Goal: Task Accomplishment & Management: Use online tool/utility

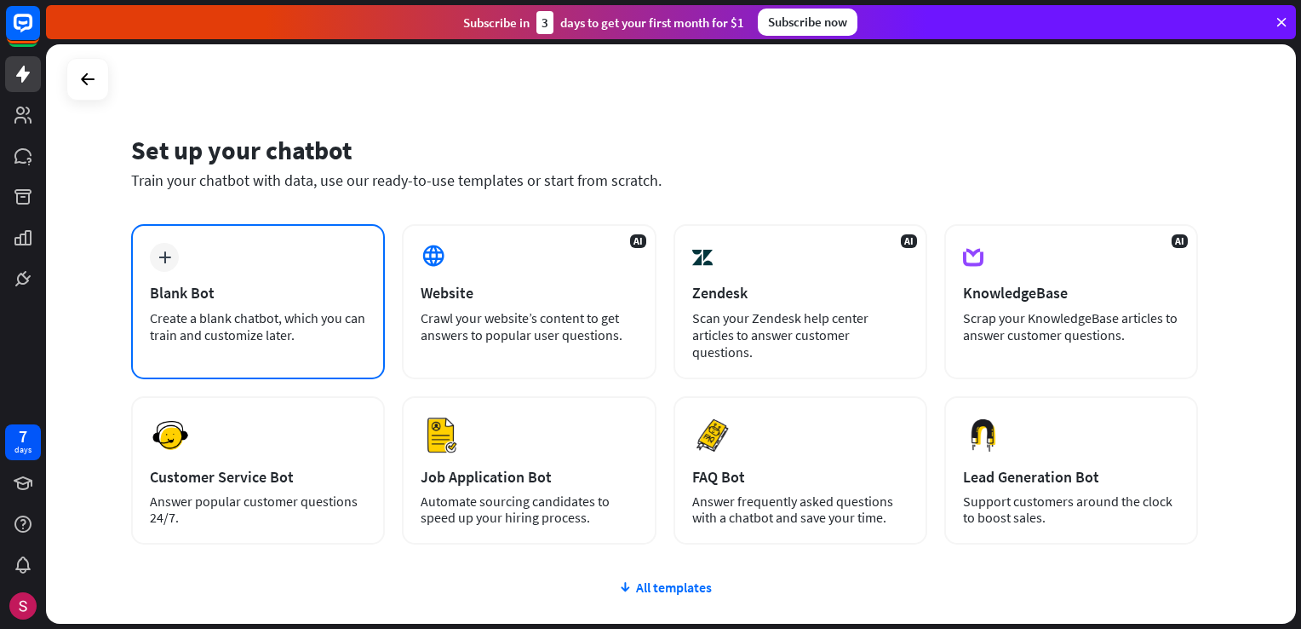
click at [246, 359] on div "plus Blank Bot Create a blank chatbot, which you can train and customize later." at bounding box center [258, 301] width 254 height 155
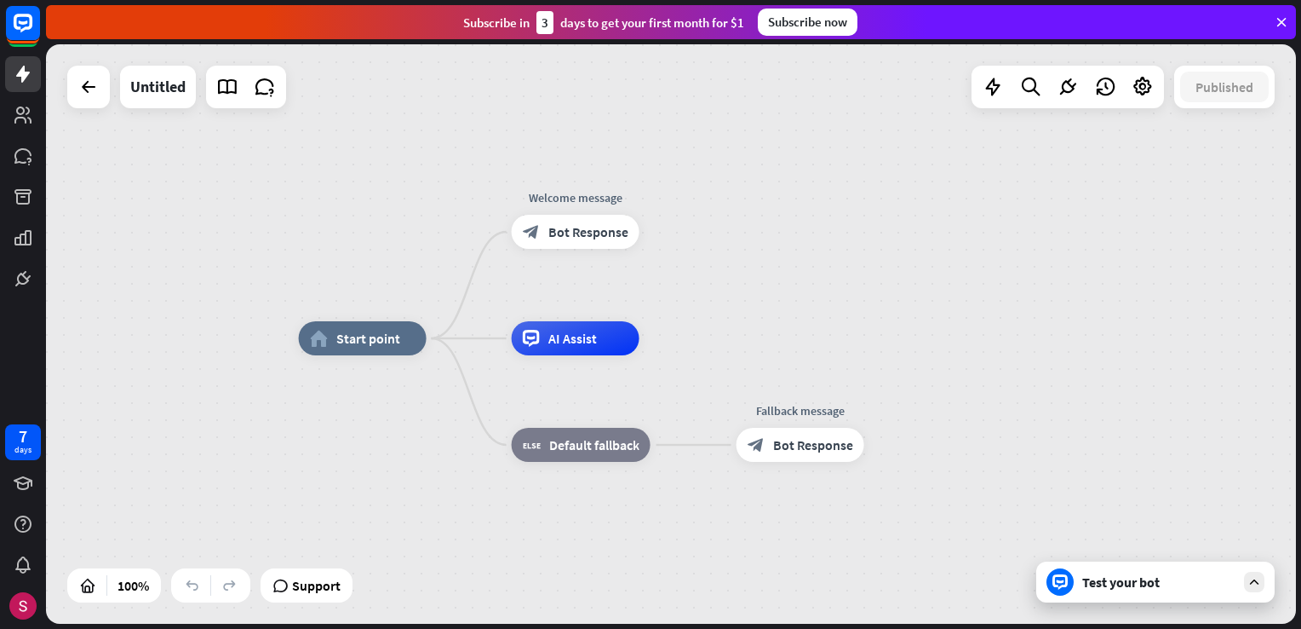
drag, startPoint x: 122, startPoint y: 472, endPoint x: 218, endPoint y: 491, distance: 98.1
click at [125, 476] on div "home_2 Start point Welcome message block_bot_response Bot Response AI Assist bl…" at bounding box center [671, 333] width 1250 height 579
click at [585, 238] on span "Bot Response" at bounding box center [589, 231] width 80 height 17
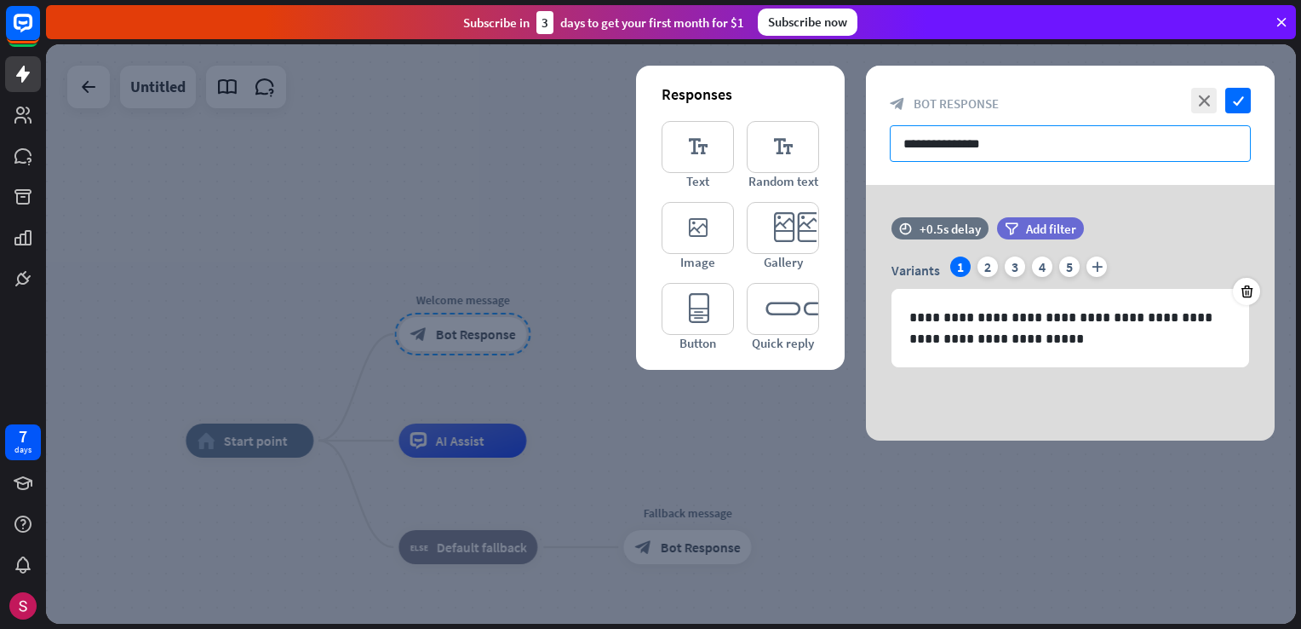
drag, startPoint x: 1051, startPoint y: 124, endPoint x: 905, endPoint y: 148, distance: 148.4
click at [905, 148] on input "**********" at bounding box center [1070, 143] width 361 height 37
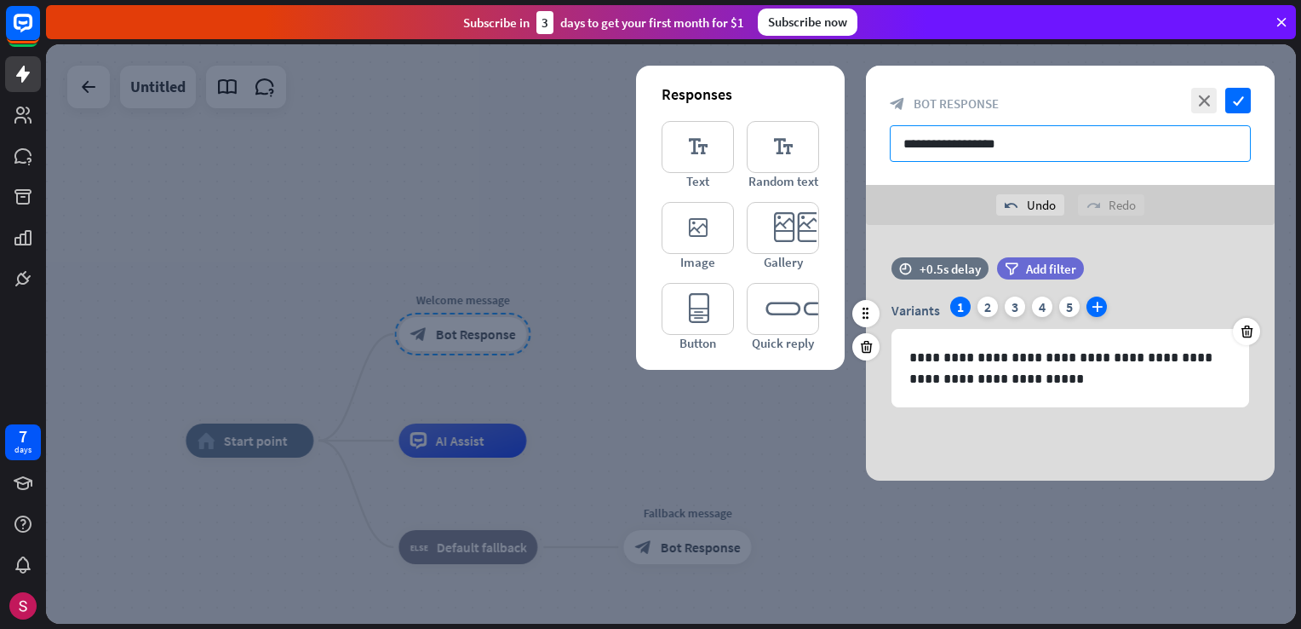
type input "**********"
click at [1094, 311] on icon "plus" at bounding box center [1097, 306] width 20 height 20
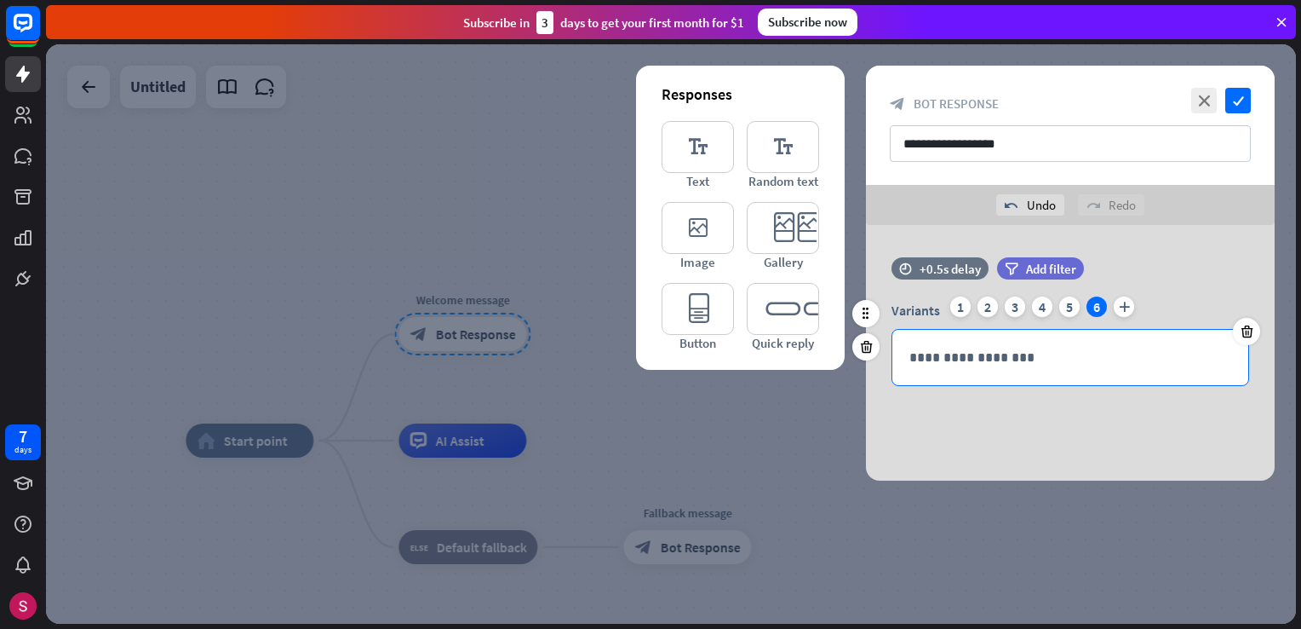
click at [1014, 361] on p "**********" at bounding box center [1071, 357] width 322 height 21
click at [998, 357] on p "**********" at bounding box center [1071, 357] width 322 height 21
click at [1097, 351] on p "**********" at bounding box center [1071, 357] width 322 height 21
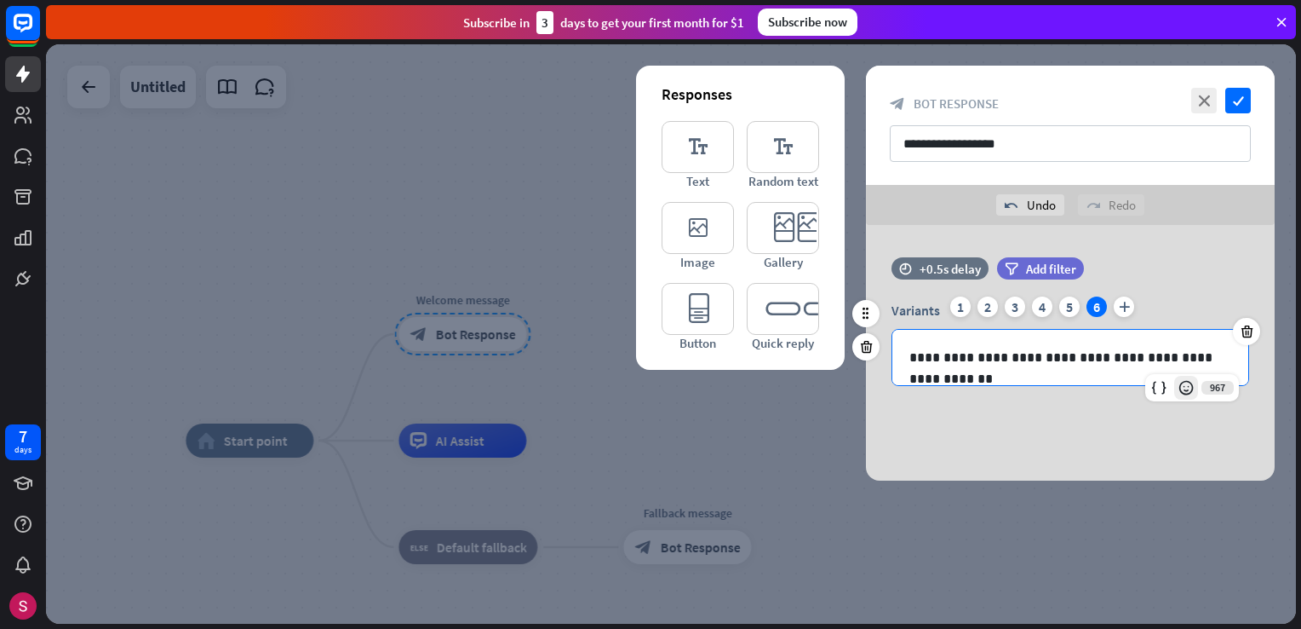
click at [1188, 386] on icon at bounding box center [1186, 387] width 17 height 17
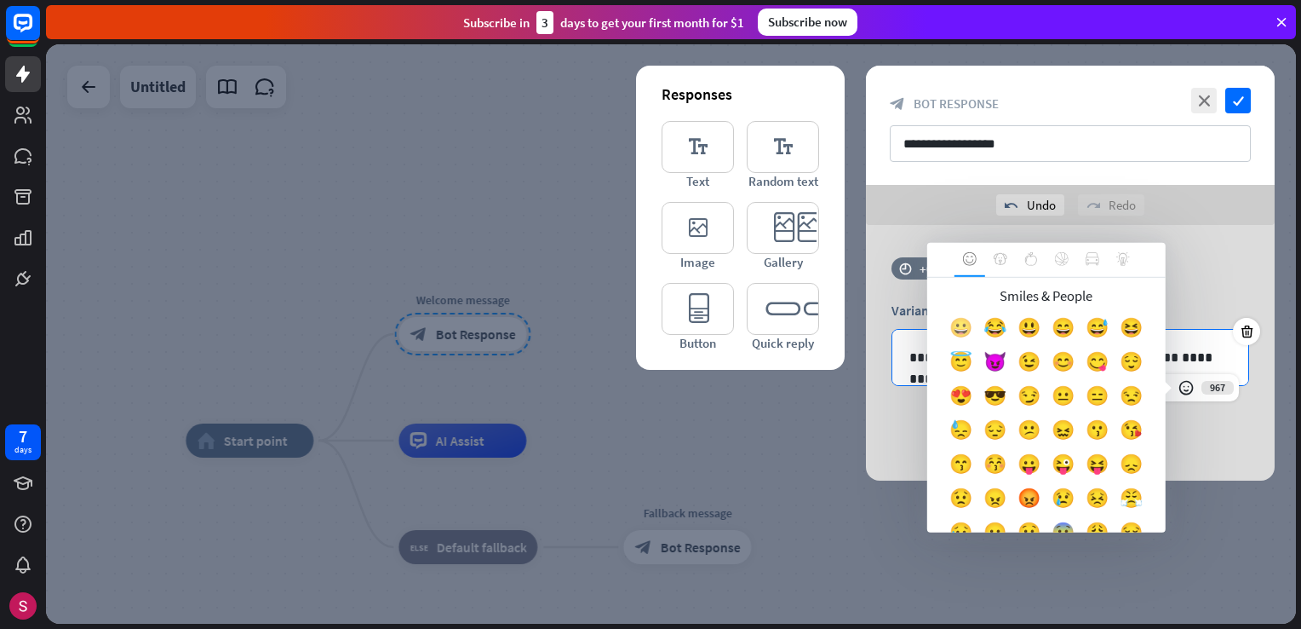
click at [979, 326] on div "😀" at bounding box center [962, 331] width 34 height 34
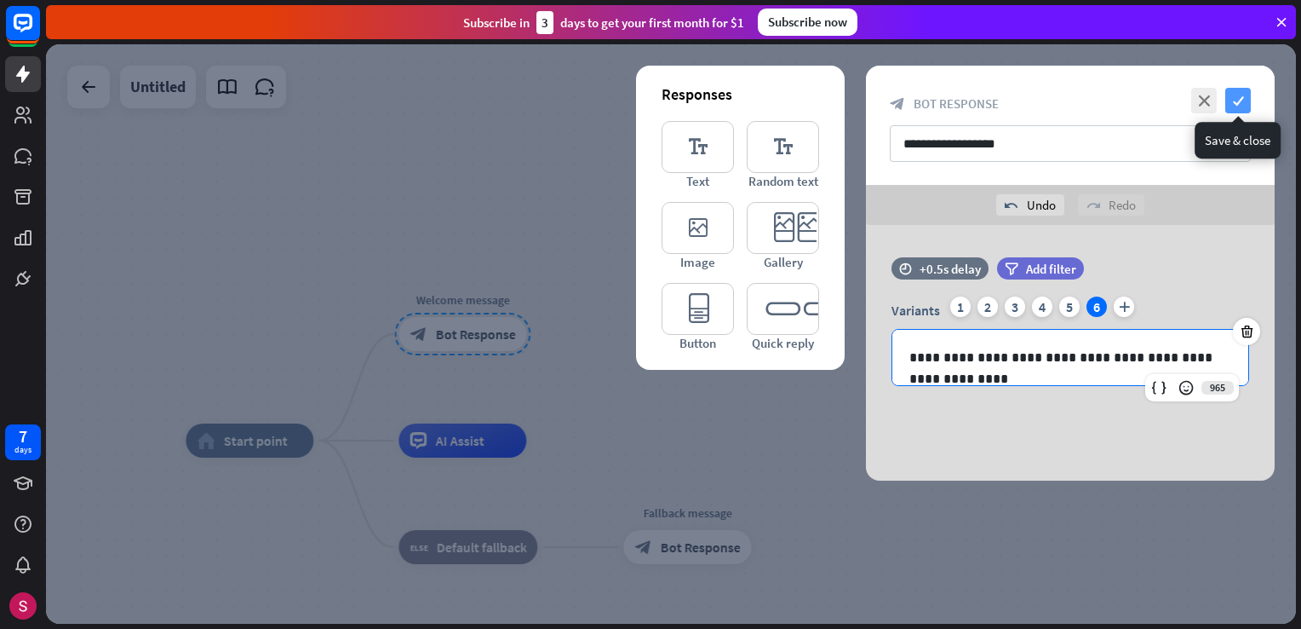
click at [1238, 97] on icon "check" at bounding box center [1239, 101] width 26 height 26
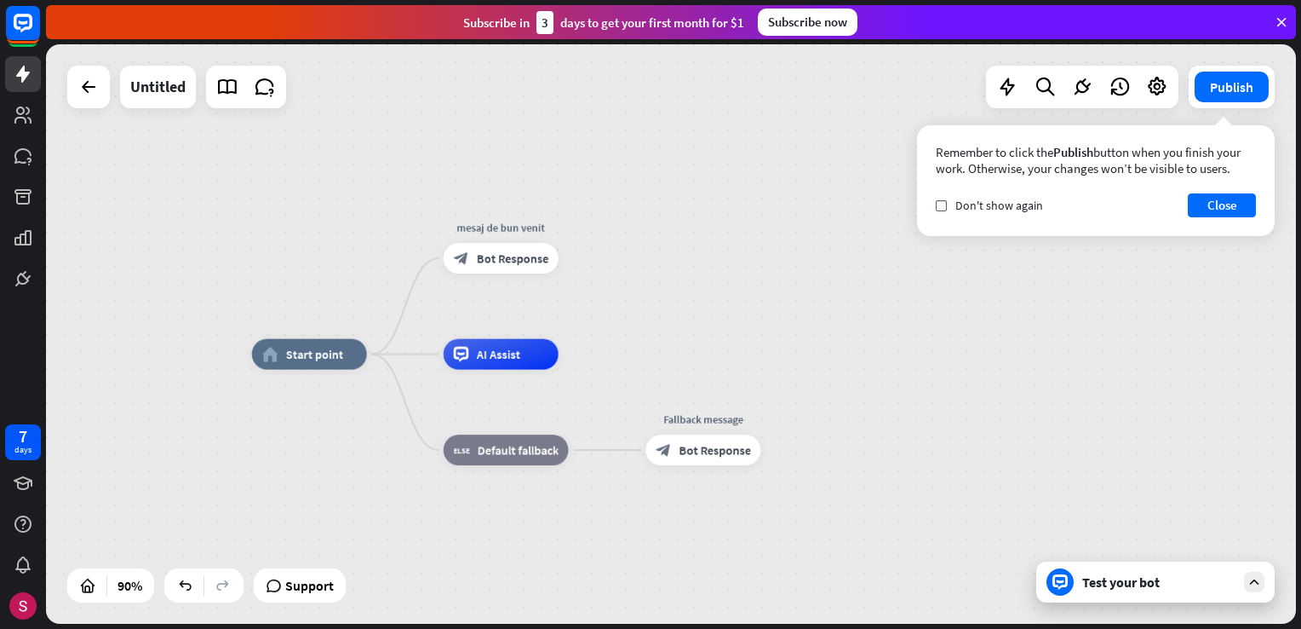
drag, startPoint x: 834, startPoint y: 414, endPoint x: 845, endPoint y: 343, distance: 71.6
click at [845, 343] on div "home_2 Start point mesaj de bun venit block_bot_response Bot Response AI Assist…" at bounding box center [671, 333] width 1250 height 579
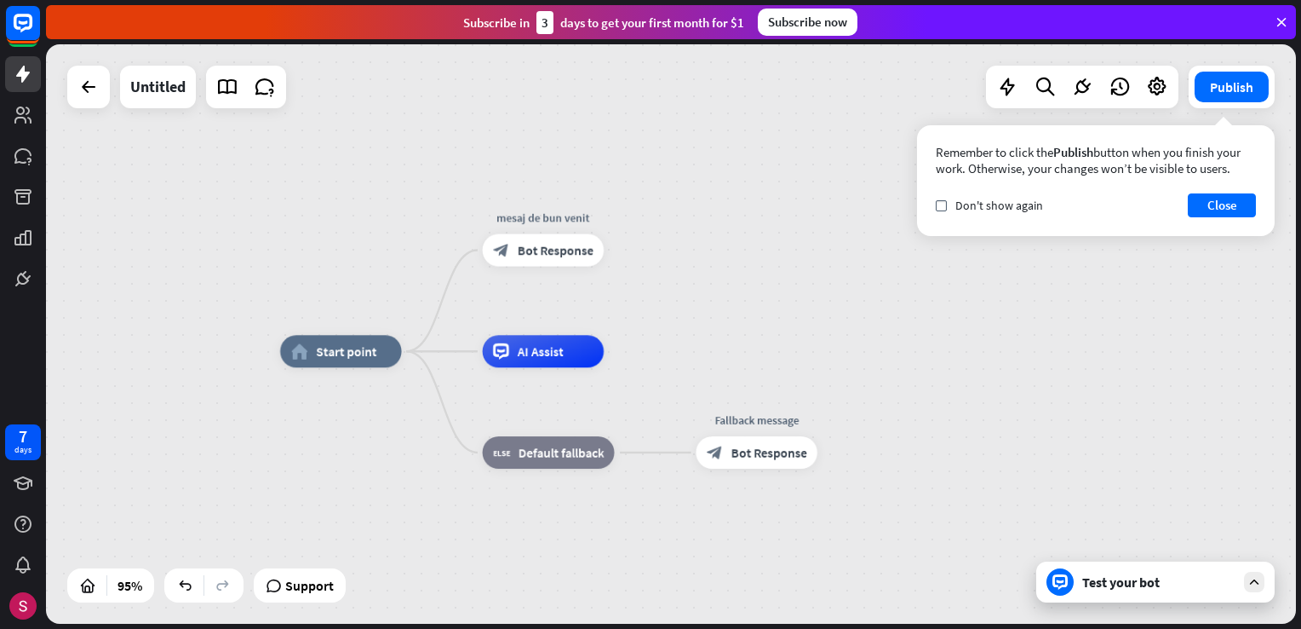
drag, startPoint x: 715, startPoint y: 344, endPoint x: 777, endPoint y: 341, distance: 61.4
click at [777, 341] on div "home_2 Start point mesaj de bun venit block_bot_response Bot Response AI Assist…" at bounding box center [671, 333] width 1250 height 579
click at [616, 250] on div "plus" at bounding box center [624, 250] width 25 height 25
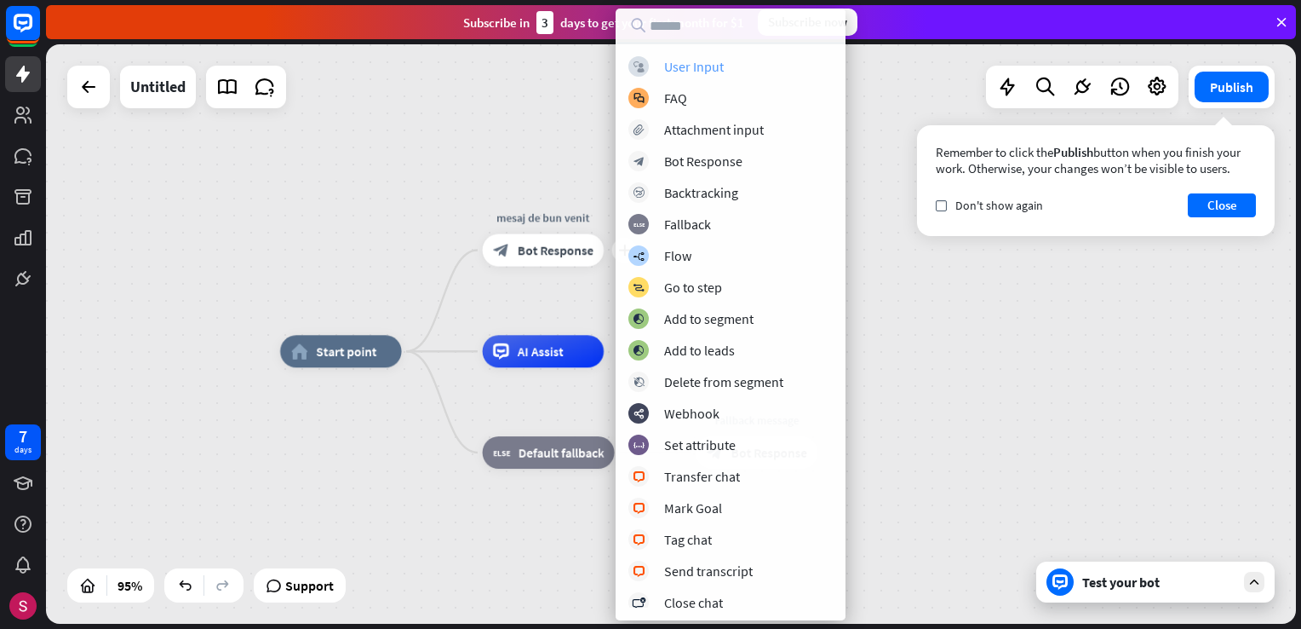
click at [694, 66] on div "User Input" at bounding box center [694, 66] width 60 height 17
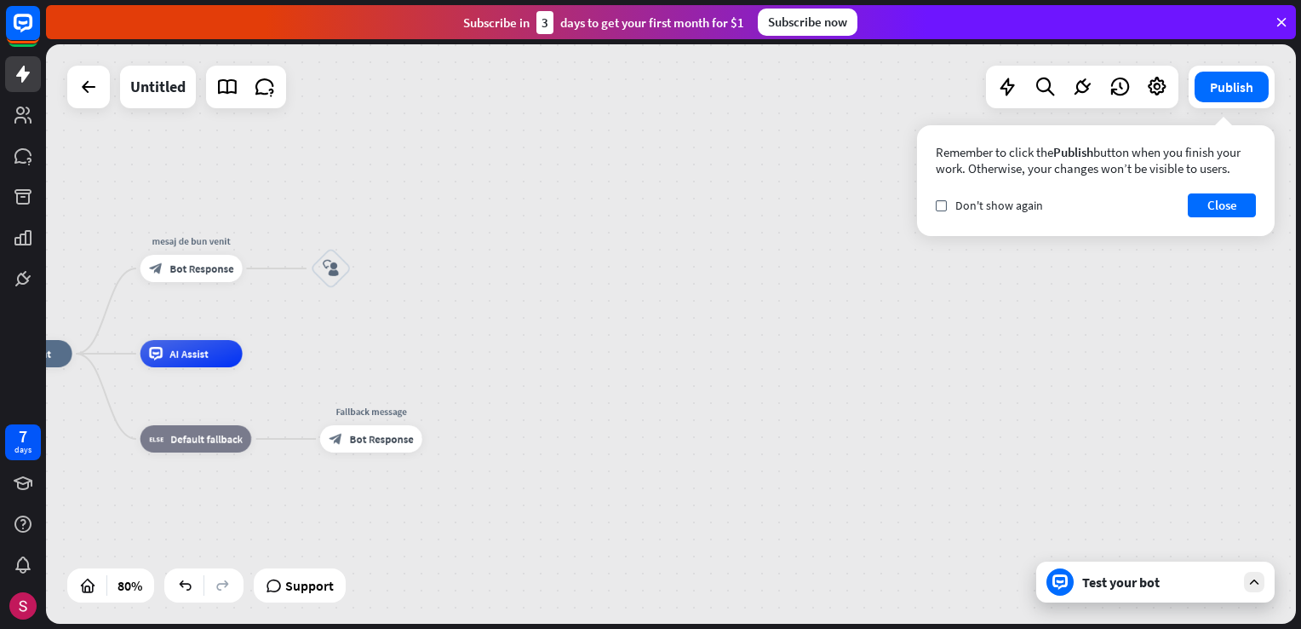
drag, startPoint x: 936, startPoint y: 317, endPoint x: 513, endPoint y: 325, distance: 423.4
click at [514, 325] on div "home_2 Start point mesaj de bun venit block_bot_response Bot Response block_use…" at bounding box center [671, 333] width 1250 height 579
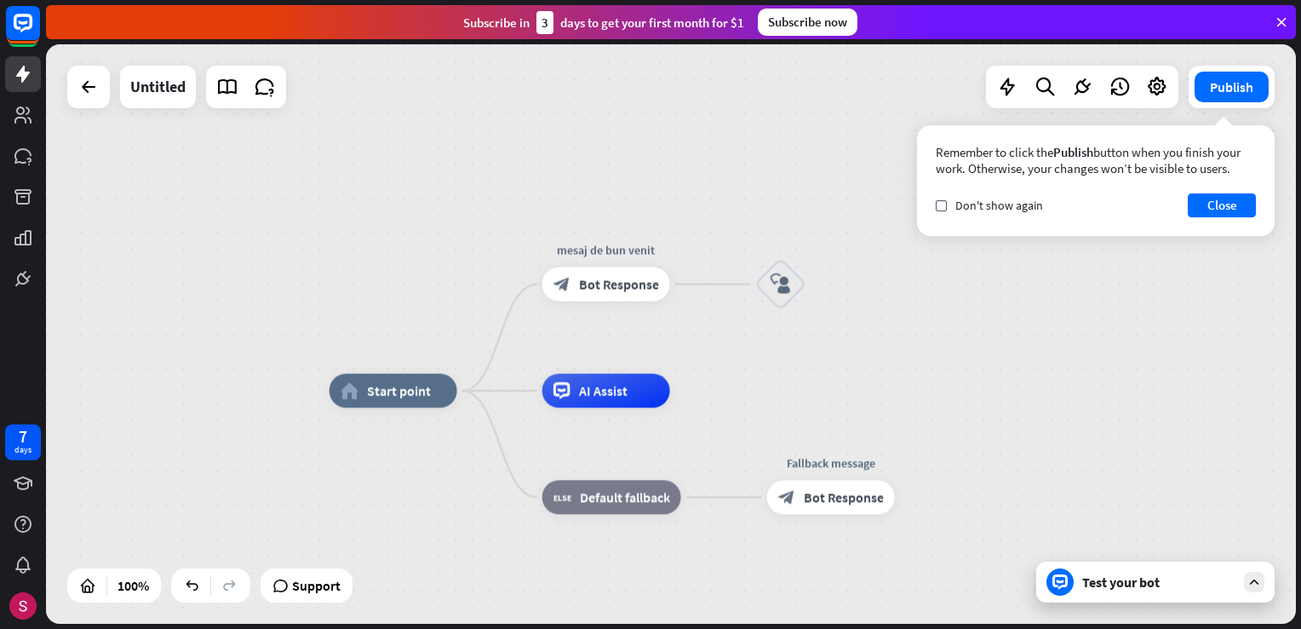
drag, startPoint x: 511, startPoint y: 325, endPoint x: 1014, endPoint y: 353, distance: 503.3
click at [1014, 353] on div "home_2 Start point mesaj de bun venit block_bot_response Bot Response block_use…" at bounding box center [671, 333] width 1250 height 579
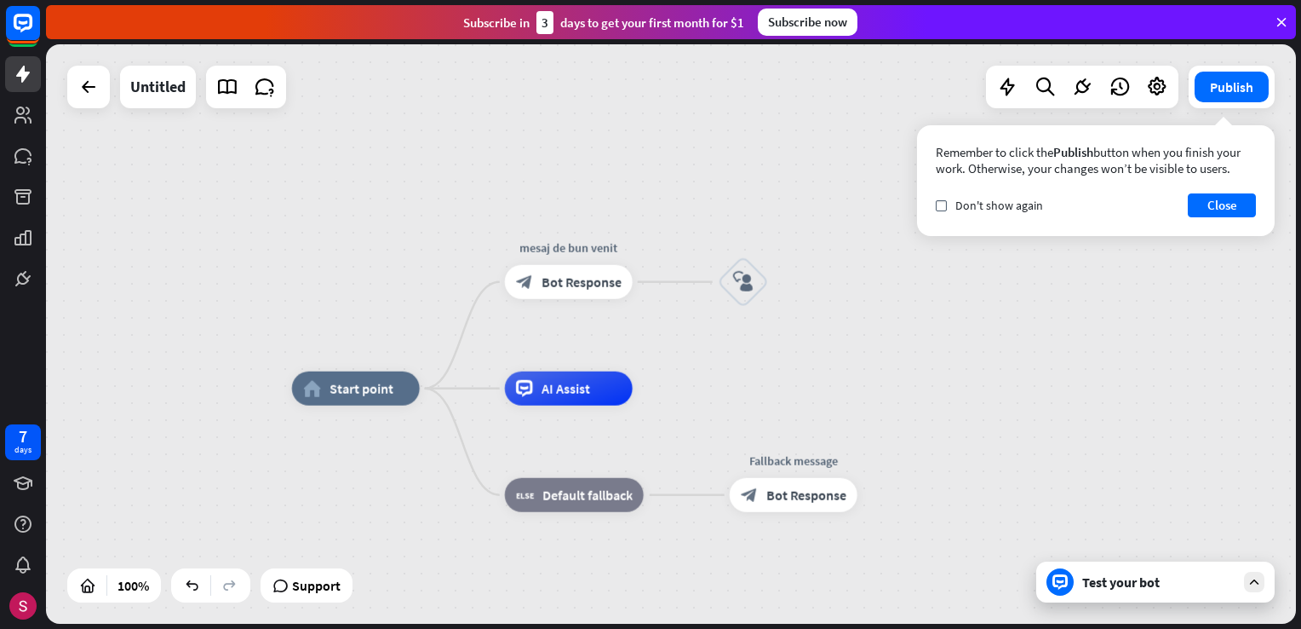
click at [756, 288] on div "block_user_input" at bounding box center [743, 281] width 51 height 51
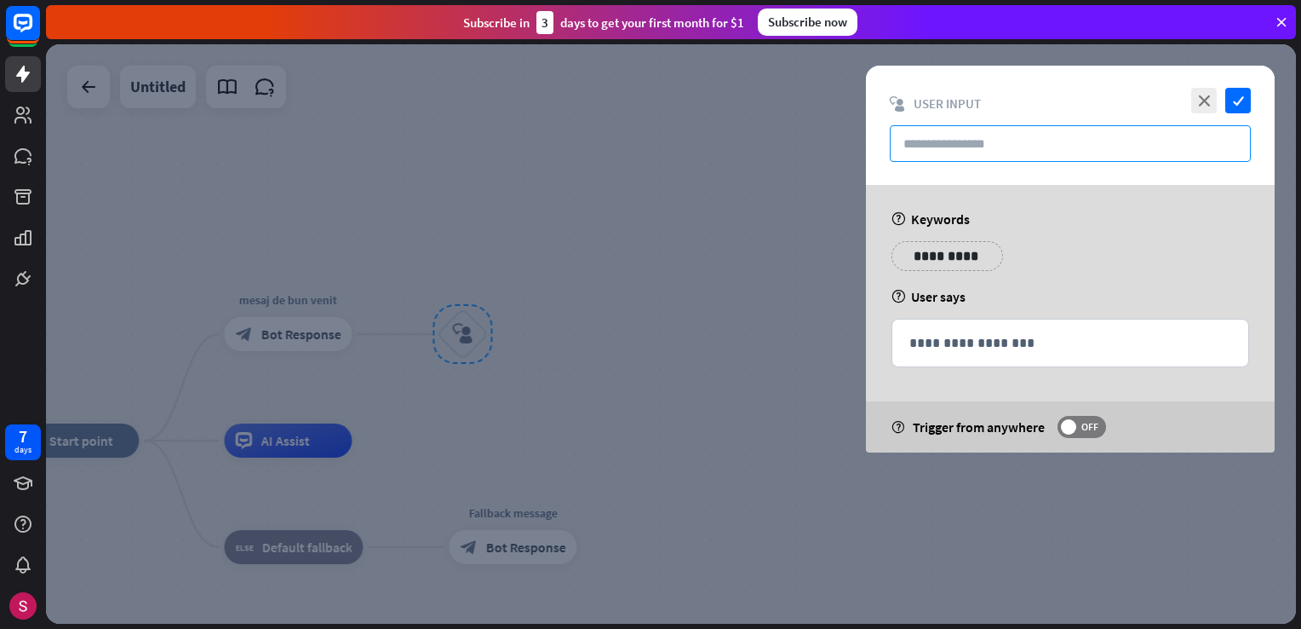
click at [940, 145] on input "text" at bounding box center [1070, 143] width 361 height 37
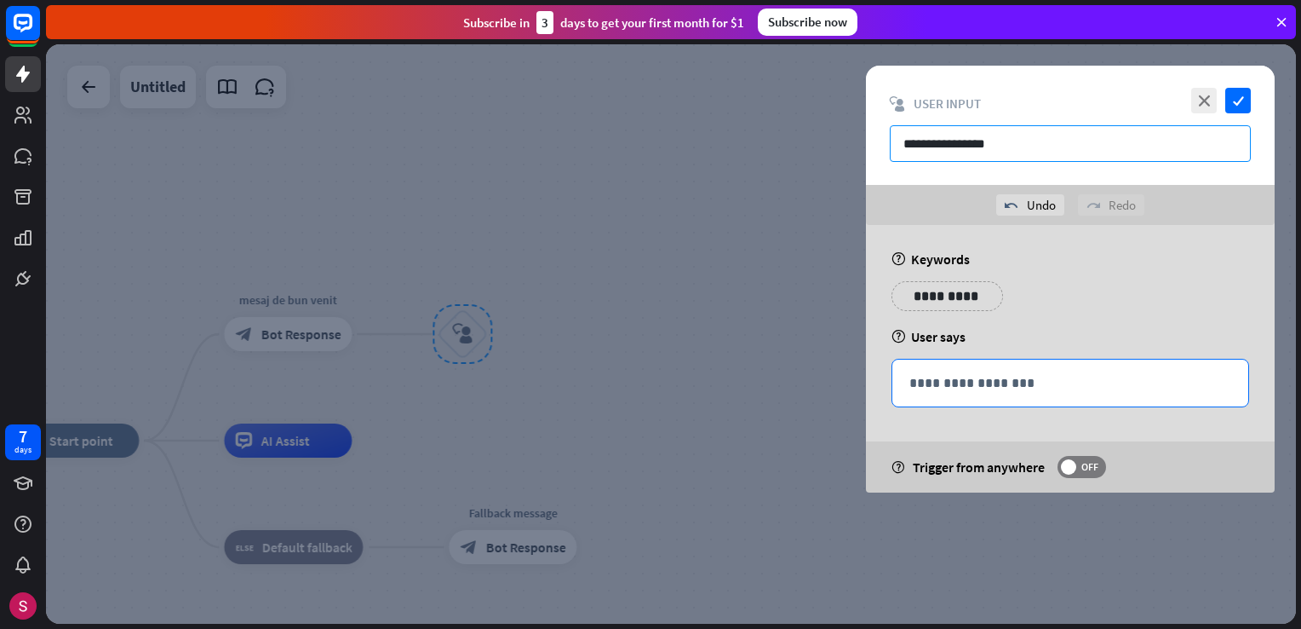
type input "**********"
click at [951, 389] on p "**********" at bounding box center [1071, 382] width 322 height 21
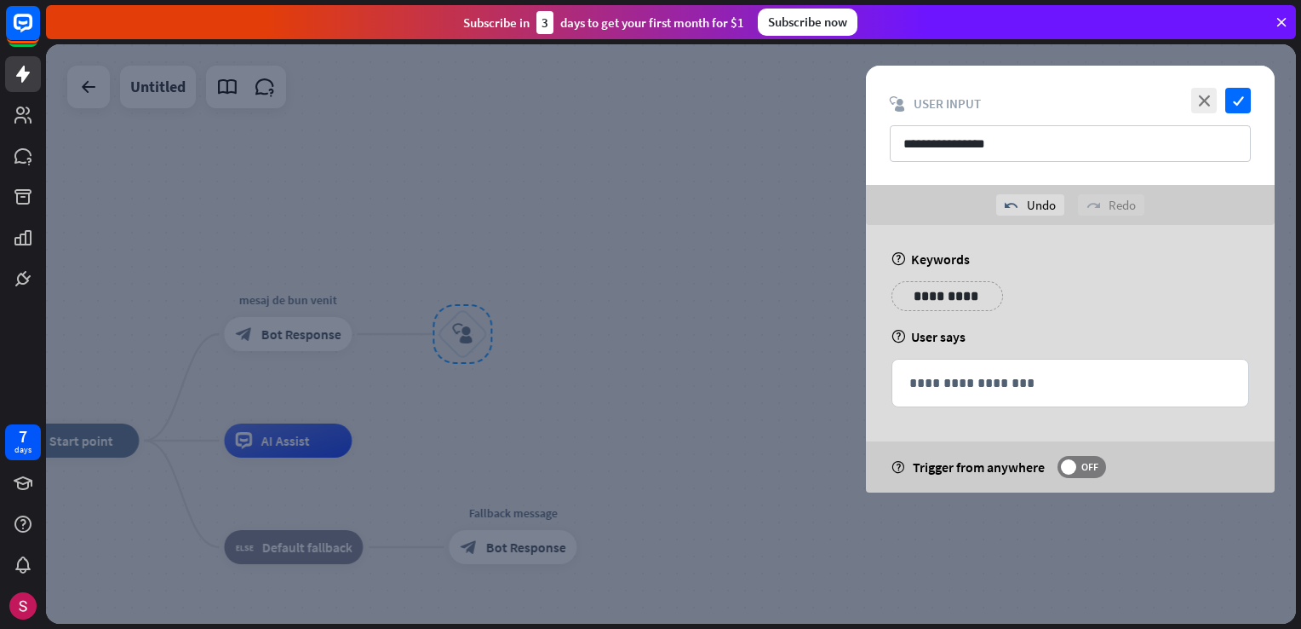
click at [931, 336] on div "help User says" at bounding box center [1071, 336] width 358 height 17
click at [940, 381] on p "**********" at bounding box center [1071, 382] width 322 height 21
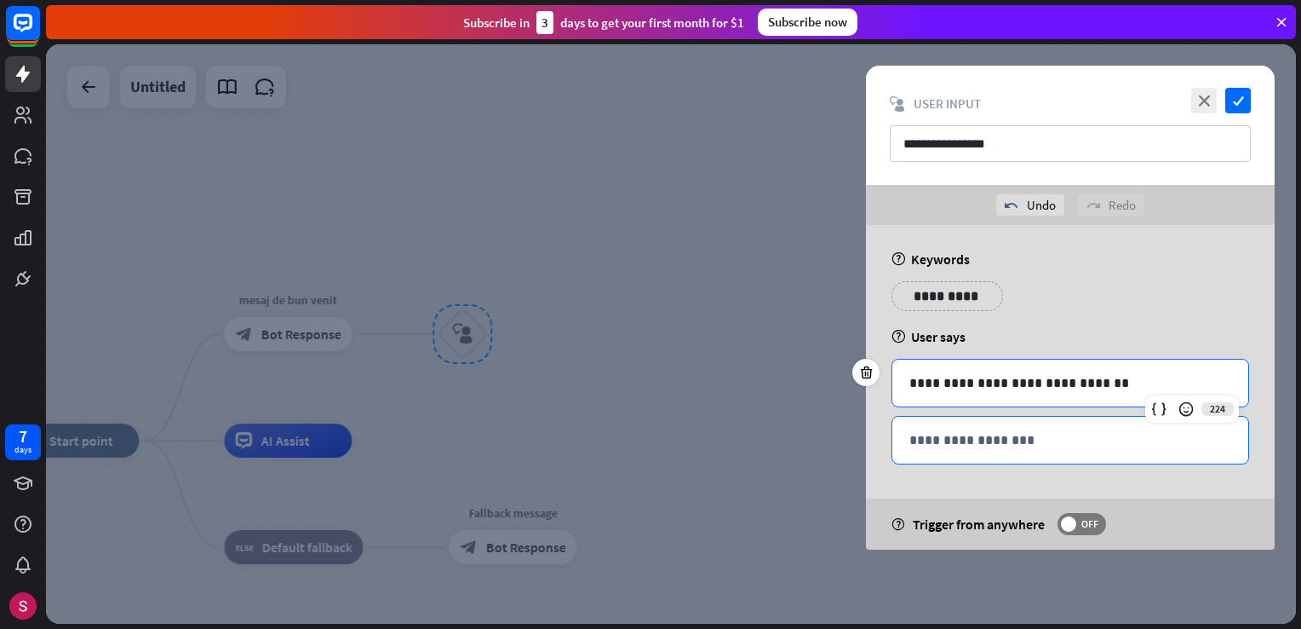
click at [1046, 445] on p "**********" at bounding box center [1071, 439] width 322 height 21
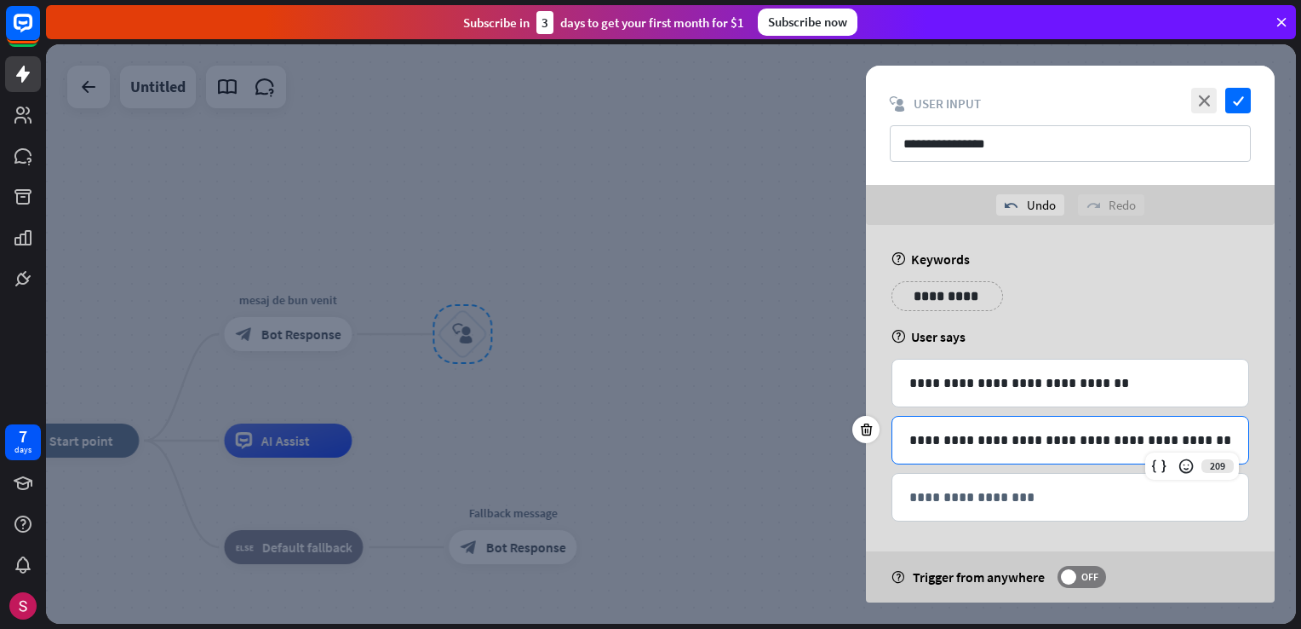
click at [893, 522] on div "**********" at bounding box center [1071, 444] width 358 height 171
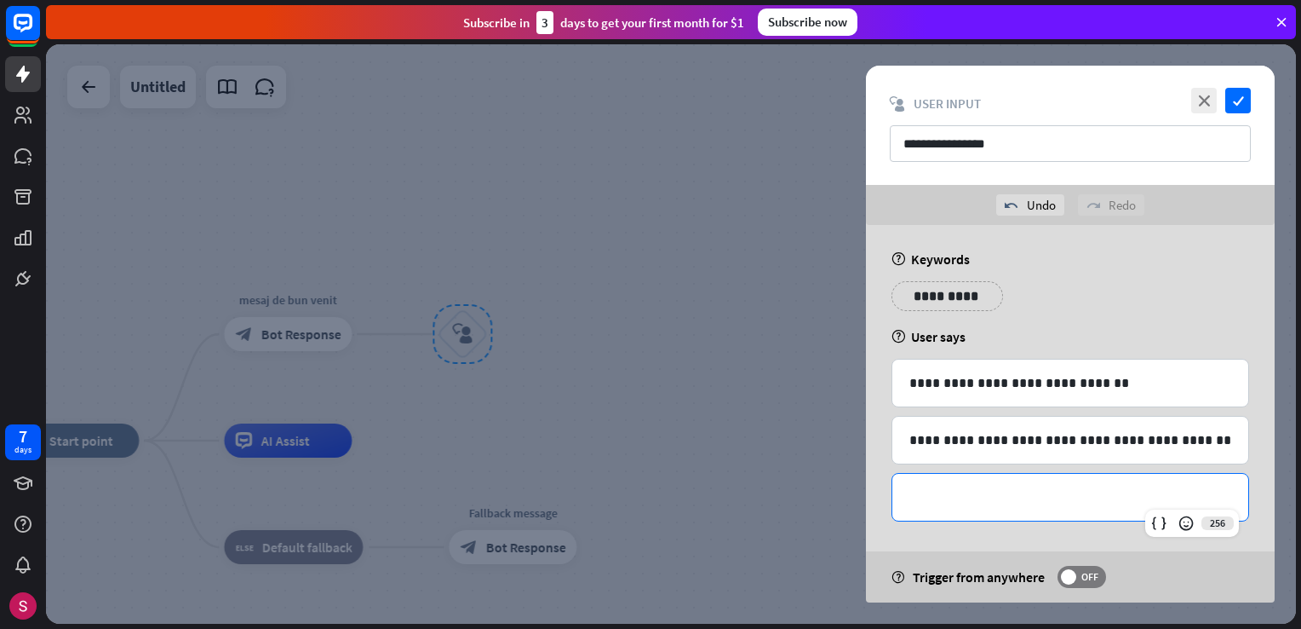
click at [920, 502] on p "**********" at bounding box center [1071, 496] width 322 height 21
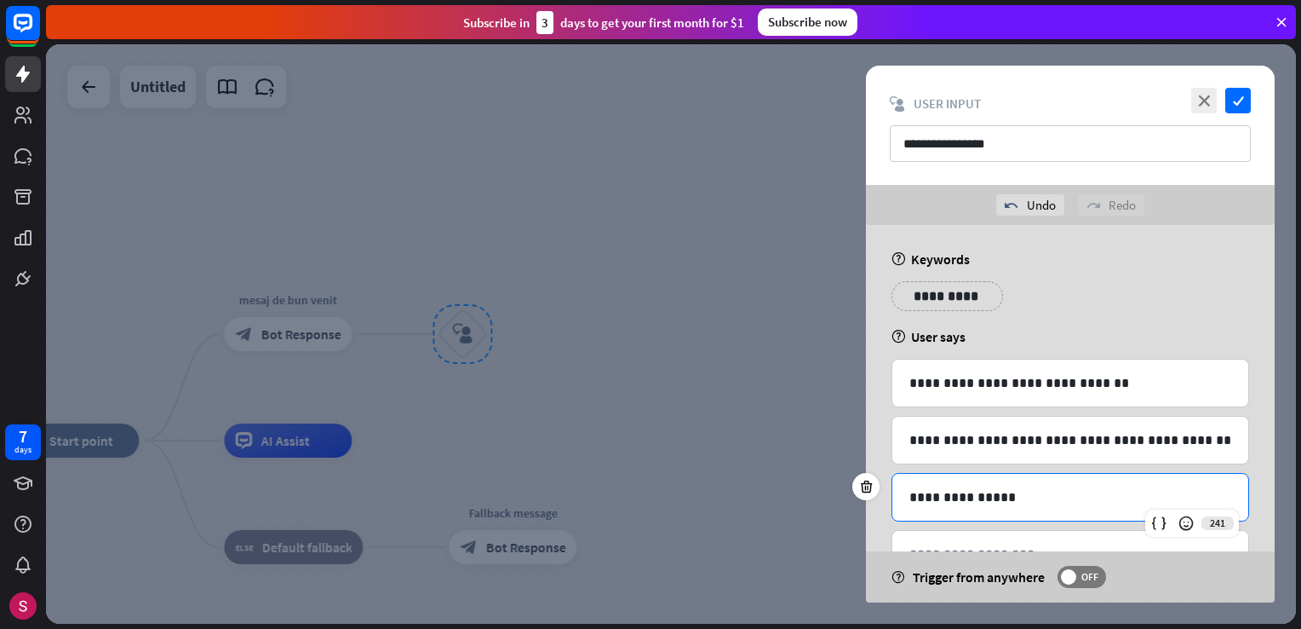
click at [783, 380] on div at bounding box center [671, 333] width 1250 height 579
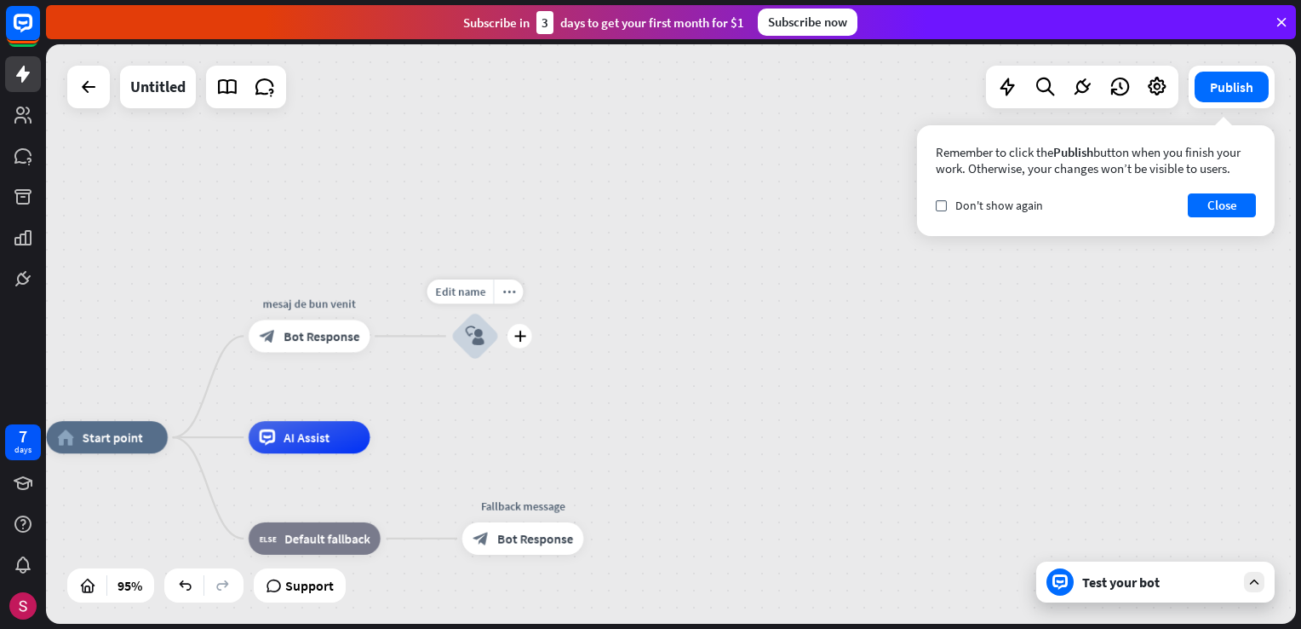
click at [487, 344] on div "block_user_input" at bounding box center [475, 336] width 49 height 49
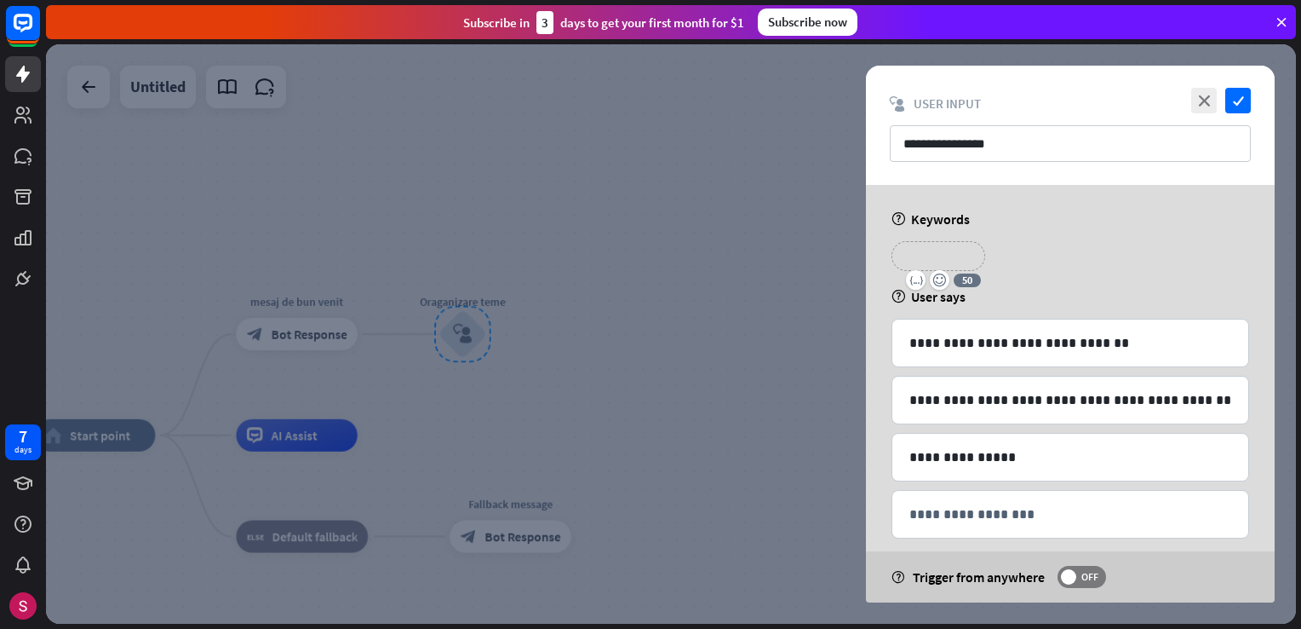
click at [939, 258] on p "**********" at bounding box center [939, 255] width 68 height 21
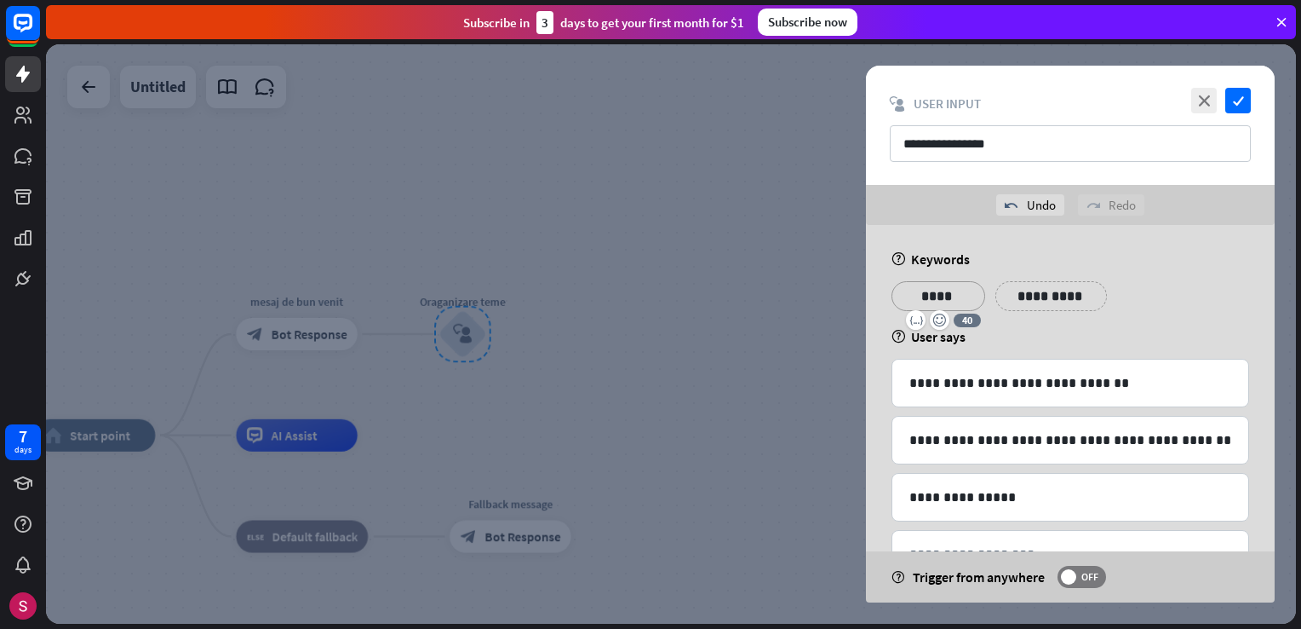
click at [1039, 296] on p "**********" at bounding box center [1051, 295] width 86 height 21
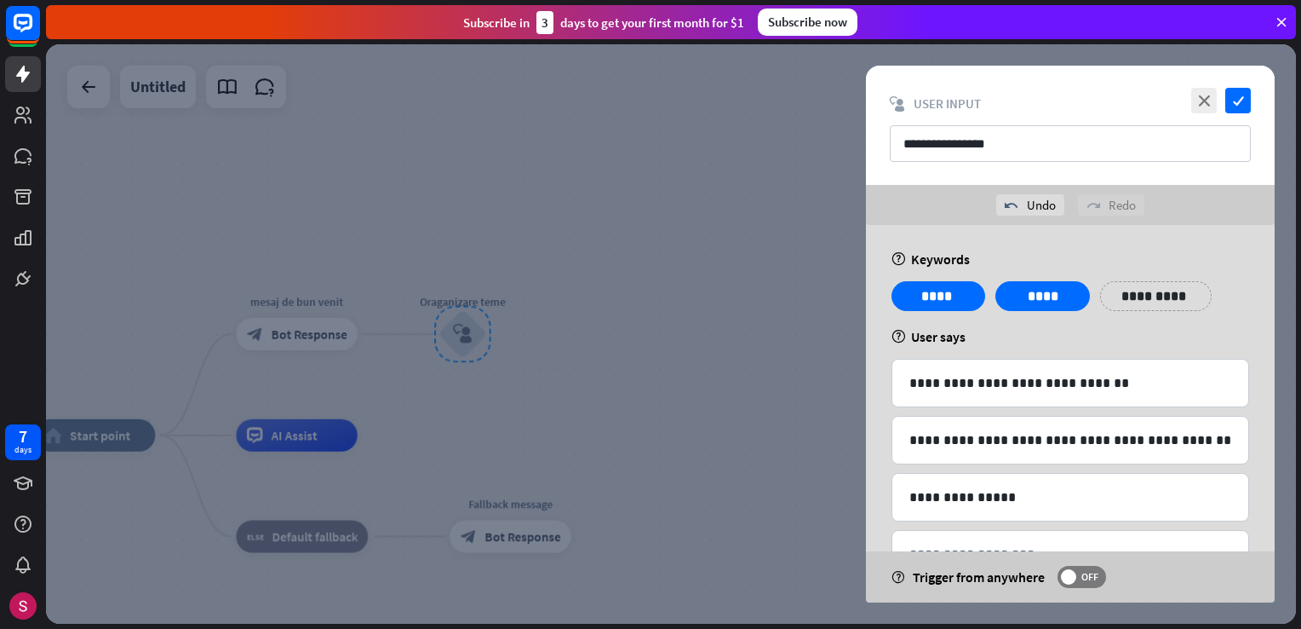
click at [1165, 310] on div "**********" at bounding box center [1156, 296] width 112 height 30
click at [1159, 320] on div "**********" at bounding box center [1071, 302] width 368 height 43
click at [1171, 296] on p "**********" at bounding box center [1147, 295] width 68 height 21
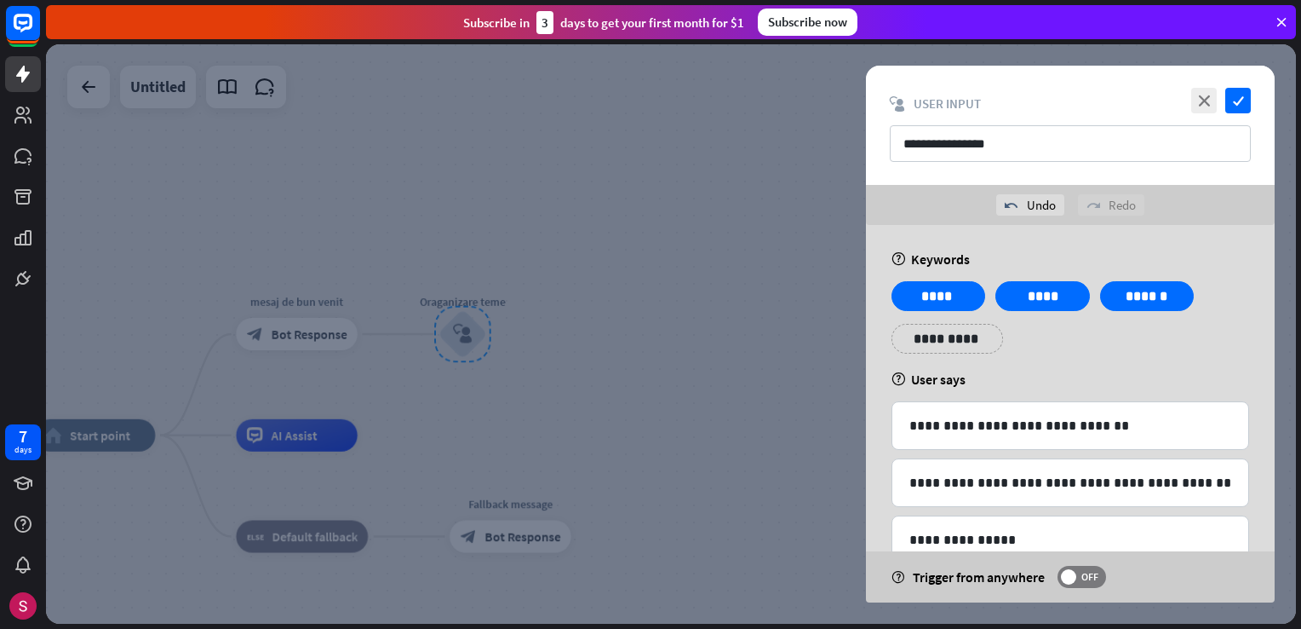
click at [797, 293] on div at bounding box center [671, 333] width 1250 height 579
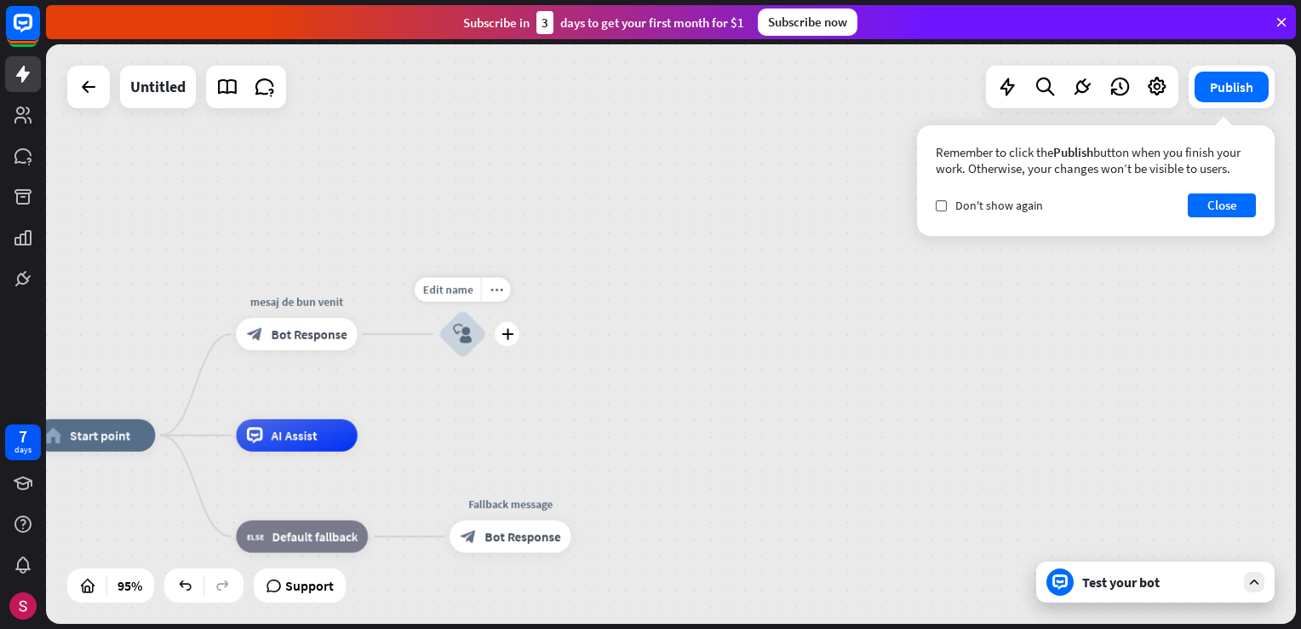
click at [460, 354] on div "block_user_input" at bounding box center [463, 334] width 49 height 49
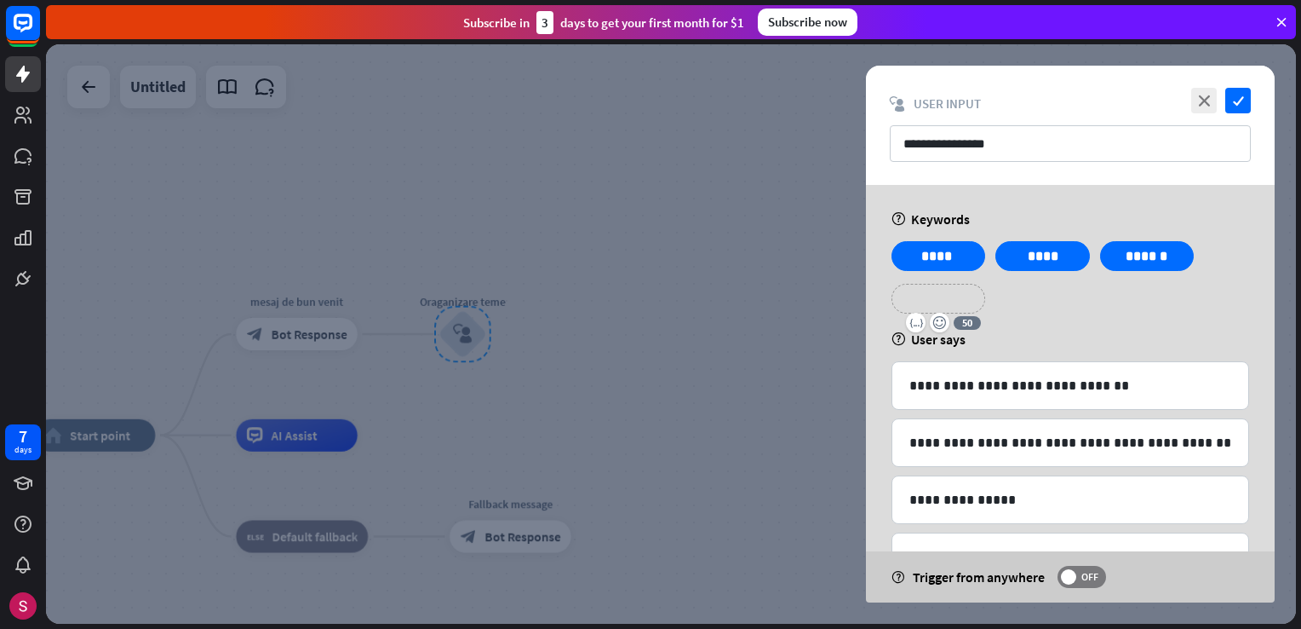
click at [966, 291] on p "**********" at bounding box center [939, 298] width 68 height 21
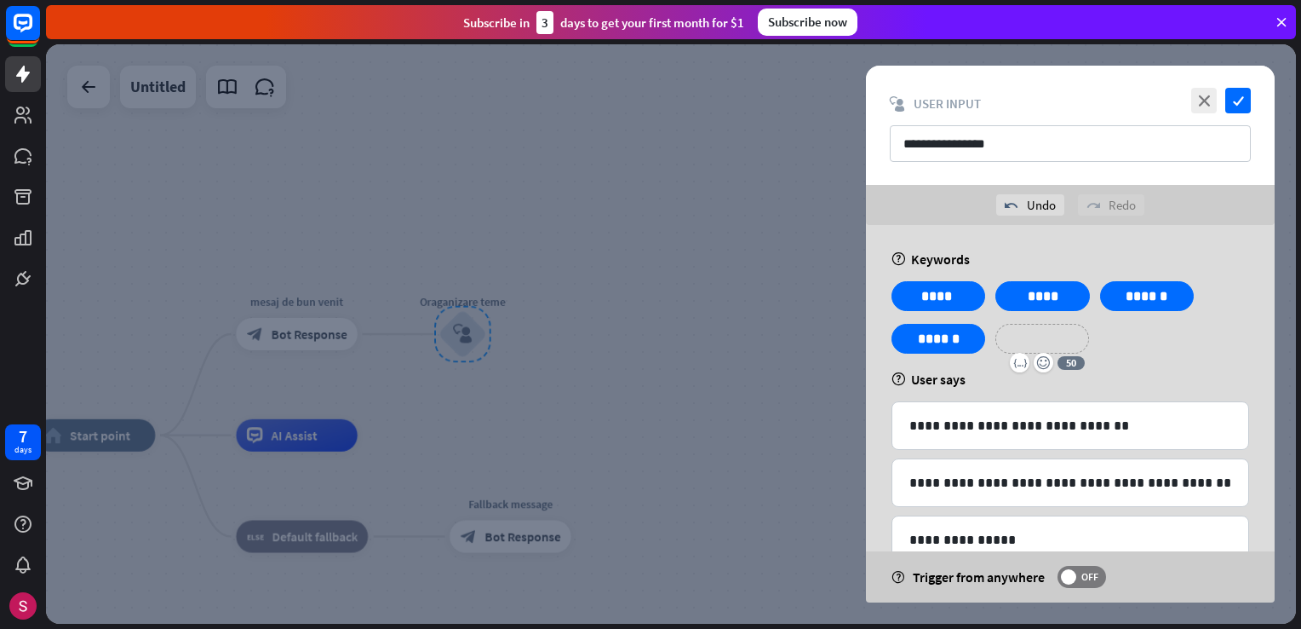
click at [1045, 335] on p "**********" at bounding box center [1042, 338] width 68 height 21
click at [732, 304] on div at bounding box center [671, 333] width 1250 height 579
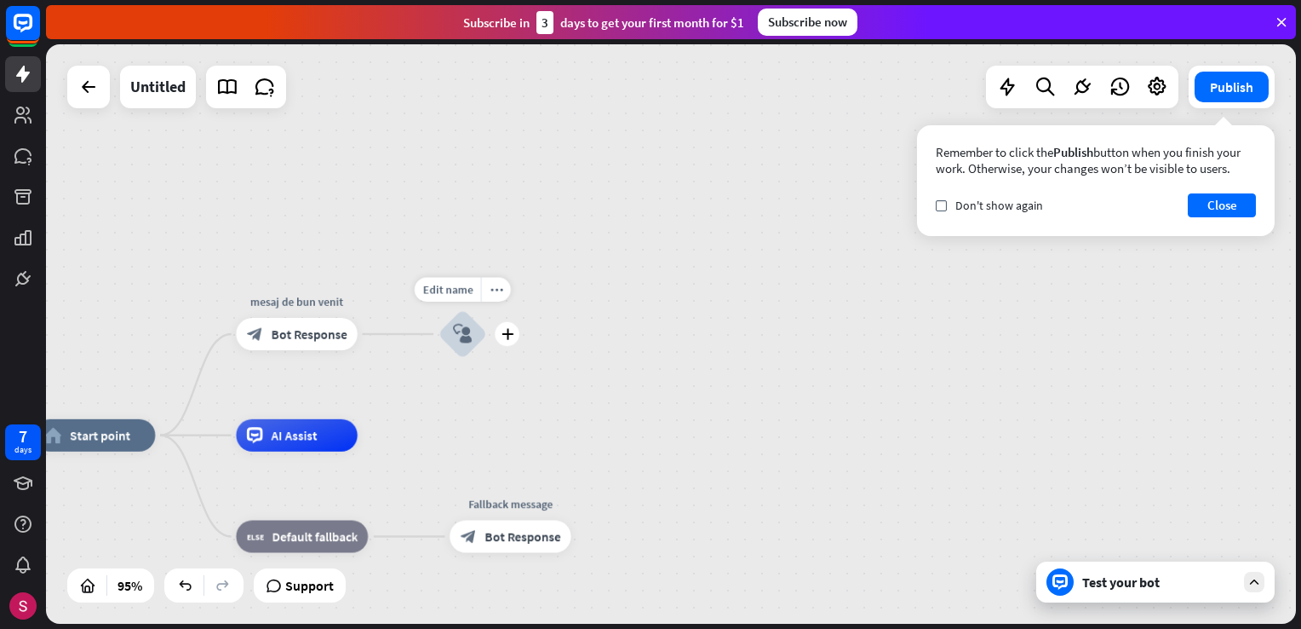
click at [508, 335] on icon "plus" at bounding box center [507, 333] width 12 height 11
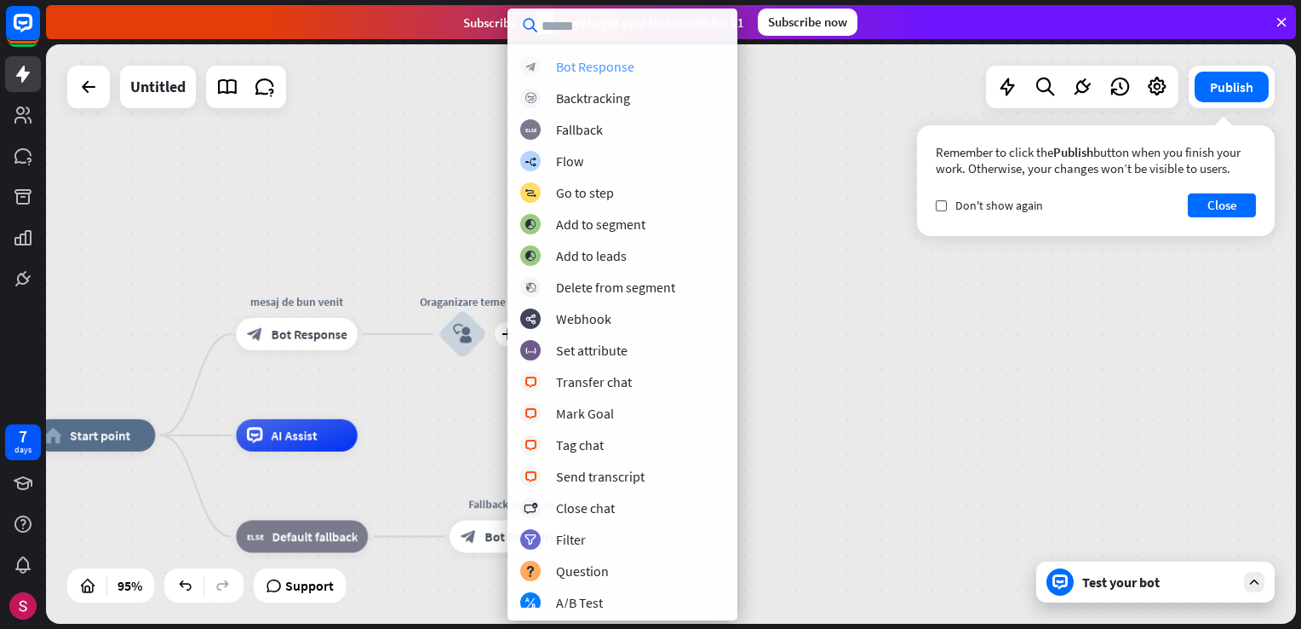
click at [664, 74] on div "block_bot_response Bot Response" at bounding box center [622, 66] width 204 height 20
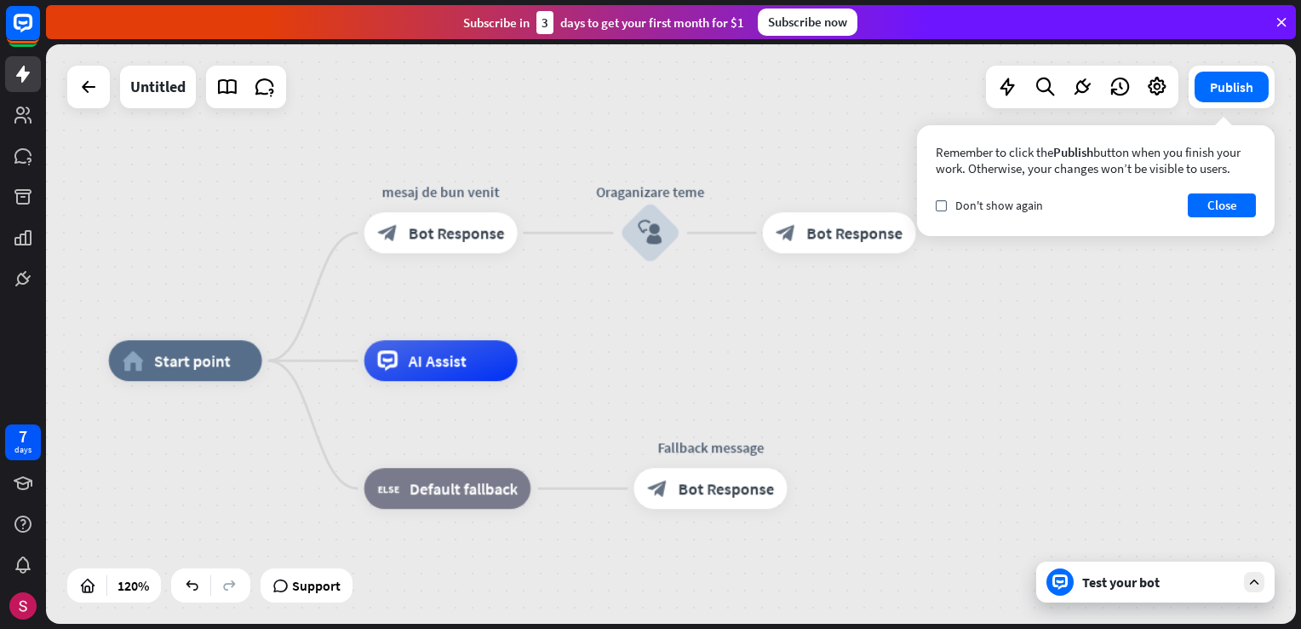
drag, startPoint x: 751, startPoint y: 508, endPoint x: 1008, endPoint y: 537, distance: 258.9
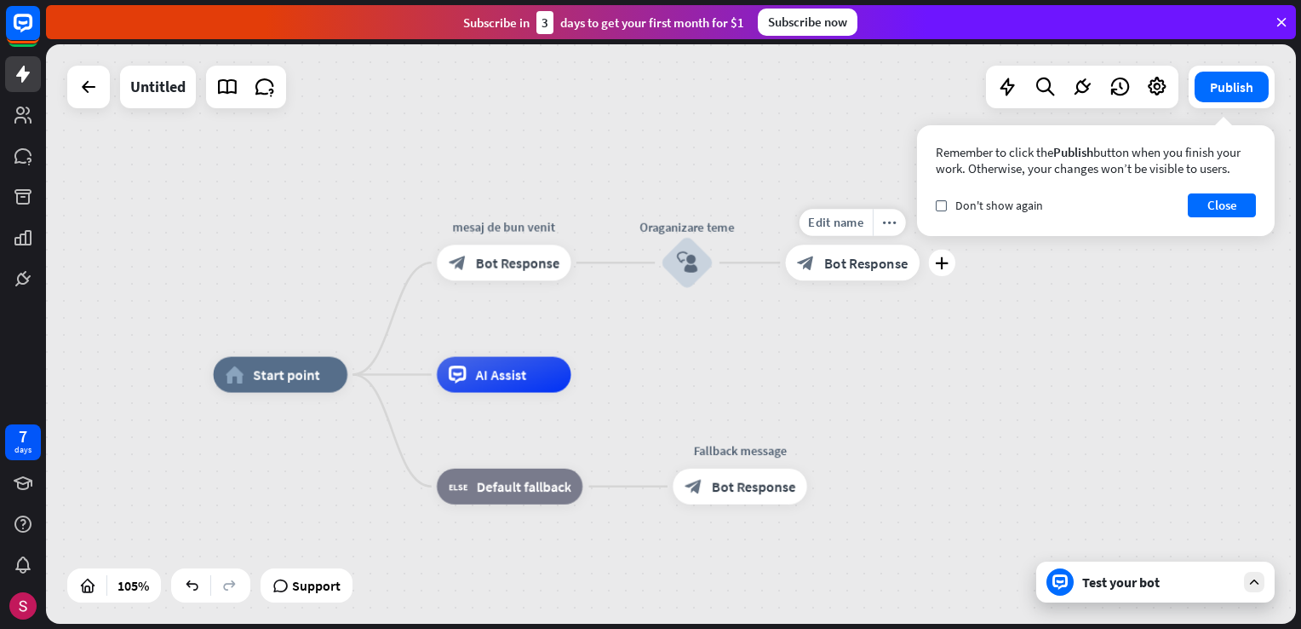
click at [847, 272] on div "block_bot_response Bot Response" at bounding box center [853, 262] width 134 height 36
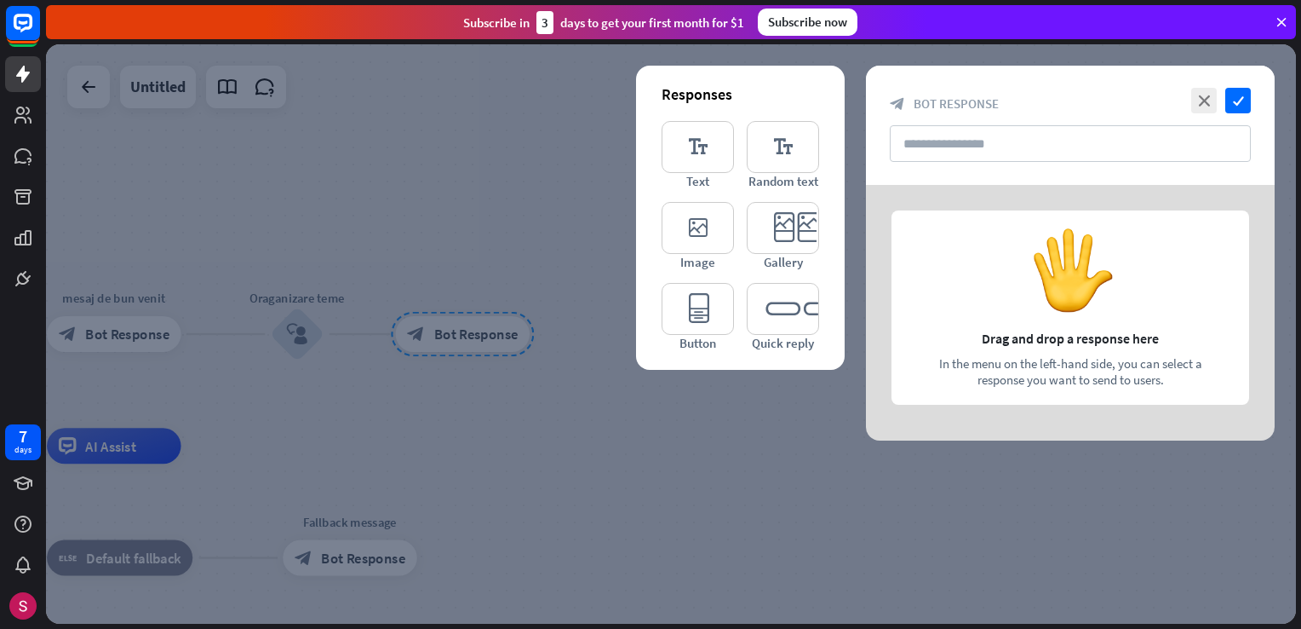
drag, startPoint x: 560, startPoint y: 468, endPoint x: 644, endPoint y: 472, distance: 83.5
click at [642, 472] on div at bounding box center [671, 333] width 1250 height 579
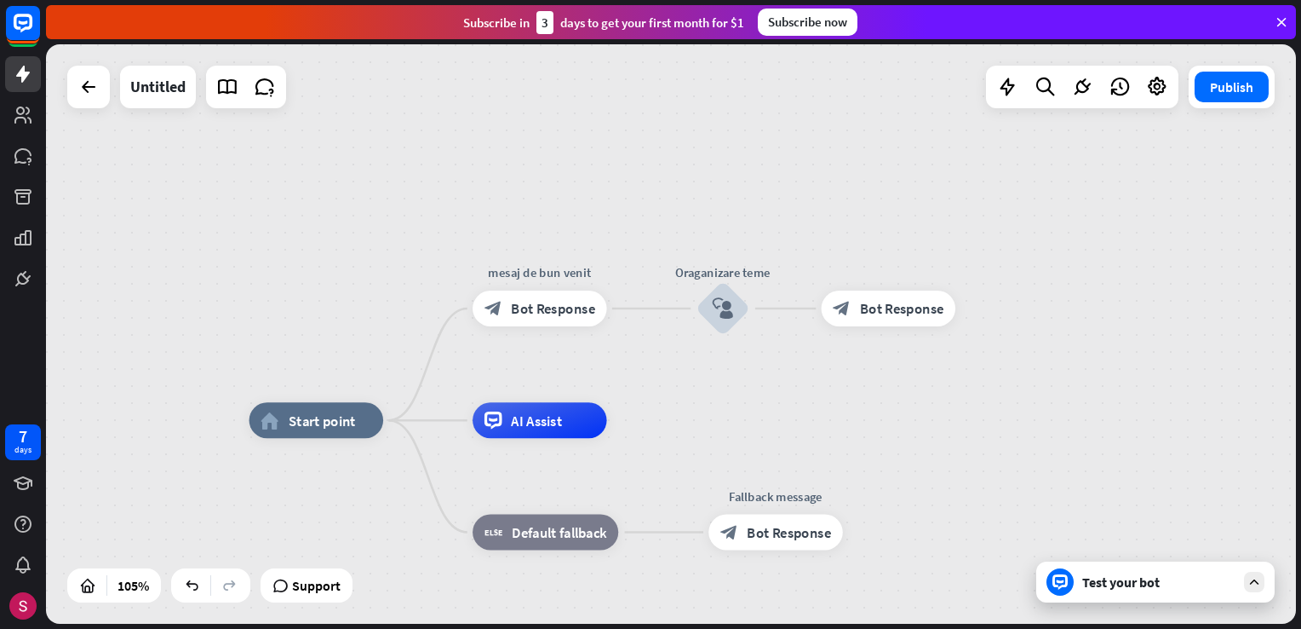
drag, startPoint x: 620, startPoint y: 433, endPoint x: 1063, endPoint y: 405, distance: 443.7
click at [1048, 407] on div "home_2 Start point mesaj de bun venit block_bot_response Bot Response Oraganiza…" at bounding box center [671, 333] width 1250 height 579
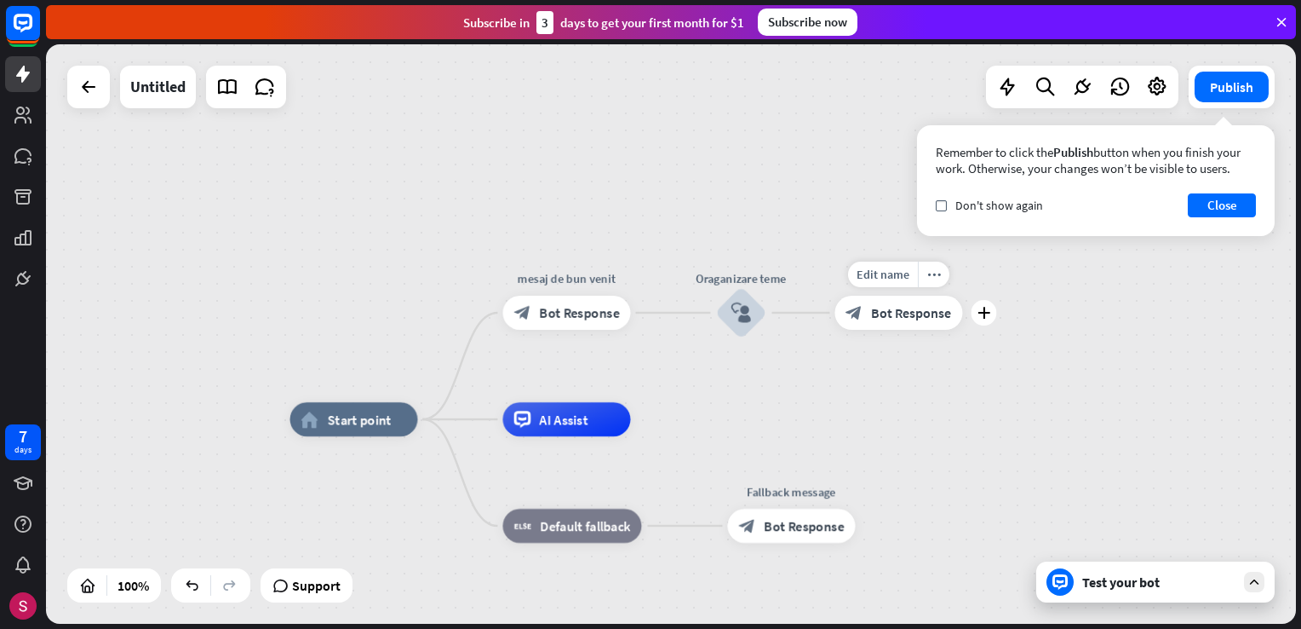
click at [915, 307] on span "Bot Response" at bounding box center [911, 312] width 80 height 17
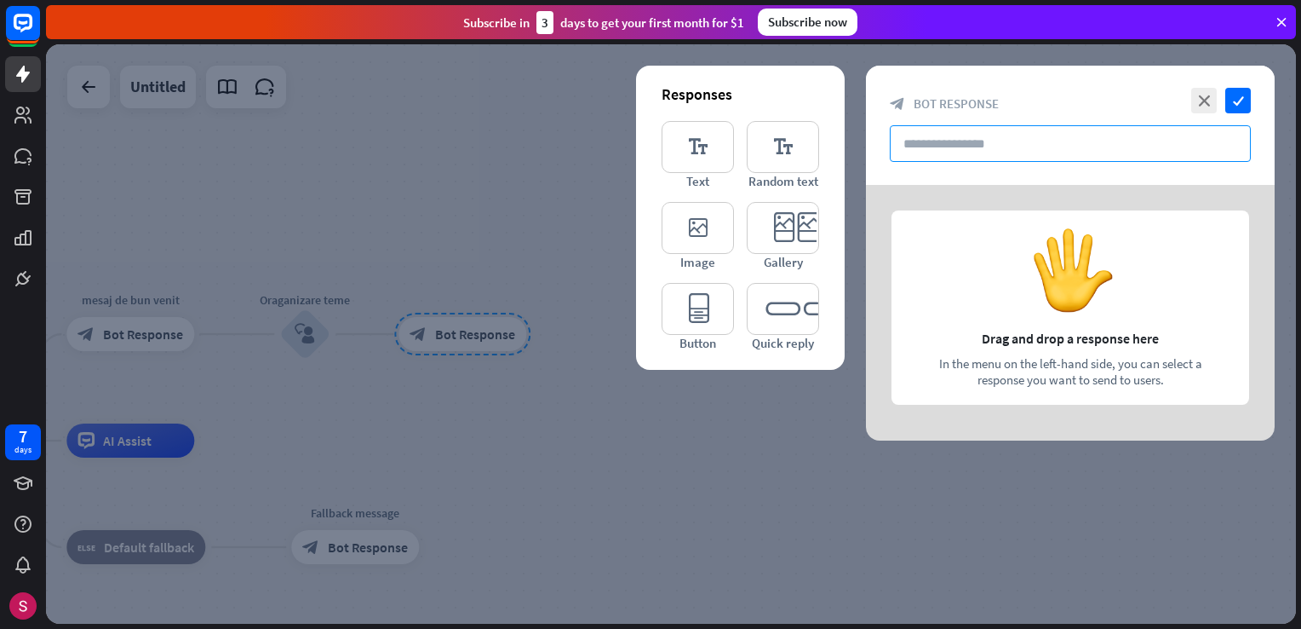
click at [939, 138] on input "text" at bounding box center [1070, 143] width 361 height 37
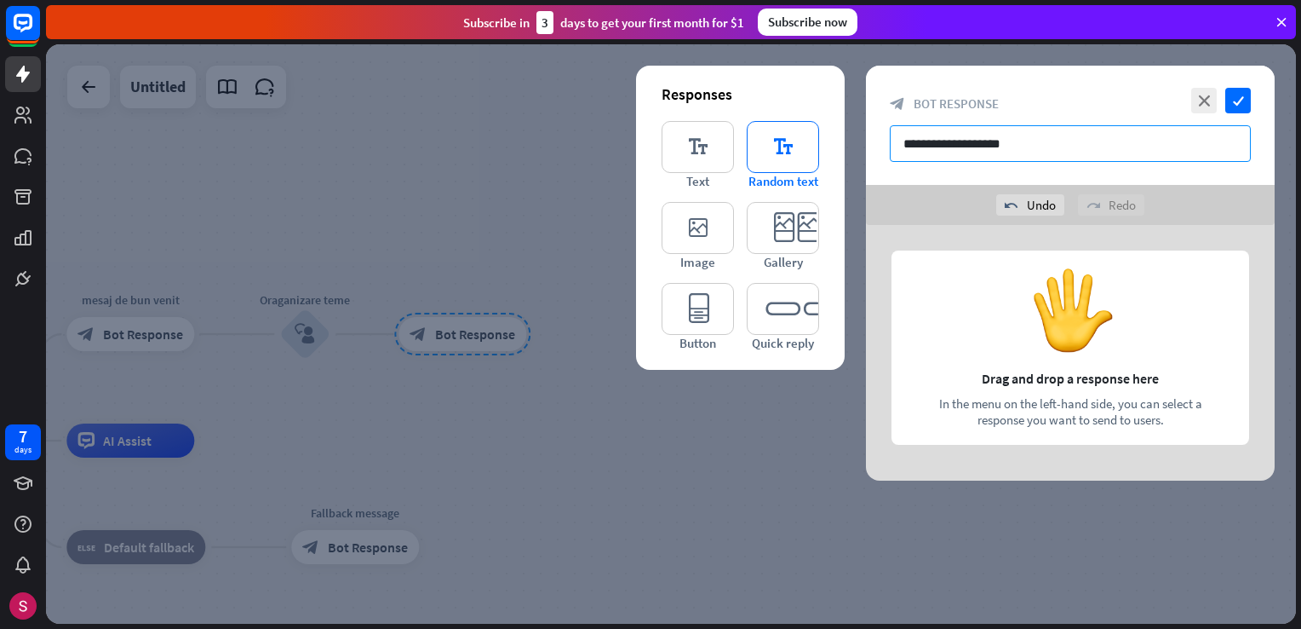
type input "**********"
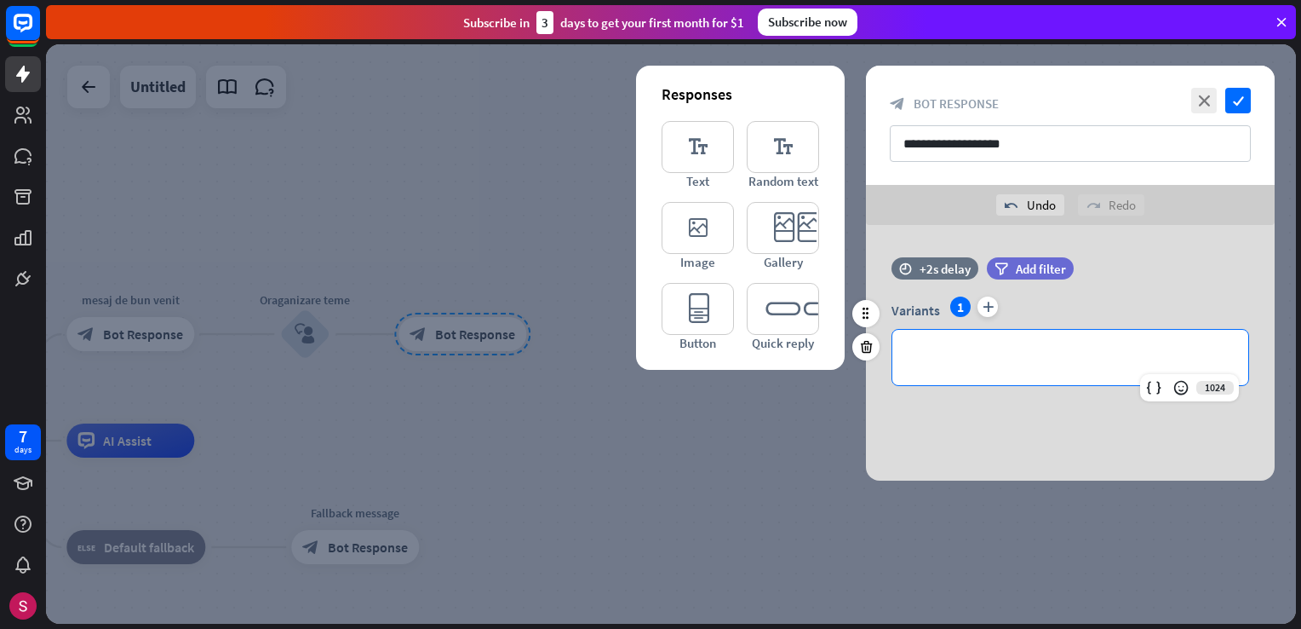
click at [970, 366] on div "**********" at bounding box center [1071, 357] width 356 height 55
click at [1117, 354] on p "**********" at bounding box center [1071, 357] width 322 height 21
click at [986, 313] on icon "plus" at bounding box center [988, 306] width 20 height 20
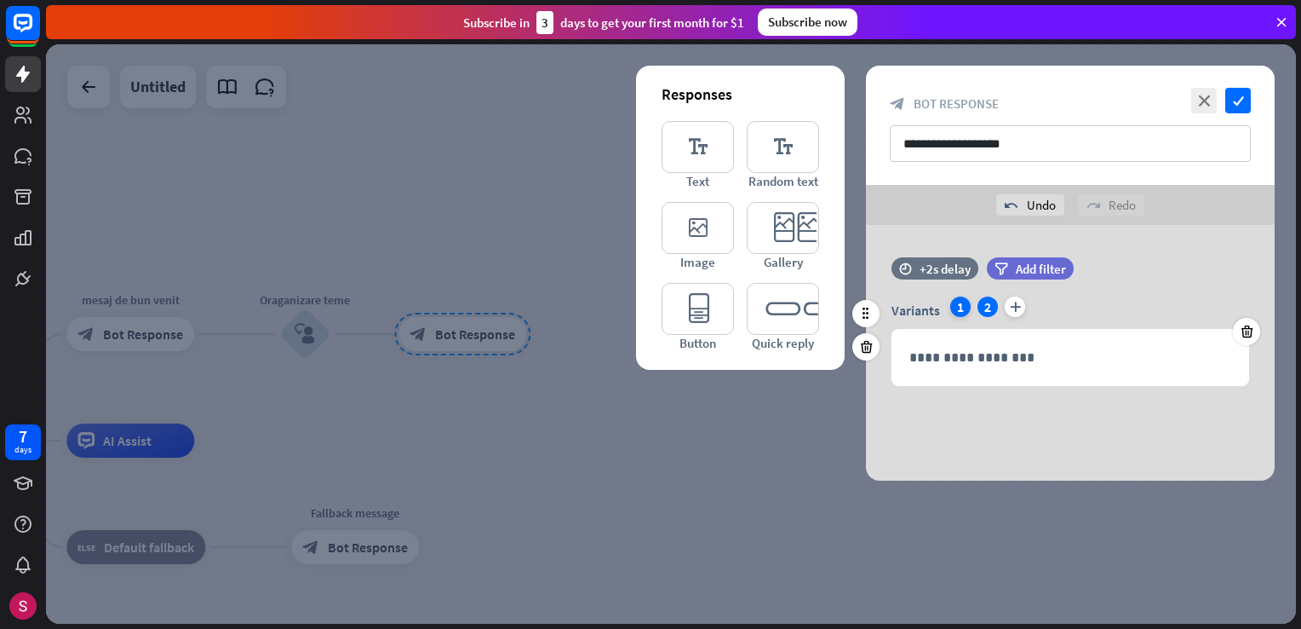
click at [955, 307] on div "1" at bounding box center [961, 306] width 20 height 20
click at [985, 300] on div "2" at bounding box center [988, 306] width 20 height 20
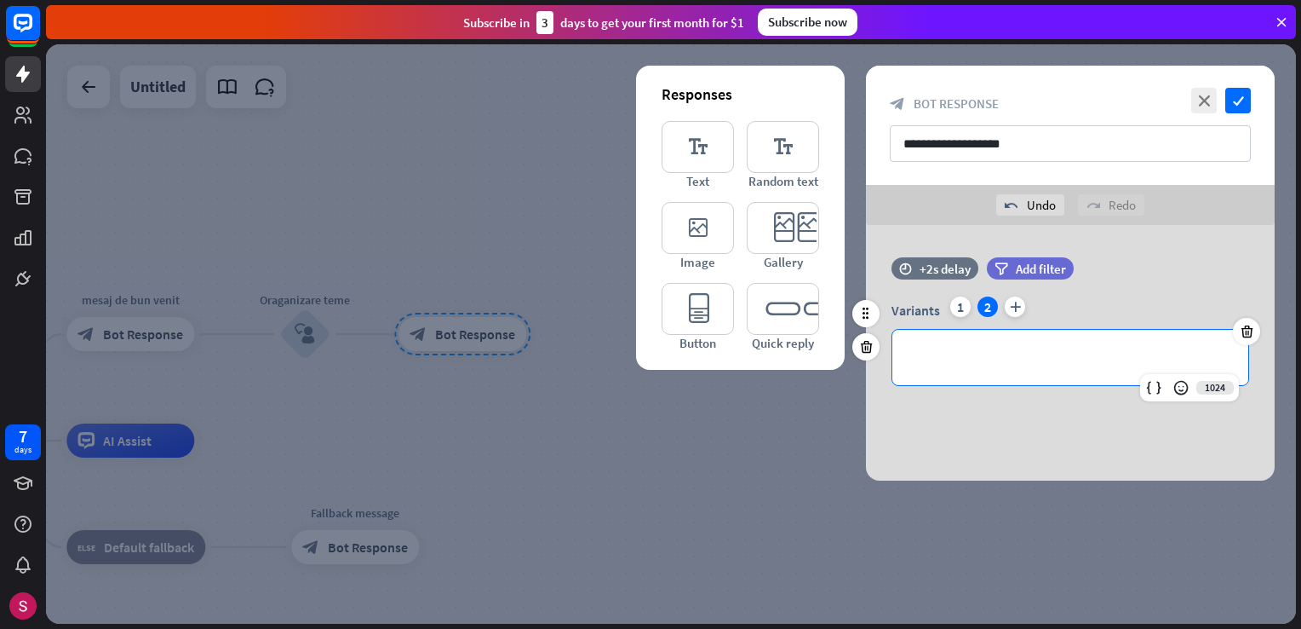
drag, startPoint x: 1014, startPoint y: 376, endPoint x: 1022, endPoint y: 360, distance: 17.9
click at [1017, 367] on div "**********" at bounding box center [1071, 357] width 356 height 55
click at [1235, 245] on div "**********" at bounding box center [1070, 353] width 409 height 256
click at [1166, 337] on div "**********" at bounding box center [1071, 357] width 356 height 55
click at [1190, 392] on icon at bounding box center [1186, 387] width 17 height 17
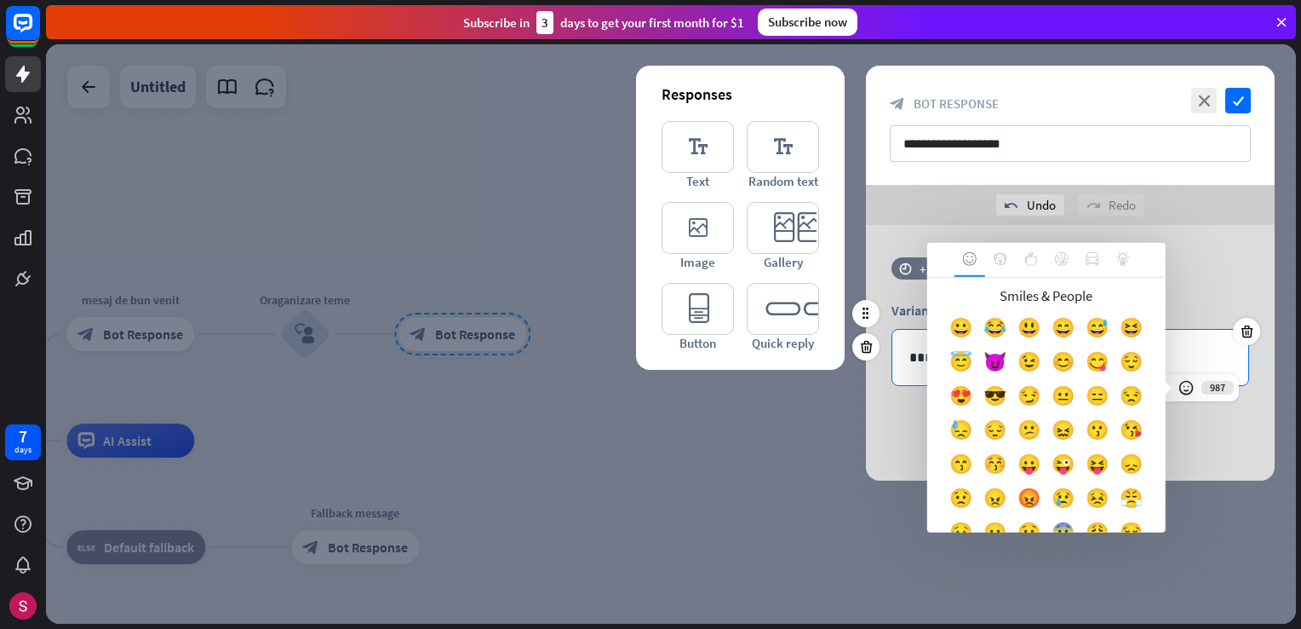
click at [1013, 393] on div "😎" at bounding box center [996, 399] width 34 height 34
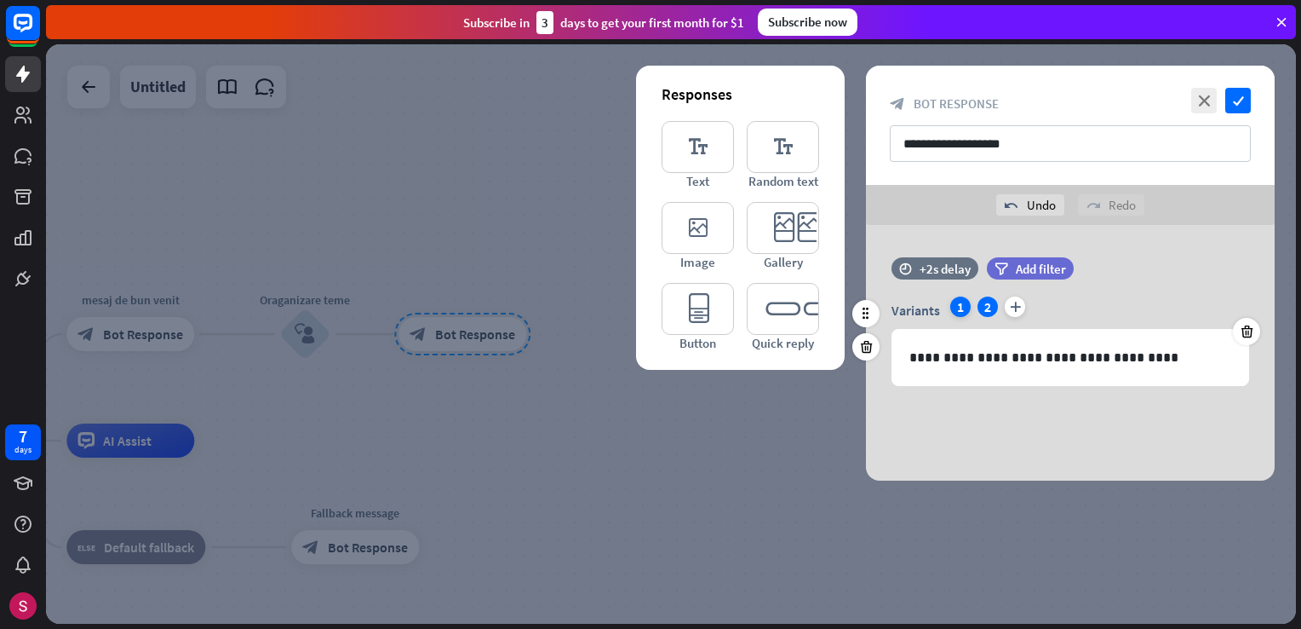
click at [969, 303] on div "1" at bounding box center [961, 306] width 20 height 20
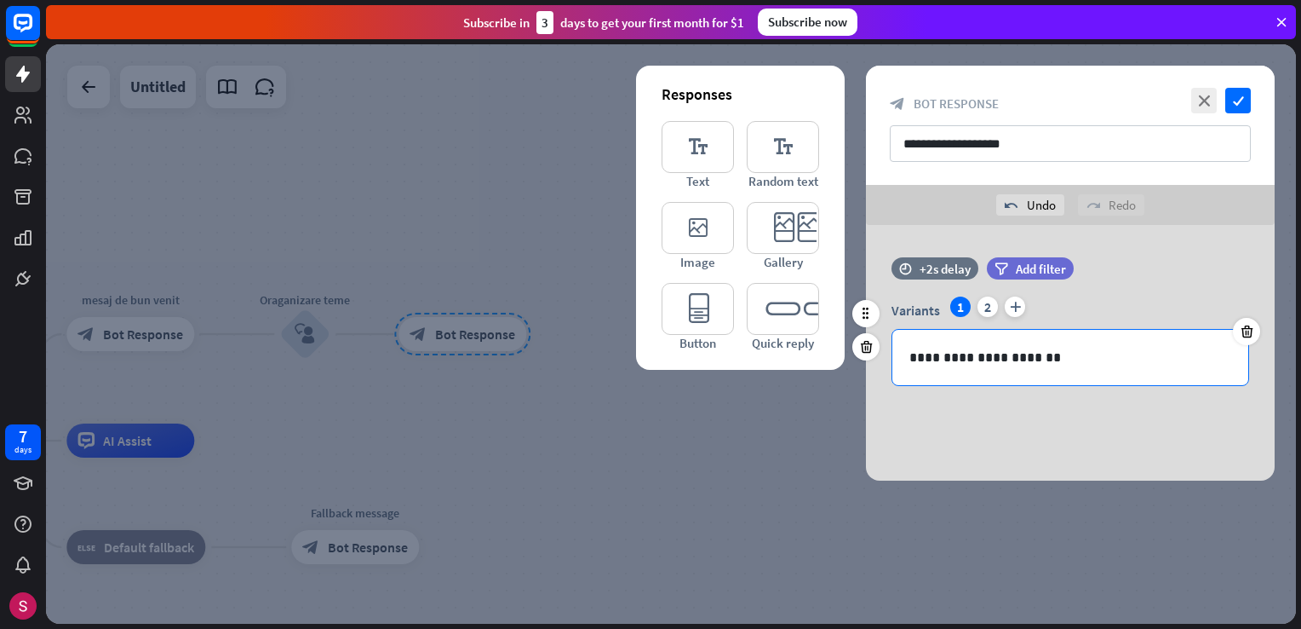
click at [1157, 361] on p "**********" at bounding box center [1071, 357] width 322 height 21
click at [1184, 390] on icon at bounding box center [1181, 387] width 17 height 17
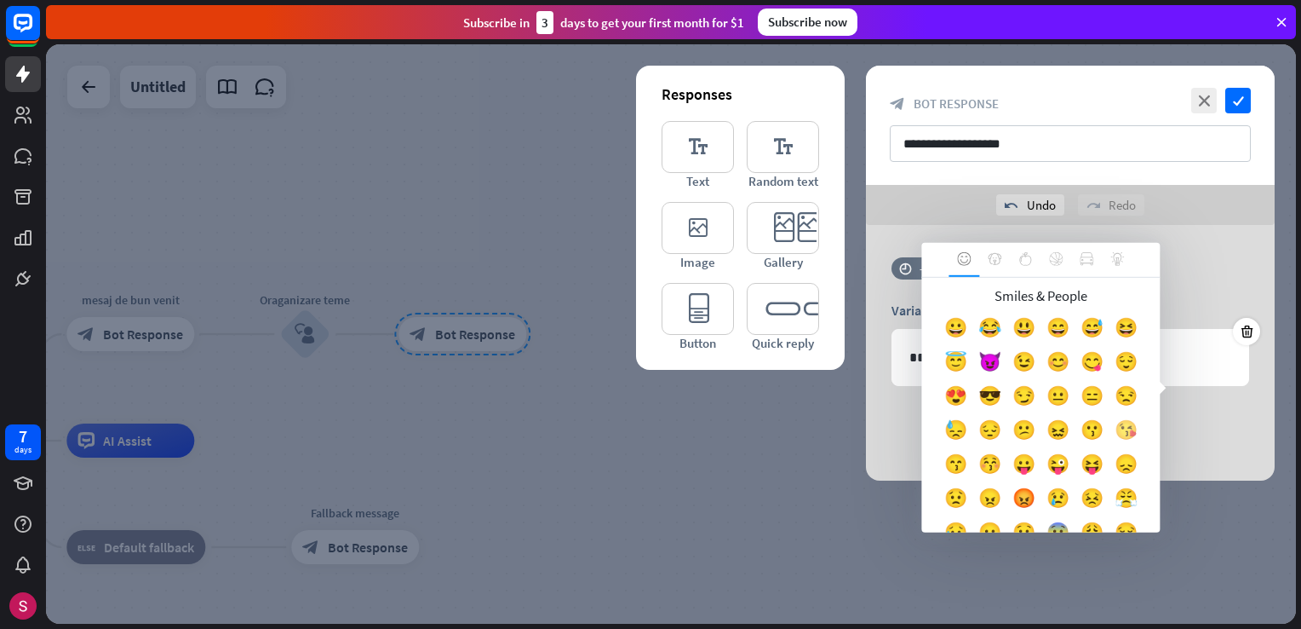
click at [1109, 451] on div "😘" at bounding box center [1126, 433] width 34 height 34
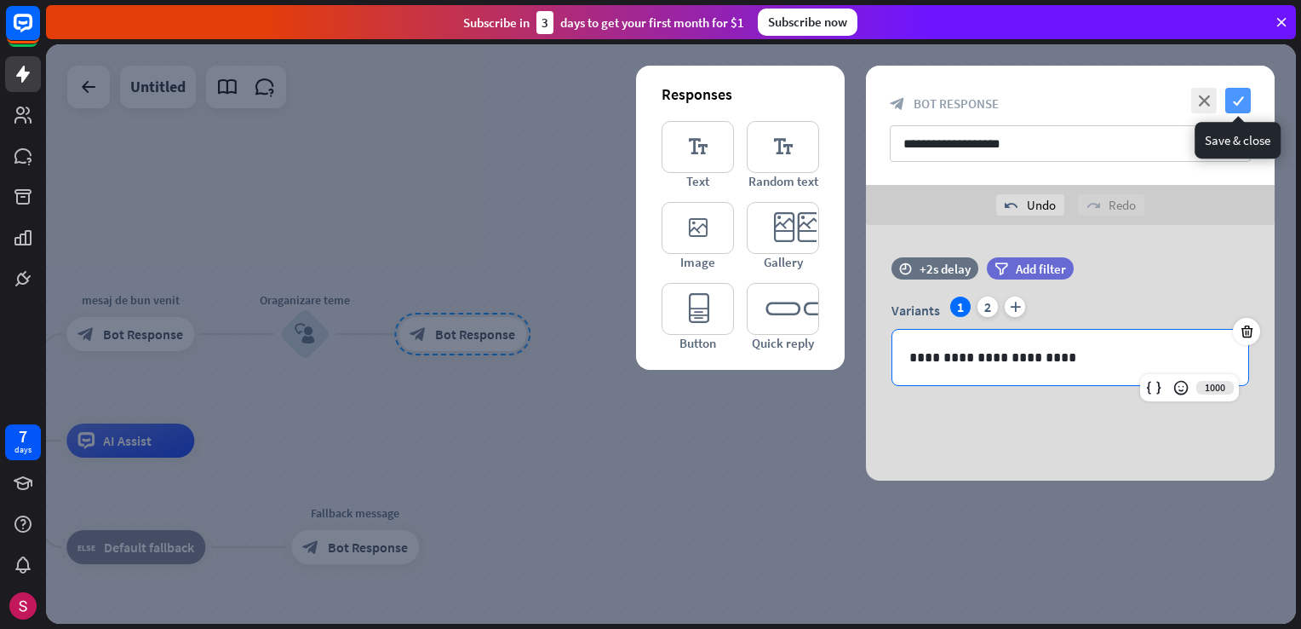
click at [1236, 89] on icon "check" at bounding box center [1239, 101] width 26 height 26
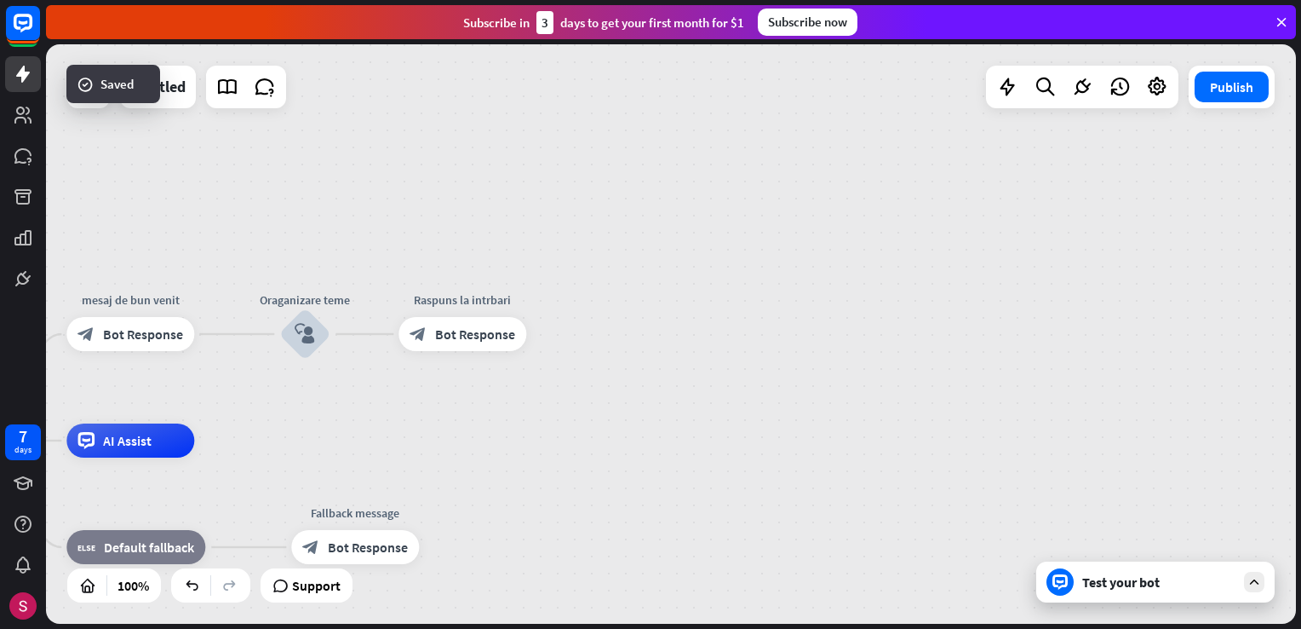
click at [1182, 577] on div "Test your bot" at bounding box center [1159, 581] width 153 height 17
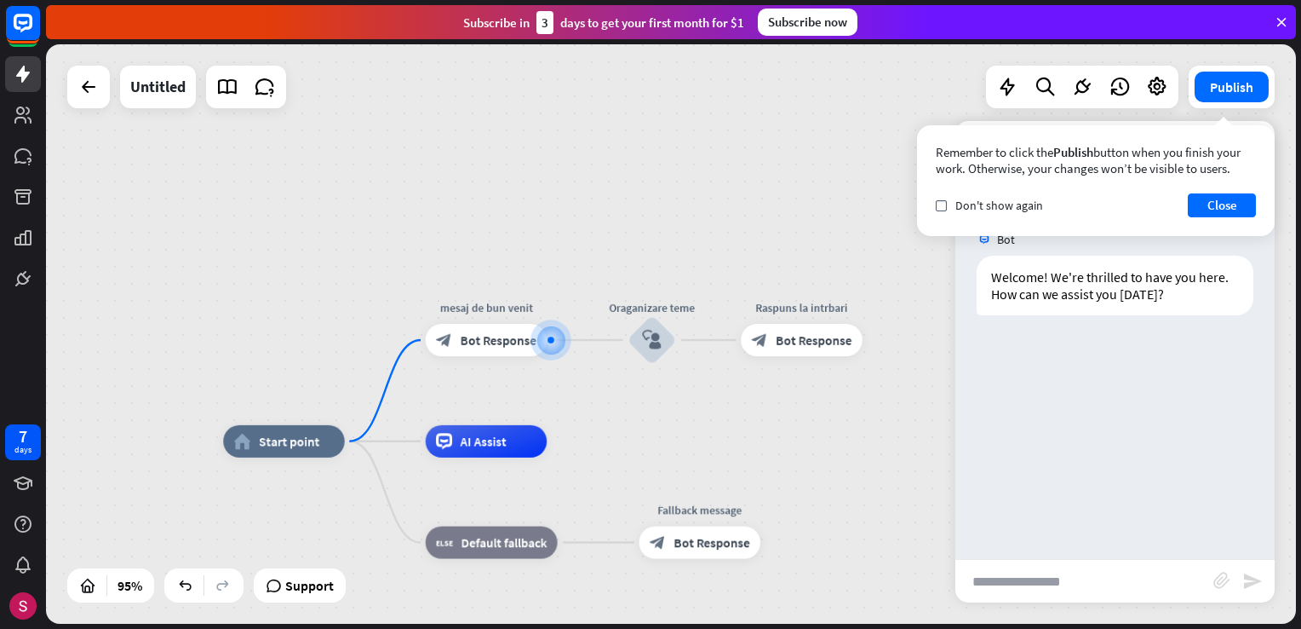
click at [1106, 571] on input "text" at bounding box center [1085, 581] width 258 height 43
type input "****"
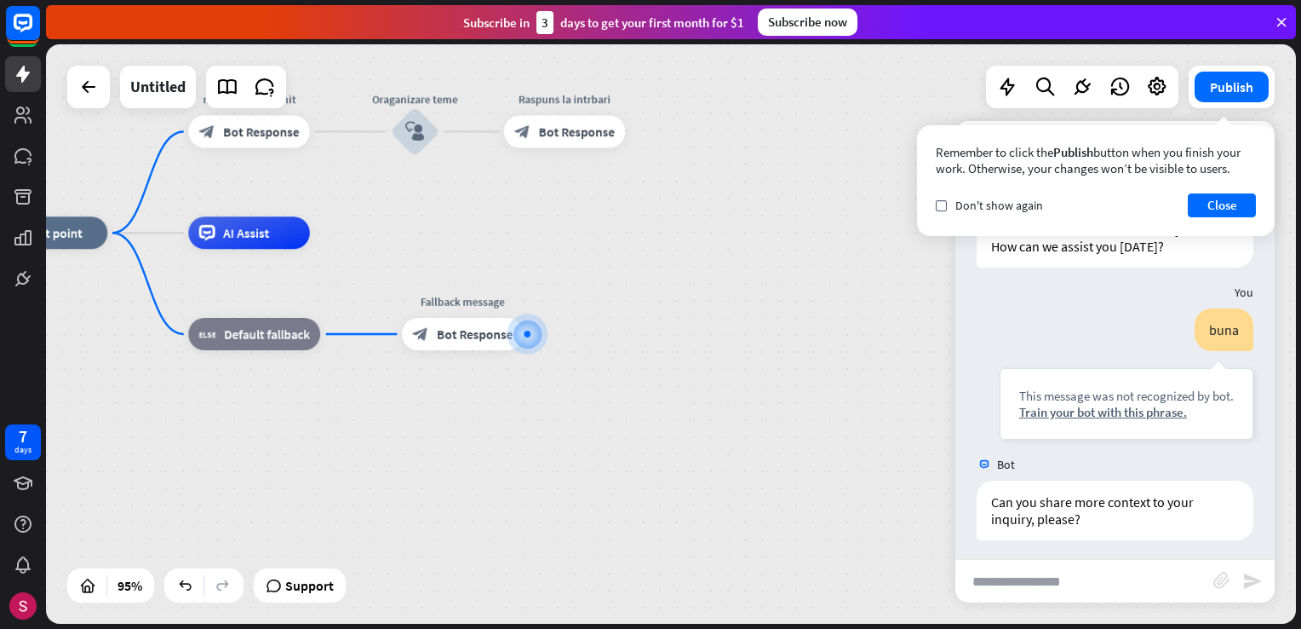
scroll to position [54, 0]
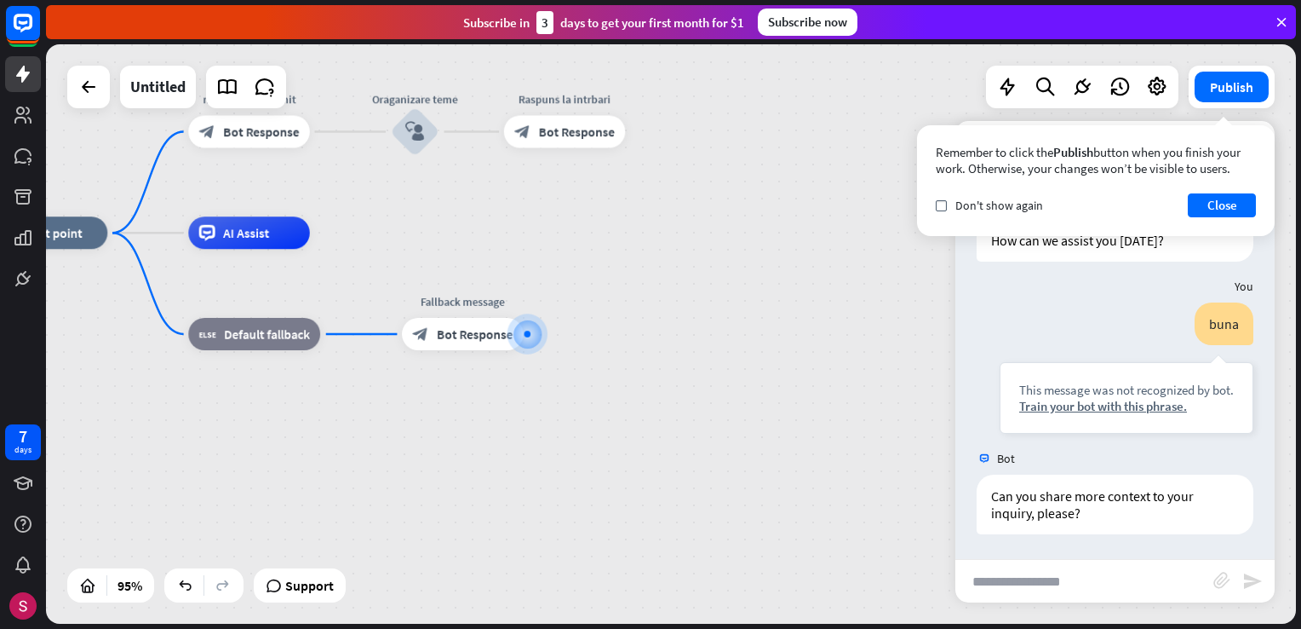
click at [977, 588] on input "text" at bounding box center [1085, 581] width 258 height 43
type input "**********"
click at [1096, 577] on input "text" at bounding box center [1085, 581] width 258 height 43
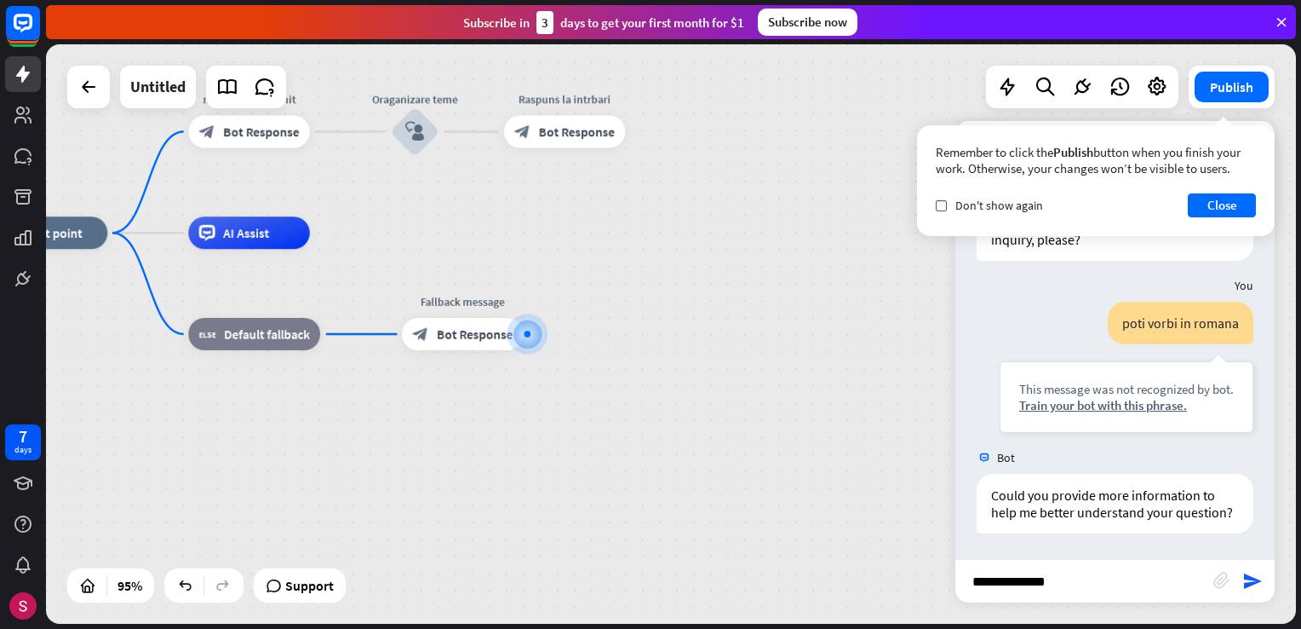
type input "**********"
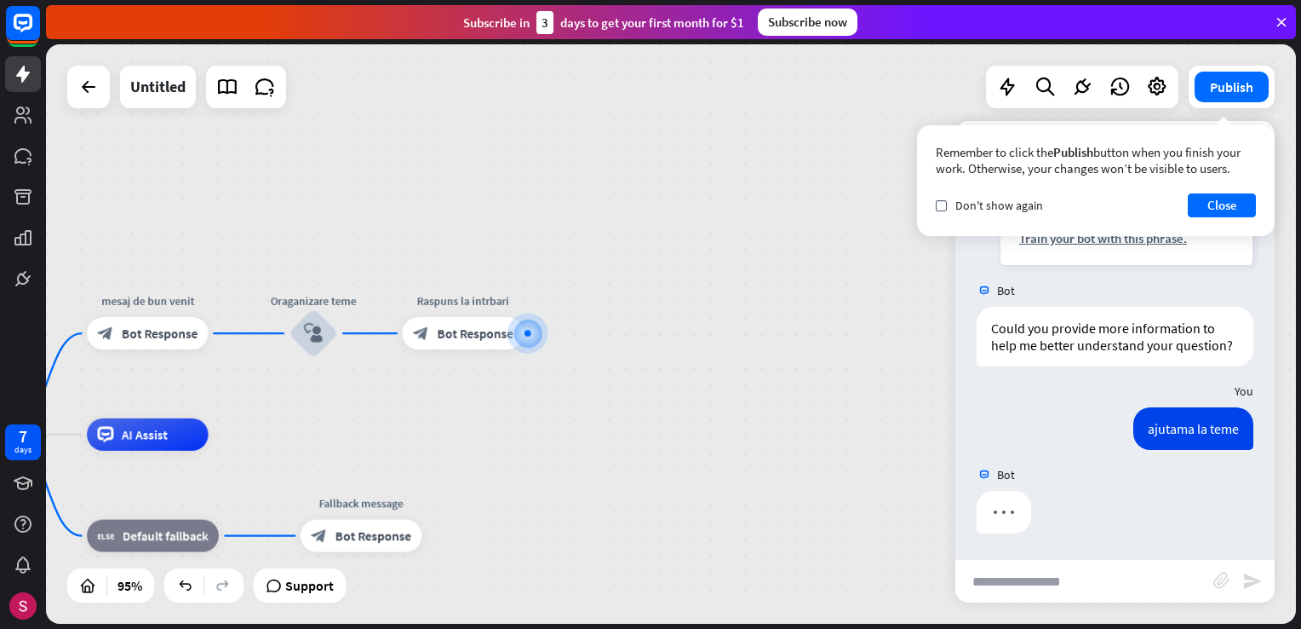
scroll to position [509, 0]
click at [1039, 585] on input "text" at bounding box center [1085, 581] width 258 height 43
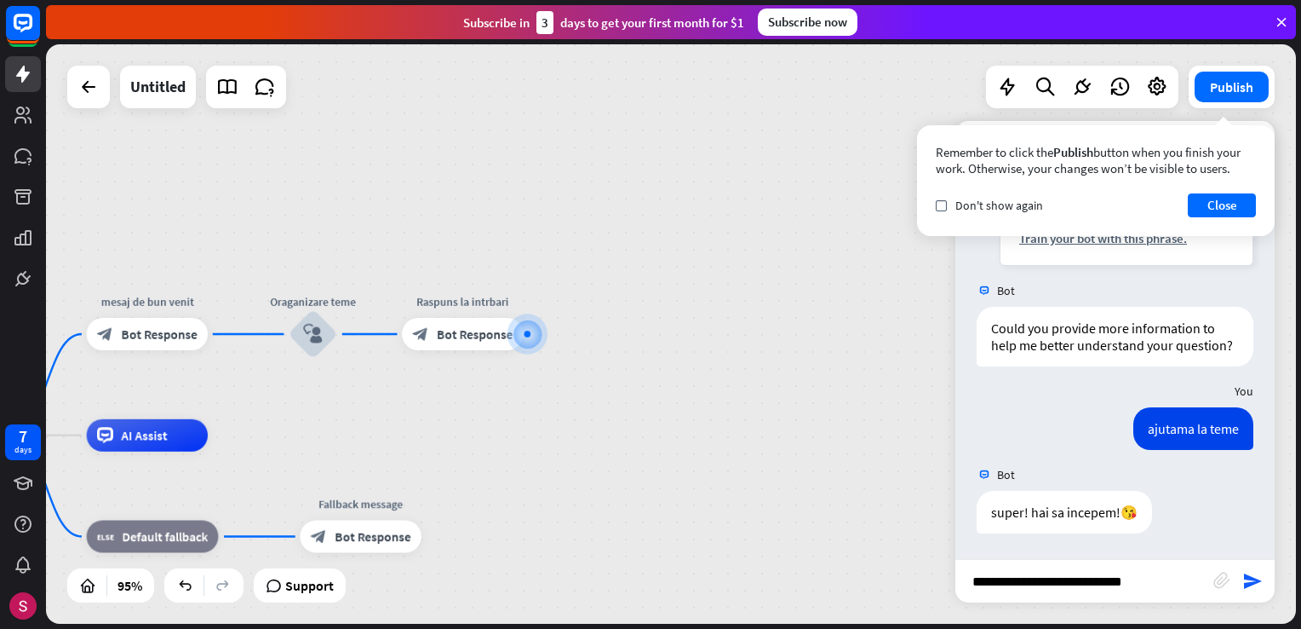
type input "**********"
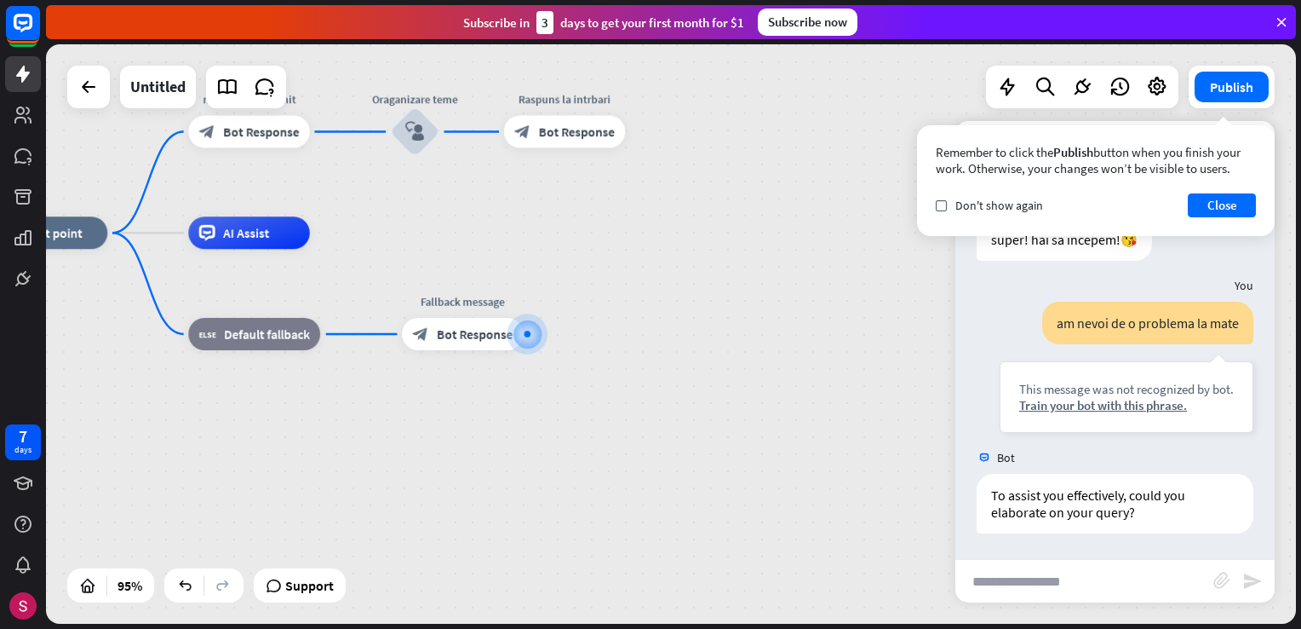
scroll to position [782, 0]
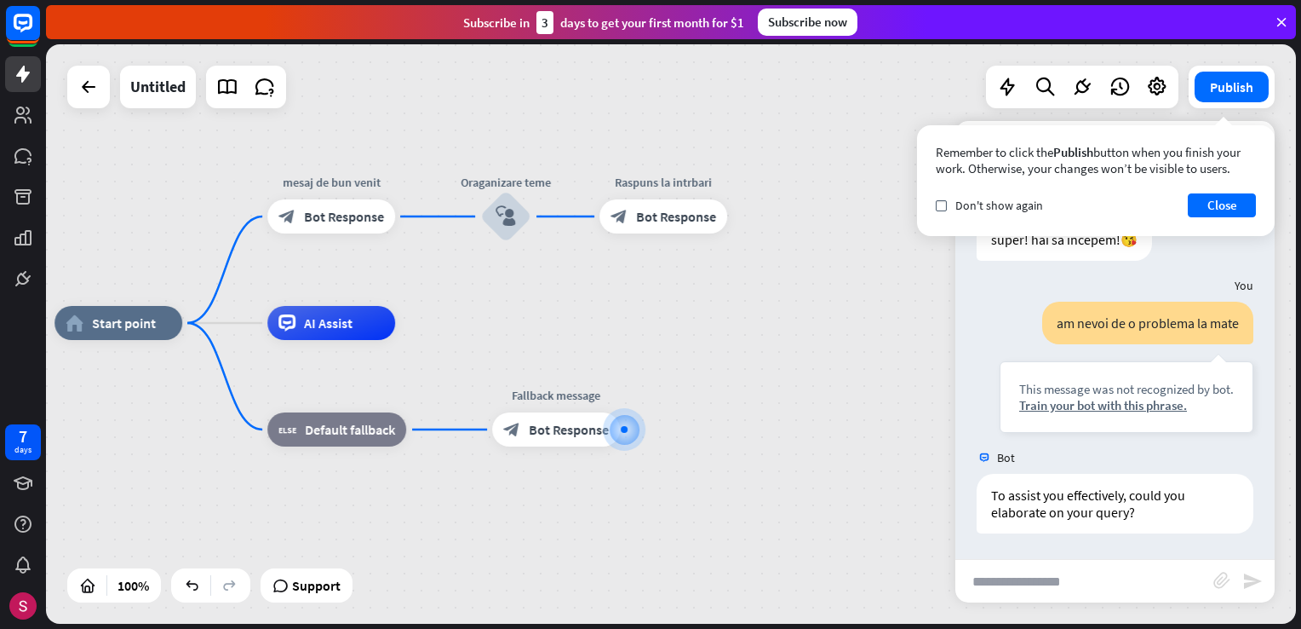
drag, startPoint x: 606, startPoint y: 503, endPoint x: 707, endPoint y: 609, distance: 146.4
click at [707, 609] on div "home_2 Start point mesaj de bun venit block_bot_response Bot Response Oraganiza…" at bounding box center [680, 612] width 1250 height 579
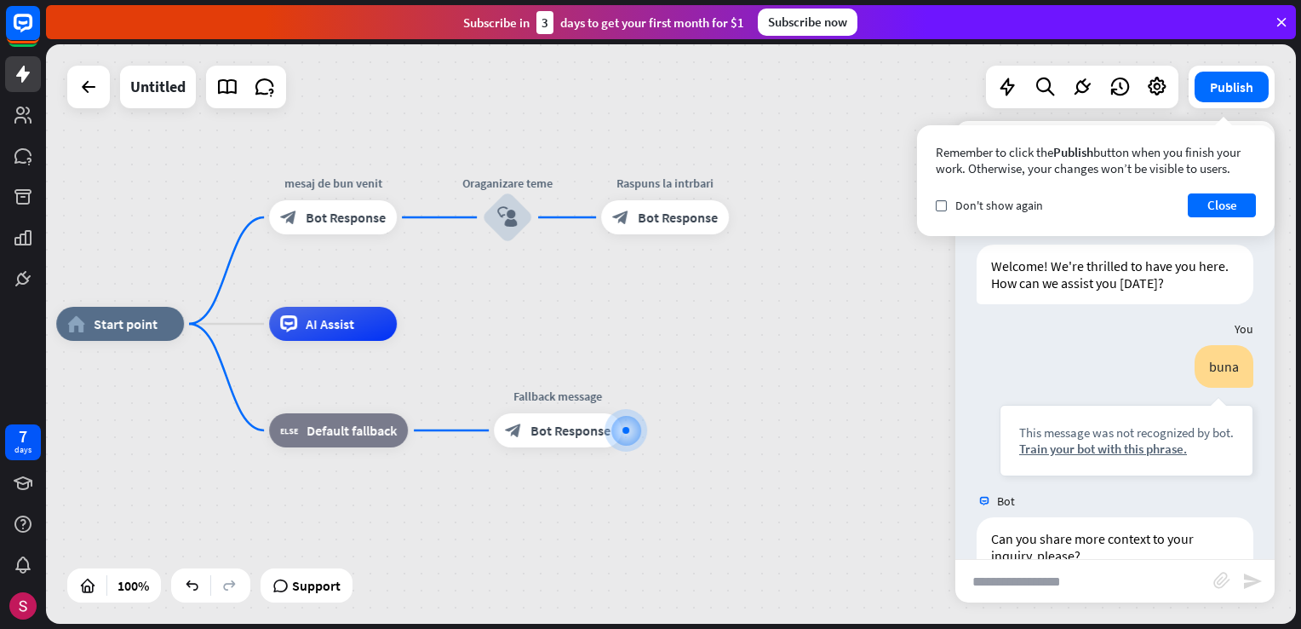
scroll to position [0, 0]
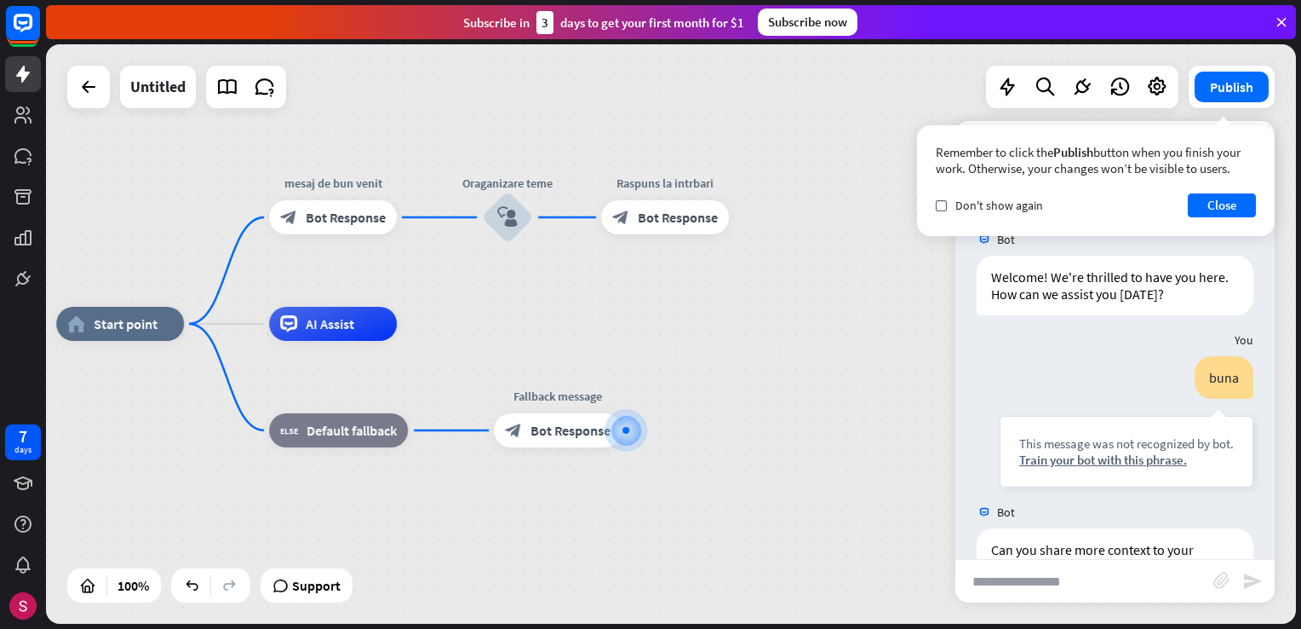
click at [716, 137] on div "home_2 Start point mesaj de bun venit block_bot_response Bot Response Oraganiza…" at bounding box center [671, 333] width 1250 height 579
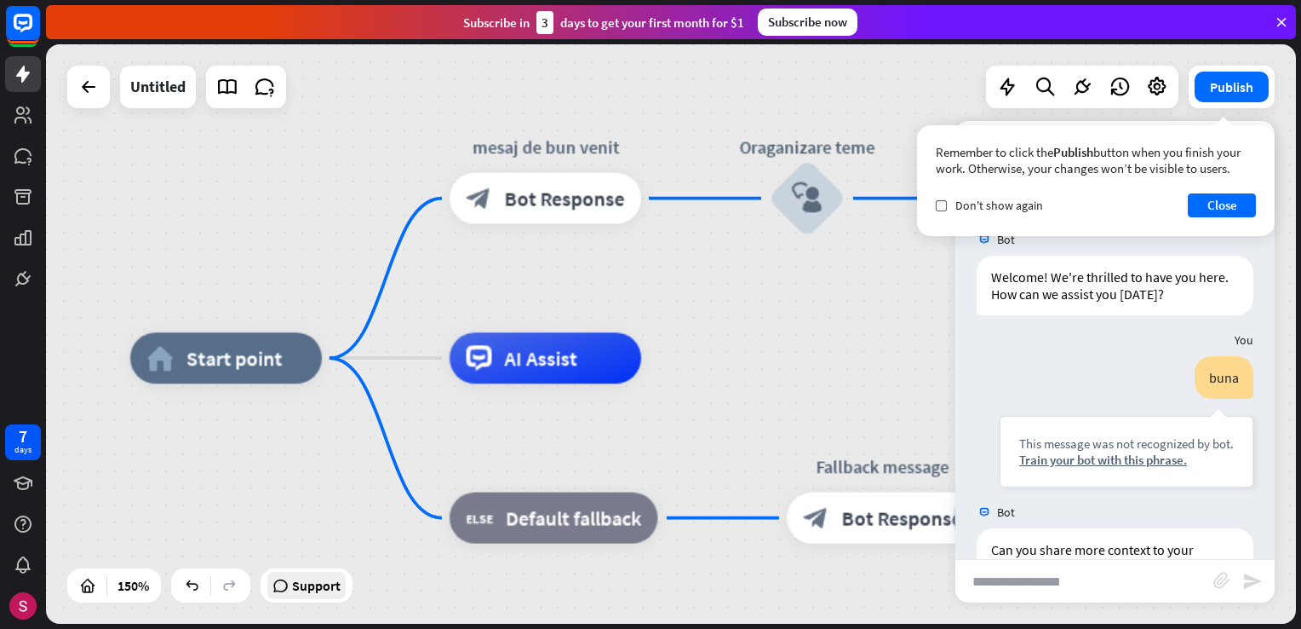
drag, startPoint x: 157, startPoint y: 499, endPoint x: 298, endPoint y: 578, distance: 162.1
click at [296, 579] on div "home_2 Start point mesaj de bun venit block_bot_response Bot Response Oraganiza…" at bounding box center [671, 333] width 1250 height 579
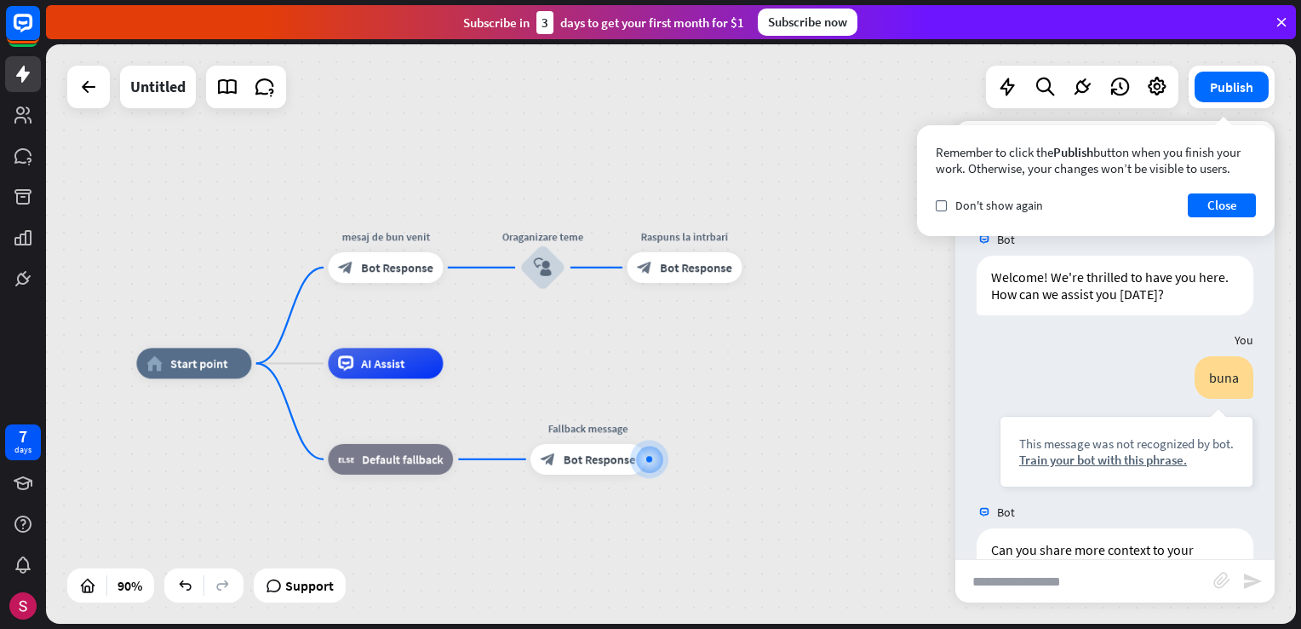
drag, startPoint x: 809, startPoint y: 445, endPoint x: 745, endPoint y: 397, distance: 79.7
click at [745, 397] on div "home_2 Start point mesaj de bun venit block_bot_response Bot Response Oraganiza…" at bounding box center [698, 623] width 1125 height 521
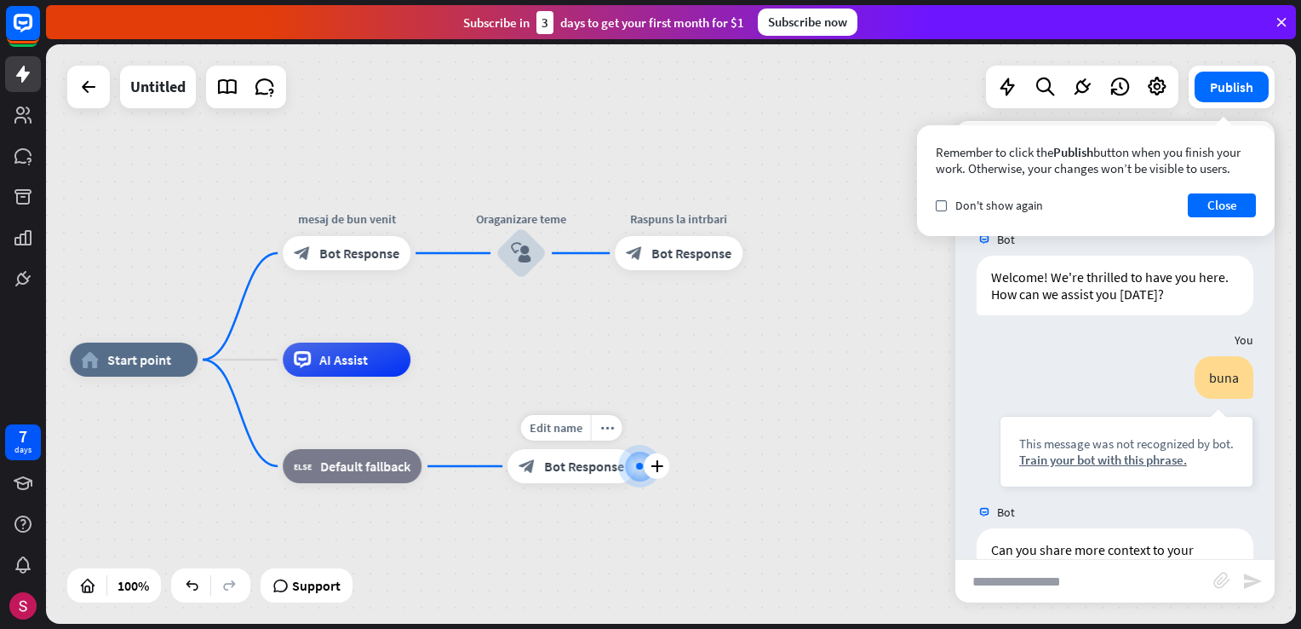
click at [573, 474] on span "Bot Response" at bounding box center [584, 465] width 80 height 17
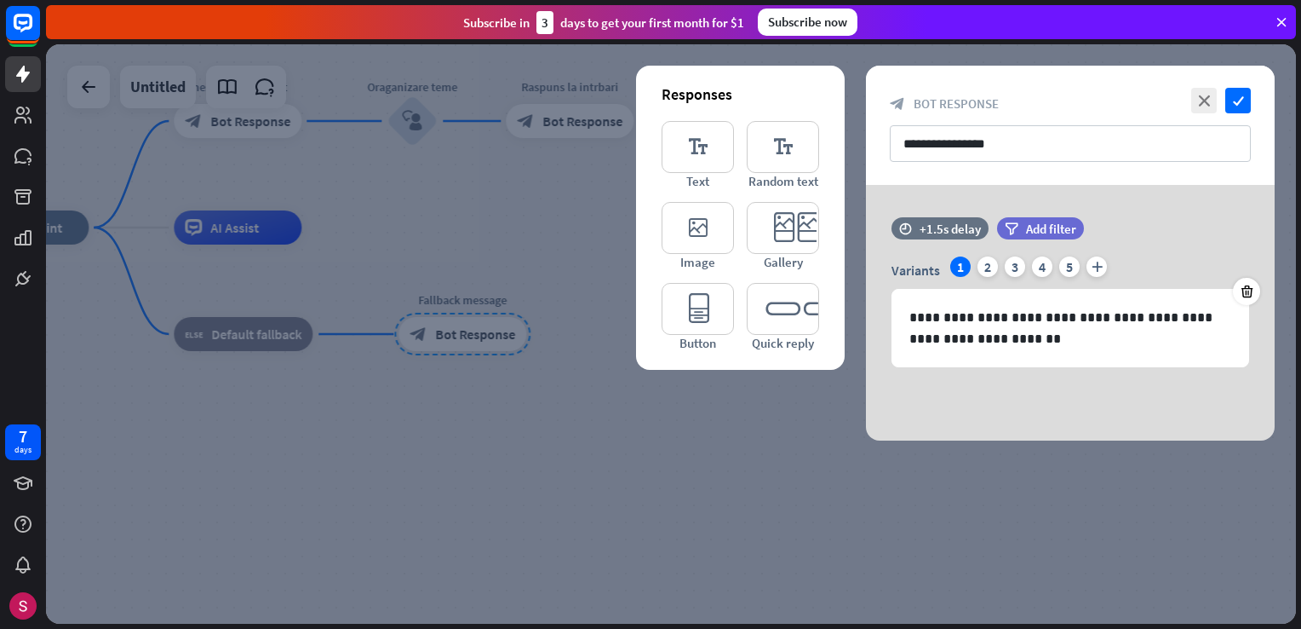
click at [705, 540] on div at bounding box center [671, 333] width 1250 height 579
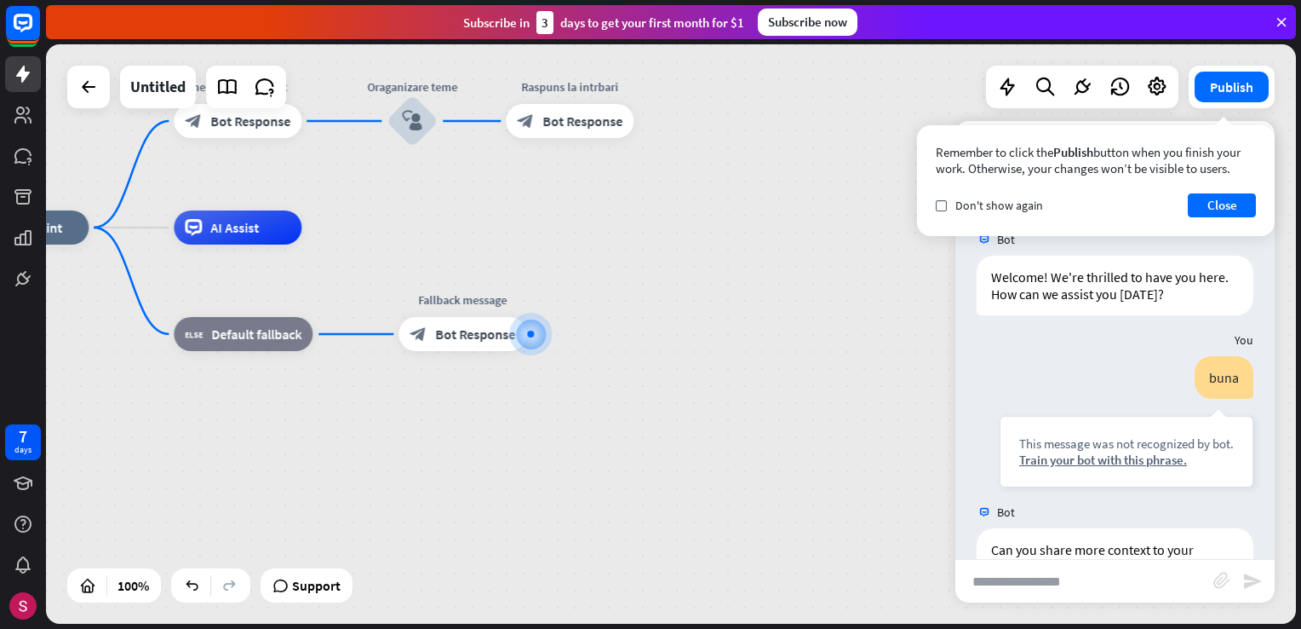
click at [788, 165] on div "home_2 Start point mesaj de bun venit block_bot_response Bot Response Oraganiza…" at bounding box center [671, 333] width 1250 height 579
click at [276, 130] on div "block_bot_response Bot Response" at bounding box center [238, 121] width 128 height 34
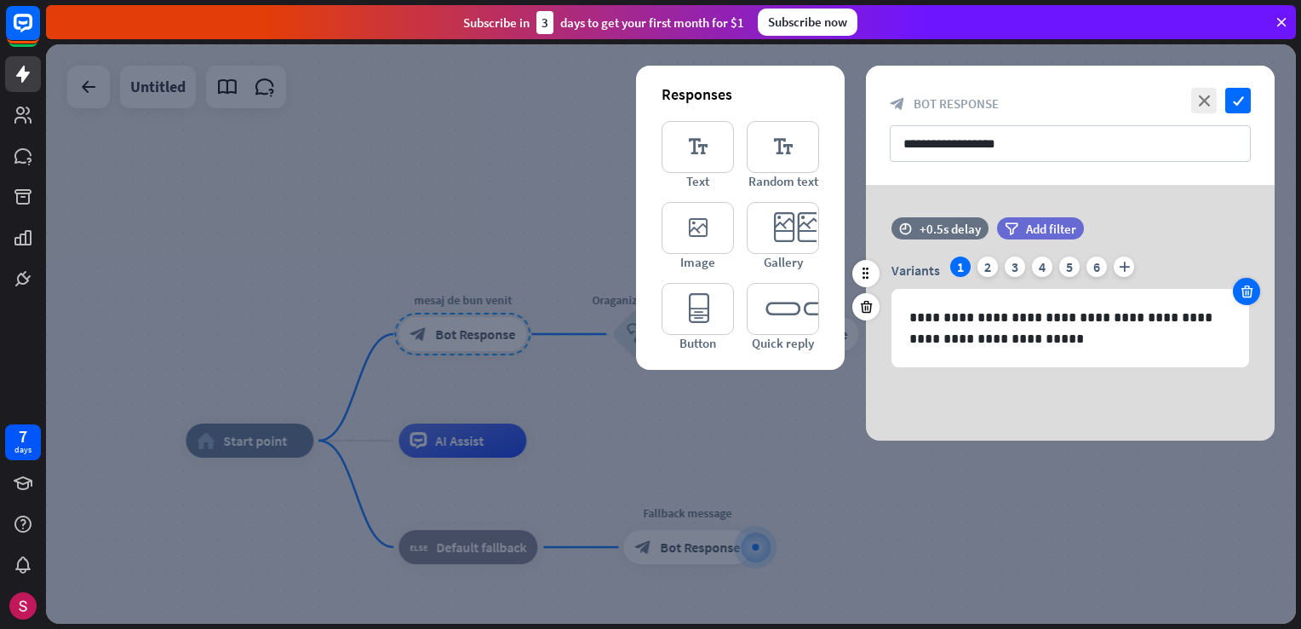
click at [1250, 281] on div at bounding box center [1246, 291] width 27 height 27
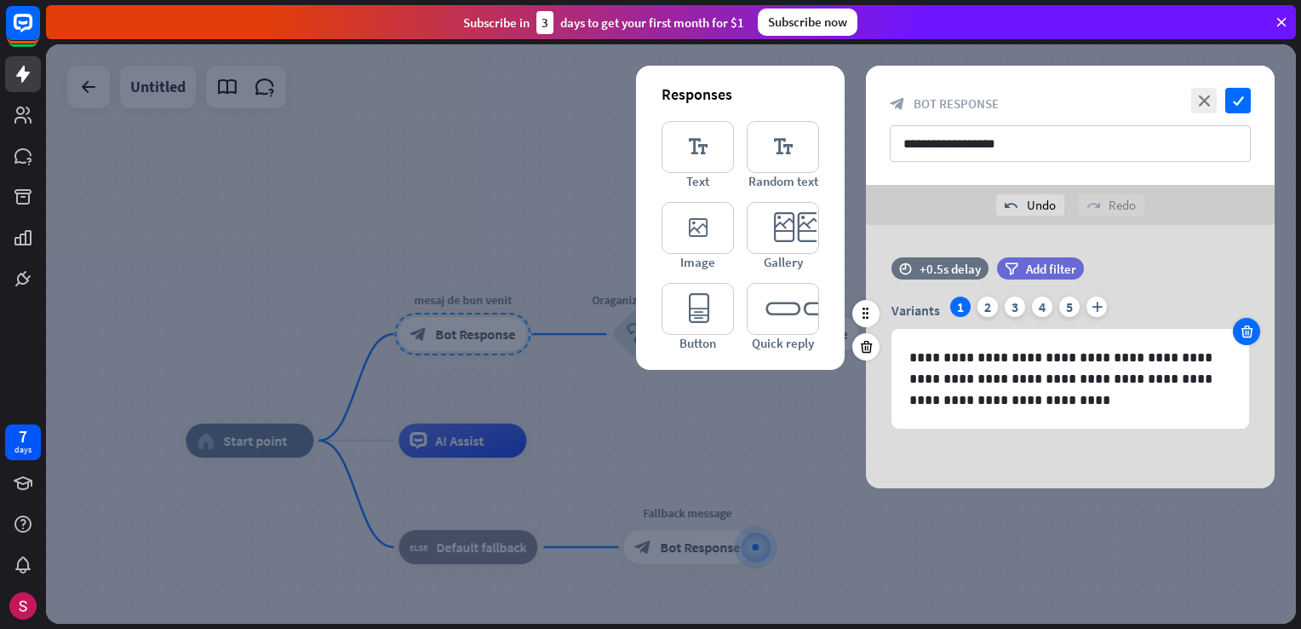
click at [1246, 332] on icon at bounding box center [1247, 331] width 16 height 15
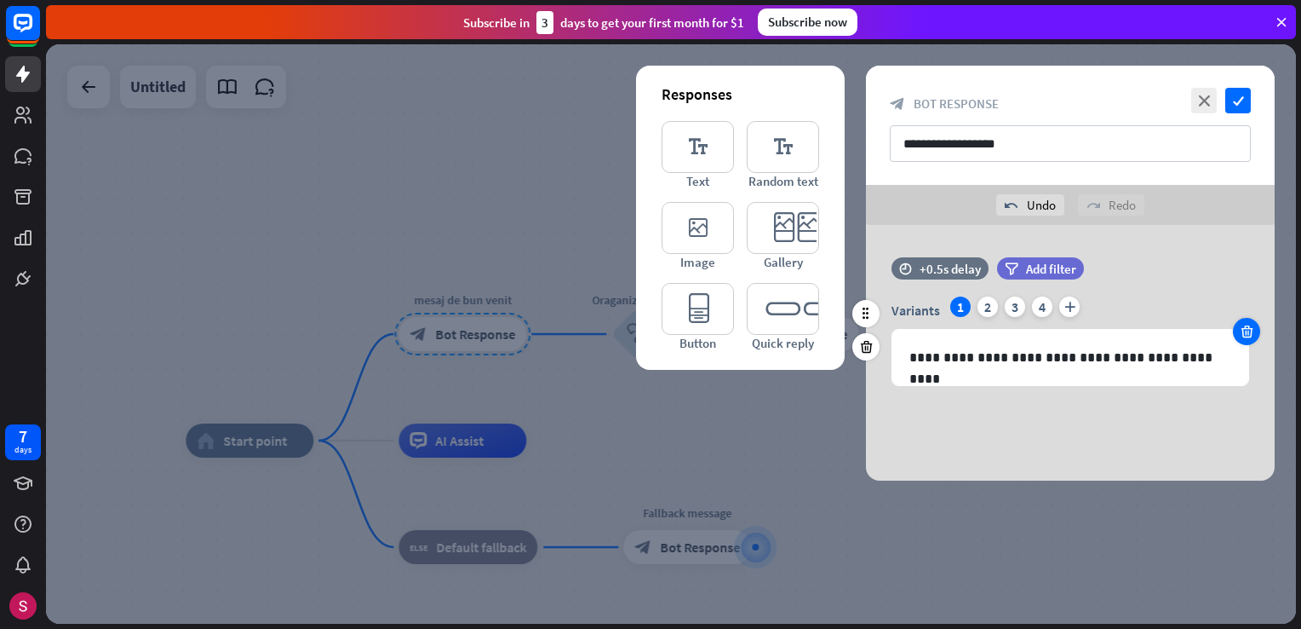
click at [1246, 332] on icon at bounding box center [1247, 331] width 16 height 15
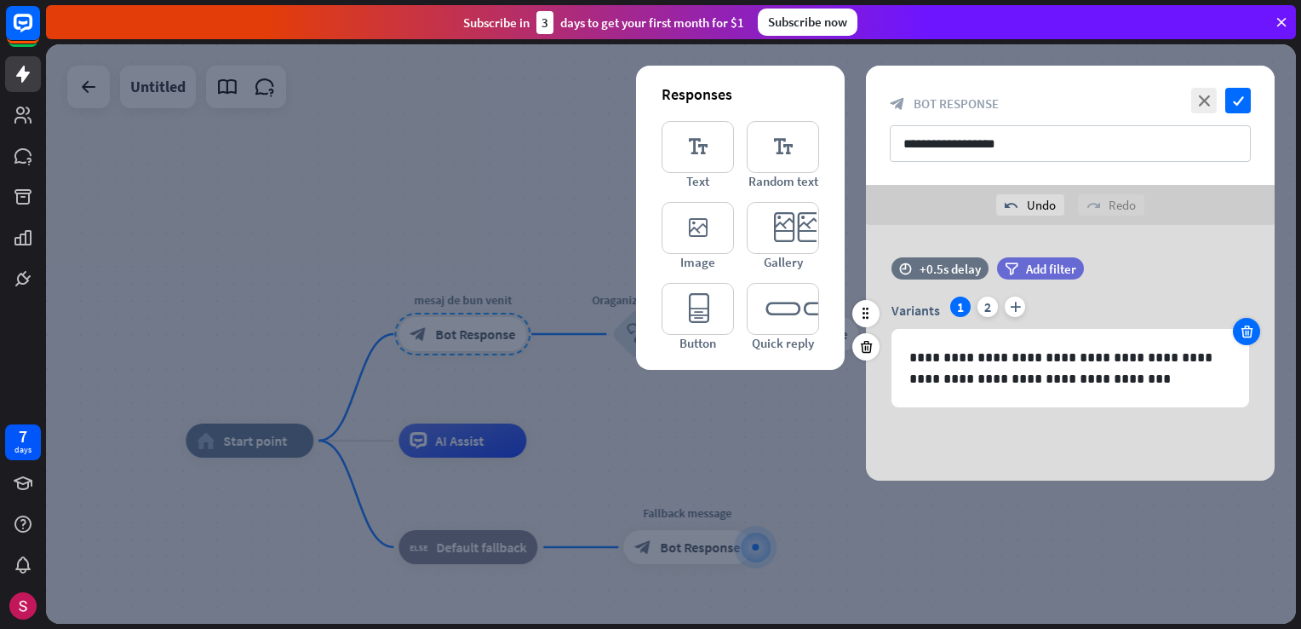
click at [1246, 332] on icon at bounding box center [1247, 331] width 16 height 15
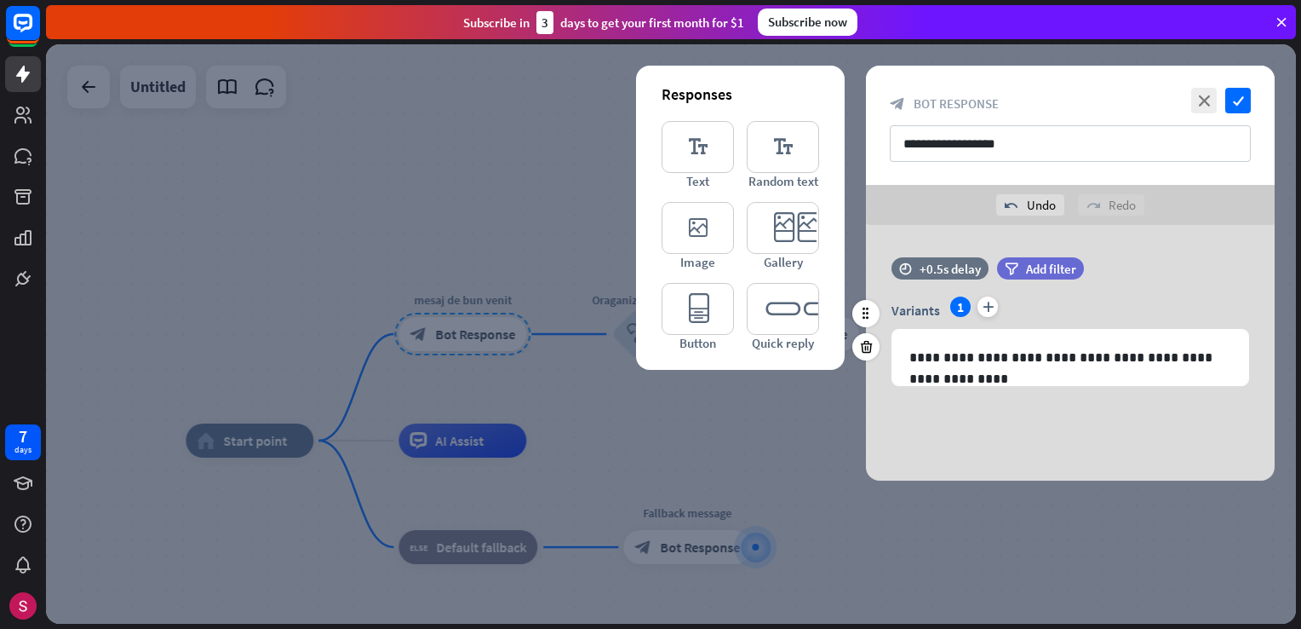
click at [976, 577] on div at bounding box center [671, 333] width 1250 height 579
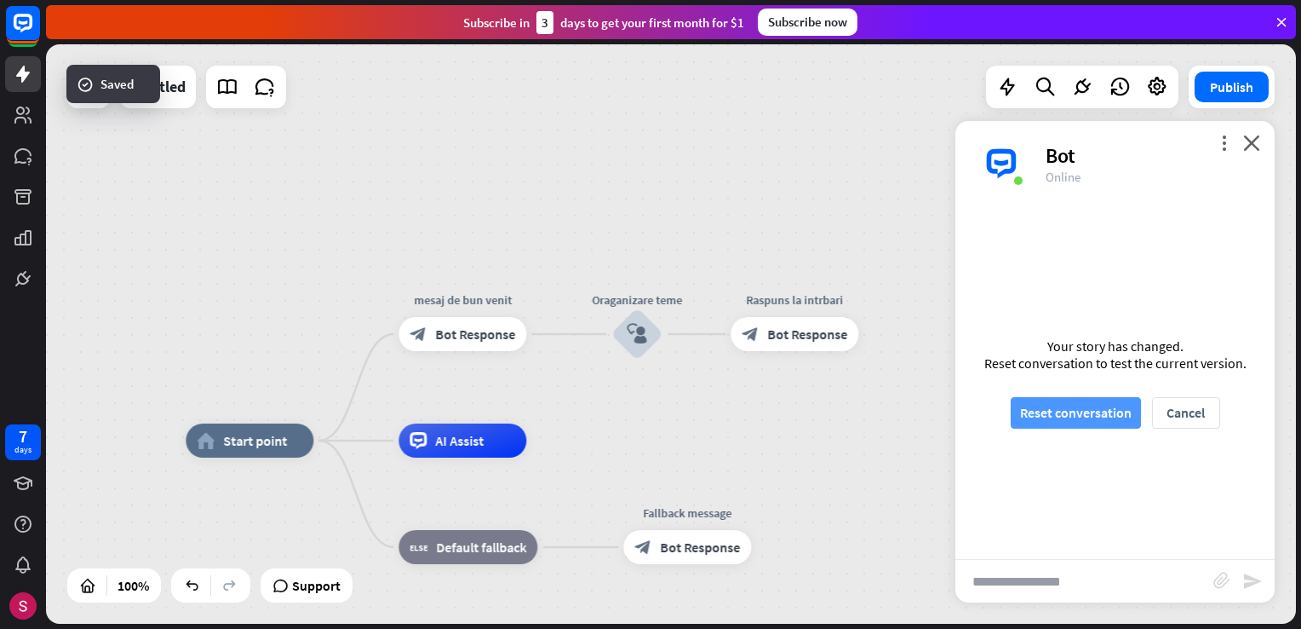
click at [1112, 405] on button "Reset conversation" at bounding box center [1076, 413] width 130 height 32
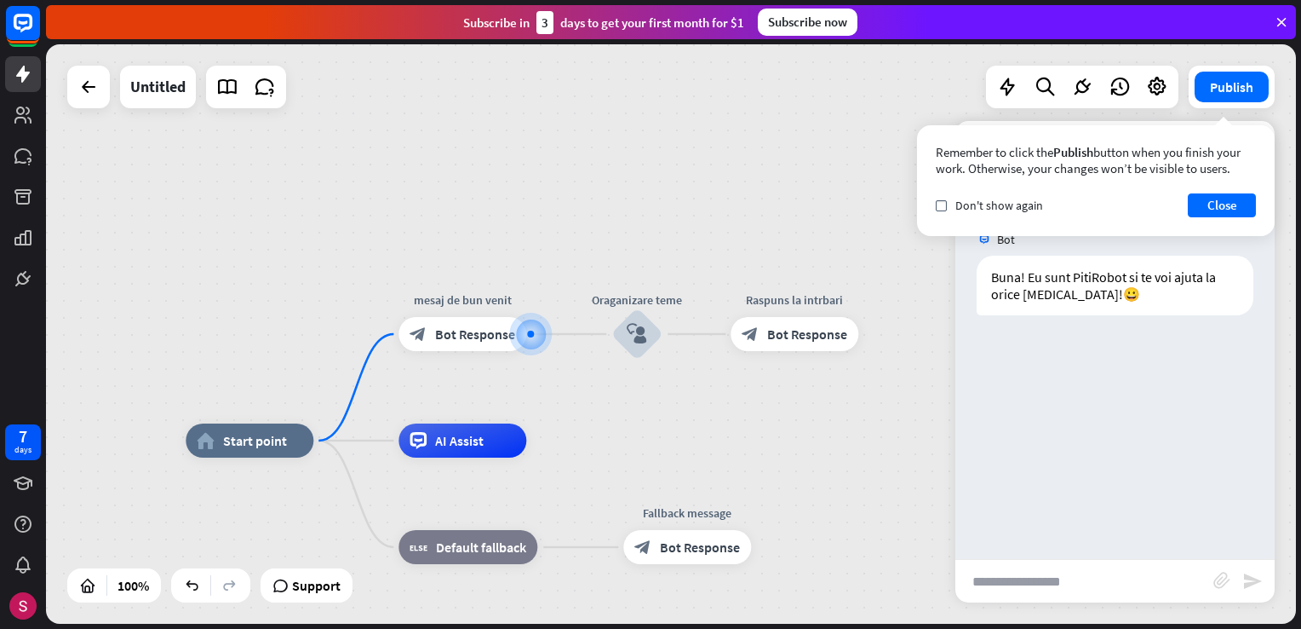
click at [933, 359] on div "home_2 Start point mesaj de bun venit block_bot_response Bot Response Oraganiza…" at bounding box center [671, 333] width 1250 height 579
click at [1213, 199] on button "Close" at bounding box center [1222, 205] width 68 height 24
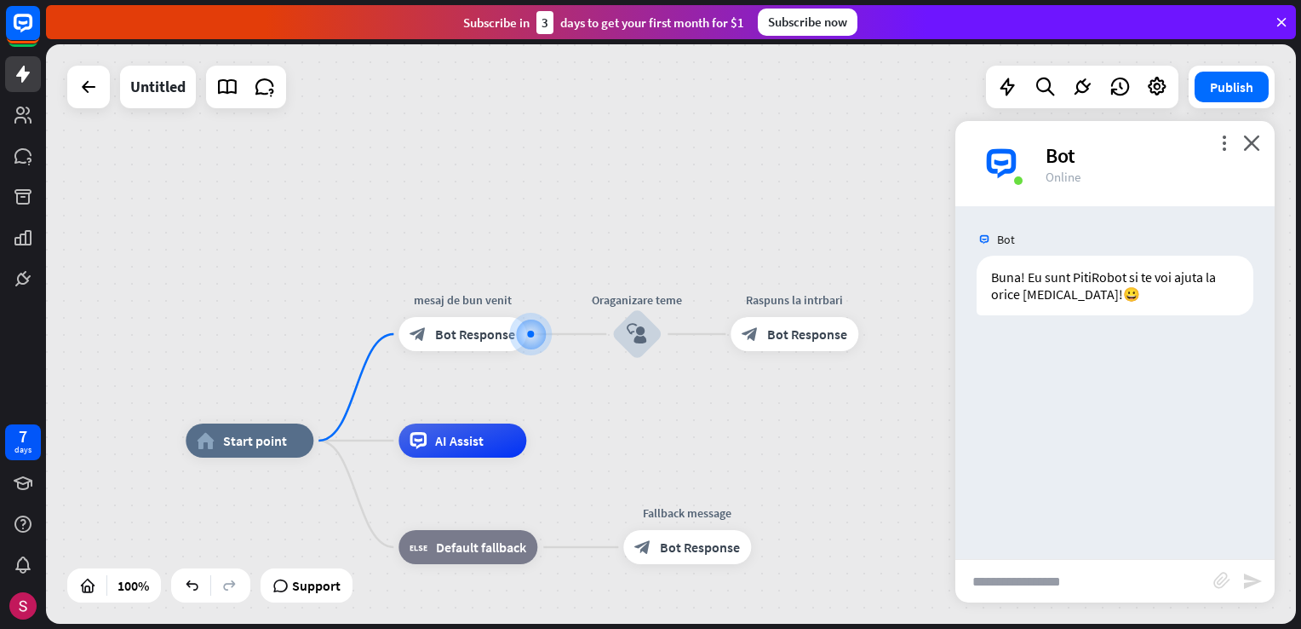
click at [1060, 581] on input "text" at bounding box center [1085, 581] width 258 height 43
type input "******"
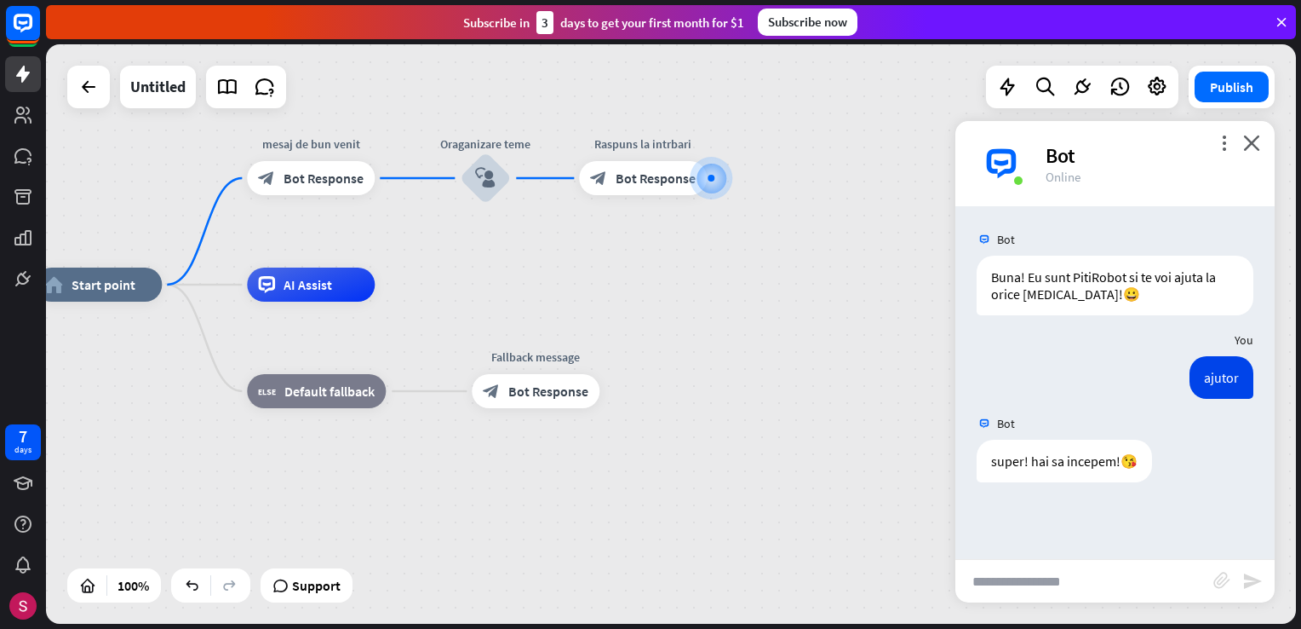
drag, startPoint x: 336, startPoint y: 416, endPoint x: 589, endPoint y: 373, distance: 256.7
click at [514, 263] on div "home_2 Start point mesaj de bun venit block_bot_response Bot Response Oraganiza…" at bounding box center [671, 333] width 1250 height 579
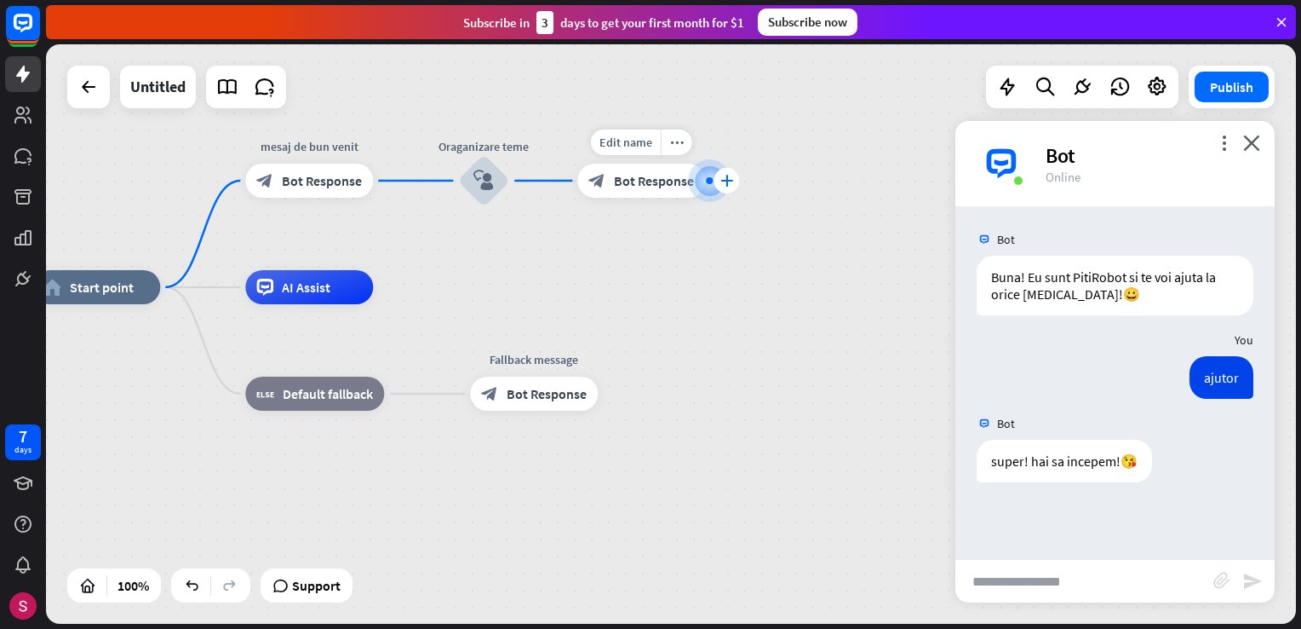
click at [729, 180] on icon "plus" at bounding box center [727, 181] width 13 height 12
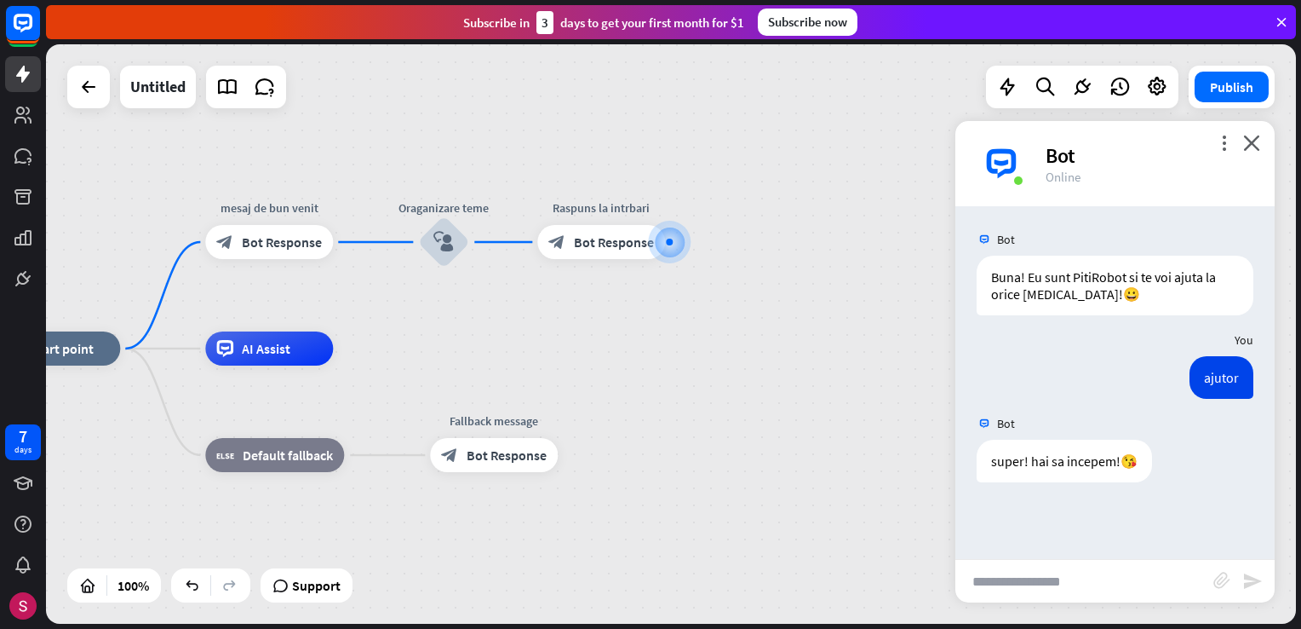
drag, startPoint x: 659, startPoint y: 513, endPoint x: 613, endPoint y: 583, distance: 83.6
click at [613, 583] on div "home_2 Start point mesaj de bun venit block_bot_response Bot Response Oraganiza…" at bounding box center [617, 637] width 1250 height 579
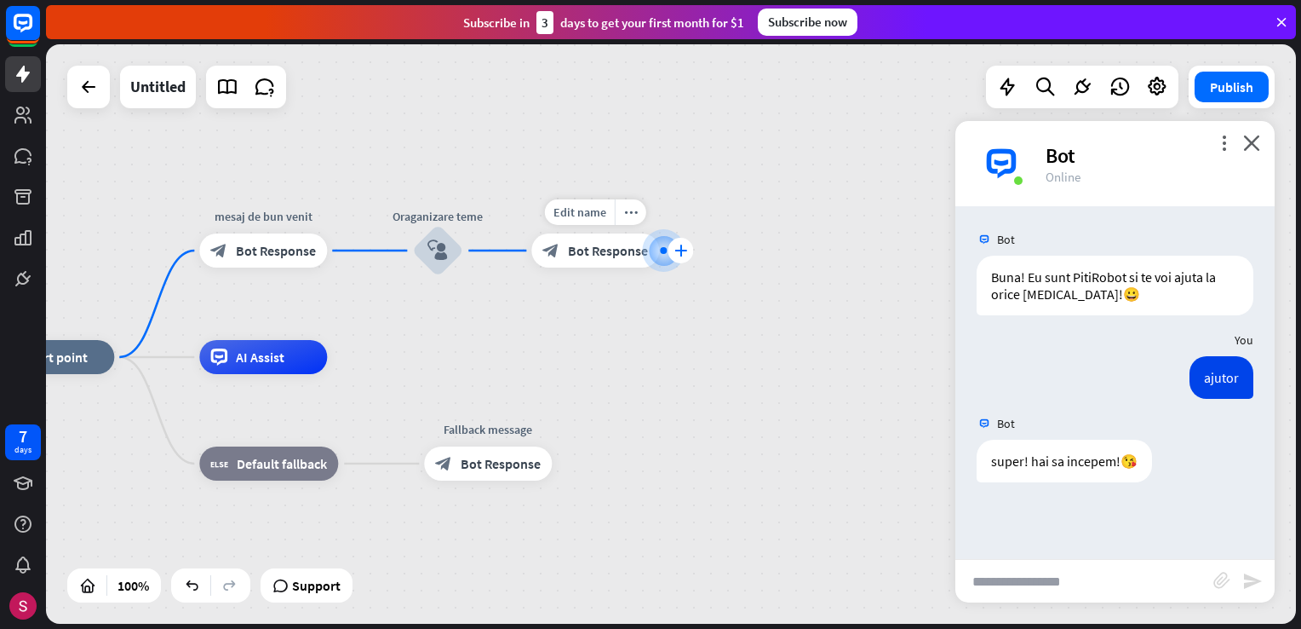
click at [678, 250] on icon "plus" at bounding box center [681, 250] width 13 height 12
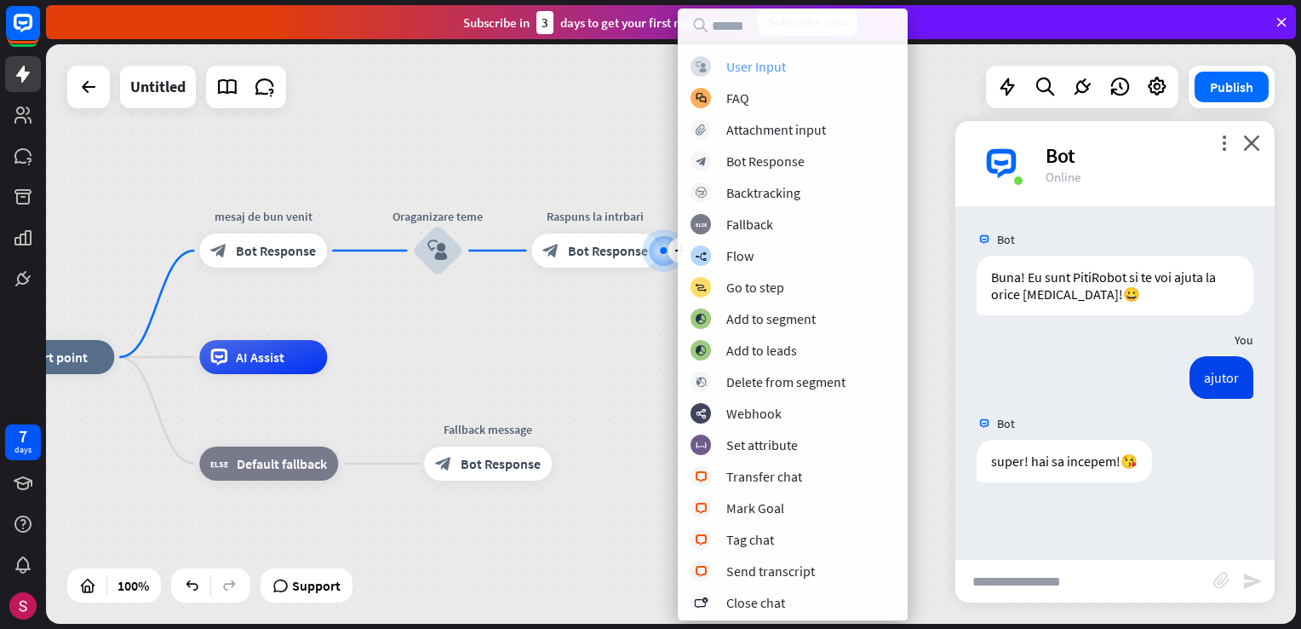
click at [765, 70] on div "User Input" at bounding box center [757, 66] width 60 height 17
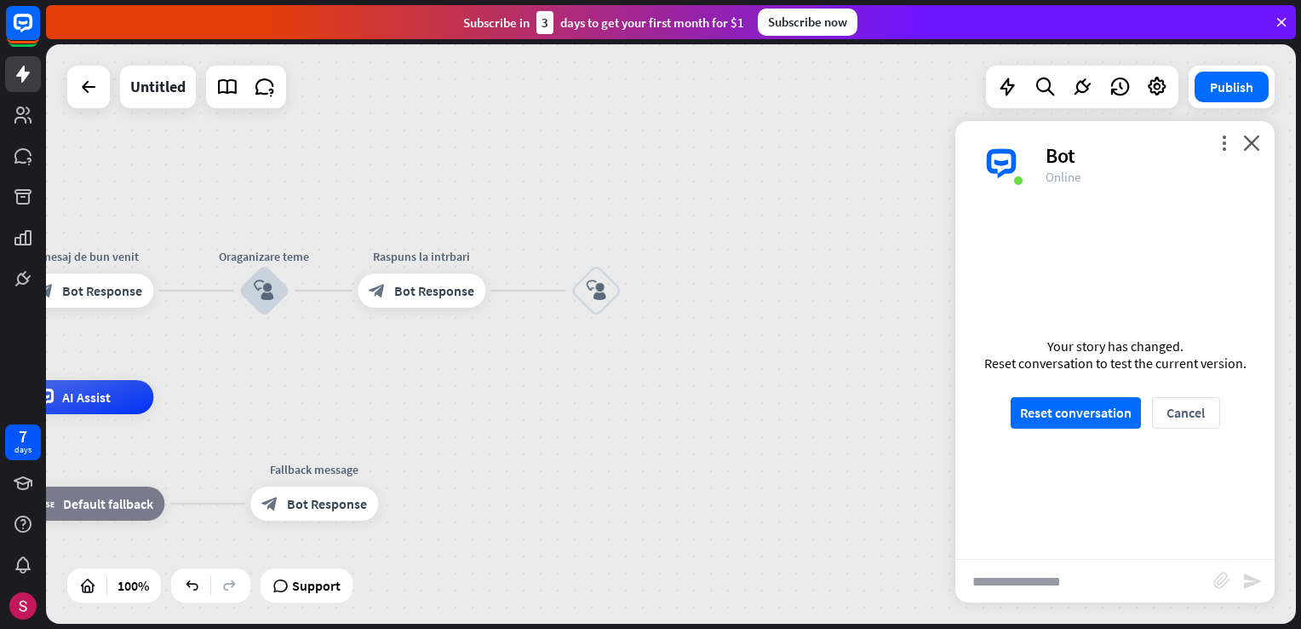
drag, startPoint x: 790, startPoint y: 407, endPoint x: 609, endPoint y: 455, distance: 187.6
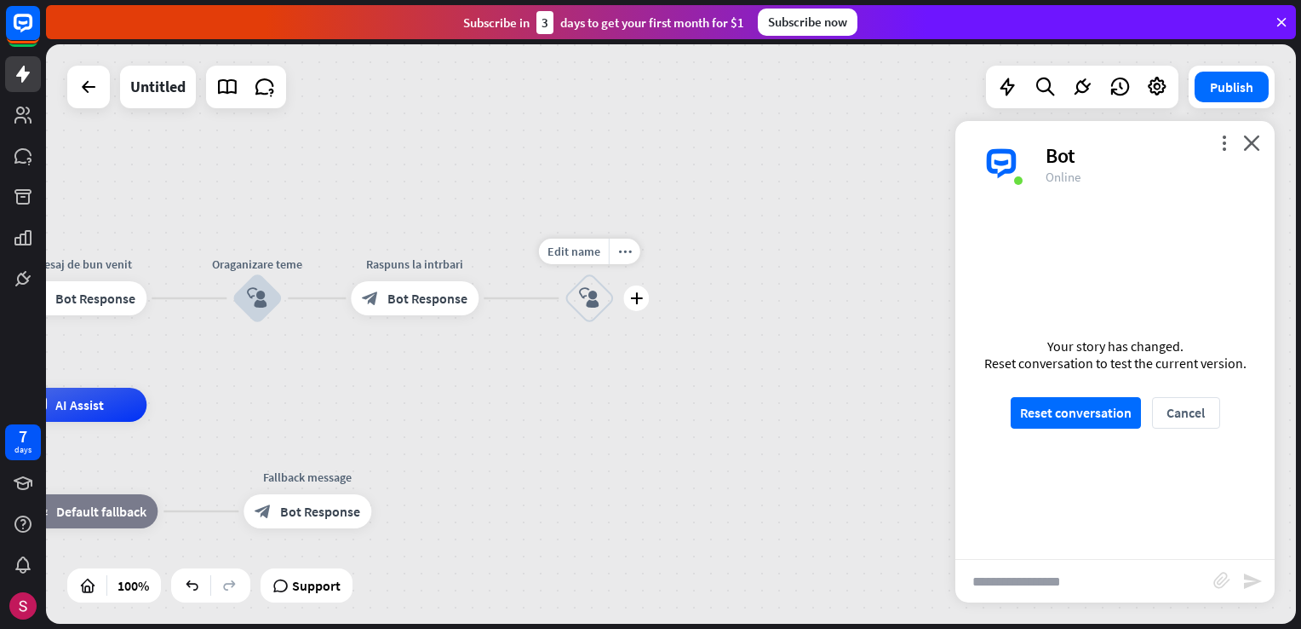
click at [598, 291] on icon "block_user_input" at bounding box center [589, 298] width 20 height 20
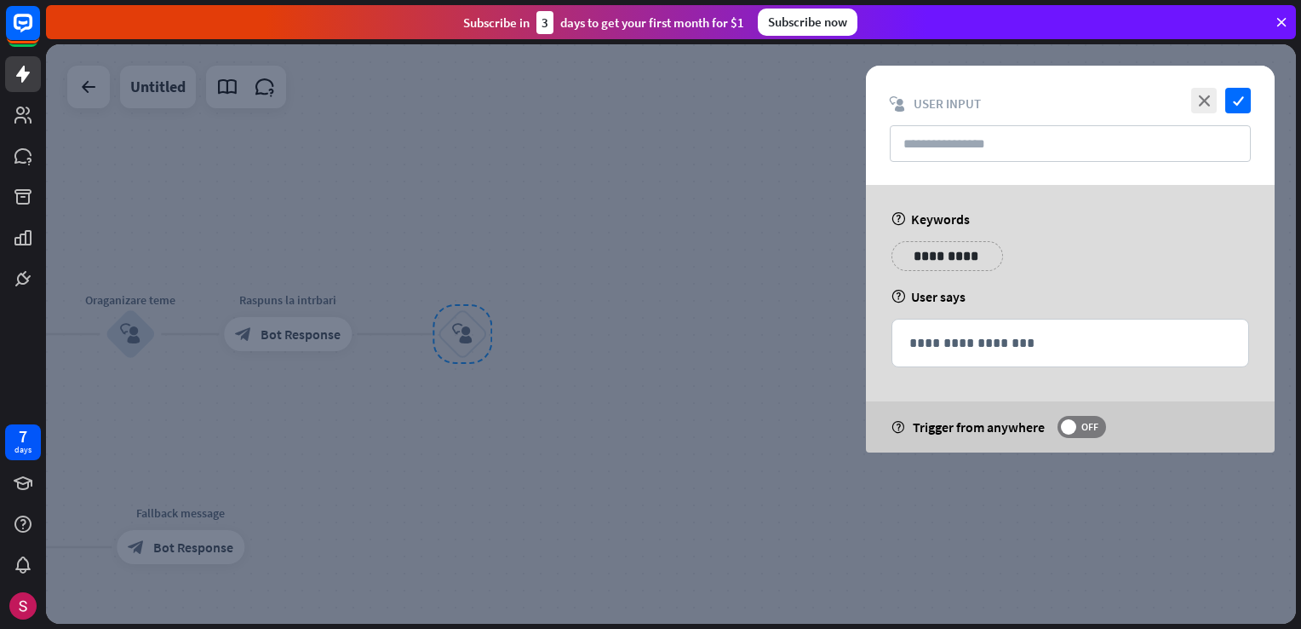
drag, startPoint x: 568, startPoint y: 518, endPoint x: 685, endPoint y: 520, distance: 116.7
click at [685, 520] on div at bounding box center [671, 333] width 1250 height 579
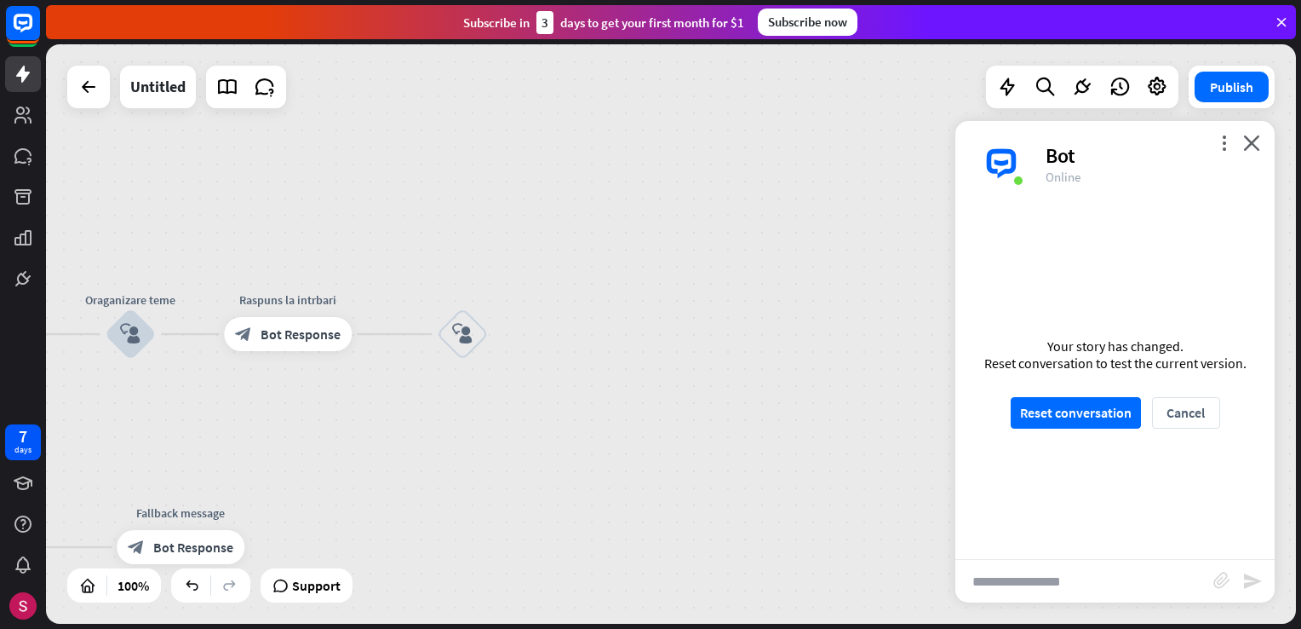
drag, startPoint x: 579, startPoint y: 497, endPoint x: 601, endPoint y: 490, distance: 23.2
click at [457, 335] on icon "block_user_input" at bounding box center [462, 334] width 20 height 20
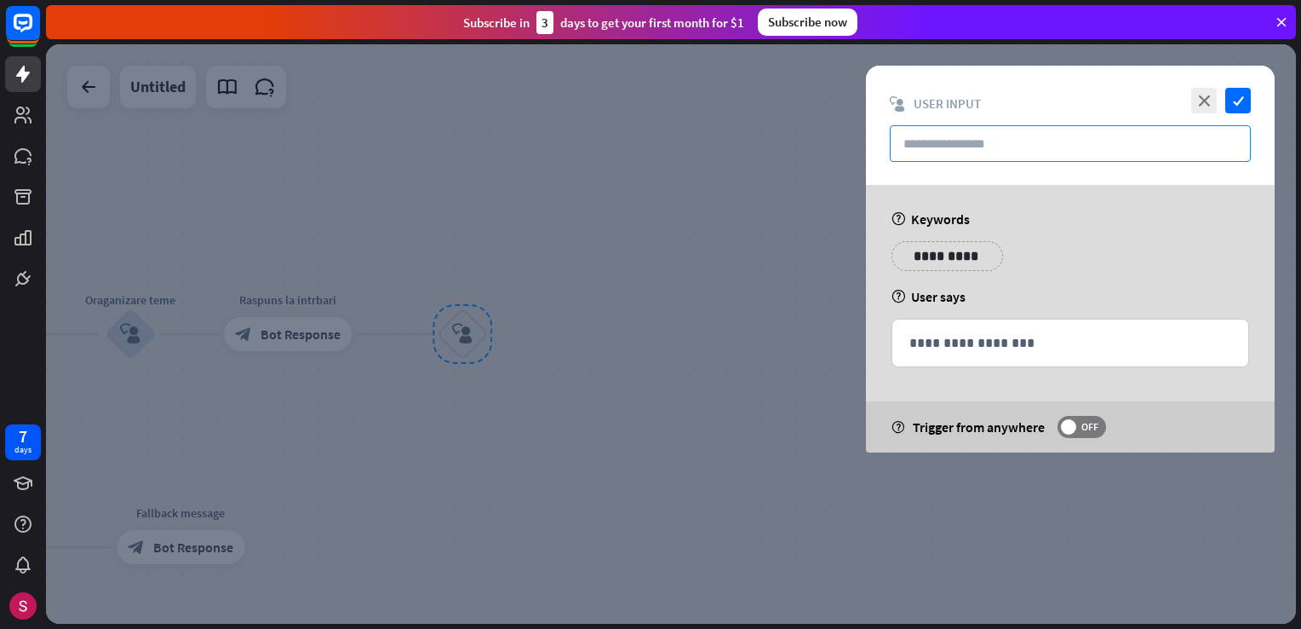
click at [935, 132] on input "text" at bounding box center [1070, 143] width 361 height 37
click at [538, 441] on div at bounding box center [671, 333] width 1250 height 579
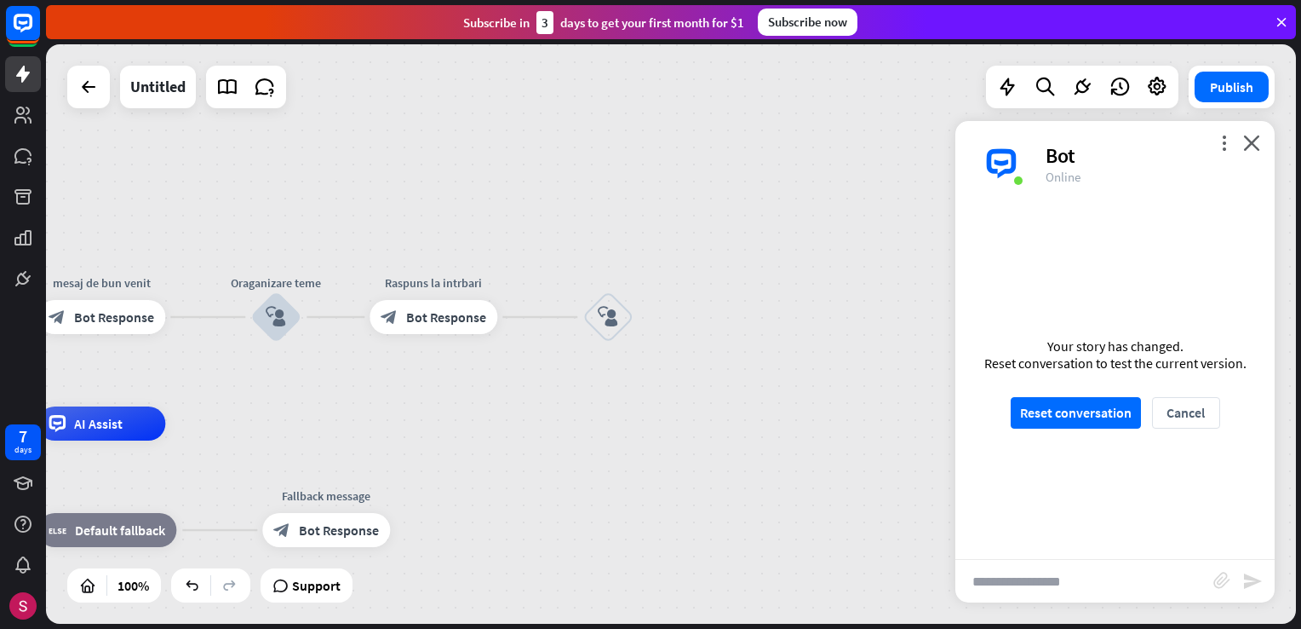
drag, startPoint x: 365, startPoint y: 503, endPoint x: 565, endPoint y: 434, distance: 211.7
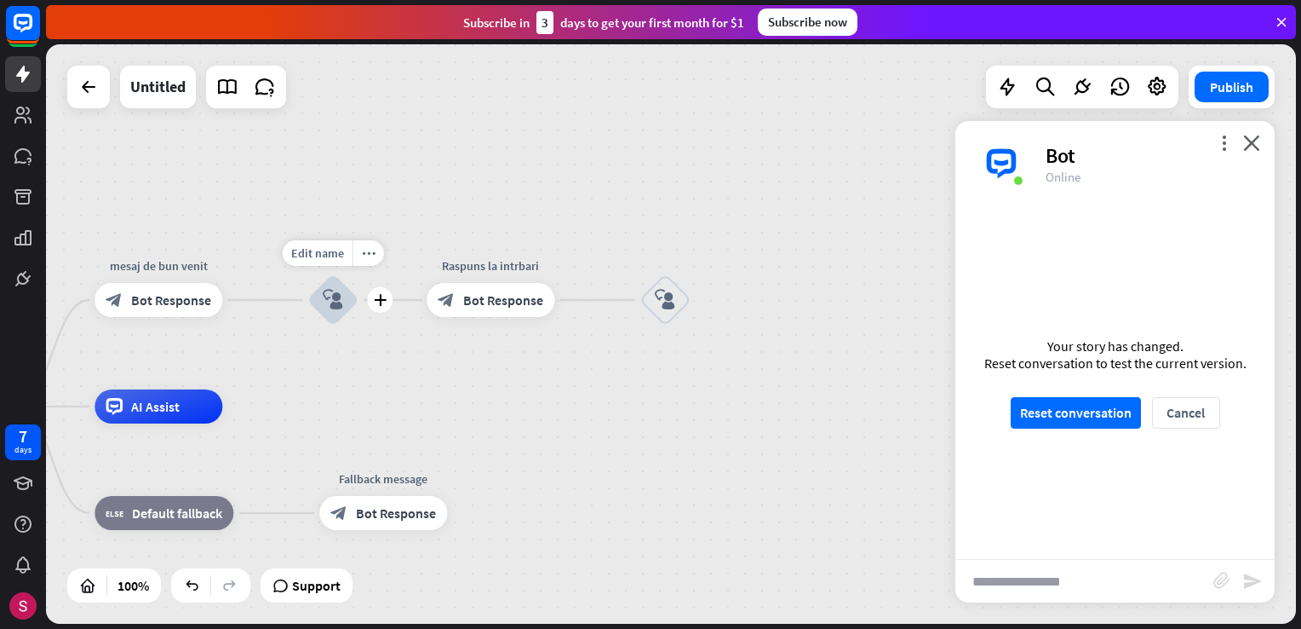
click at [310, 300] on div "block_user_input" at bounding box center [332, 299] width 51 height 51
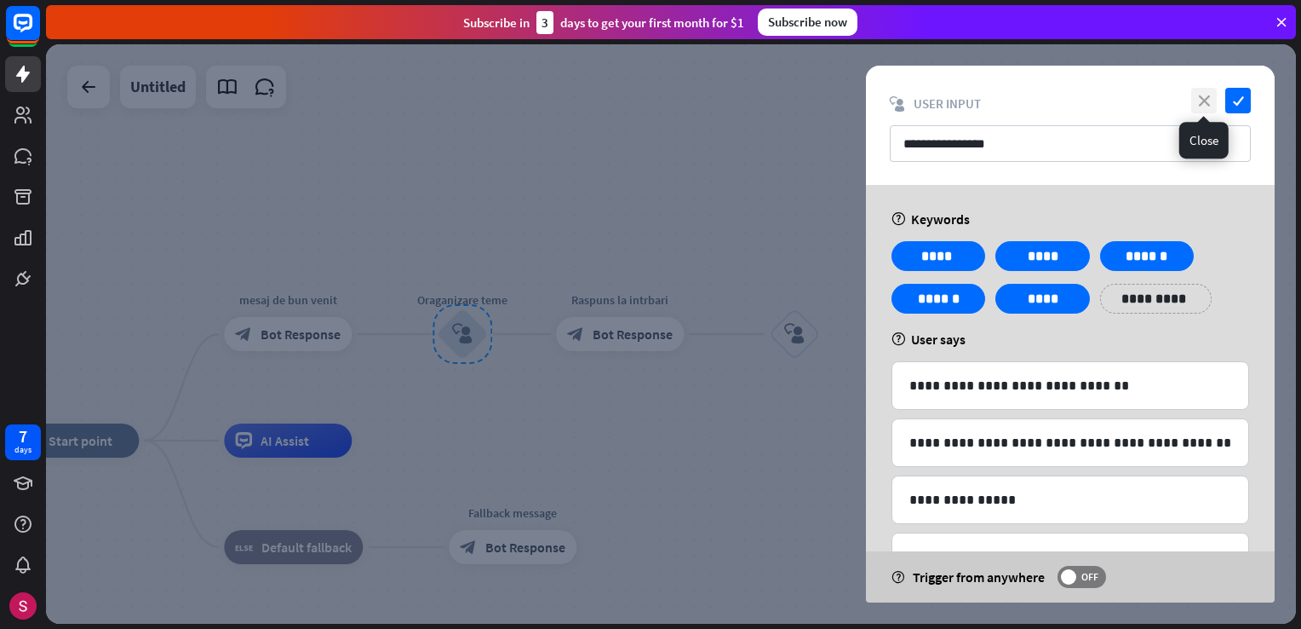
click at [1206, 98] on icon "close" at bounding box center [1205, 101] width 26 height 26
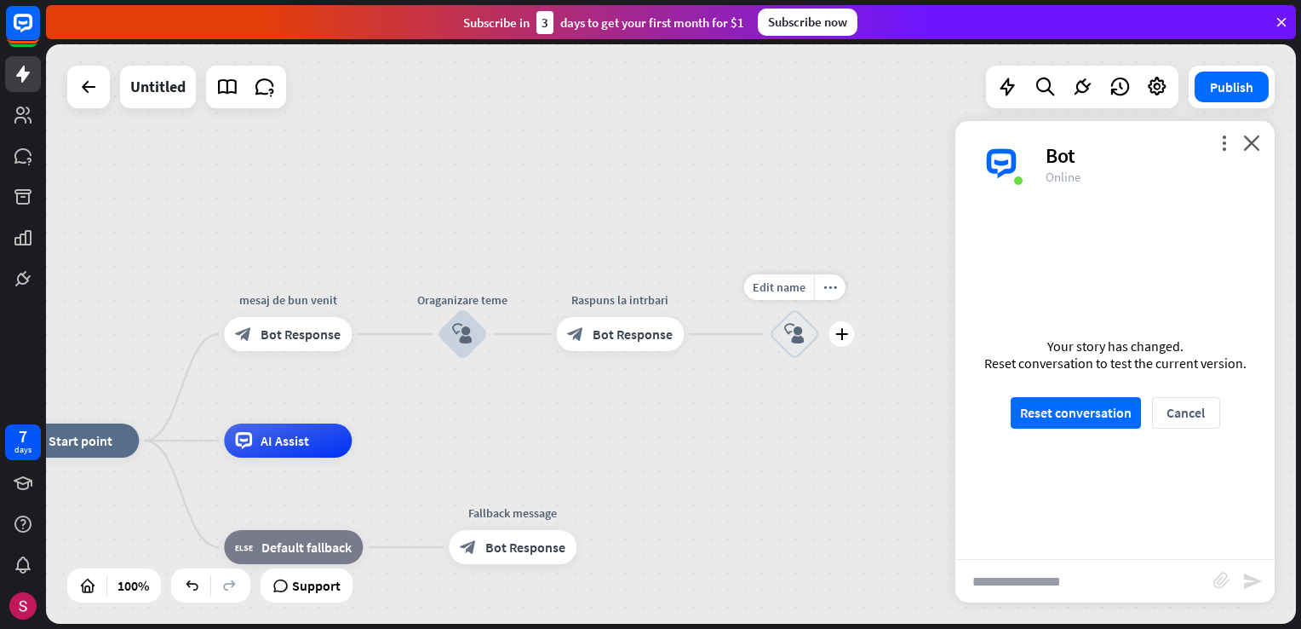
click at [780, 329] on div "block_user_input" at bounding box center [794, 333] width 51 height 51
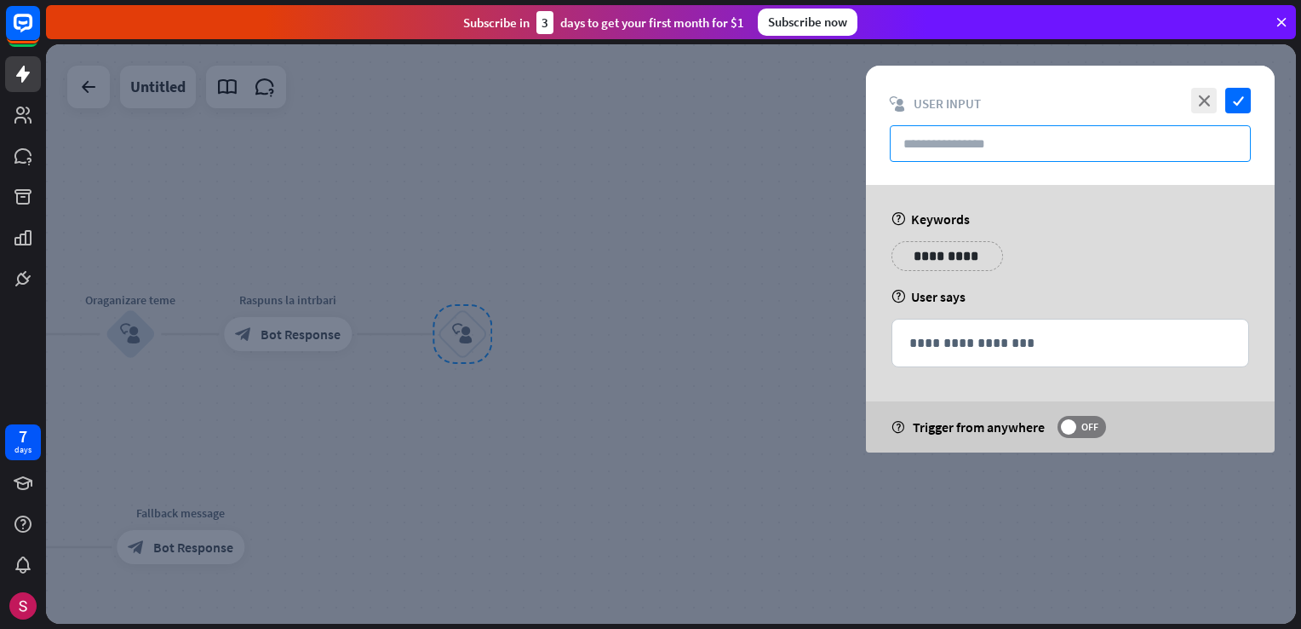
click at [937, 146] on input "text" at bounding box center [1070, 143] width 361 height 37
type input "*"
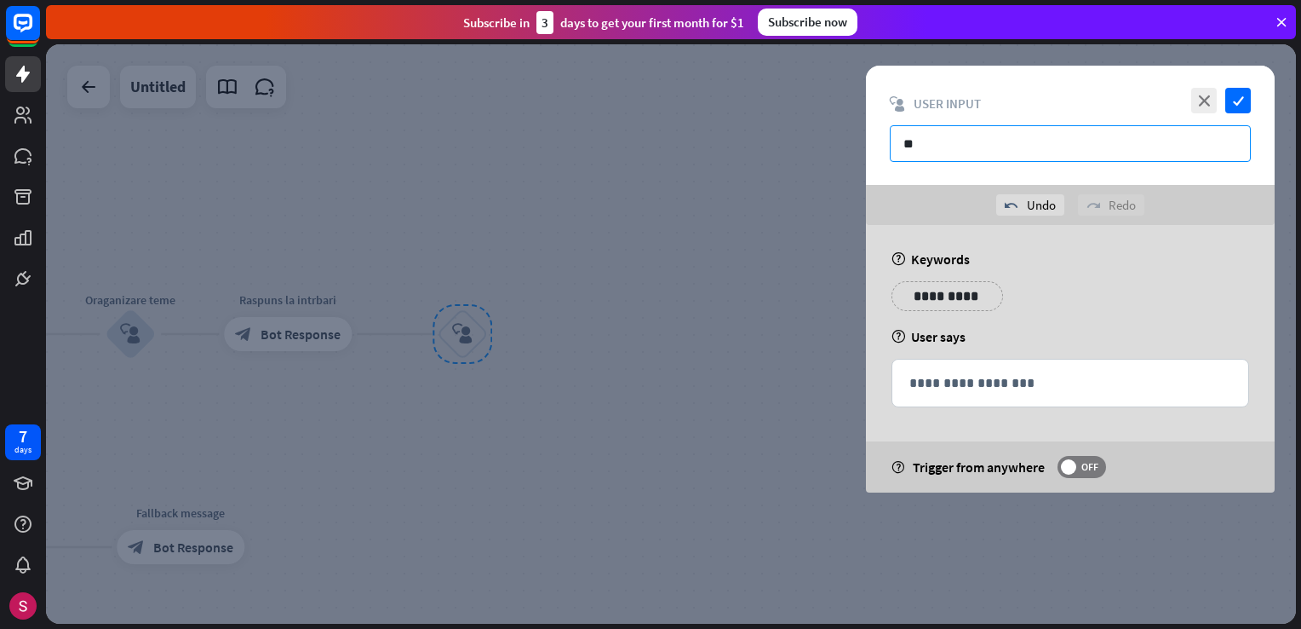
type input "*"
type input "********"
click at [688, 407] on div at bounding box center [671, 333] width 1250 height 579
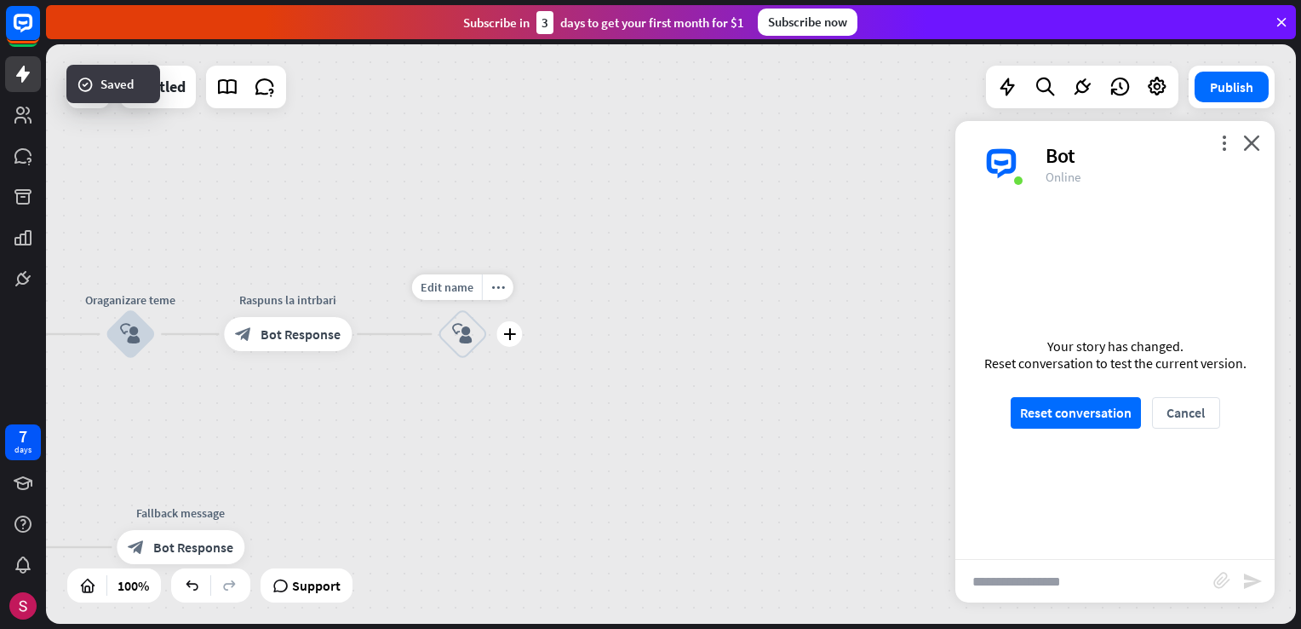
click at [471, 339] on icon "block_user_input" at bounding box center [462, 334] width 20 height 20
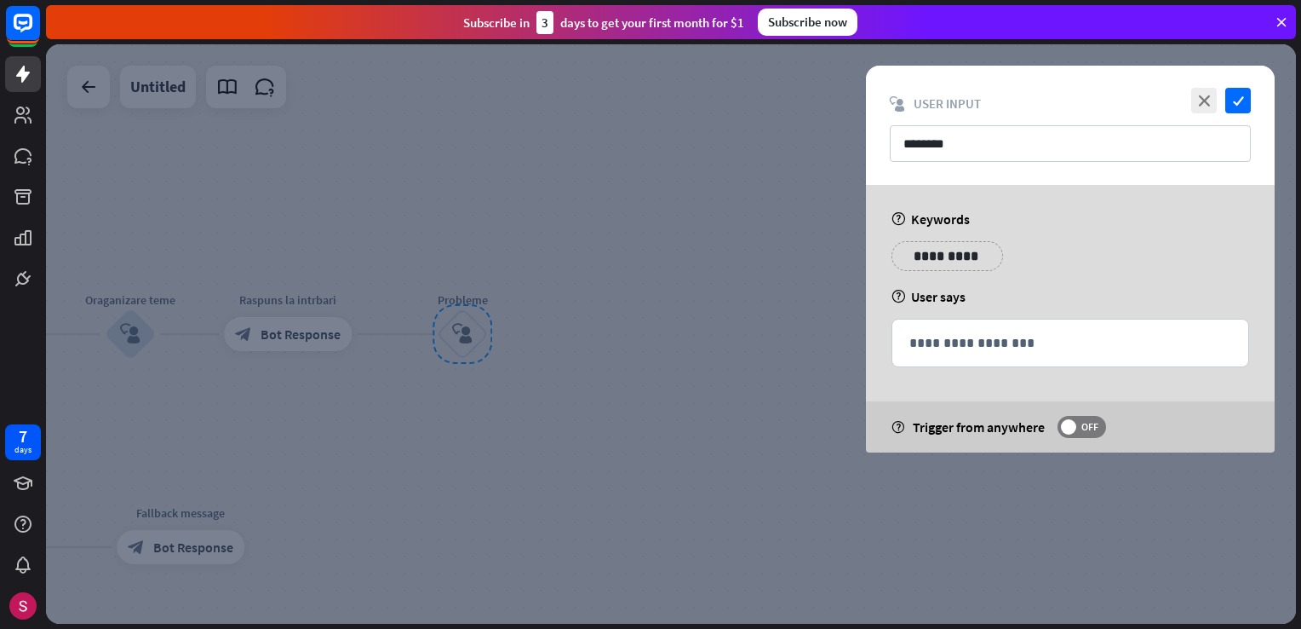
click at [536, 263] on div at bounding box center [671, 333] width 1250 height 579
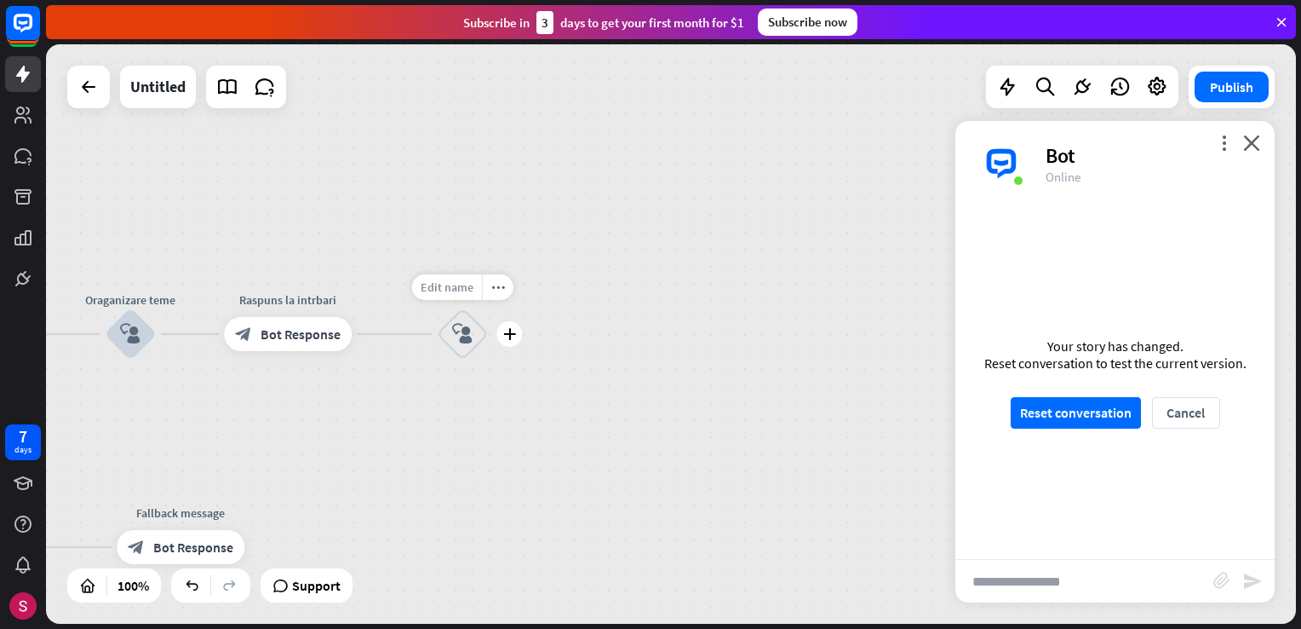
click at [448, 290] on span "Edit name" at bounding box center [447, 286] width 53 height 15
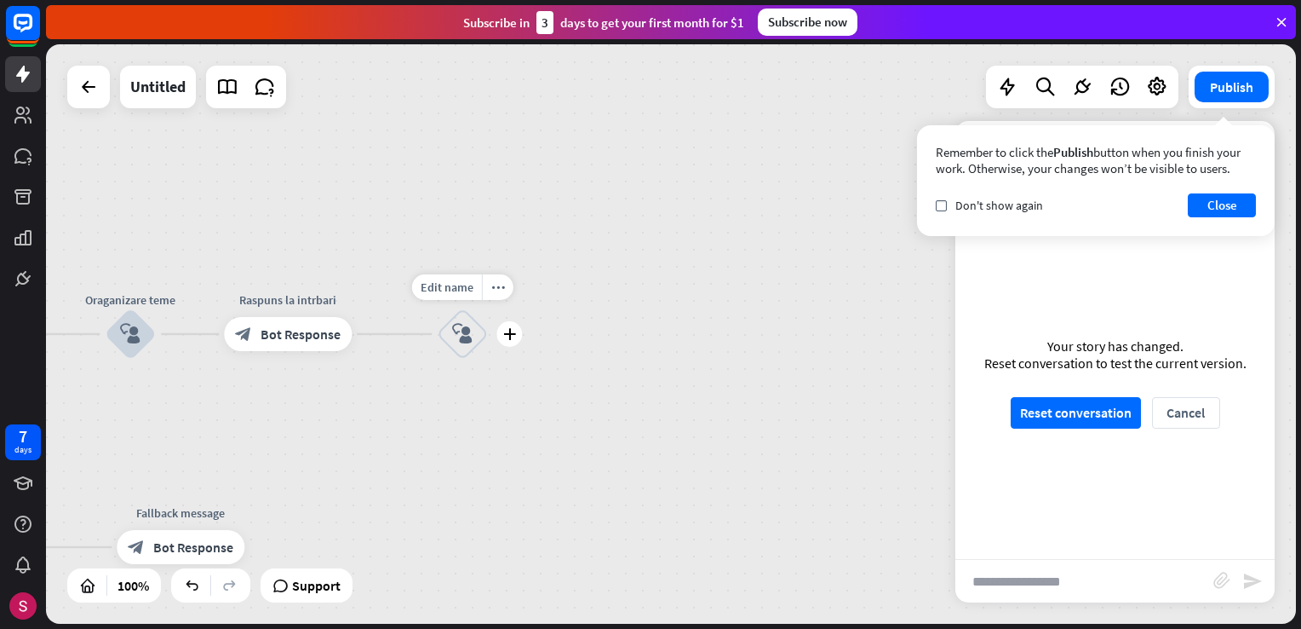
click at [458, 346] on div "block_user_input" at bounding box center [462, 333] width 51 height 51
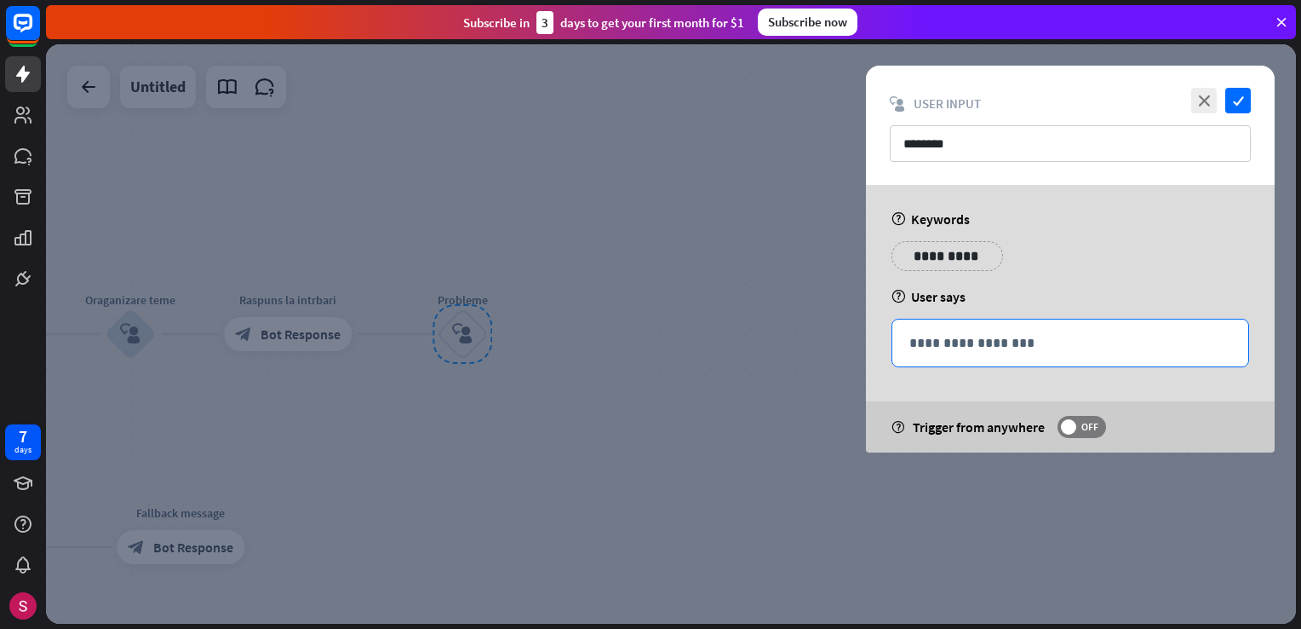
click at [954, 355] on div "**********" at bounding box center [1071, 342] width 356 height 47
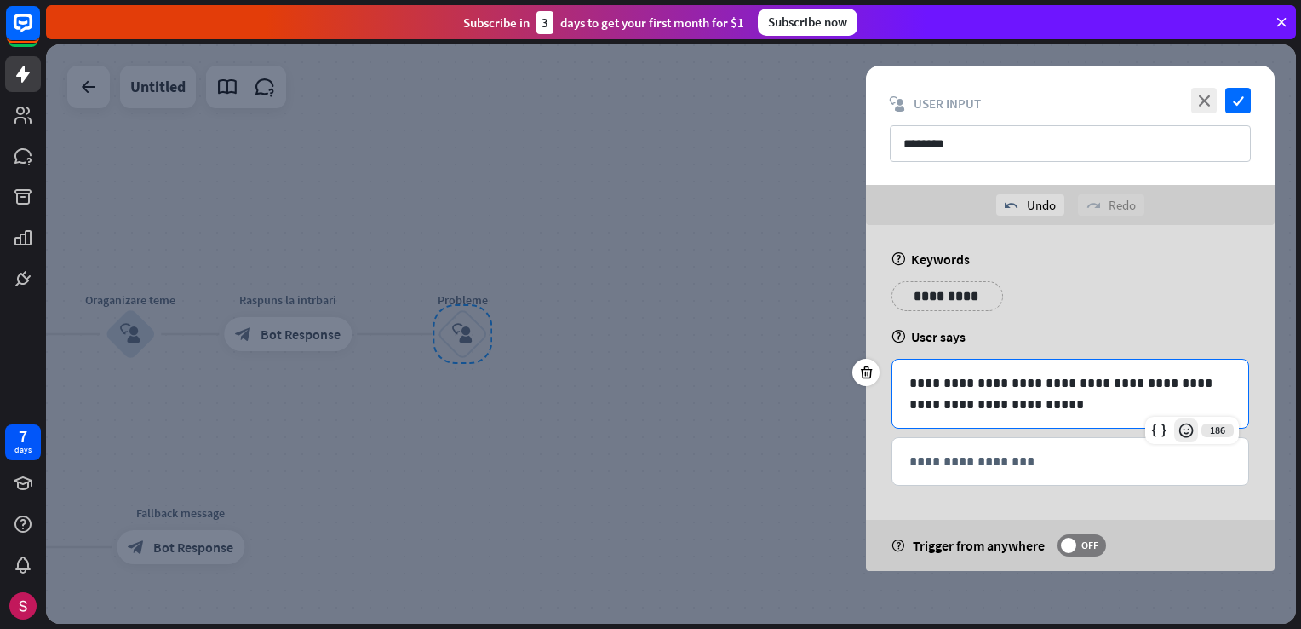
click at [1193, 435] on icon at bounding box center [1186, 430] width 17 height 17
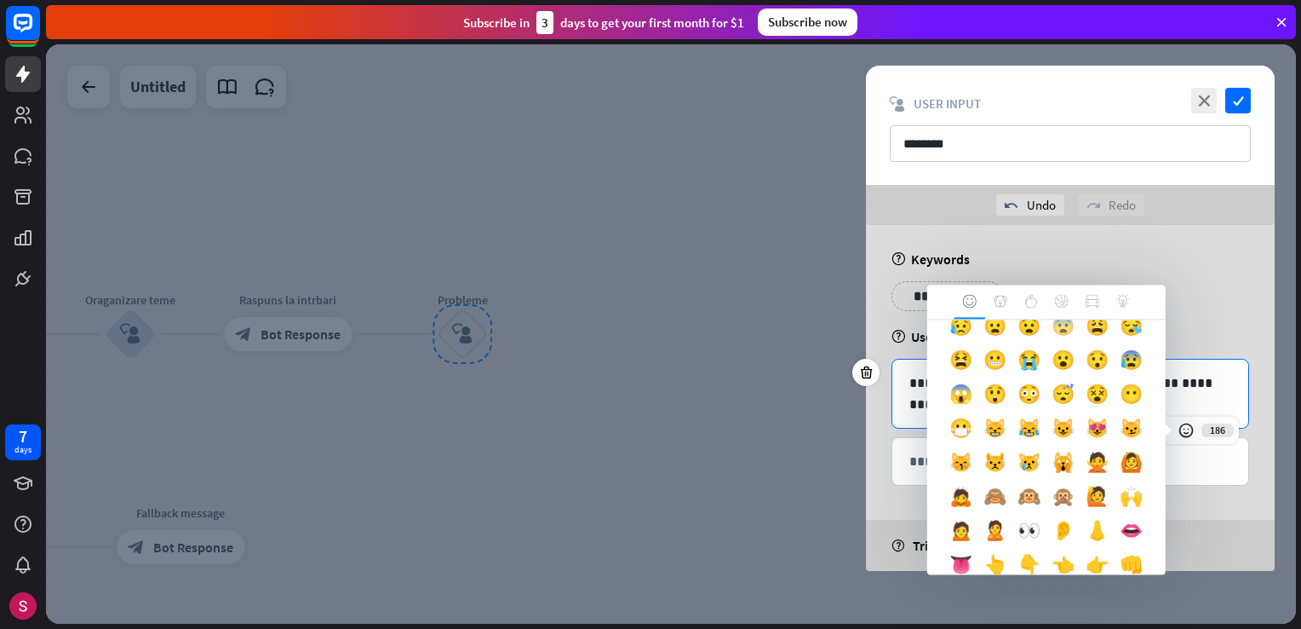
scroll to position [256, 0]
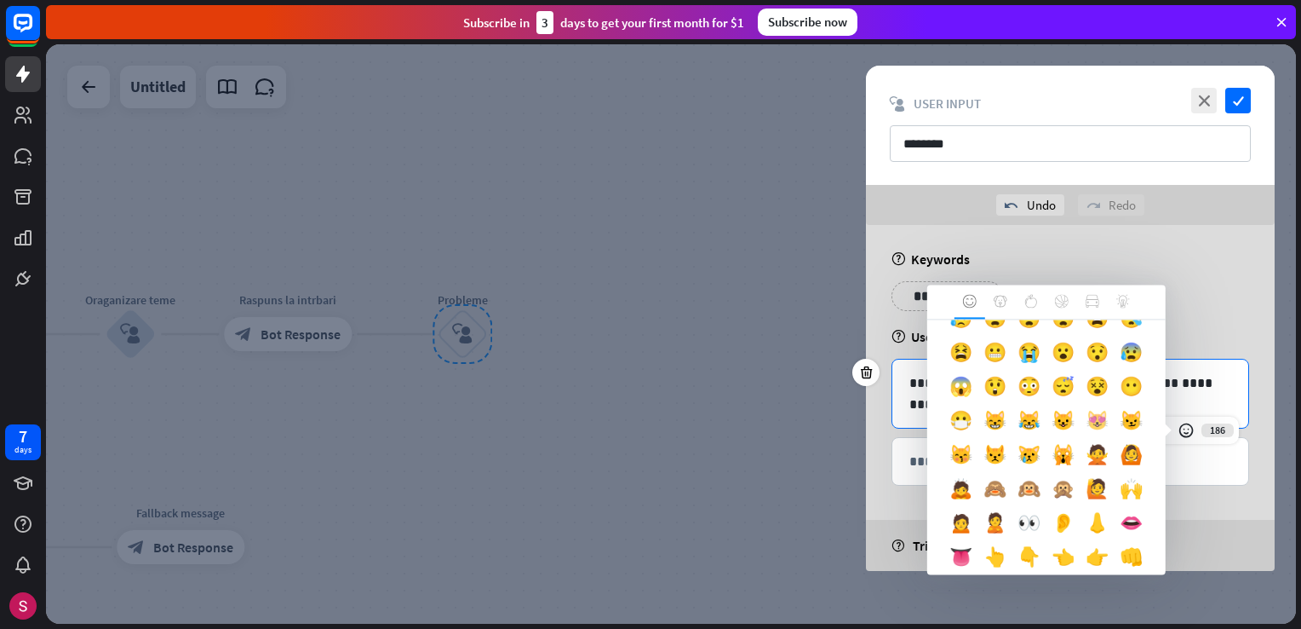
click at [1081, 442] on div "😻" at bounding box center [1098, 425] width 34 height 34
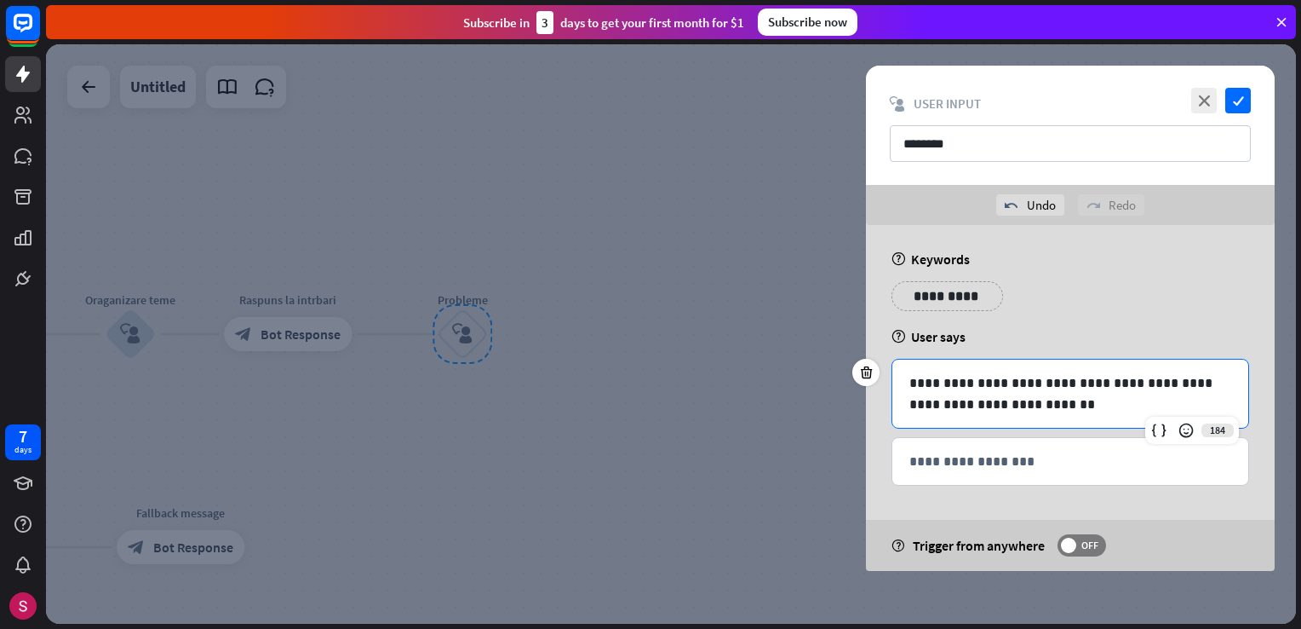
click at [727, 466] on div at bounding box center [671, 333] width 1250 height 579
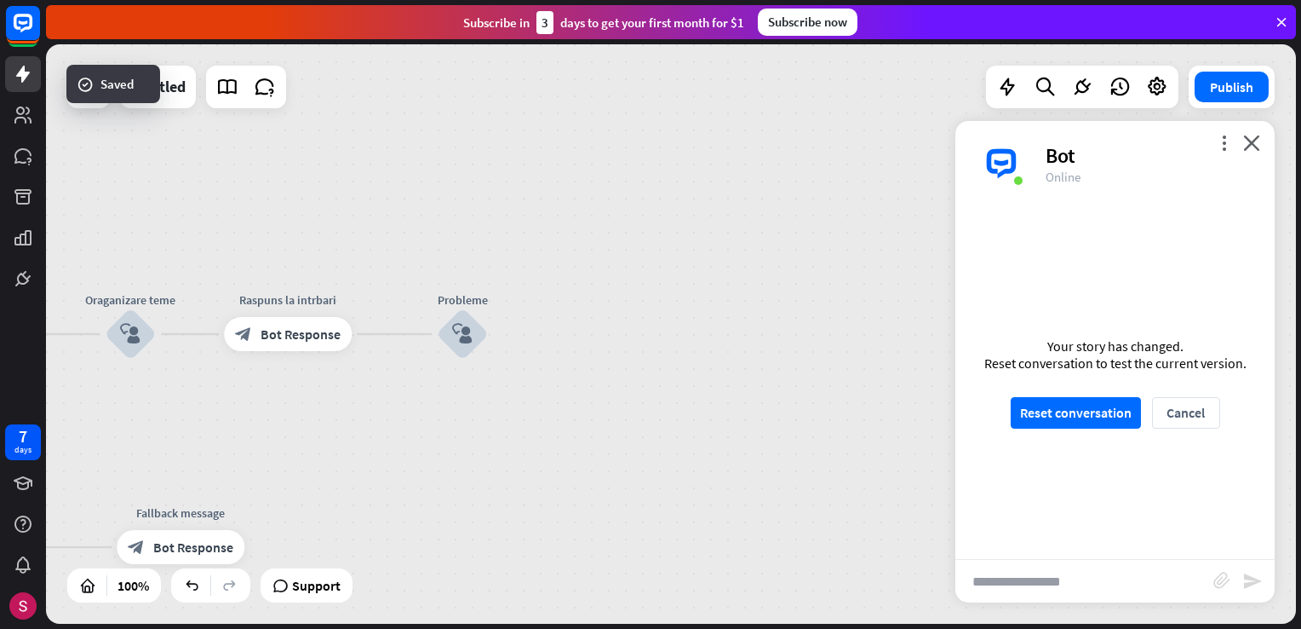
click at [610, 288] on div "home_2 Start point mesaj de bun venit block_bot_response Bot Response Oraganiza…" at bounding box center [671, 333] width 1250 height 579
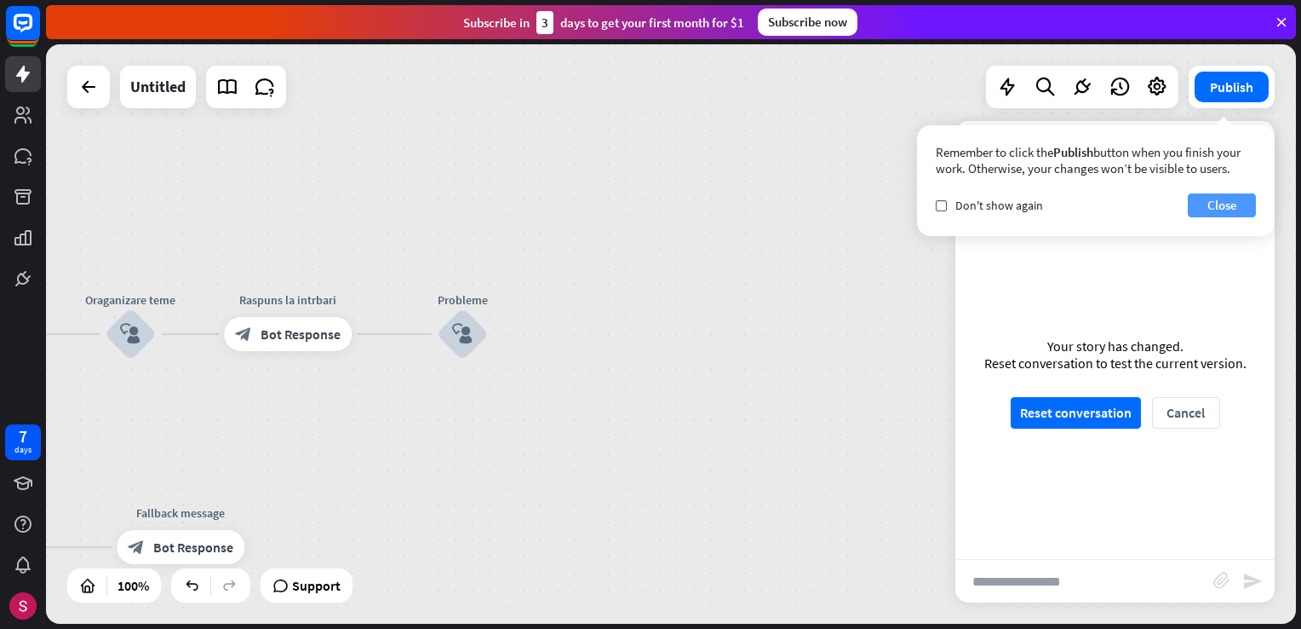
click at [1241, 206] on button "Close" at bounding box center [1222, 205] width 68 height 24
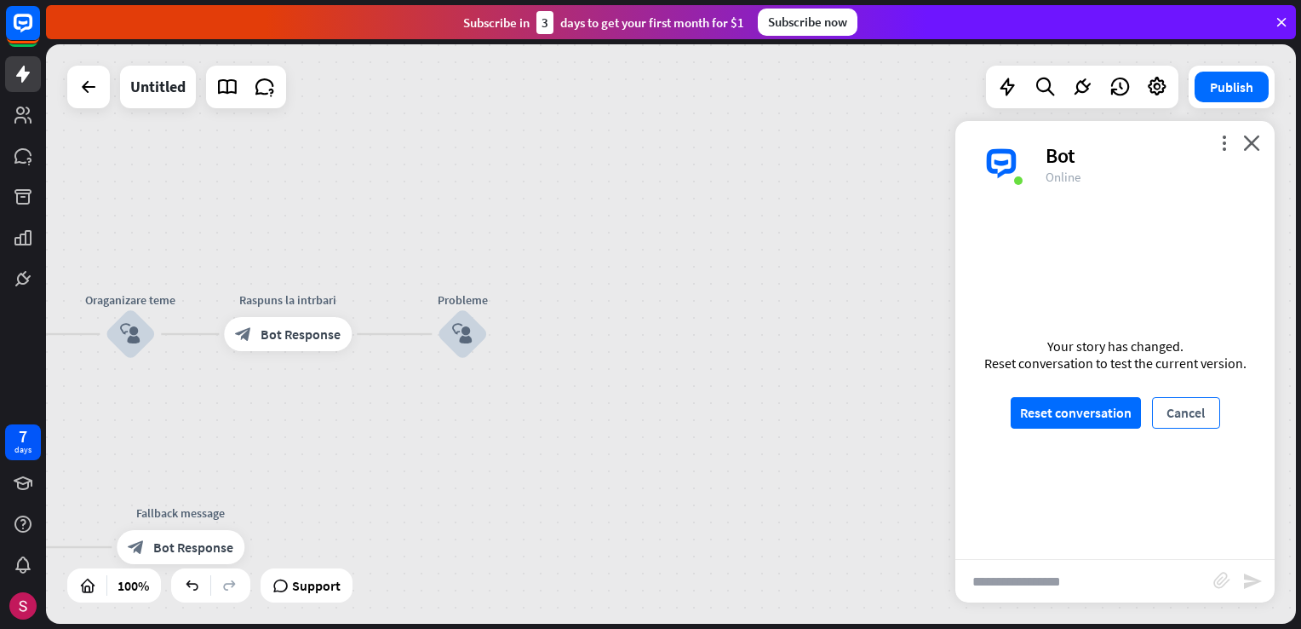
click at [1203, 422] on button "Cancel" at bounding box center [1186, 413] width 68 height 32
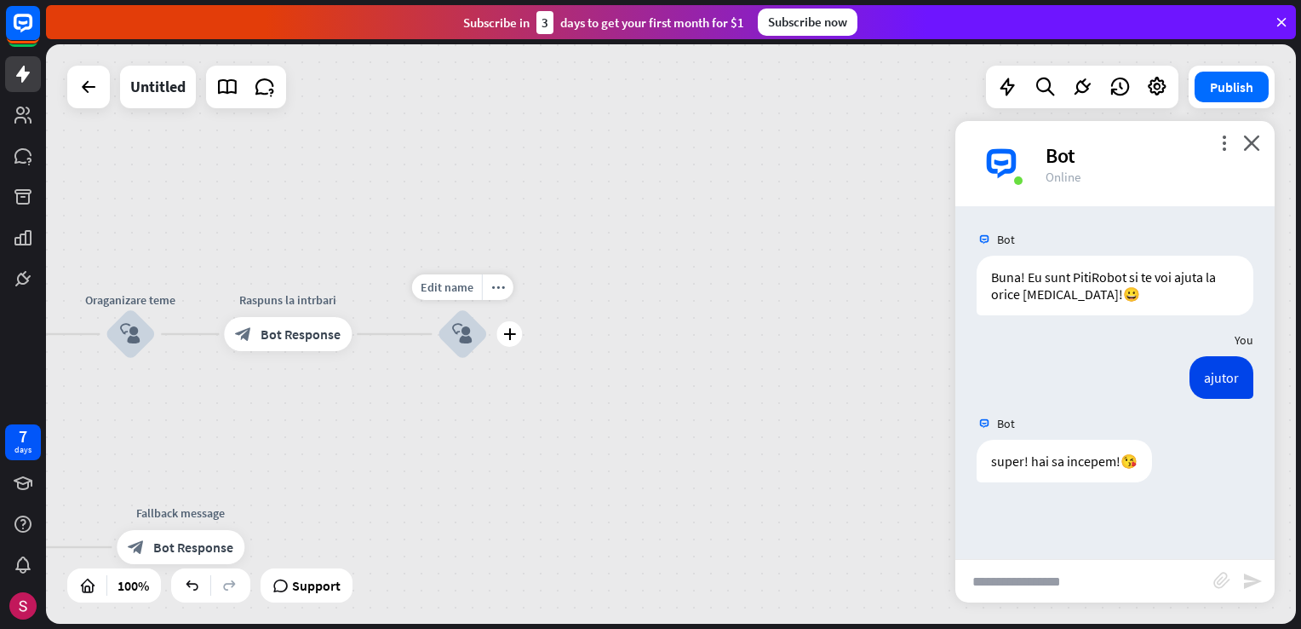
click at [470, 336] on icon "block_user_input" at bounding box center [462, 334] width 20 height 20
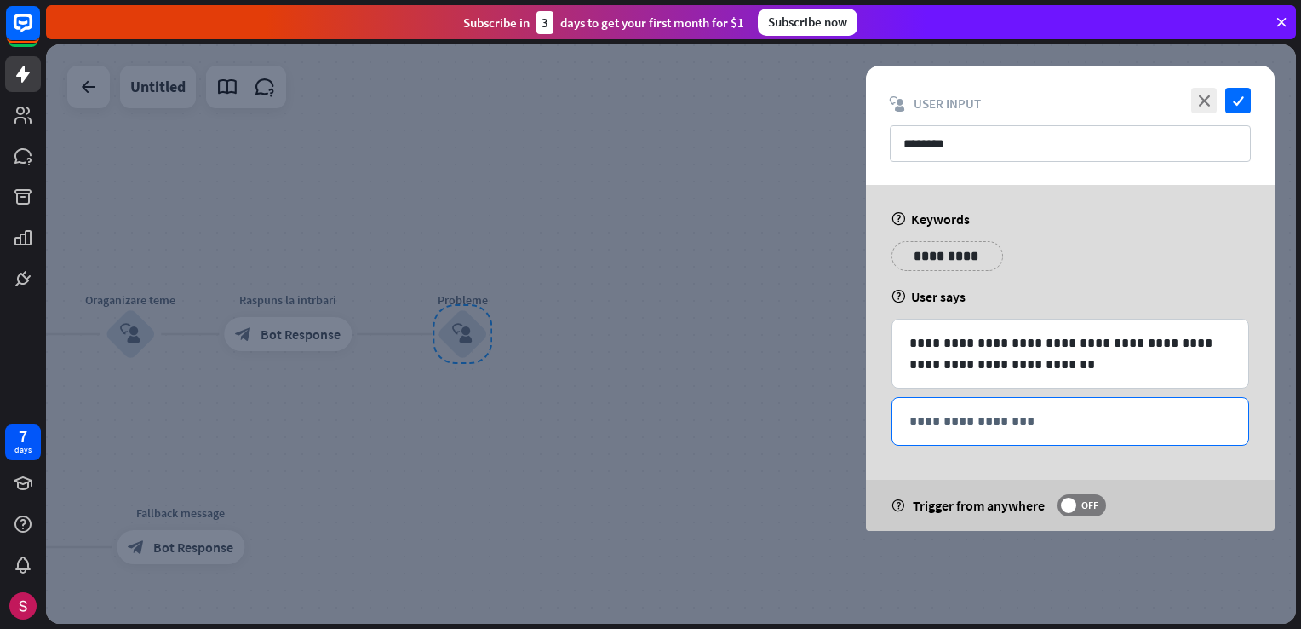
click at [1066, 430] on p "**********" at bounding box center [1071, 421] width 322 height 21
click at [528, 463] on div at bounding box center [671, 333] width 1250 height 579
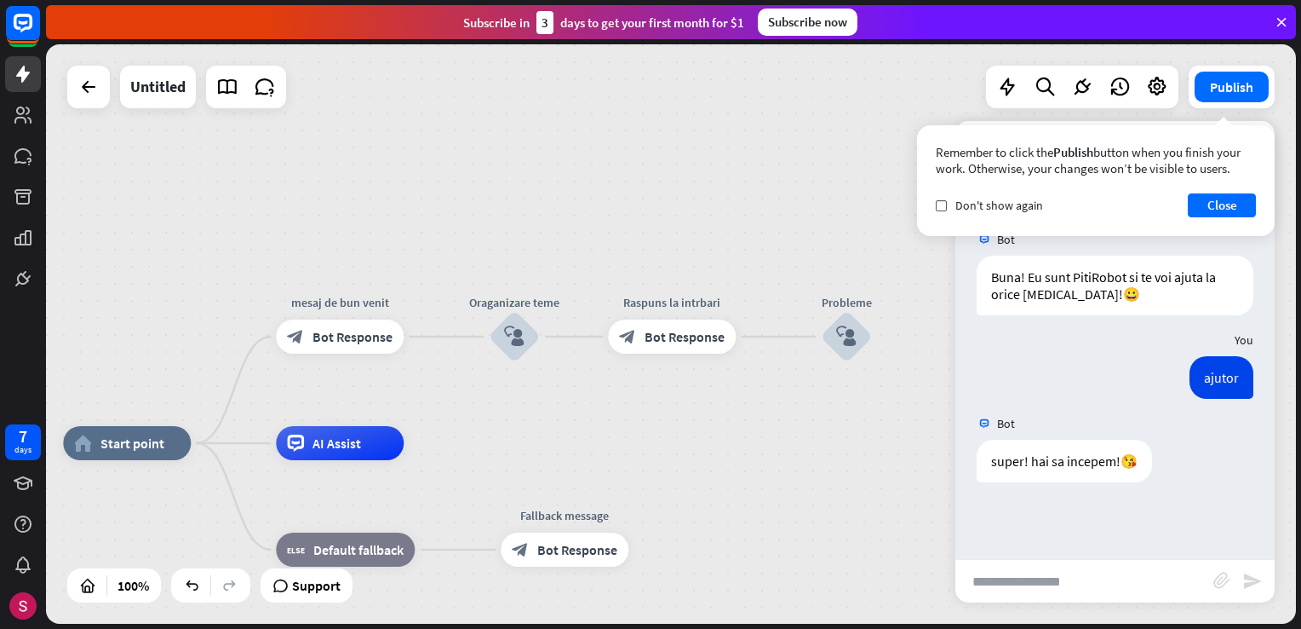
drag, startPoint x: 293, startPoint y: 483, endPoint x: 663, endPoint y: 485, distance: 369.6
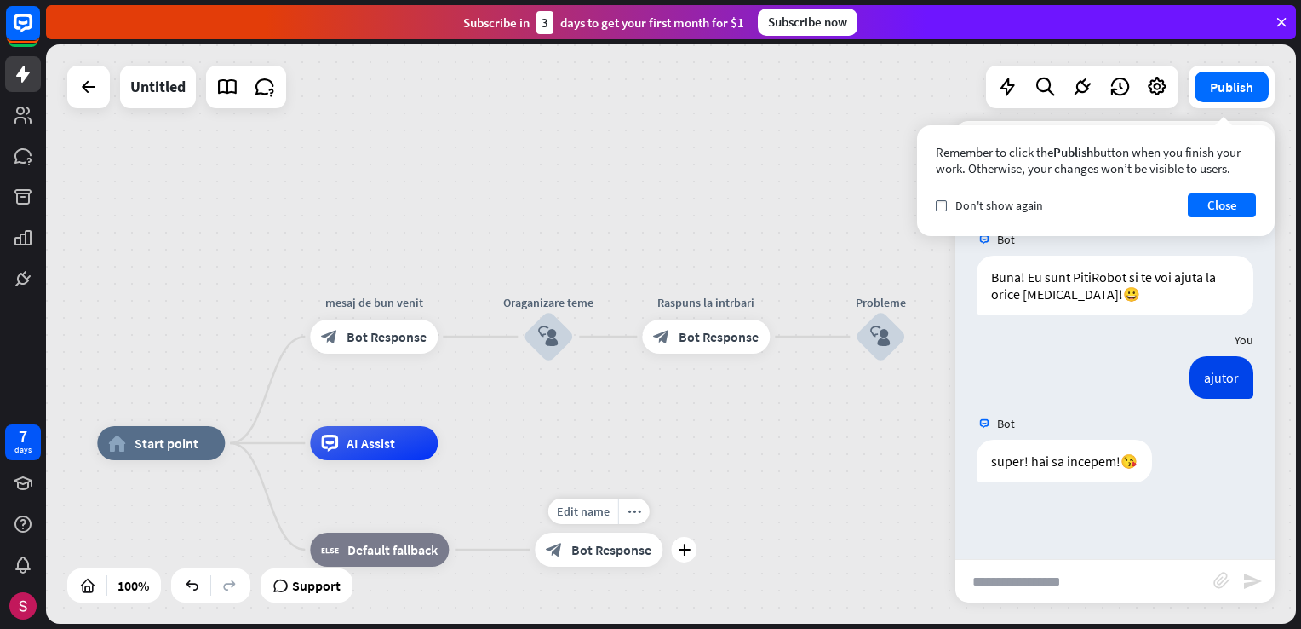
click at [603, 556] on span "Bot Response" at bounding box center [611, 549] width 80 height 17
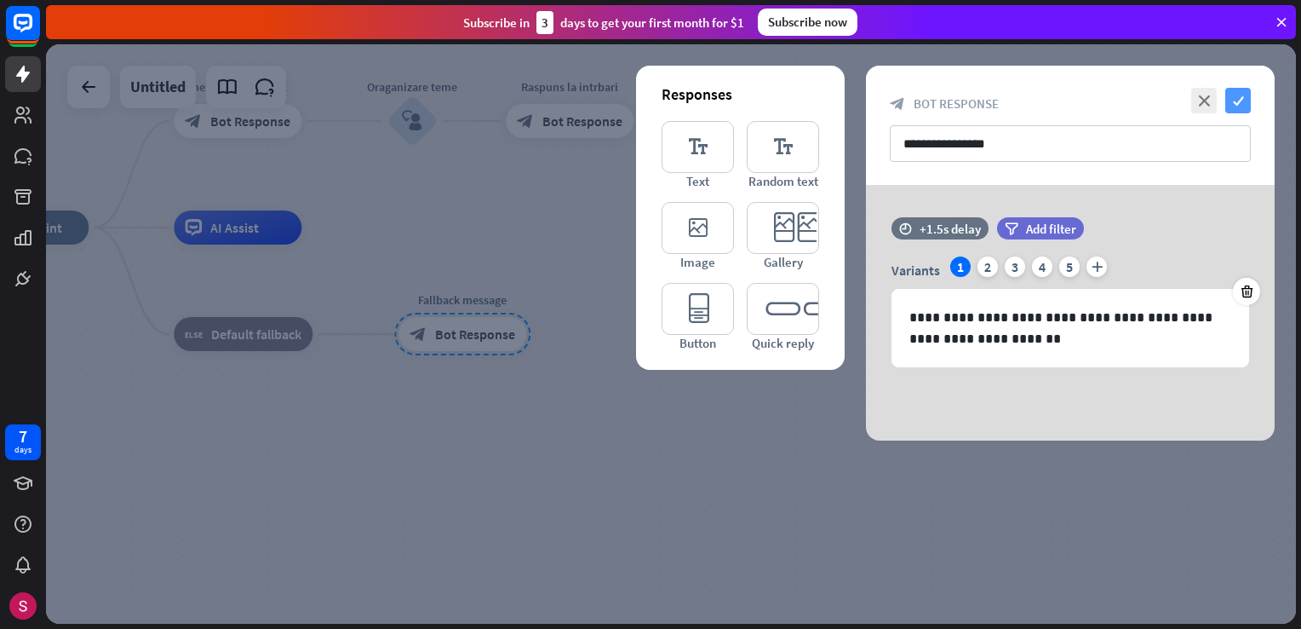
click at [1246, 97] on icon "check" at bounding box center [1239, 101] width 26 height 26
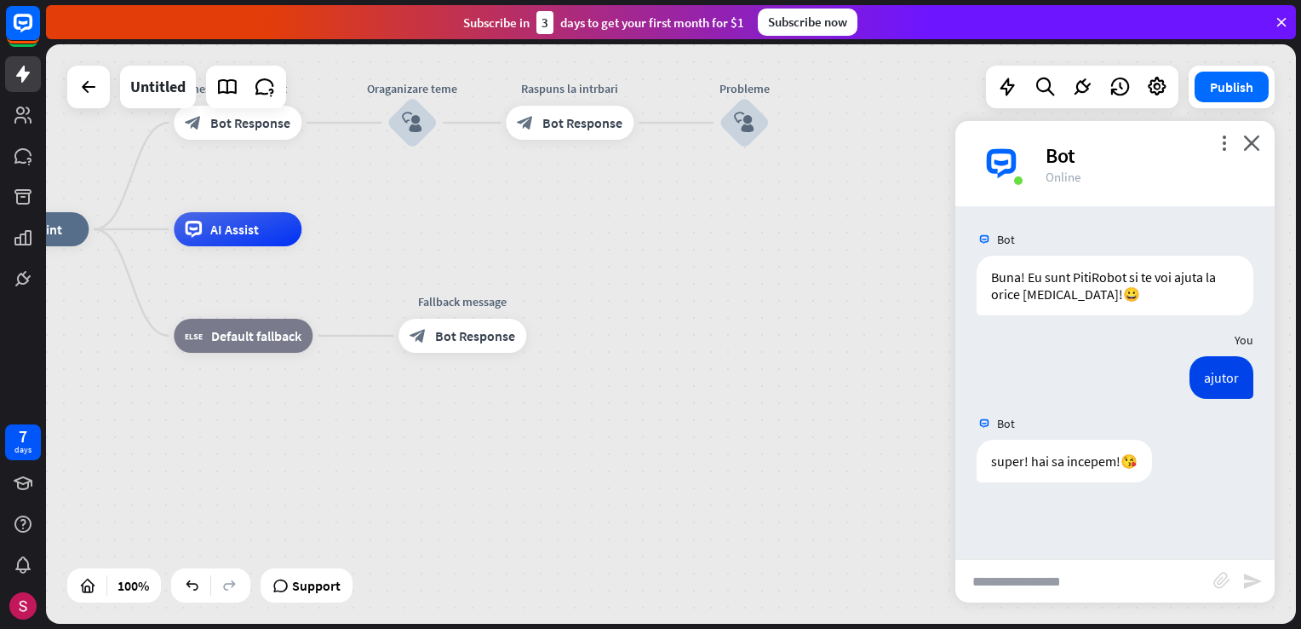
drag, startPoint x: 685, startPoint y: 411, endPoint x: 768, endPoint y: 569, distance: 179.1
click at [768, 569] on div "home_2 Start point mesaj de bun venit block_bot_response Bot Response Oraganiza…" at bounding box center [586, 518] width 1250 height 579
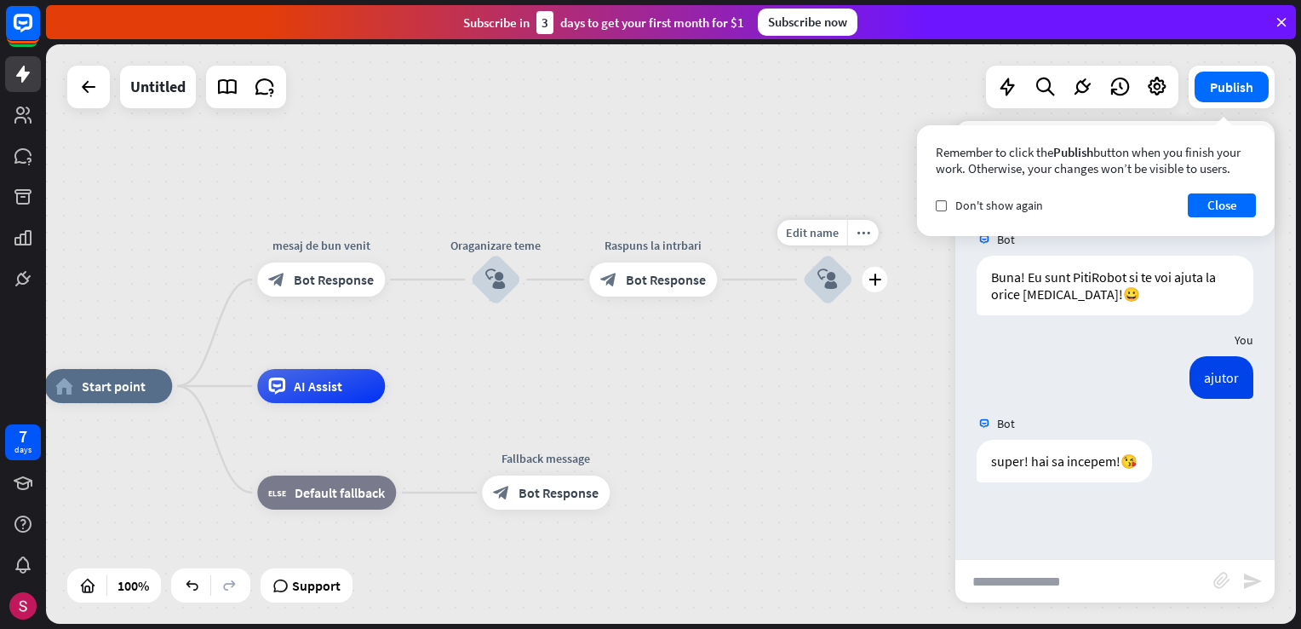
click at [850, 281] on div "block_user_input" at bounding box center [827, 279] width 51 height 51
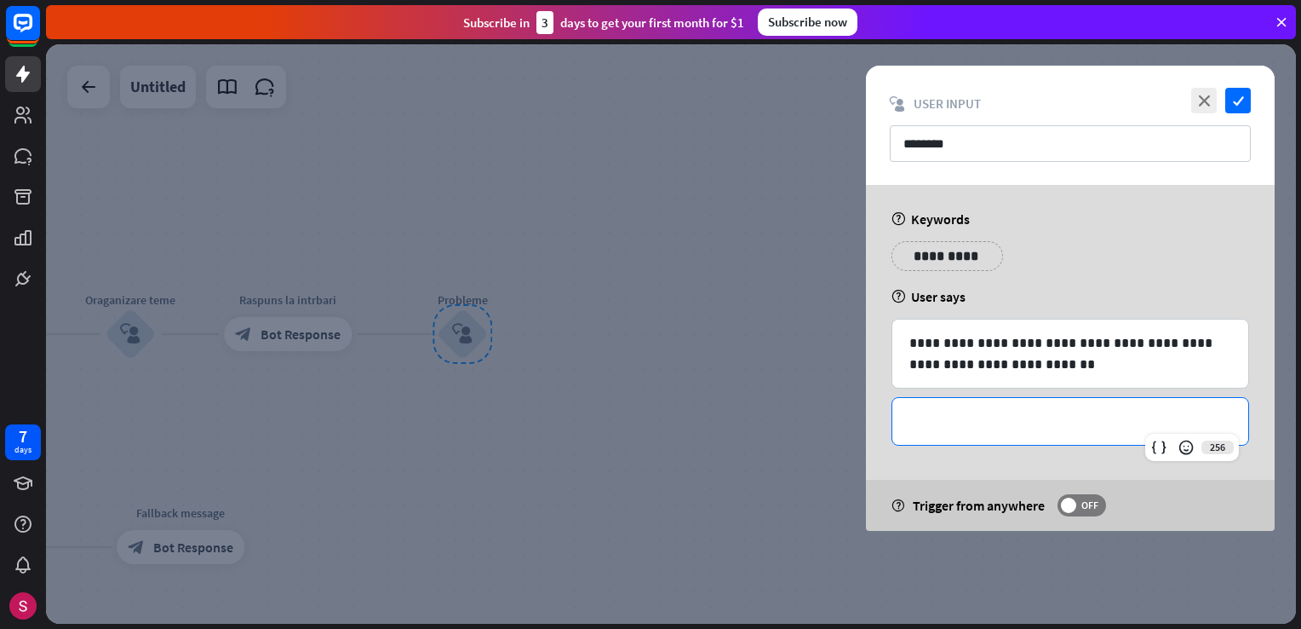
click at [989, 424] on p "**********" at bounding box center [1071, 421] width 322 height 21
click at [1180, 443] on icon at bounding box center [1186, 447] width 17 height 17
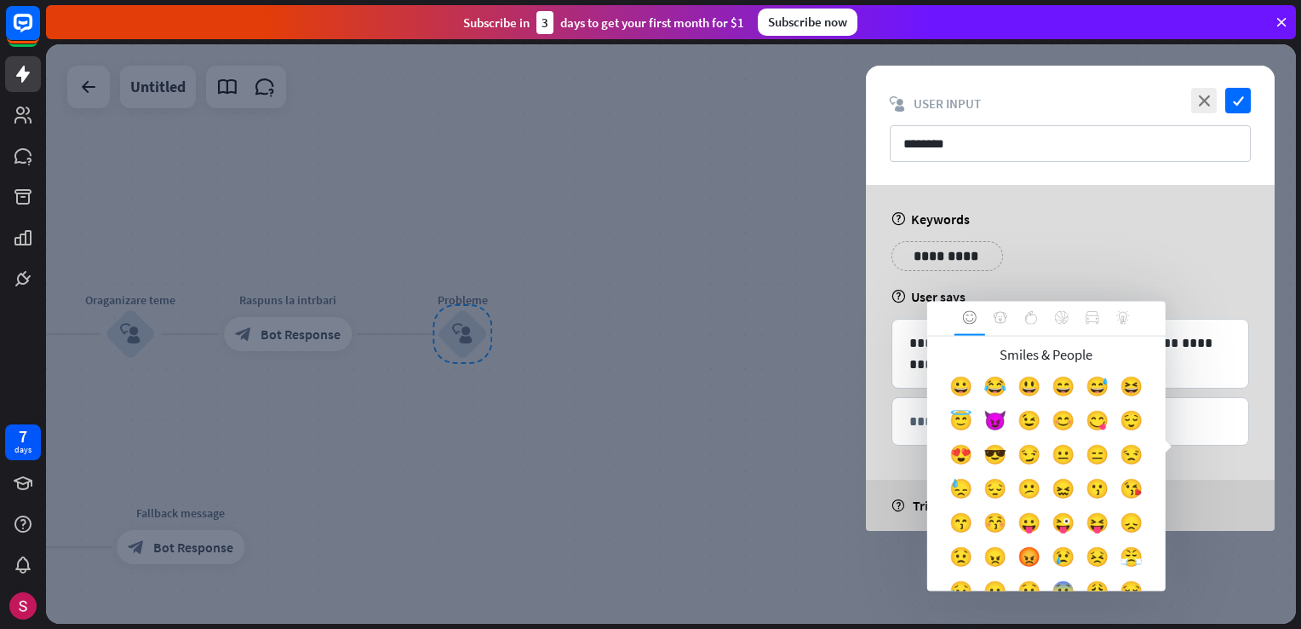
click at [860, 262] on div "**********" at bounding box center [1070, 358] width 451 height 346
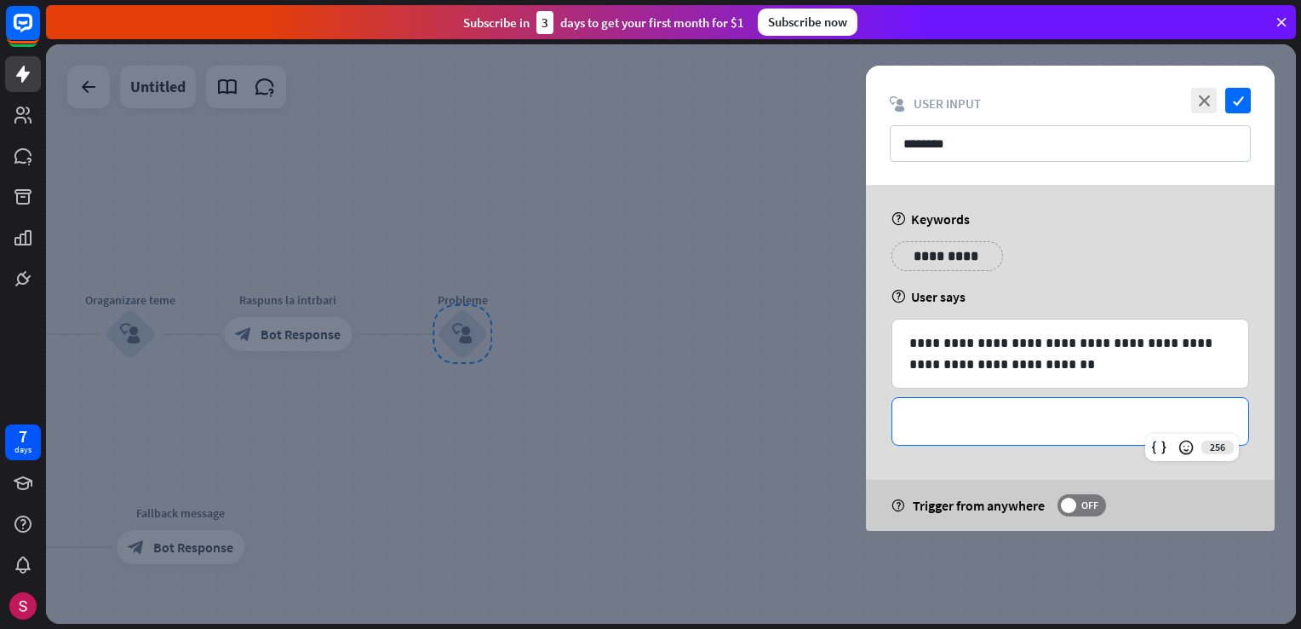
click at [1048, 417] on p "**********" at bounding box center [1071, 421] width 322 height 21
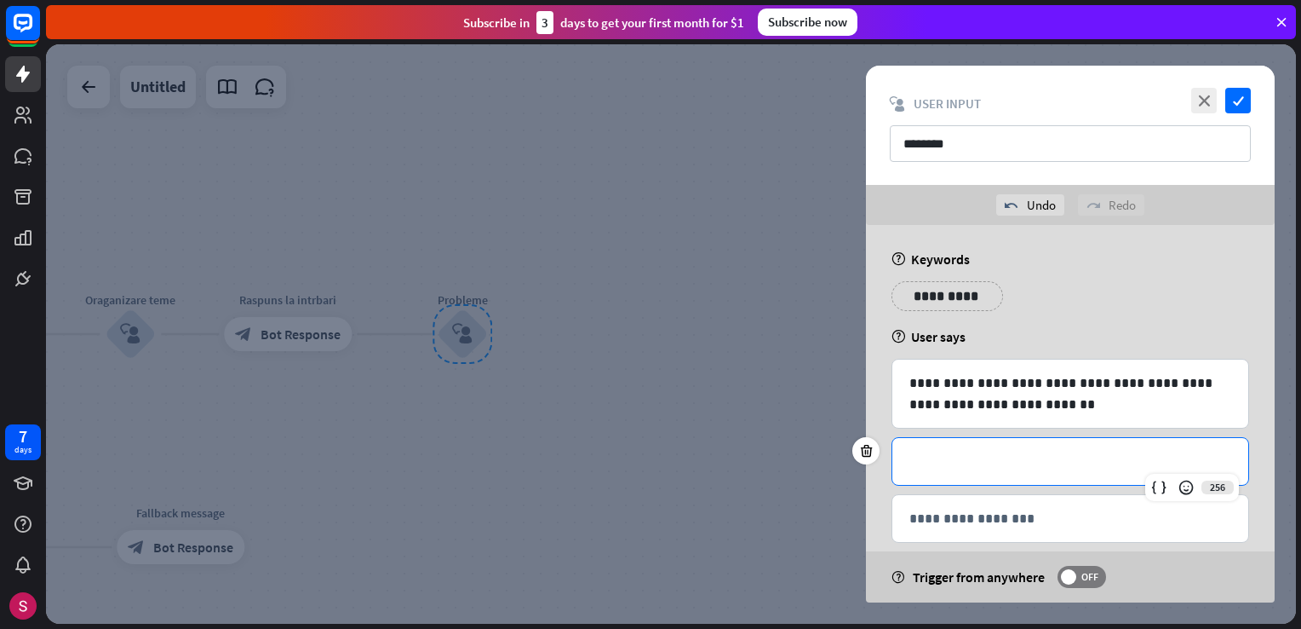
click at [933, 458] on p "**********" at bounding box center [1071, 461] width 322 height 21
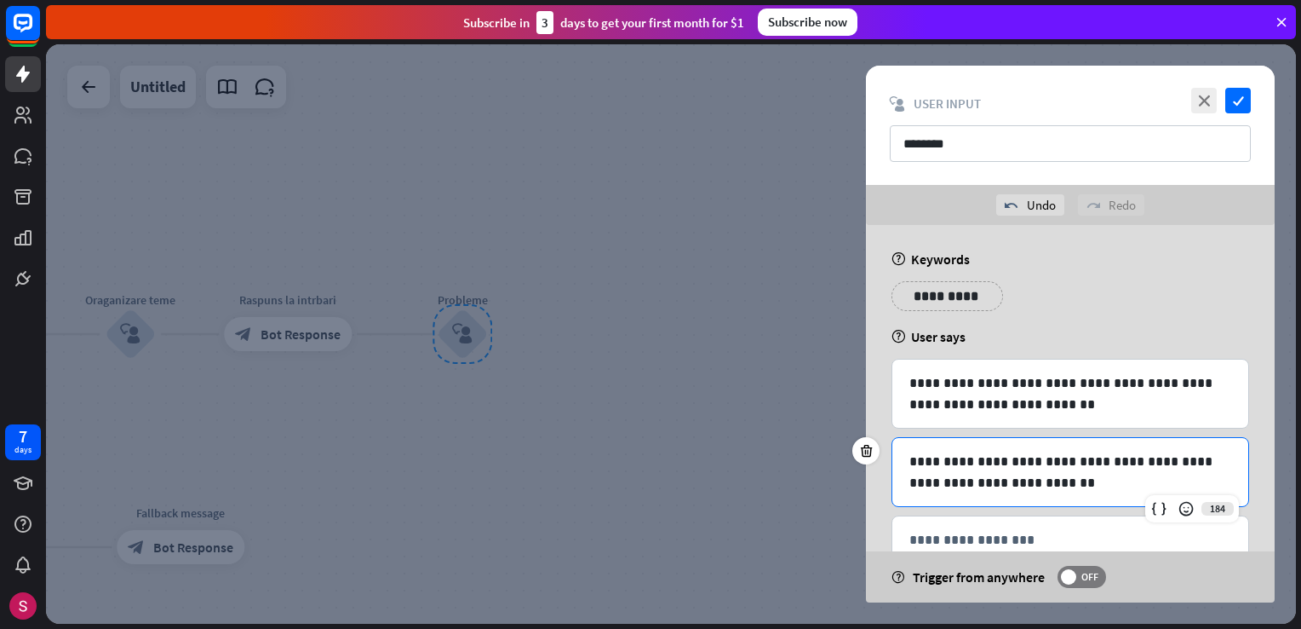
click at [736, 315] on div at bounding box center [671, 333] width 1250 height 579
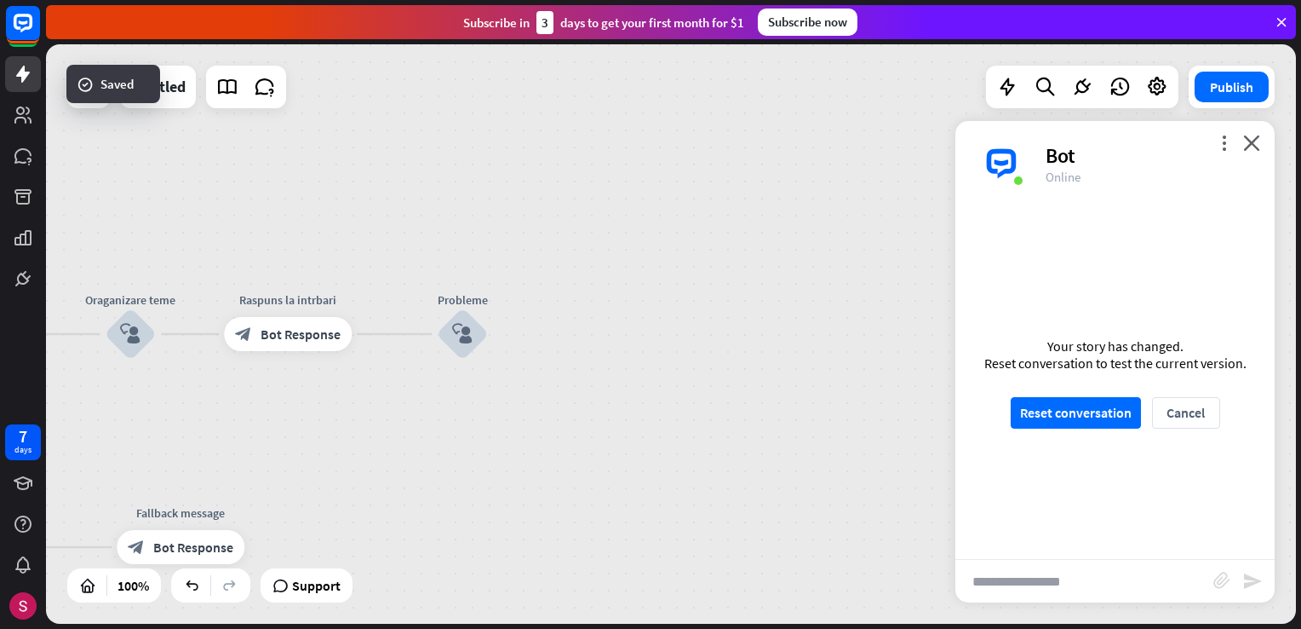
click at [692, 335] on div "home_2 Start point mesaj de bun venit block_bot_response Bot Response Oraganiza…" at bounding box center [671, 333] width 1250 height 579
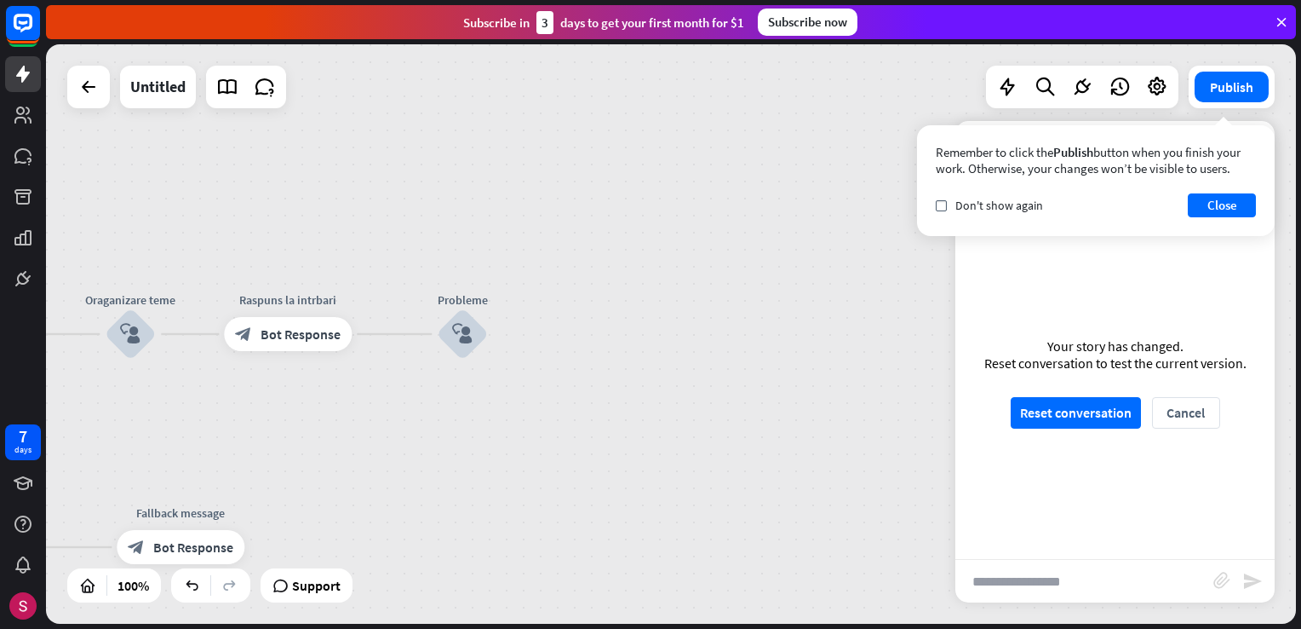
click at [1088, 430] on div "Your story has changed. Reset conversation to test the current version. Reset c…" at bounding box center [1115, 382] width 319 height 353
click at [1088, 415] on button "Reset conversation" at bounding box center [1076, 413] width 130 height 32
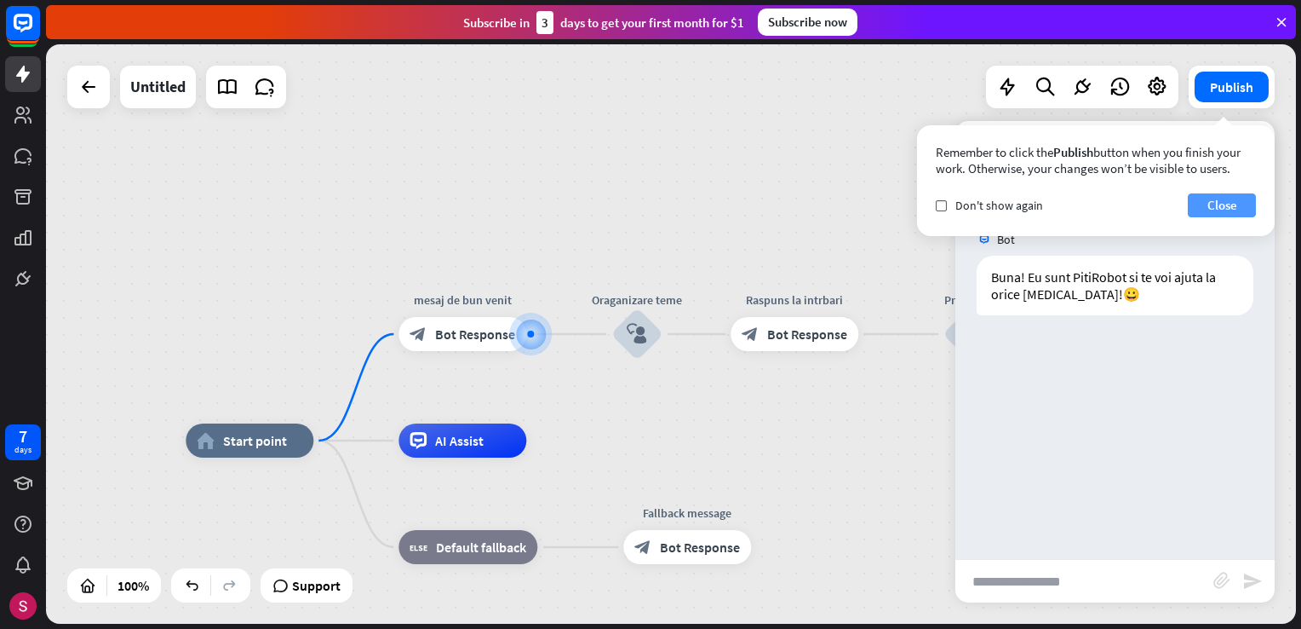
click at [1239, 207] on button "Close" at bounding box center [1222, 205] width 68 height 24
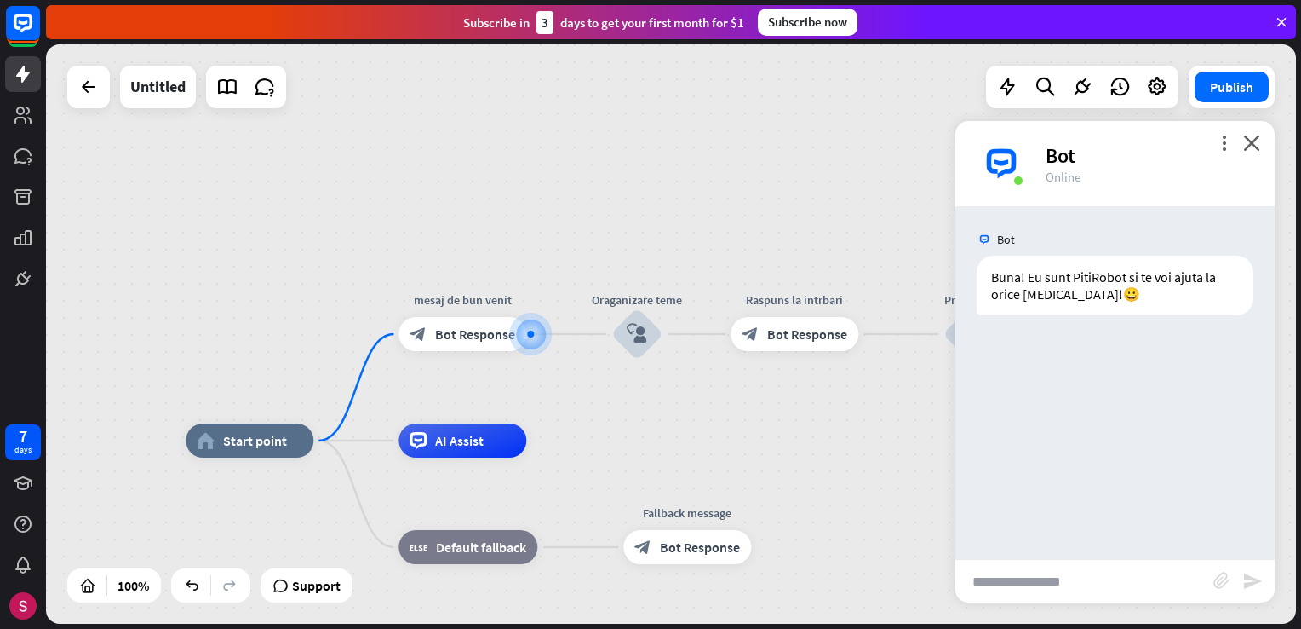
click at [996, 595] on input "text" at bounding box center [1085, 581] width 258 height 43
type input "**********"
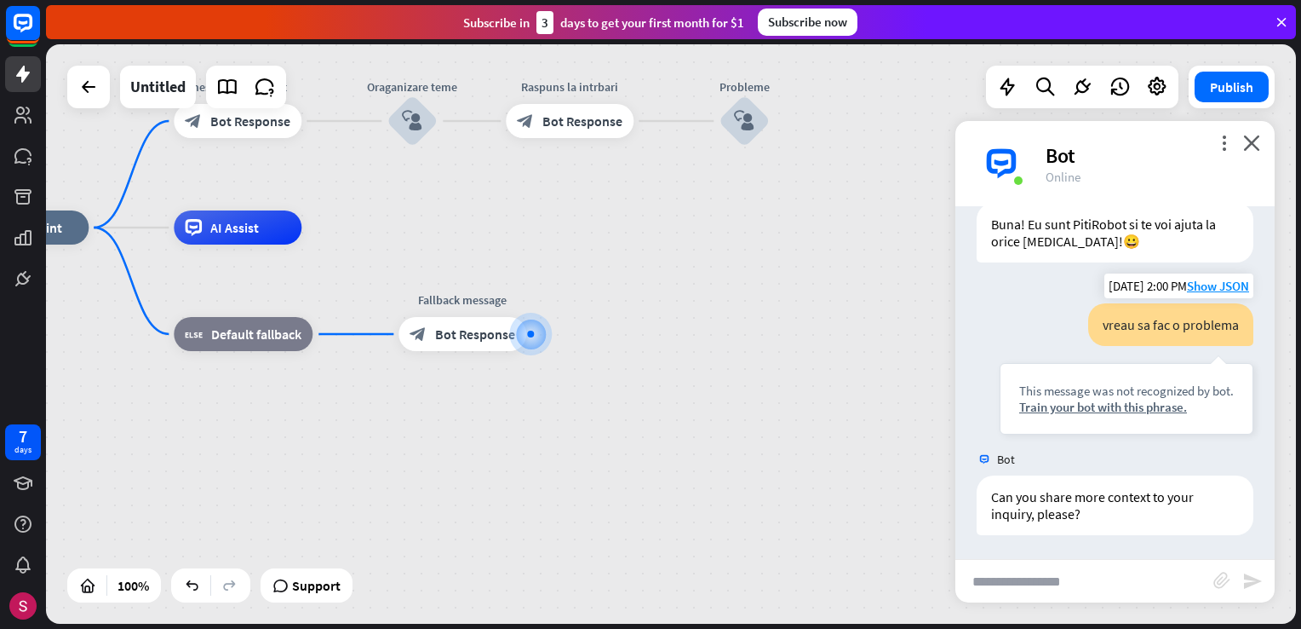
scroll to position [54, 0]
drag, startPoint x: 727, startPoint y: 372, endPoint x: 730, endPoint y: 397, distance: 24.8
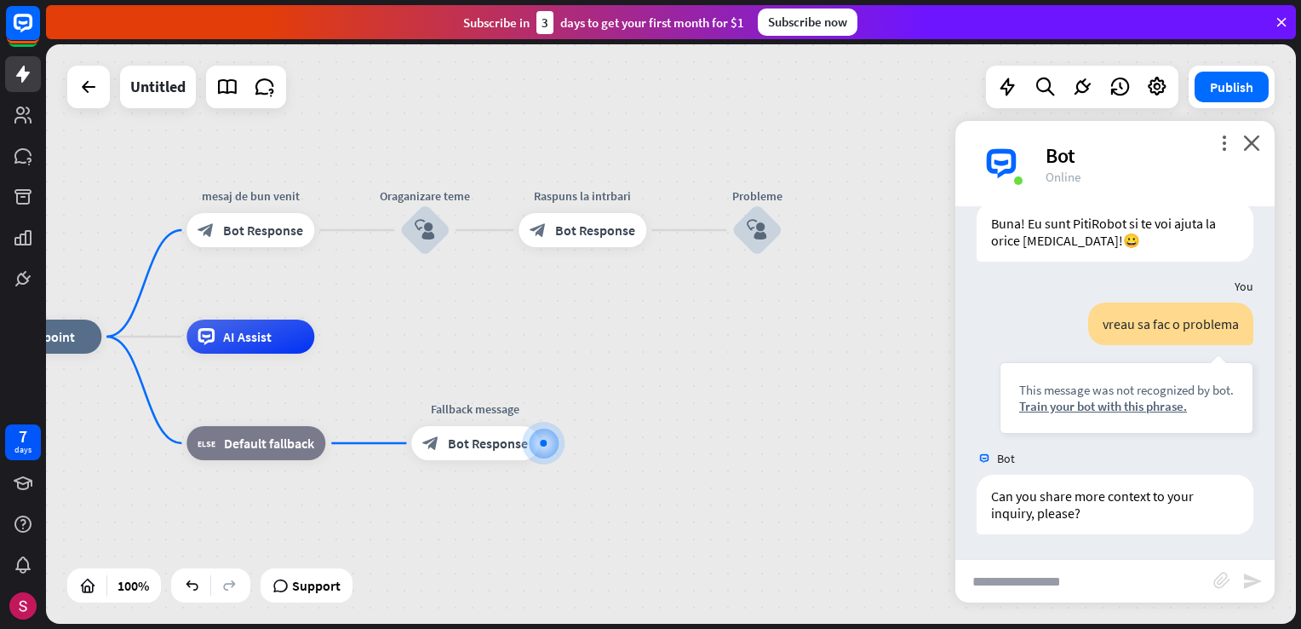
drag, startPoint x: 730, startPoint y: 397, endPoint x: 799, endPoint y: 517, distance: 138.5
click at [788, 516] on div "home_2 Start point mesaj de bun venit block_bot_response Bot Response Oraganiza…" at bounding box center [599, 625] width 1250 height 579
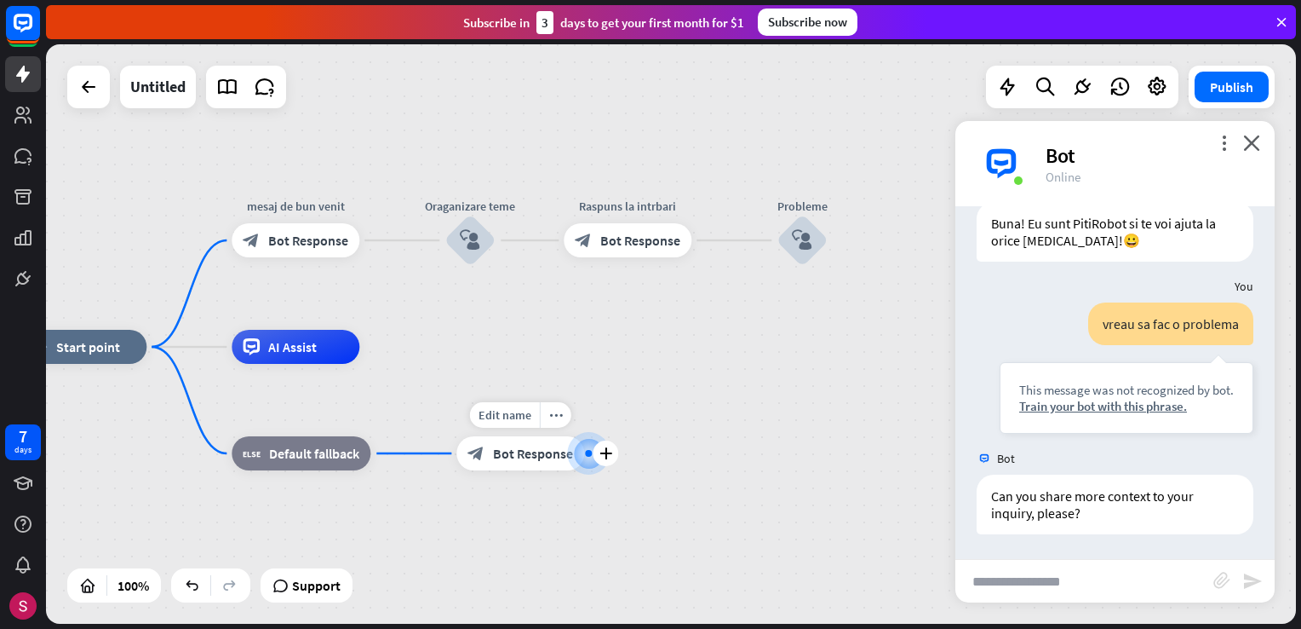
click at [501, 448] on span "Bot Response" at bounding box center [533, 453] width 80 height 17
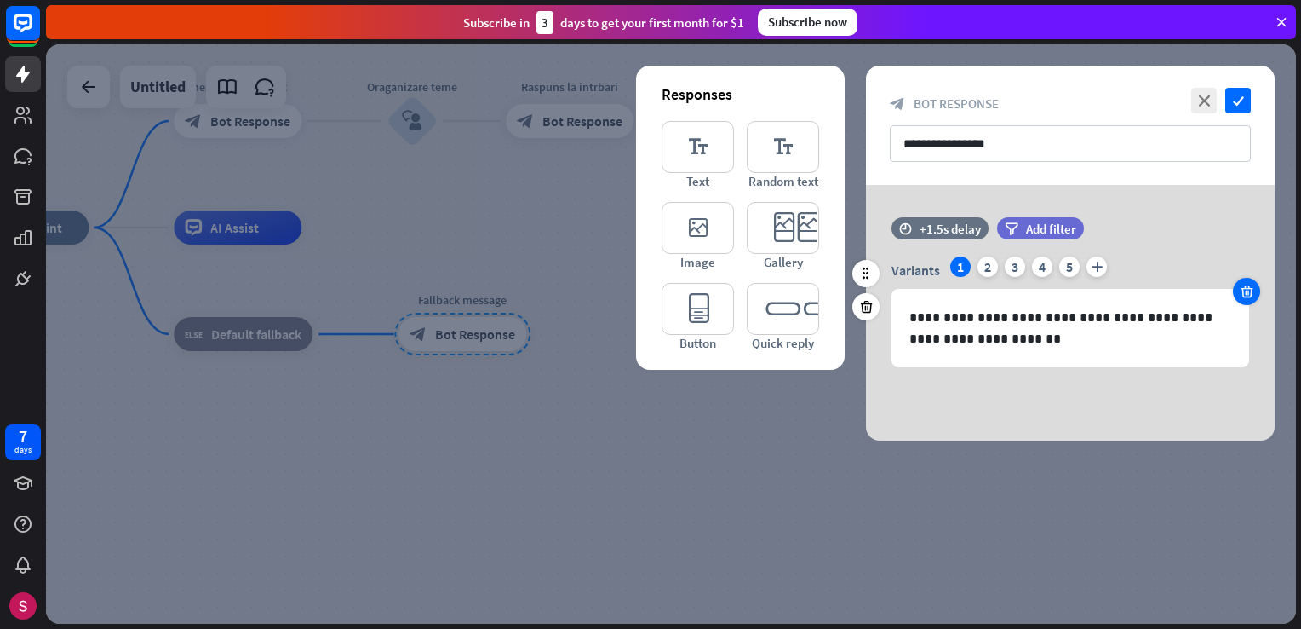
click at [1243, 292] on icon at bounding box center [1247, 291] width 16 height 15
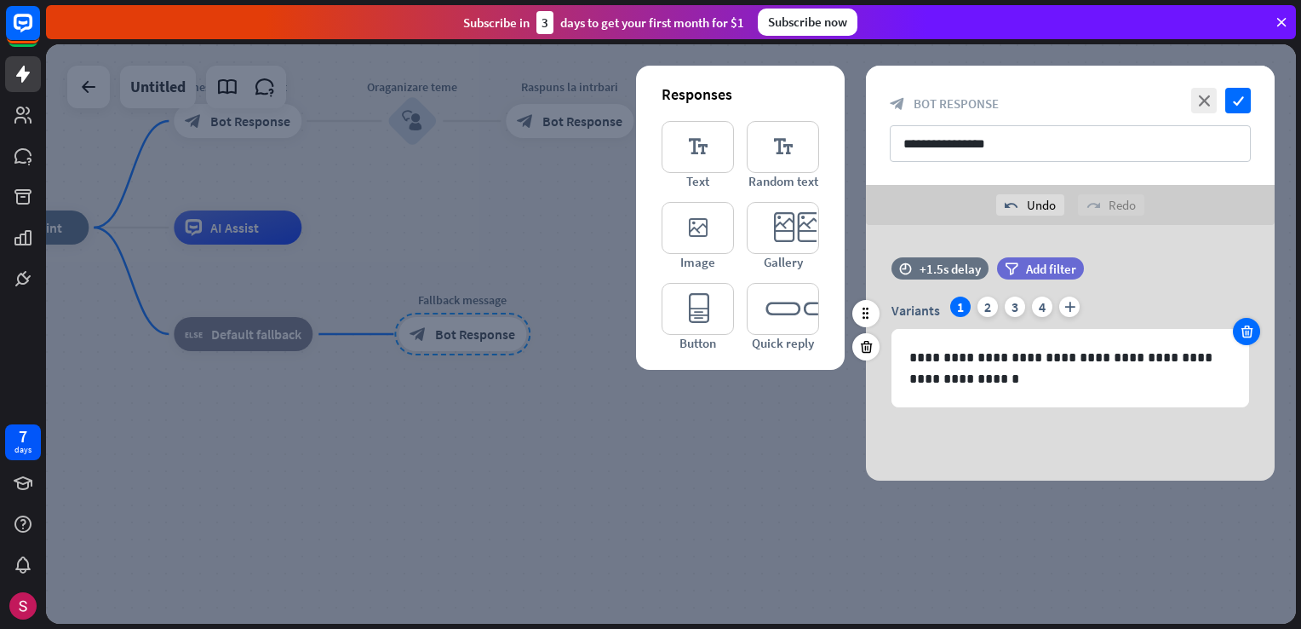
click at [1243, 292] on div "time +1.5s delay filter Add filter" at bounding box center [1070, 276] width 409 height 39
click at [1241, 326] on icon at bounding box center [1247, 331] width 16 height 15
click at [1242, 326] on icon at bounding box center [1247, 331] width 16 height 15
click at [994, 311] on icon "plus" at bounding box center [988, 306] width 20 height 20
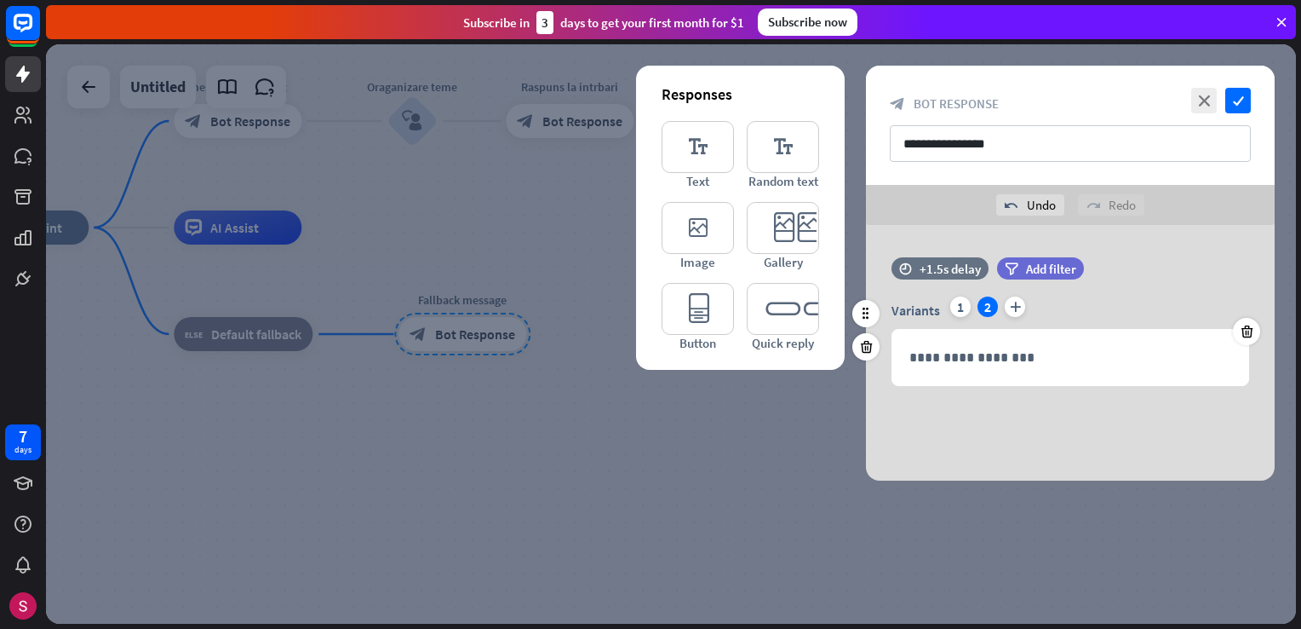
click at [965, 307] on div "1" at bounding box center [961, 306] width 20 height 20
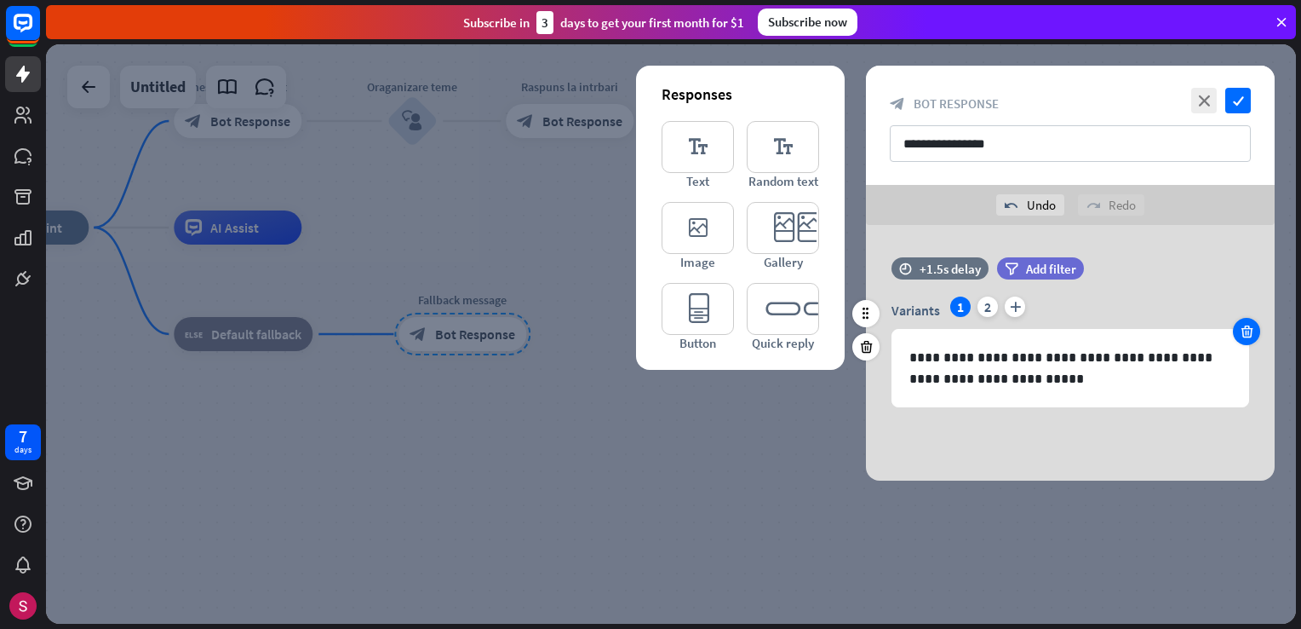
click at [1247, 330] on icon at bounding box center [1247, 331] width 16 height 15
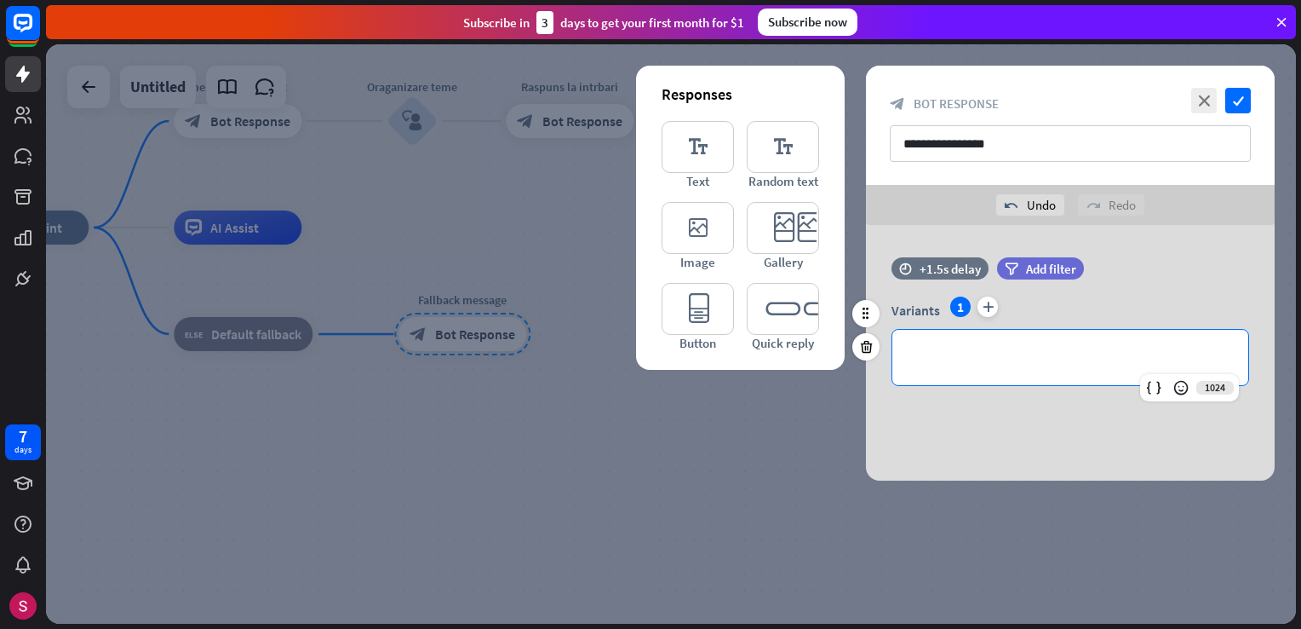
click at [1020, 372] on div "**********" at bounding box center [1071, 357] width 356 height 55
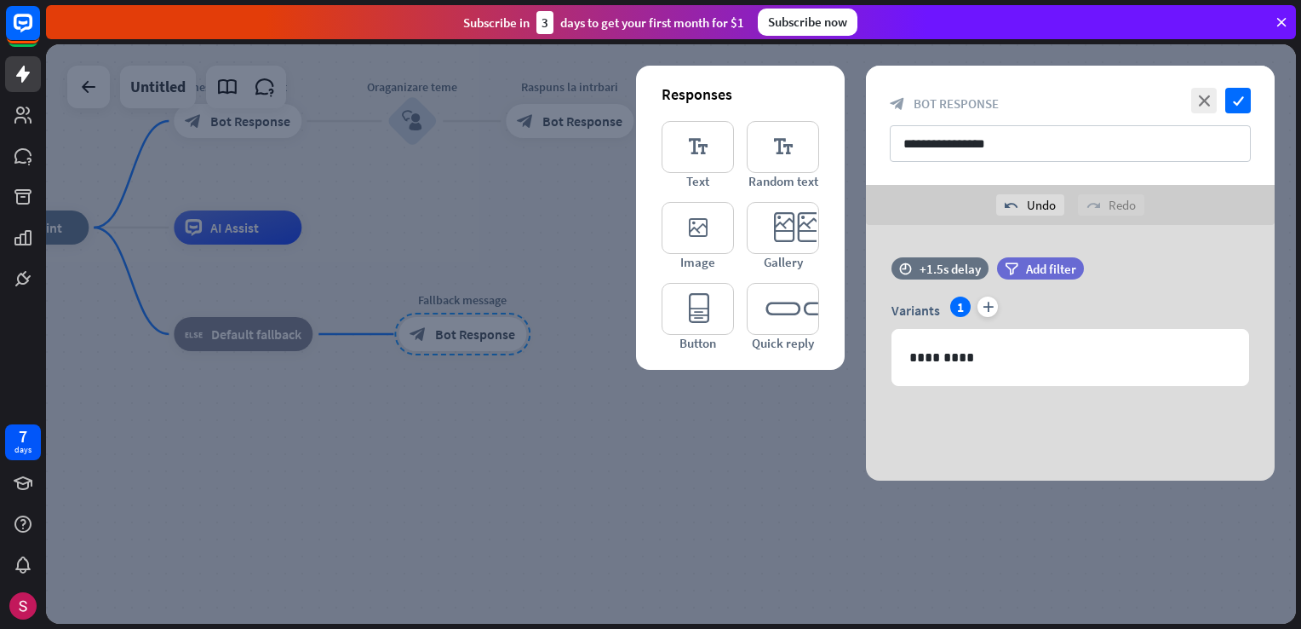
drag, startPoint x: 1000, startPoint y: 515, endPoint x: 1008, endPoint y: 508, distance: 10.9
click at [1008, 508] on div at bounding box center [671, 333] width 1250 height 579
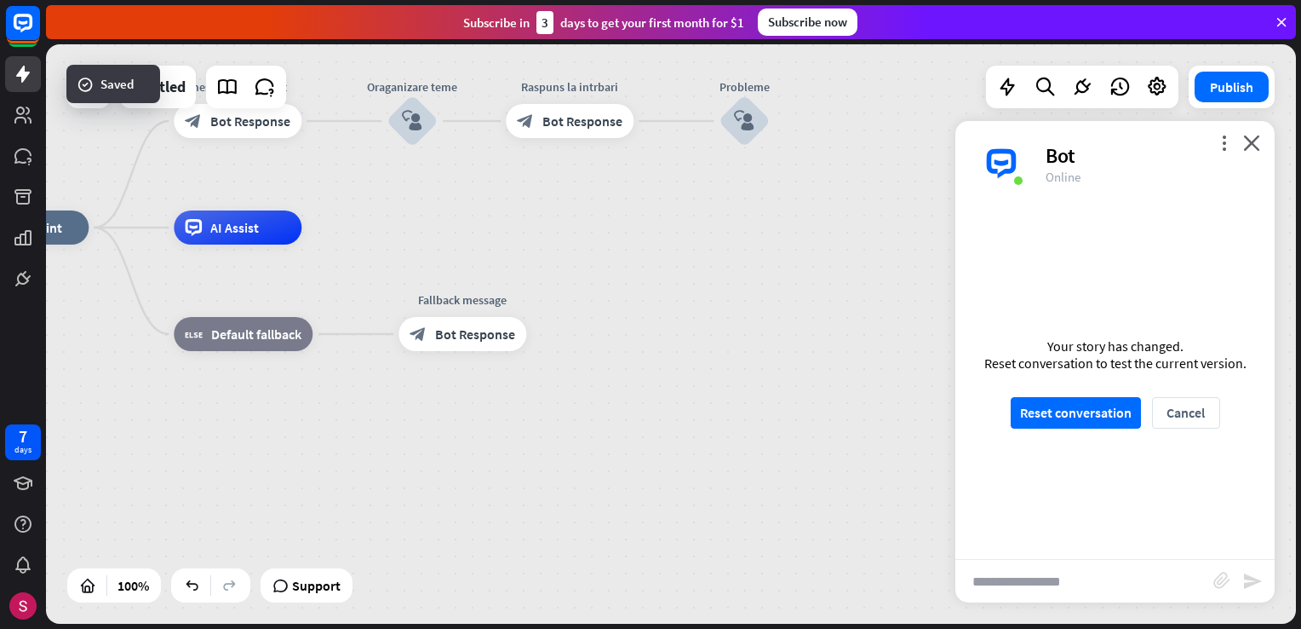
click at [1100, 428] on div "Your story has changed. Reset conversation to test the current version. Reset c…" at bounding box center [1115, 382] width 319 height 353
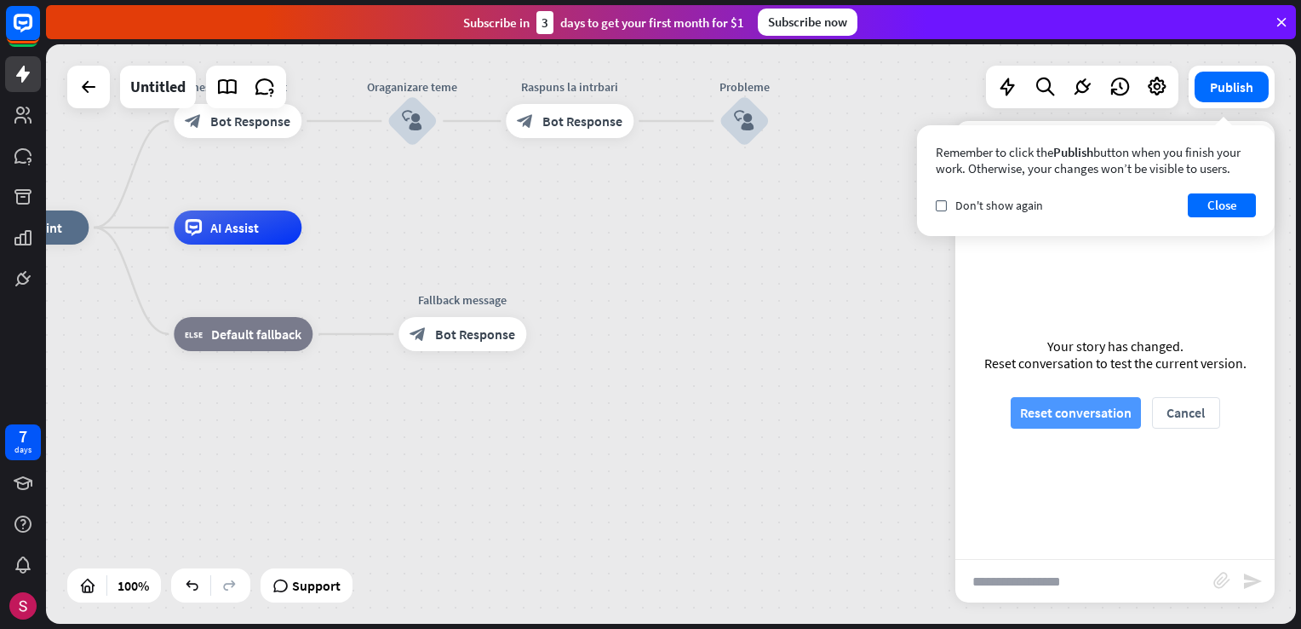
click at [1098, 417] on button "Reset conversation" at bounding box center [1076, 413] width 130 height 32
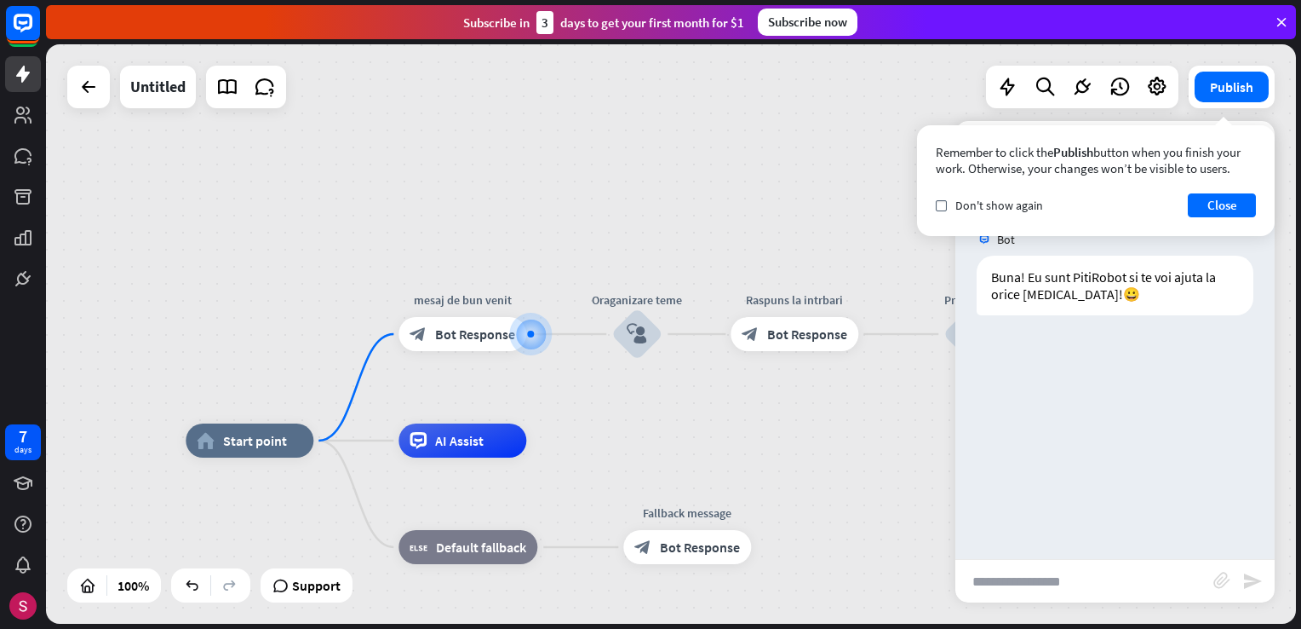
click at [1044, 594] on input "text" at bounding box center [1085, 581] width 258 height 43
type input "******"
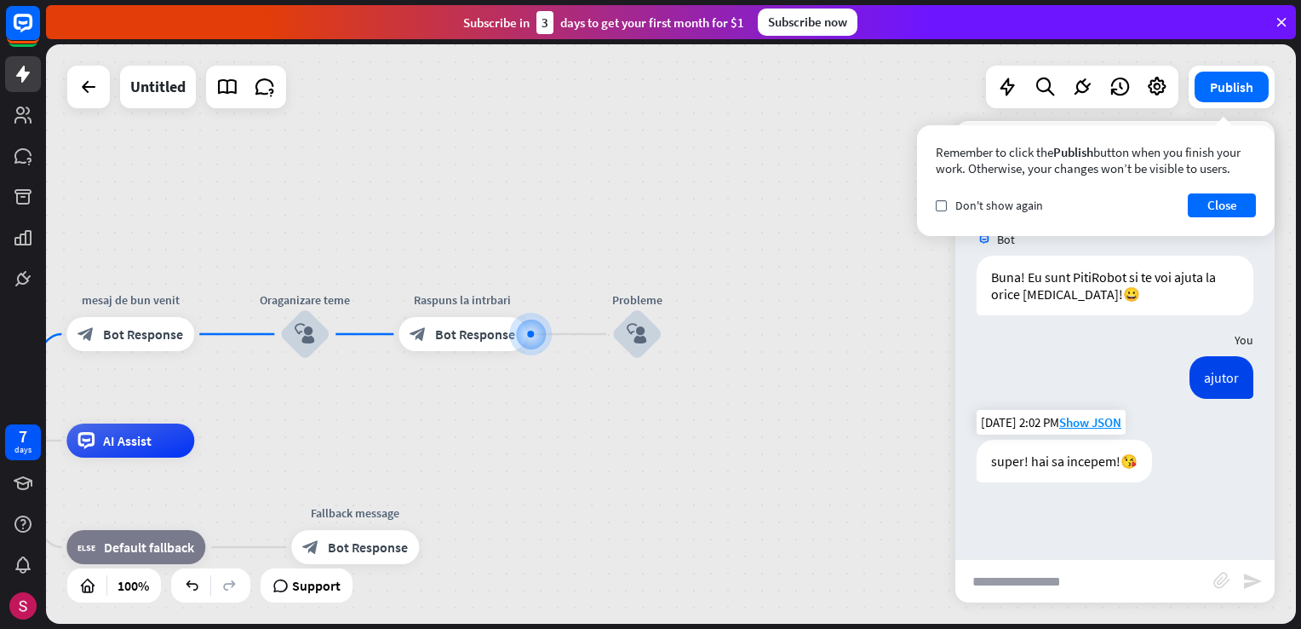
drag, startPoint x: 993, startPoint y: 471, endPoint x: 981, endPoint y: 465, distance: 13.3
click at [981, 465] on div "super! hai sa incepem!😘" at bounding box center [1064, 460] width 175 height 43
click at [733, 220] on div "home_2 Start point mesaj de bun venit block_bot_response Bot Response Oraganiza…" at bounding box center [671, 333] width 1250 height 579
click at [629, 281] on span "Edit name" at bounding box center [621, 286] width 53 height 15
click at [1029, 578] on input "text" at bounding box center [1085, 581] width 258 height 43
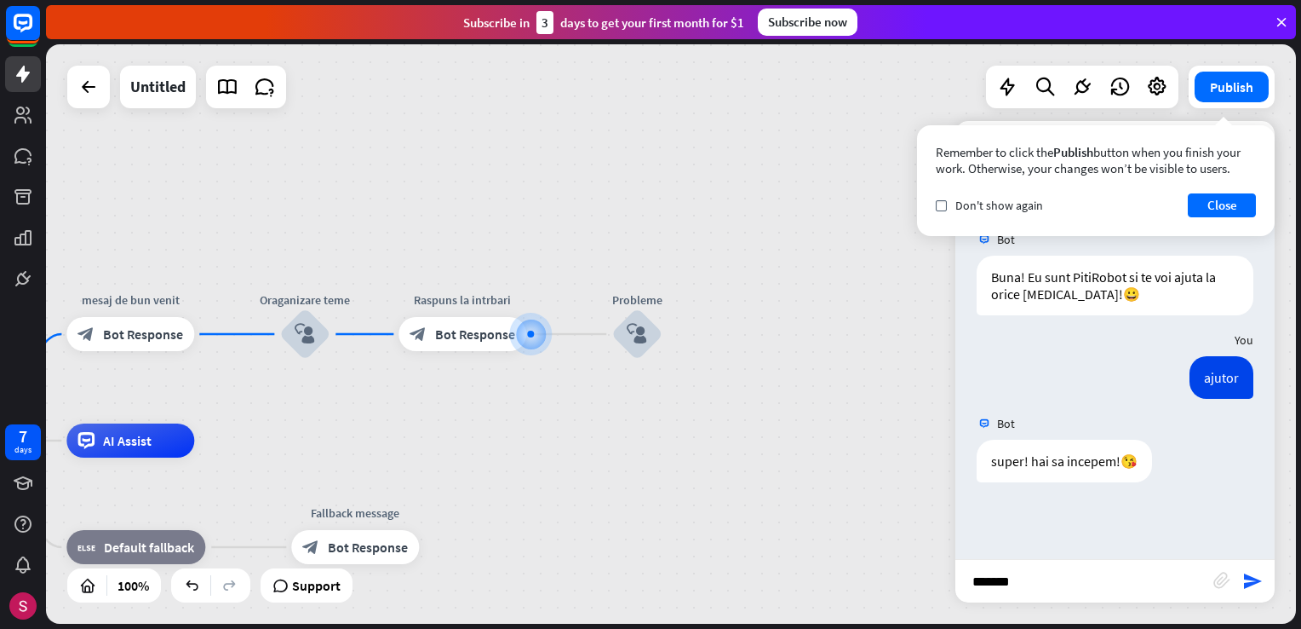
type input "********"
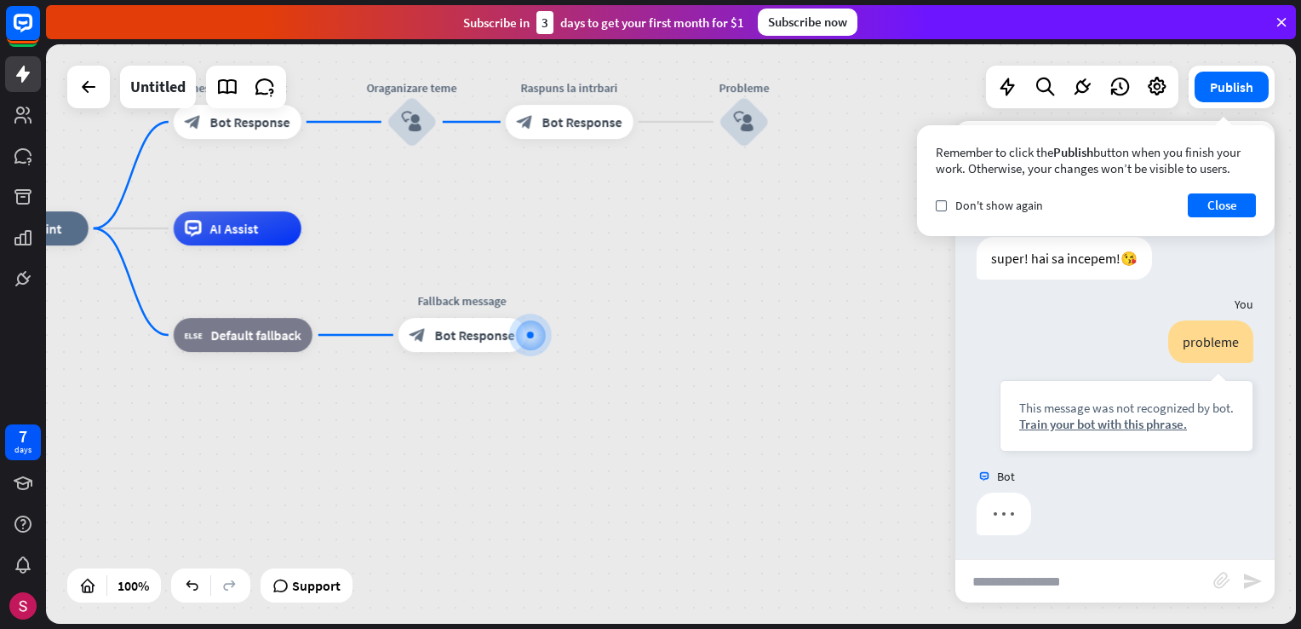
scroll to position [204, 0]
click at [1233, 195] on button "Close" at bounding box center [1222, 205] width 68 height 24
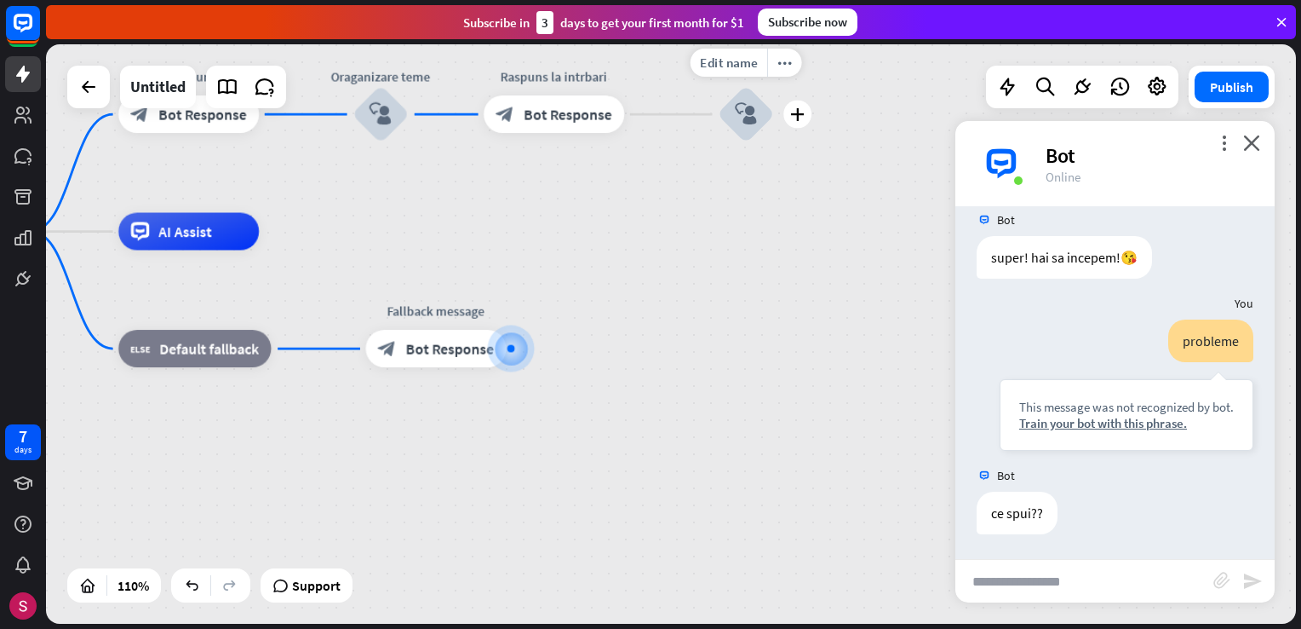
click at [748, 123] on icon "block_user_input" at bounding box center [746, 114] width 22 height 22
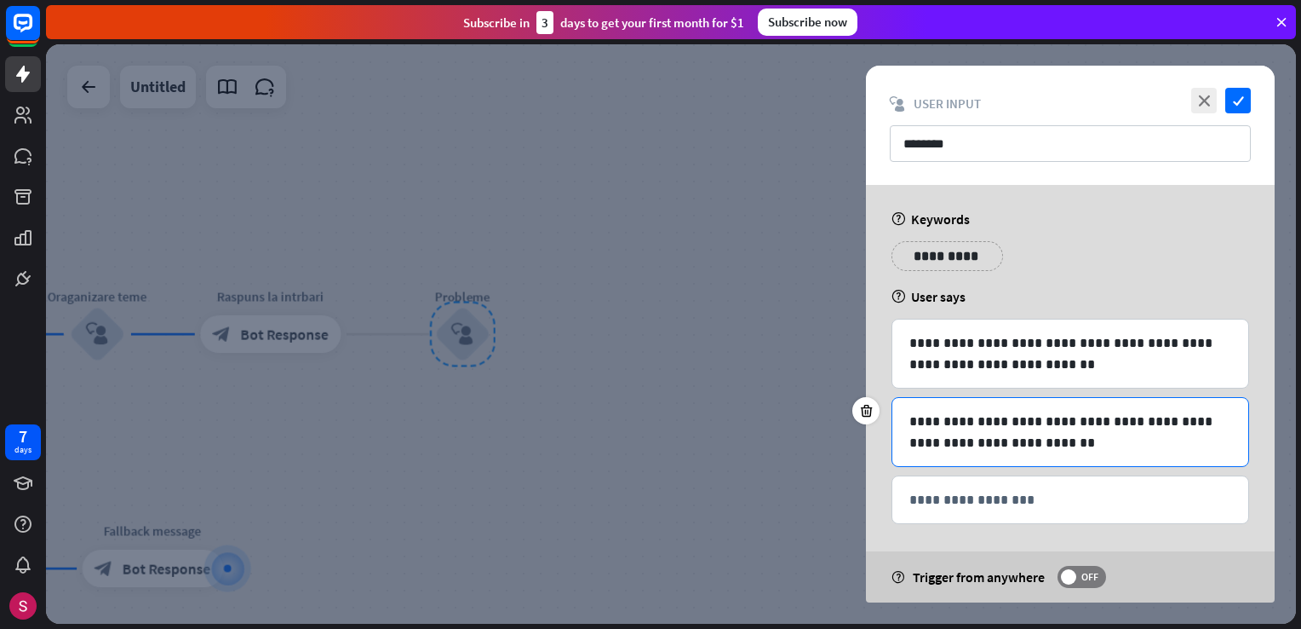
scroll to position [5, 0]
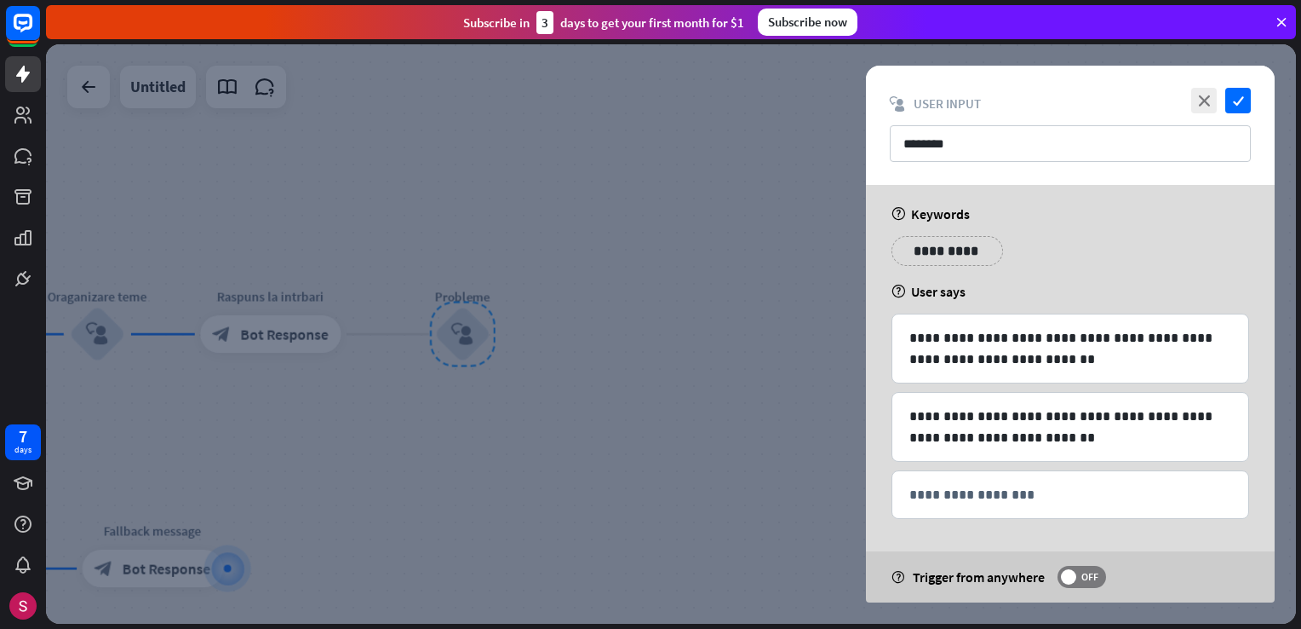
click at [955, 252] on p "**********" at bounding box center [948, 250] width 86 height 21
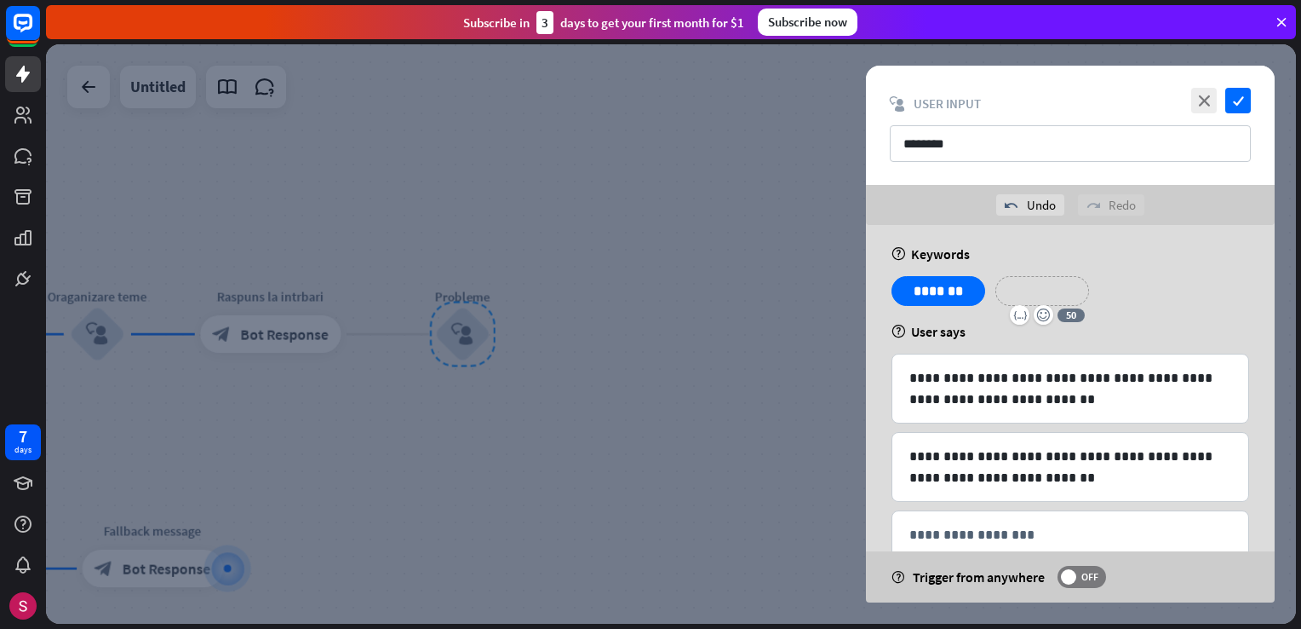
click at [1069, 290] on p "**********" at bounding box center [1042, 290] width 68 height 21
click at [1160, 277] on div "**********" at bounding box center [1156, 291] width 112 height 30
click at [1156, 295] on p "**********" at bounding box center [1156, 290] width 86 height 21
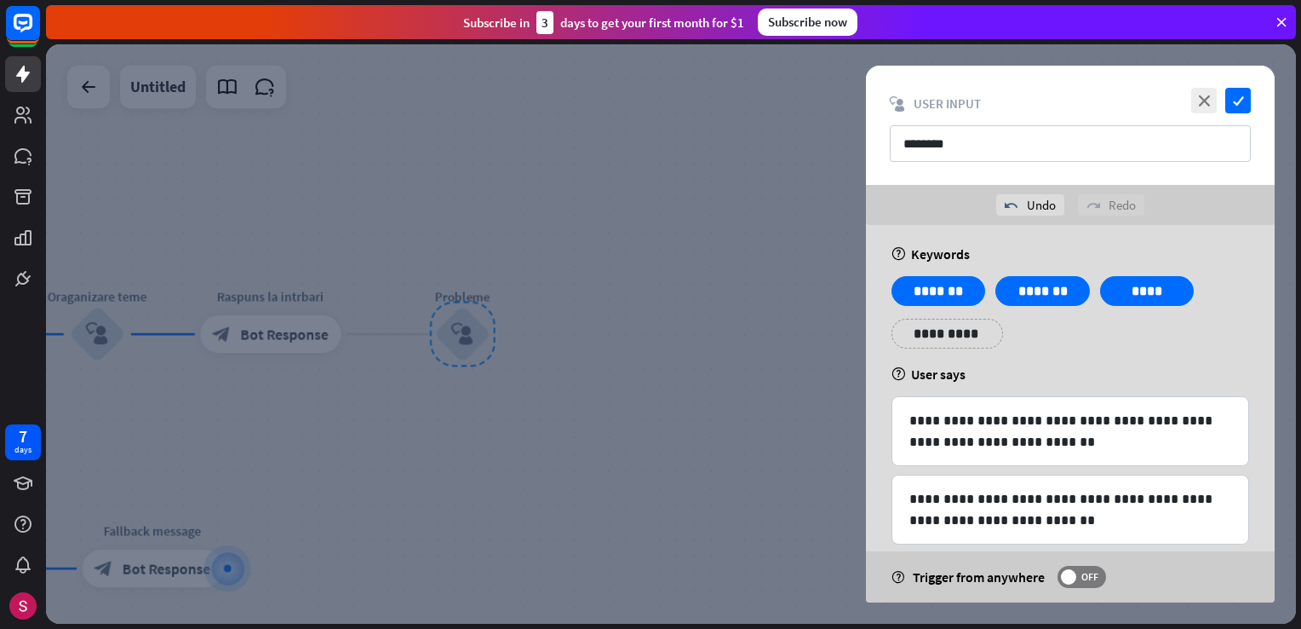
drag, startPoint x: 955, startPoint y: 353, endPoint x: 955, endPoint y: 336, distance: 17.0
click at [954, 346] on div "**********" at bounding box center [1071, 318] width 368 height 85
click at [955, 335] on p "**********" at bounding box center [939, 333] width 68 height 21
click at [1032, 325] on p "**********" at bounding box center [1051, 333] width 86 height 21
click at [711, 298] on div at bounding box center [671, 333] width 1250 height 579
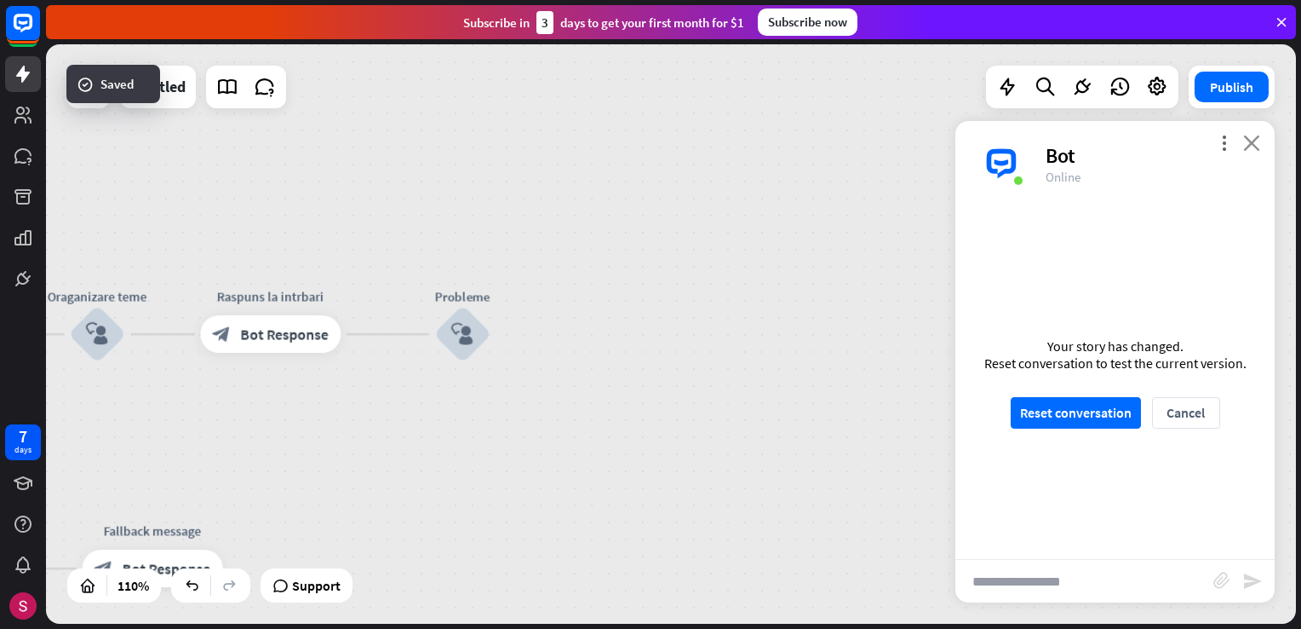
click at [1245, 147] on icon "close" at bounding box center [1251, 143] width 17 height 16
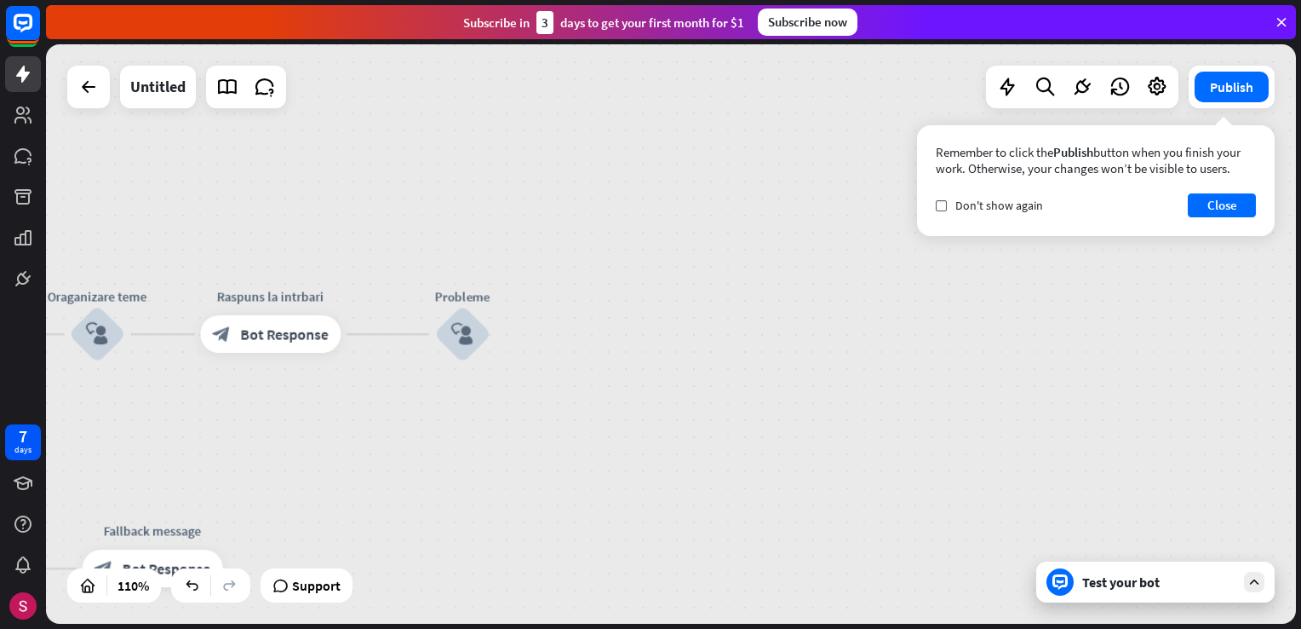
drag, startPoint x: 606, startPoint y: 367, endPoint x: 663, endPoint y: 405, distance: 68.3
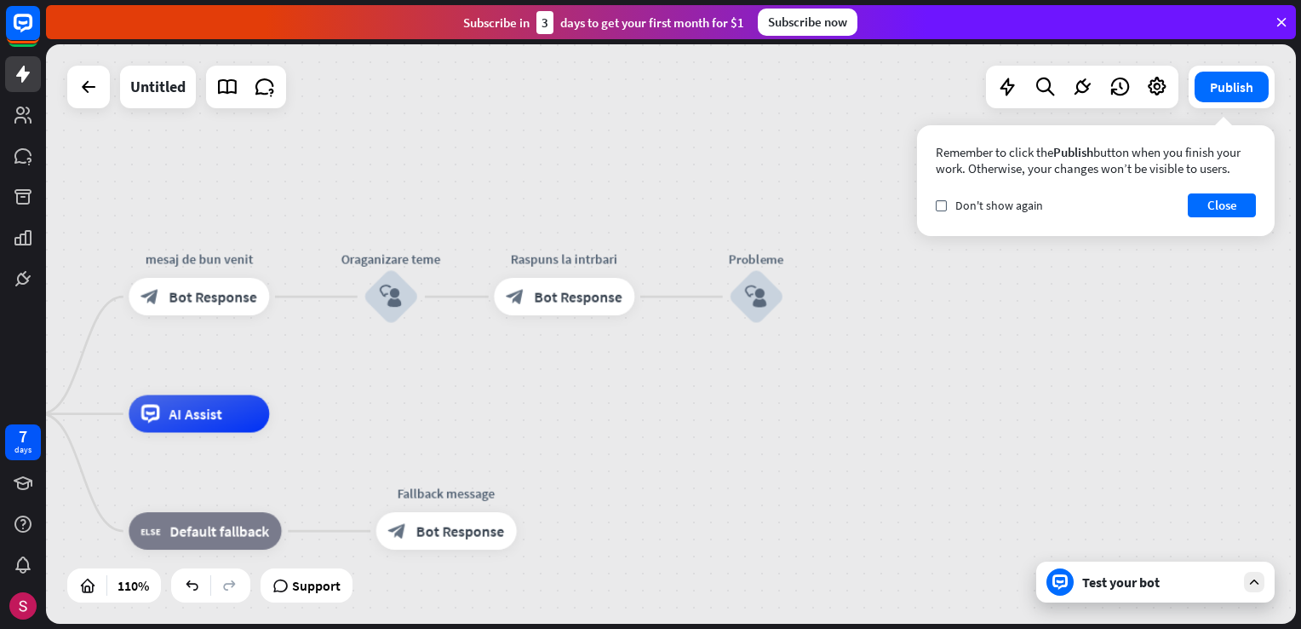
drag, startPoint x: 462, startPoint y: 445, endPoint x: 859, endPoint y: 411, distance: 398.3
click at [859, 411] on div "home_2 Start point mesaj de bun venit block_bot_response Bot Response Oraganiza…" at bounding box center [671, 333] width 1250 height 579
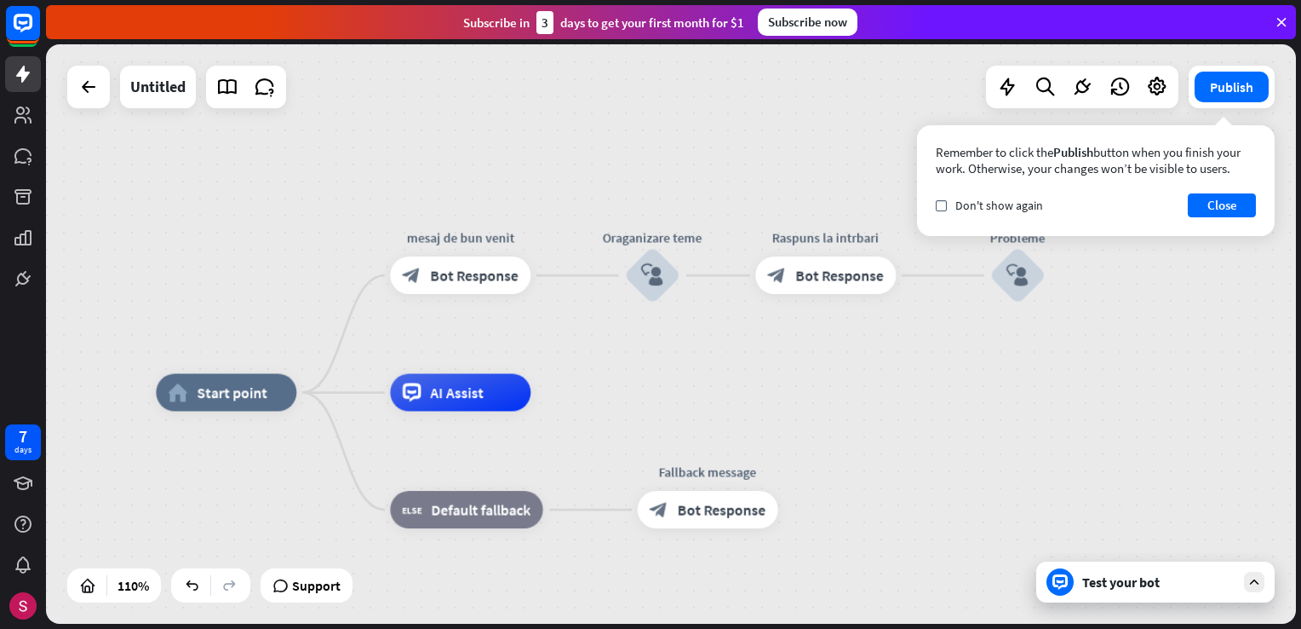
drag, startPoint x: 604, startPoint y: 400, endPoint x: 763, endPoint y: 375, distance: 161.3
click at [763, 375] on div "home_2 Start point mesaj de bun venit block_bot_response Bot Response Oraganiza…" at bounding box center [671, 333] width 1250 height 579
click at [487, 284] on span "Bot Response" at bounding box center [475, 275] width 88 height 19
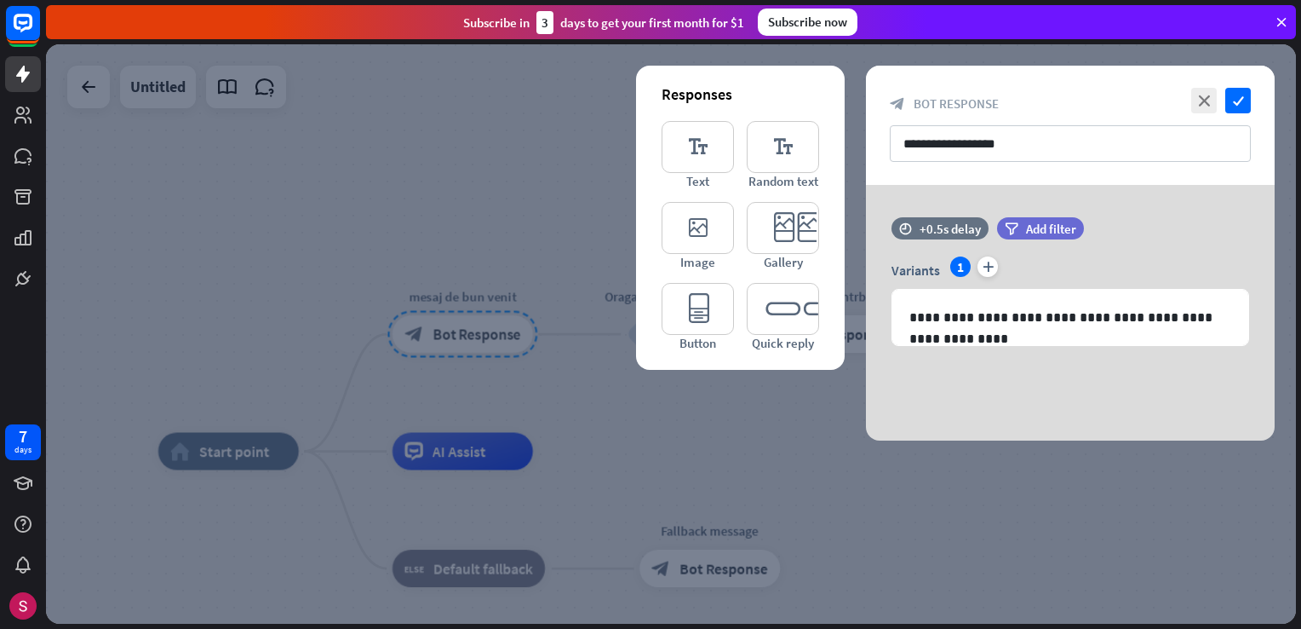
click at [419, 230] on div at bounding box center [671, 333] width 1250 height 579
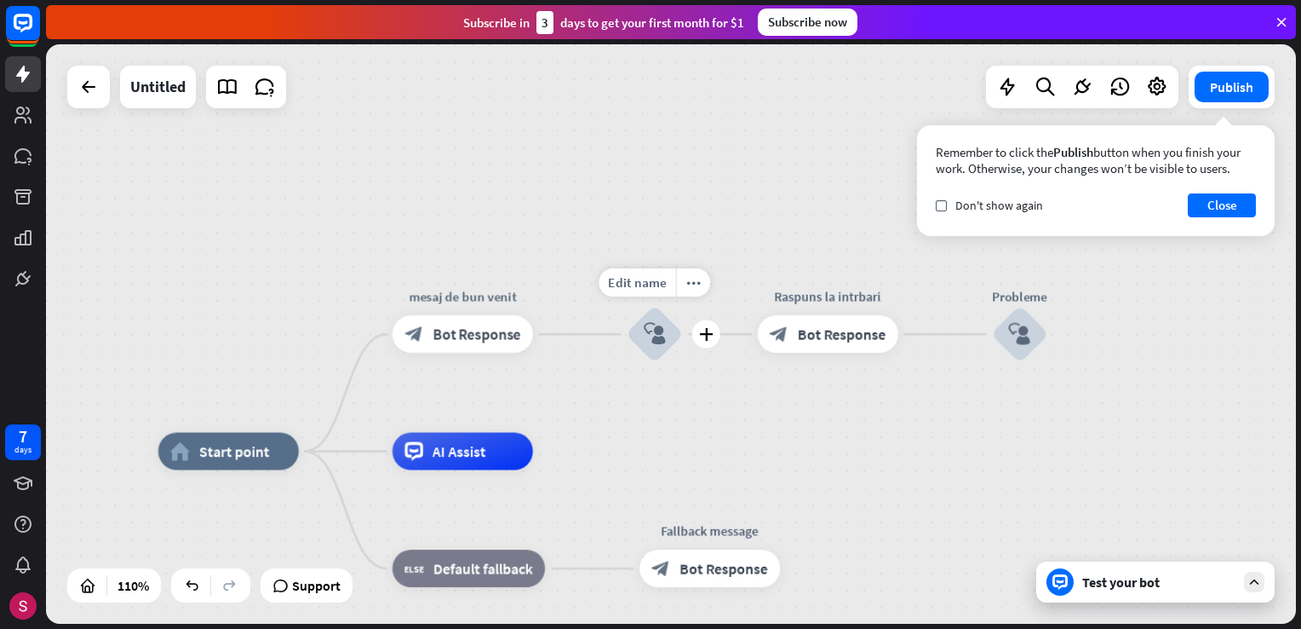
click at [649, 336] on icon "block_user_input" at bounding box center [655, 334] width 22 height 22
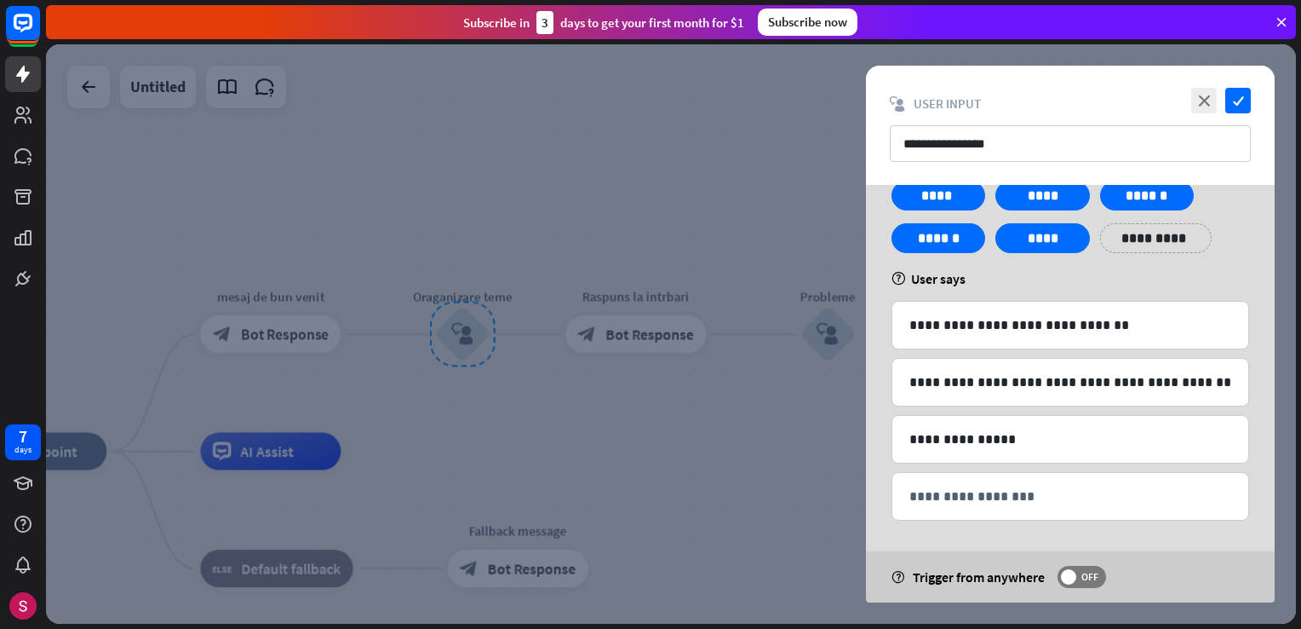
scroll to position [61, 0]
click at [1204, 104] on icon "close" at bounding box center [1205, 101] width 26 height 26
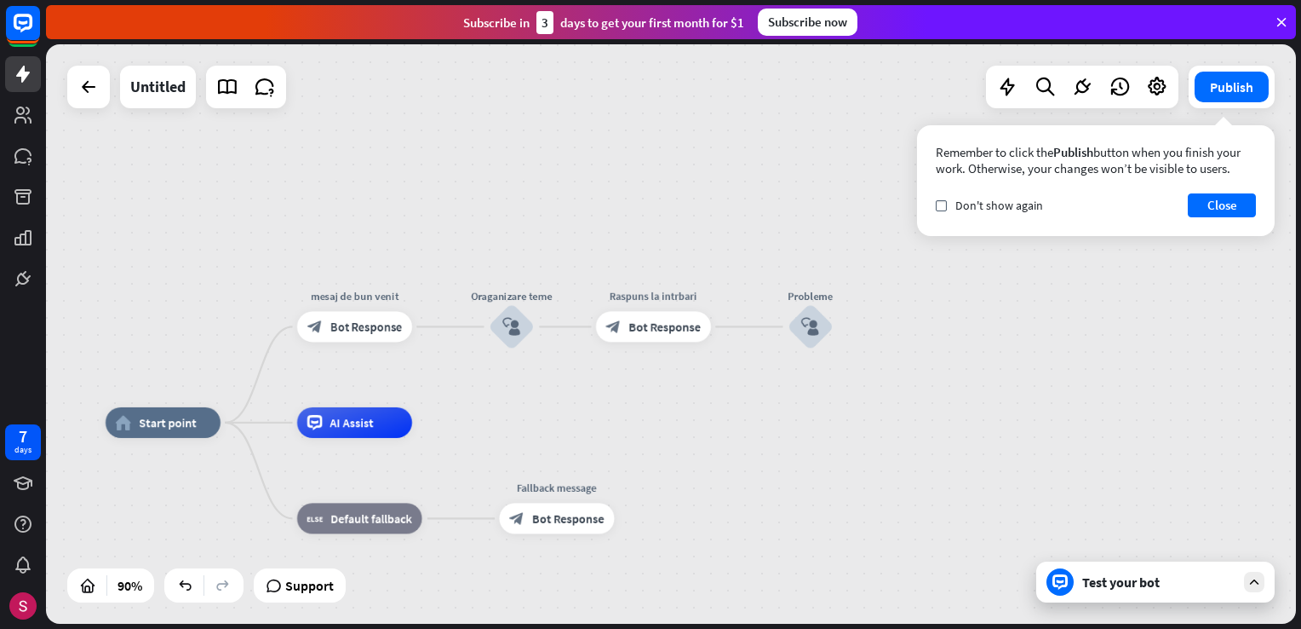
drag, startPoint x: 583, startPoint y: 467, endPoint x: 610, endPoint y: 435, distance: 41.7
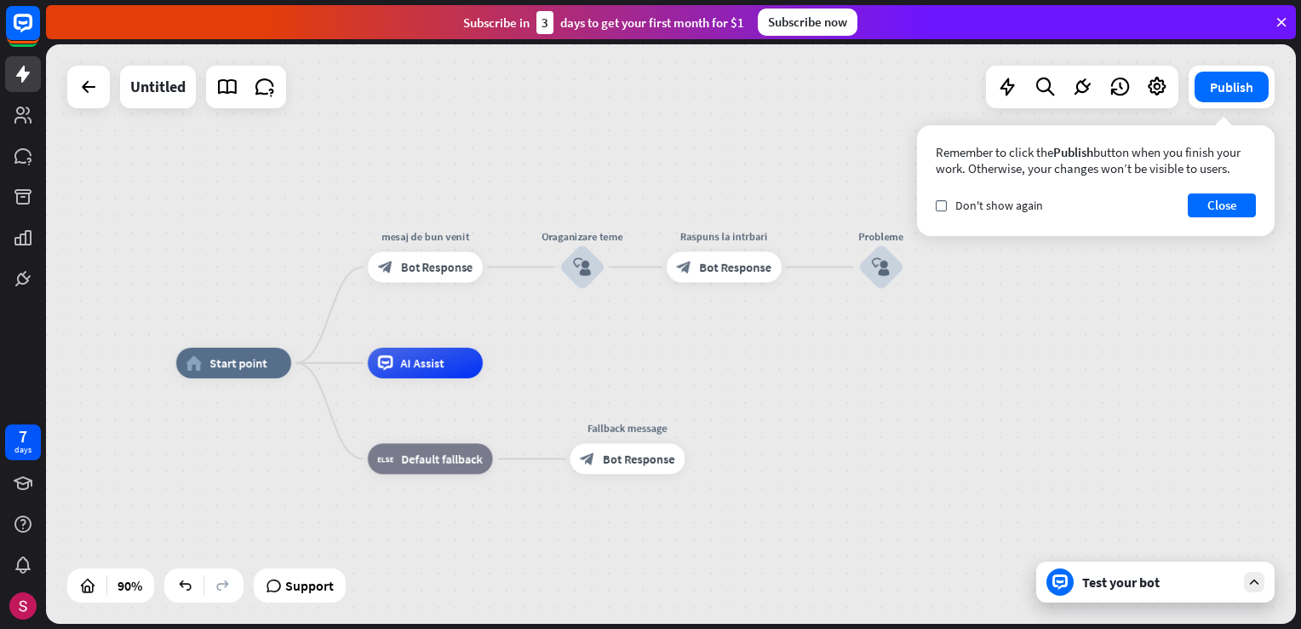
drag, startPoint x: 698, startPoint y: 499, endPoint x: 698, endPoint y: 462, distance: 37.5
click at [698, 462] on div "home_2 Start point mesaj de bun venit block_bot_response Bot Response Oraganiza…" at bounding box center [738, 623] width 1125 height 521
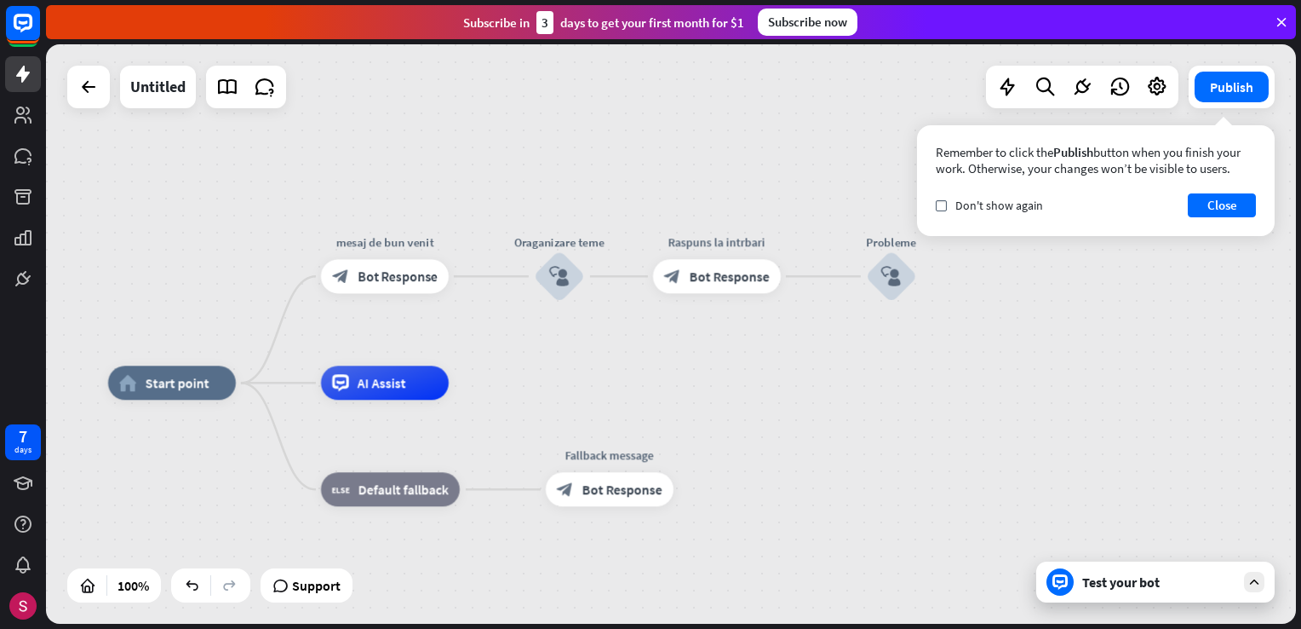
drag, startPoint x: 537, startPoint y: 383, endPoint x: 543, endPoint y: 393, distance: 12.3
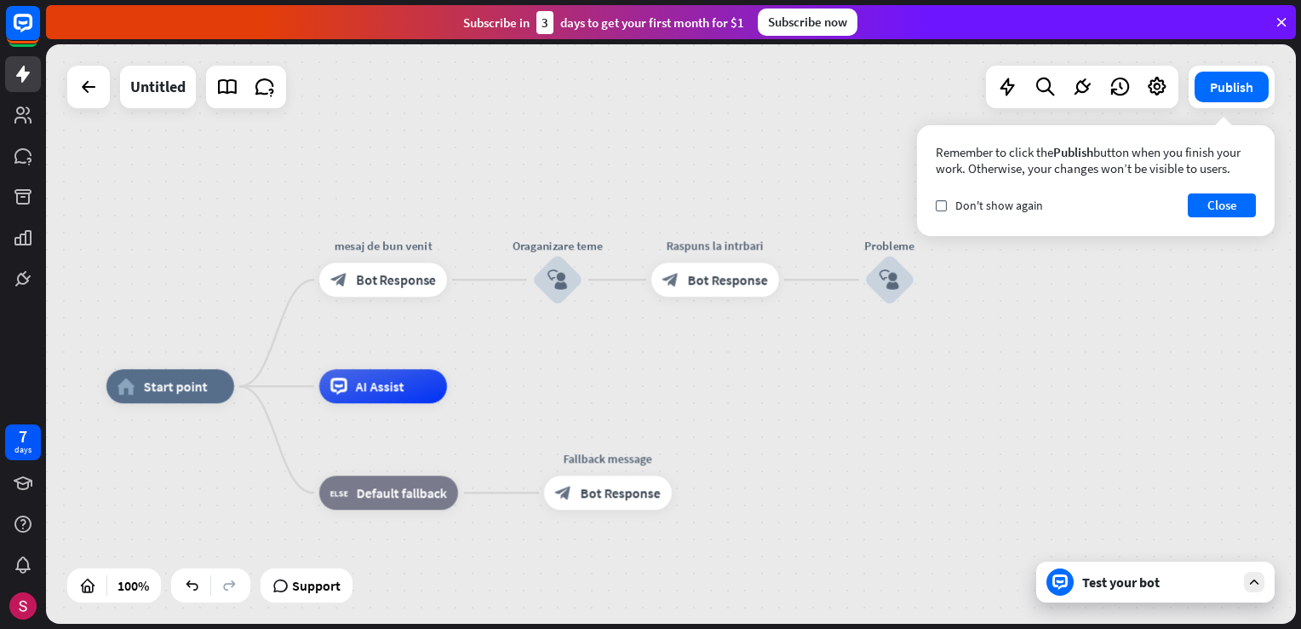
click at [561, 295] on div "block_user_input" at bounding box center [557, 279] width 51 height 51
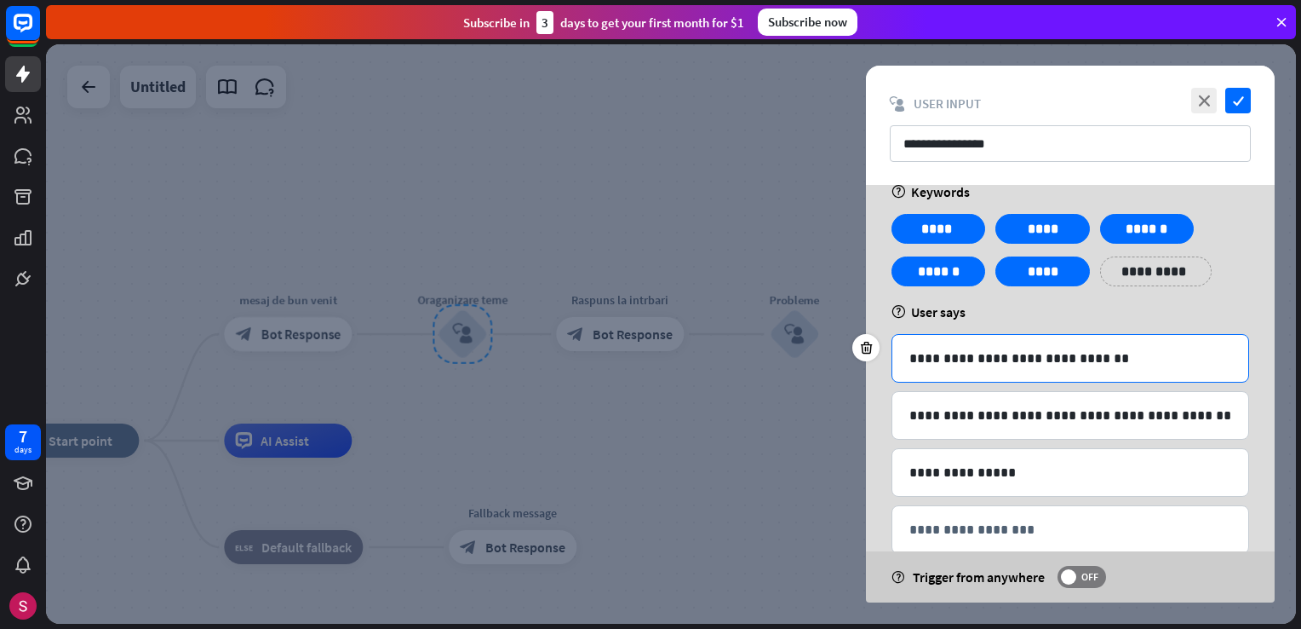
scroll to position [61, 0]
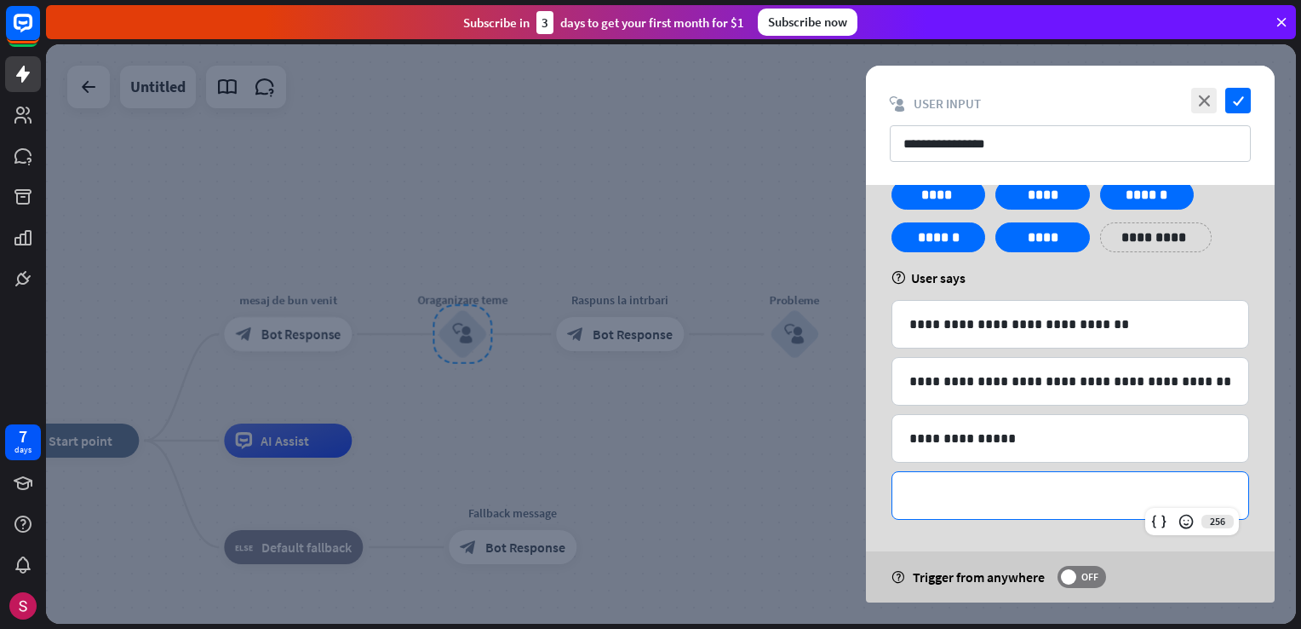
click at [1074, 485] on p "**********" at bounding box center [1071, 495] width 322 height 21
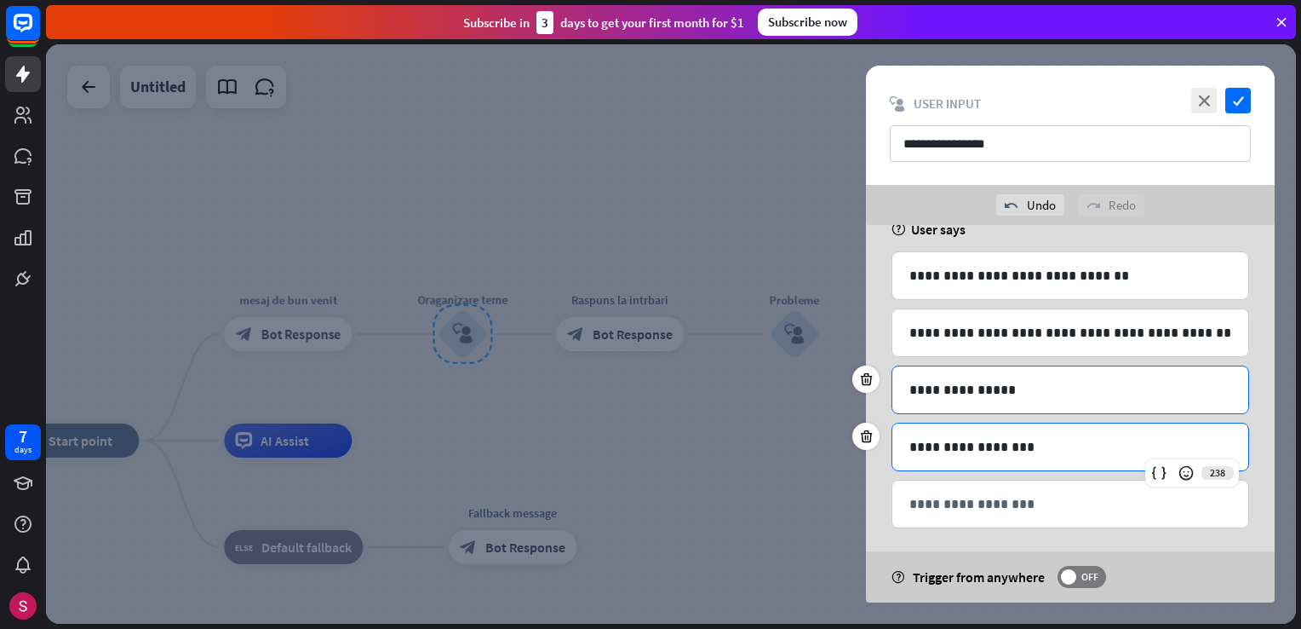
scroll to position [158, 0]
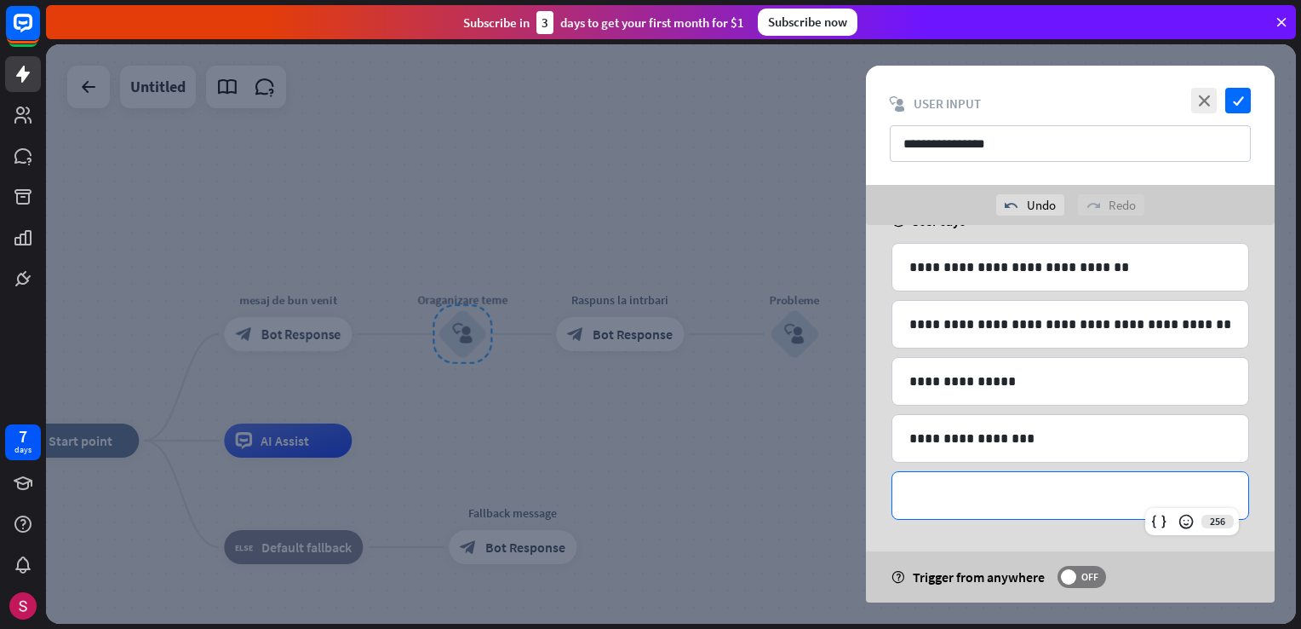
click at [1027, 509] on div "**********" at bounding box center [1071, 495] width 356 height 47
click at [1230, 101] on icon "check" at bounding box center [1239, 101] width 26 height 26
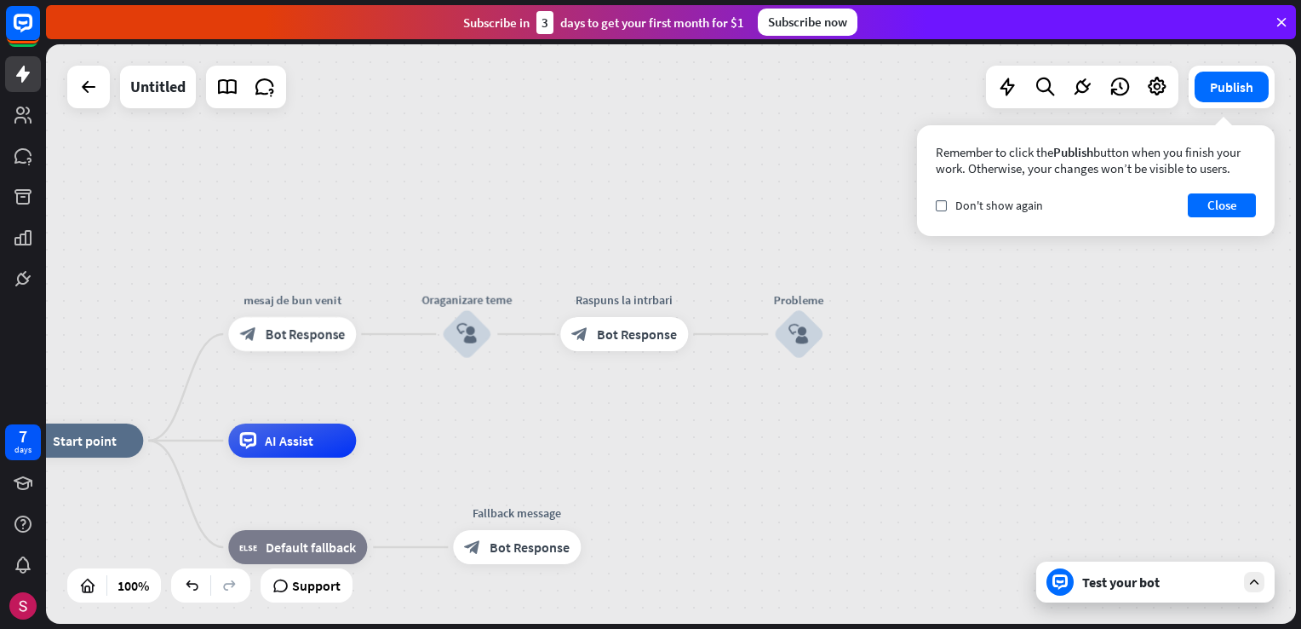
drag, startPoint x: 474, startPoint y: 168, endPoint x: 742, endPoint y: 223, distance: 273.1
click at [630, 170] on div "home_2 Start point mesaj de bun venit block_bot_response Bot Response Oraganiza…" at bounding box center [671, 333] width 1250 height 579
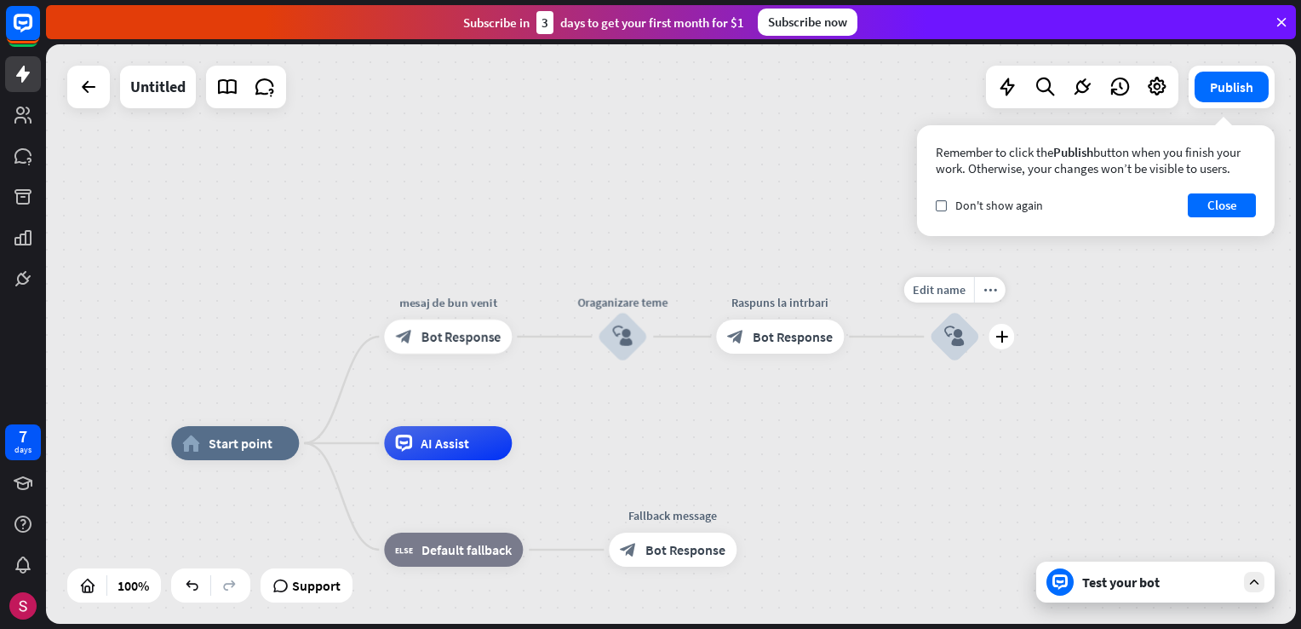
click at [958, 342] on icon "block_user_input" at bounding box center [955, 336] width 20 height 20
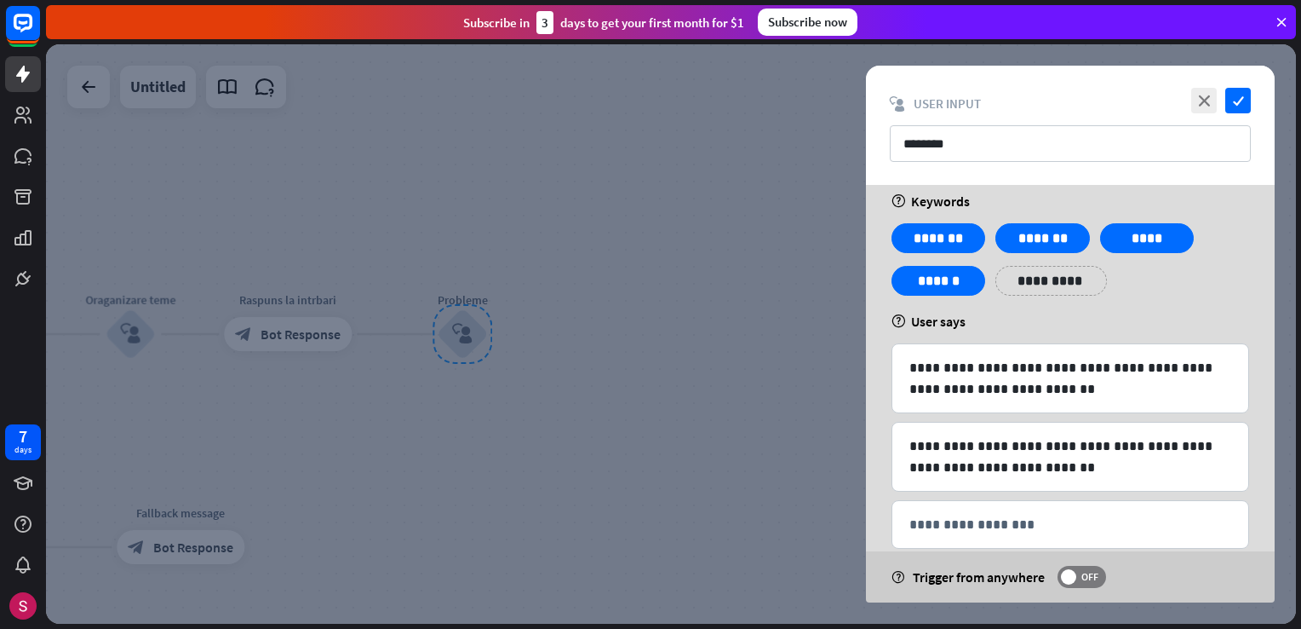
scroll to position [48, 0]
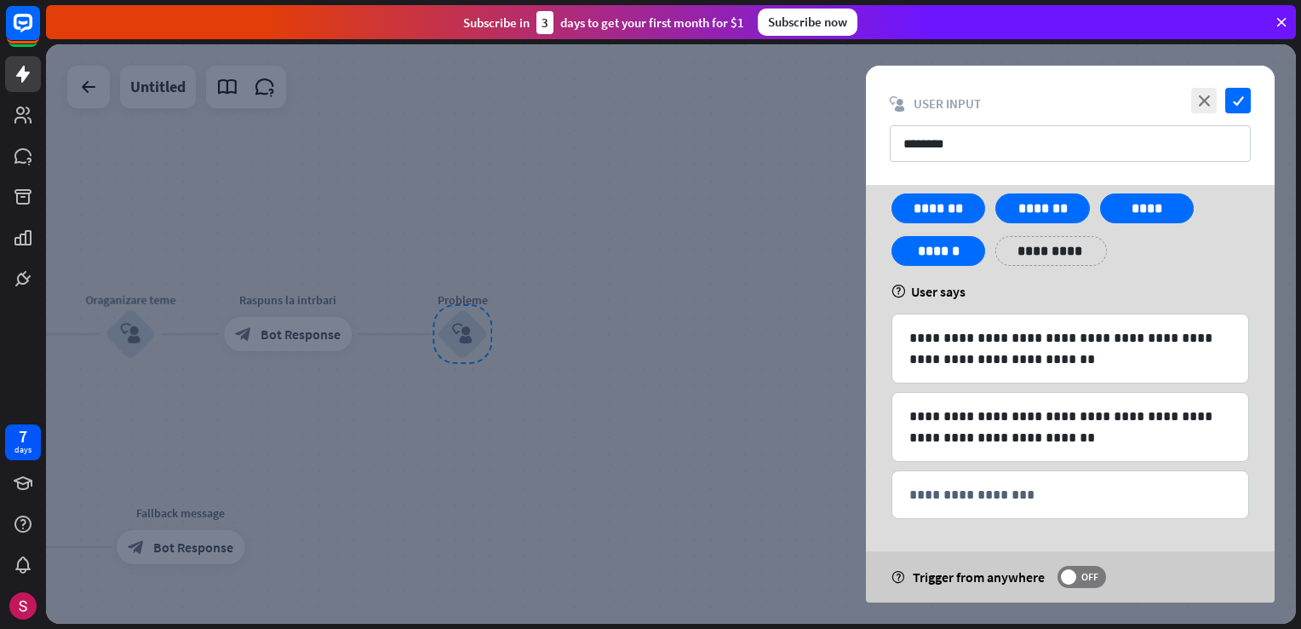
click at [600, 325] on div at bounding box center [671, 333] width 1250 height 579
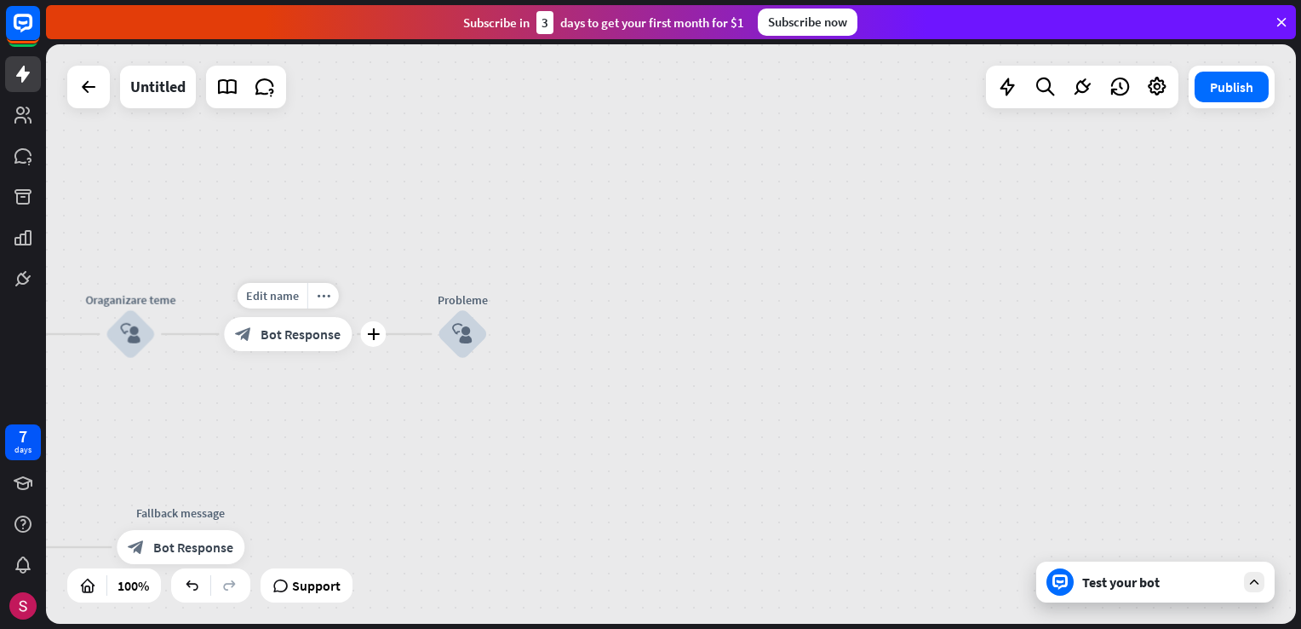
click at [261, 336] on span "Bot Response" at bounding box center [301, 333] width 80 height 17
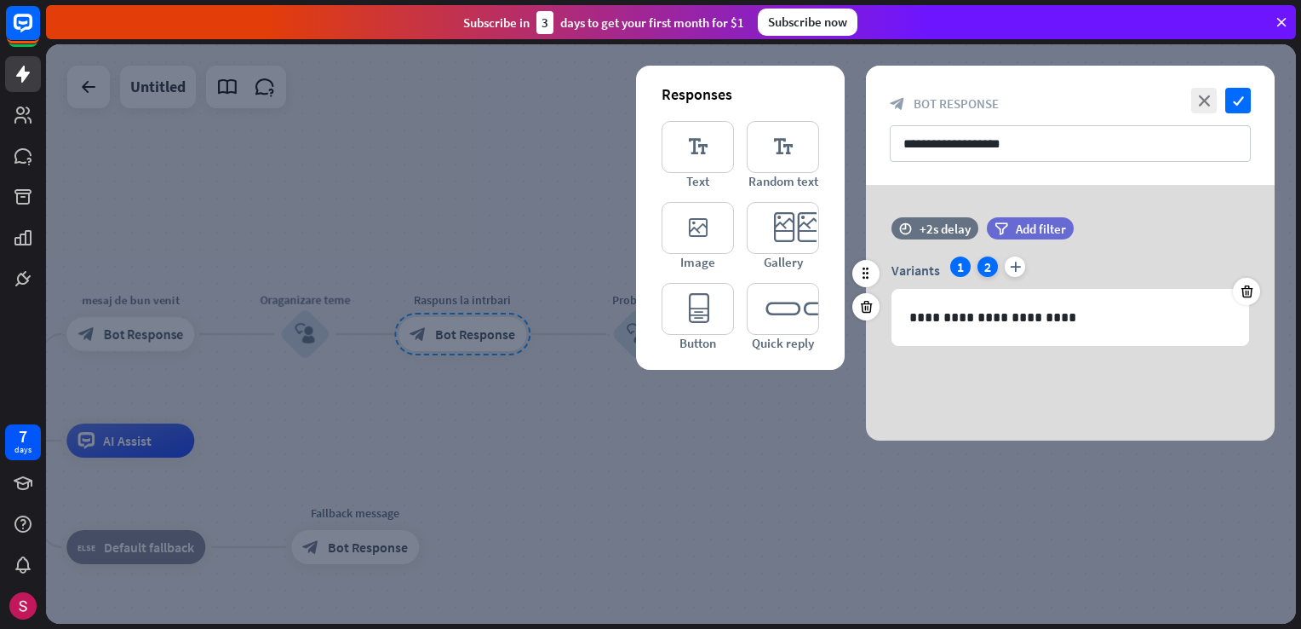
click at [985, 261] on div "2" at bounding box center [988, 266] width 20 height 20
click at [951, 265] on div "1" at bounding box center [961, 266] width 20 height 20
click at [1224, 98] on div "close check" at bounding box center [1219, 101] width 64 height 26
click at [1231, 101] on icon "check" at bounding box center [1239, 101] width 26 height 26
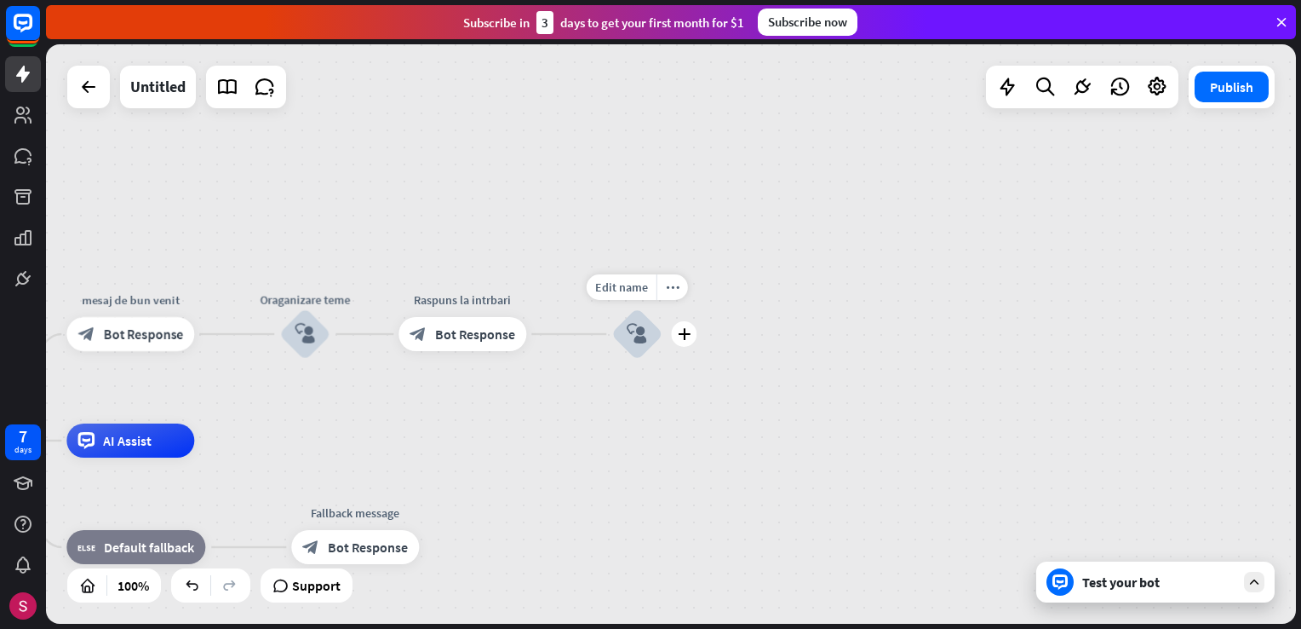
click at [629, 336] on icon "block_user_input" at bounding box center [637, 334] width 20 height 20
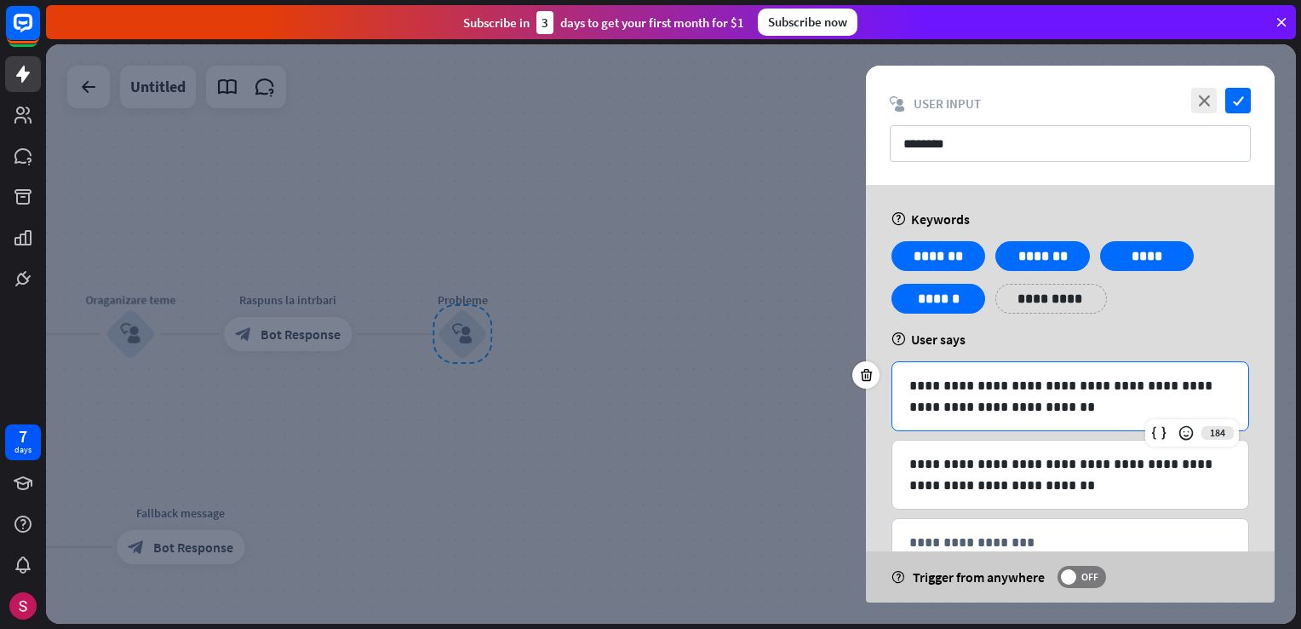
drag, startPoint x: 1029, startPoint y: 422, endPoint x: 993, endPoint y: 417, distance: 36.0
click at [993, 417] on div "**********" at bounding box center [1071, 396] width 356 height 68
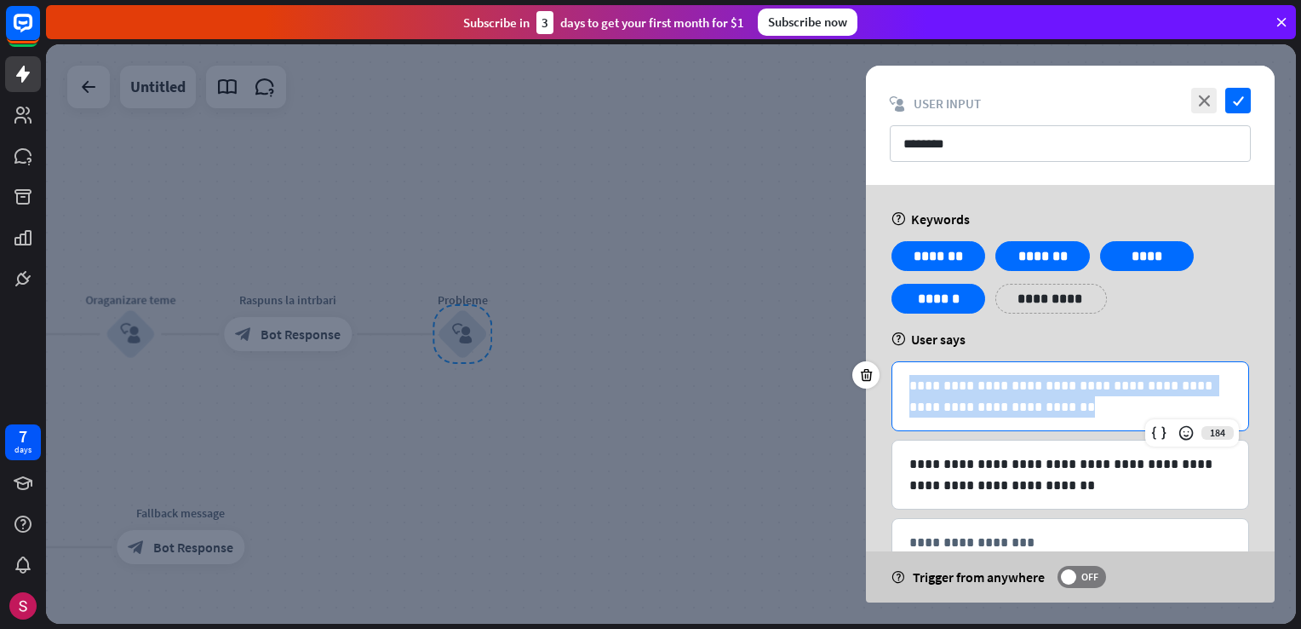
drag, startPoint x: 1019, startPoint y: 405, endPoint x: 900, endPoint y: 382, distance: 120.6
click at [900, 382] on div "**********" at bounding box center [1071, 396] width 356 height 68
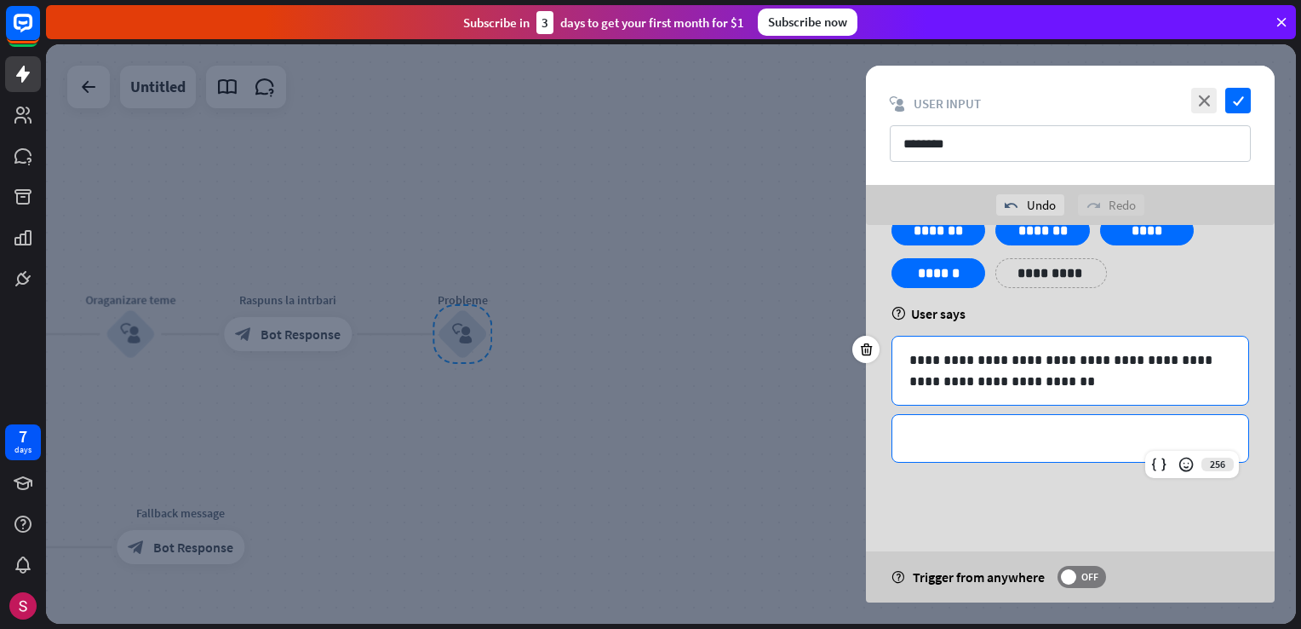
scroll to position [9, 0]
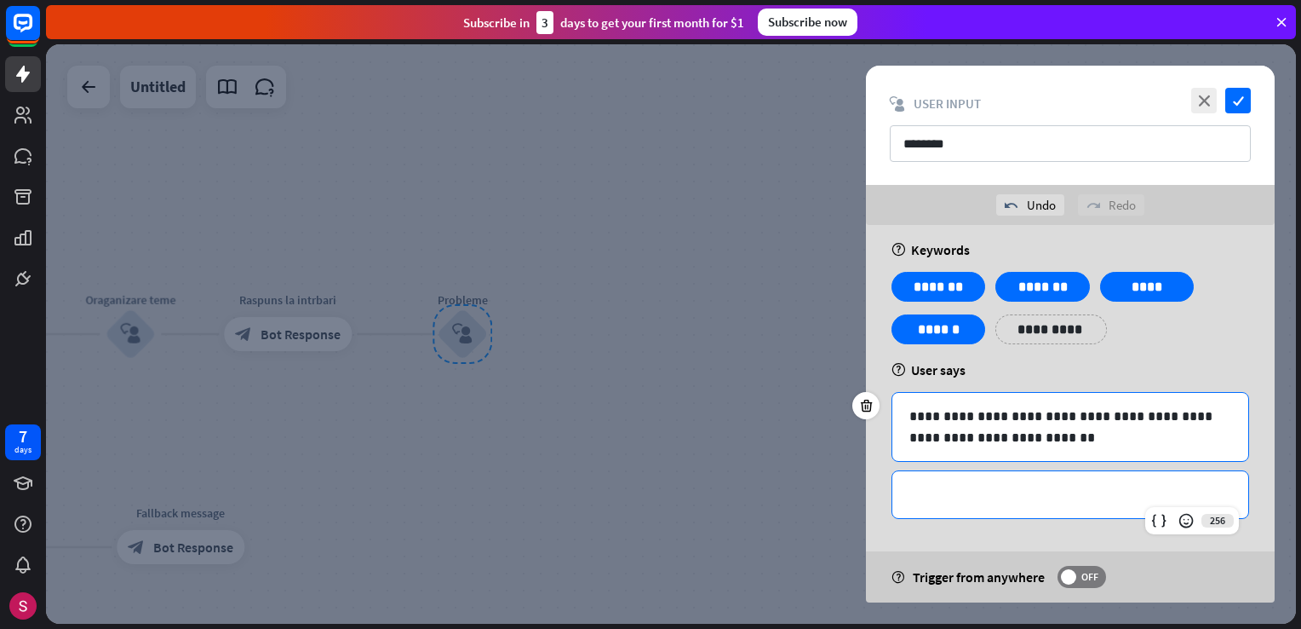
drag, startPoint x: 958, startPoint y: 428, endPoint x: 910, endPoint y: 420, distance: 49.3
click at [910, 420] on div "**********" at bounding box center [1071, 459] width 358 height 135
click at [1002, 441] on p "**********" at bounding box center [1071, 426] width 322 height 43
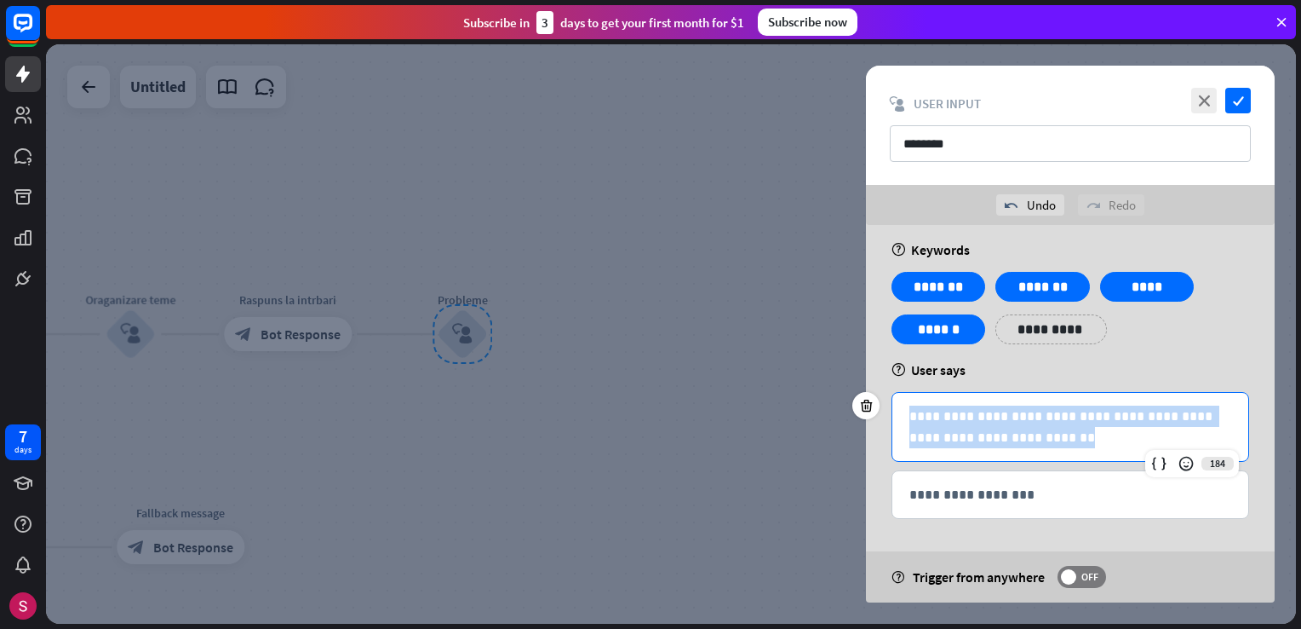
drag, startPoint x: 1002, startPoint y: 441, endPoint x: 882, endPoint y: 400, distance: 126.9
click at [882, 400] on div "**********" at bounding box center [1070, 409] width 409 height 388
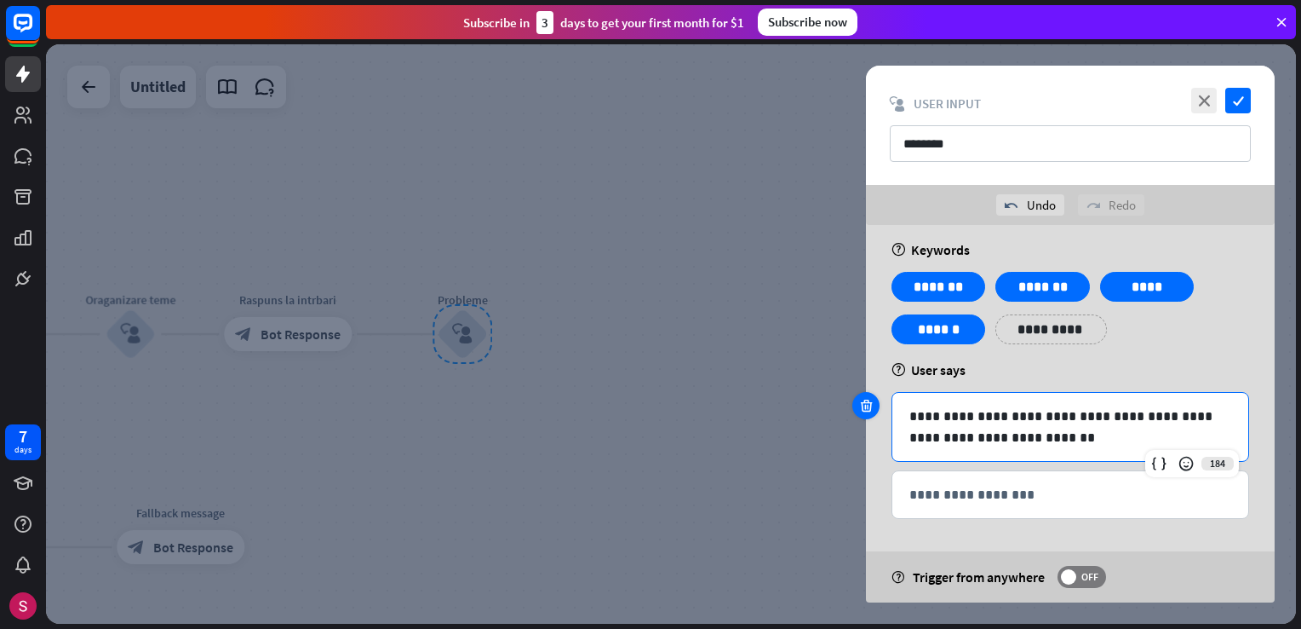
scroll to position [0, 0]
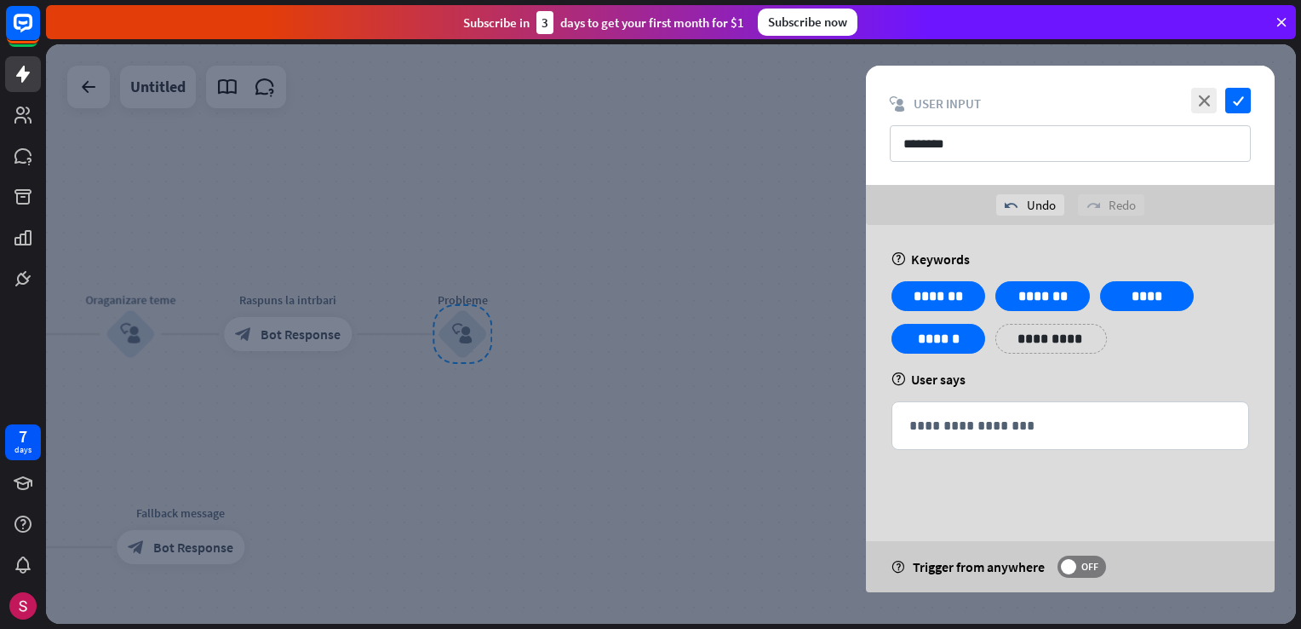
click at [764, 327] on div at bounding box center [671, 333] width 1250 height 579
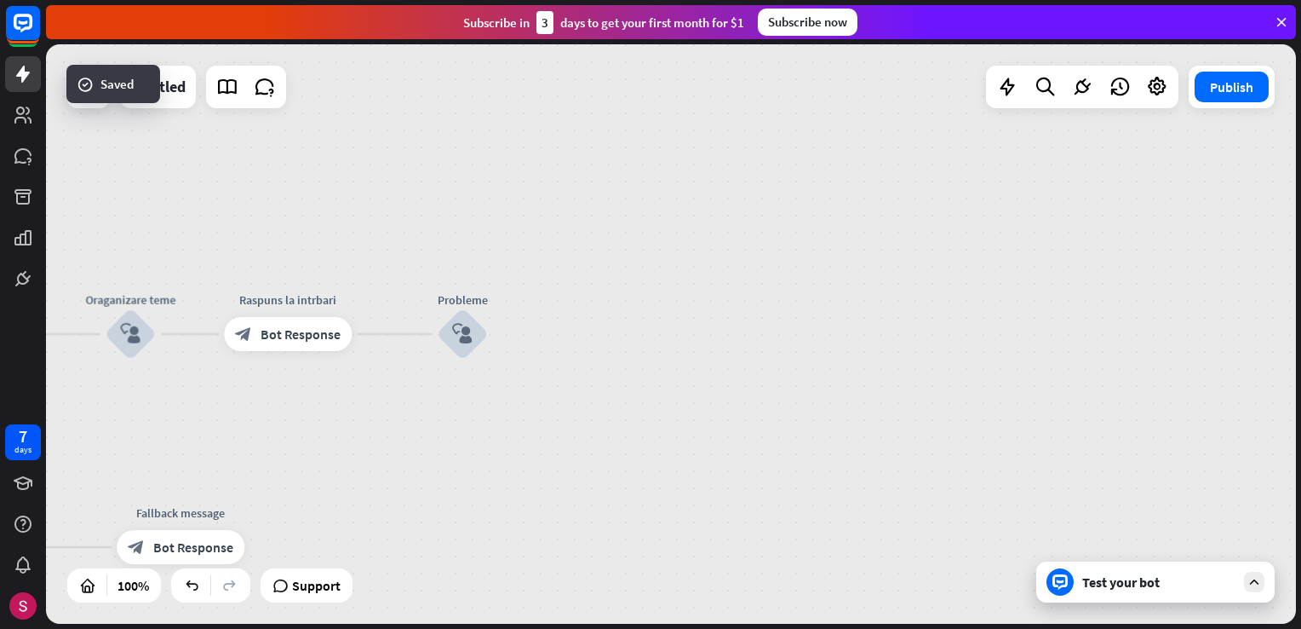
drag, startPoint x: 571, startPoint y: 370, endPoint x: 819, endPoint y: 359, distance: 248.9
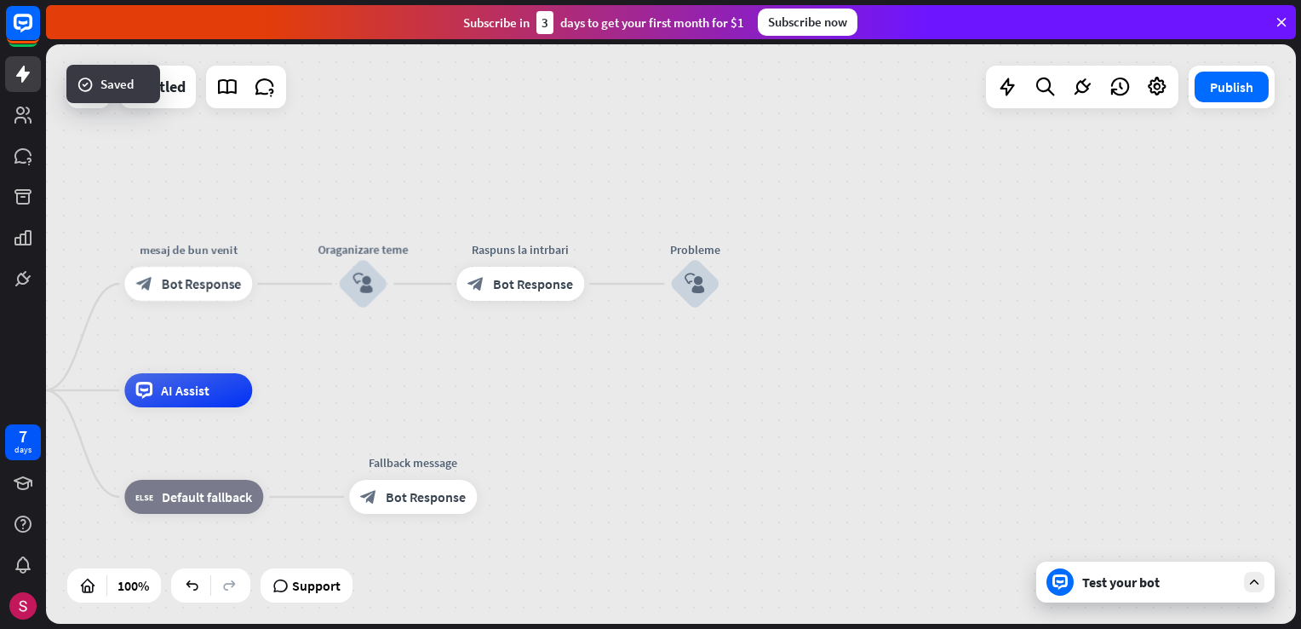
drag, startPoint x: 742, startPoint y: 397, endPoint x: 1035, endPoint y: 347, distance: 297.3
click at [1054, 344] on div "home_2 Start point mesaj de bun venit block_bot_response Bot Response Oraganiza…" at bounding box center [671, 333] width 1250 height 579
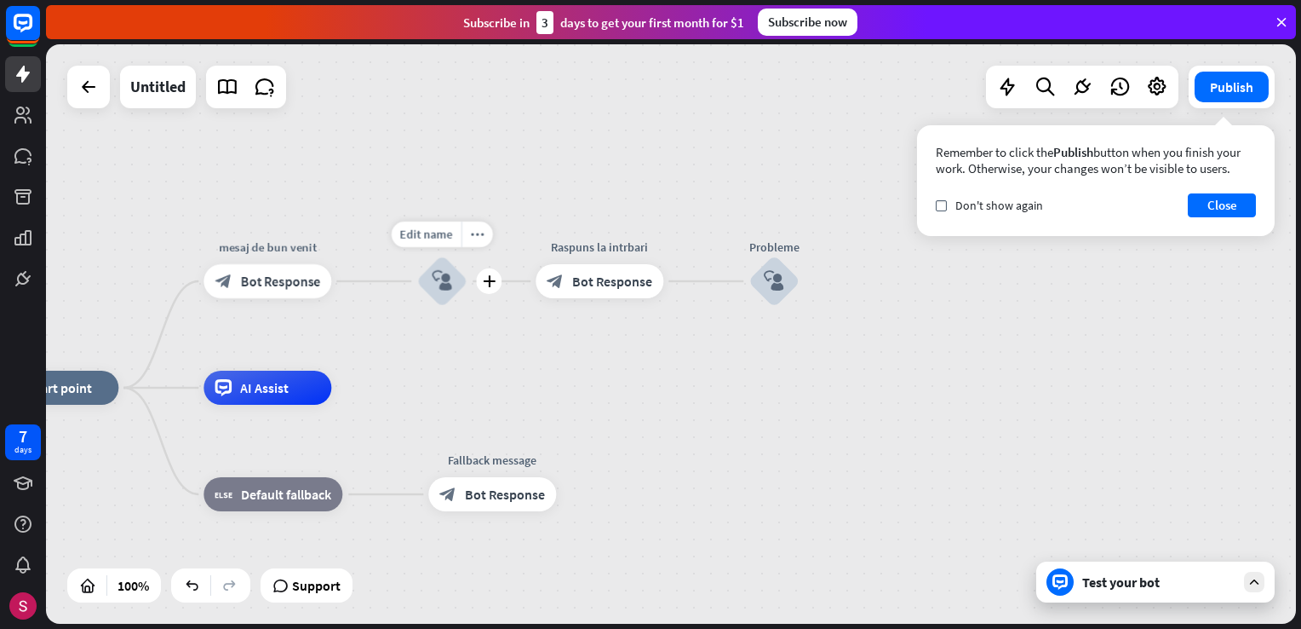
click at [432, 269] on div "block_user_input" at bounding box center [441, 281] width 51 height 51
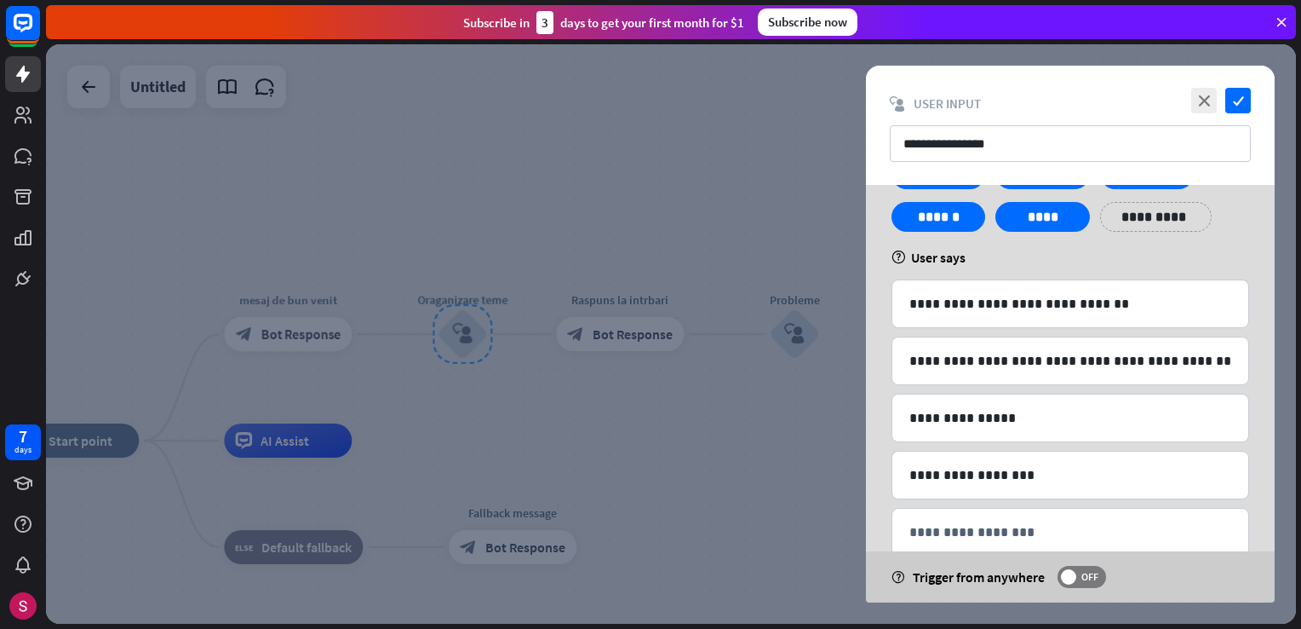
scroll to position [85, 0]
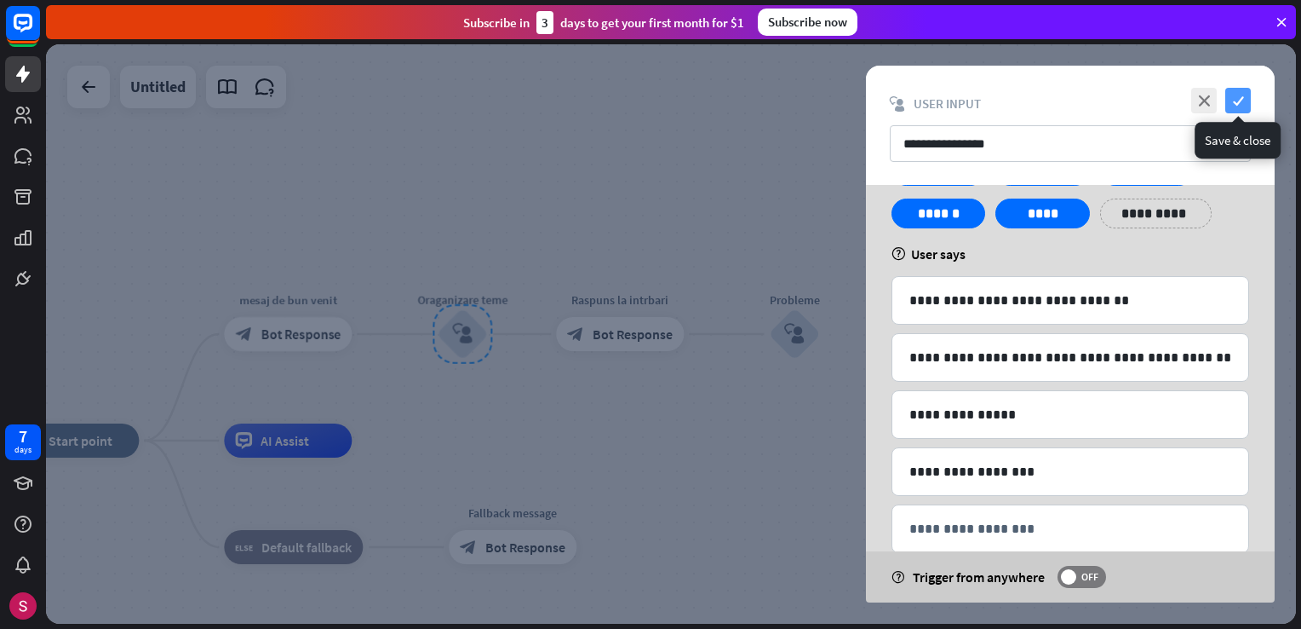
click at [1232, 100] on icon "check" at bounding box center [1239, 101] width 26 height 26
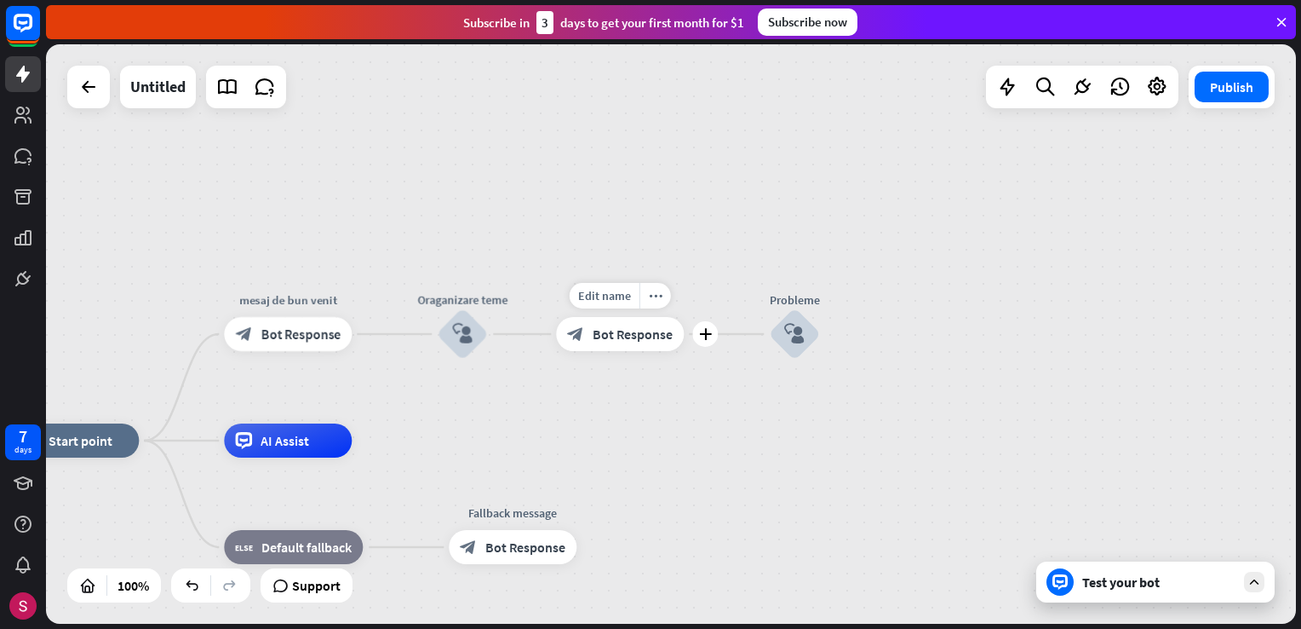
click at [617, 332] on span "Bot Response" at bounding box center [633, 333] width 80 height 17
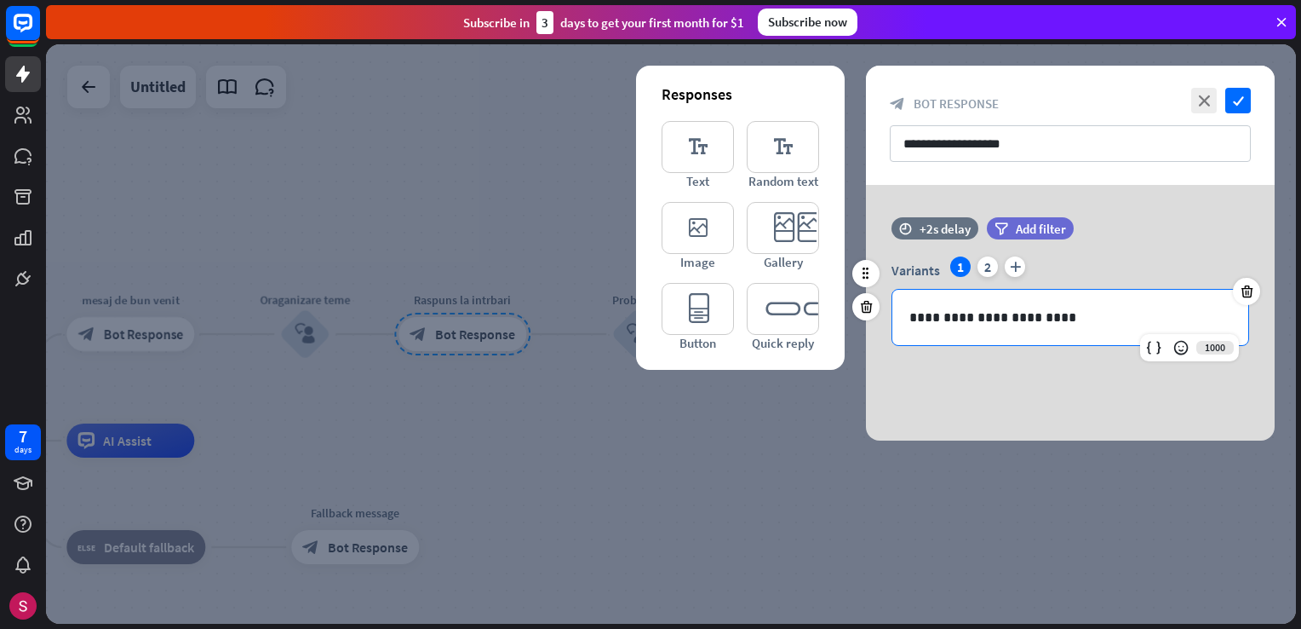
drag, startPoint x: 1073, startPoint y: 325, endPoint x: 1070, endPoint y: 310, distance: 14.9
click at [1070, 310] on p "**********" at bounding box center [1071, 317] width 322 height 21
click at [993, 259] on div "2" at bounding box center [988, 266] width 20 height 20
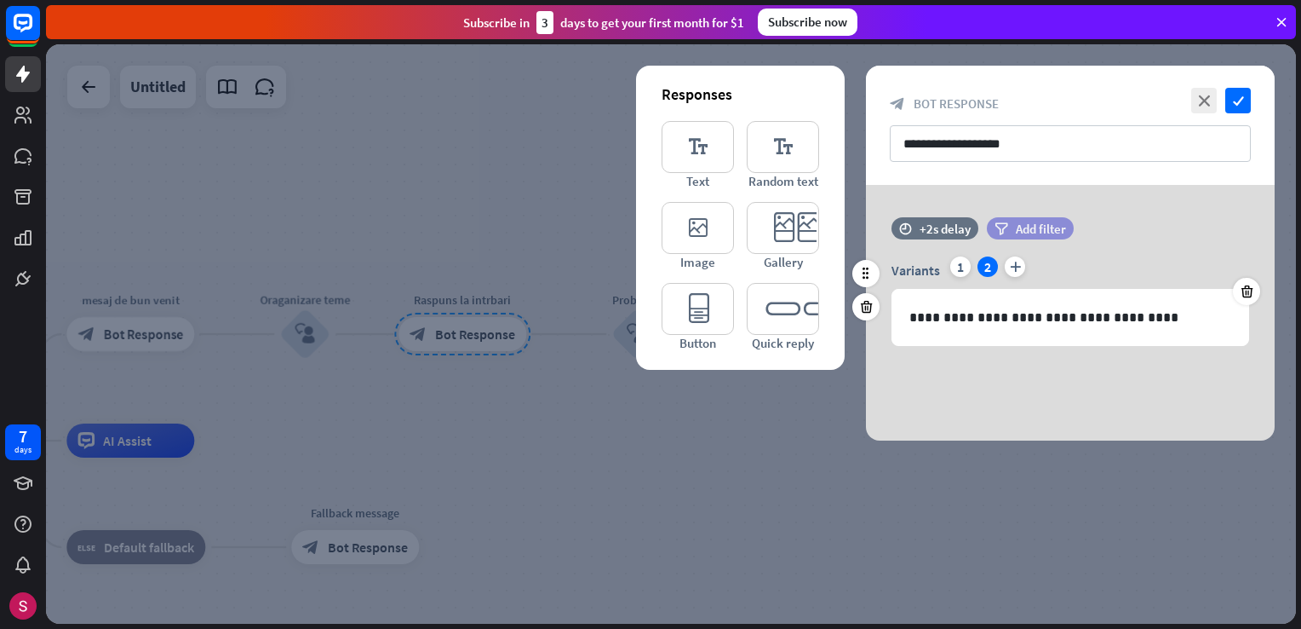
click at [1012, 267] on icon "plus" at bounding box center [1015, 266] width 20 height 20
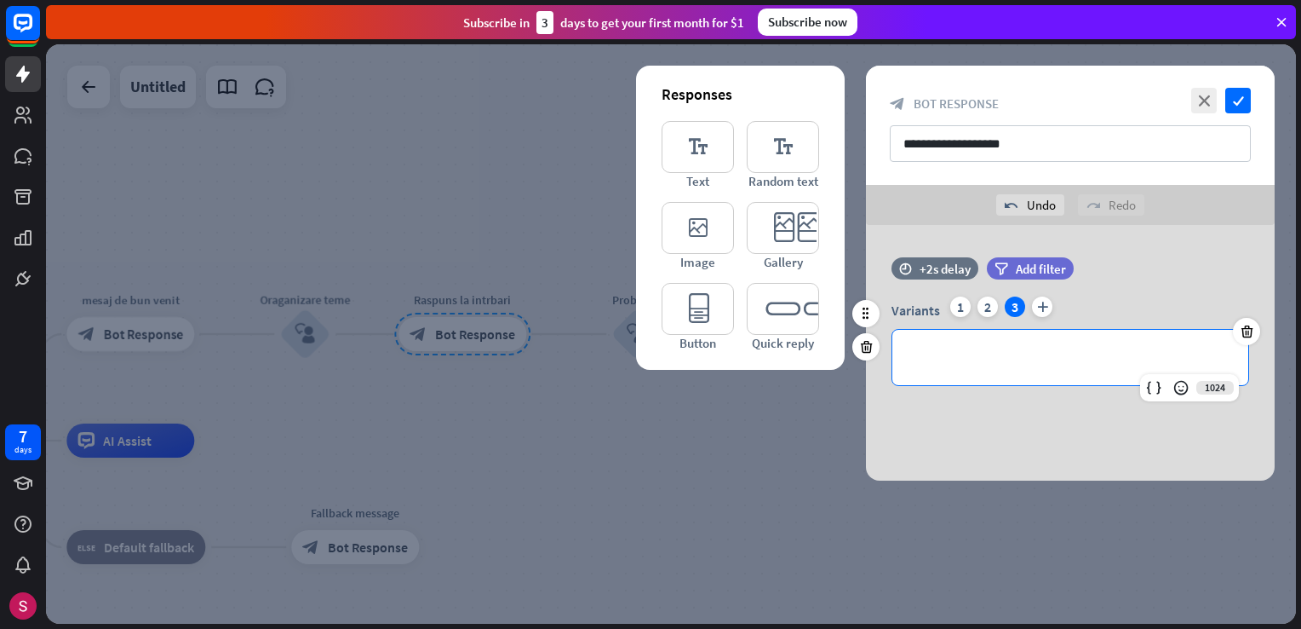
click at [1041, 365] on p "**********" at bounding box center [1071, 357] width 322 height 21
click at [1186, 388] on icon at bounding box center [1186, 387] width 17 height 17
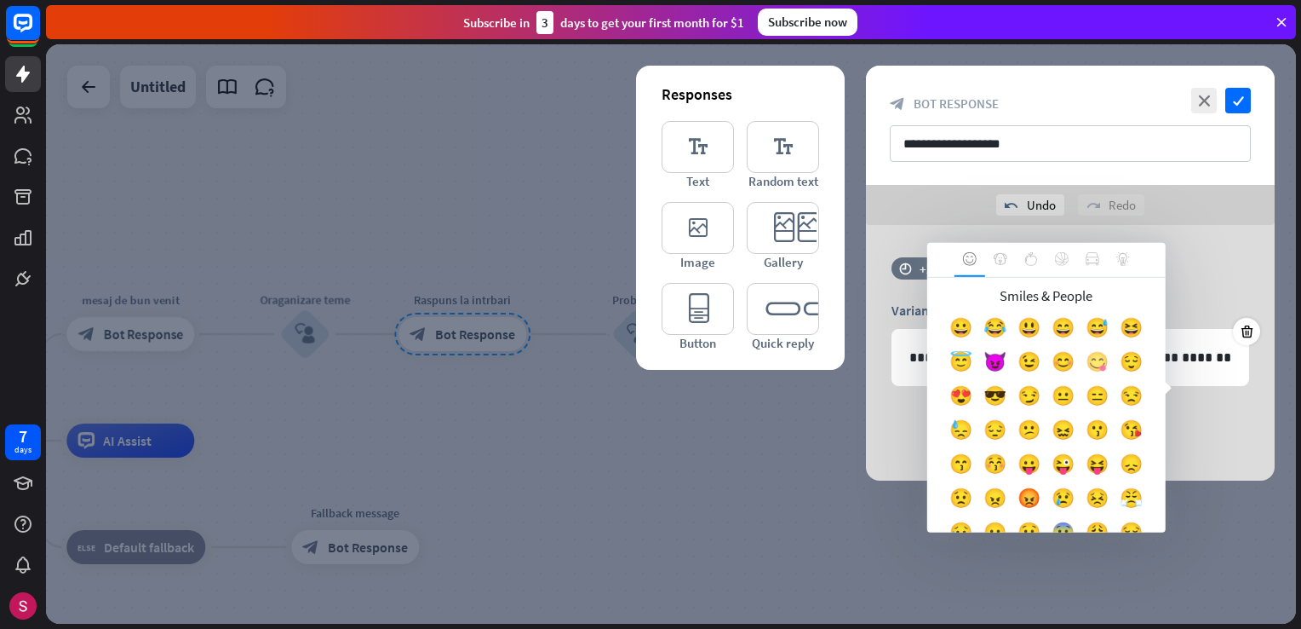
click at [1081, 382] on div "😋" at bounding box center [1098, 365] width 34 height 34
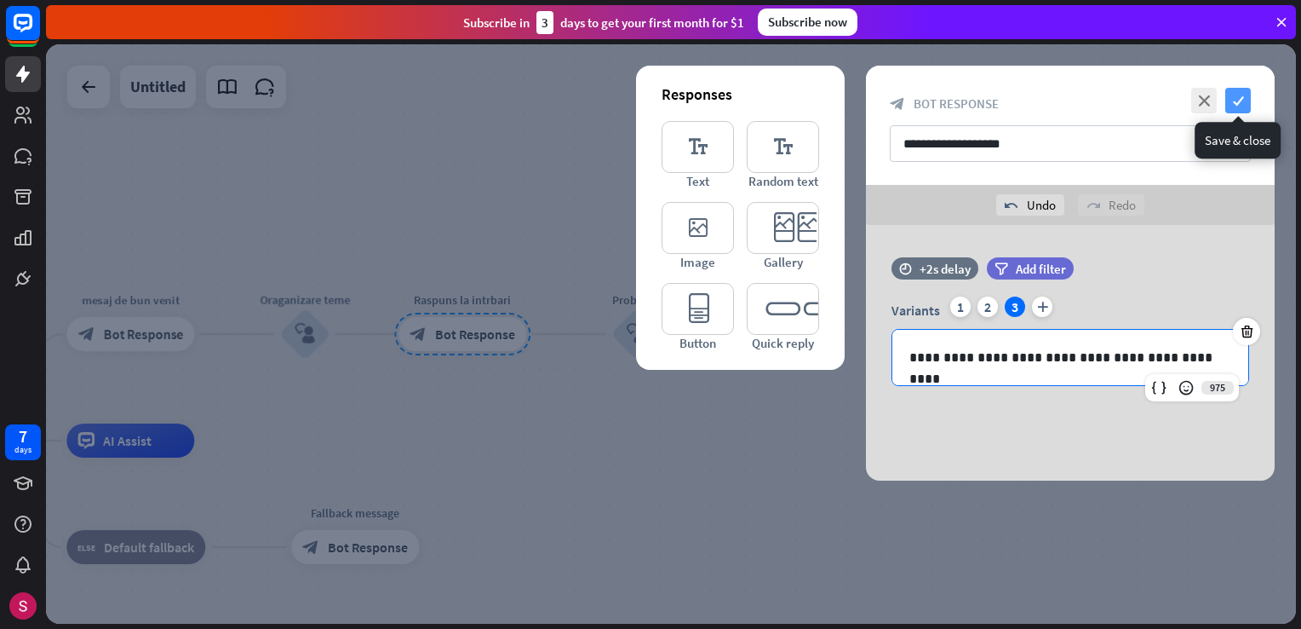
click at [1236, 102] on icon "check" at bounding box center [1239, 101] width 26 height 26
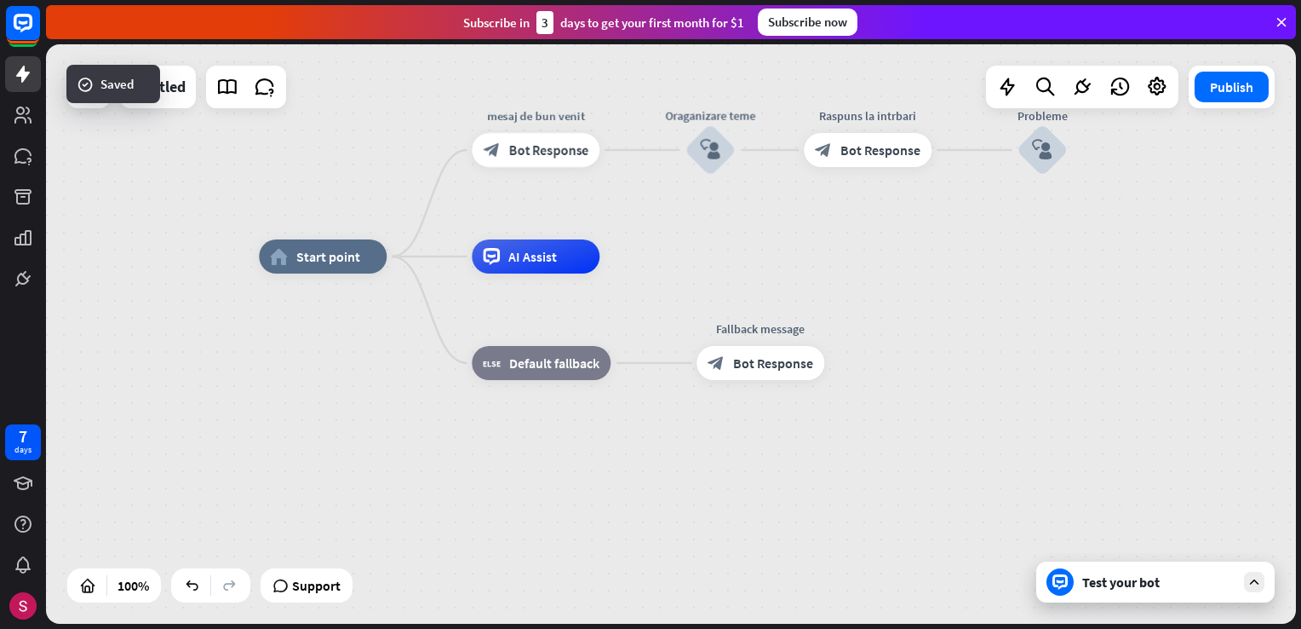
drag, startPoint x: 504, startPoint y: 496, endPoint x: 912, endPoint y: 315, distance: 446.1
click at [912, 315] on div "home_2 Start point mesaj de bun venit block_bot_response Bot Response Oraganiza…" at bounding box center [884, 545] width 1250 height 579
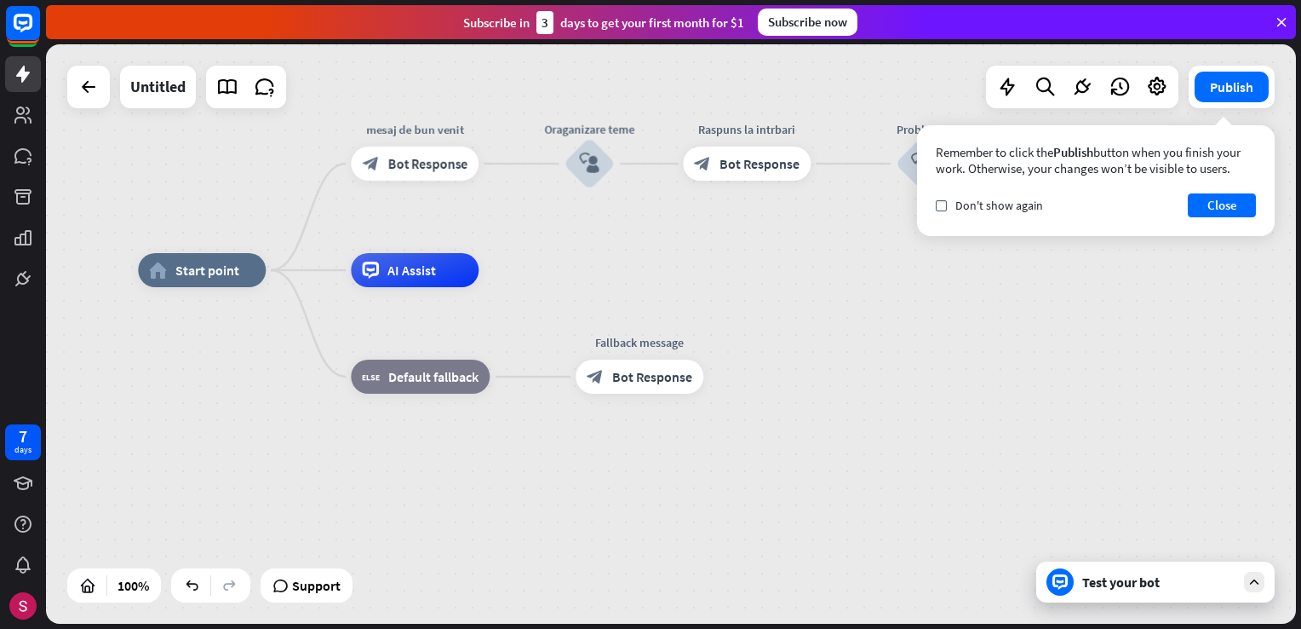
drag, startPoint x: 796, startPoint y: 347, endPoint x: 667, endPoint y: 411, distance: 144.4
click at [660, 428] on div "home_2 Start point mesaj de bun venit block_bot_response Bot Response Oraganiza…" at bounding box center [763, 559] width 1250 height 579
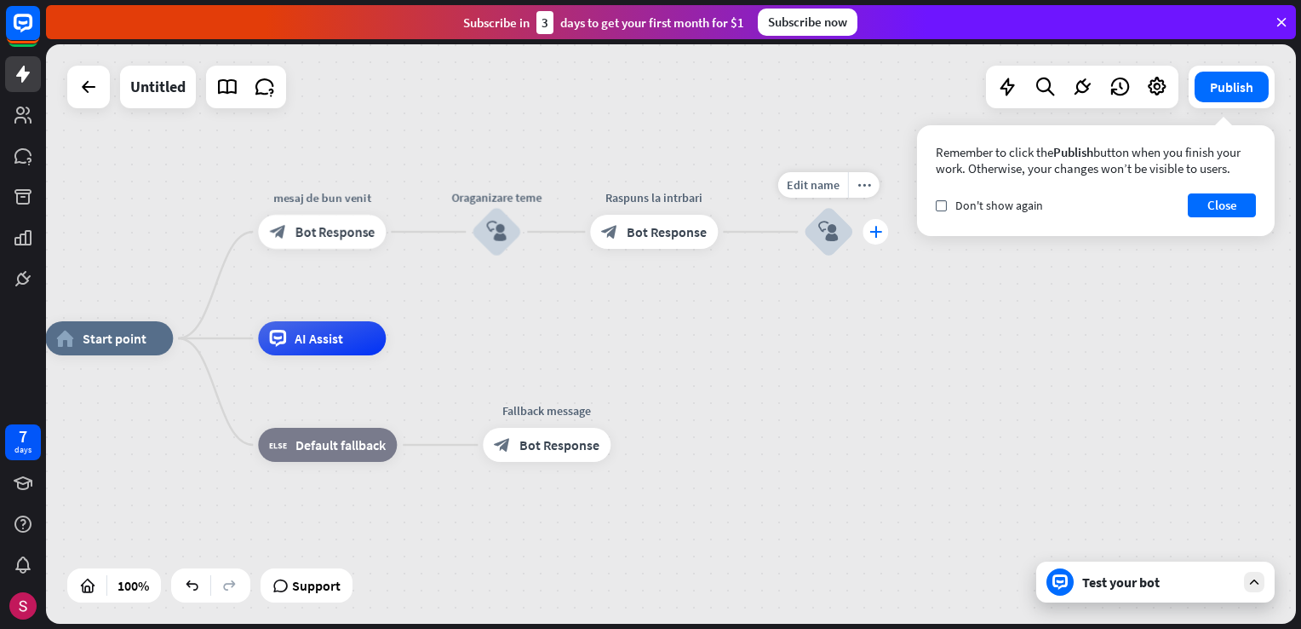
click at [873, 227] on icon "plus" at bounding box center [876, 232] width 13 height 12
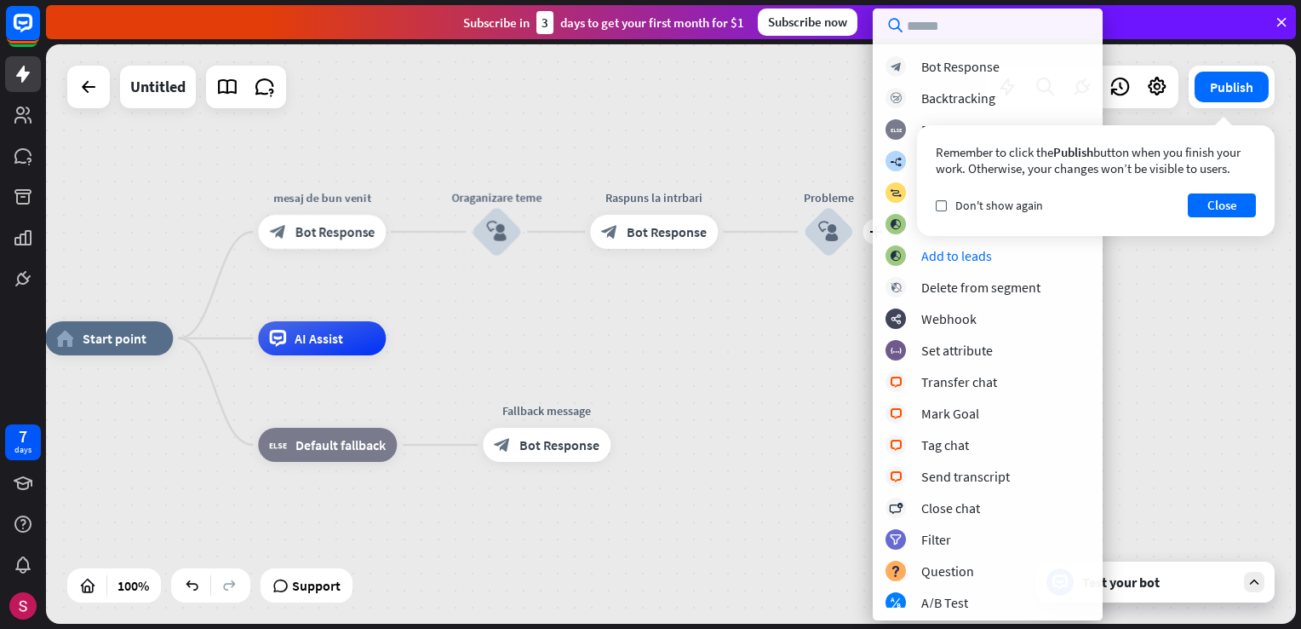
click at [1190, 362] on div "home_2 Start point mesaj de bun venit block_bot_response Bot Response Oraganiza…" at bounding box center [670, 627] width 1250 height 579
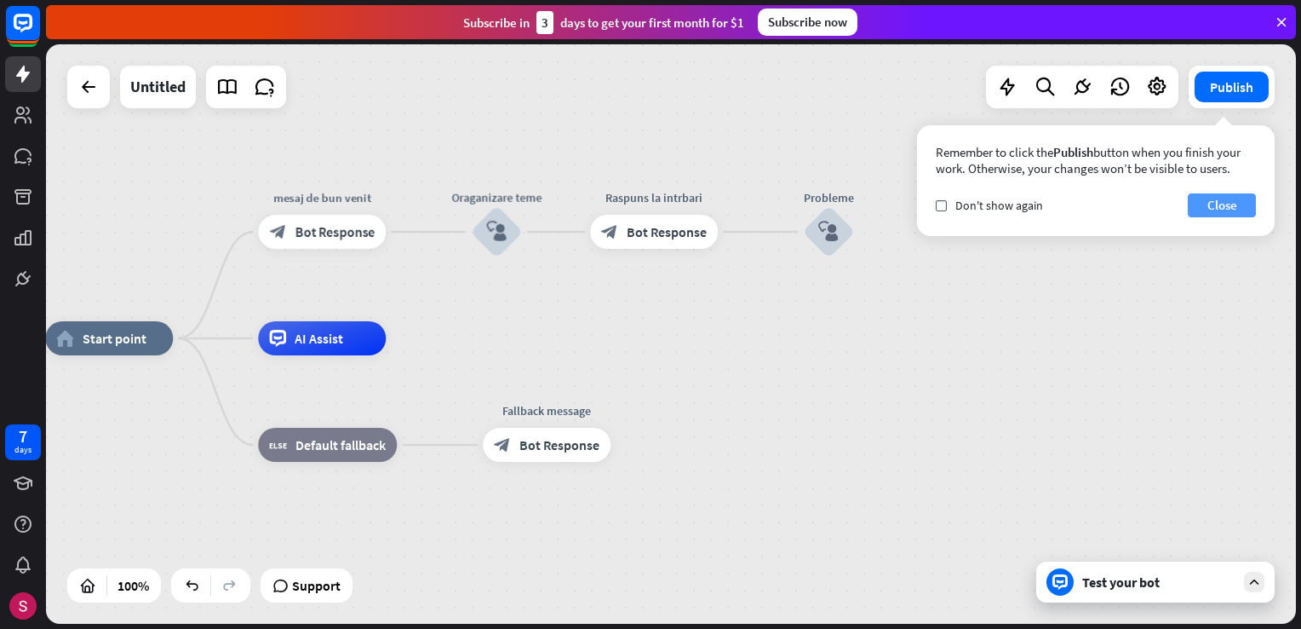
click at [1216, 215] on button "Close" at bounding box center [1222, 205] width 68 height 24
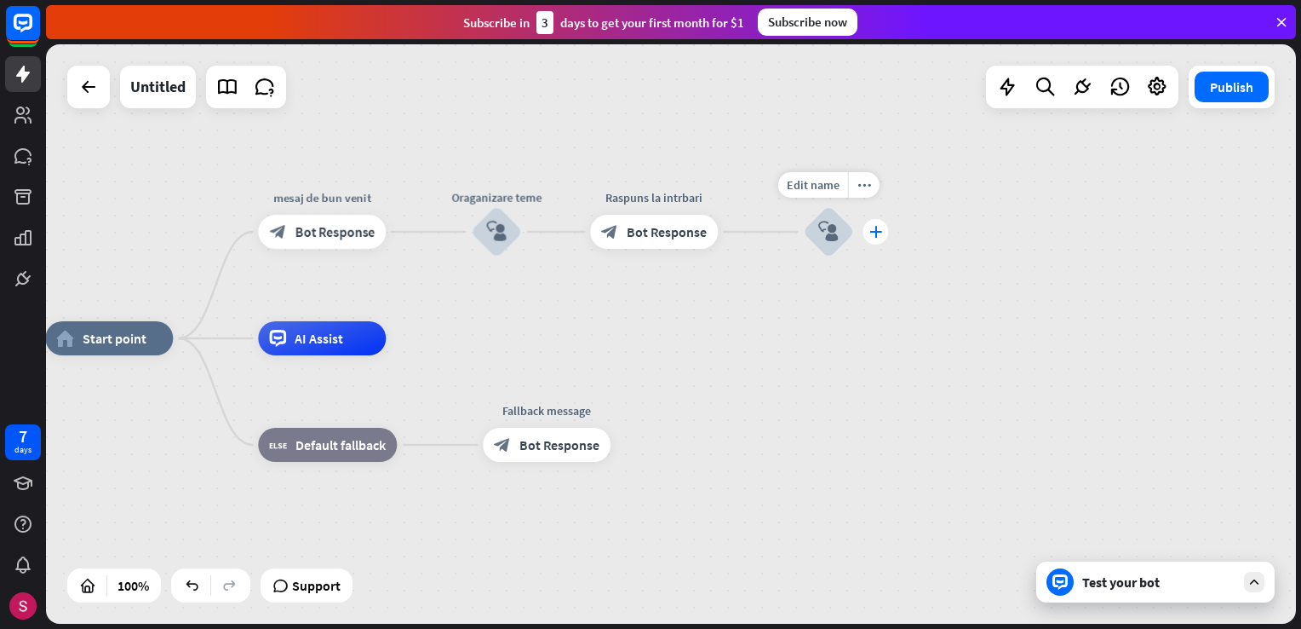
click at [872, 238] on div "plus" at bounding box center [876, 232] width 26 height 26
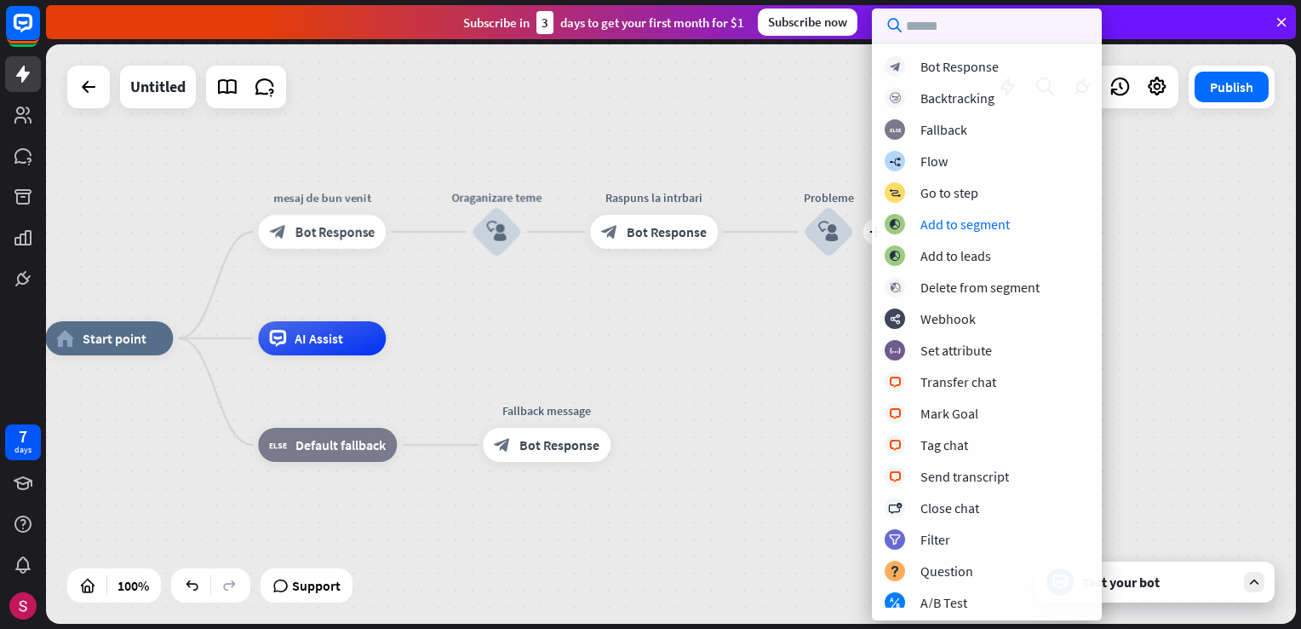
click at [777, 347] on div "home_2 Start point mesaj de bun venit block_bot_response Bot Response Oraganiza…" at bounding box center [670, 627] width 1250 height 579
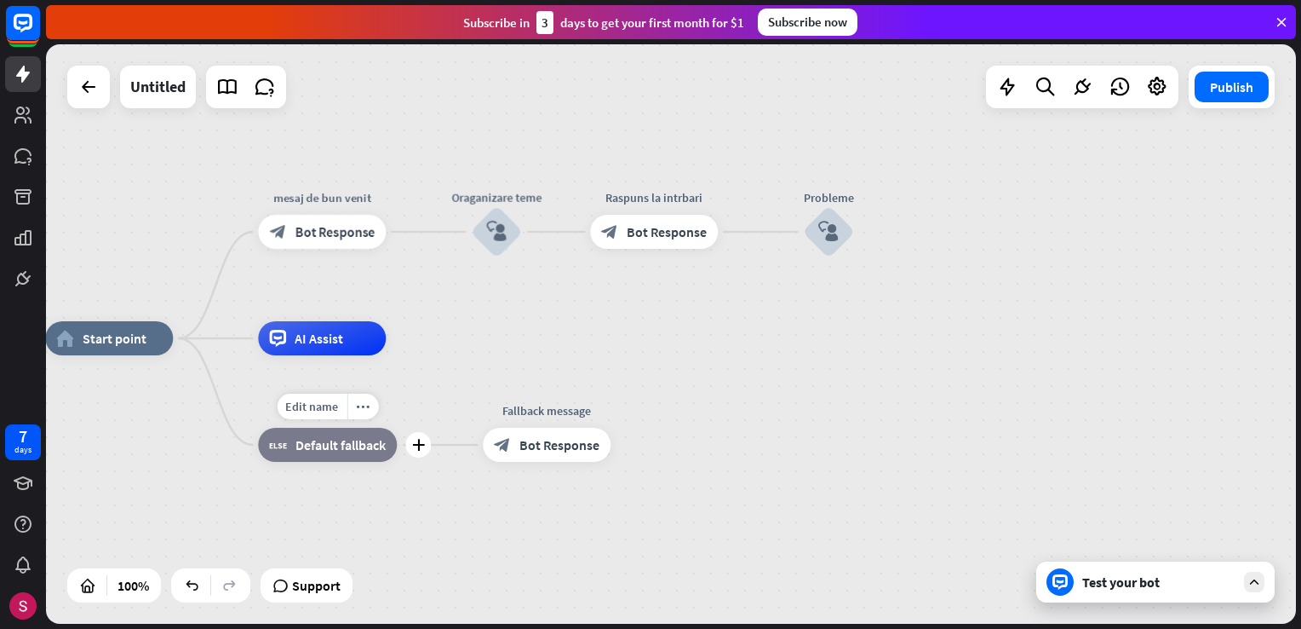
click at [341, 447] on span "Default fallback" at bounding box center [341, 444] width 90 height 17
click at [590, 289] on div "home_2 Start point mesaj de bun venit block_bot_response Bot Response Oraganiza…" at bounding box center [671, 333] width 1250 height 579
click at [324, 227] on span "Bot Response" at bounding box center [335, 231] width 80 height 17
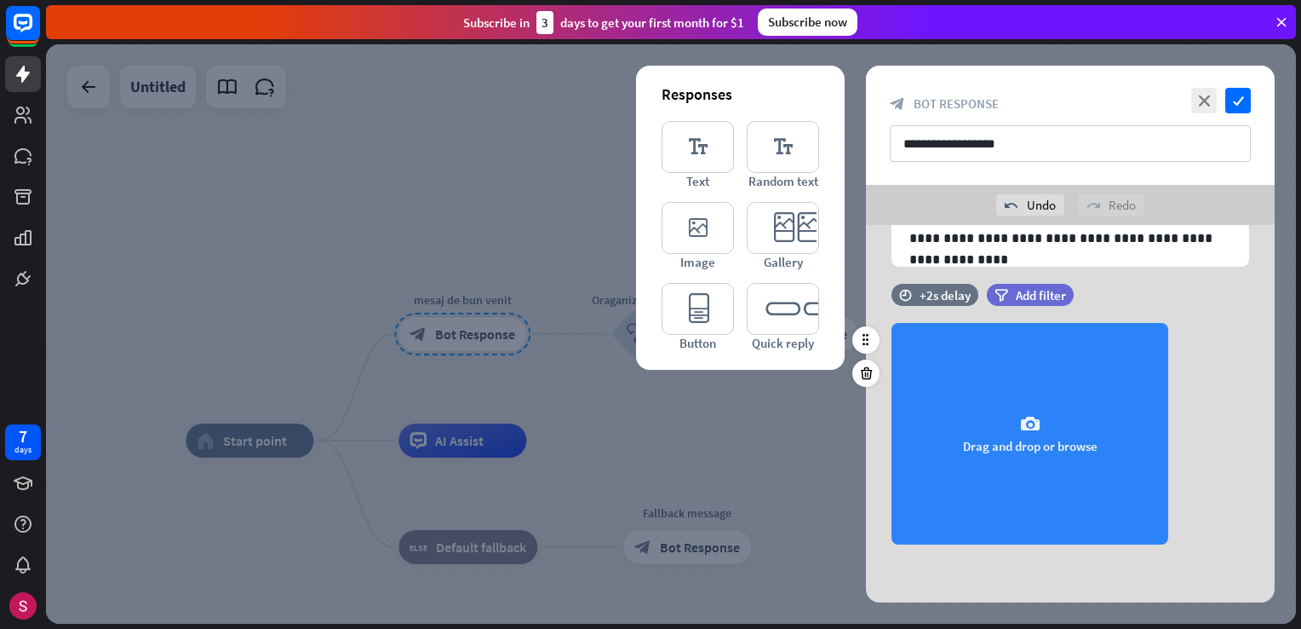
scroll to position [120, 0]
click at [1023, 422] on icon "camera" at bounding box center [1030, 423] width 20 height 20
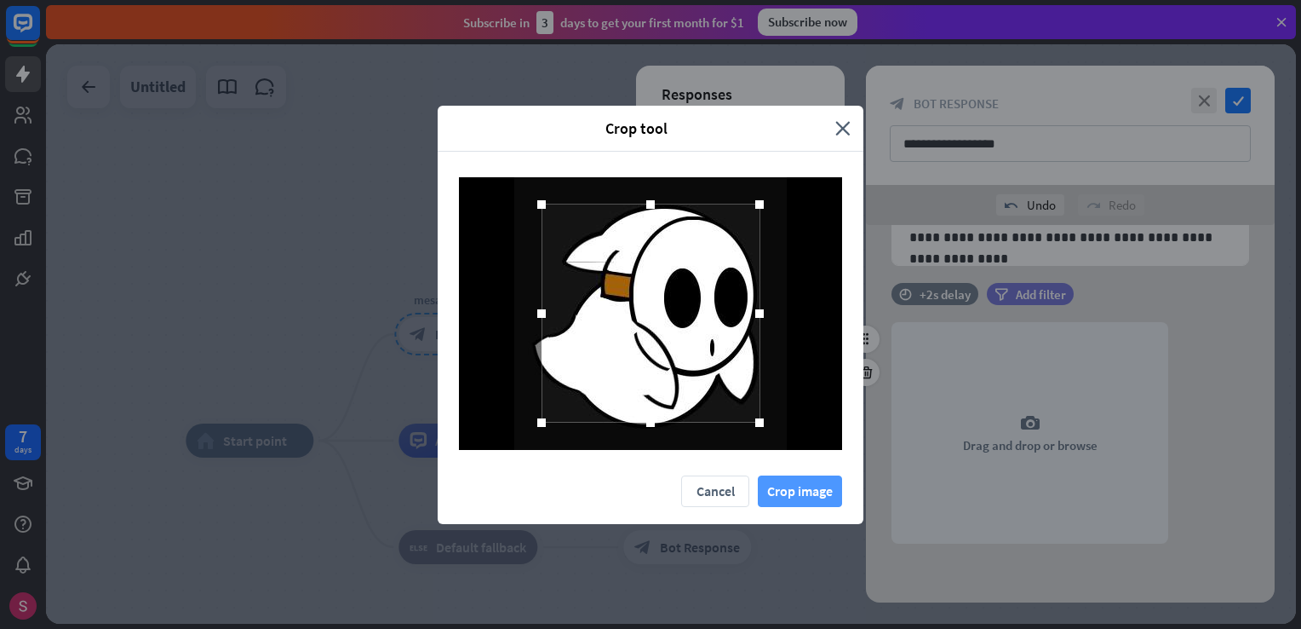
click at [807, 488] on button "Crop image" at bounding box center [800, 491] width 84 height 32
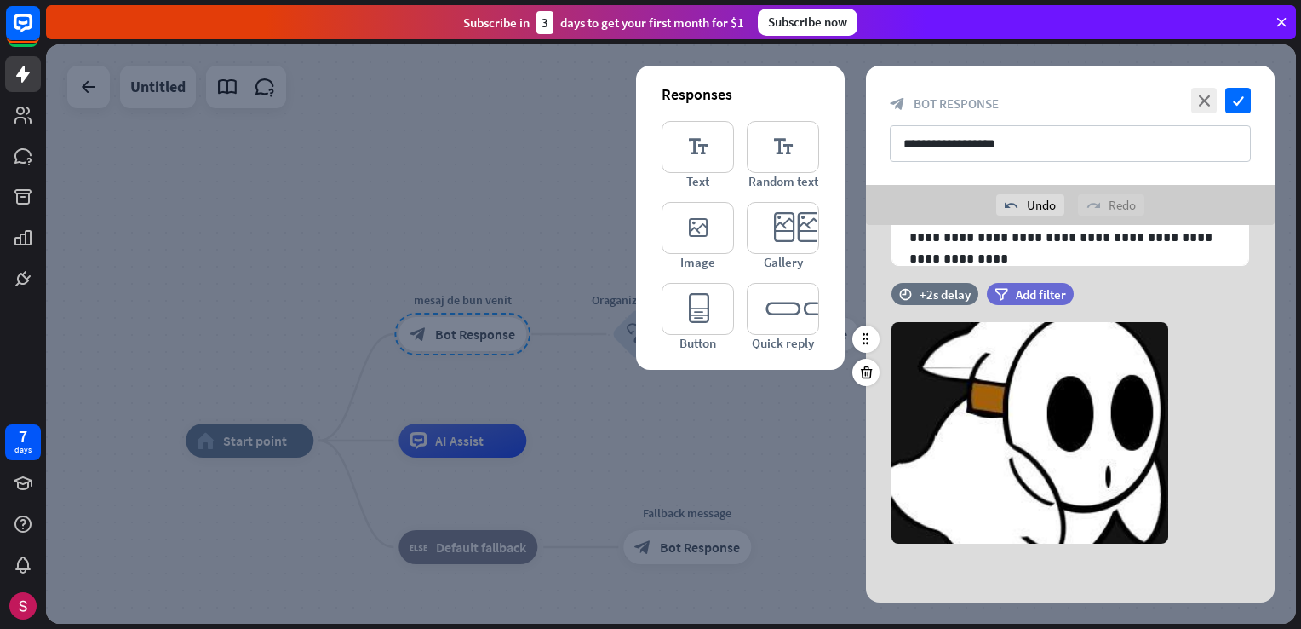
click at [798, 465] on div at bounding box center [671, 333] width 1250 height 579
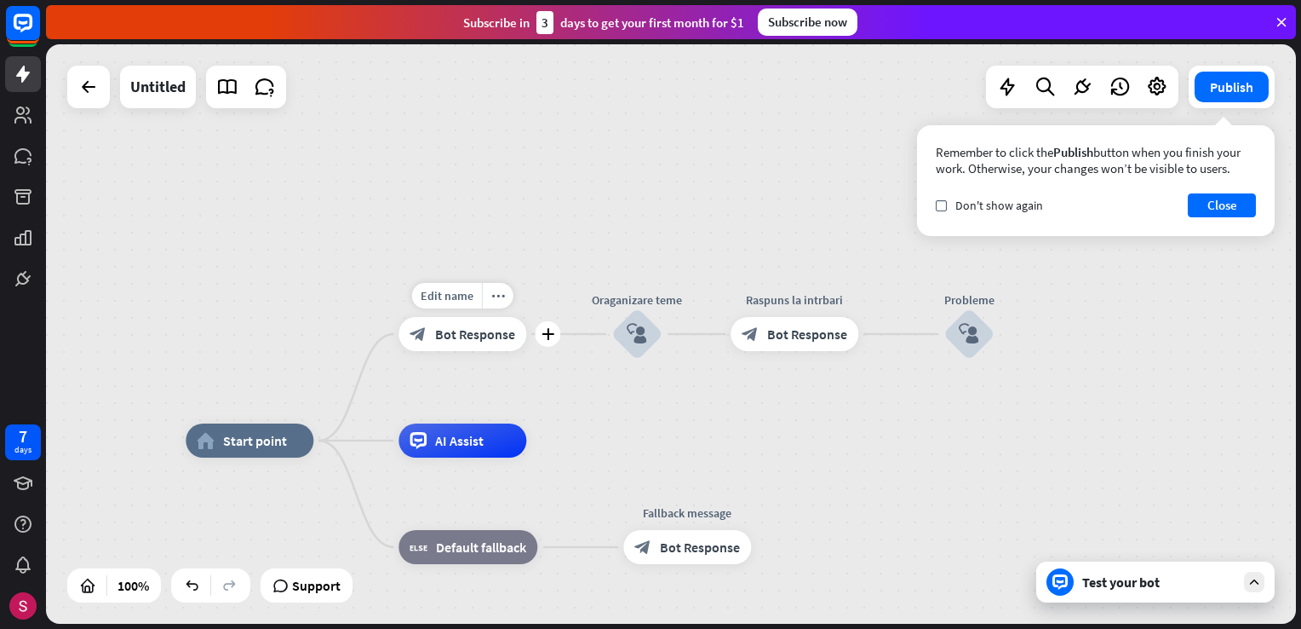
click at [445, 339] on span "Bot Response" at bounding box center [475, 333] width 80 height 17
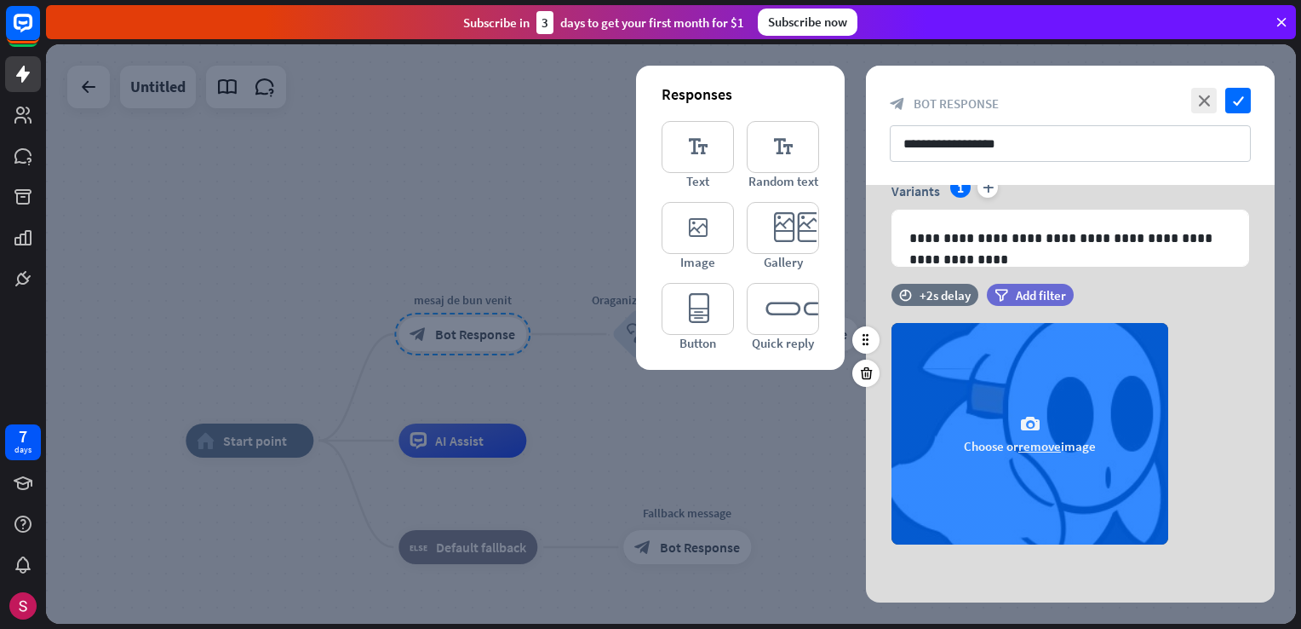
scroll to position [80, 0]
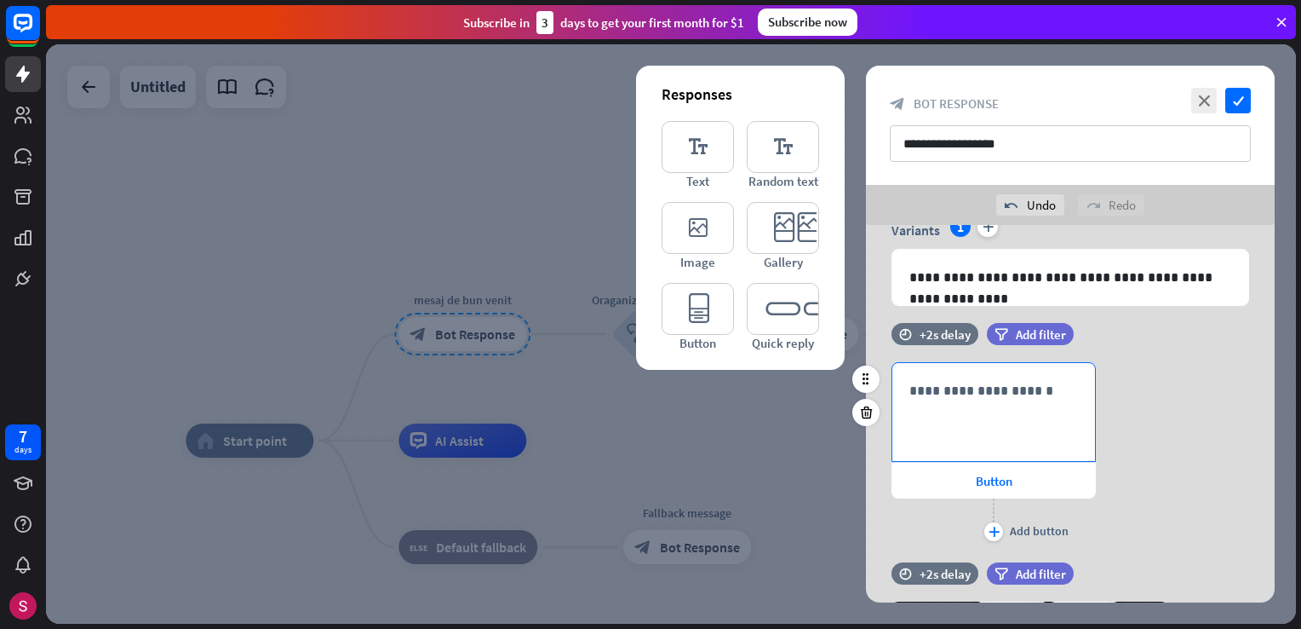
click at [981, 418] on div "**********" at bounding box center [994, 412] width 203 height 98
click at [962, 475] on div "Button" at bounding box center [994, 480] width 204 height 36
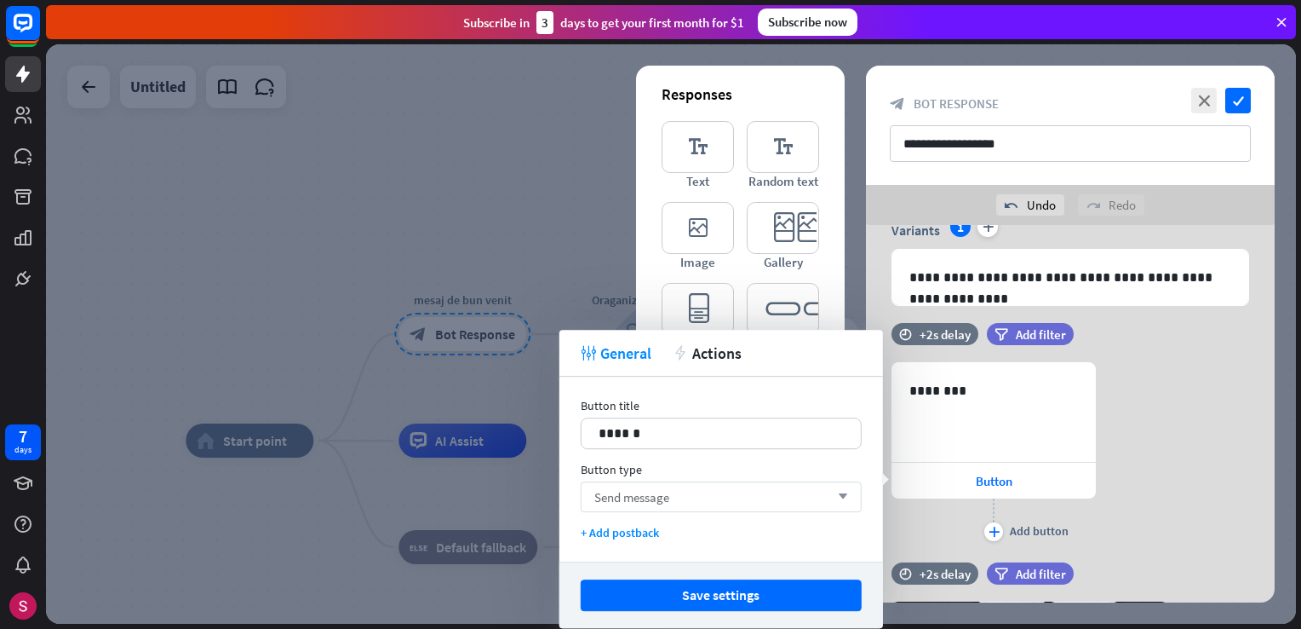
click at [652, 497] on span "Send message" at bounding box center [631, 497] width 75 height 16
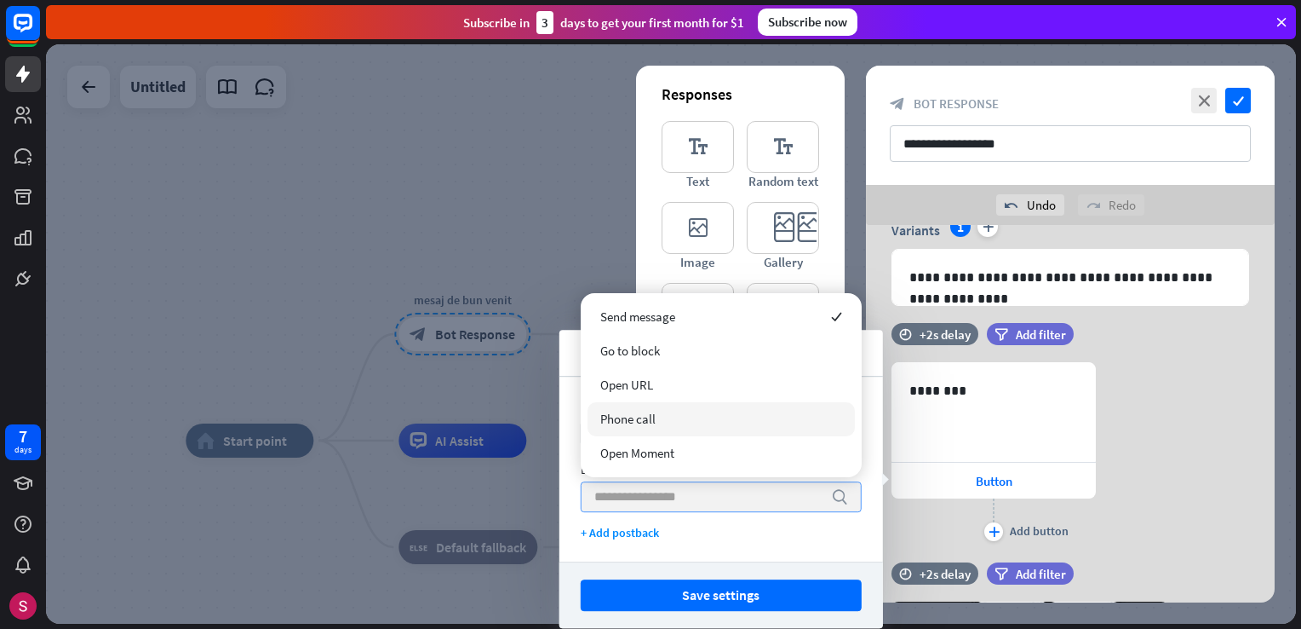
click at [687, 419] on div "Phone call" at bounding box center [721, 419] width 267 height 34
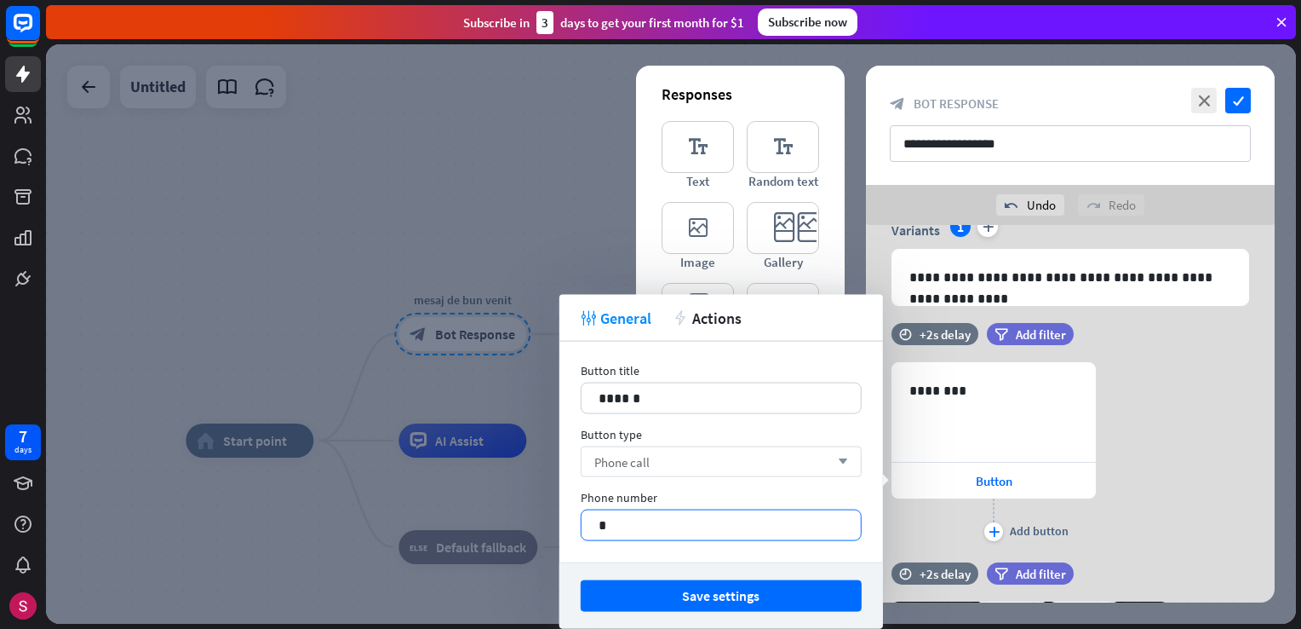
click at [692, 533] on p "*" at bounding box center [721, 524] width 245 height 21
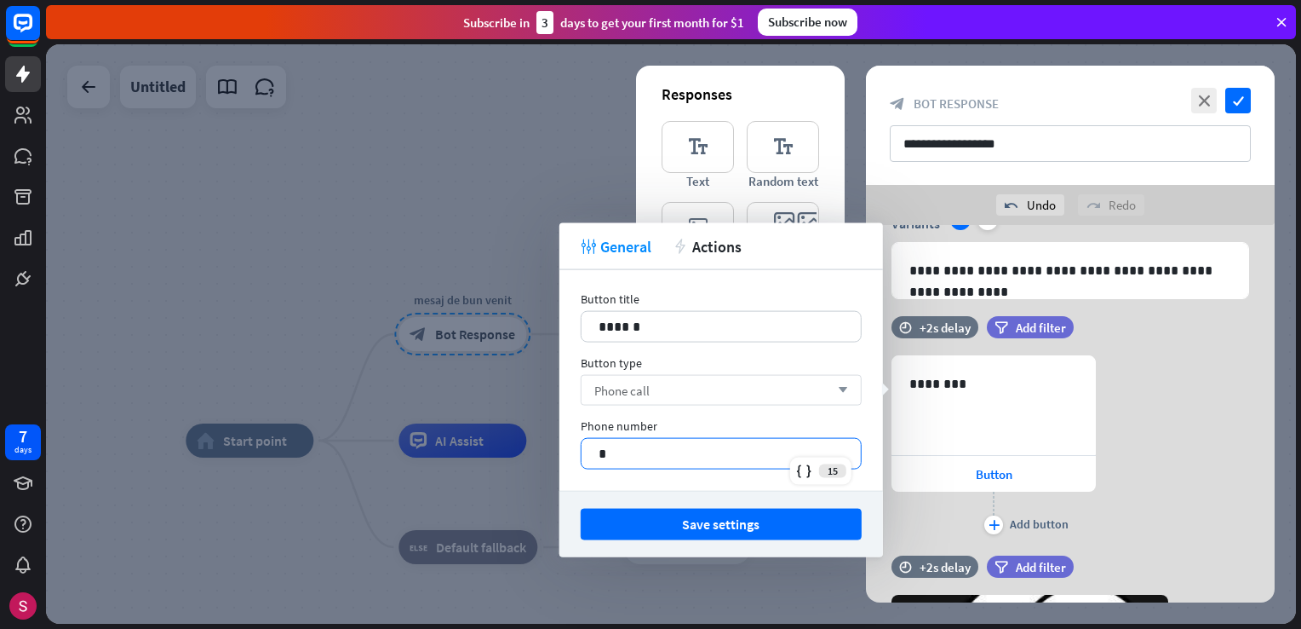
scroll to position [85, 0]
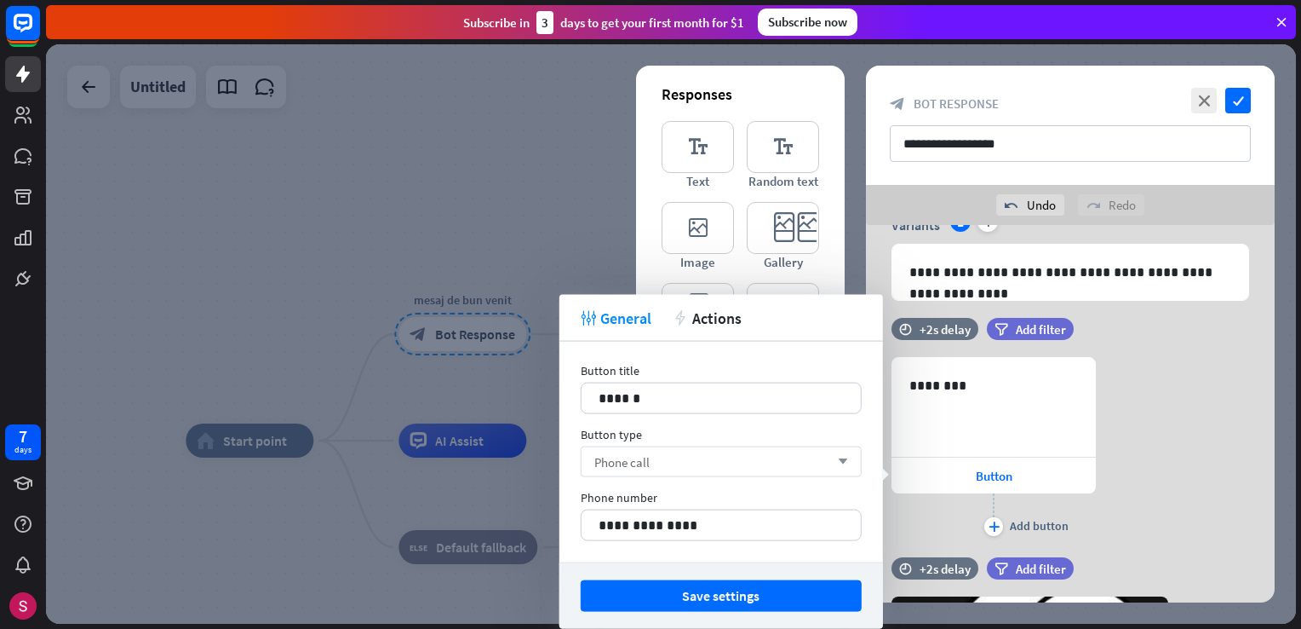
click at [737, 606] on button "Save settings" at bounding box center [721, 596] width 281 height 32
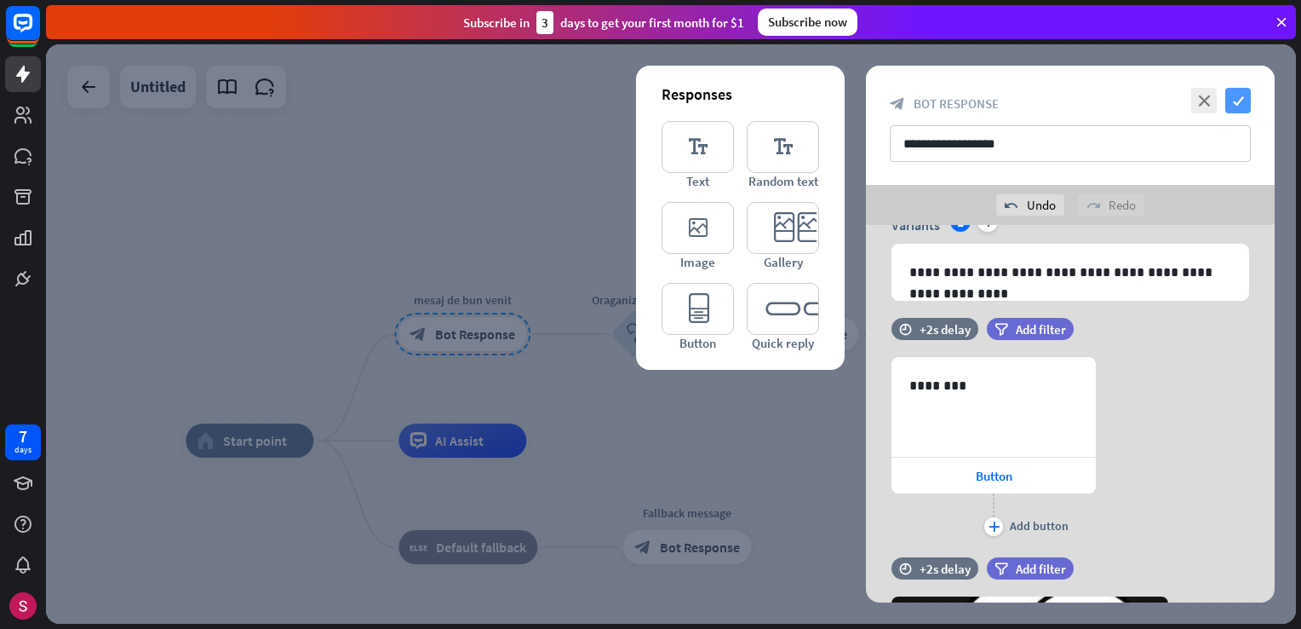
click at [1230, 101] on icon "check" at bounding box center [1239, 101] width 26 height 26
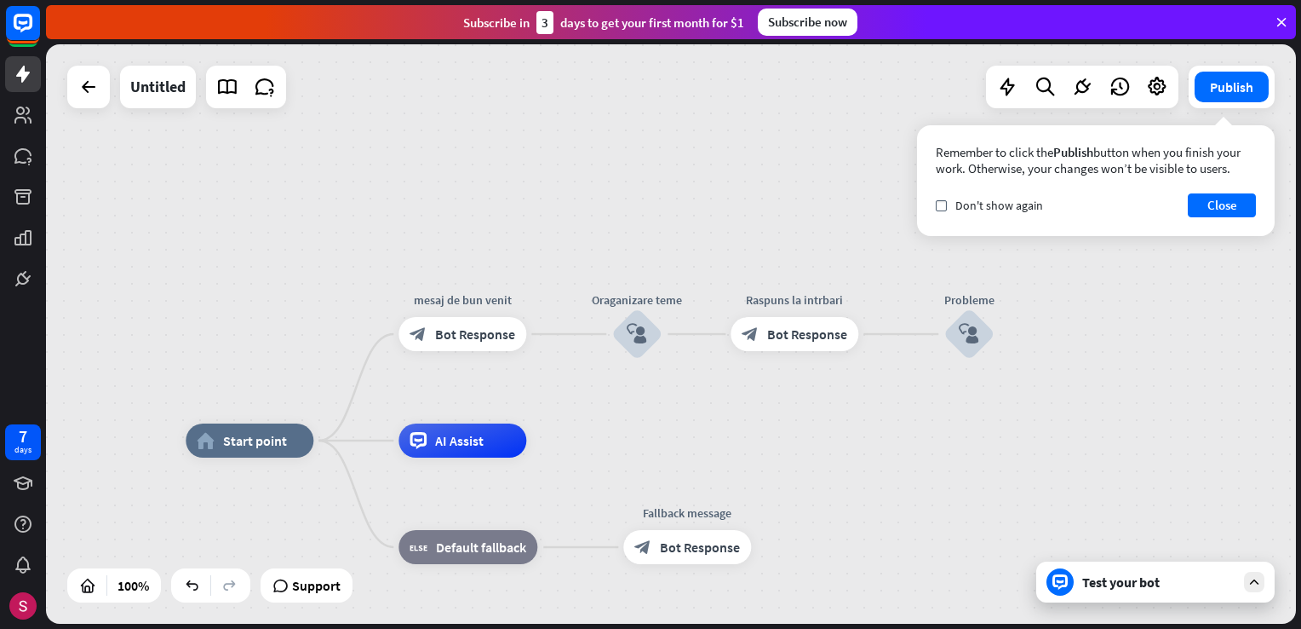
click at [1154, 591] on div "Test your bot" at bounding box center [1156, 581] width 238 height 41
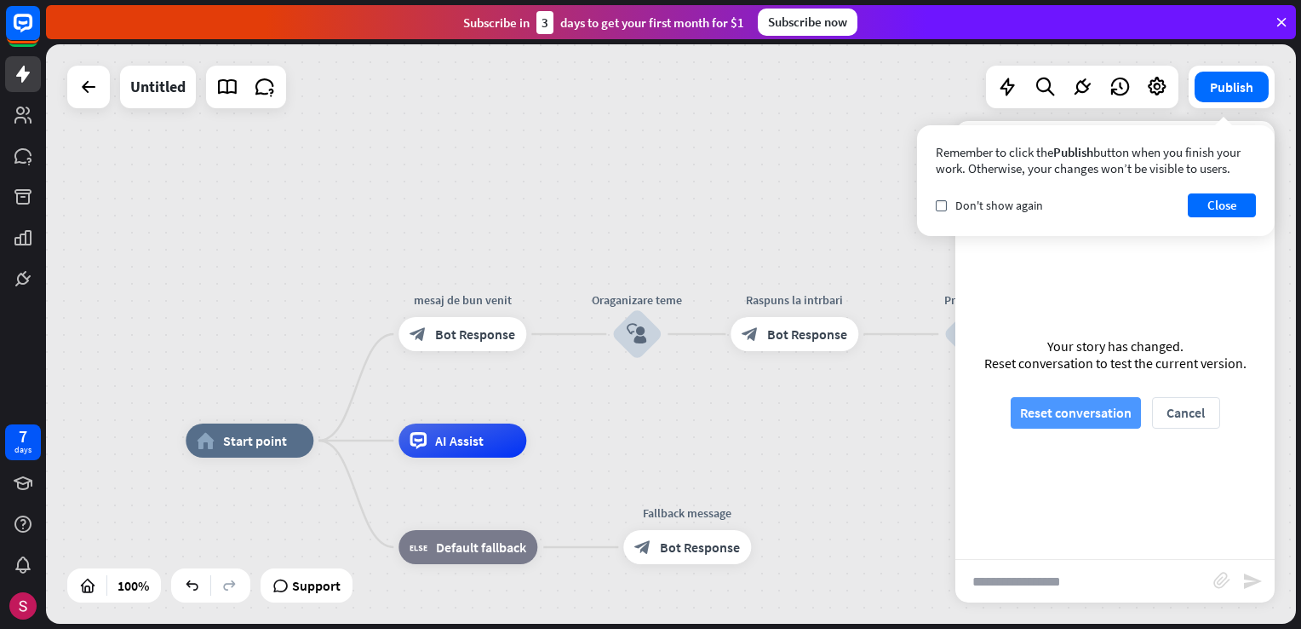
click at [1083, 410] on button "Reset conversation" at bounding box center [1076, 413] width 130 height 32
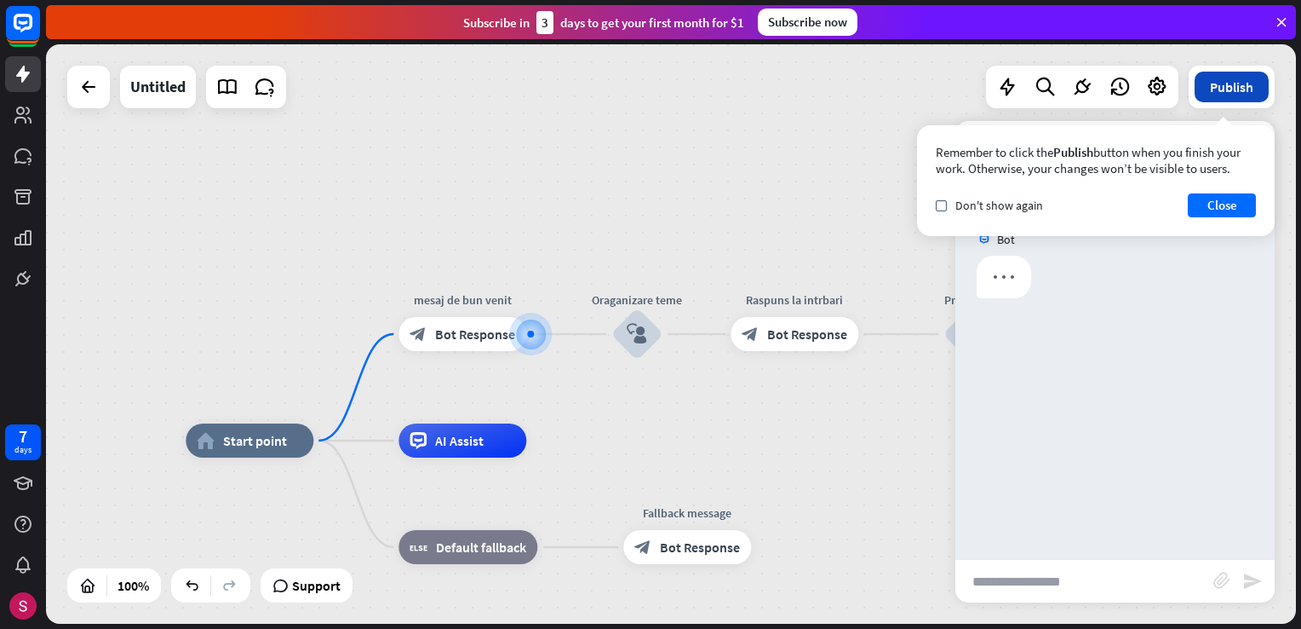
click at [1238, 94] on button "Publish" at bounding box center [1232, 87] width 74 height 31
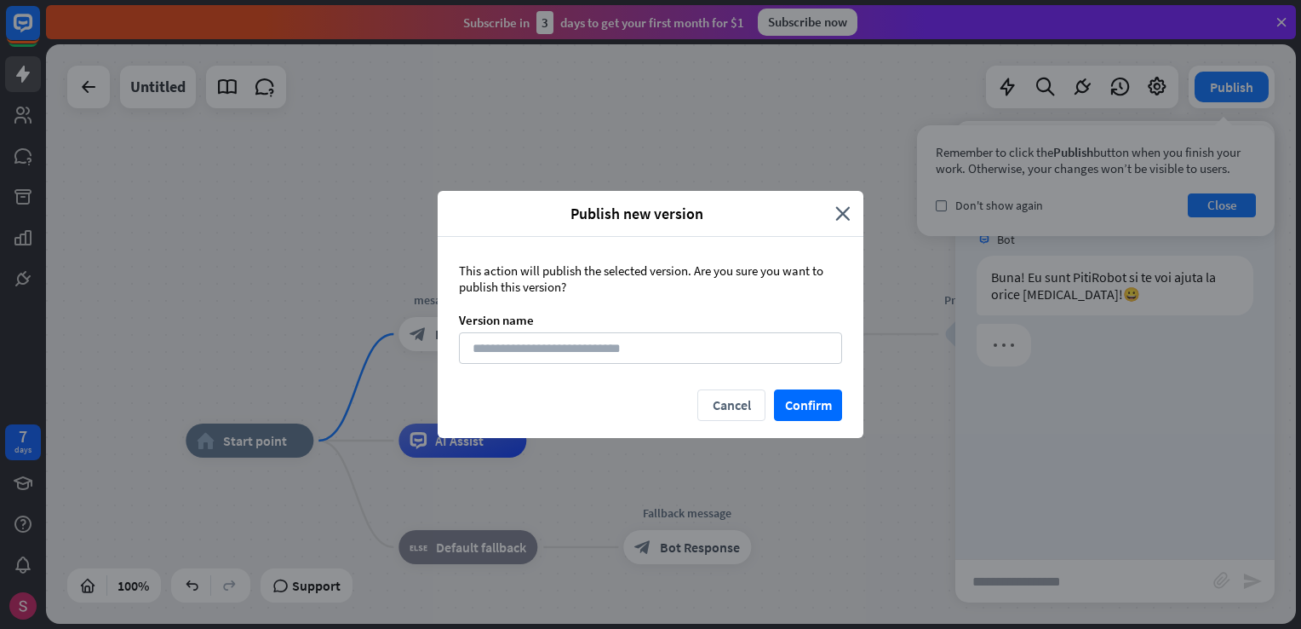
click at [831, 209] on div "Publish new version" at bounding box center [643, 214] width 385 height 20
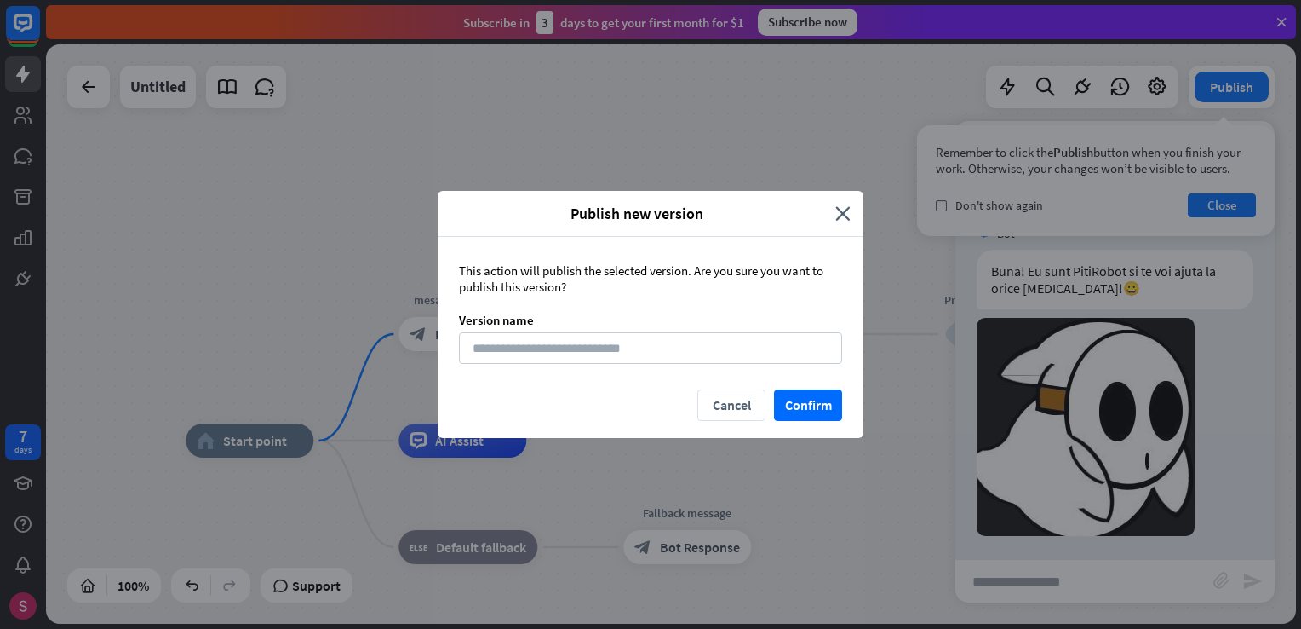
scroll to position [7, 0]
click at [842, 216] on icon "close" at bounding box center [843, 214] width 15 height 20
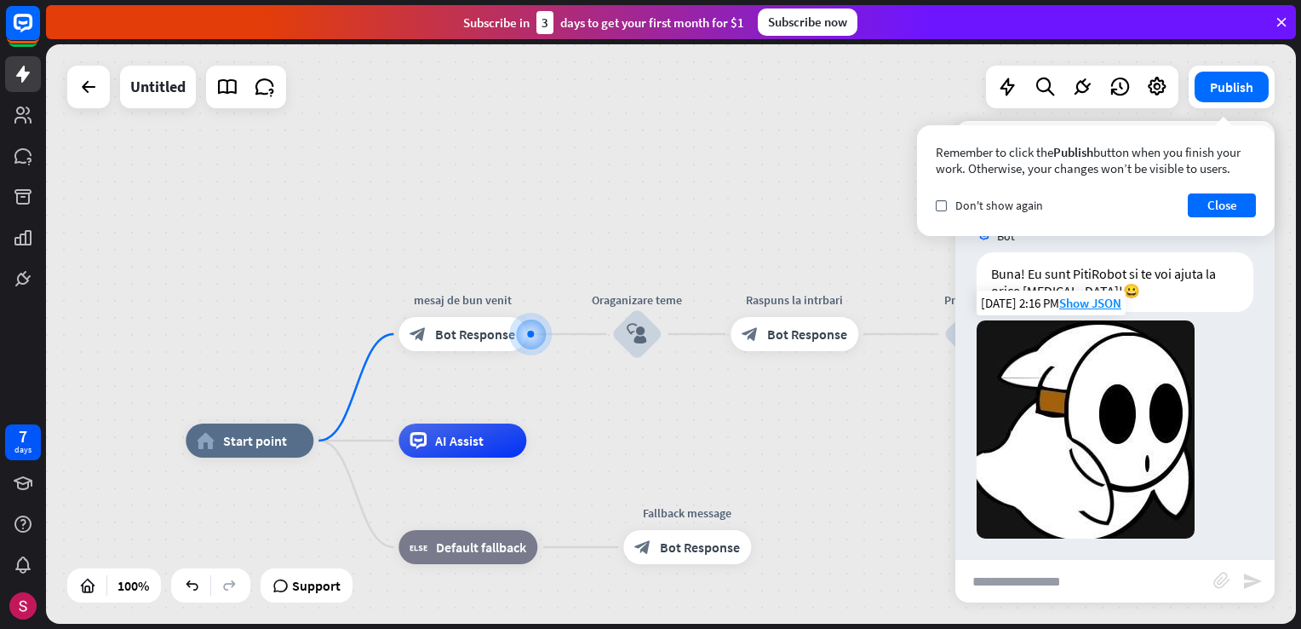
scroll to position [0, 0]
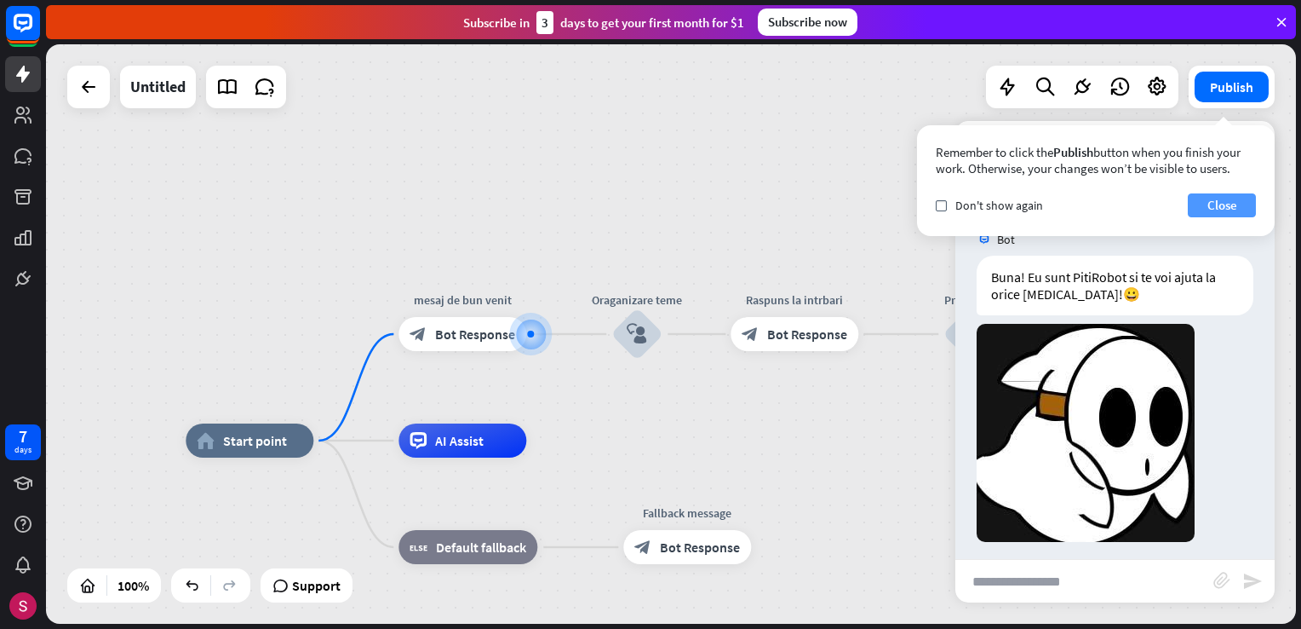
click at [1216, 210] on button "Close" at bounding box center [1222, 205] width 68 height 24
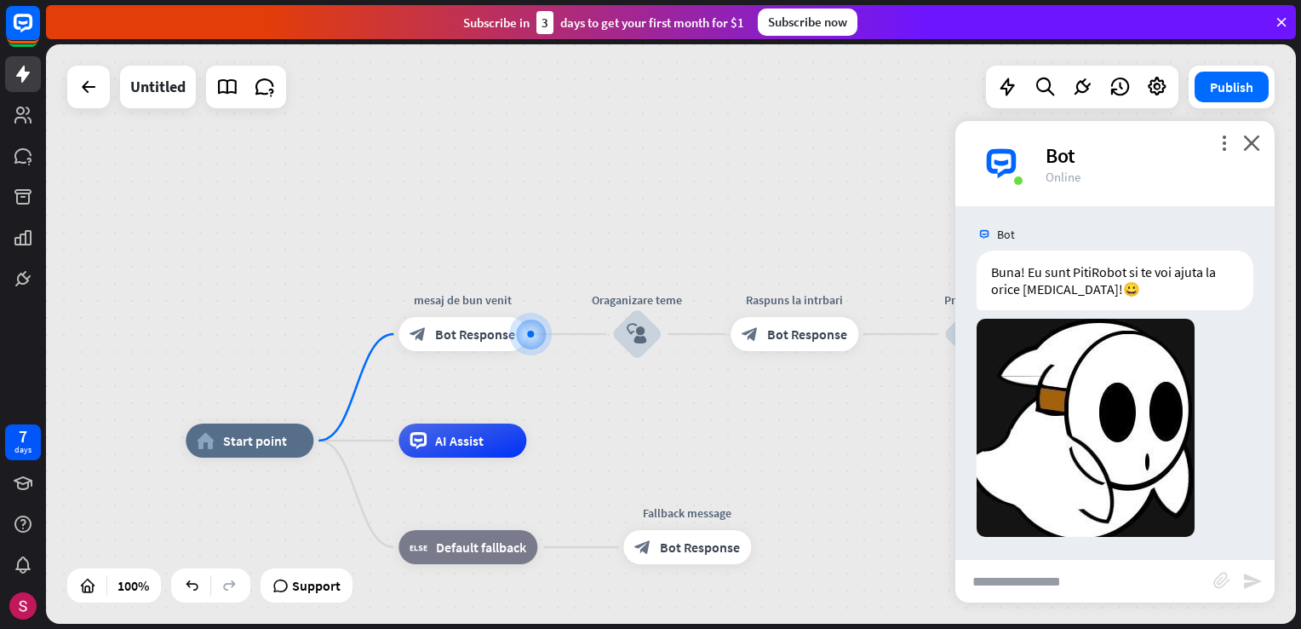
scroll to position [8, 0]
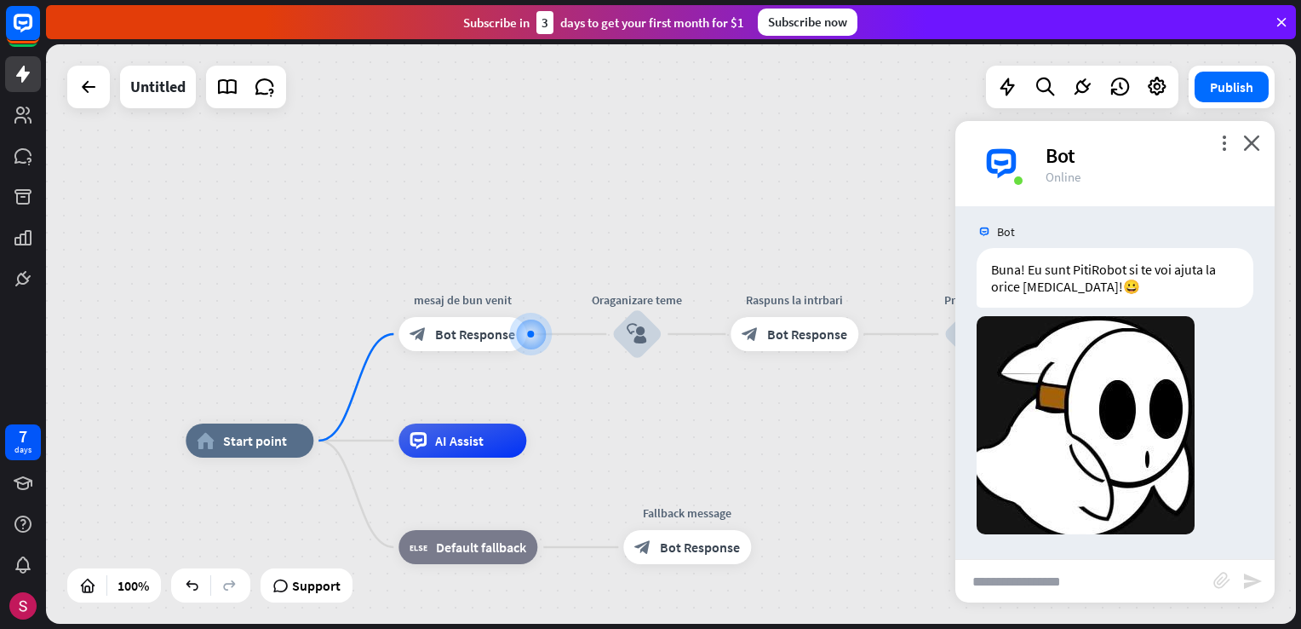
click at [1034, 598] on input "text" at bounding box center [1085, 581] width 258 height 43
click at [1249, 145] on icon "close" at bounding box center [1251, 143] width 17 height 16
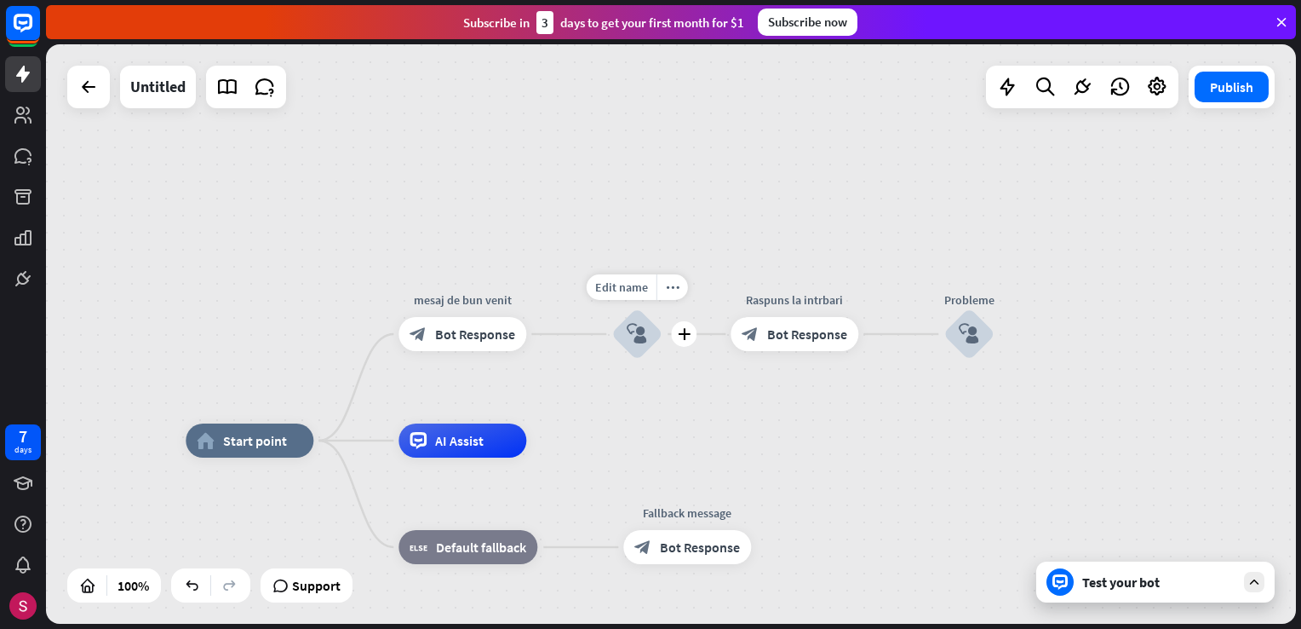
click at [632, 329] on icon "block_user_input" at bounding box center [637, 334] width 20 height 20
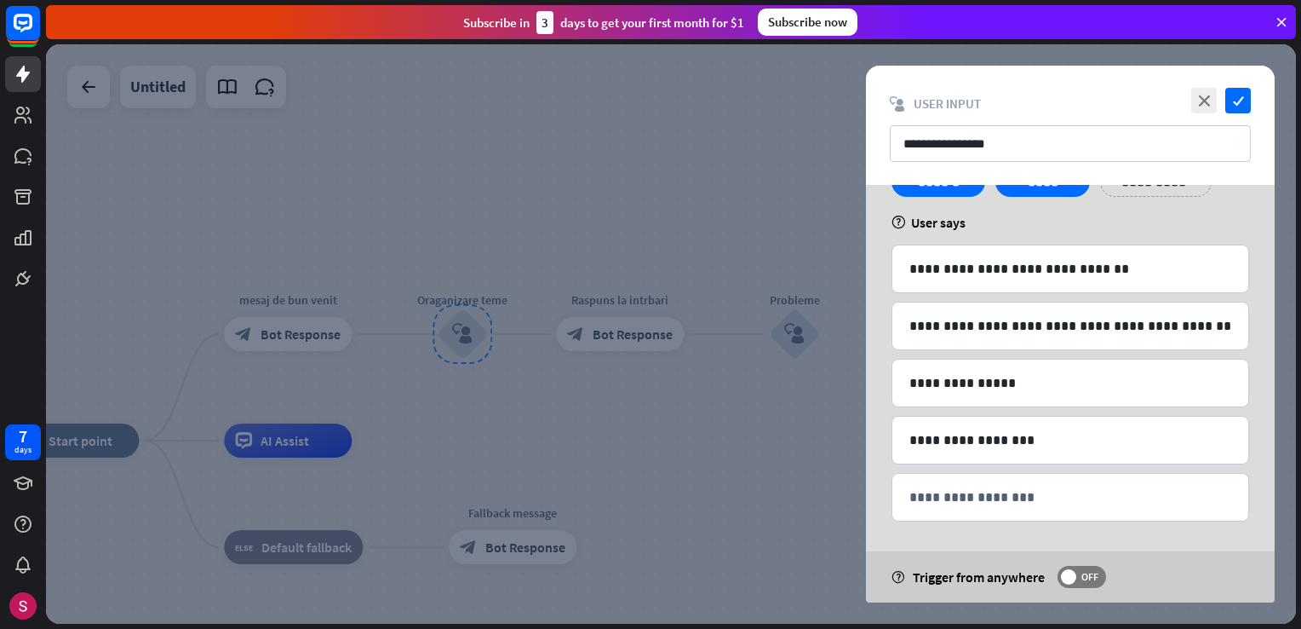
scroll to position [118, 0]
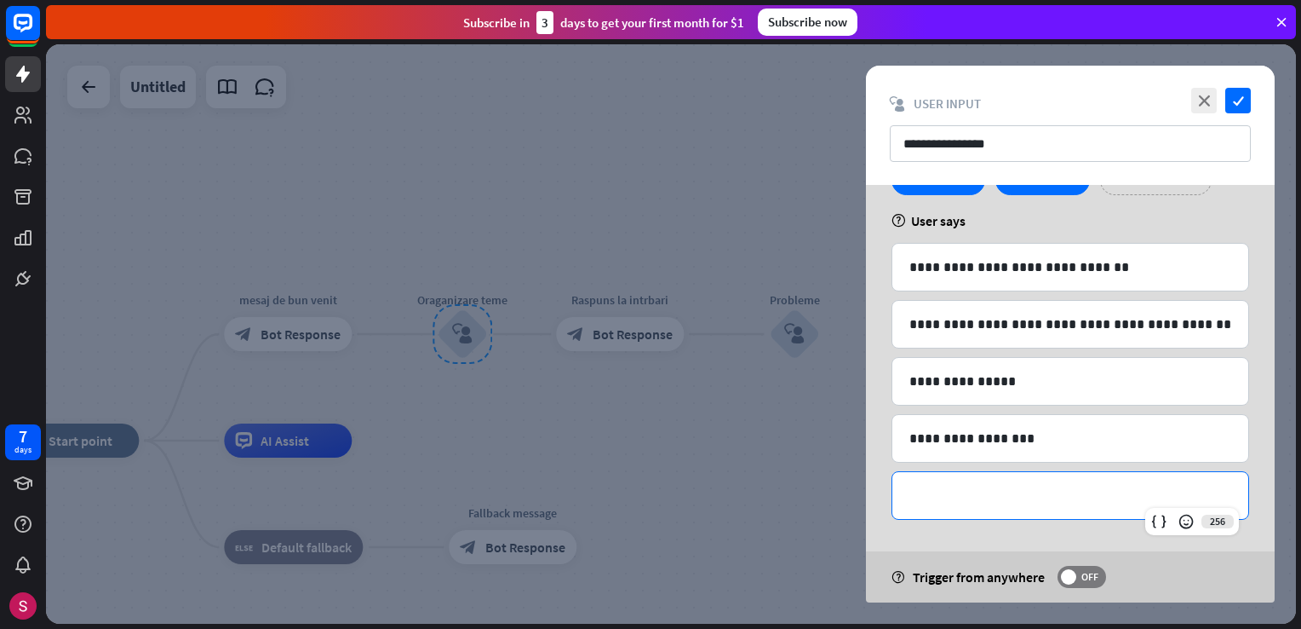
click at [940, 485] on p "**********" at bounding box center [1071, 495] width 322 height 21
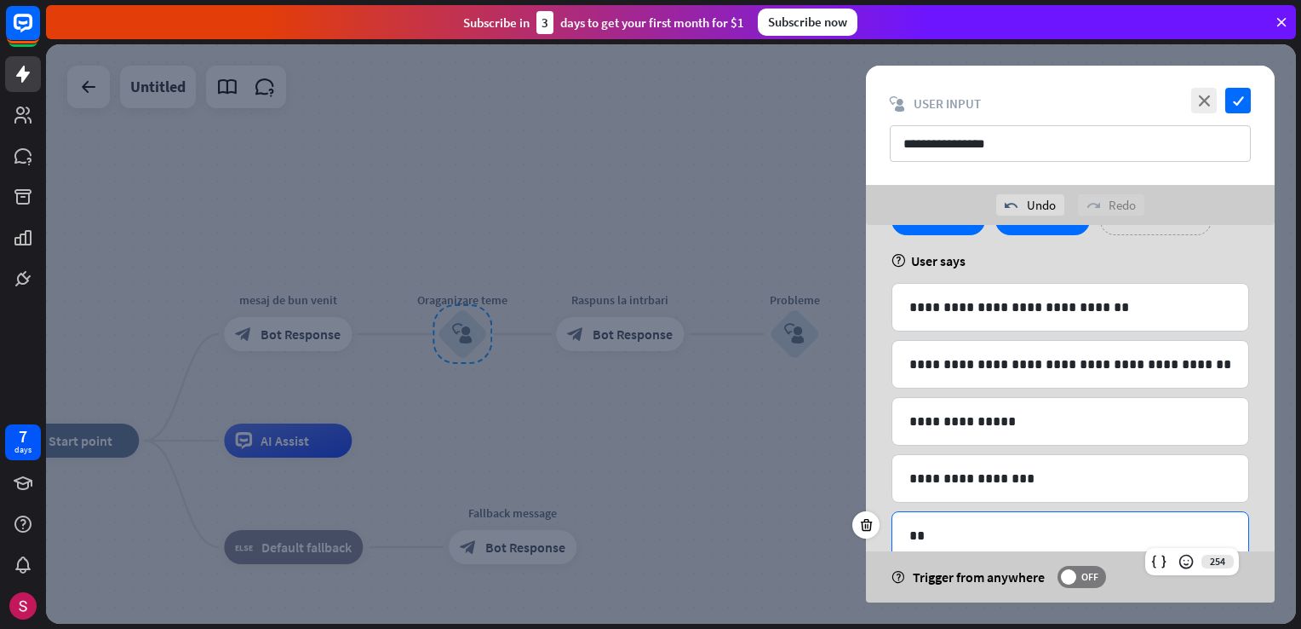
scroll to position [60, 0]
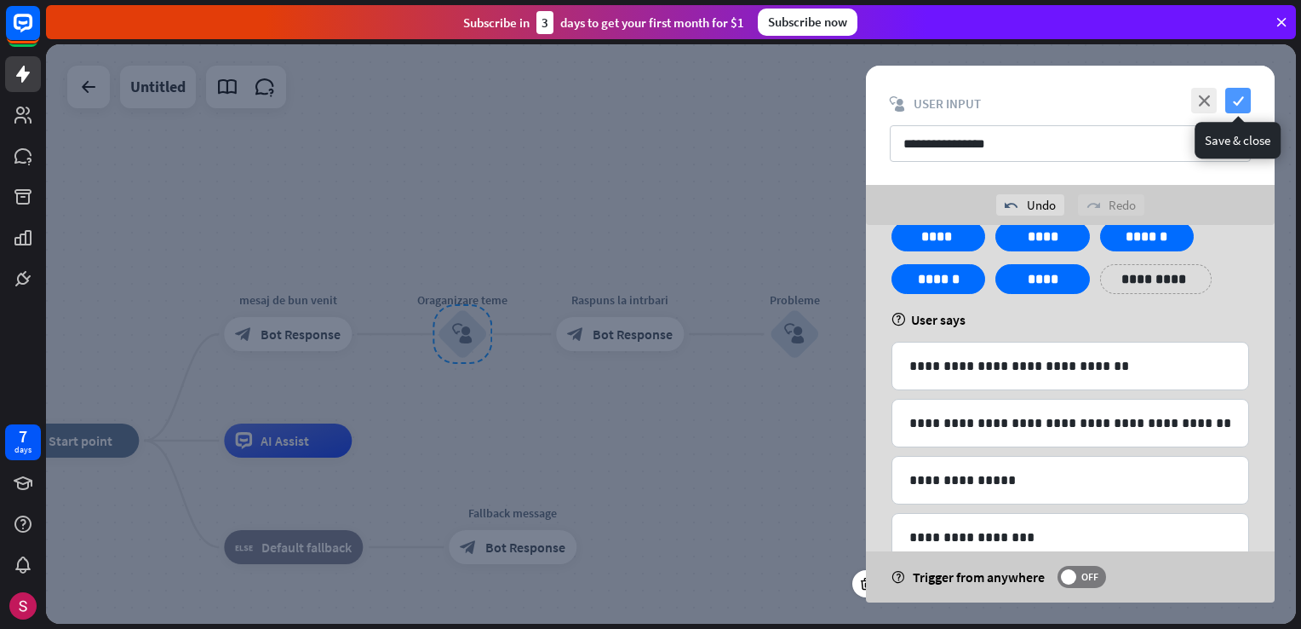
click at [1242, 102] on icon "check" at bounding box center [1239, 101] width 26 height 26
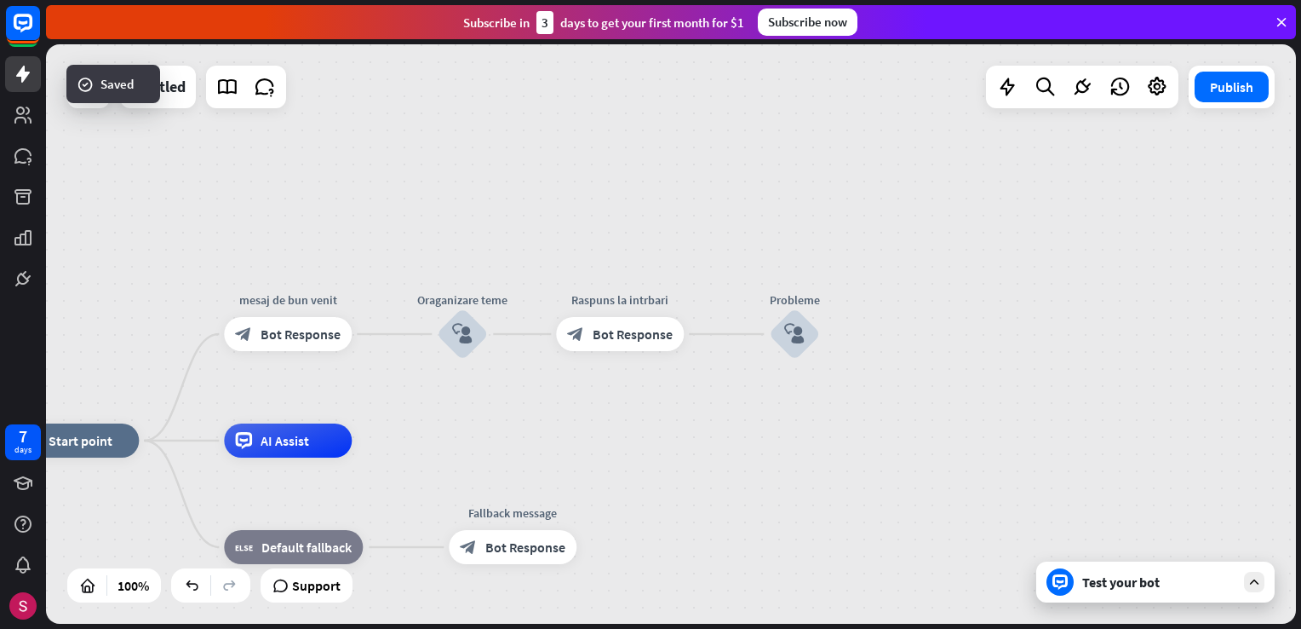
click at [1131, 574] on div "Test your bot" at bounding box center [1159, 581] width 153 height 17
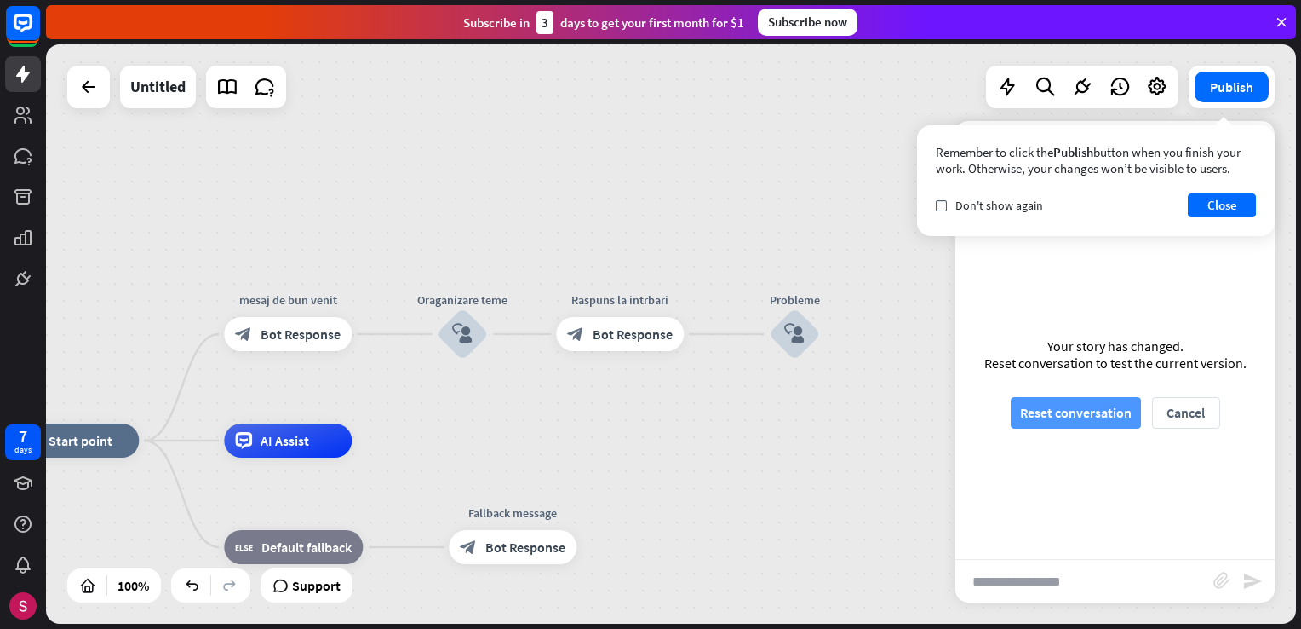
click at [1070, 407] on button "Reset conversation" at bounding box center [1076, 413] width 130 height 32
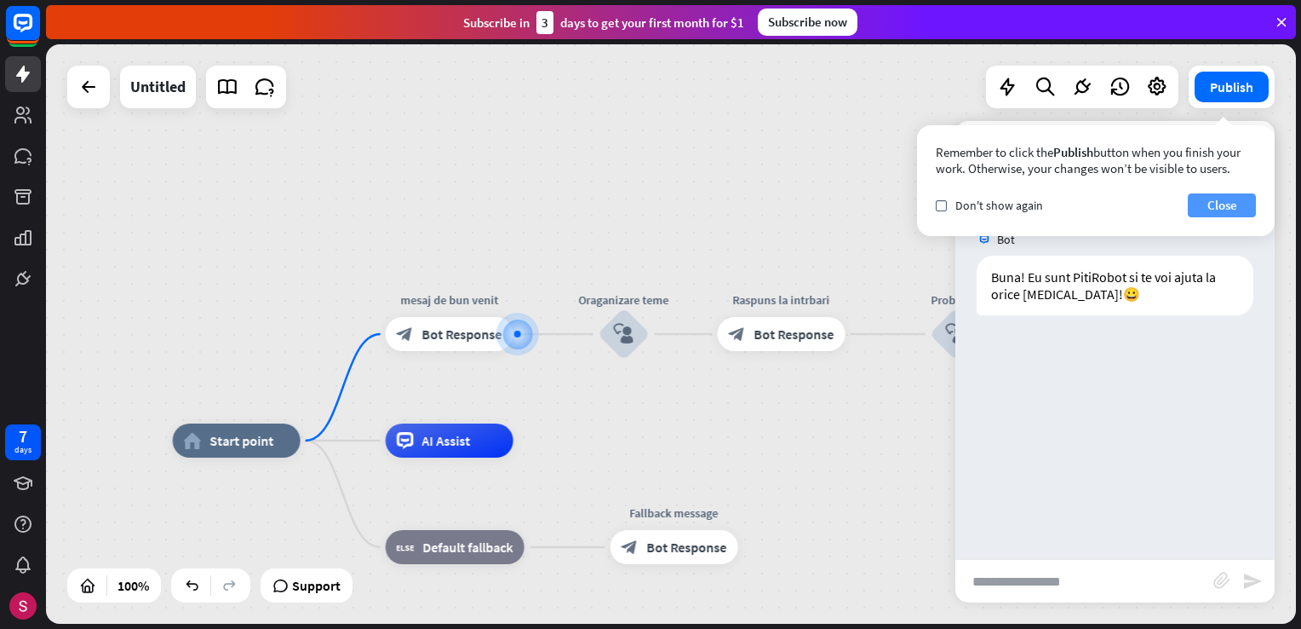
click at [1206, 205] on button "Close" at bounding box center [1222, 205] width 68 height 24
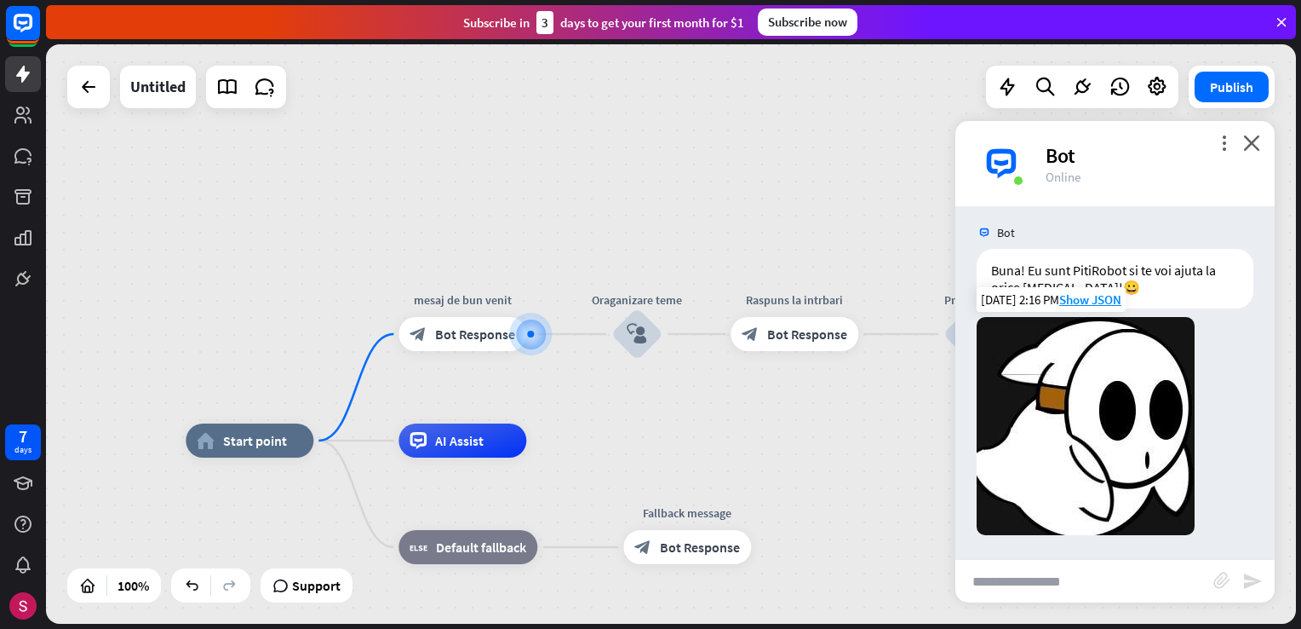
scroll to position [8, 0]
click at [1032, 351] on img at bounding box center [1086, 425] width 218 height 218
click at [1094, 302] on span "Show JSON" at bounding box center [1091, 298] width 62 height 16
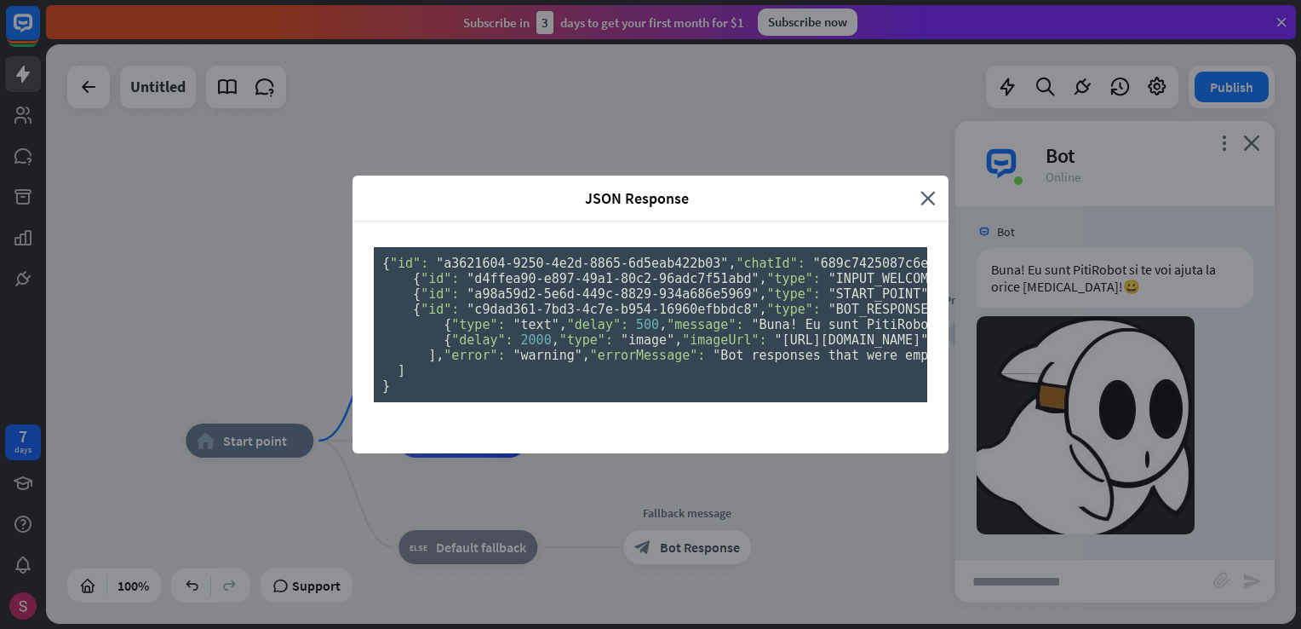
scroll to position [0, 0]
click at [928, 188] on icon "close" at bounding box center [928, 198] width 15 height 20
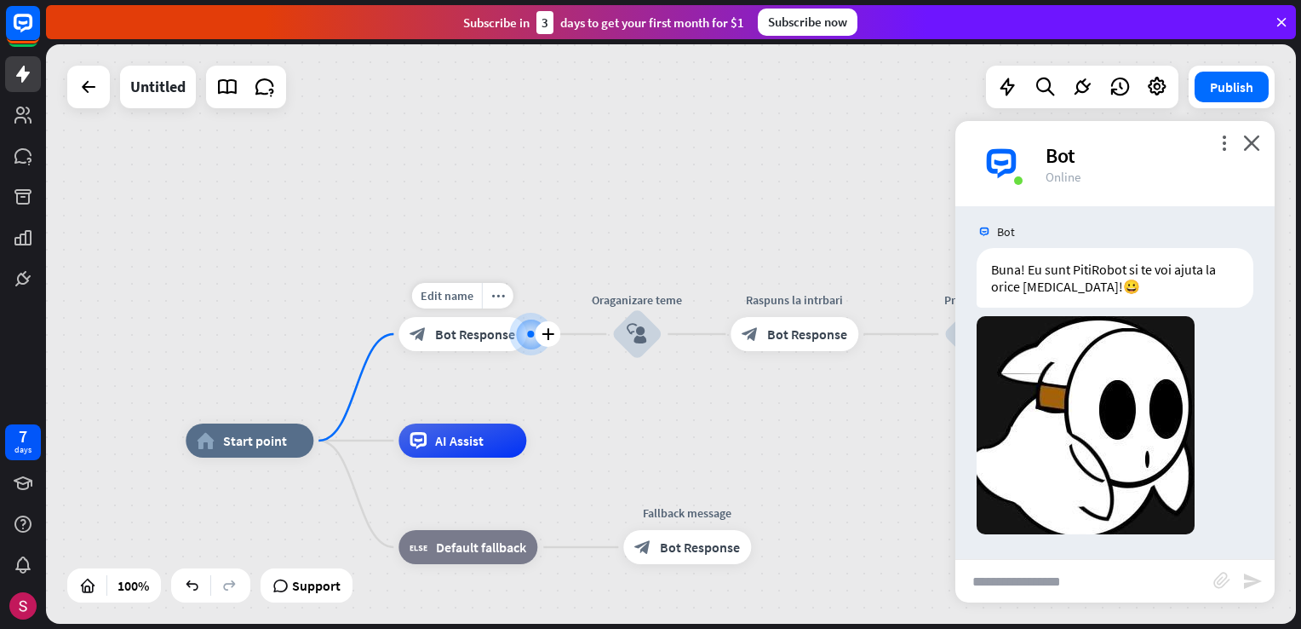
click at [461, 329] on span "Bot Response" at bounding box center [475, 333] width 80 height 17
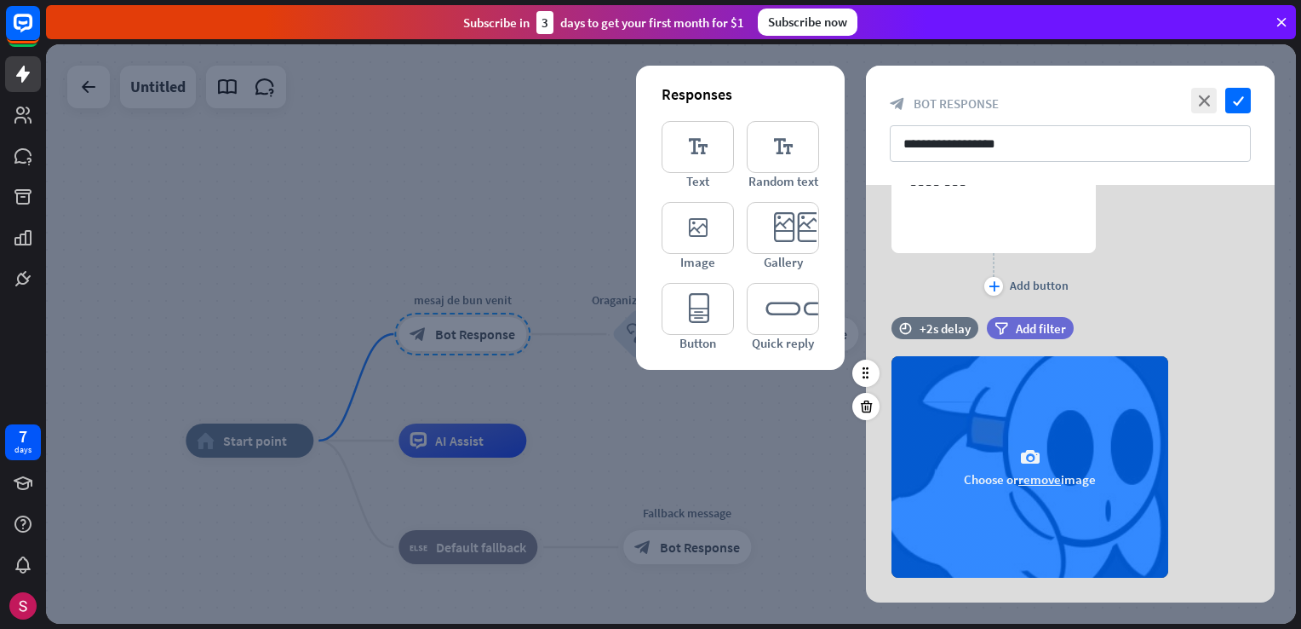
scroll to position [256, 0]
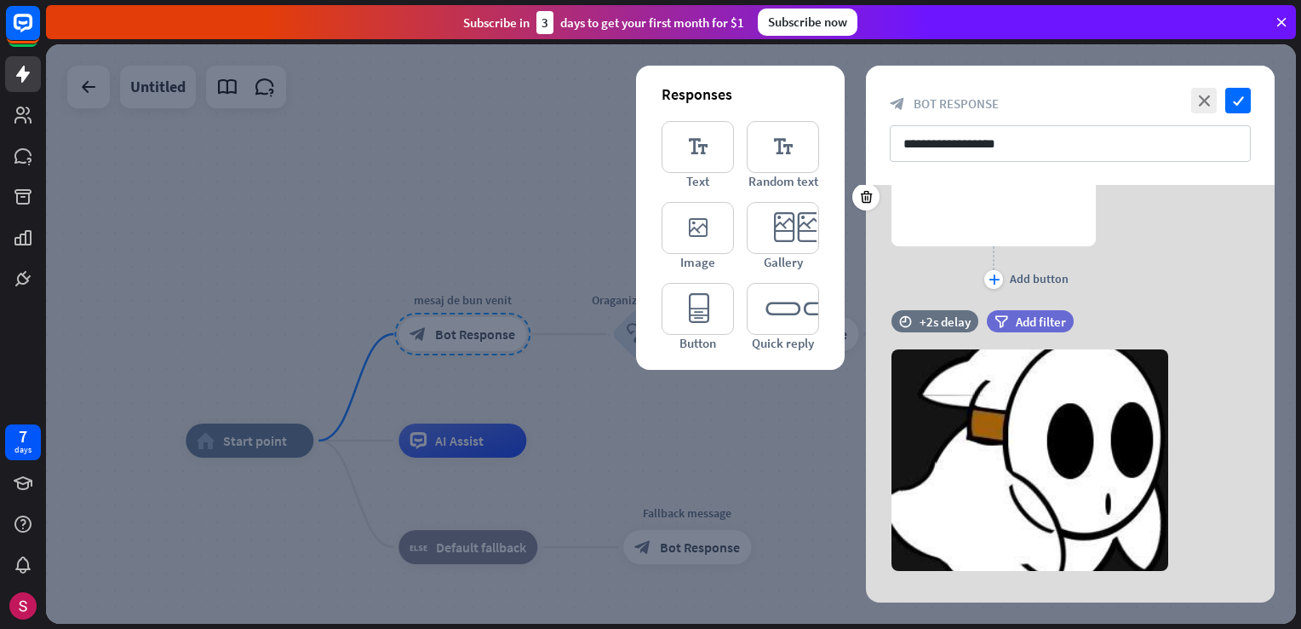
click at [871, 399] on icon at bounding box center [867, 399] width 16 height 15
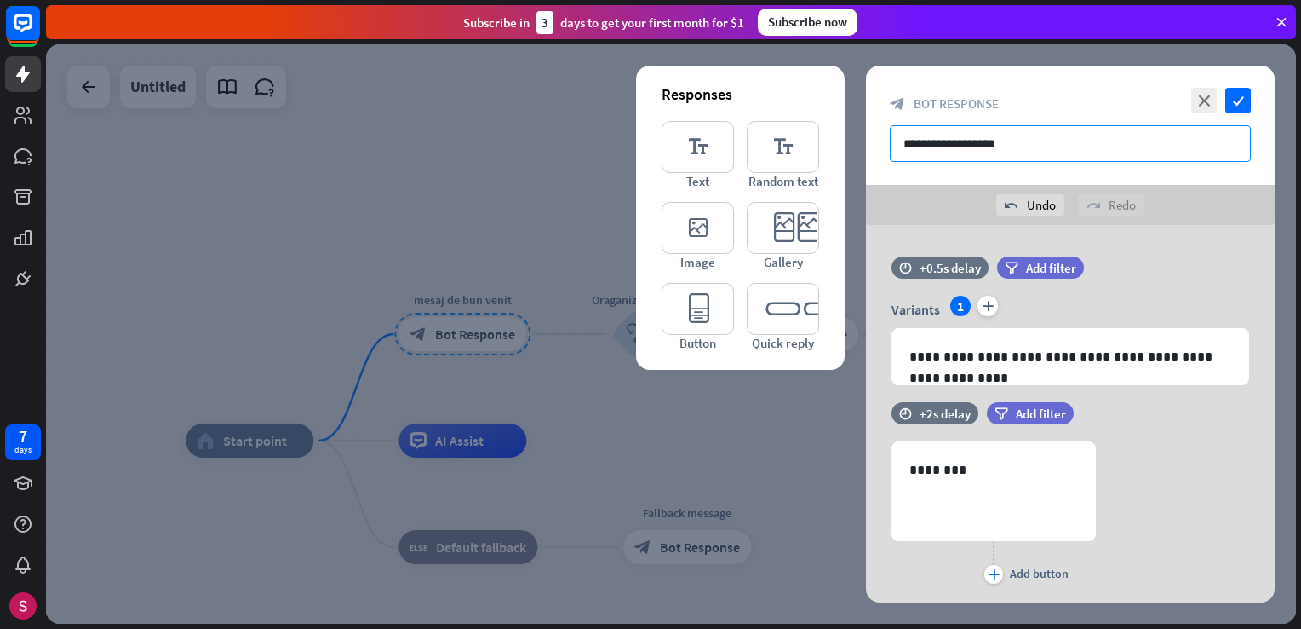
scroll to position [0, 0]
click at [1238, 95] on icon "check" at bounding box center [1239, 101] width 26 height 26
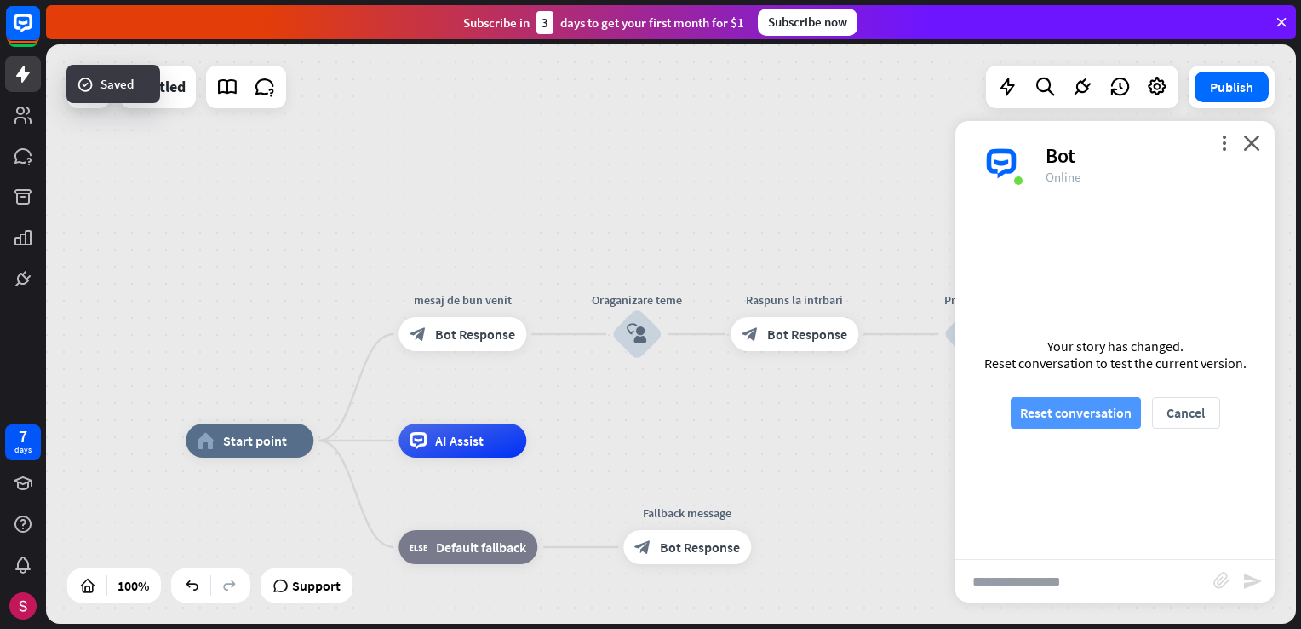
click at [1117, 410] on button "Reset conversation" at bounding box center [1076, 413] width 130 height 32
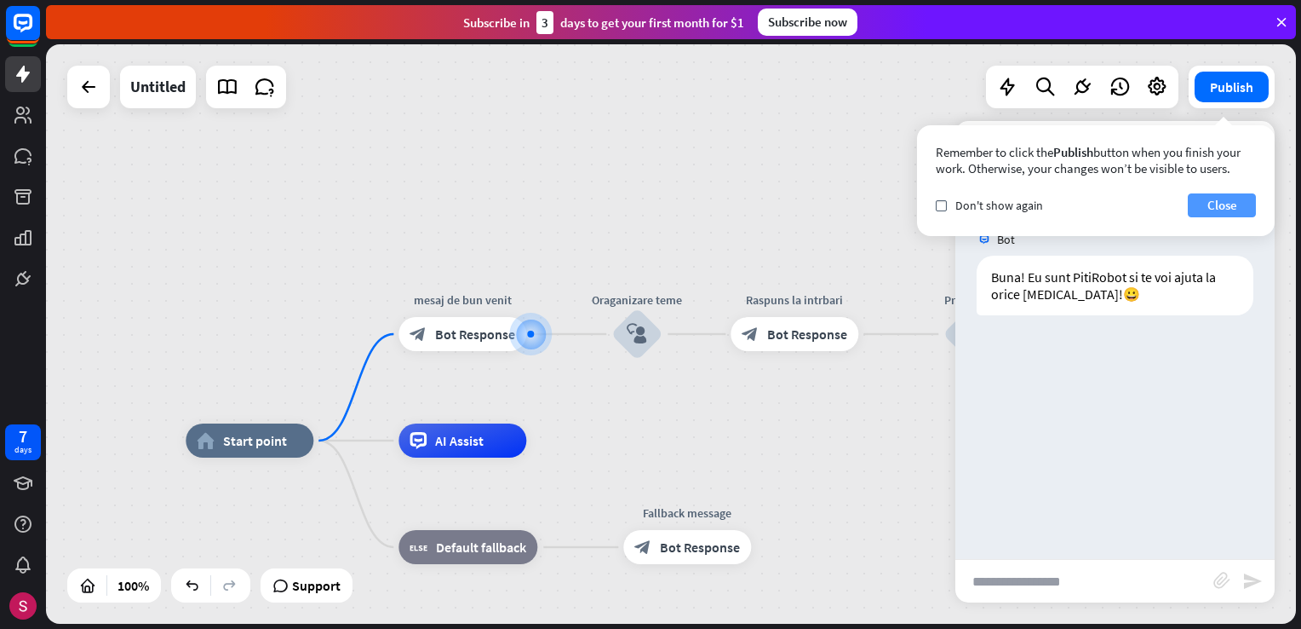
click at [1227, 204] on button "Close" at bounding box center [1222, 205] width 68 height 24
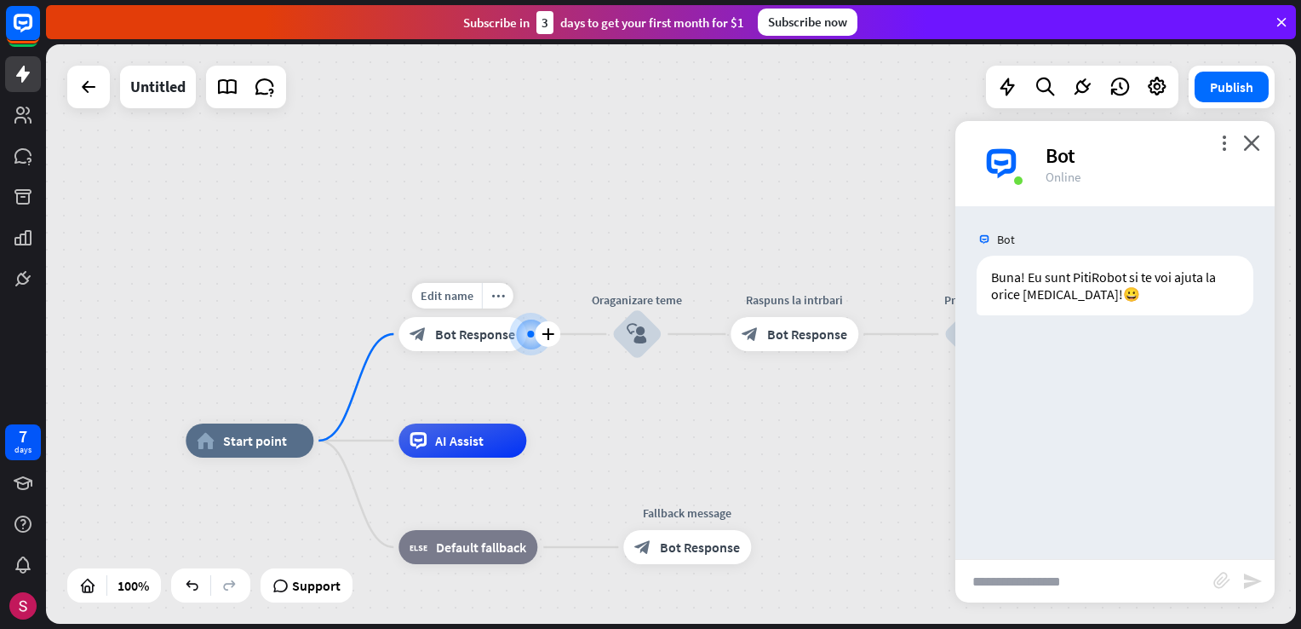
click at [477, 350] on div "block_bot_response Bot Response" at bounding box center [463, 334] width 128 height 34
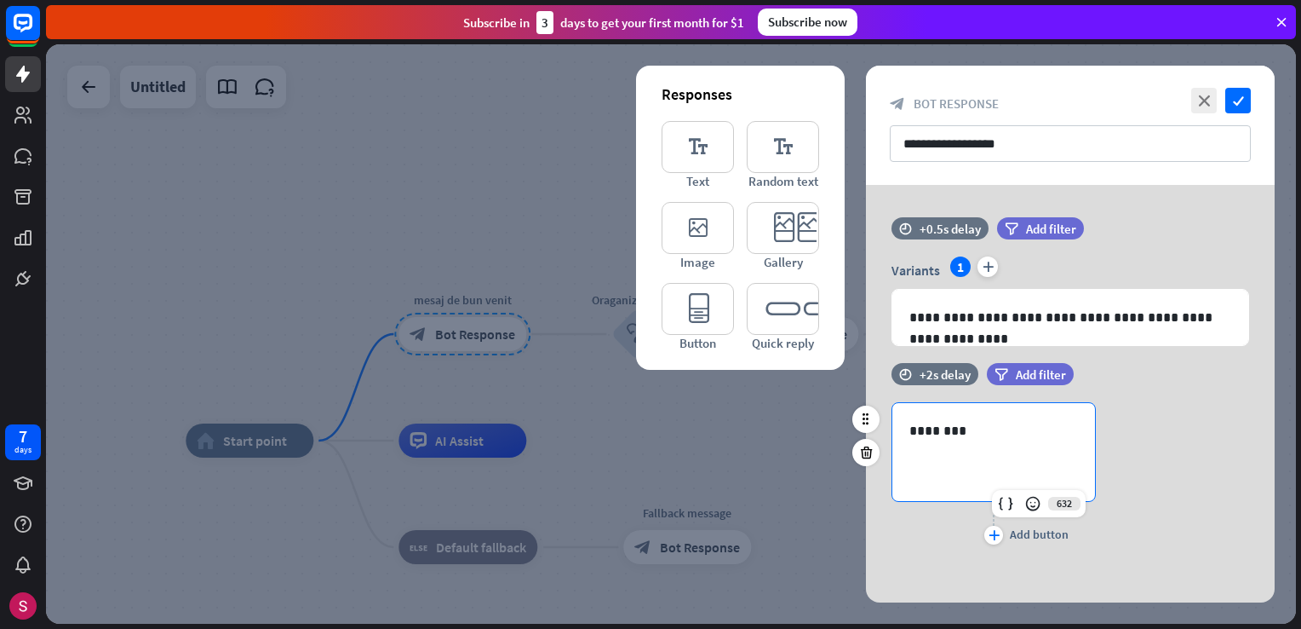
click at [999, 496] on div "632 ********" at bounding box center [994, 452] width 204 height 100
click at [995, 437] on p "********" at bounding box center [994, 430] width 169 height 21
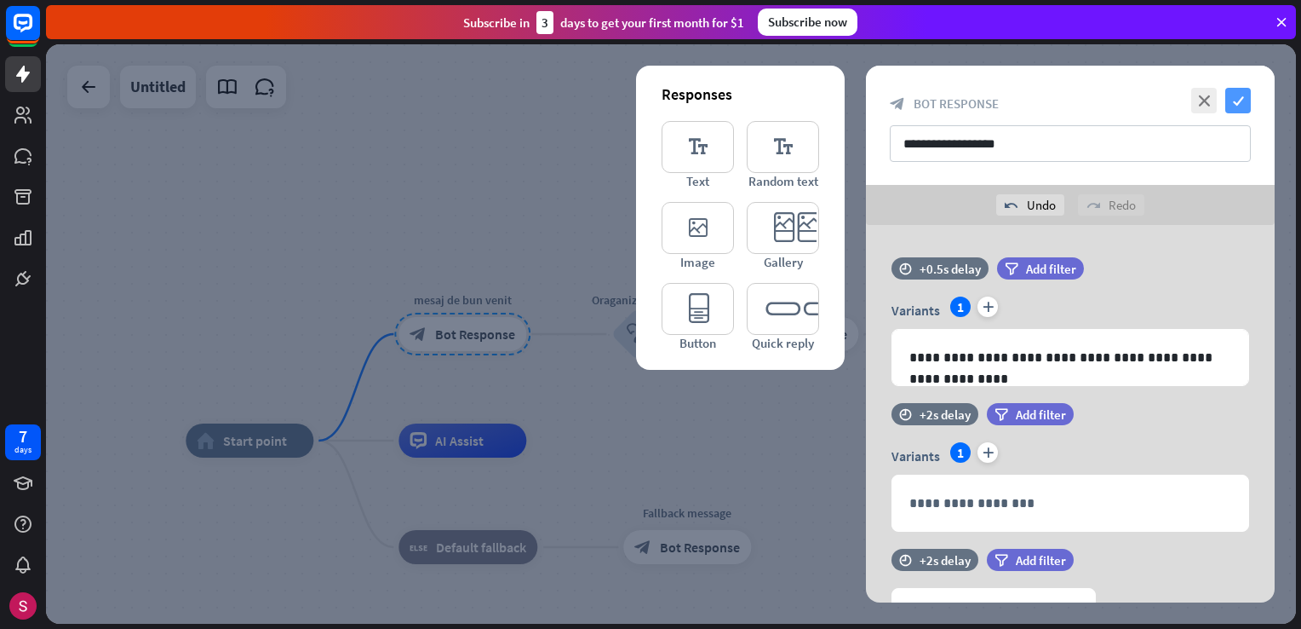
click at [1245, 95] on icon "check" at bounding box center [1239, 101] width 26 height 26
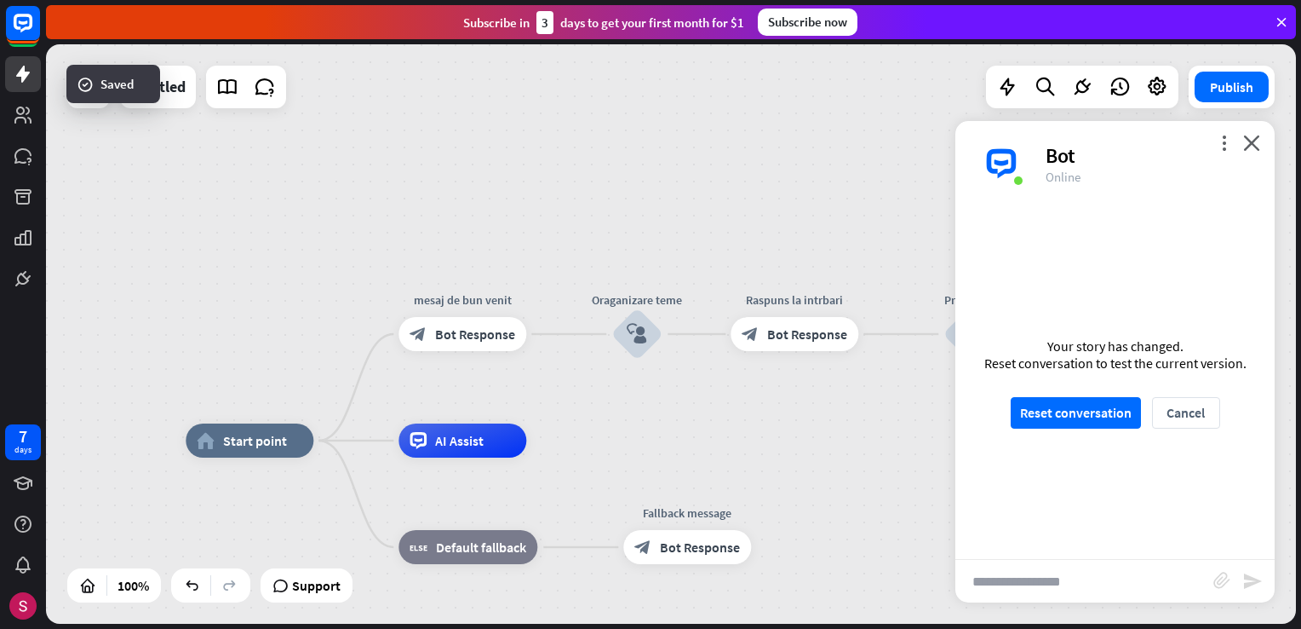
click at [1067, 570] on input "text" at bounding box center [1085, 581] width 258 height 43
click at [1070, 393] on div "Your story has changed. Reset conversation to test the current version. Reset c…" at bounding box center [1115, 382] width 319 height 353
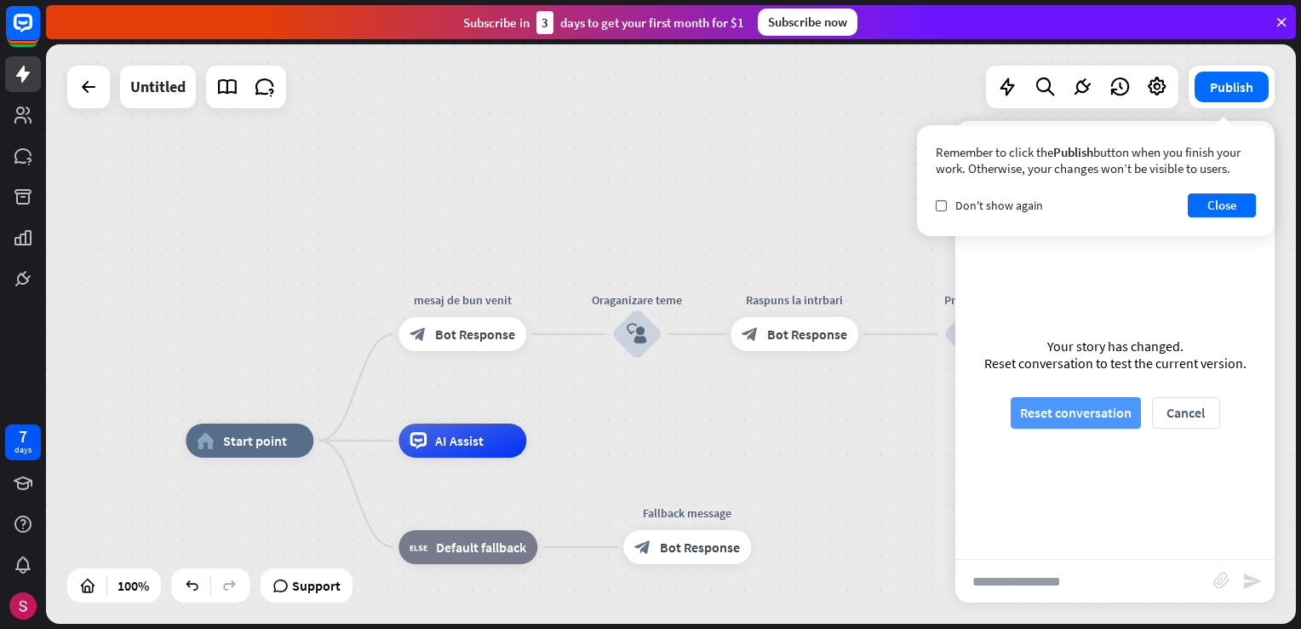
click at [1064, 415] on button "Reset conversation" at bounding box center [1076, 413] width 130 height 32
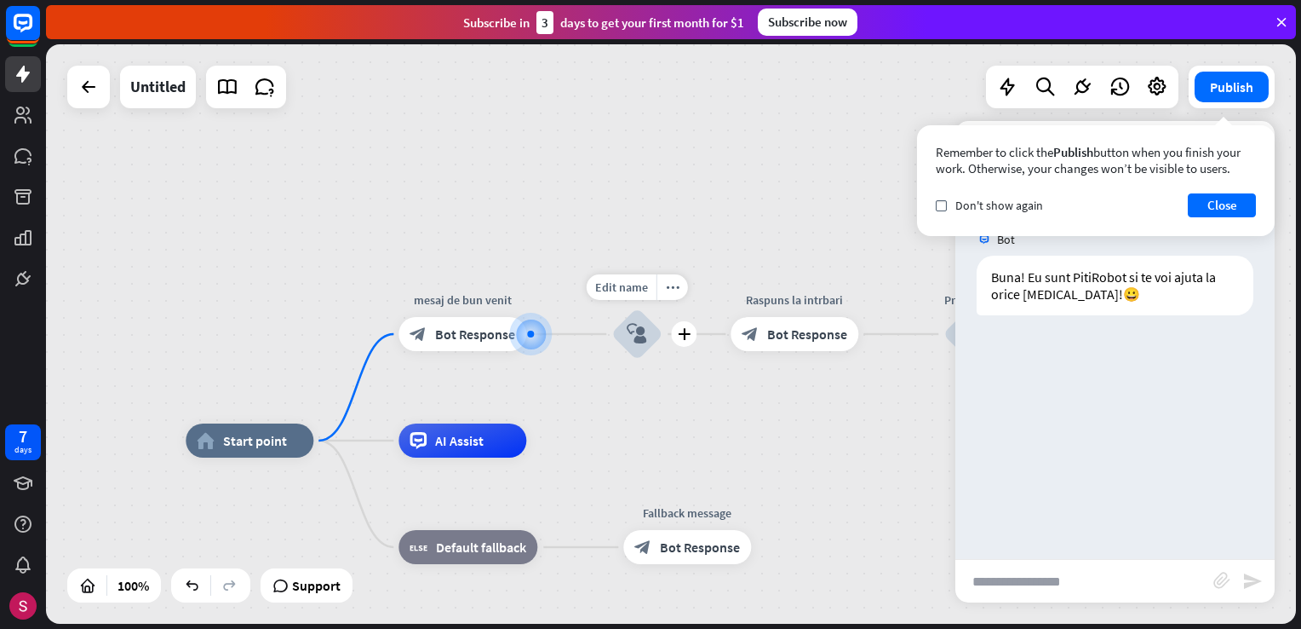
click at [635, 339] on icon "block_user_input" at bounding box center [637, 334] width 20 height 20
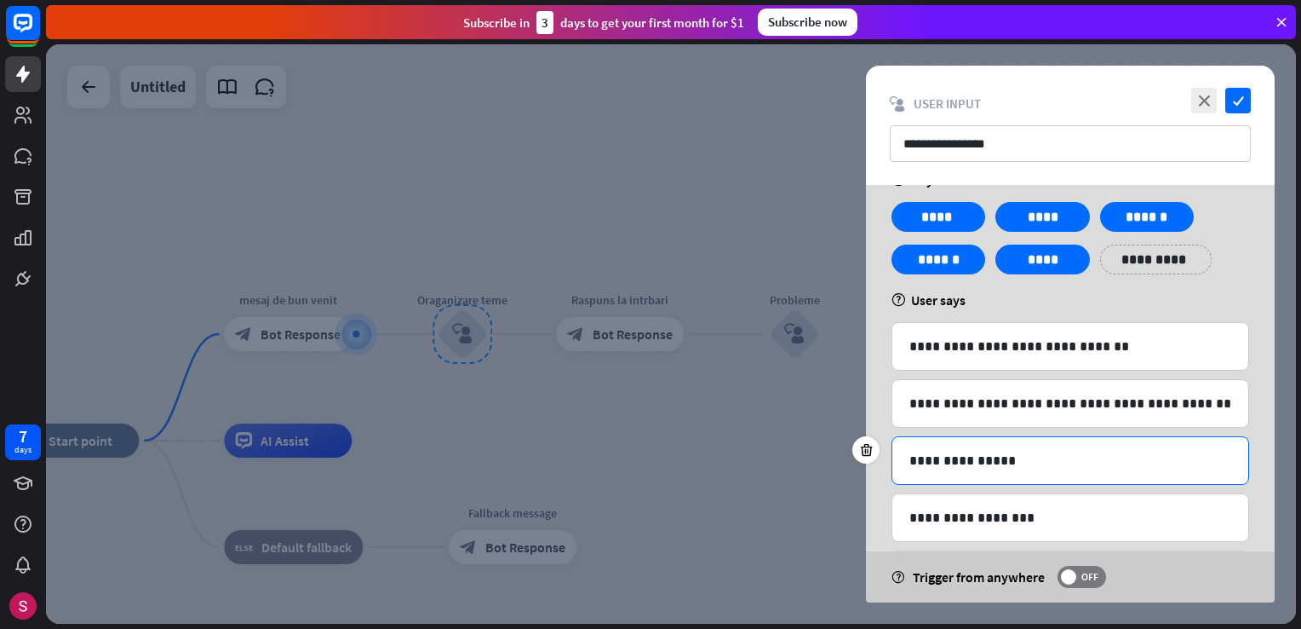
scroll to position [118, 0]
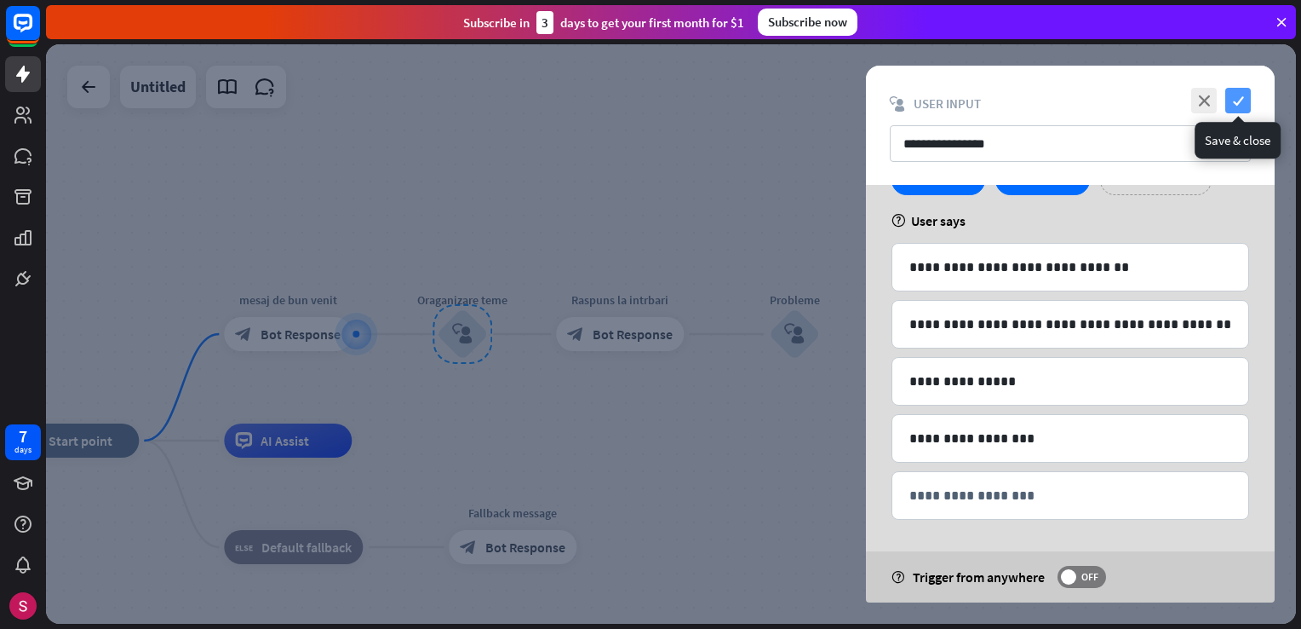
click at [1243, 93] on icon "check" at bounding box center [1239, 101] width 26 height 26
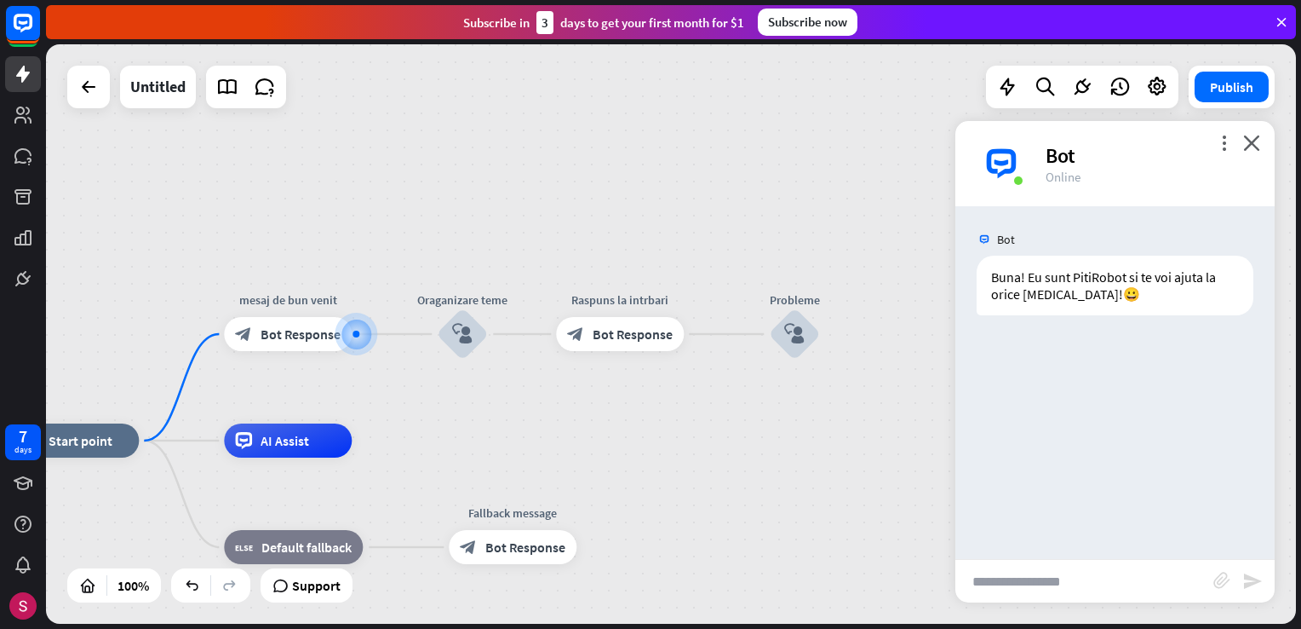
click at [1008, 590] on input "text" at bounding box center [1085, 581] width 258 height 43
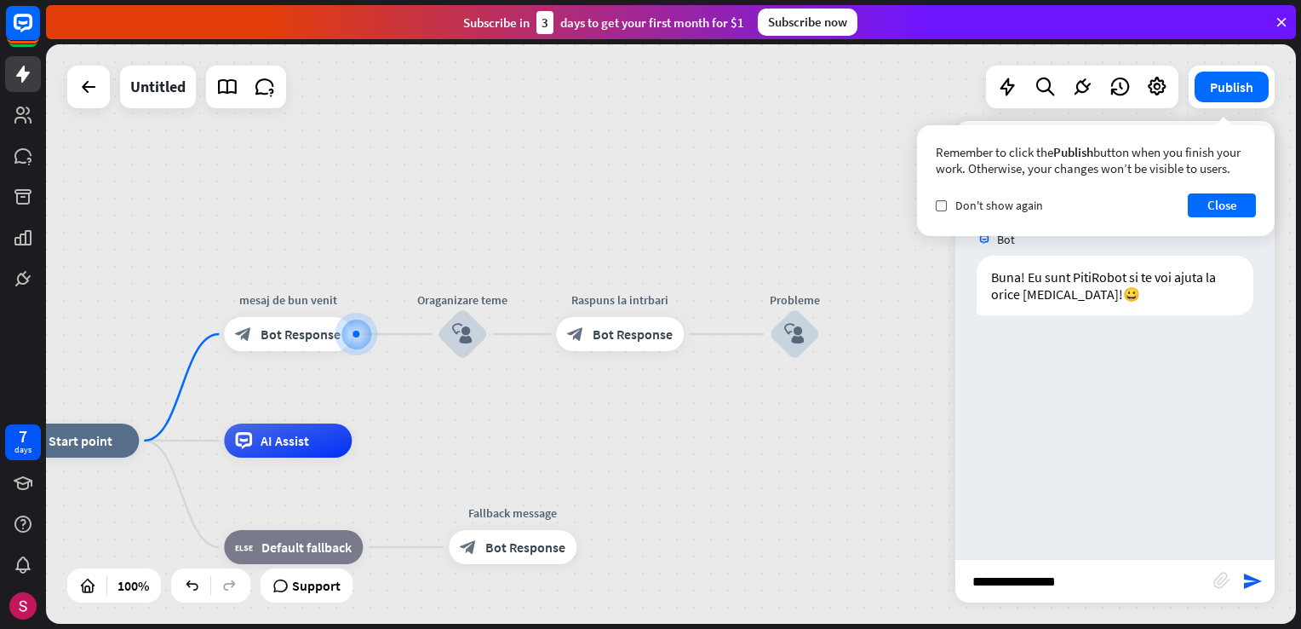
type input "**********"
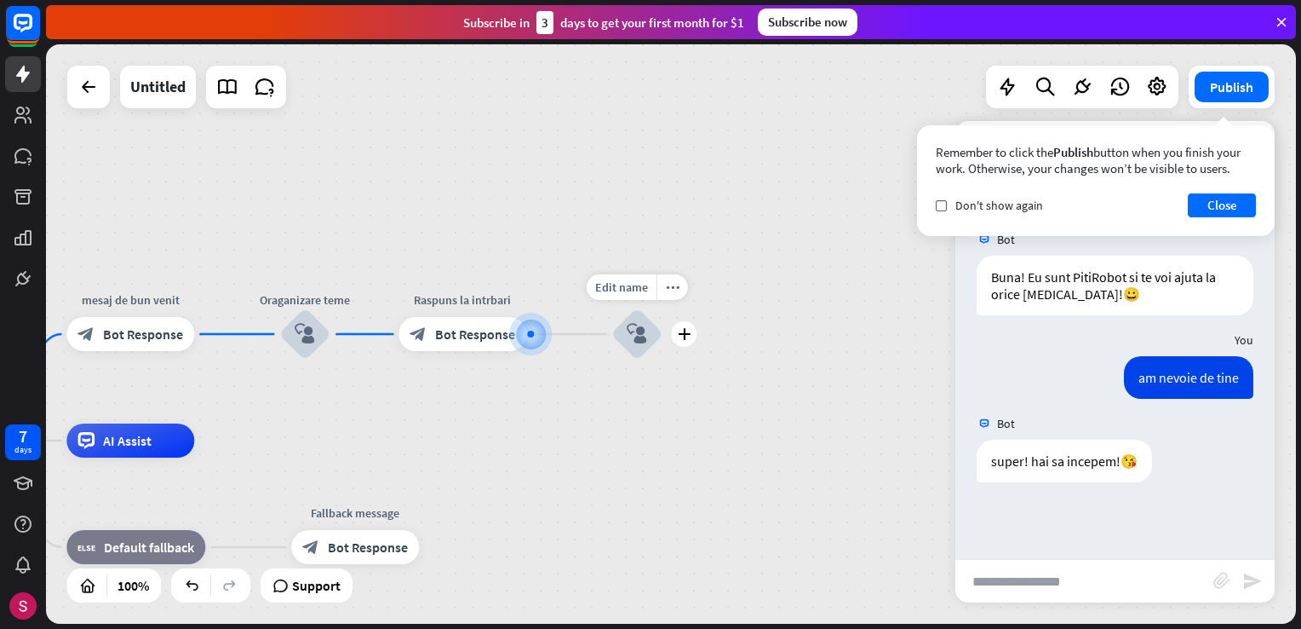
click at [637, 326] on icon "block_user_input" at bounding box center [637, 334] width 20 height 20
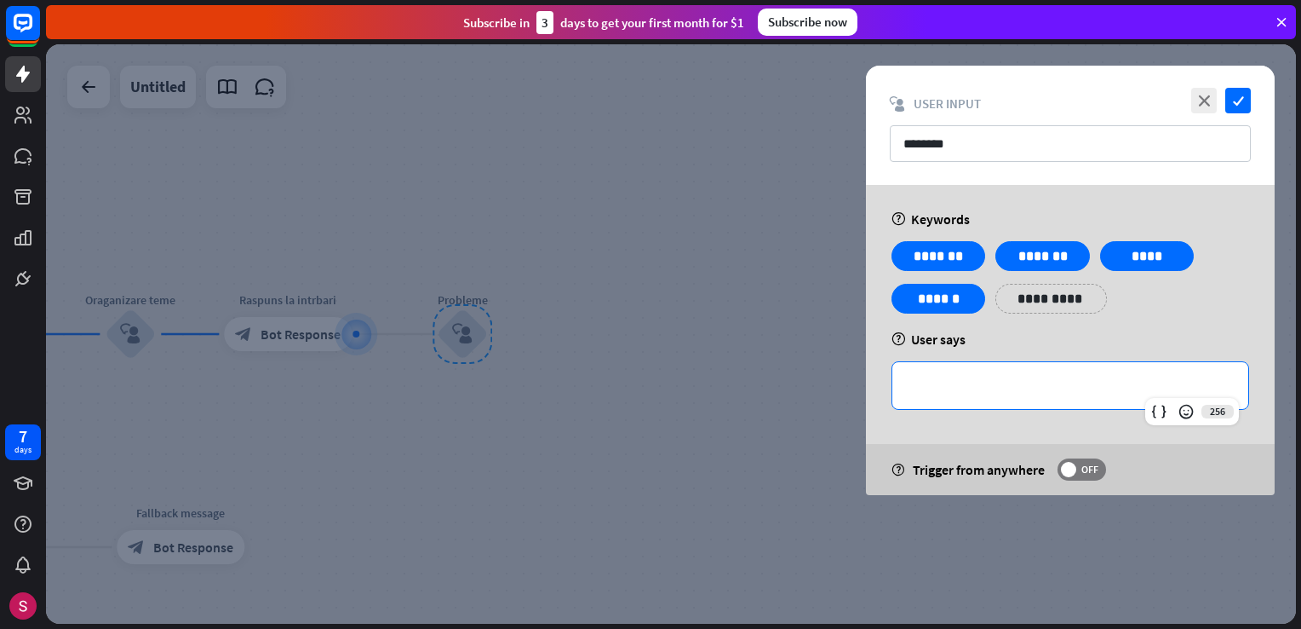
click at [994, 368] on div "**********" at bounding box center [1071, 385] width 356 height 47
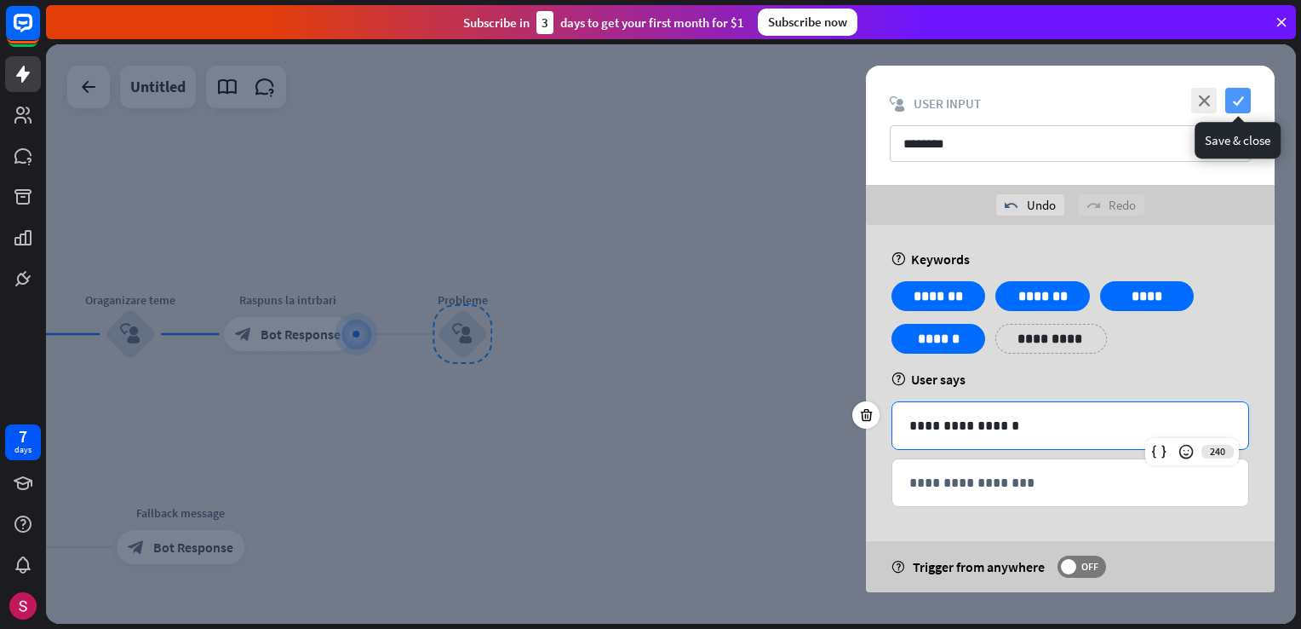
click at [1232, 96] on icon "check" at bounding box center [1239, 101] width 26 height 26
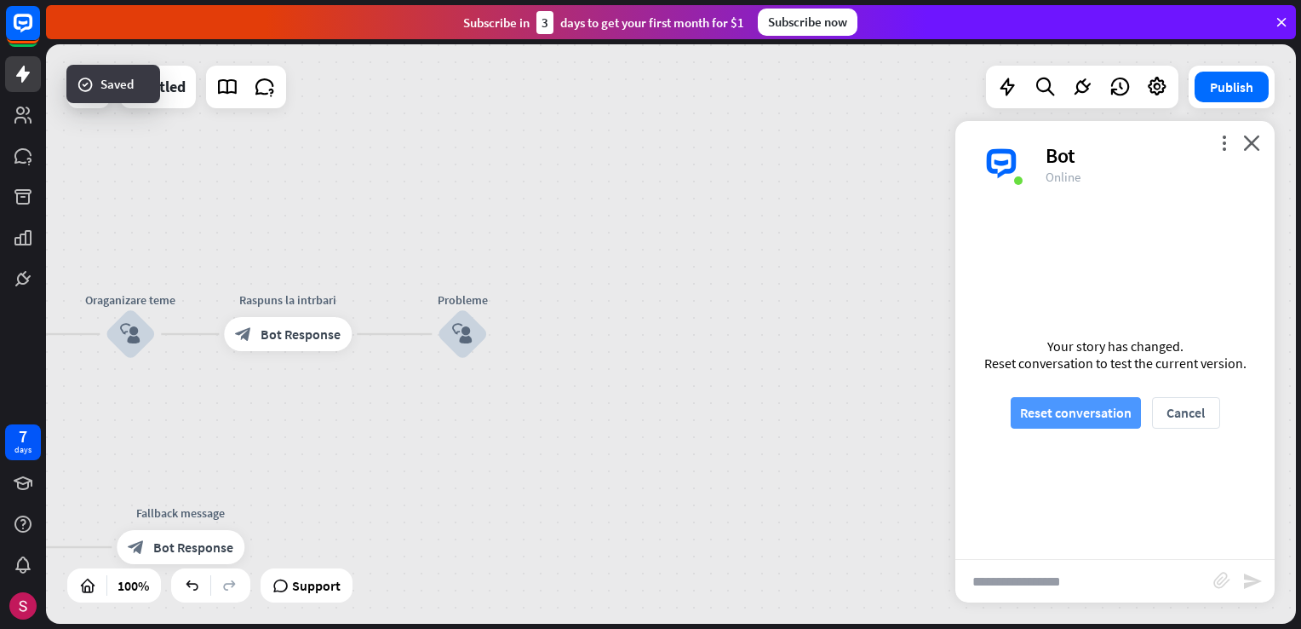
click at [1106, 422] on button "Reset conversation" at bounding box center [1076, 413] width 130 height 32
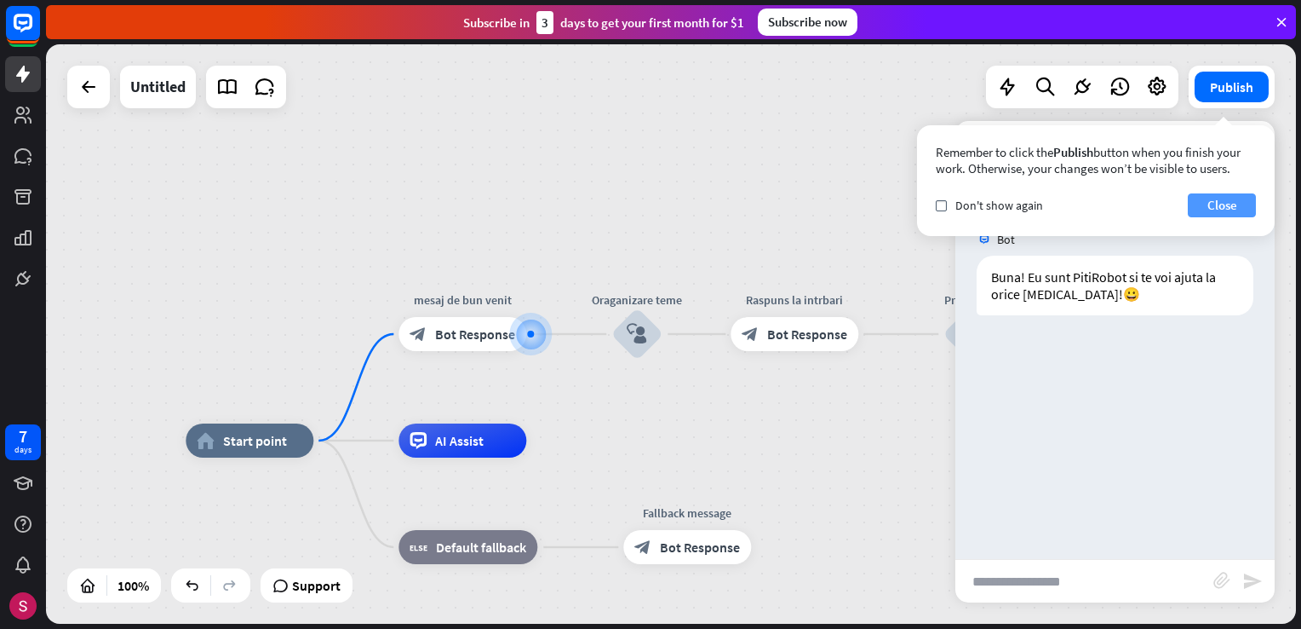
click at [1233, 204] on button "Close" at bounding box center [1222, 205] width 68 height 24
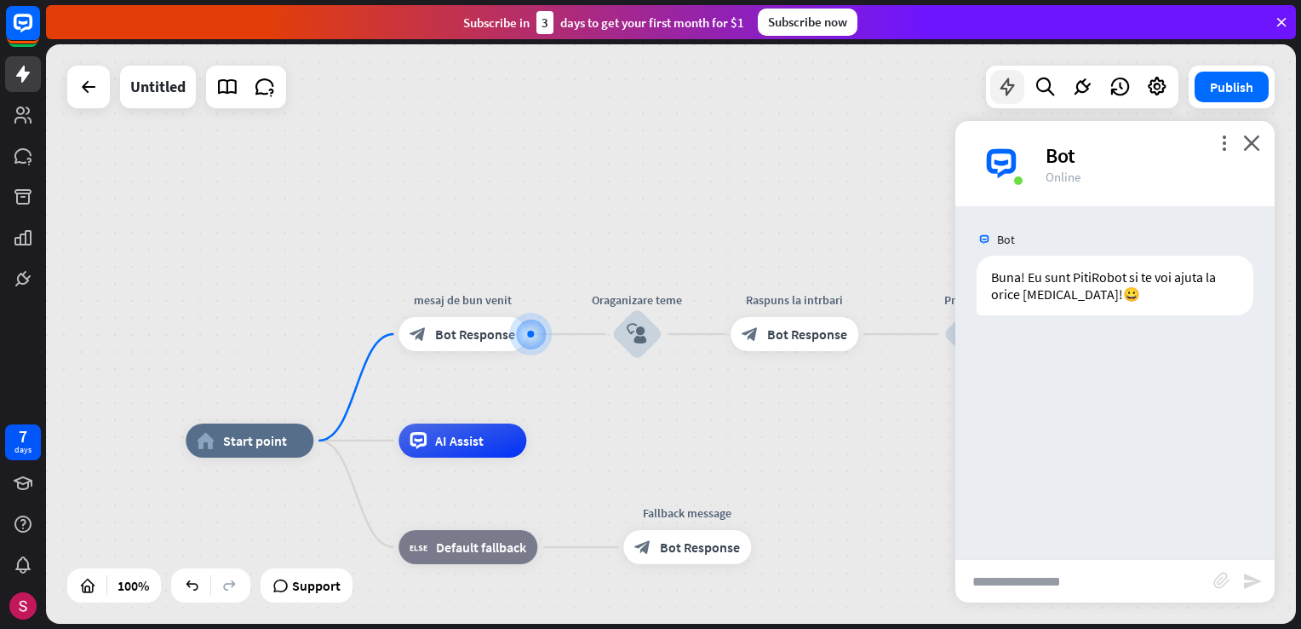
click at [1019, 88] on div at bounding box center [1008, 87] width 34 height 34
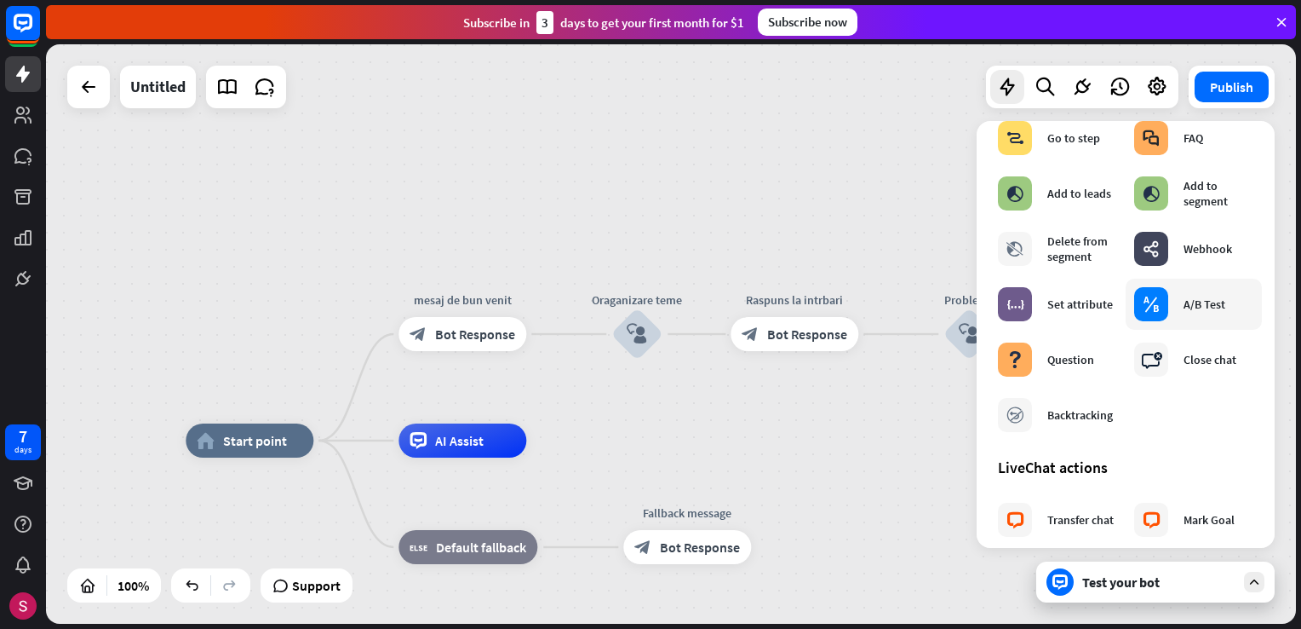
scroll to position [341, 0]
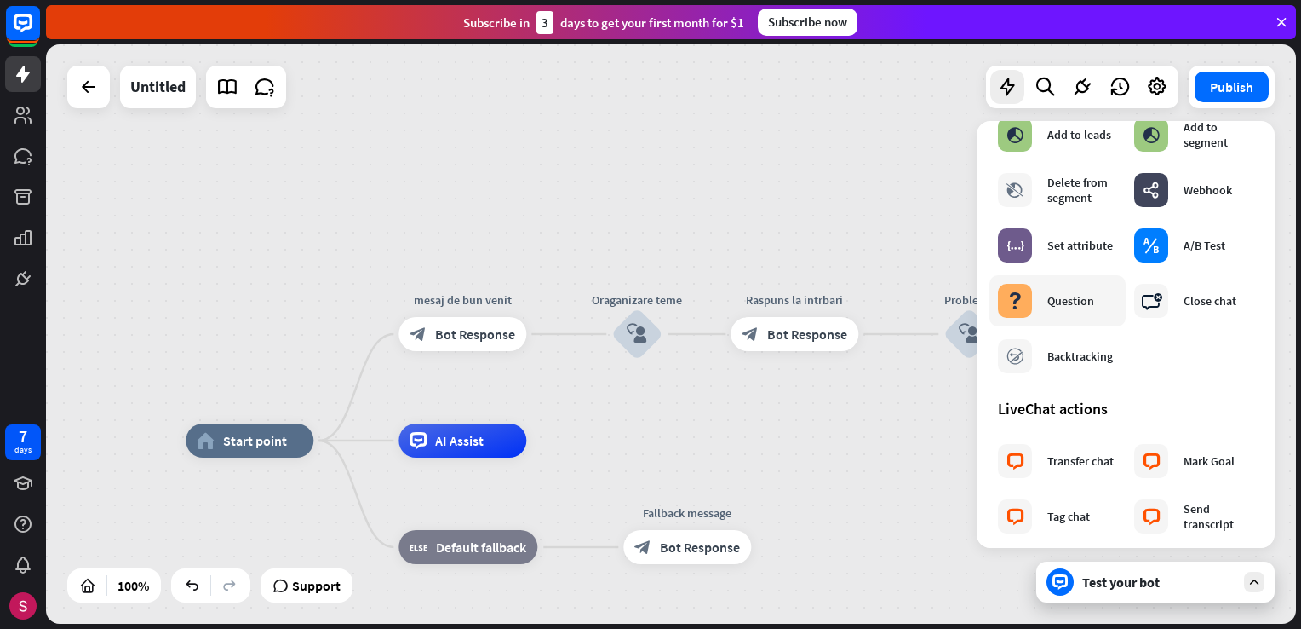
click at [1066, 293] on div "Question" at bounding box center [1071, 300] width 47 height 15
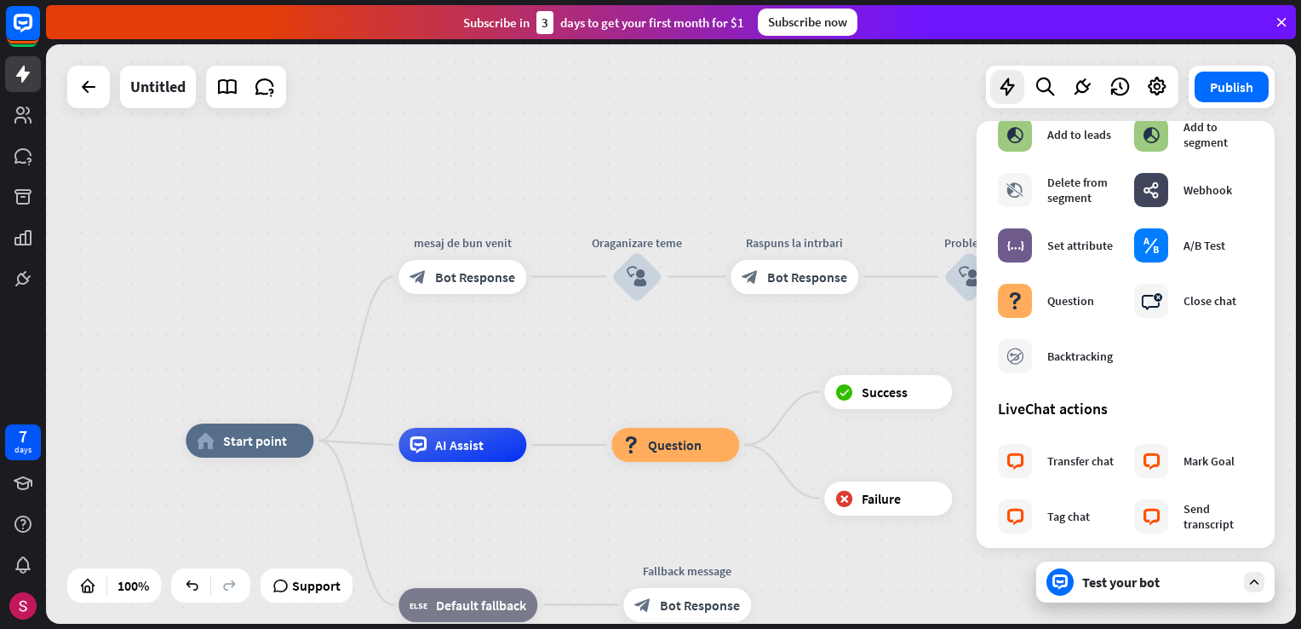
click at [735, 339] on div "home_2 Start point mesaj de bun venit block_bot_response Bot Response Oraganiza…" at bounding box center [671, 333] width 1250 height 579
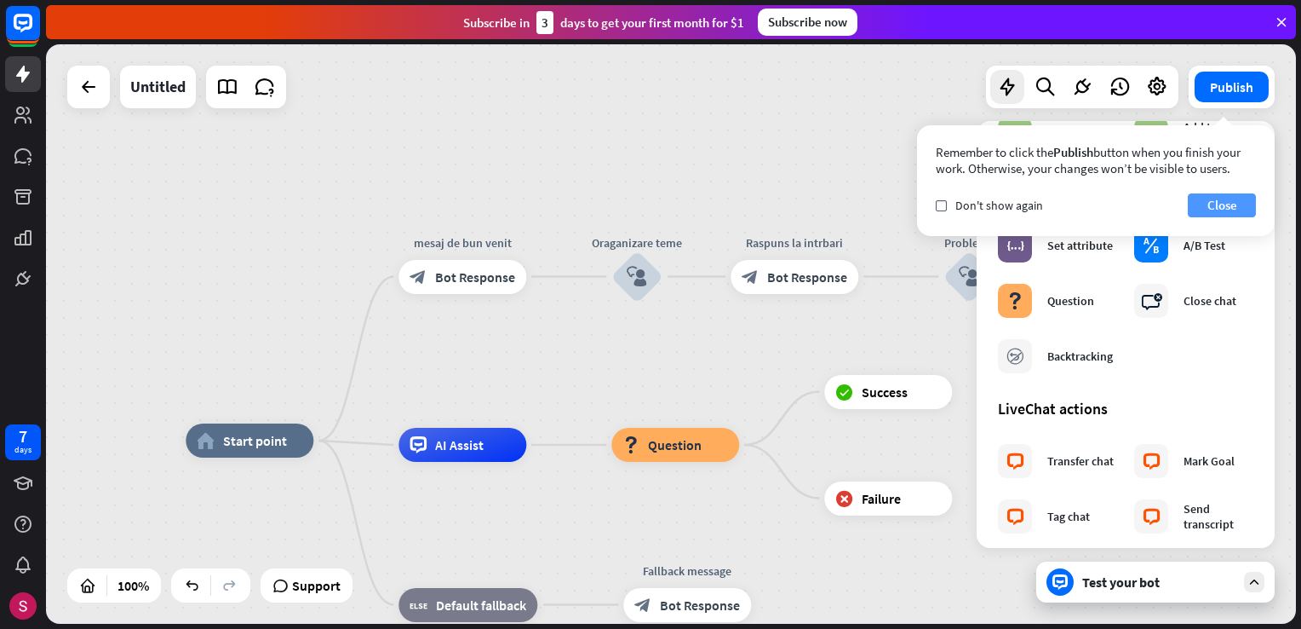
click at [1233, 209] on button "Close" at bounding box center [1222, 205] width 68 height 24
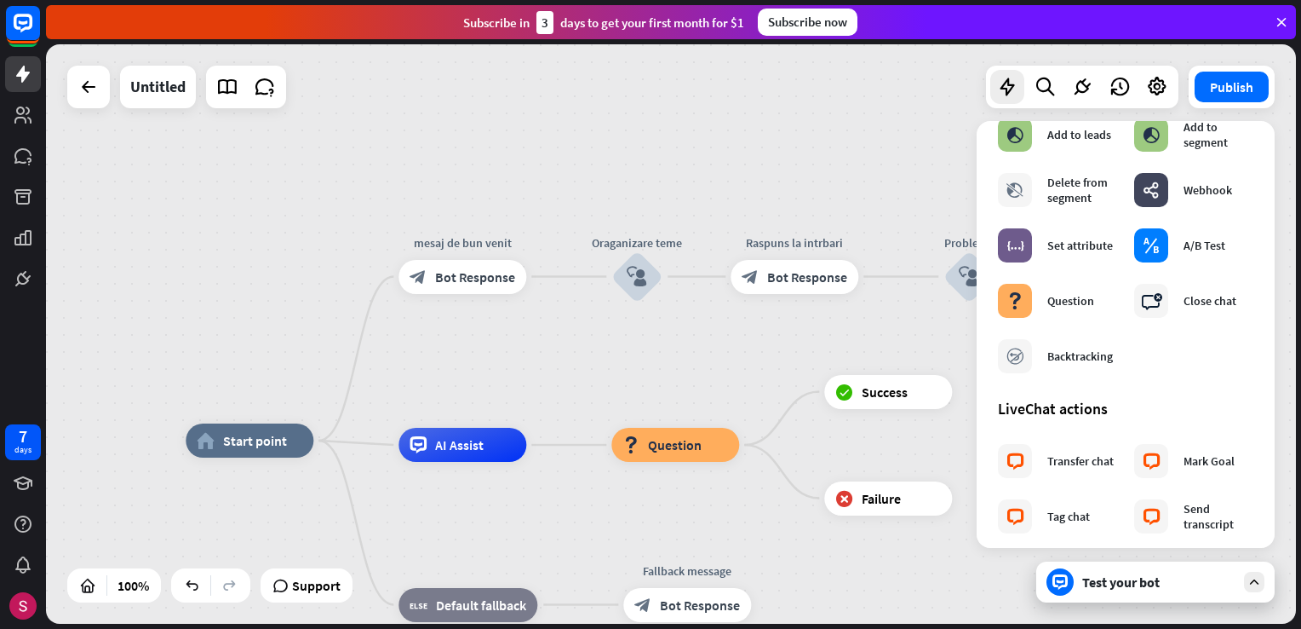
click at [801, 131] on div "home_2 Start point mesaj de bun venit block_bot_response Bot Response Oraganiza…" at bounding box center [671, 333] width 1250 height 579
click at [782, 111] on div "home_2 Start point mesaj de bun venit block_bot_response Bot Response Oraganiza…" at bounding box center [671, 333] width 1250 height 579
click at [1015, 99] on div at bounding box center [1008, 87] width 34 height 34
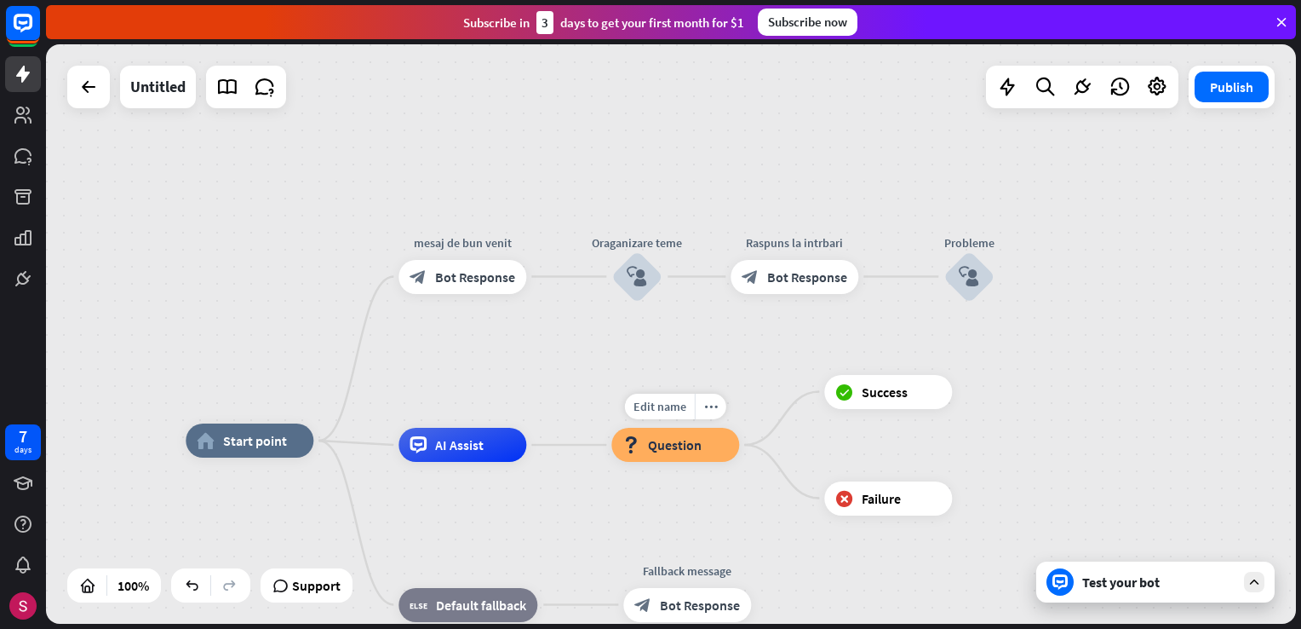
click at [701, 434] on div "block_question Question" at bounding box center [676, 445] width 128 height 34
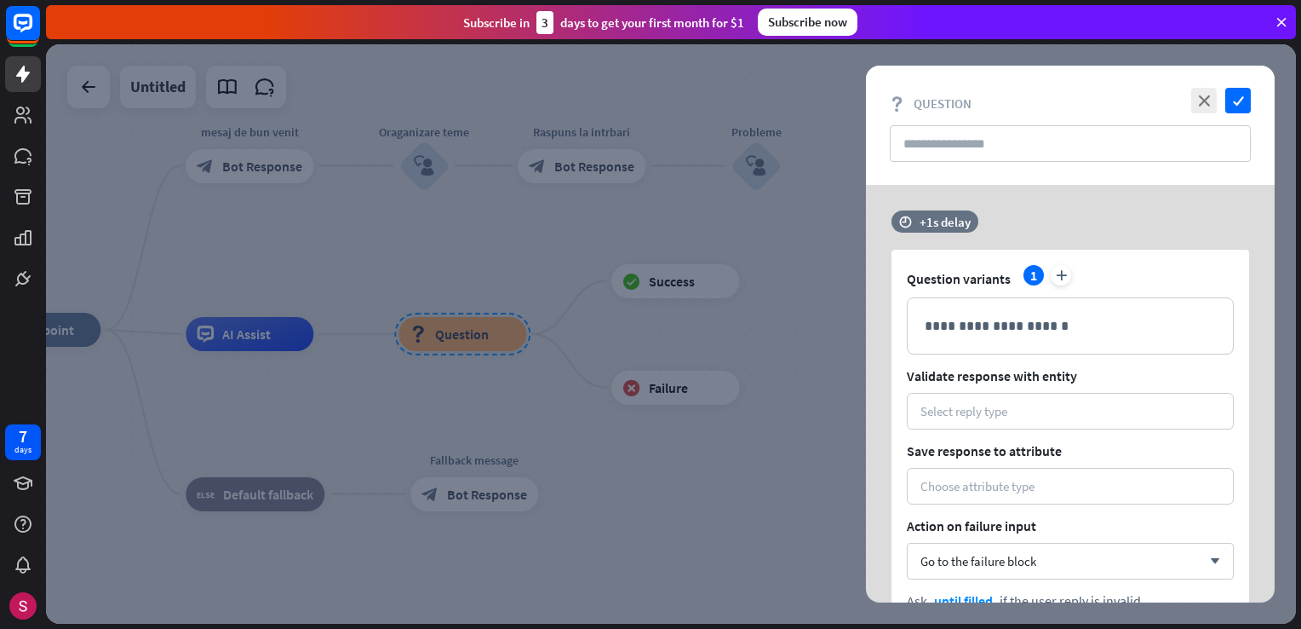
click at [610, 577] on div at bounding box center [671, 333] width 1250 height 579
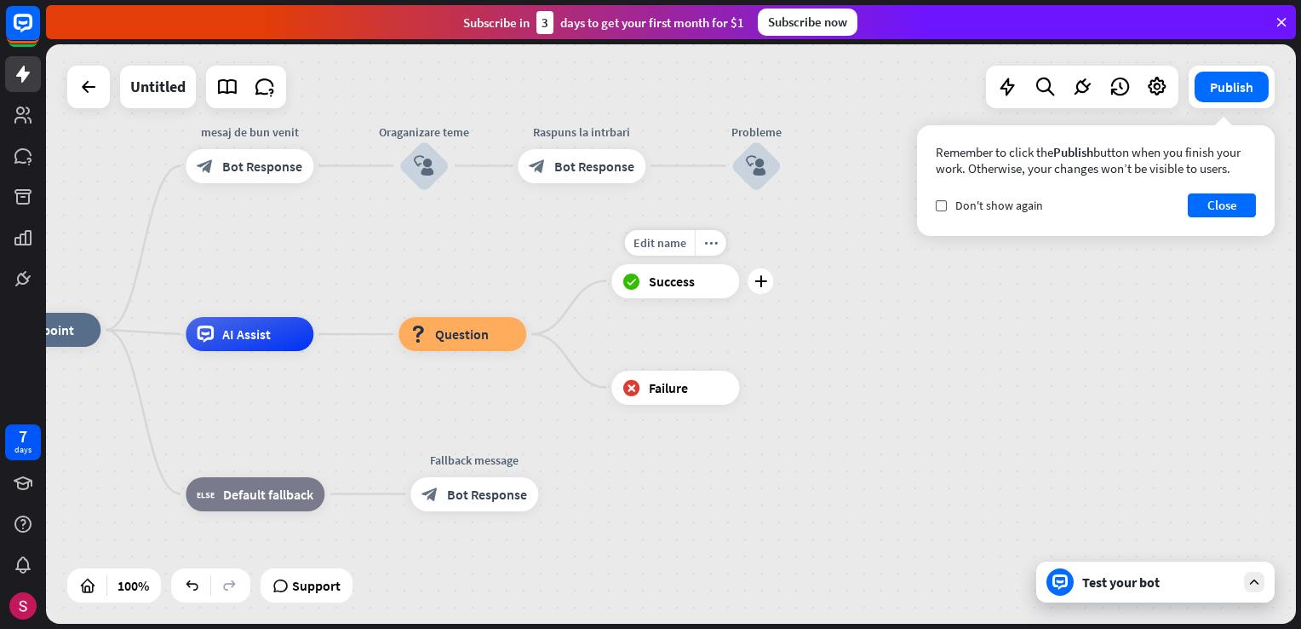
click at [646, 288] on div "block_success Success" at bounding box center [676, 281] width 128 height 34
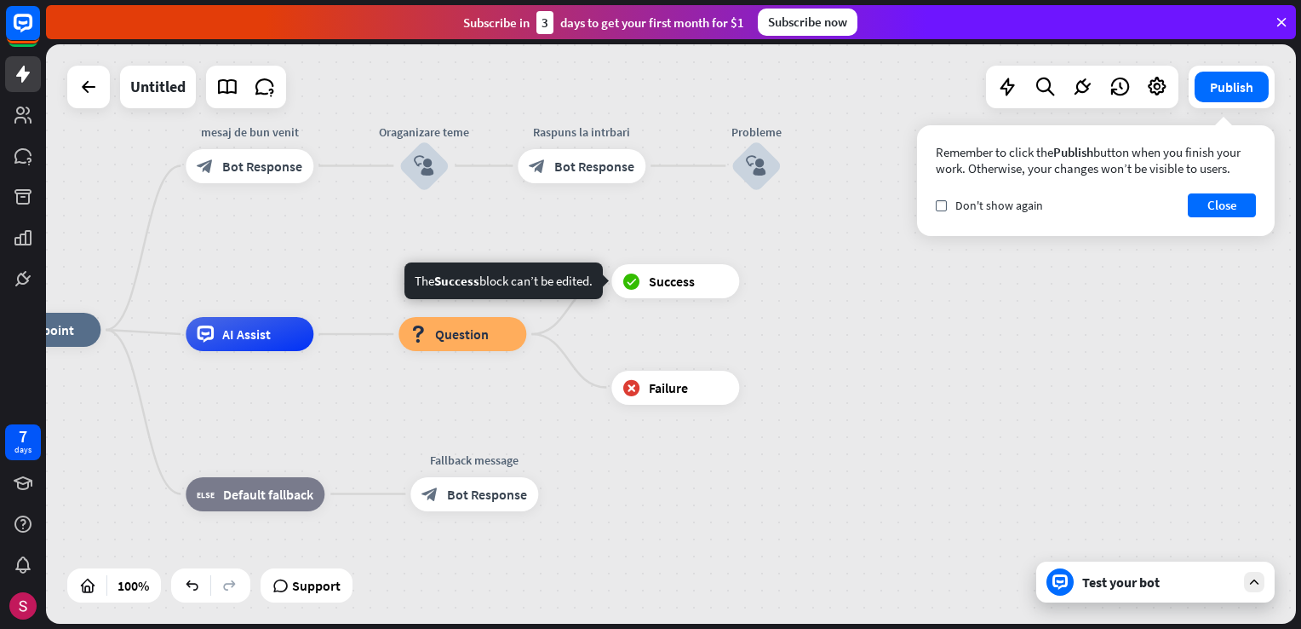
click at [1005, 415] on div "home_2 Start point mesaj de bun venit block_bot_response Bot Response Oraganiza…" at bounding box center [598, 619] width 1250 height 579
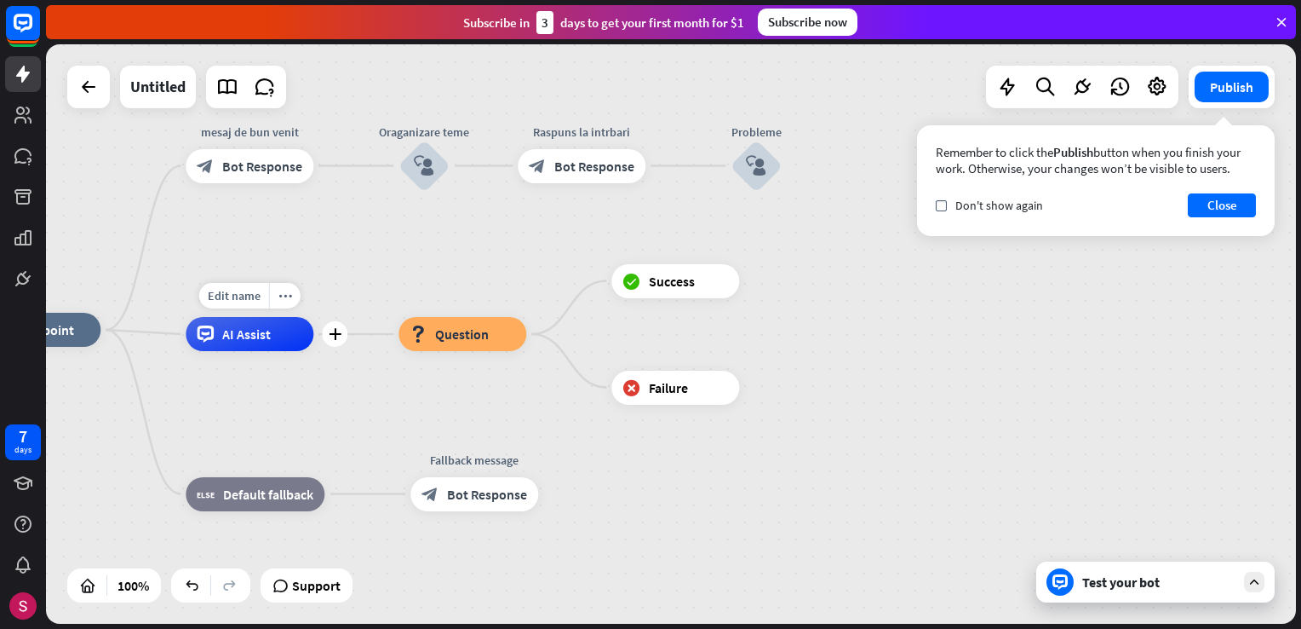
click at [249, 332] on span "AI Assist" at bounding box center [246, 333] width 49 height 17
click at [258, 302] on span "Edit name" at bounding box center [234, 295] width 53 height 15
type input "*"
type input "*********"
click at [316, 377] on div "home_2 Start point mesaj de bun venit block_bot_response Bot Response Oraganiza…" at bounding box center [671, 333] width 1250 height 579
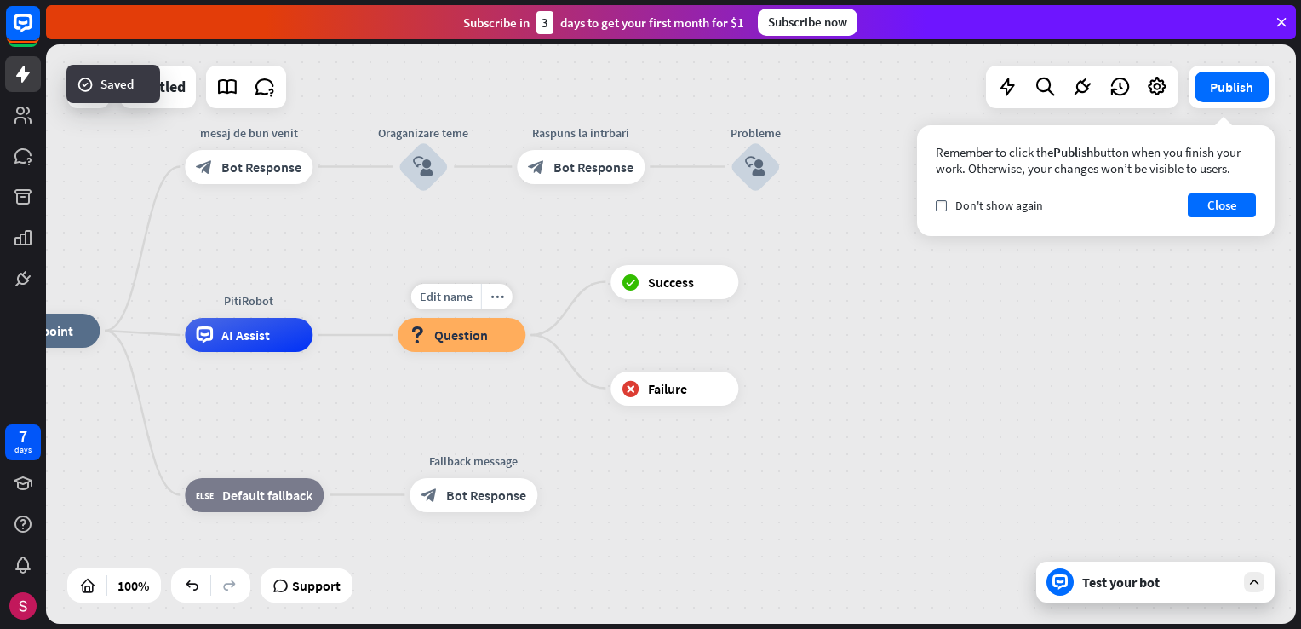
click at [430, 345] on div "block_question Question" at bounding box center [462, 335] width 128 height 34
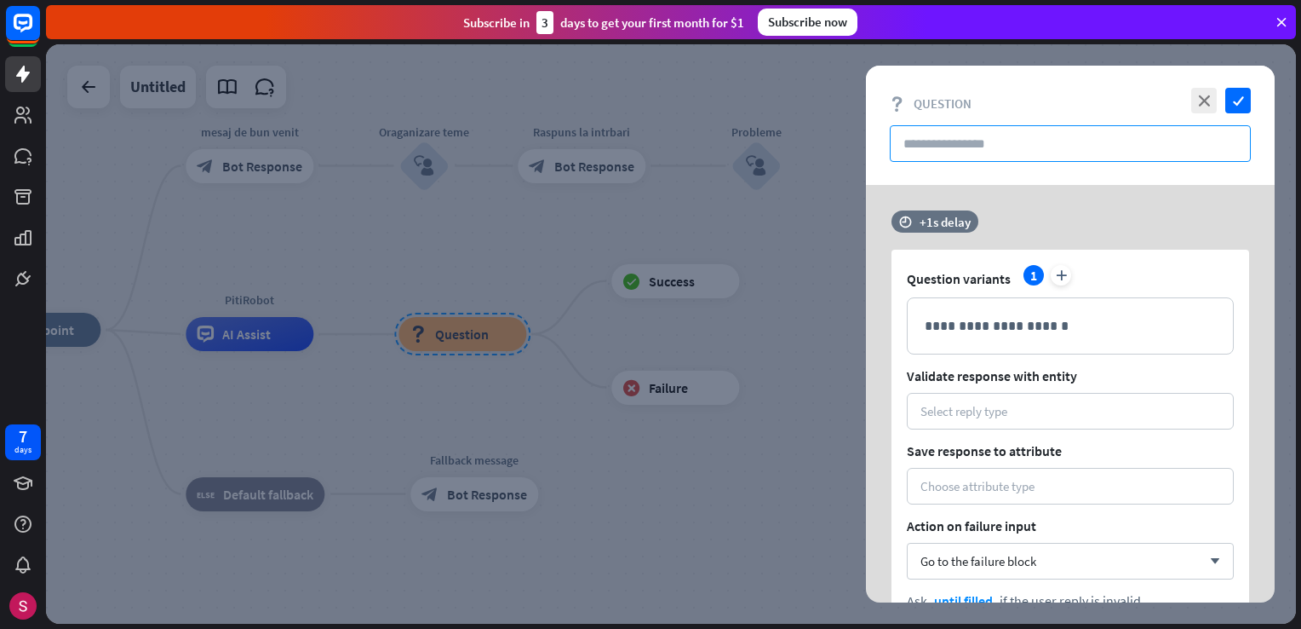
click at [981, 145] on input "text" at bounding box center [1070, 143] width 361 height 37
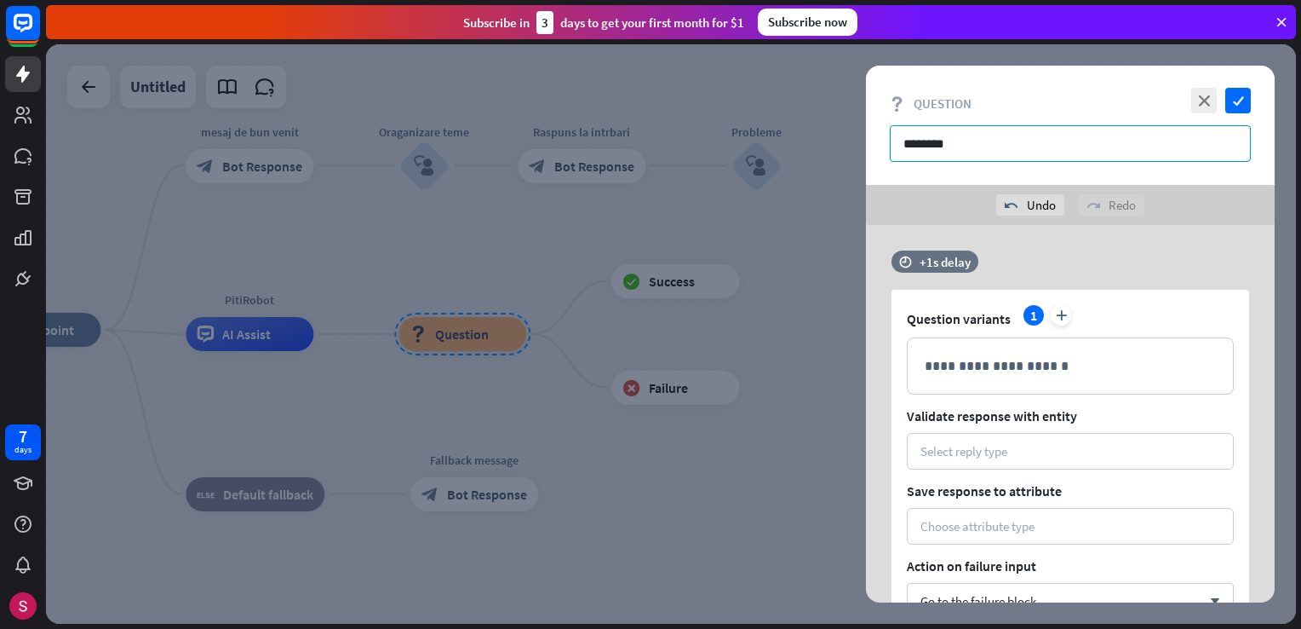
type input "*********"
drag, startPoint x: 976, startPoint y: 131, endPoint x: 797, endPoint y: 125, distance: 179.0
click at [797, 125] on div "**********" at bounding box center [671, 333] width 1250 height 579
type input "*********"
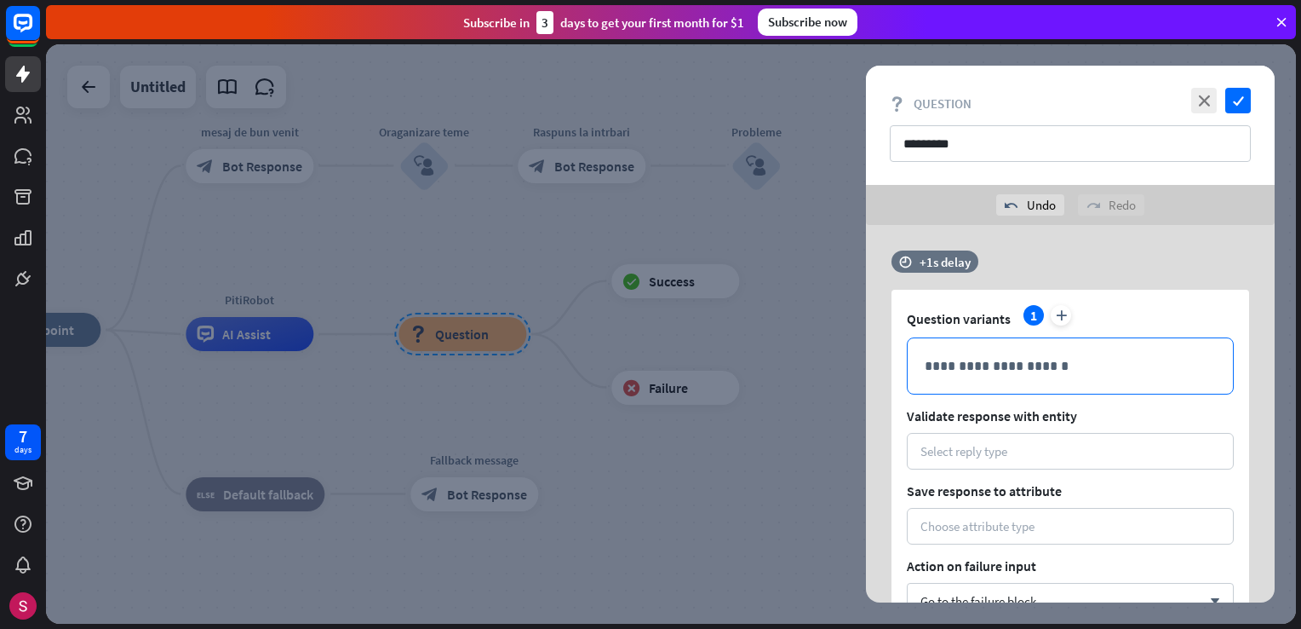
click at [1011, 346] on div "**********" at bounding box center [1070, 365] width 325 height 55
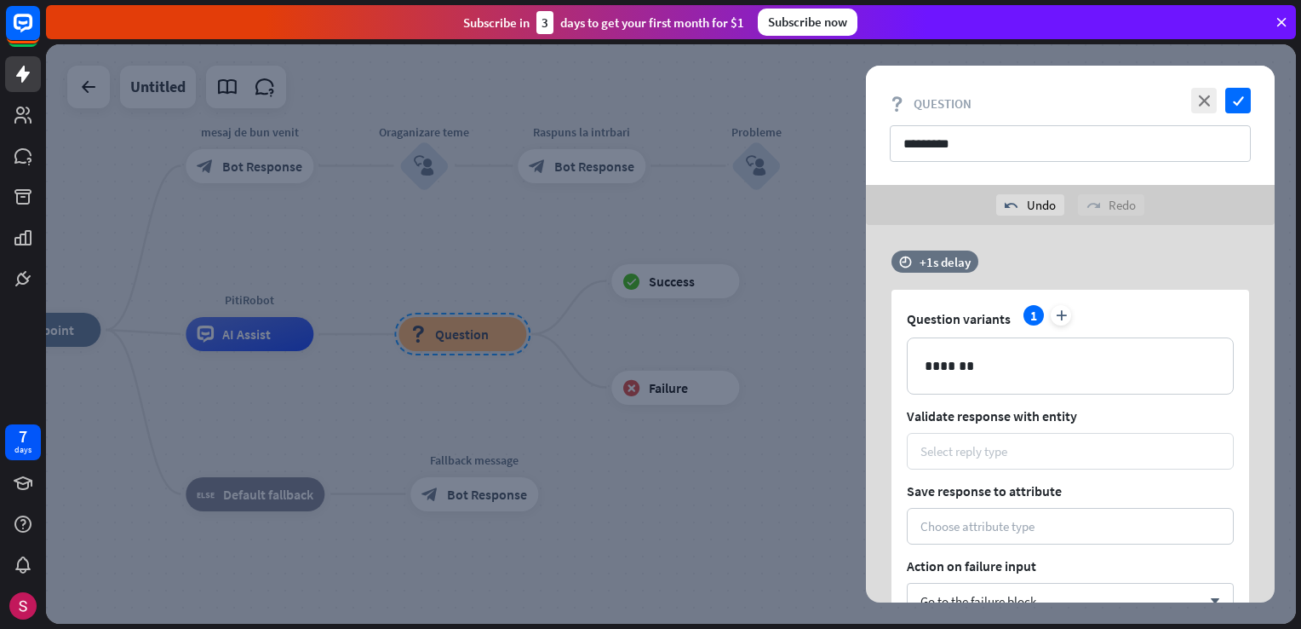
click at [962, 451] on div "Select reply type" at bounding box center [964, 451] width 87 height 16
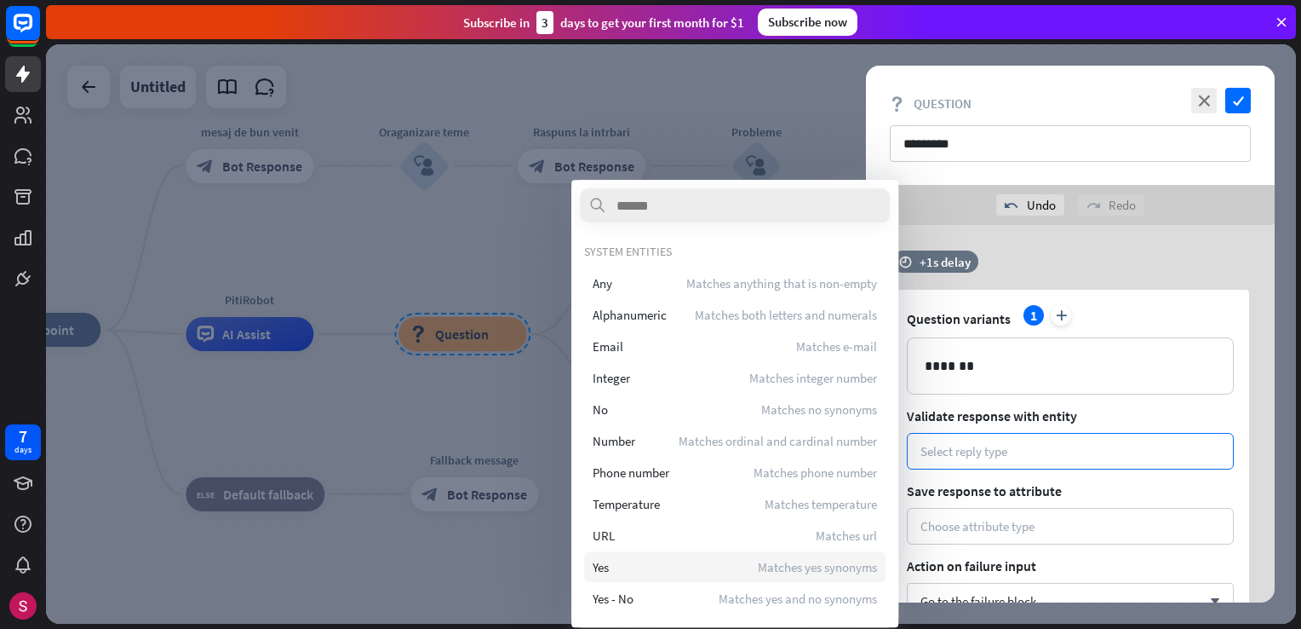
click at [658, 577] on div "Yes Matches yes synonyms" at bounding box center [735, 566] width 302 height 31
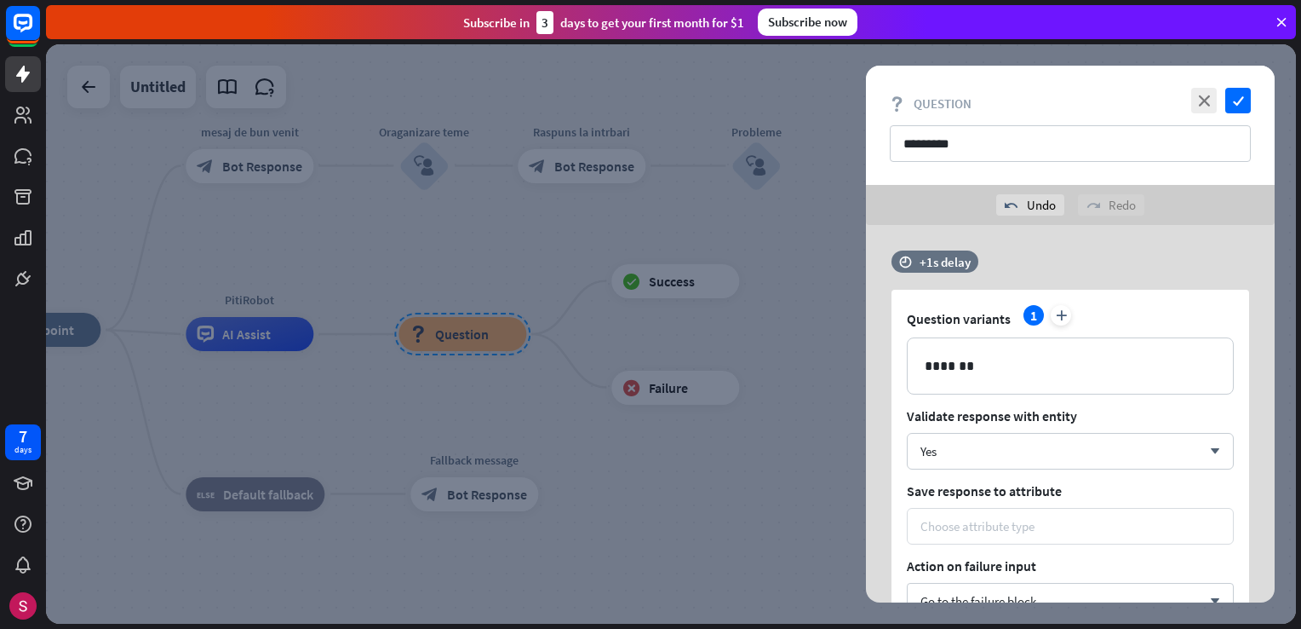
click at [1012, 521] on div "Choose attribute type" at bounding box center [978, 526] width 114 height 16
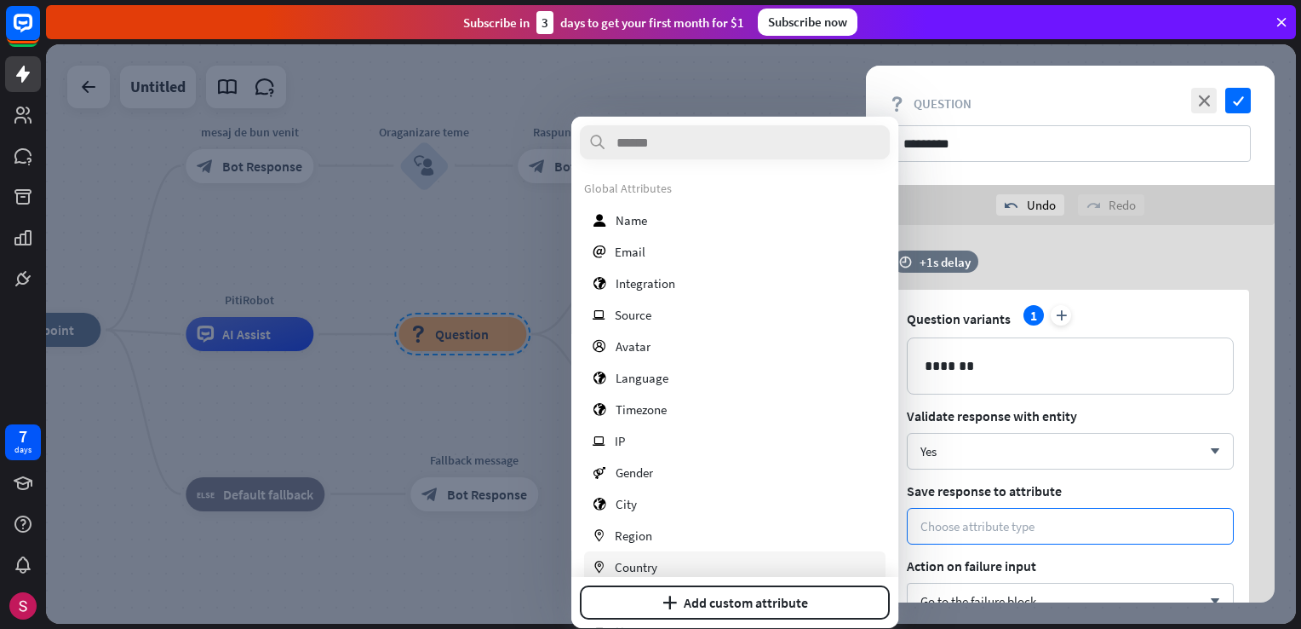
click at [666, 566] on div "marker Country" at bounding box center [735, 566] width 302 height 31
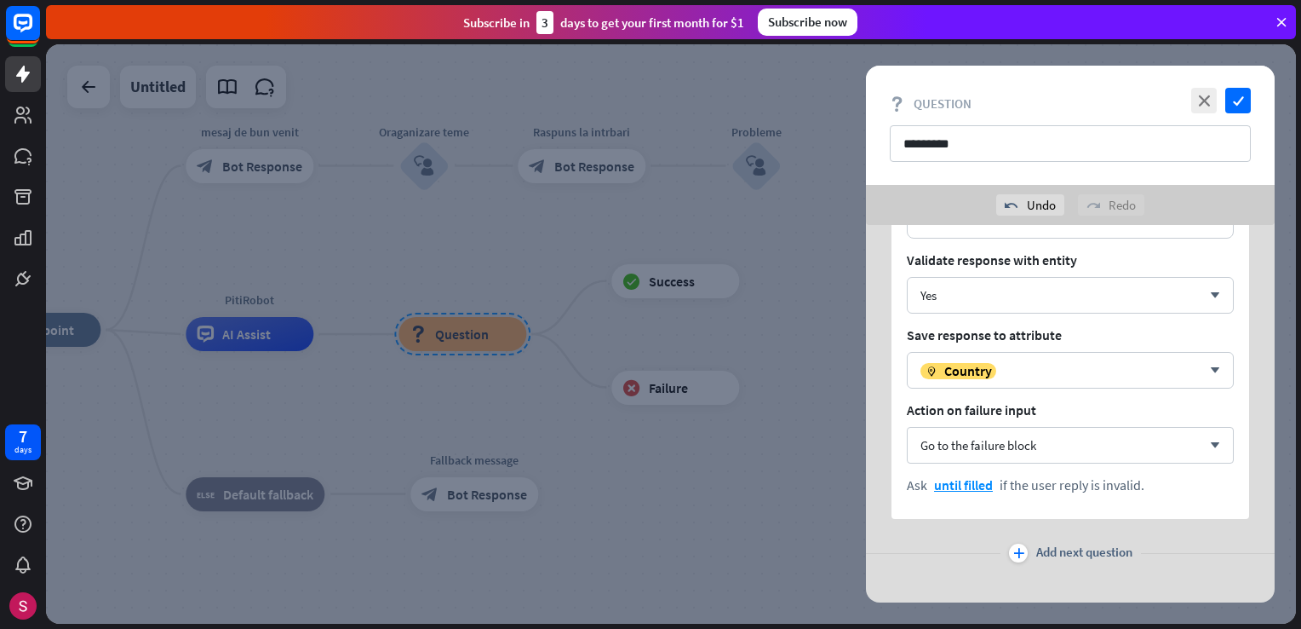
scroll to position [170, 0]
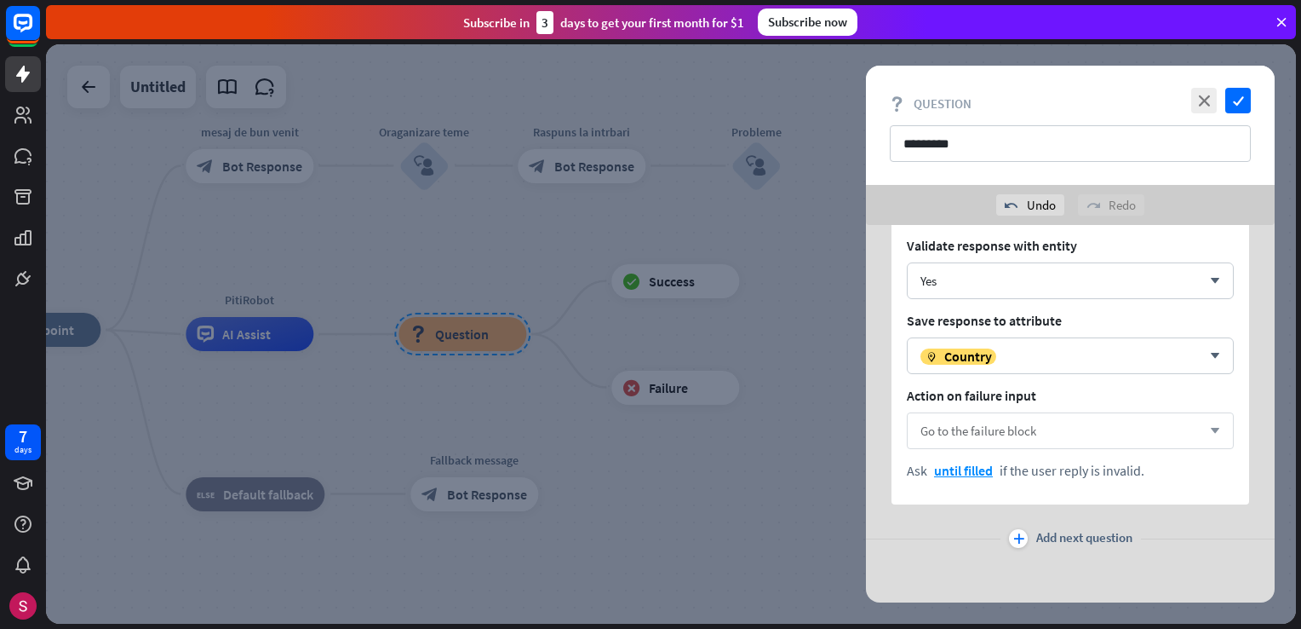
click at [1014, 438] on div "Go to the failure block arrow_down" at bounding box center [1070, 430] width 327 height 37
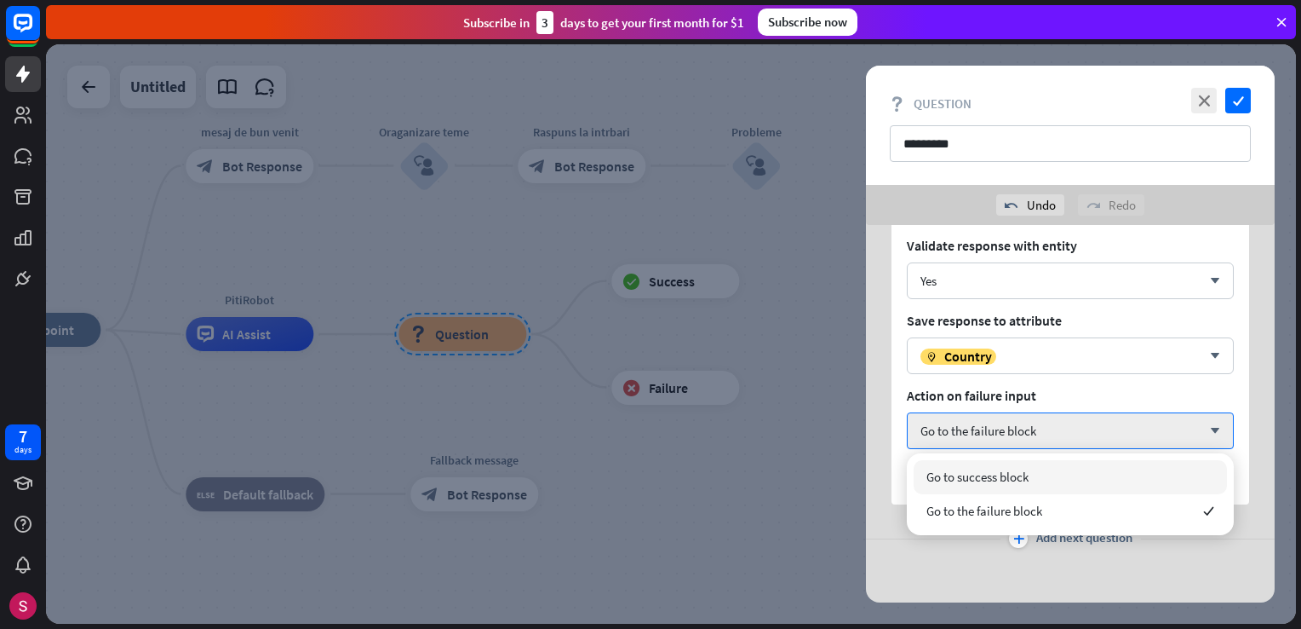
click at [965, 485] on div "Go to success block" at bounding box center [1070, 477] width 313 height 34
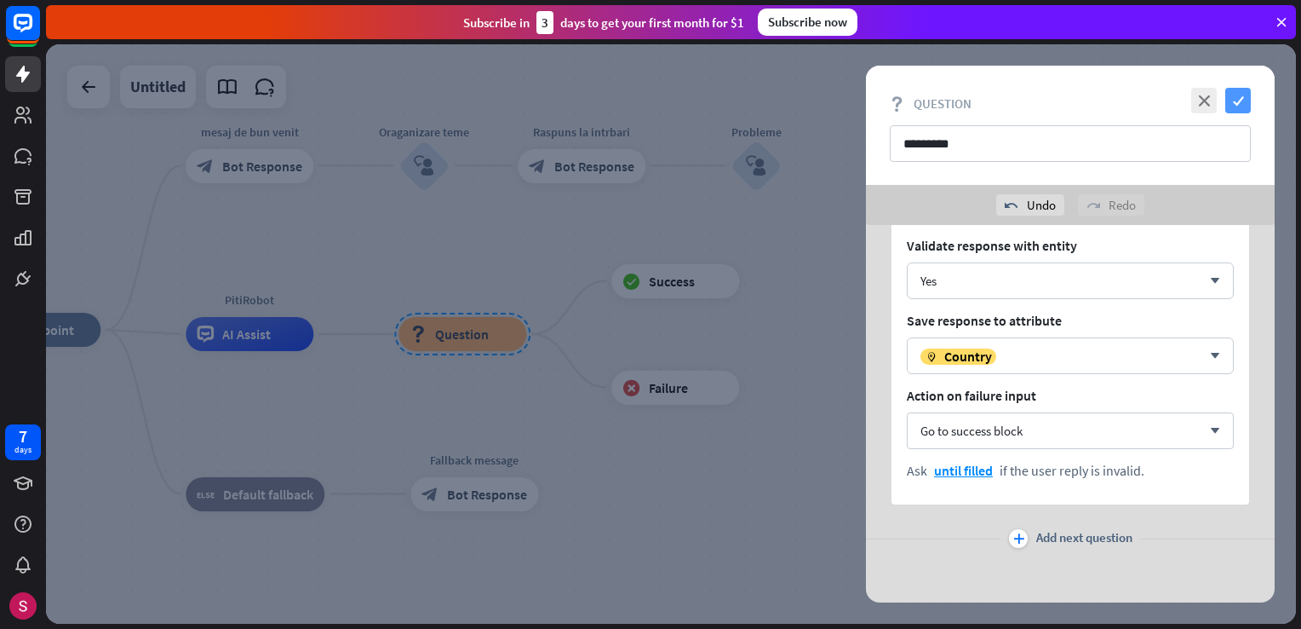
click at [1243, 107] on icon "check" at bounding box center [1239, 101] width 26 height 26
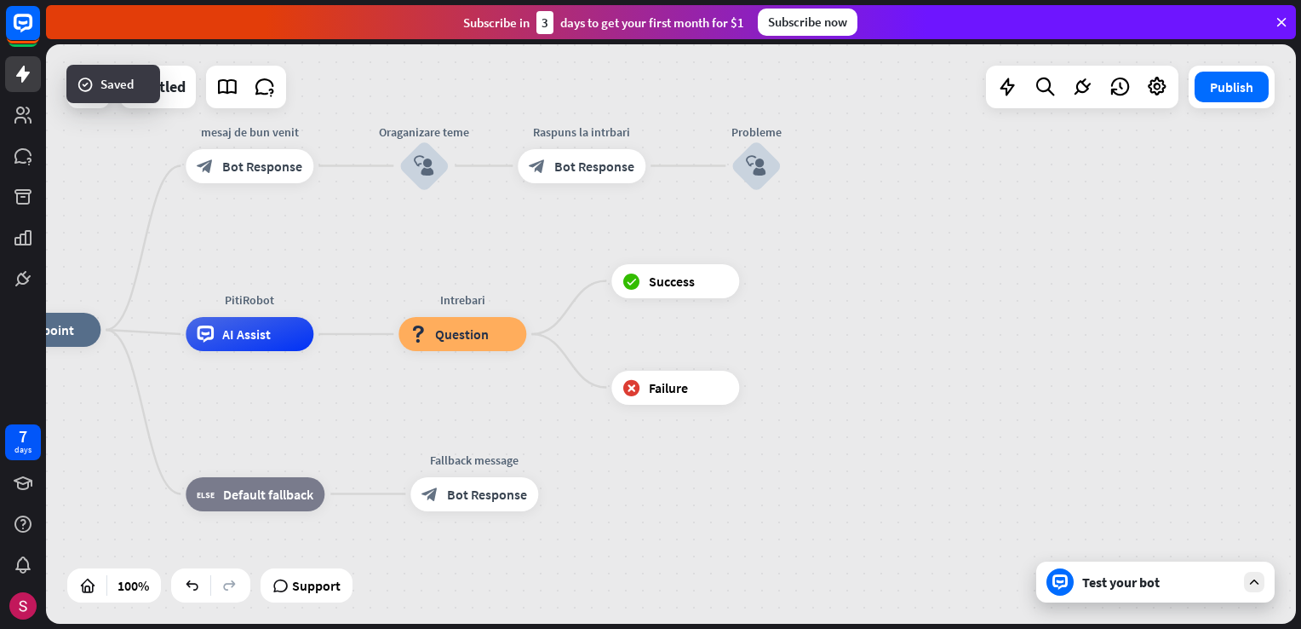
click at [1206, 585] on div "Test your bot" at bounding box center [1159, 581] width 153 height 17
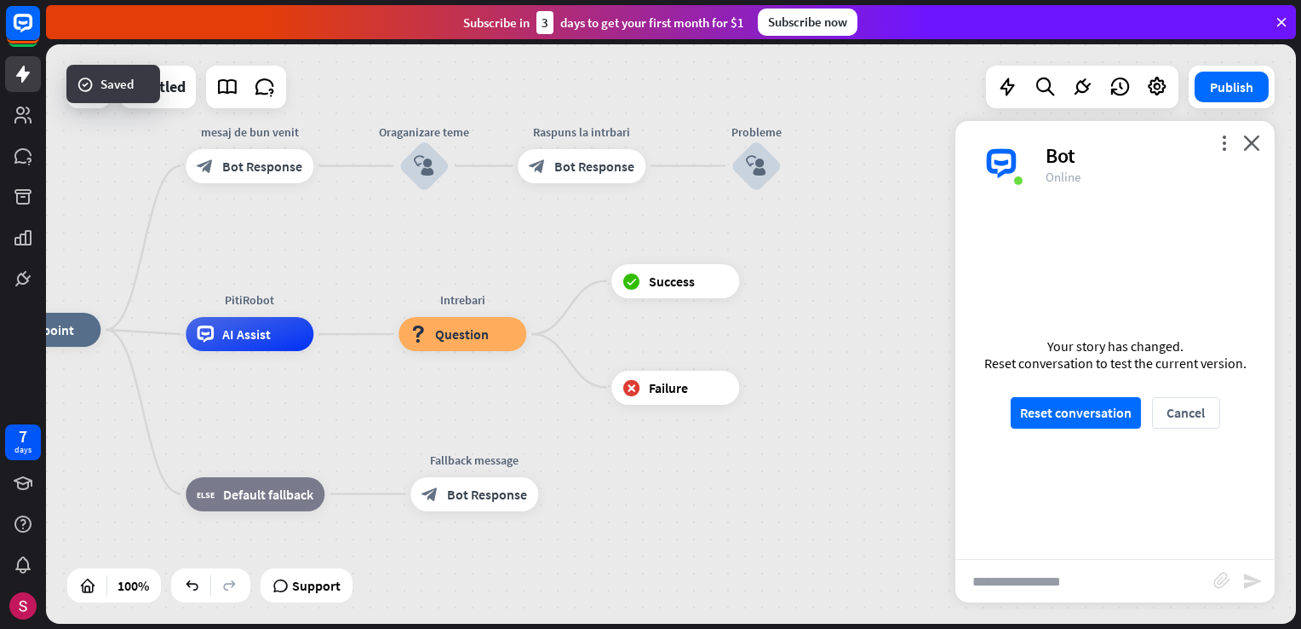
click at [1079, 571] on input "text" at bounding box center [1085, 581] width 258 height 43
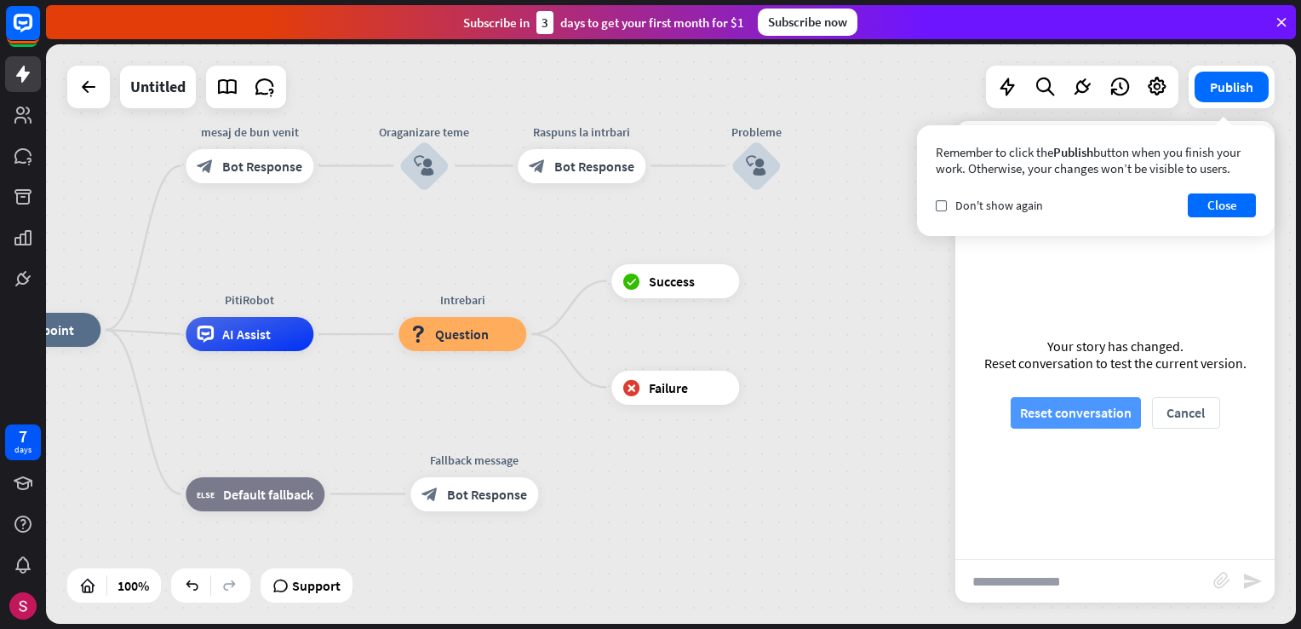
click at [1106, 414] on button "Reset conversation" at bounding box center [1076, 413] width 130 height 32
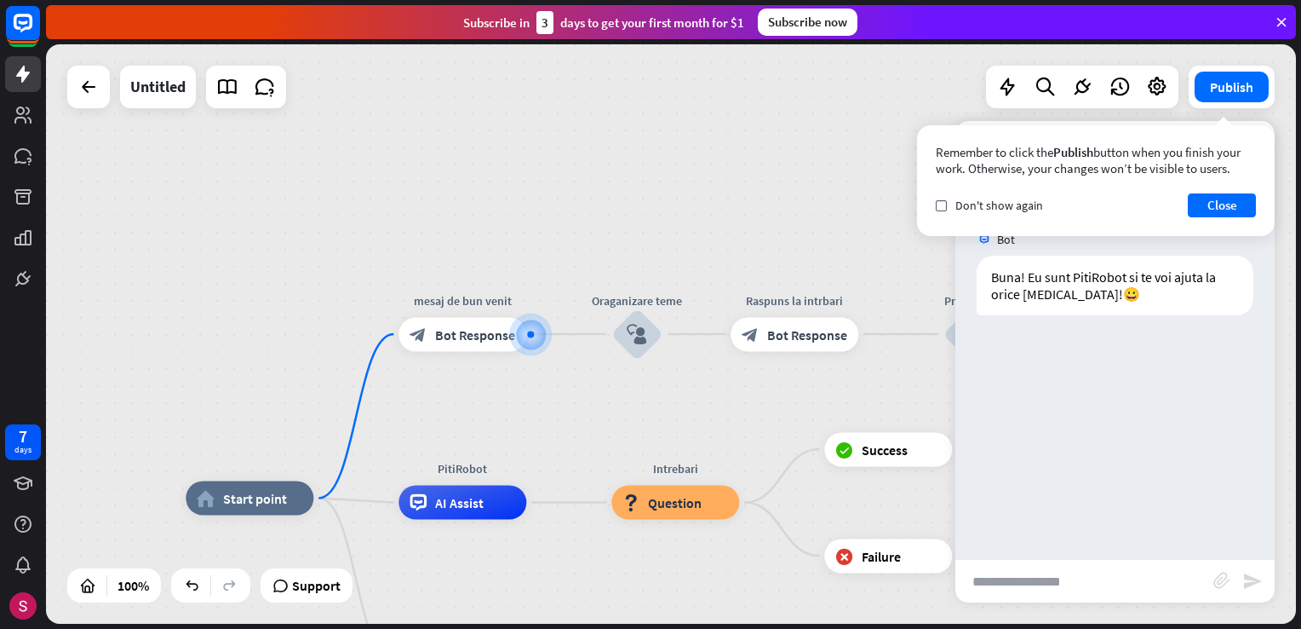
click at [1029, 596] on input "text" at bounding box center [1085, 581] width 258 height 43
type input "********"
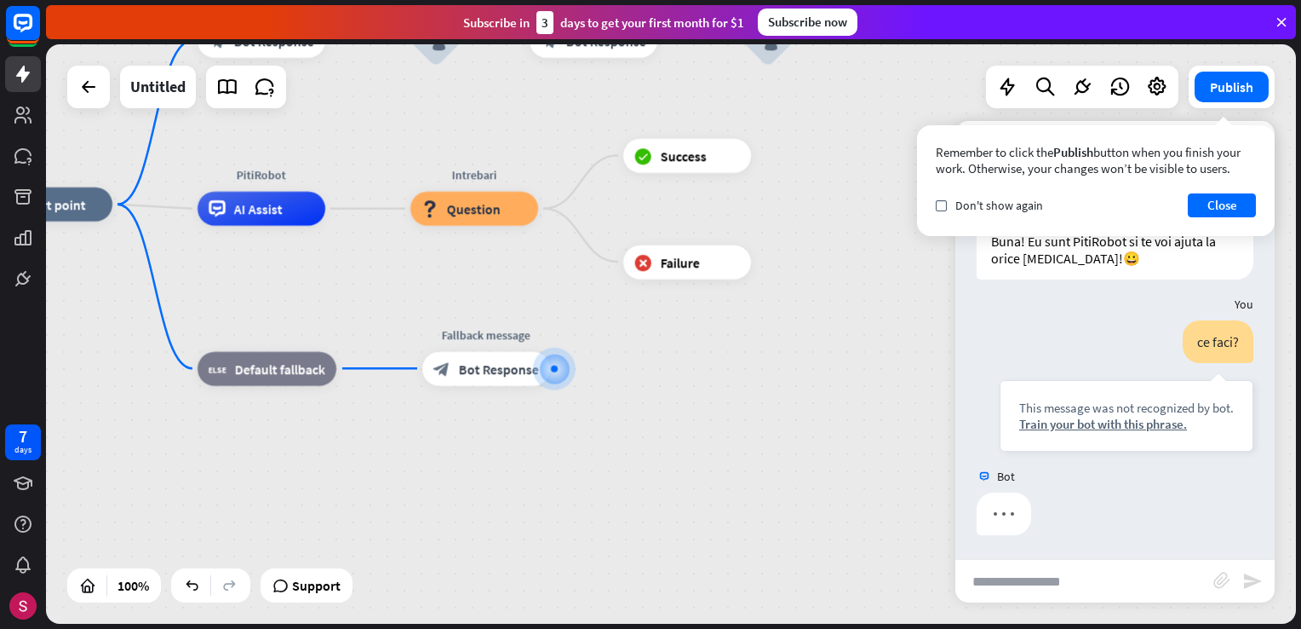
scroll to position [37, 0]
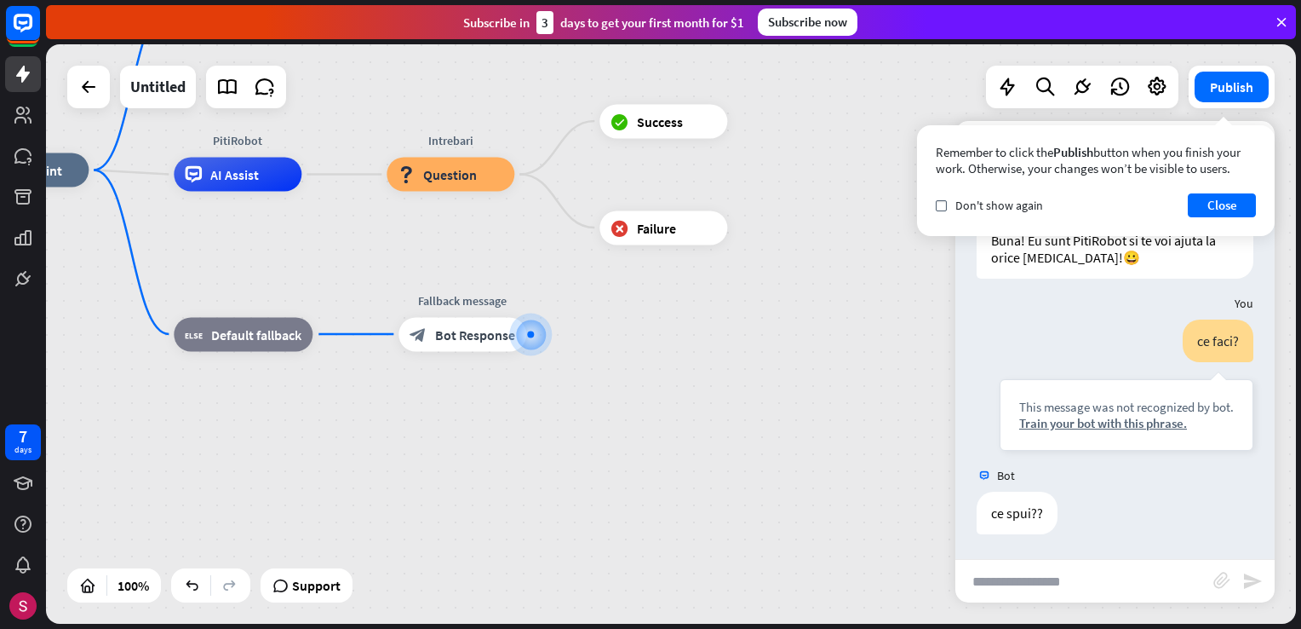
click at [1097, 579] on input "text" at bounding box center [1085, 581] width 258 height 43
click at [1234, 210] on button "Close" at bounding box center [1222, 205] width 68 height 24
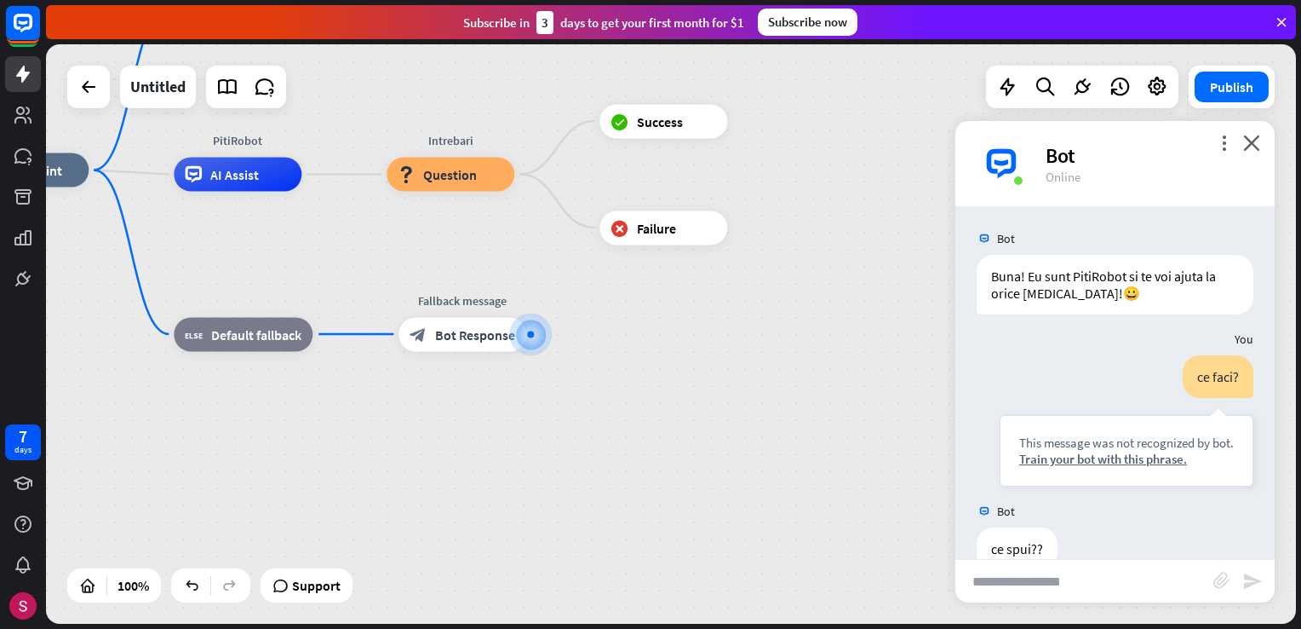
scroll to position [0, 0]
click at [1259, 138] on icon "close" at bounding box center [1251, 143] width 17 height 16
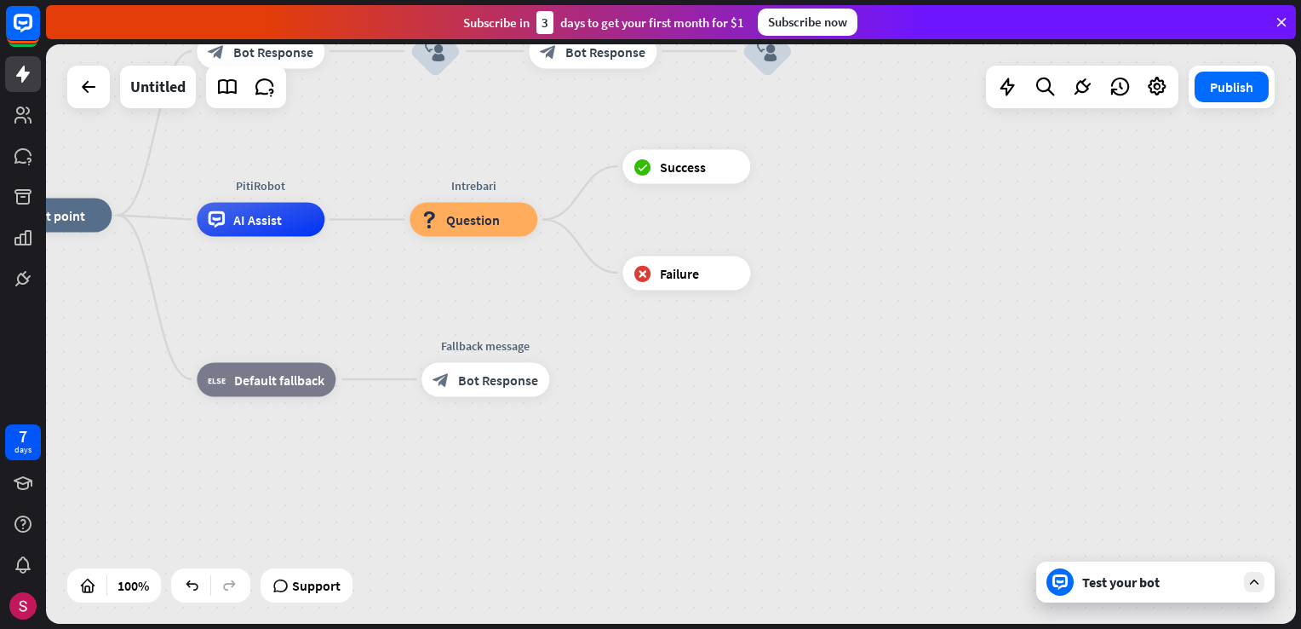
drag, startPoint x: 732, startPoint y: 327, endPoint x: 715, endPoint y: 322, distance: 17.0
click at [750, 363] on div "home_2 Start point mesaj de bun venit block_bot_response Bot Response Oraganiza…" at bounding box center [609, 504] width 1250 height 579
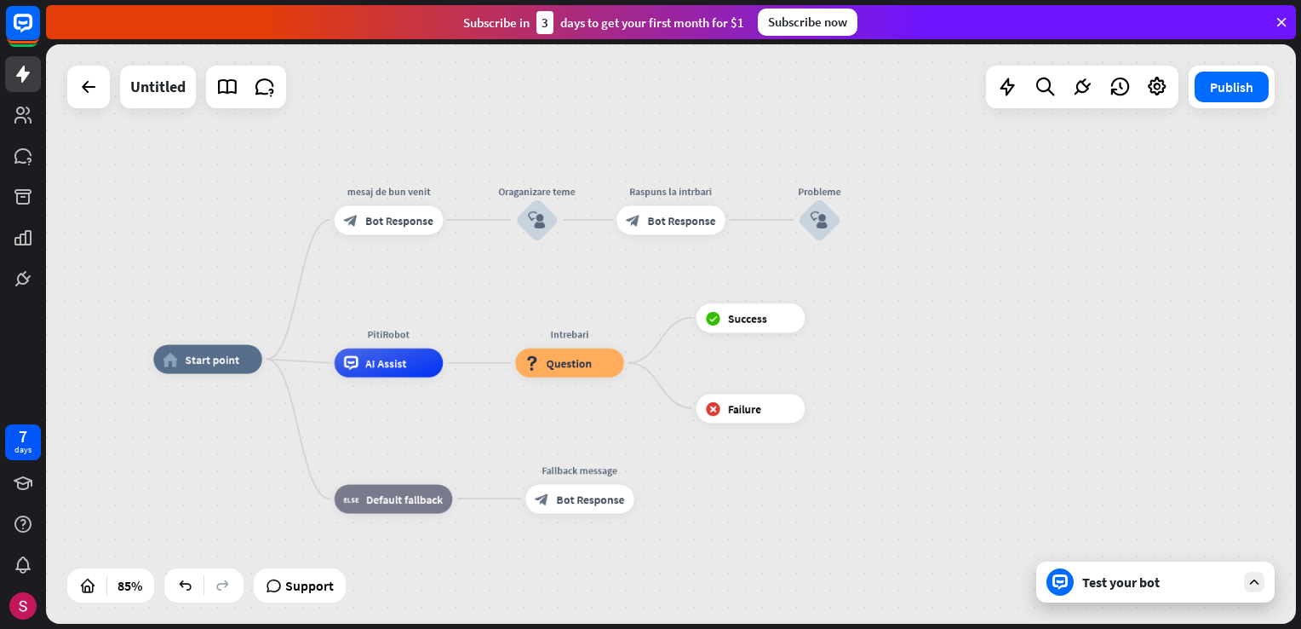
drag, startPoint x: 951, startPoint y: 400, endPoint x: 951, endPoint y: 457, distance: 57.1
click at [948, 501] on div "home_2 Start point mesaj de bun venit block_bot_response Bot Response Oraganiza…" at bounding box center [684, 605] width 1063 height 492
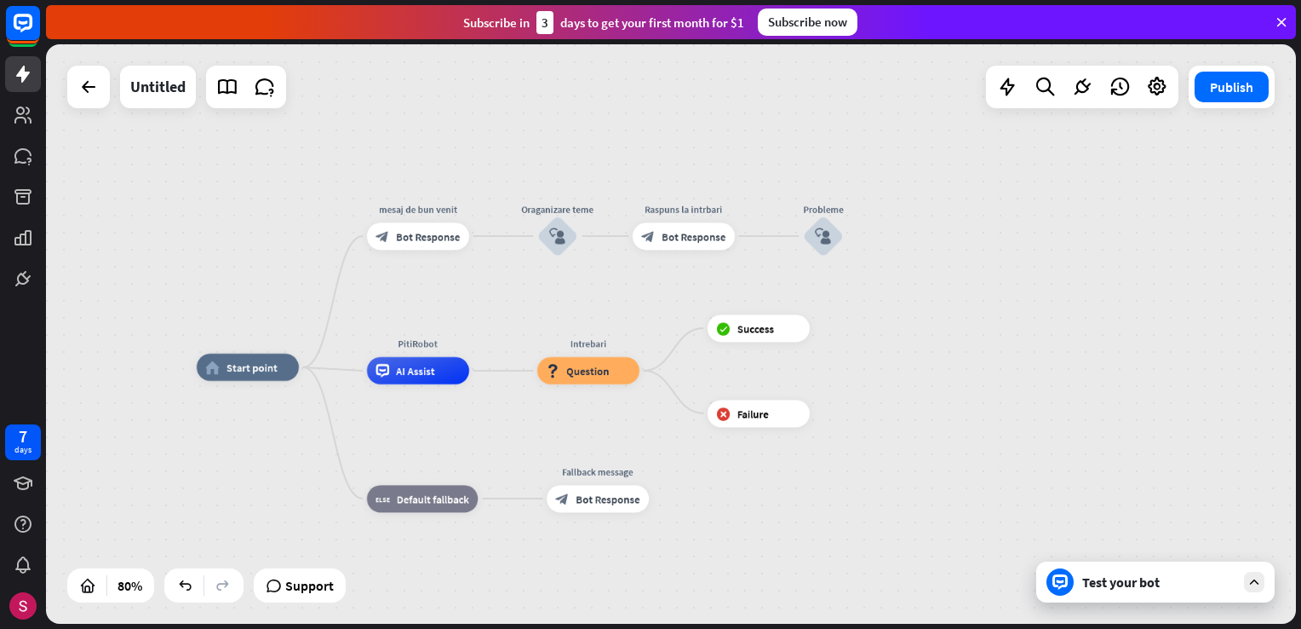
drag, startPoint x: 483, startPoint y: 423, endPoint x: 492, endPoint y: 417, distance: 11.1
click at [492, 417] on div "home_2 Start point mesaj de bun venit block_bot_response Bot Response Oraganiza…" at bounding box center [697, 598] width 1000 height 463
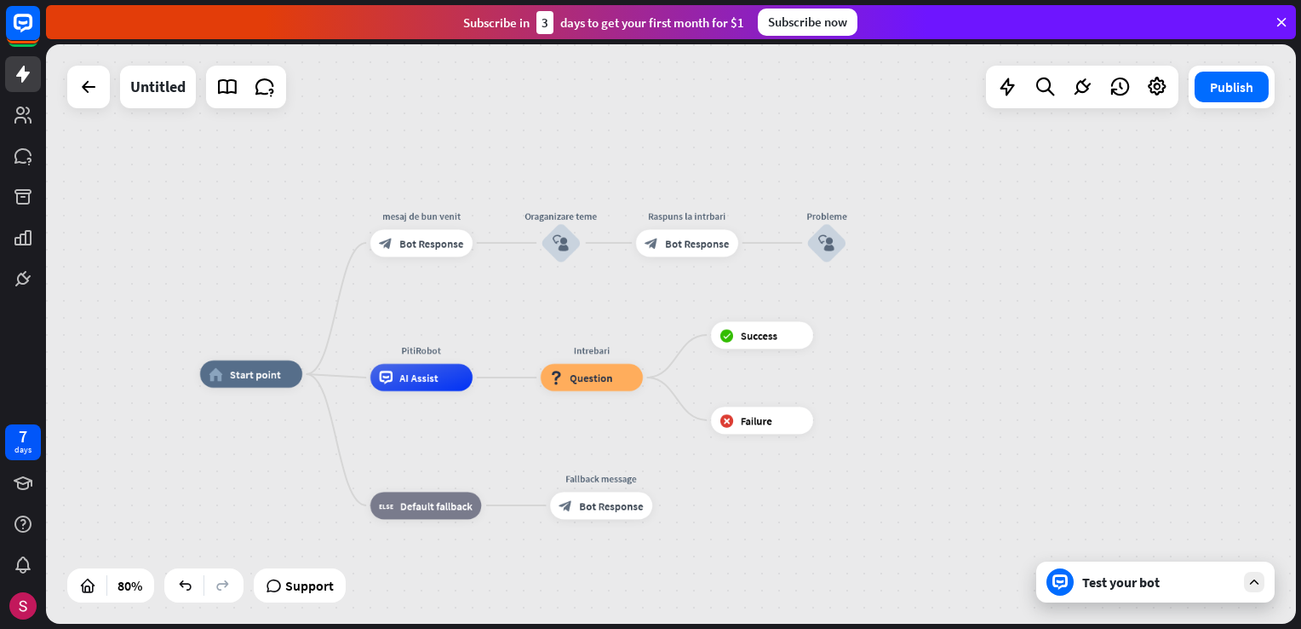
click at [510, 380] on div "home_2 Start point mesaj de bun venit block_bot_response Bot Response Oraganiza…" at bounding box center [700, 605] width 1000 height 463
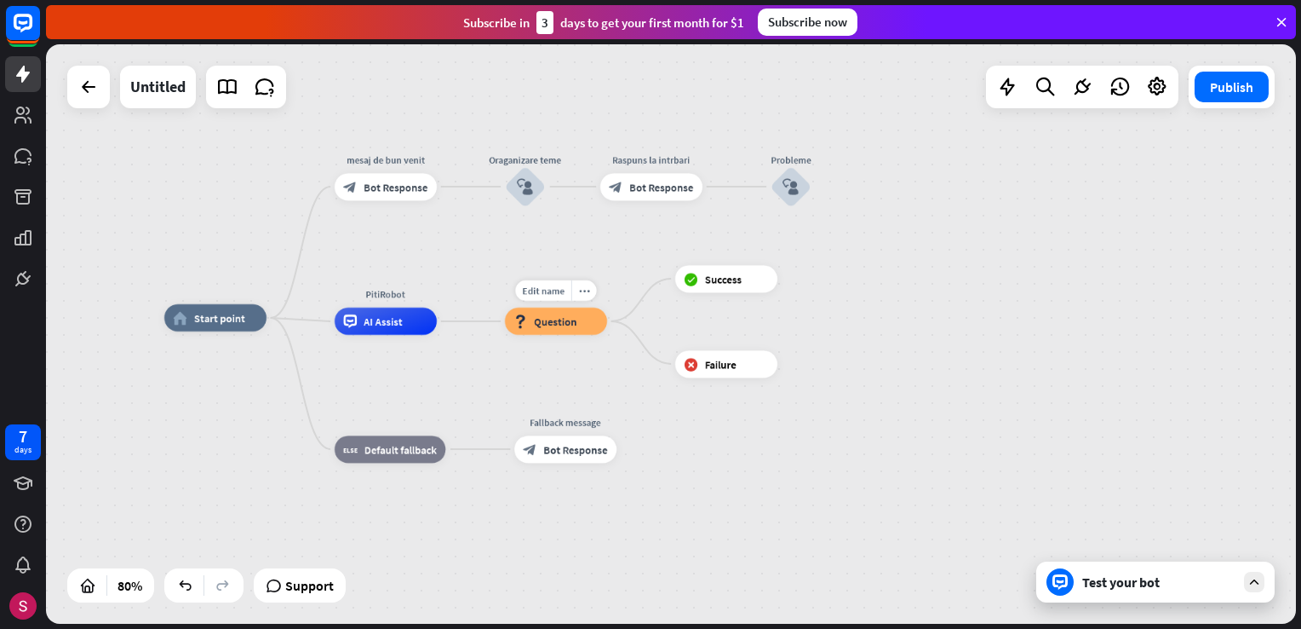
drag, startPoint x: 514, startPoint y: 377, endPoint x: 479, endPoint y: 321, distance: 66.6
click at [505, 321] on div "Edit name more_horiz Intrebari block_question Question" at bounding box center [556, 320] width 102 height 27
click at [560, 453] on span "Bot Response" at bounding box center [576, 449] width 64 height 14
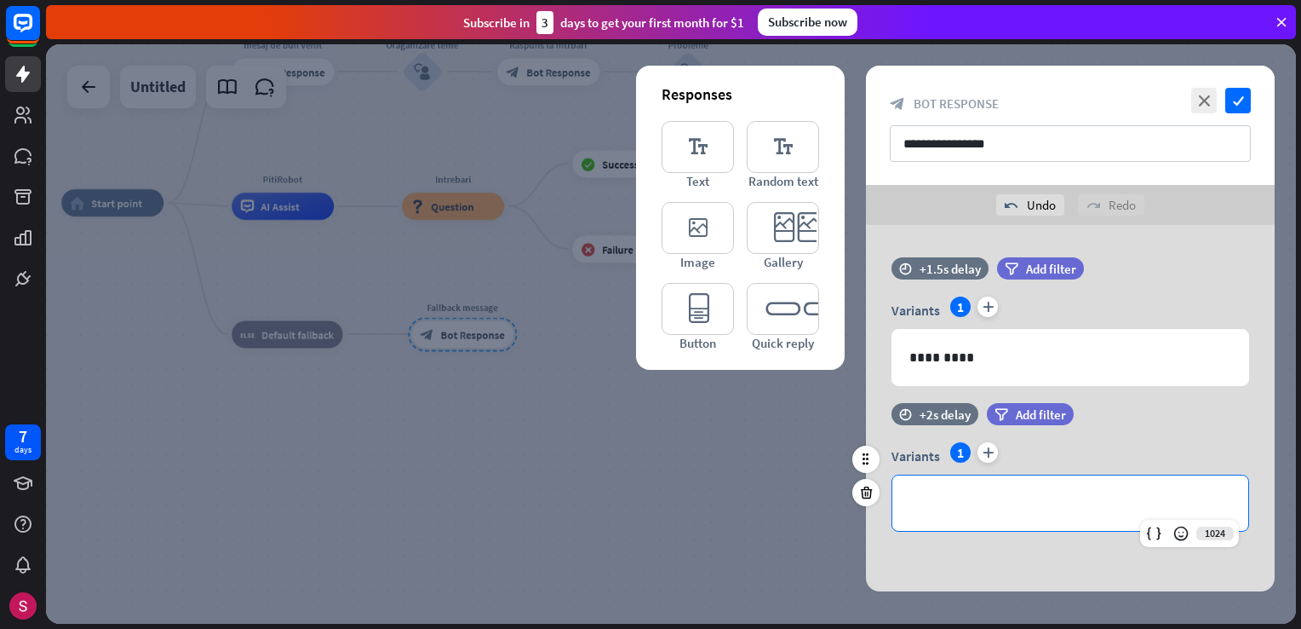
drag, startPoint x: 941, startPoint y: 516, endPoint x: 949, endPoint y: 505, distance: 13.5
click at [943, 514] on div "**********" at bounding box center [1071, 502] width 356 height 55
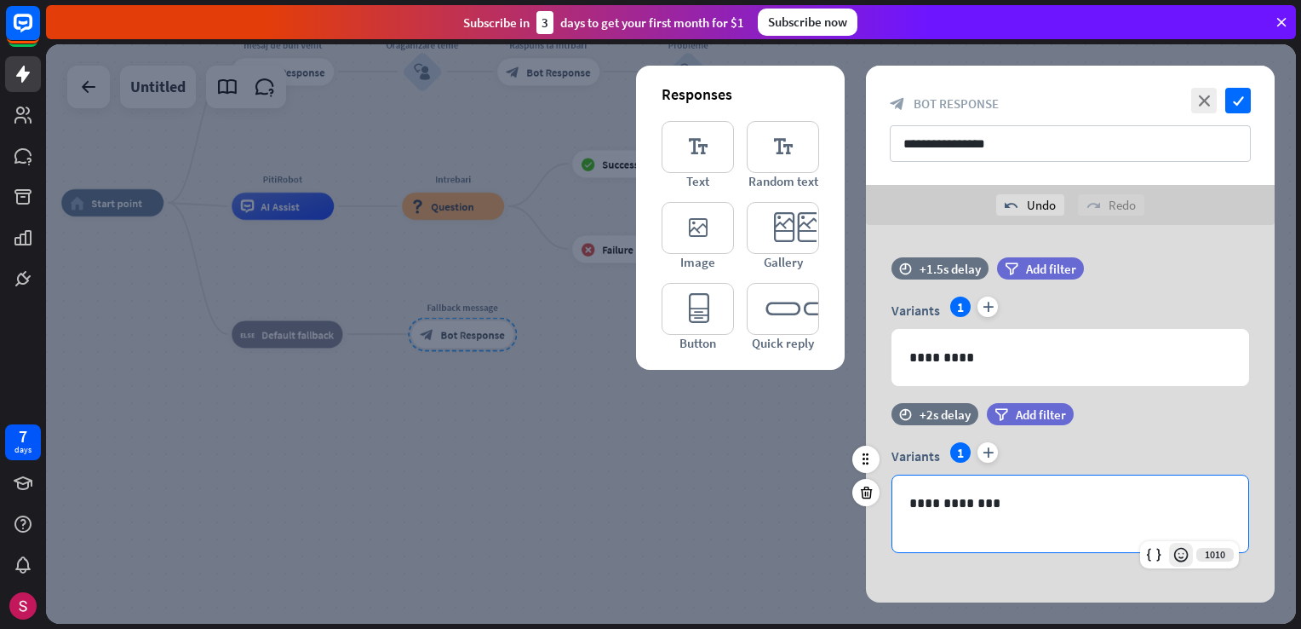
click at [1178, 554] on icon at bounding box center [1181, 554] width 17 height 17
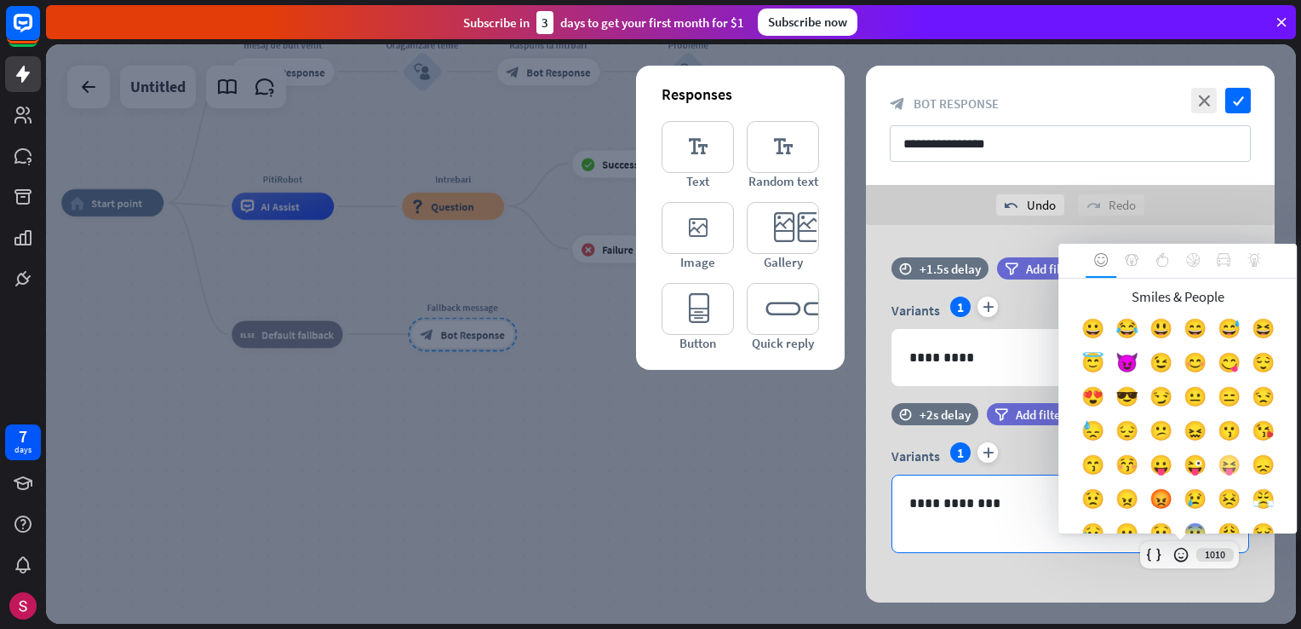
click at [1212, 485] on div "😝" at bounding box center [1229, 468] width 34 height 34
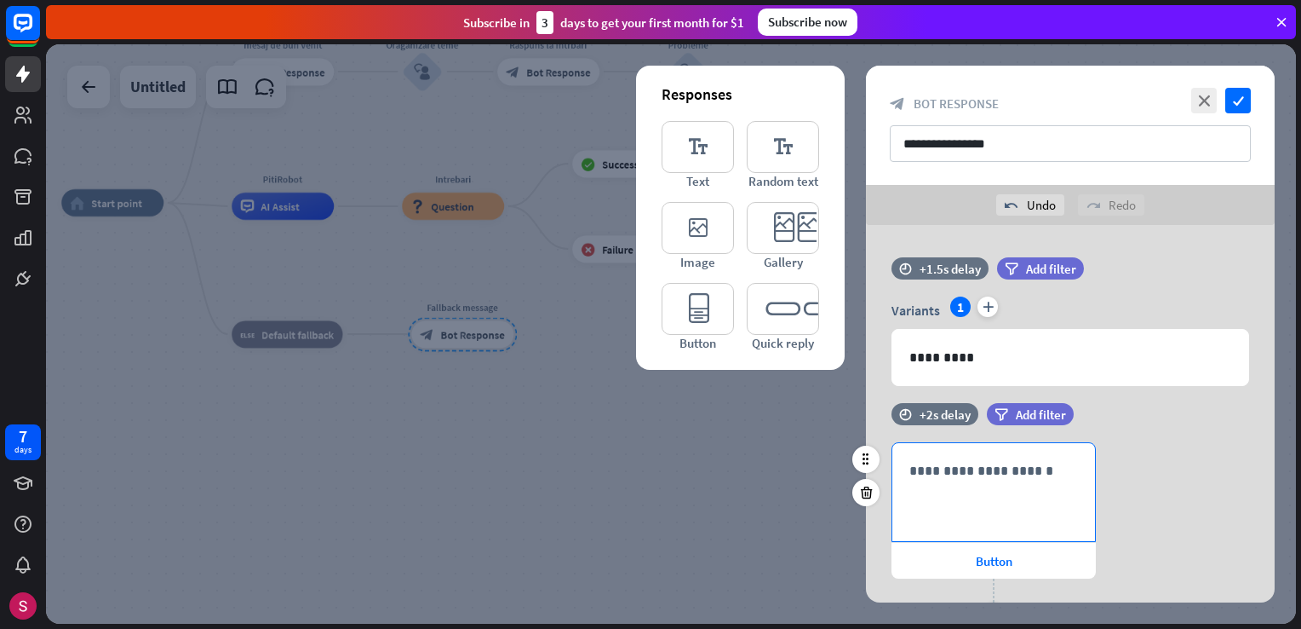
click at [1029, 465] on p "**********" at bounding box center [994, 470] width 169 height 21
click at [1031, 531] on div at bounding box center [1033, 543] width 24 height 24
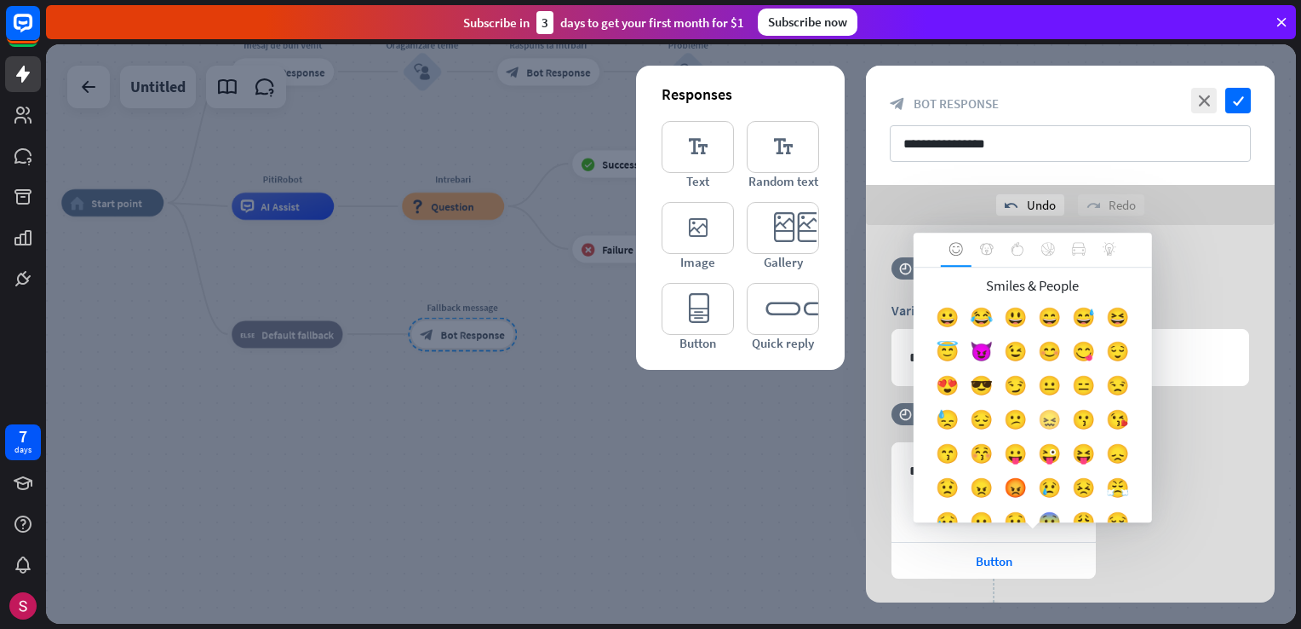
click at [1033, 440] on div "😖" at bounding box center [1050, 423] width 34 height 34
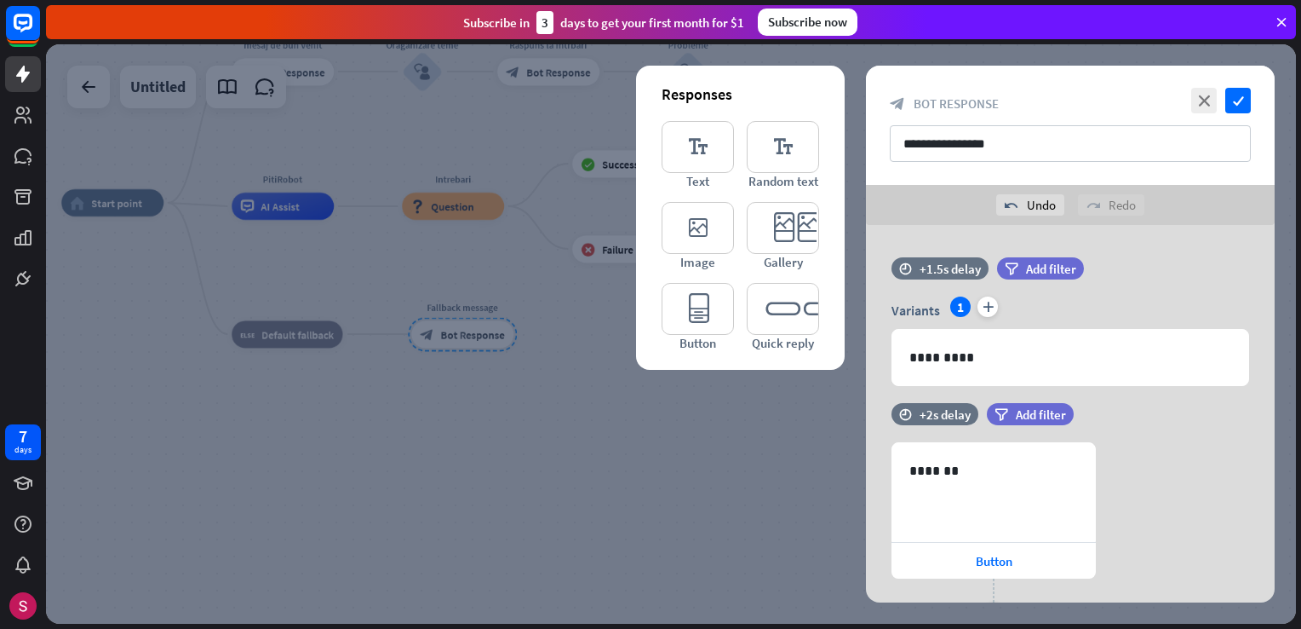
click at [1301, 533] on html "7 days close Product Help First steps Get started with ChatBot Help Center Foll…" at bounding box center [650, 314] width 1301 height 629
click at [1016, 564] on div "Button" at bounding box center [994, 561] width 204 height 36
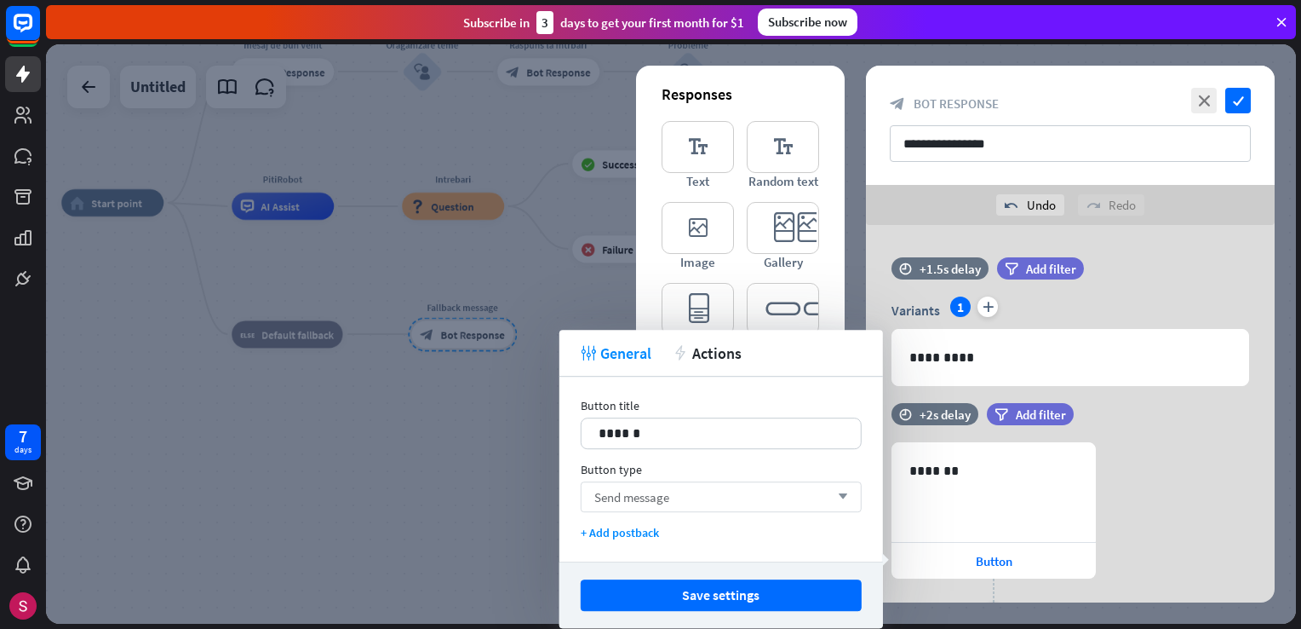
click at [675, 491] on div "Send message arrow_down" at bounding box center [721, 496] width 281 height 31
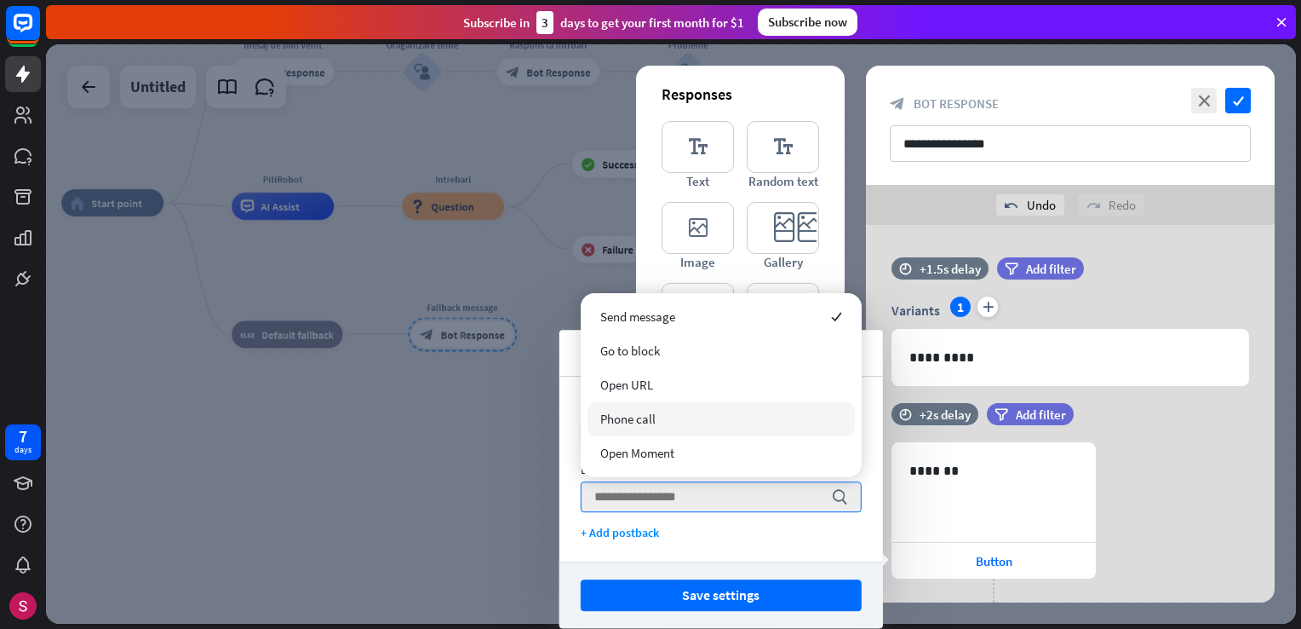
click at [670, 421] on div "Phone call" at bounding box center [721, 419] width 267 height 34
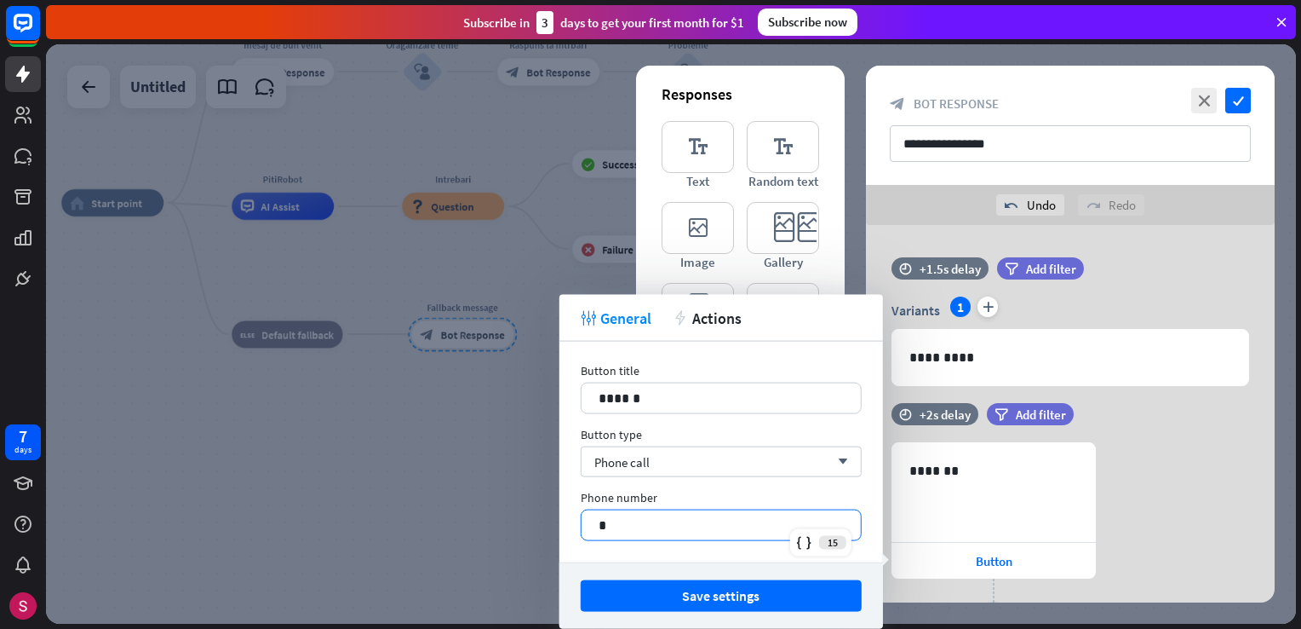
click at [673, 523] on p "*" at bounding box center [721, 524] width 245 height 21
click at [738, 594] on button "Save settings" at bounding box center [721, 596] width 281 height 32
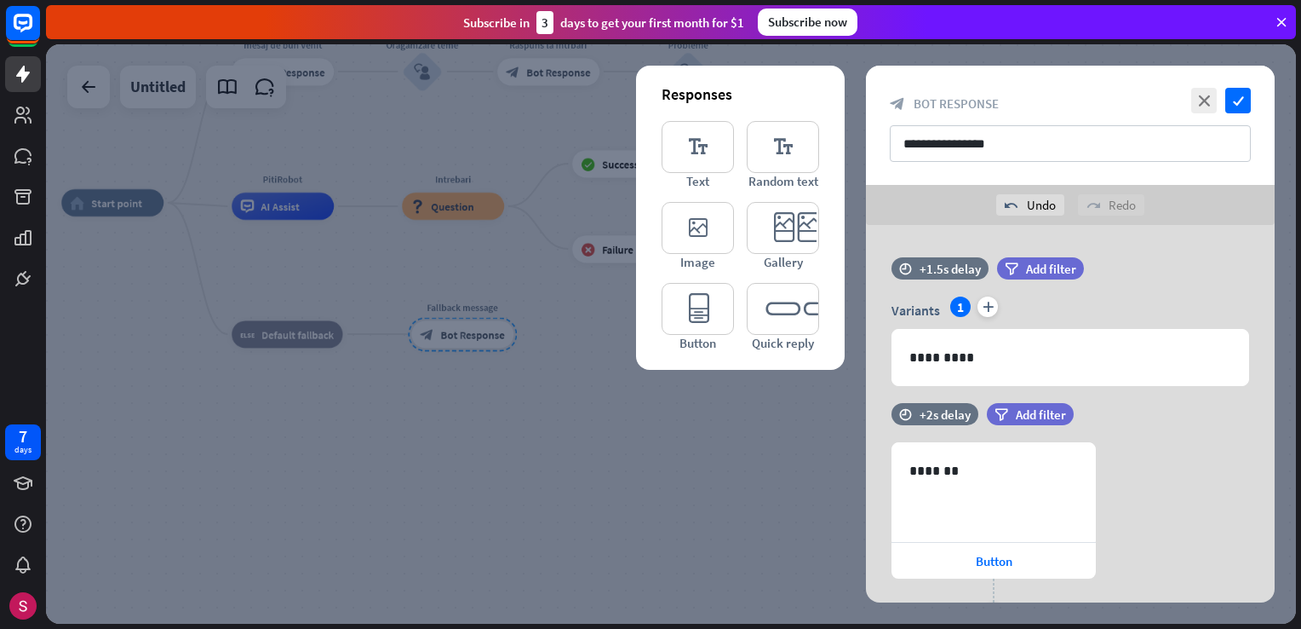
click at [1245, 86] on div "**********" at bounding box center [1070, 125] width 409 height 119
click at [1230, 104] on icon "check" at bounding box center [1239, 101] width 26 height 26
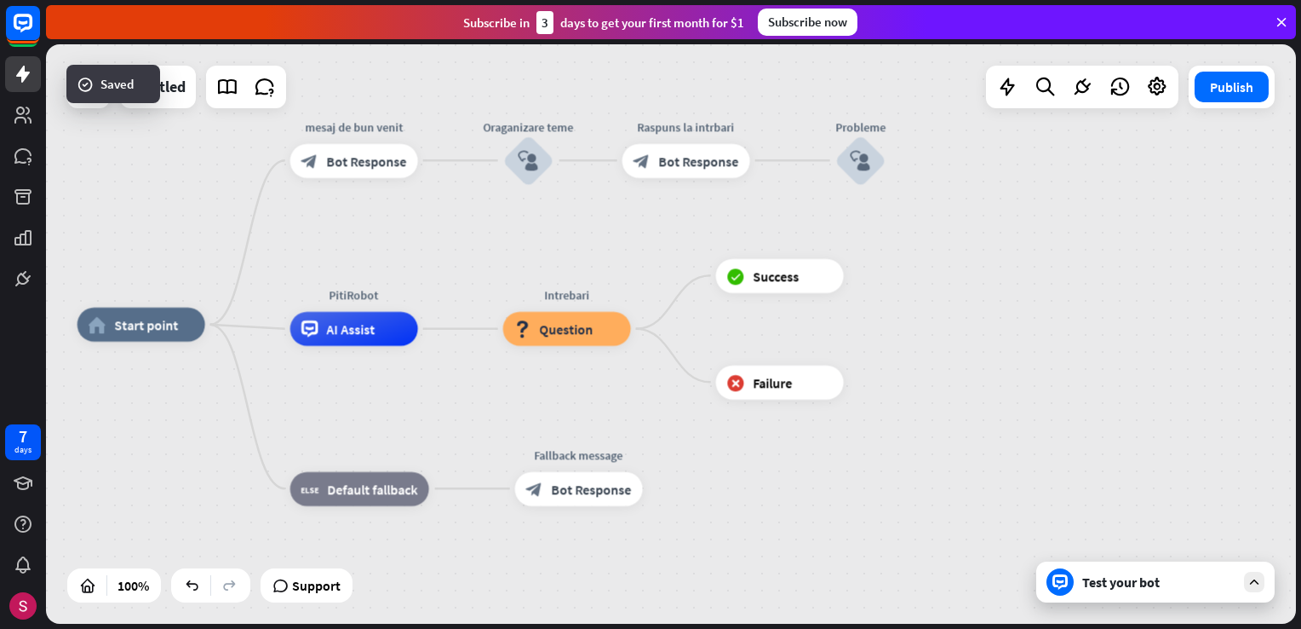
drag, startPoint x: 645, startPoint y: 365, endPoint x: 921, endPoint y: 588, distance: 354.9
click at [921, 588] on div "home_2 Start point mesaj de bun venit block_bot_response Bot Response Oraganiza…" at bounding box center [703, 614] width 1250 height 579
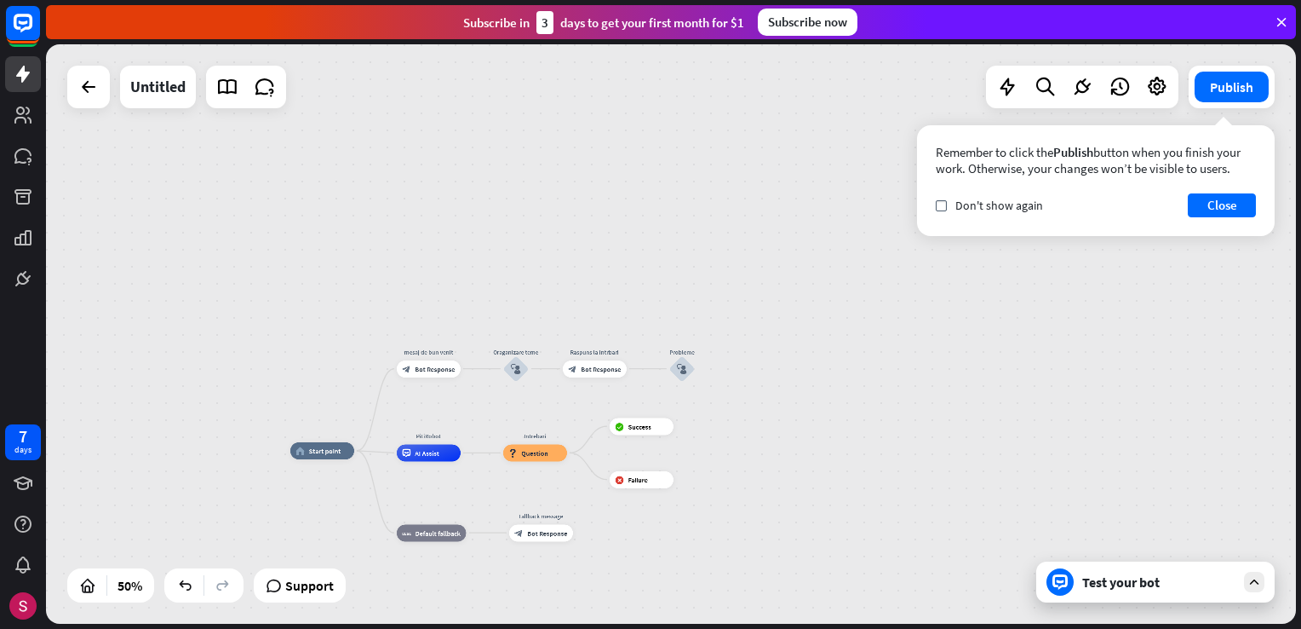
drag, startPoint x: 978, startPoint y: 476, endPoint x: 848, endPoint y: 501, distance: 131.8
click at [848, 501] on div "home_2 Start point mesaj de bun venit block_bot_response Bot Response Oraganiza…" at bounding box center [602, 596] width 625 height 290
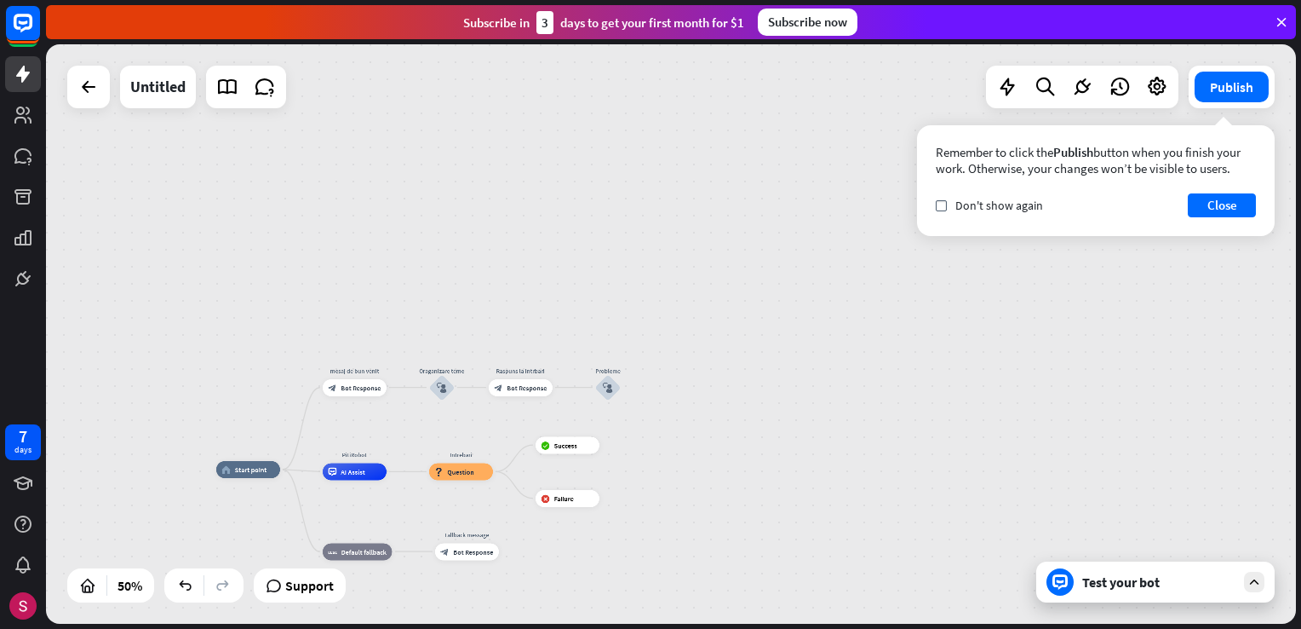
drag, startPoint x: 984, startPoint y: 436, endPoint x: 908, endPoint y: 438, distance: 75.8
click at [884, 453] on div "home_2 Start point mesaj de bun venit block_bot_response Bot Response Oraganiza…" at bounding box center [671, 333] width 1250 height 579
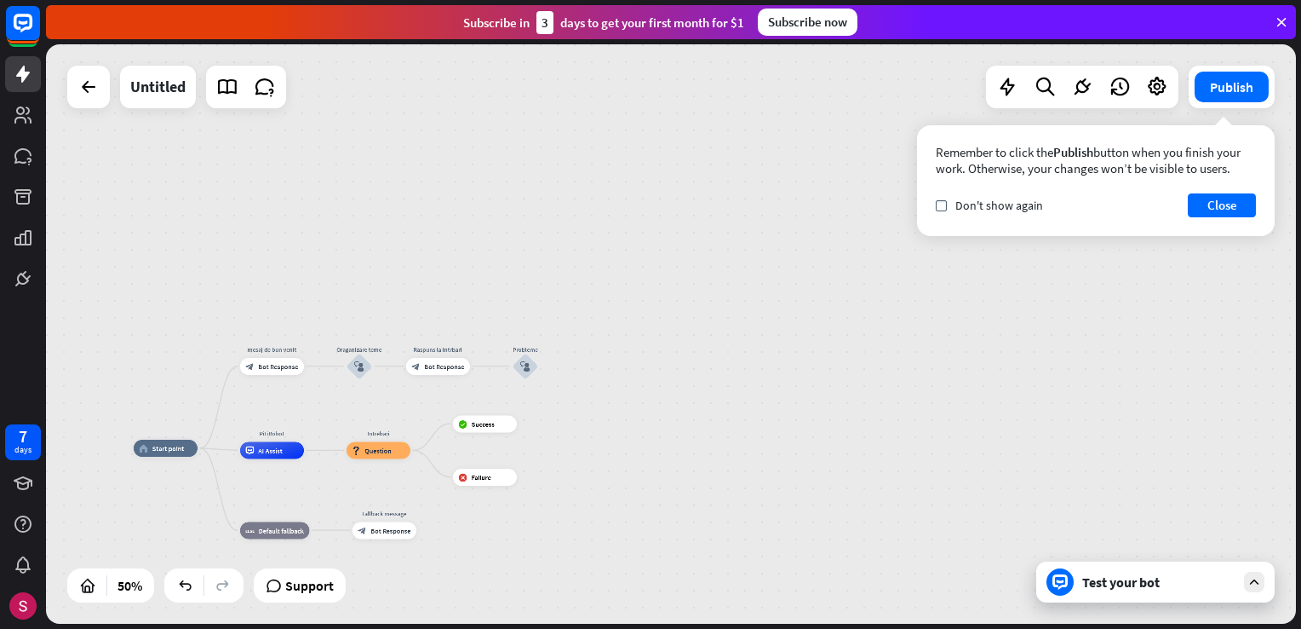
drag, startPoint x: 905, startPoint y: 402, endPoint x: 913, endPoint y: 383, distance: 20.6
click at [824, 397] on div "home_2 Start point mesaj de bun venit block_bot_response Bot Response Oraganiza…" at bounding box center [671, 333] width 1250 height 579
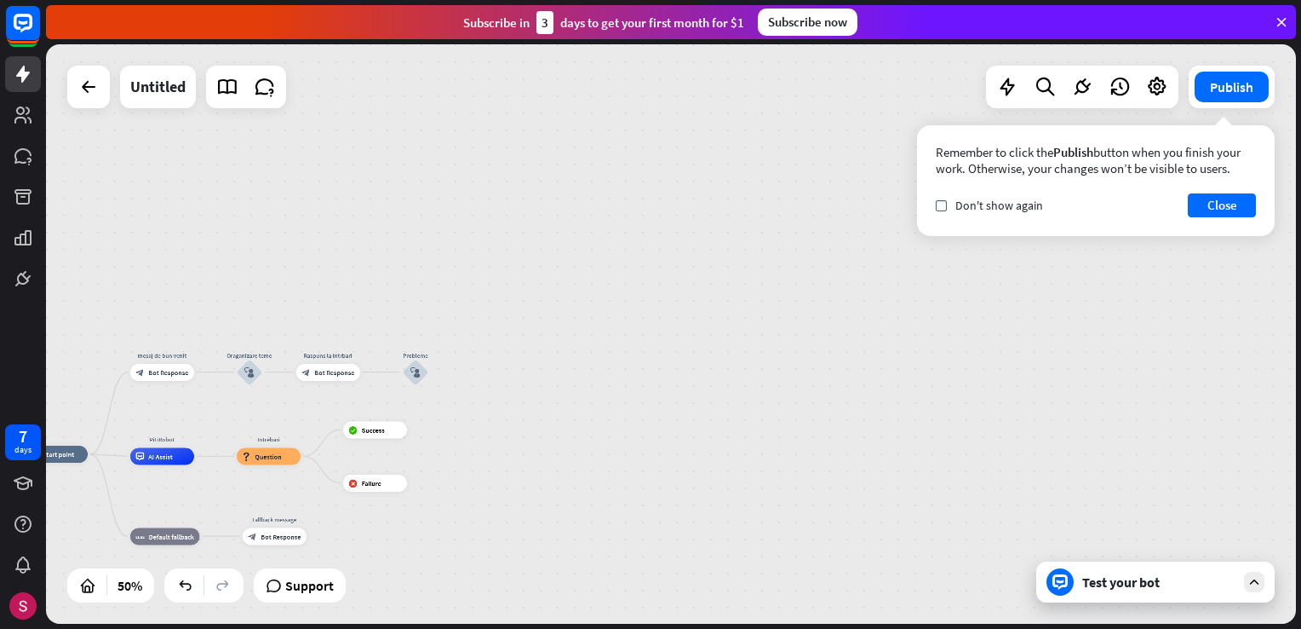
drag, startPoint x: 913, startPoint y: 383, endPoint x: 835, endPoint y: 400, distance: 80.2
click at [850, 402] on div "home_2 Start point mesaj de bun venit block_bot_response Bot Response Oraganiza…" at bounding box center [671, 333] width 1250 height 579
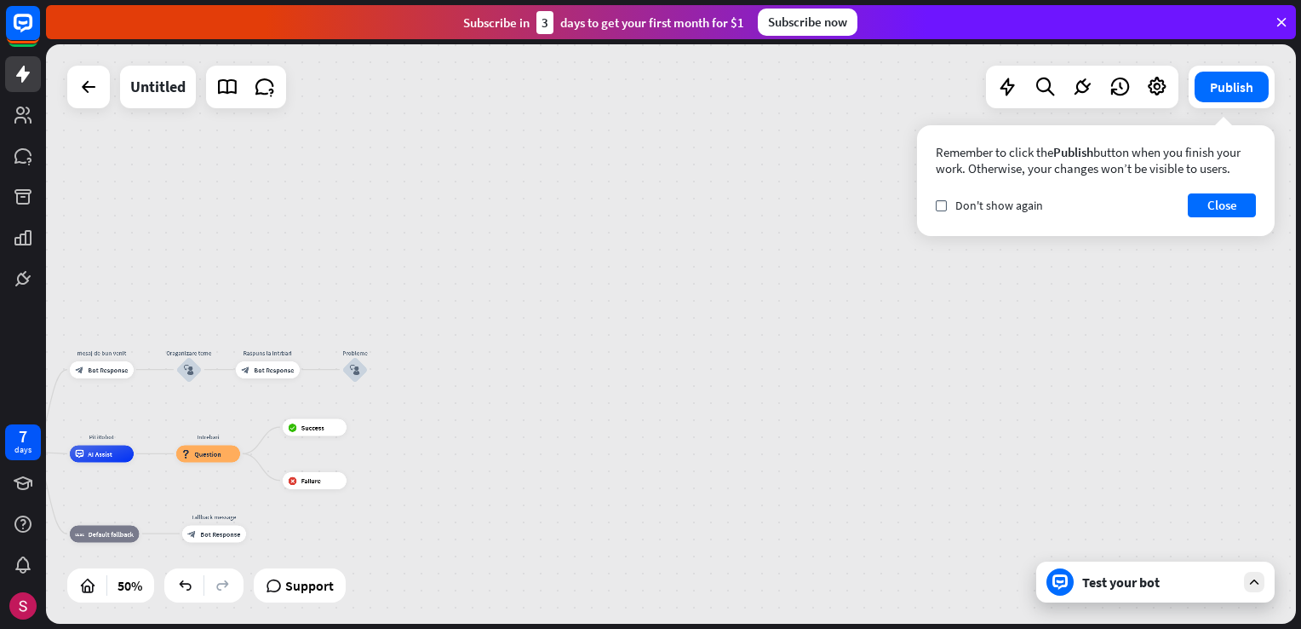
drag, startPoint x: 927, startPoint y: 411, endPoint x: 865, endPoint y: 403, distance: 61.9
click at [867, 404] on div "home_2 Start point mesaj de bun venit block_bot_response Bot Response Oraganiza…" at bounding box center [671, 333] width 1250 height 579
drag, startPoint x: 865, startPoint y: 403, endPoint x: 879, endPoint y: 400, distance: 13.9
click at [866, 402] on div "home_2 Start point mesaj de bun venit block_bot_response Bot Response Oraganiza…" at bounding box center [671, 333] width 1250 height 579
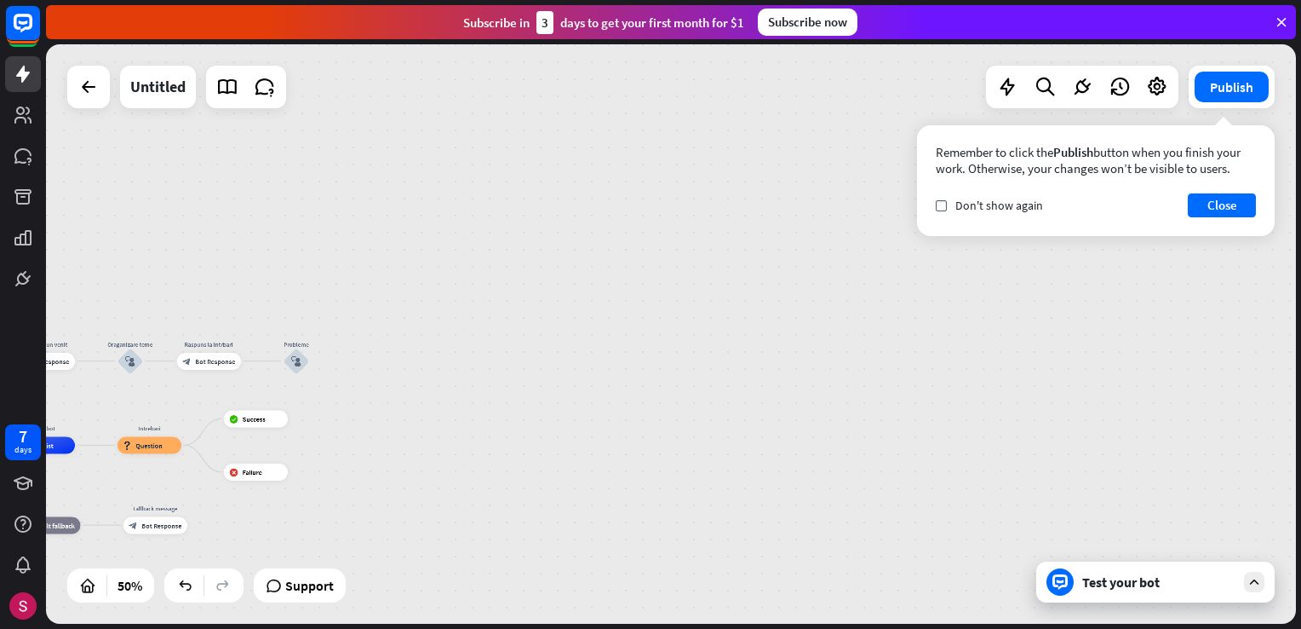
drag, startPoint x: 865, startPoint y: 389, endPoint x: 745, endPoint y: 371, distance: 121.4
click at [746, 376] on div "home_2 Start point mesaj de bun venit block_bot_response Bot Response Oraganiza…" at bounding box center [671, 333] width 1250 height 579
drag, startPoint x: 750, startPoint y: 370, endPoint x: 1071, endPoint y: 411, distance: 323.7
click at [1075, 422] on div "home_2 Start point mesaj de bun venit block_bot_response Bot Response Oraganiza…" at bounding box center [671, 333] width 1250 height 579
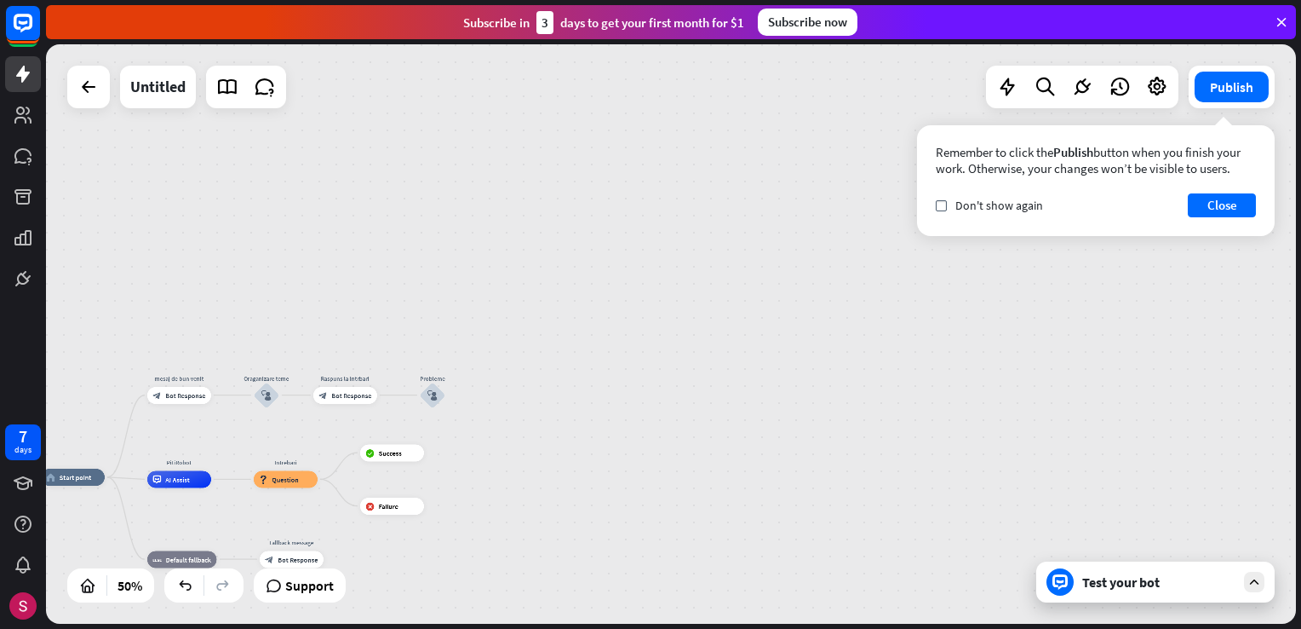
drag, startPoint x: 930, startPoint y: 397, endPoint x: 858, endPoint y: 410, distance: 73.5
click at [1097, 430] on div "home_2 Start point mesaj de bun venit block_bot_response Bot Response Oraganiza…" at bounding box center [671, 333] width 1250 height 579
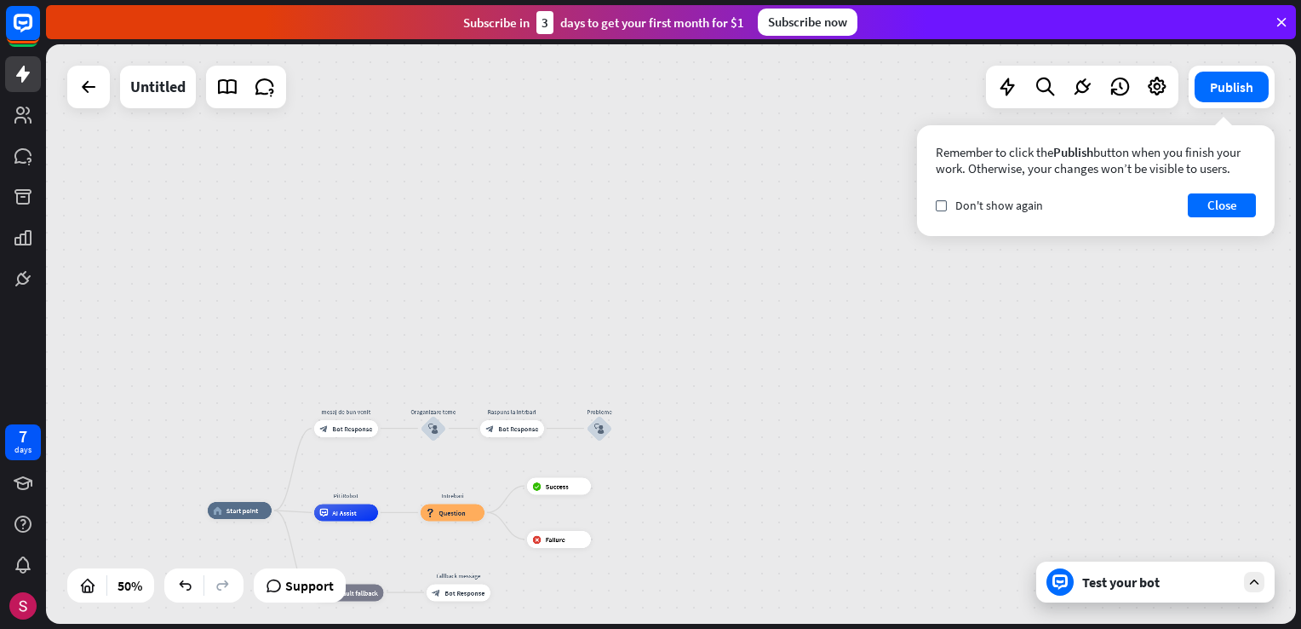
drag, startPoint x: 818, startPoint y: 413, endPoint x: 949, endPoint y: 333, distance: 152.9
click at [950, 335] on div "home_2 Start point mesaj de bun venit block_bot_response Bot Response Oraganiza…" at bounding box center [671, 333] width 1250 height 579
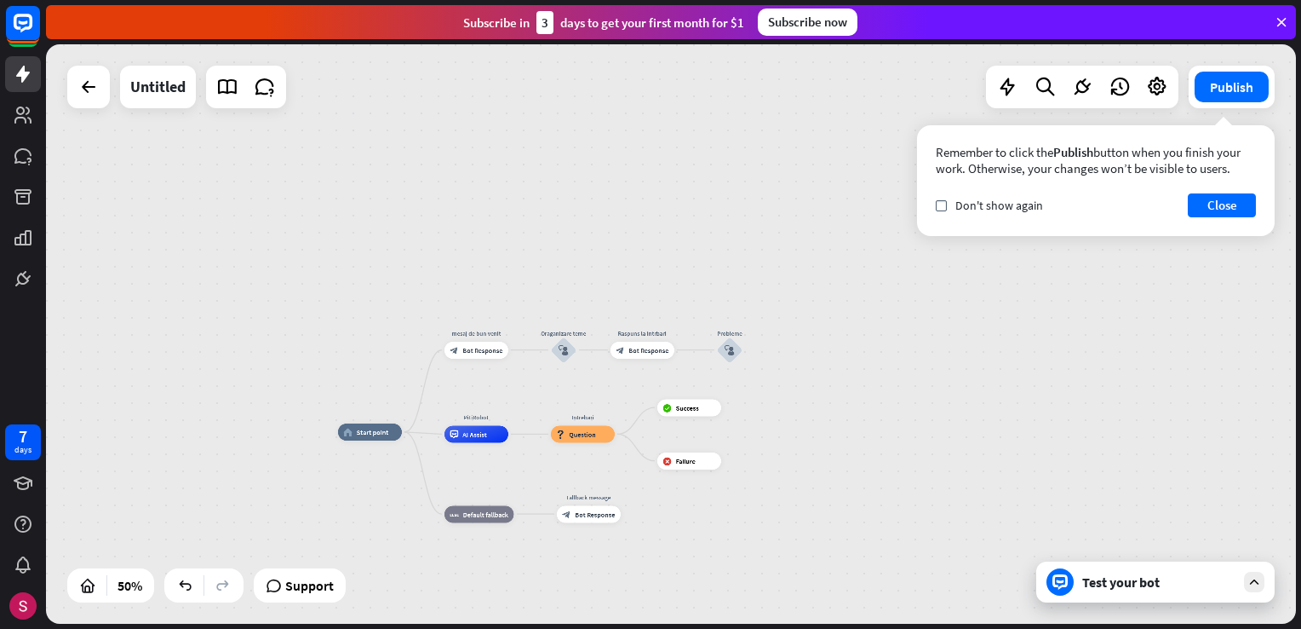
drag, startPoint x: 773, startPoint y: 431, endPoint x: 845, endPoint y: 369, distance: 94.8
click at [838, 372] on div "home_2 Start point mesaj de bun venit block_bot_response Bot Response Oraganiza…" at bounding box center [671, 333] width 1250 height 579
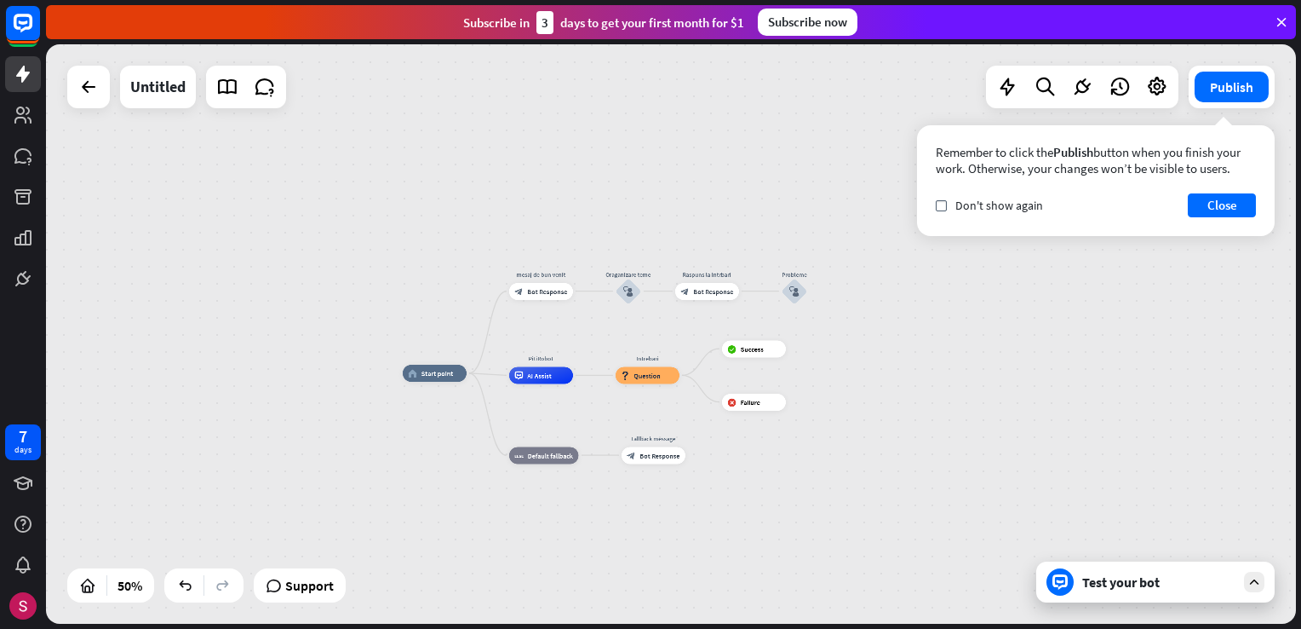
drag, startPoint x: 790, startPoint y: 479, endPoint x: 702, endPoint y: 443, distance: 95.5
click at [728, 435] on div "home_2 Start point mesaj de bun venit block_bot_response Bot Response Oraganiza…" at bounding box center [715, 518] width 625 height 290
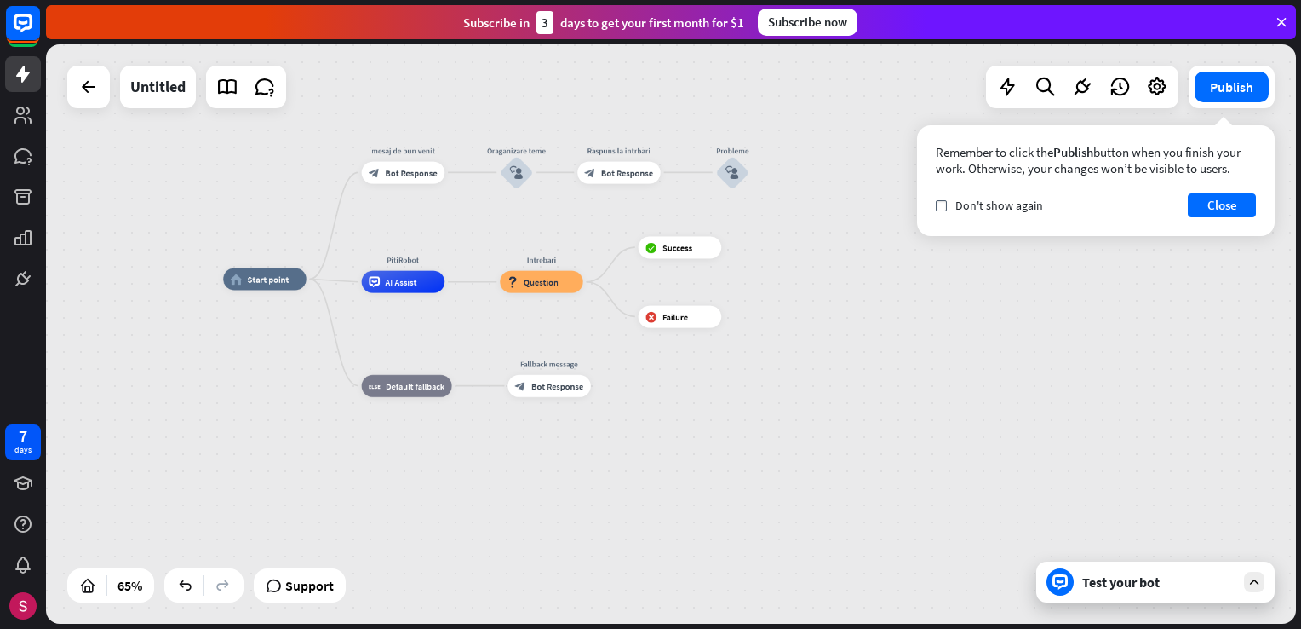
drag, startPoint x: 719, startPoint y: 452, endPoint x: 889, endPoint y: 567, distance: 205.5
click at [729, 467] on div "home_2 Start point mesaj de bun venit block_bot_response Bot Response Oraganiza…" at bounding box center [629, 467] width 813 height 376
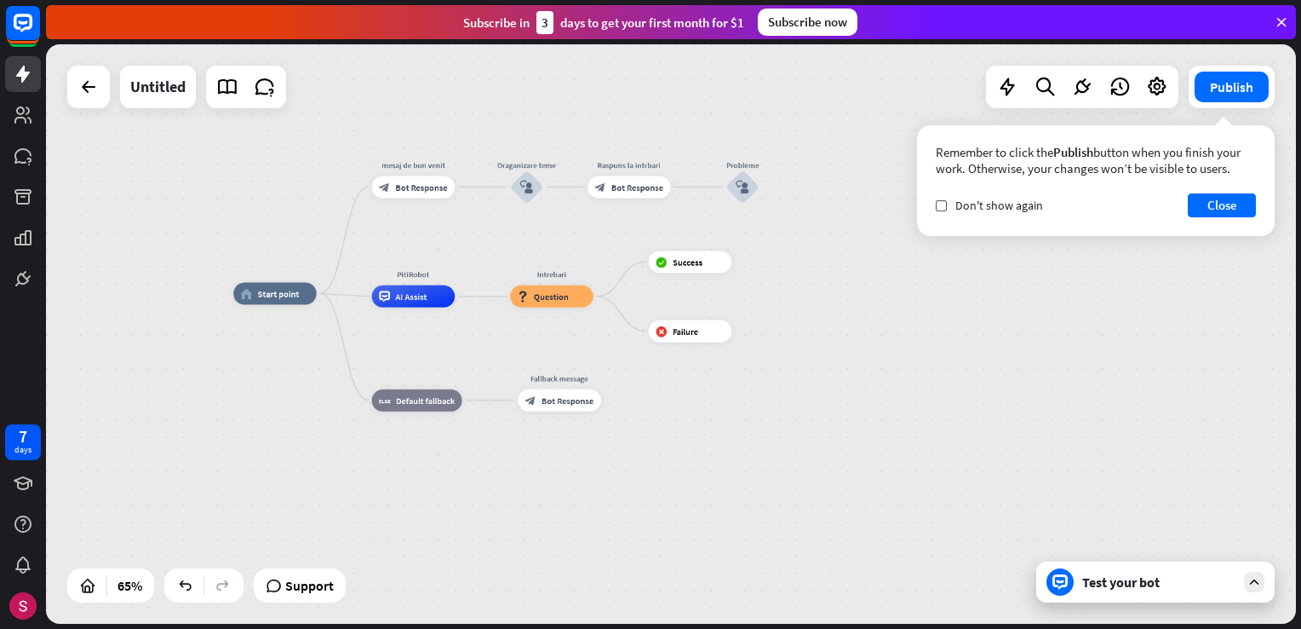
click at [804, 469] on div "home_2 Start point mesaj de bun venit block_bot_response Bot Response Oraganiza…" at bounding box center [639, 481] width 813 height 376
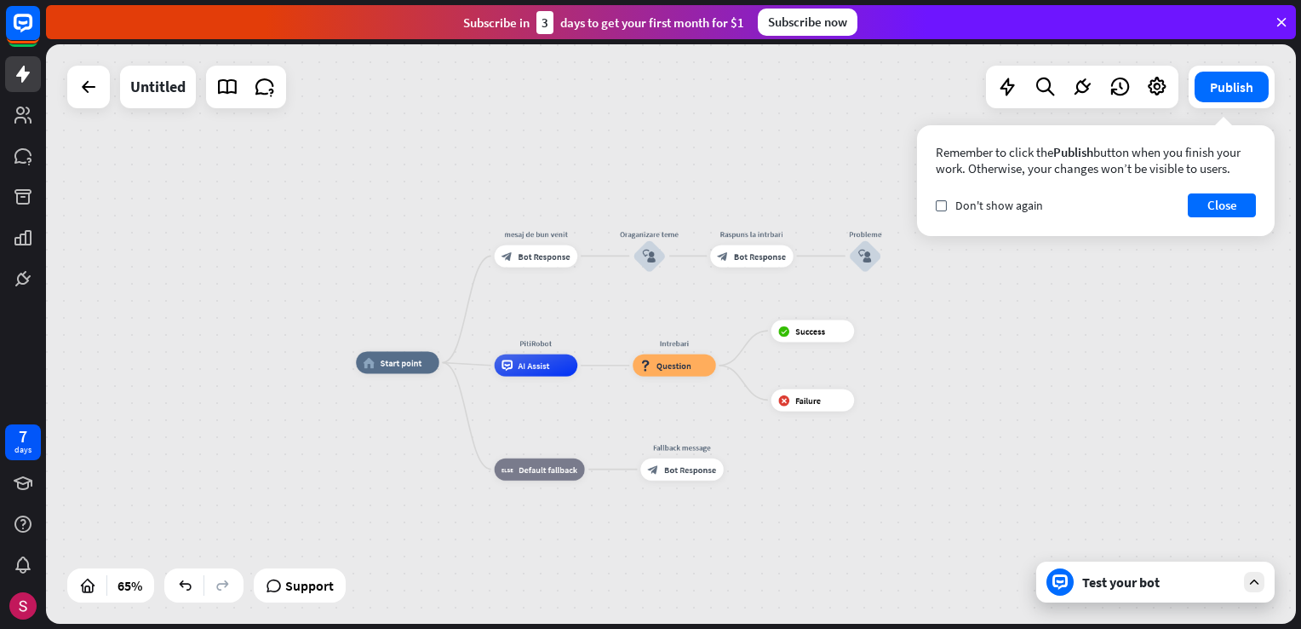
drag, startPoint x: 949, startPoint y: 516, endPoint x: 938, endPoint y: 495, distance: 24.0
click at [983, 525] on div "home_2 Start point mesaj de bun venit block_bot_response Bot Response Oraganiza…" at bounding box center [762, 550] width 813 height 376
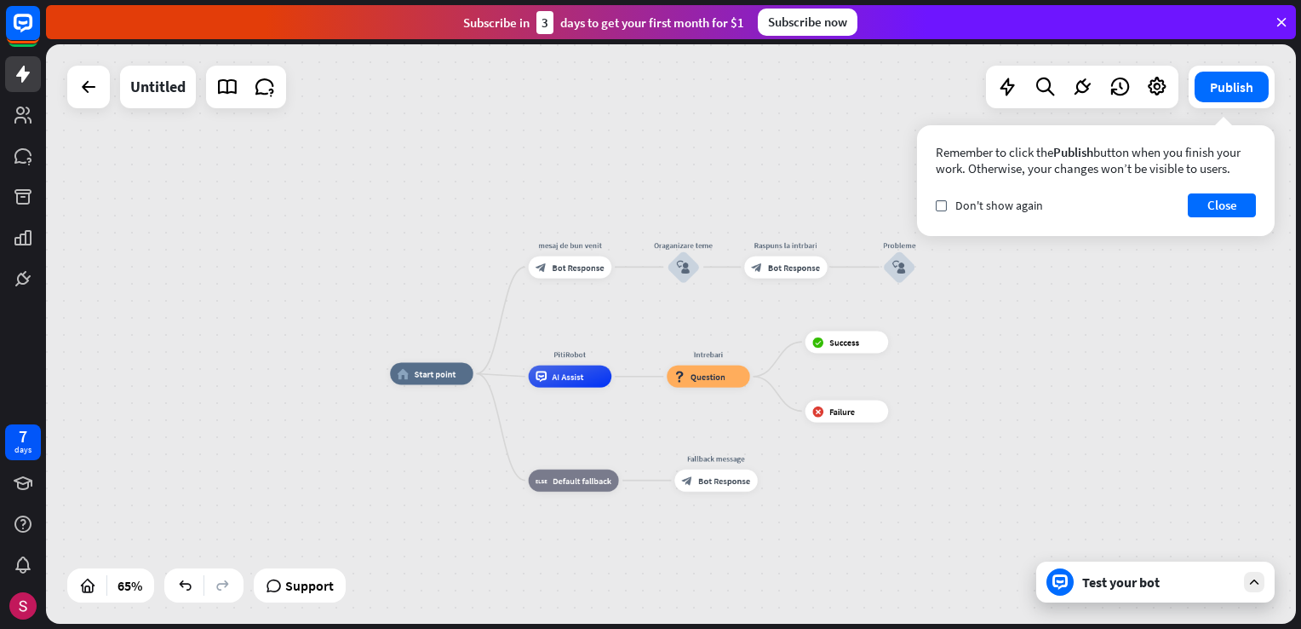
drag, startPoint x: 913, startPoint y: 485, endPoint x: 947, endPoint y: 497, distance: 36.1
click at [927, 492] on div "home_2 Start point mesaj de bun venit block_bot_response Bot Response Oraganiza…" at bounding box center [796, 561] width 813 height 376
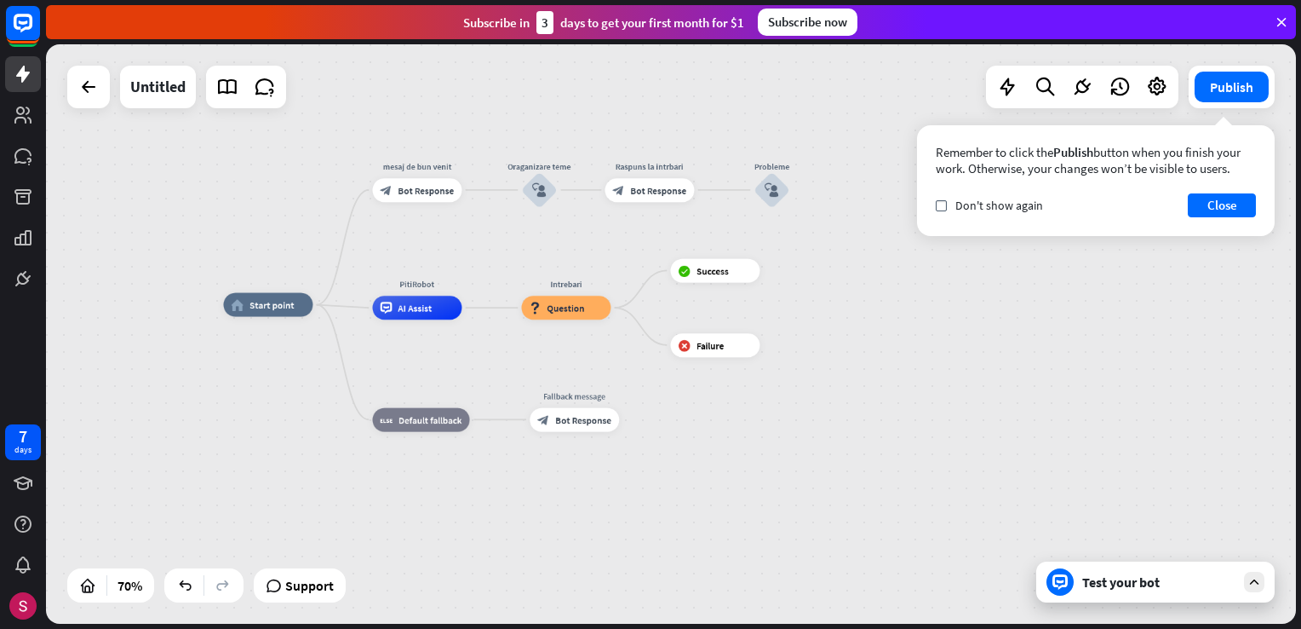
drag, startPoint x: 1084, startPoint y: 466, endPoint x: 968, endPoint y: 426, distance: 122.6
click at [965, 407] on div "home_2 Start point mesaj de bun venit block_bot_response Bot Response Oraganiza…" at bounding box center [661, 507] width 876 height 405
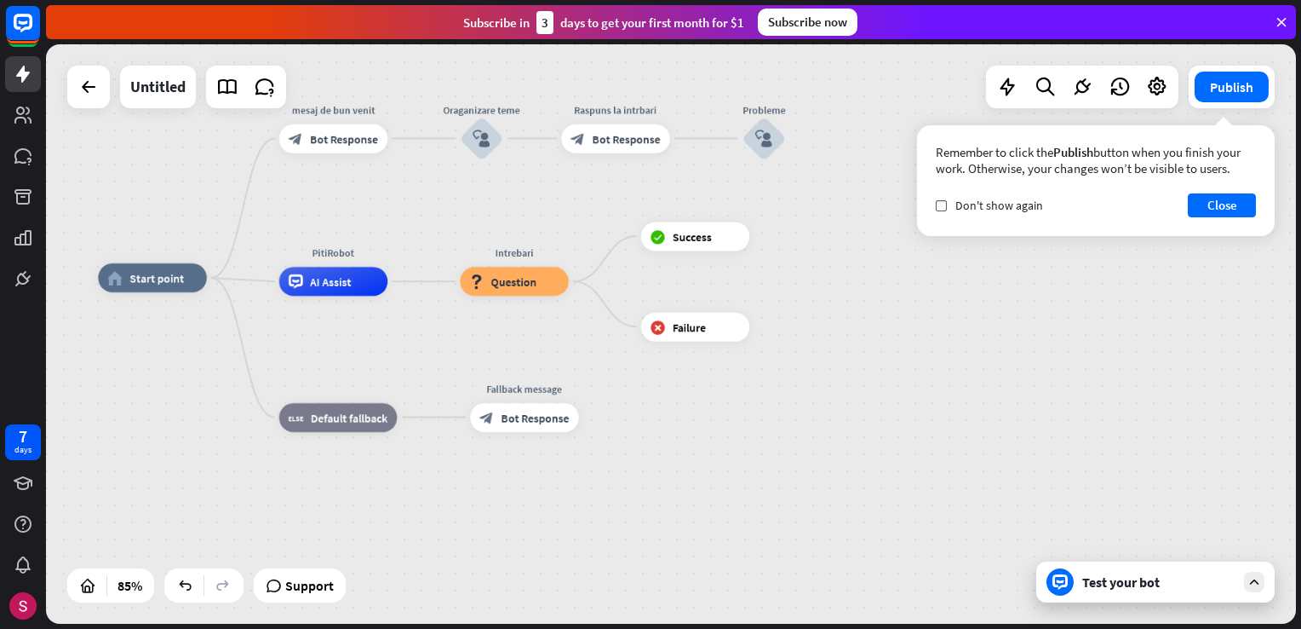
drag, startPoint x: 756, startPoint y: 473, endPoint x: 990, endPoint y: 571, distance: 253.1
click at [985, 571] on div "home_2 Start point mesaj de bun venit block_bot_response Bot Response Oraganiza…" at bounding box center [629, 524] width 1063 height 492
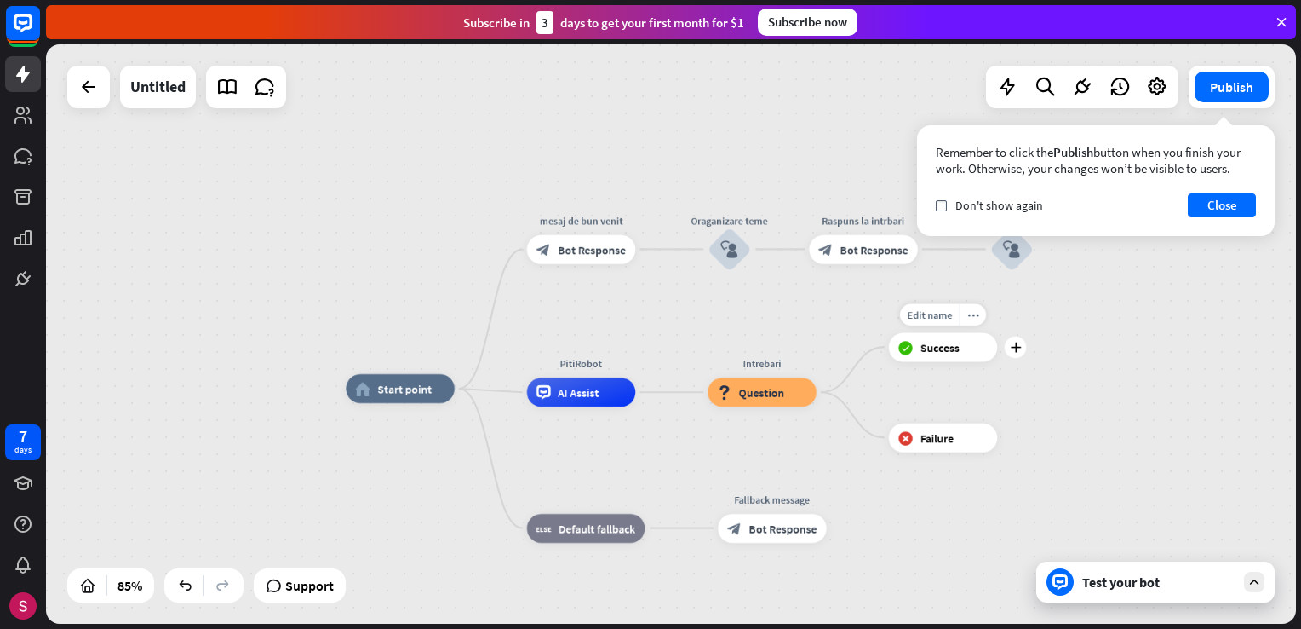
click at [938, 354] on div "block_success Success" at bounding box center [943, 346] width 109 height 29
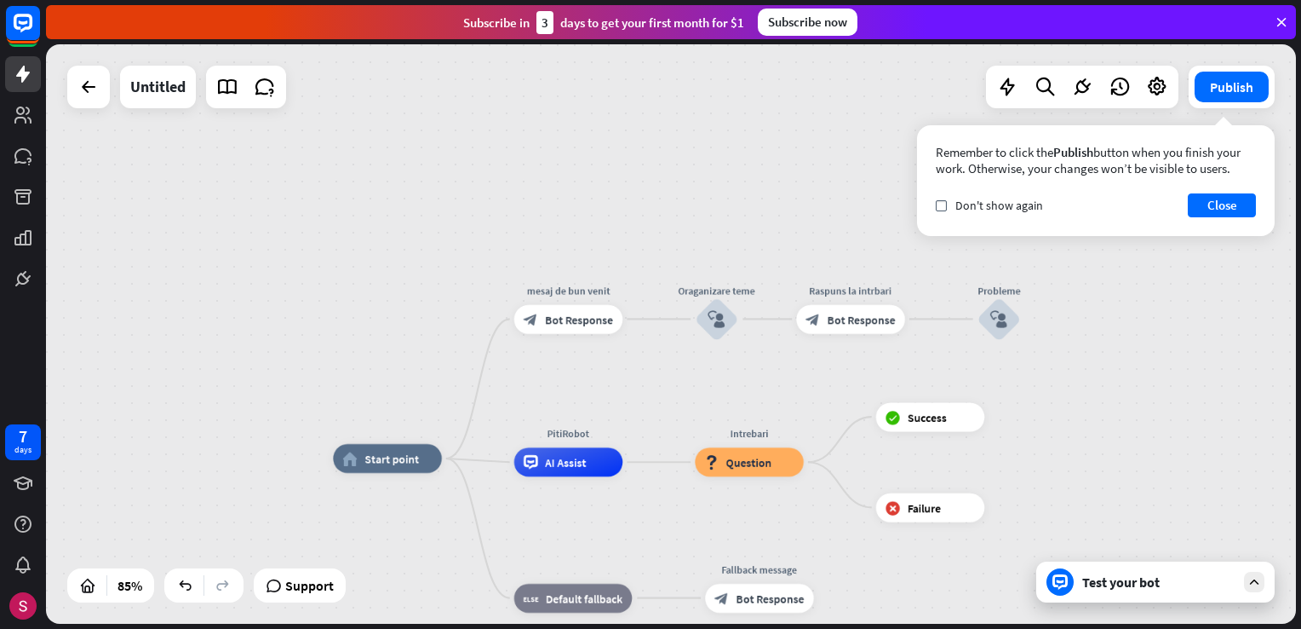
drag, startPoint x: 1077, startPoint y: 431, endPoint x: 1060, endPoint y: 479, distance: 50.4
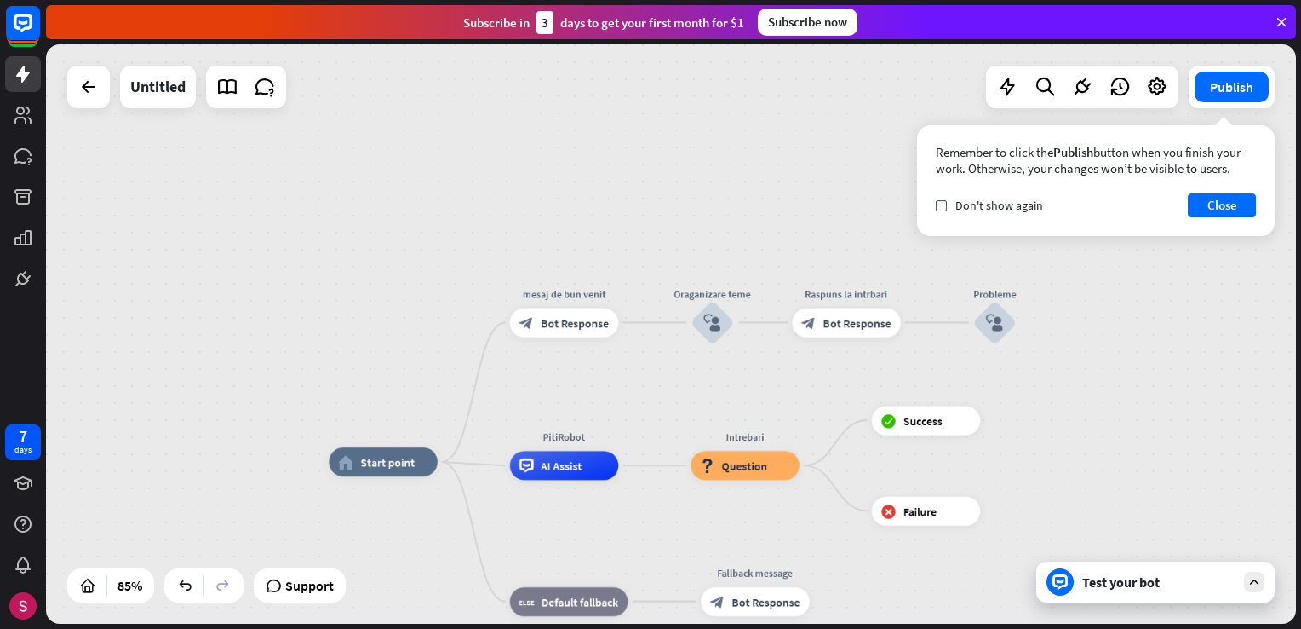
drag, startPoint x: 1066, startPoint y: 437, endPoint x: 1141, endPoint y: 357, distance: 109.7
click at [1050, 475] on div "home_2 Start point mesaj de bun venit block_bot_response Bot Response Oraganiza…" at bounding box center [671, 333] width 1250 height 579
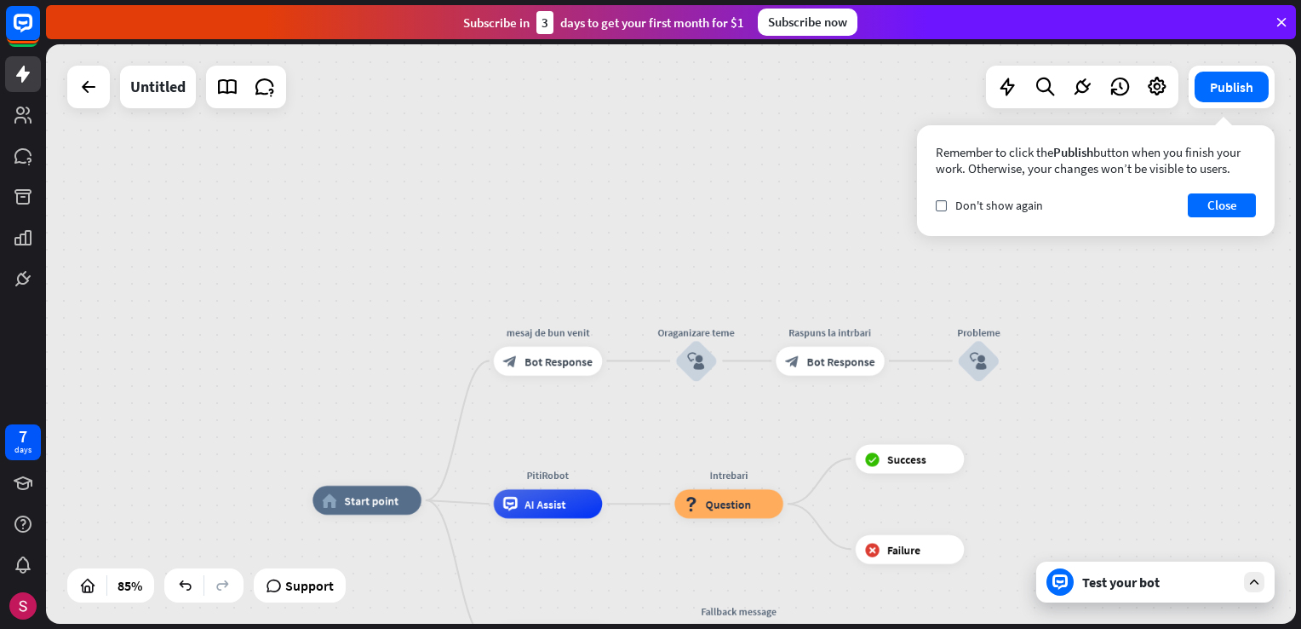
drag, startPoint x: 1147, startPoint y: 391, endPoint x: 1114, endPoint y: 407, distance: 36.9
click at [1123, 439] on div "home_2 Start point mesaj de bun venit block_bot_response Bot Response Oraganiza…" at bounding box center [671, 333] width 1250 height 579
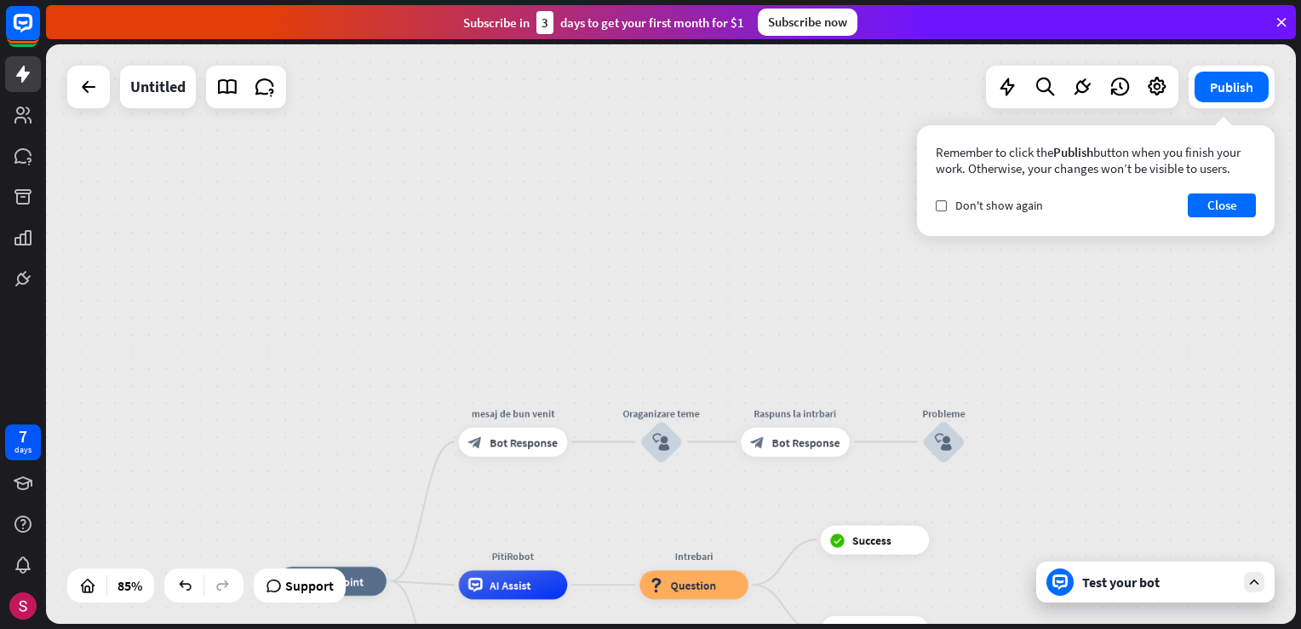
click at [1087, 456] on div "home_2 Start point mesaj de bun venit block_bot_response Bot Response Oraganiza…" at bounding box center [671, 333] width 1250 height 579
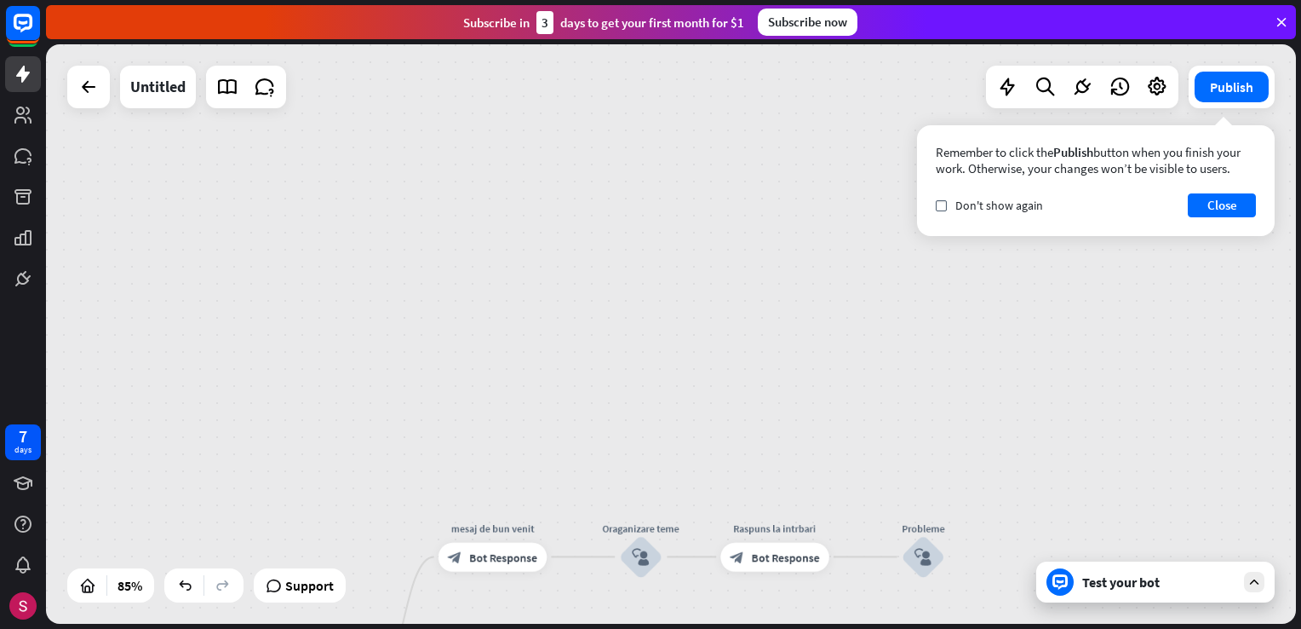
click at [1065, 464] on div "home_2 Start point mesaj de bun venit block_bot_response Bot Response Oraganiza…" at bounding box center [671, 333] width 1250 height 579
drag, startPoint x: 1053, startPoint y: 375, endPoint x: 1029, endPoint y: 434, distance: 64.2
click at [1029, 434] on div "home_2 Start point mesaj de bun venit block_bot_response Bot Response Oraganiza…" at bounding box center [671, 333] width 1250 height 579
drag, startPoint x: 1002, startPoint y: 417, endPoint x: 986, endPoint y: 436, distance: 24.2
click at [986, 436] on div "home_2 Start point mesaj de bun venit block_bot_response Bot Response Oraganiza…" at bounding box center [671, 333] width 1250 height 579
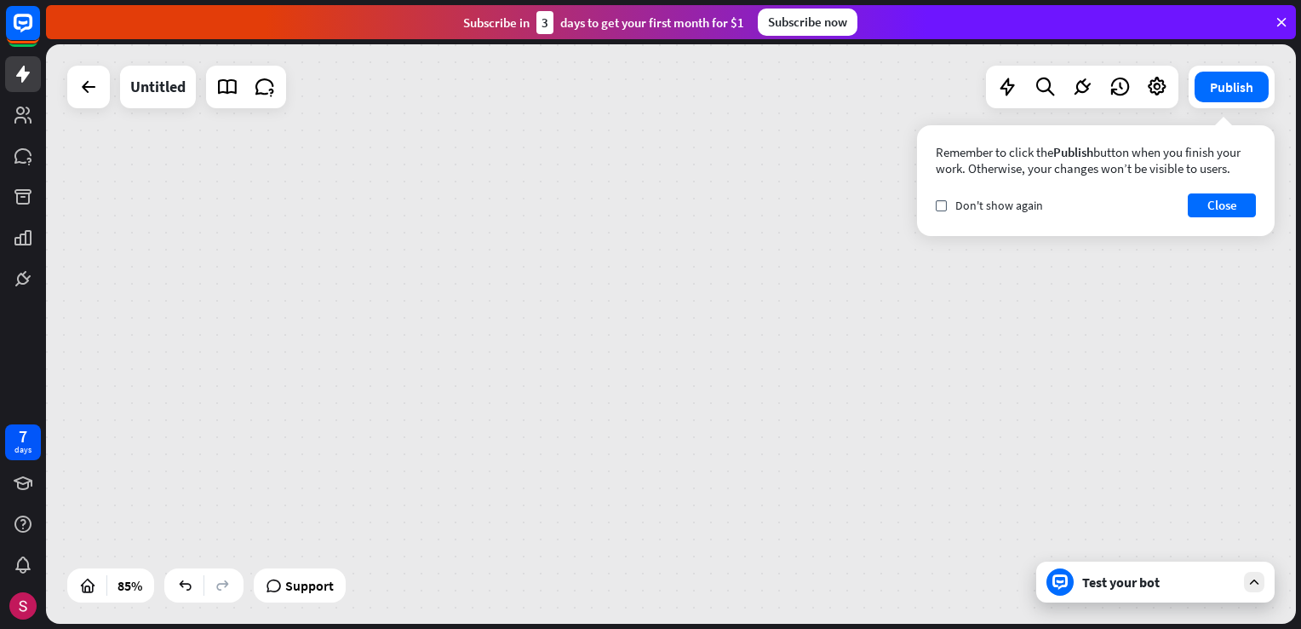
click at [917, 424] on div "home_2 Start point mesaj de bun venit block_bot_response Bot Response Oraganiza…" at bounding box center [671, 333] width 1250 height 579
drag, startPoint x: 908, startPoint y: 398, endPoint x: 887, endPoint y: 423, distance: 32.7
click at [892, 422] on div "home_2 Start point mesaj de bun venit block_bot_response Bot Response Oraganiza…" at bounding box center [671, 333] width 1250 height 579
drag, startPoint x: 886, startPoint y: 423, endPoint x: 865, endPoint y: 439, distance: 25.6
click at [865, 439] on div "home_2 Start point mesaj de bun venit block_bot_response Bot Response Oraganiza…" at bounding box center [671, 333] width 1250 height 579
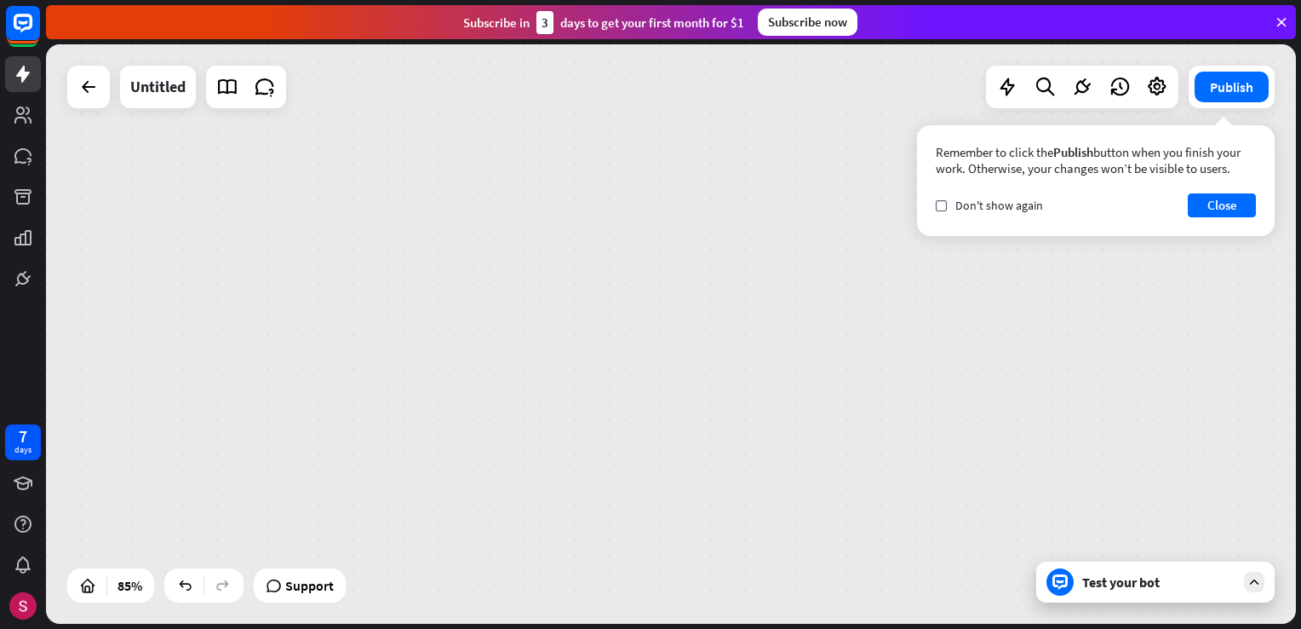
drag, startPoint x: 865, startPoint y: 439, endPoint x: 867, endPoint y: 455, distance: 16.3
click at [865, 444] on div "home_2 Start point mesaj de bun venit block_bot_response Bot Response Oraganiza…" at bounding box center [671, 333] width 1250 height 579
click at [867, 456] on div "home_2 Start point mesaj de bun venit block_bot_response Bot Response Oraganiza…" at bounding box center [671, 333] width 1250 height 579
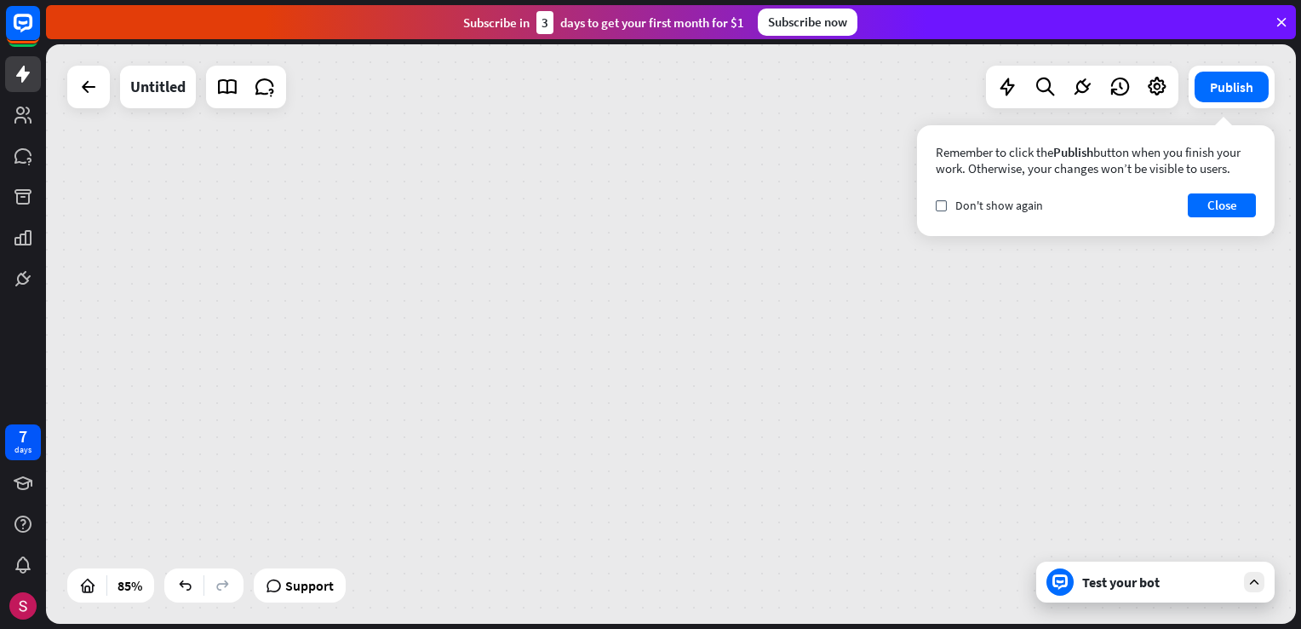
click at [867, 456] on div "home_2 Start point mesaj de bun venit block_bot_response Bot Response Oraganiza…" at bounding box center [671, 333] width 1250 height 579
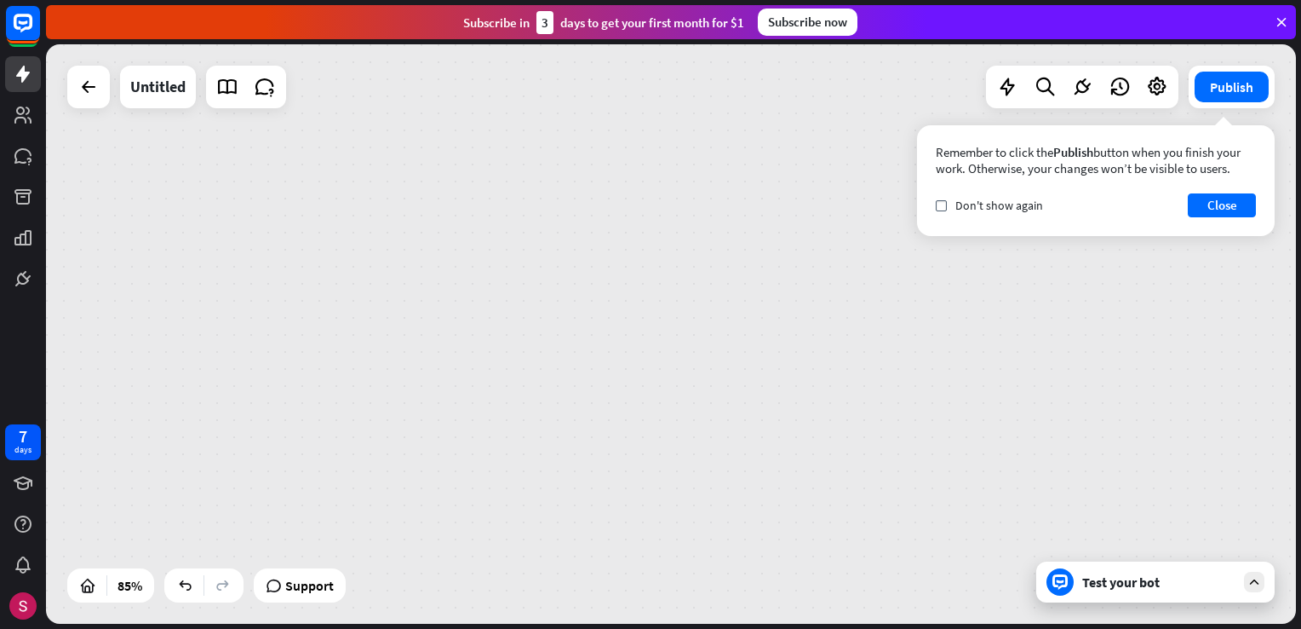
click at [867, 456] on div "home_2 Start point mesaj de bun venit block_bot_response Bot Response Oraganiza…" at bounding box center [671, 333] width 1250 height 579
drag, startPoint x: 867, startPoint y: 456, endPoint x: 889, endPoint y: 295, distance: 162.5
click at [902, 188] on div "home_2 Start point mesaj de bun venit block_bot_response Bot Response Oraganiza…" at bounding box center [671, 333] width 1250 height 579
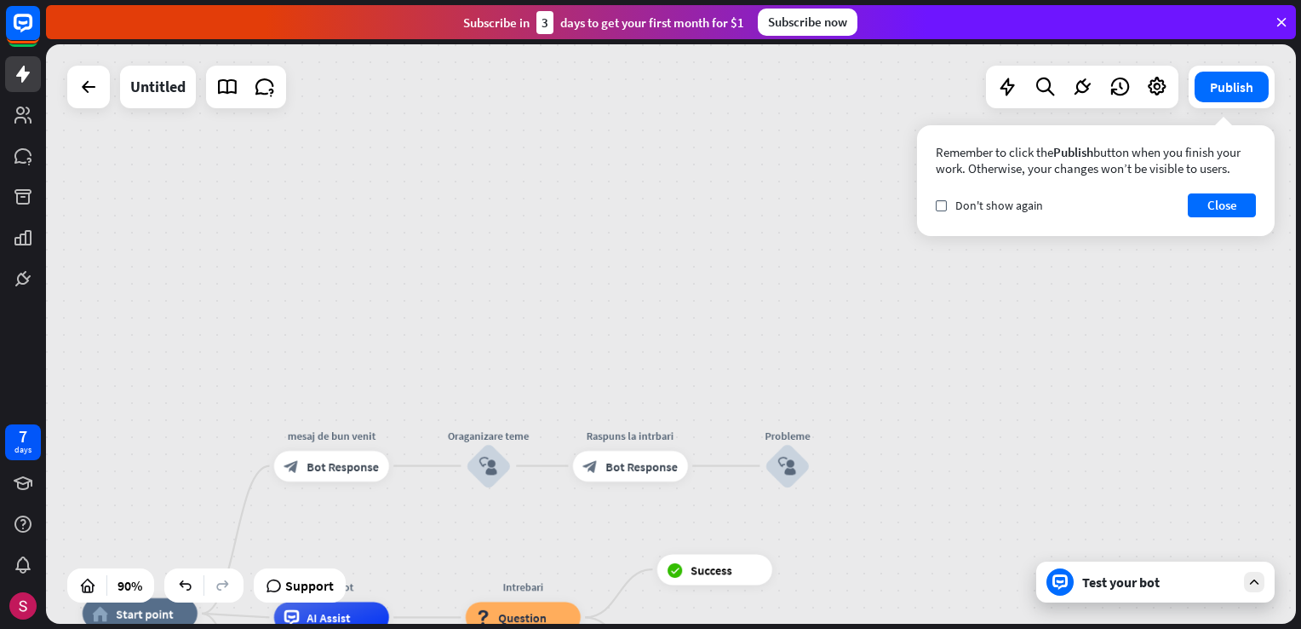
drag, startPoint x: 893, startPoint y: 399, endPoint x: 920, endPoint y: 345, distance: 60.9
click at [920, 346] on div "home_2 Start point mesaj de bun venit block_bot_response Bot Response Oraganiza…" at bounding box center [671, 333] width 1250 height 579
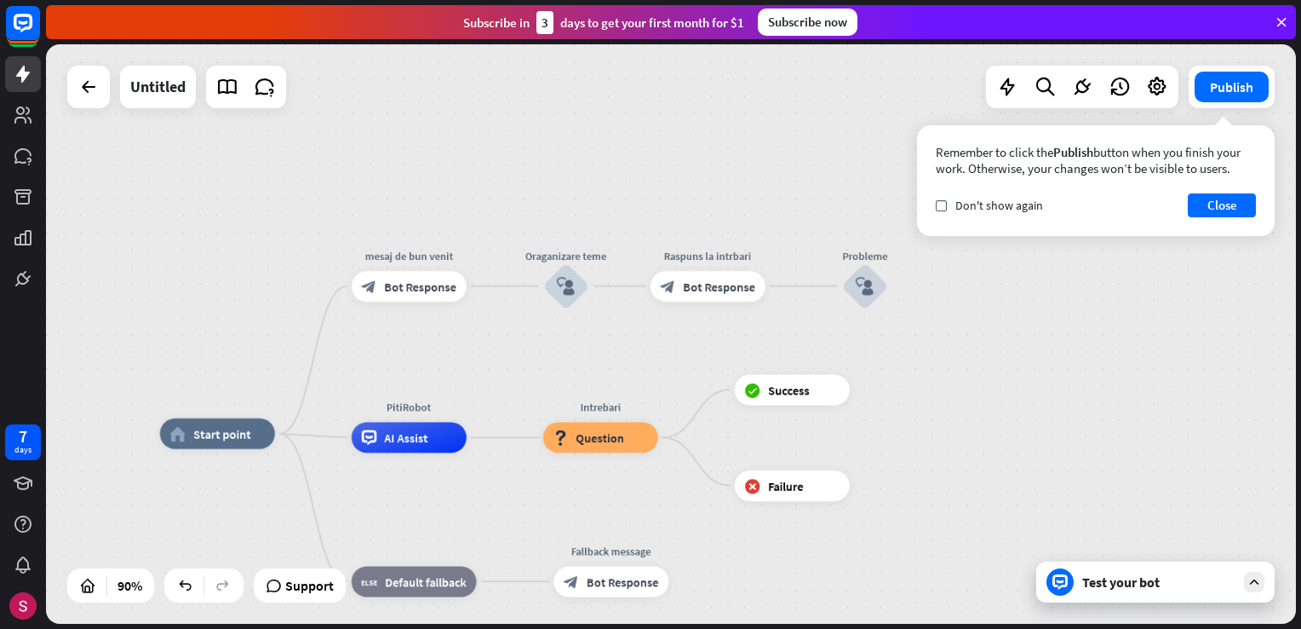
drag, startPoint x: 904, startPoint y: 442, endPoint x: 916, endPoint y: 367, distance: 76.0
click at [925, 349] on div "home_2 Start point mesaj de bun venit block_bot_response Bot Response Oraganiza…" at bounding box center [671, 333] width 1250 height 579
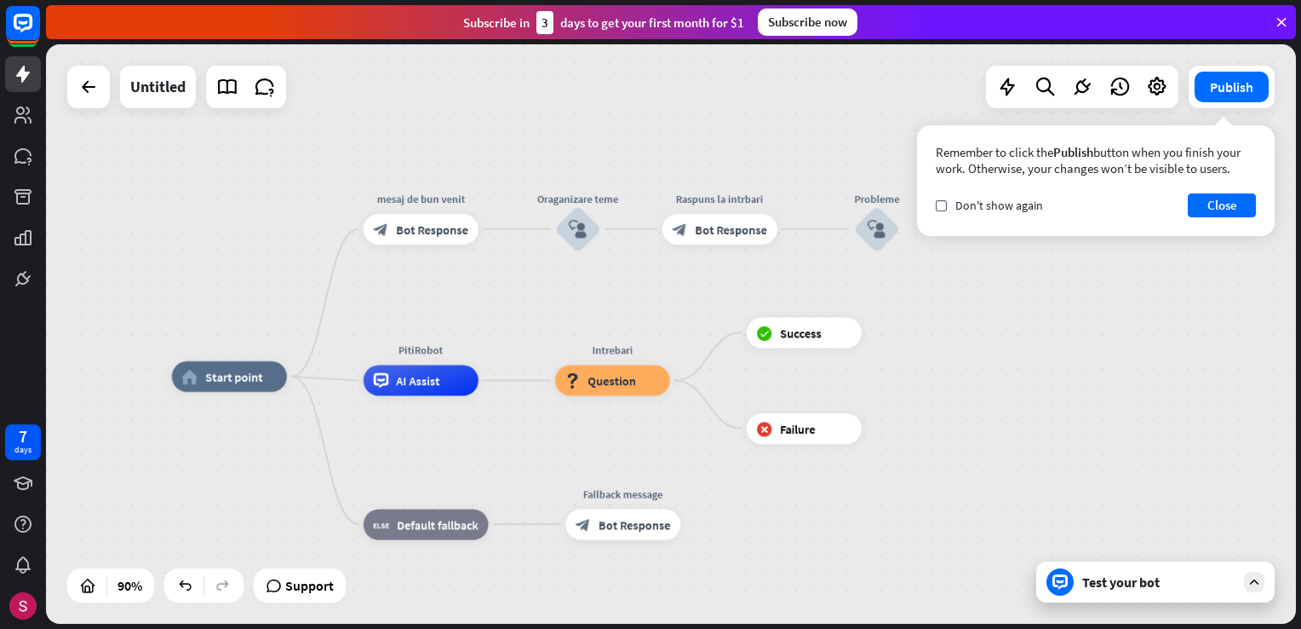
drag, startPoint x: 916, startPoint y: 393, endPoint x: 918, endPoint y: 354, distance: 39.2
click at [922, 341] on div "home_2 Start point mesaj de bun venit block_bot_response Bot Response Oraganiza…" at bounding box center [671, 333] width 1250 height 579
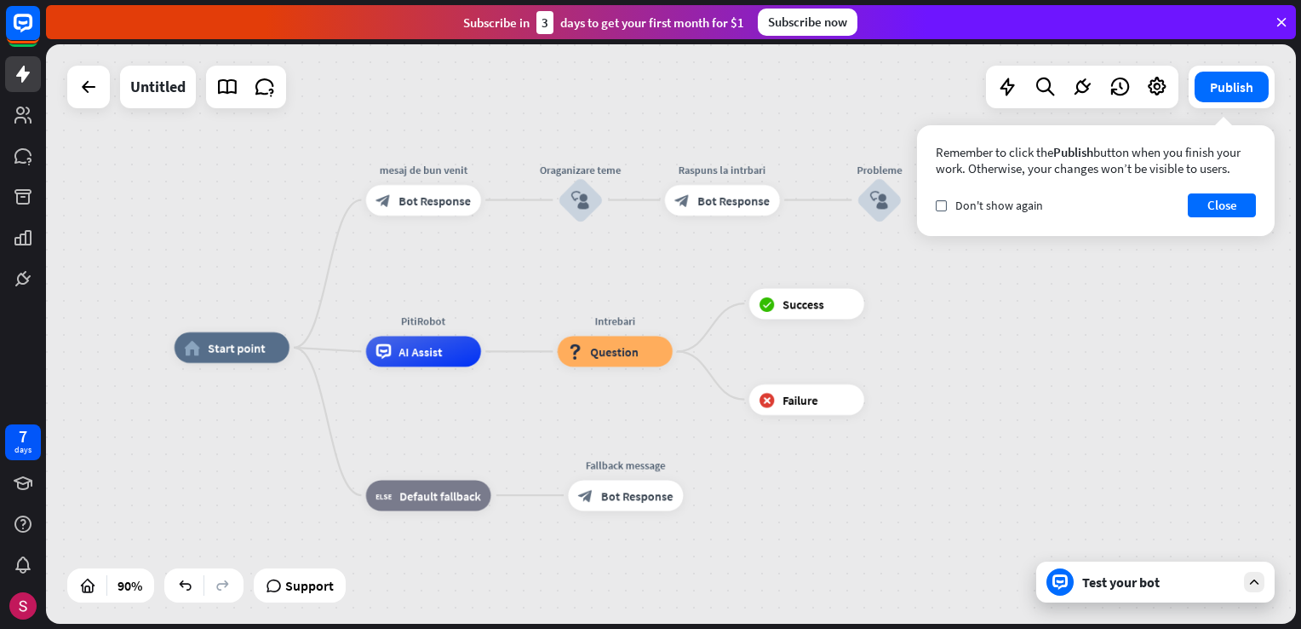
drag, startPoint x: 913, startPoint y: 385, endPoint x: 867, endPoint y: 414, distance: 54.3
click at [886, 405] on div "home_2 Start point mesaj de bun venit block_bot_response Bot Response Oraganiza…" at bounding box center [737, 607] width 1125 height 521
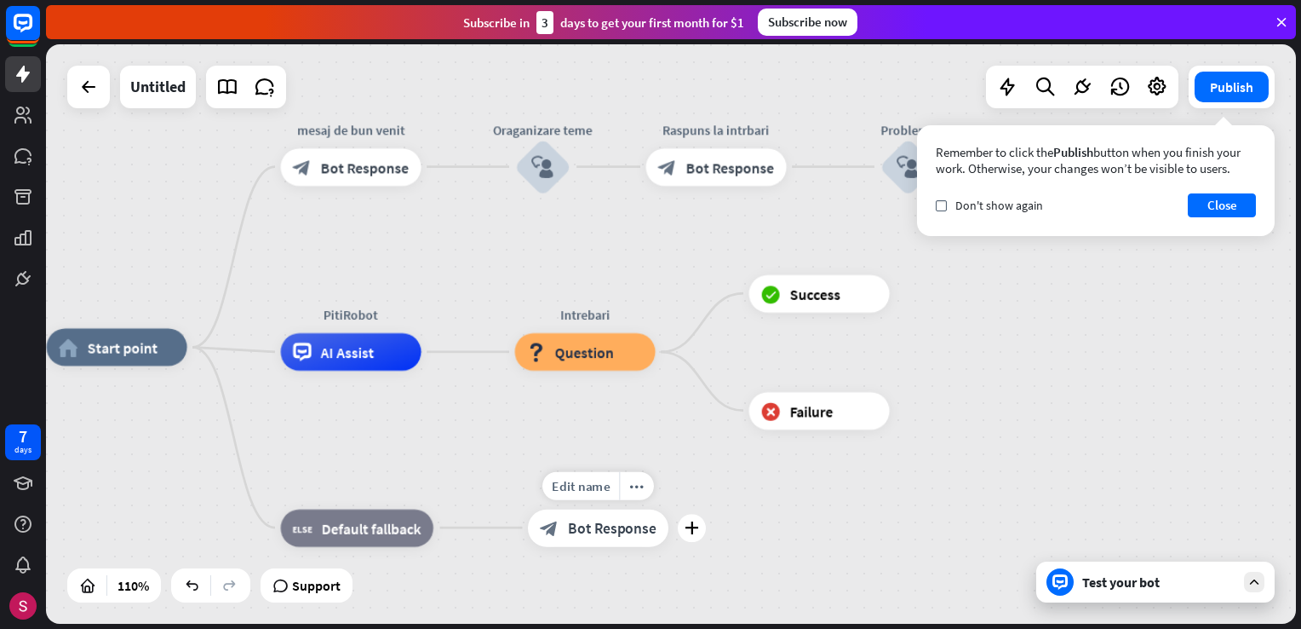
click at [593, 531] on span "Bot Response" at bounding box center [612, 527] width 88 height 19
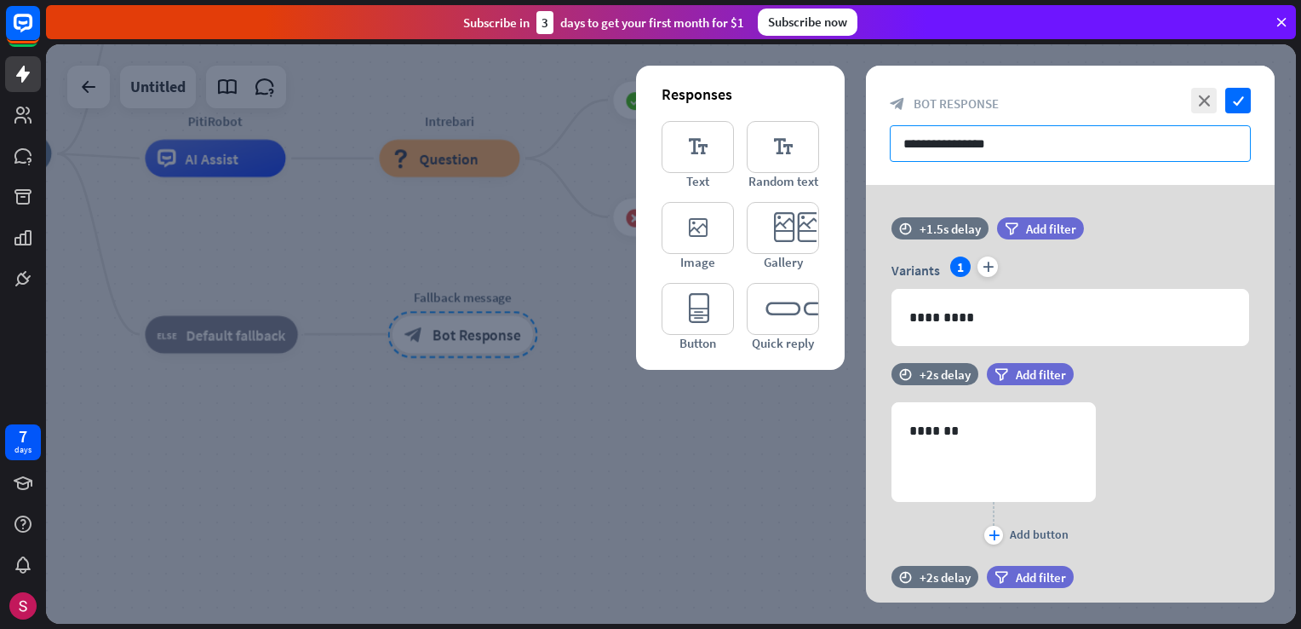
click at [1100, 133] on input "**********" at bounding box center [1070, 143] width 361 height 37
drag, startPoint x: 1100, startPoint y: 133, endPoint x: 904, endPoint y: 123, distance: 196.2
click at [904, 123] on div "**********" at bounding box center [1070, 125] width 409 height 119
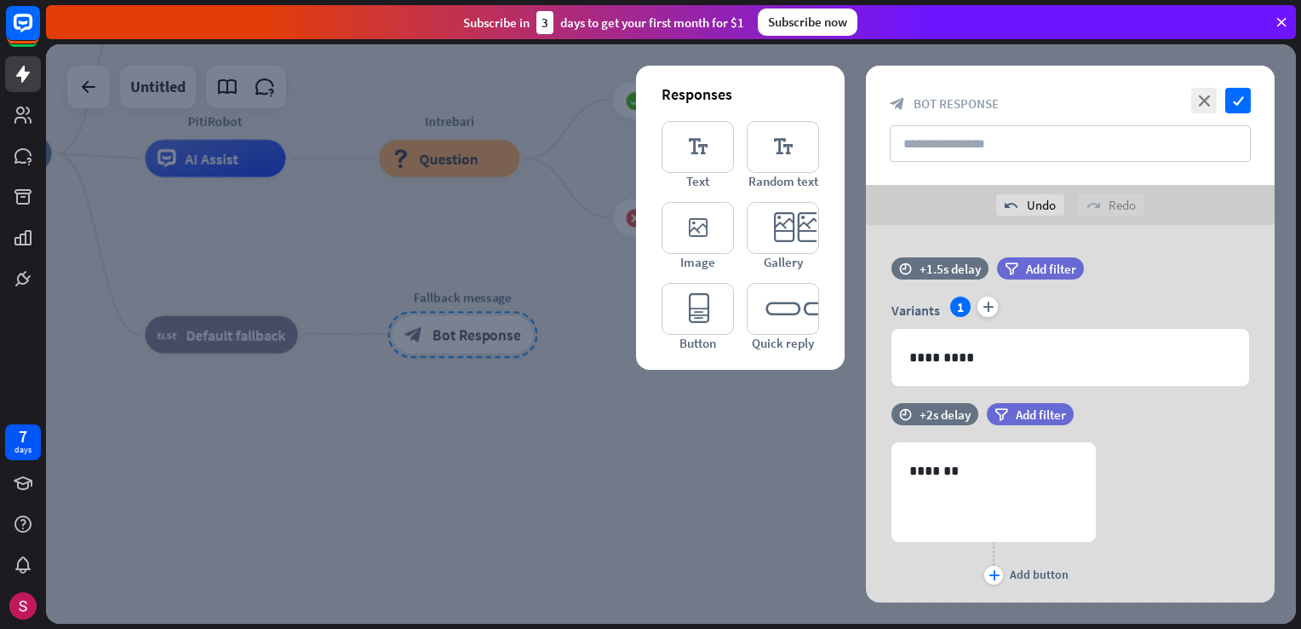
click at [741, 456] on div at bounding box center [671, 333] width 1250 height 579
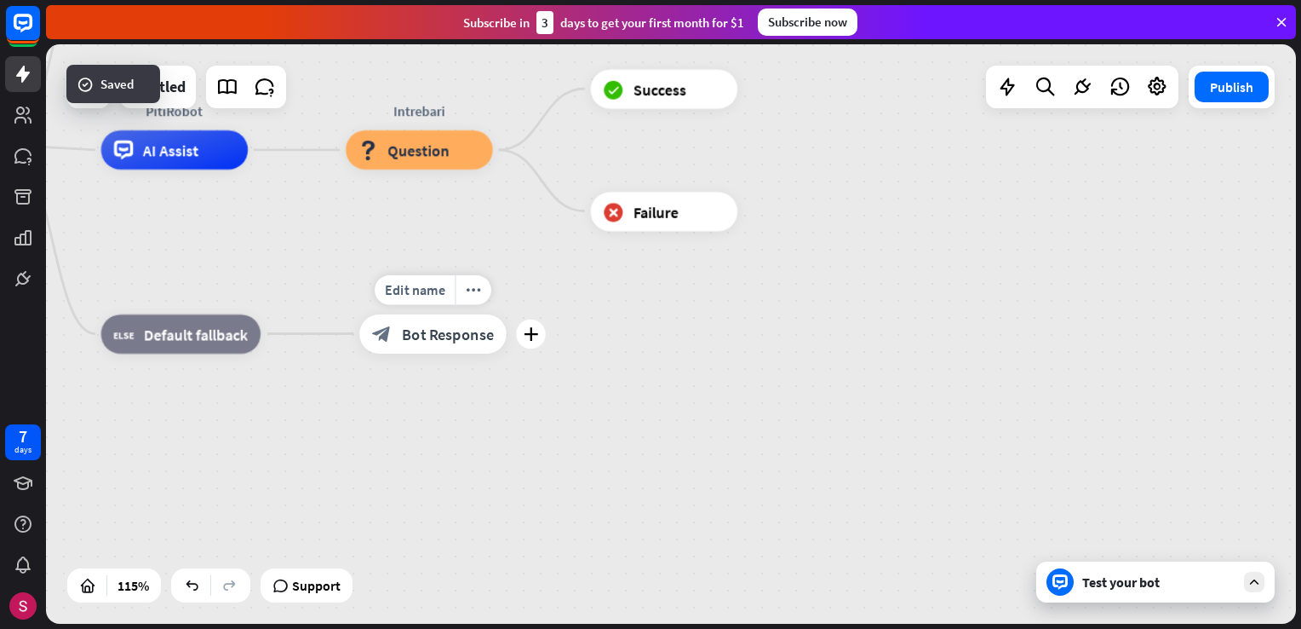
click at [414, 345] on div "block_bot_response Bot Response" at bounding box center [432, 332] width 147 height 39
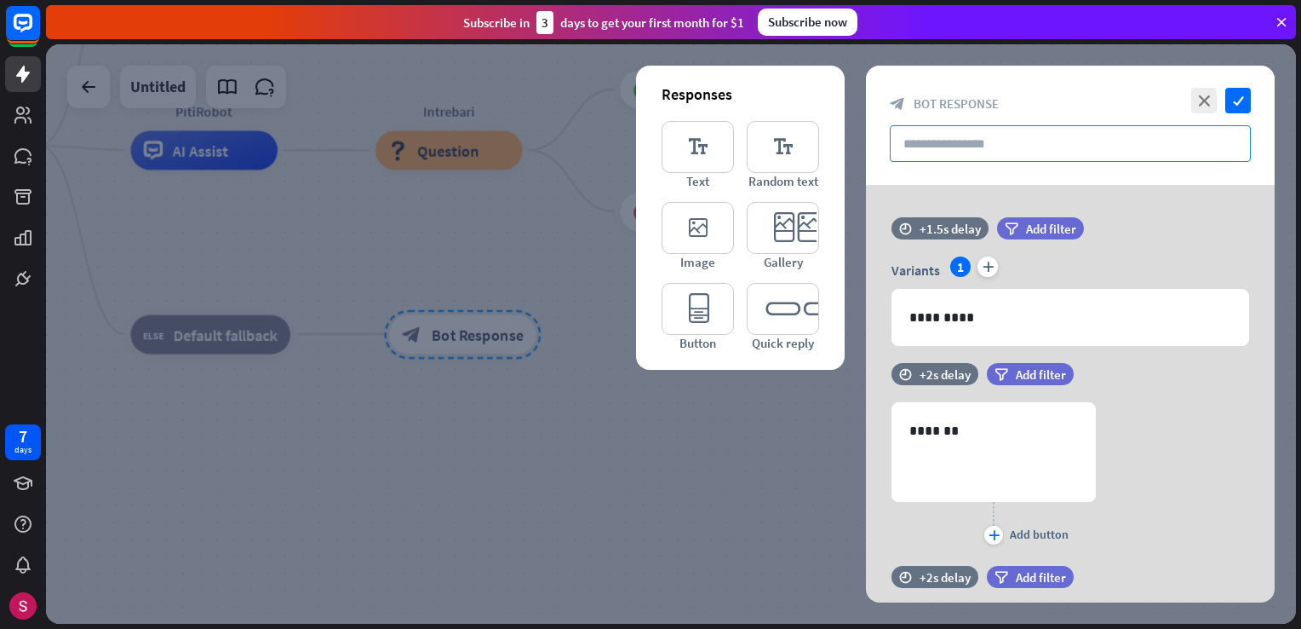
click at [949, 137] on input "text" at bounding box center [1070, 143] width 361 height 37
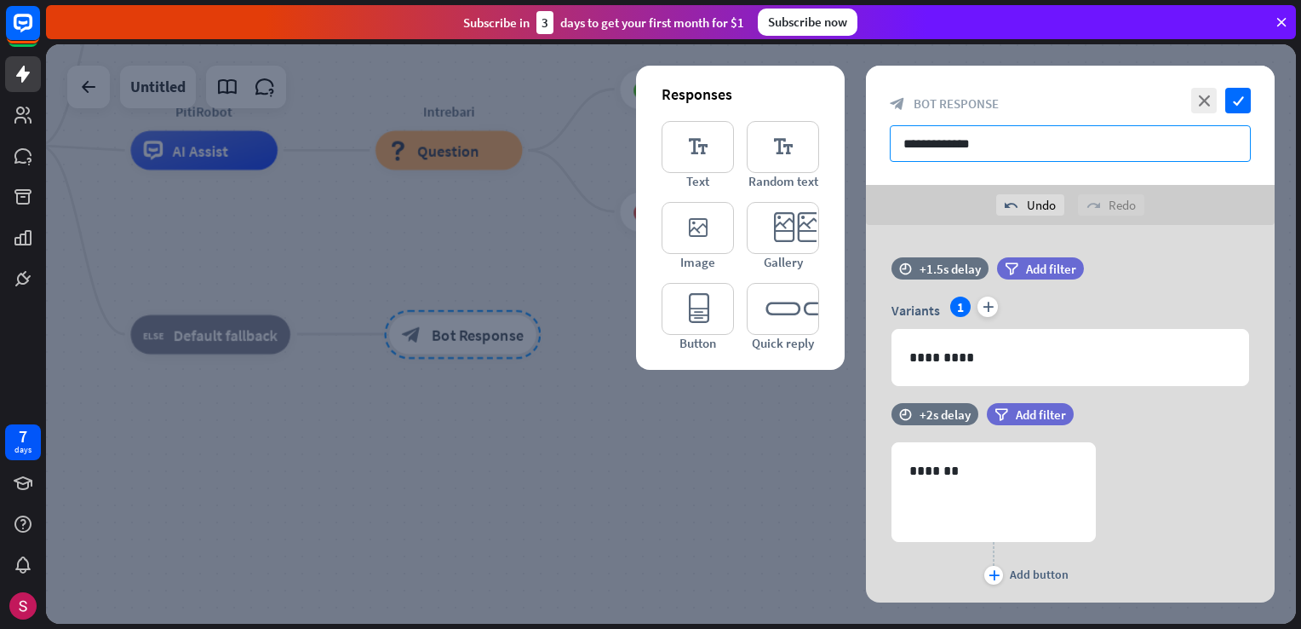
type input "**********"
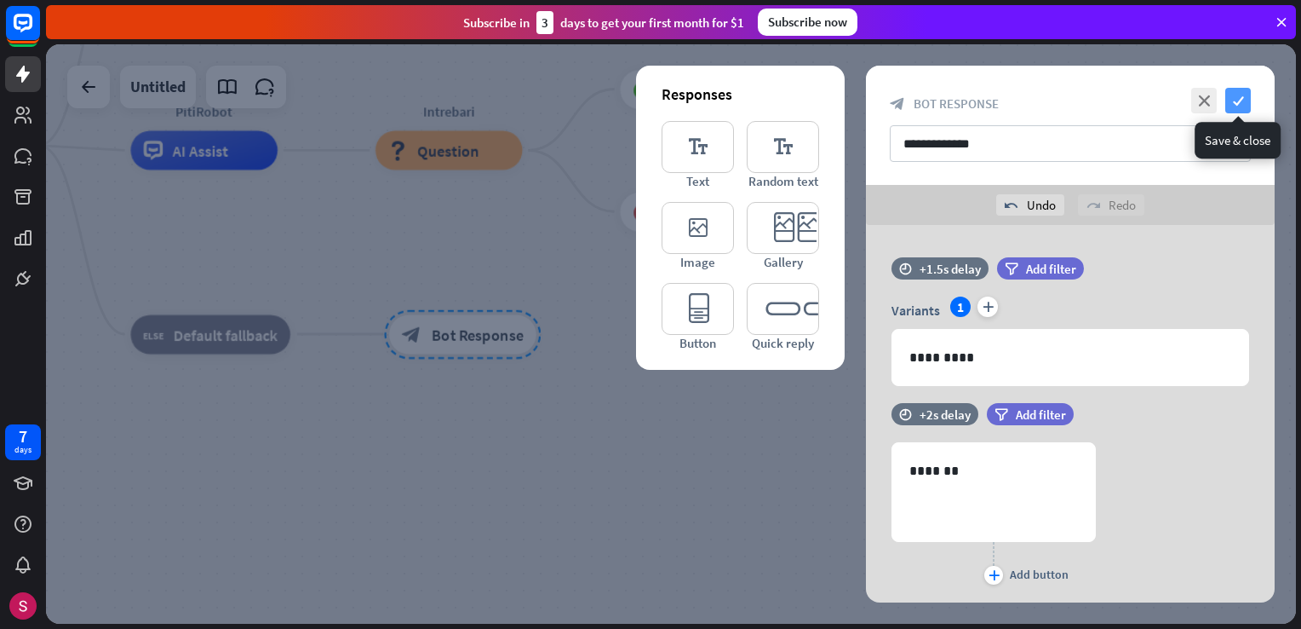
click at [1233, 90] on icon "check" at bounding box center [1239, 101] width 26 height 26
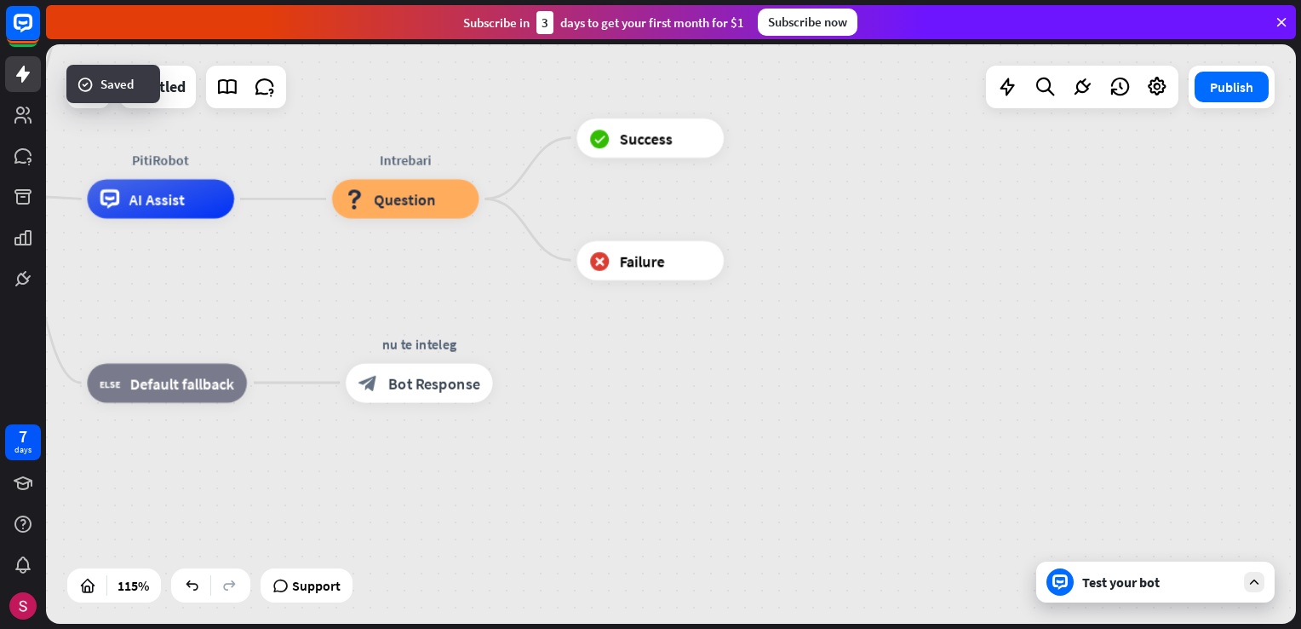
drag, startPoint x: 836, startPoint y: 294, endPoint x: 800, endPoint y: 339, distance: 57.6
click at [798, 342] on div "home_2 Start point mesaj de bun venit block_bot_response Bot Response Oraganiza…" at bounding box center [561, 527] width 1438 height 666
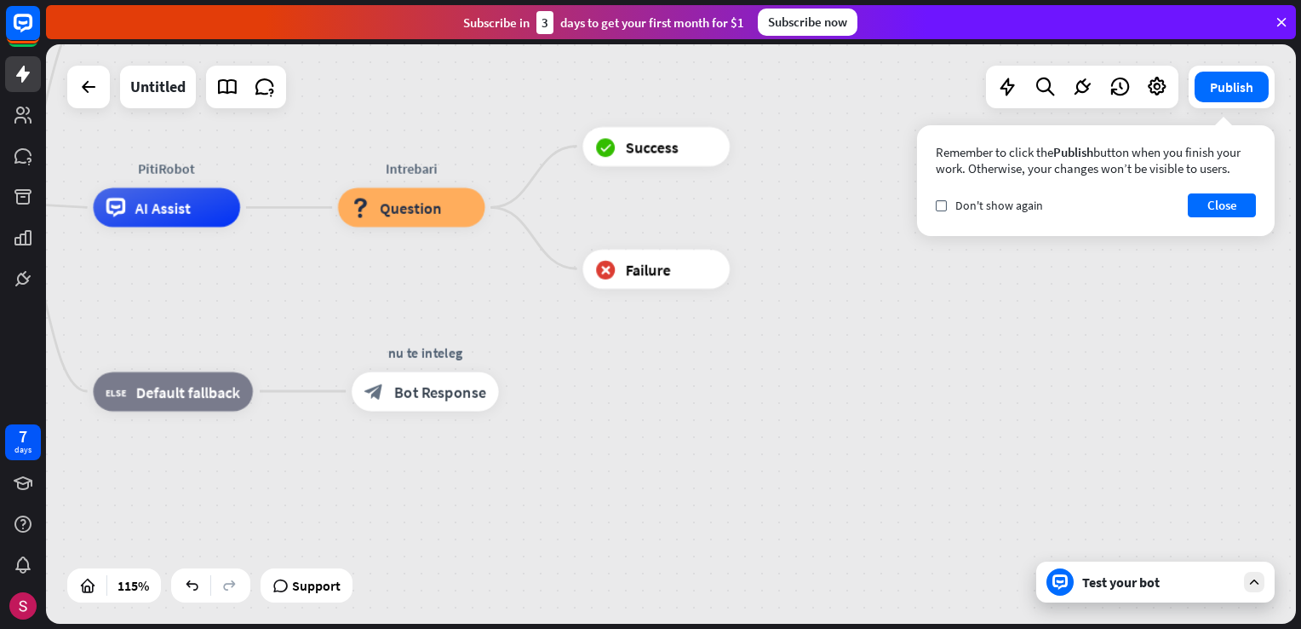
drag, startPoint x: 811, startPoint y: 254, endPoint x: 777, endPoint y: 355, distance: 106.9
click at [778, 352] on div "home_2 Start point mesaj de bun venit block_bot_response Bot Response Oraganiza…" at bounding box center [567, 536] width 1438 height 666
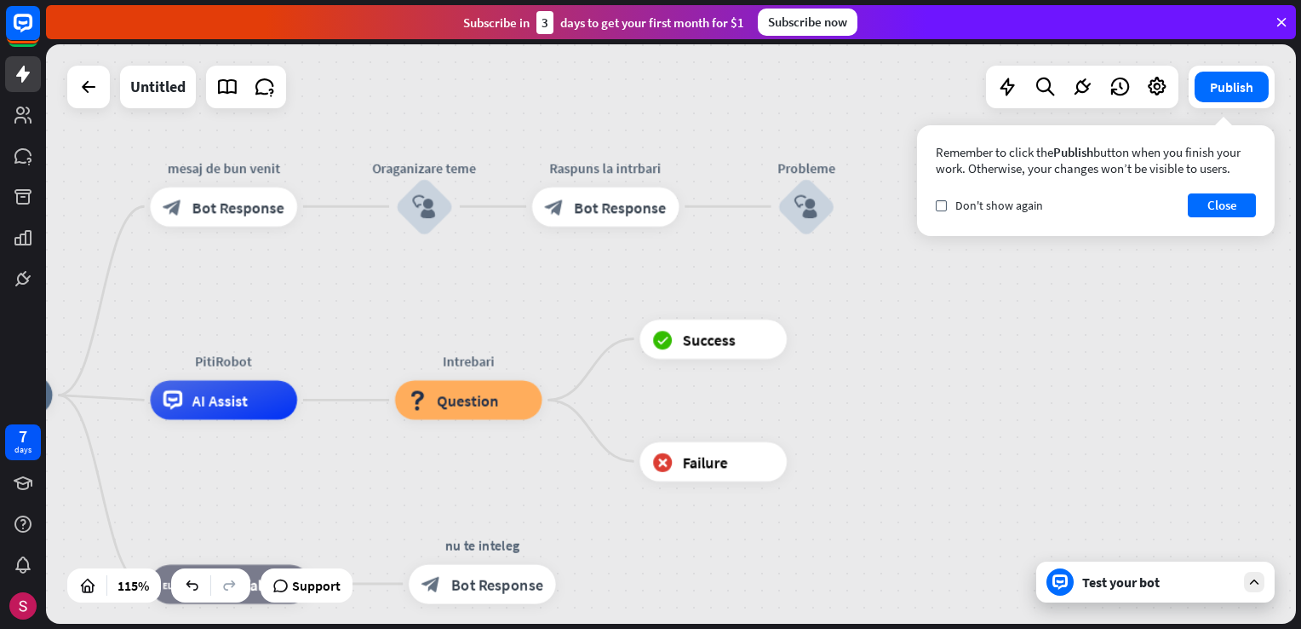
drag, startPoint x: 1134, startPoint y: 417, endPoint x: 1301, endPoint y: 472, distance: 175.6
click at [1301, 475] on html "7 days close Product Help First steps Get started with ChatBot Help Center Foll…" at bounding box center [650, 314] width 1301 height 629
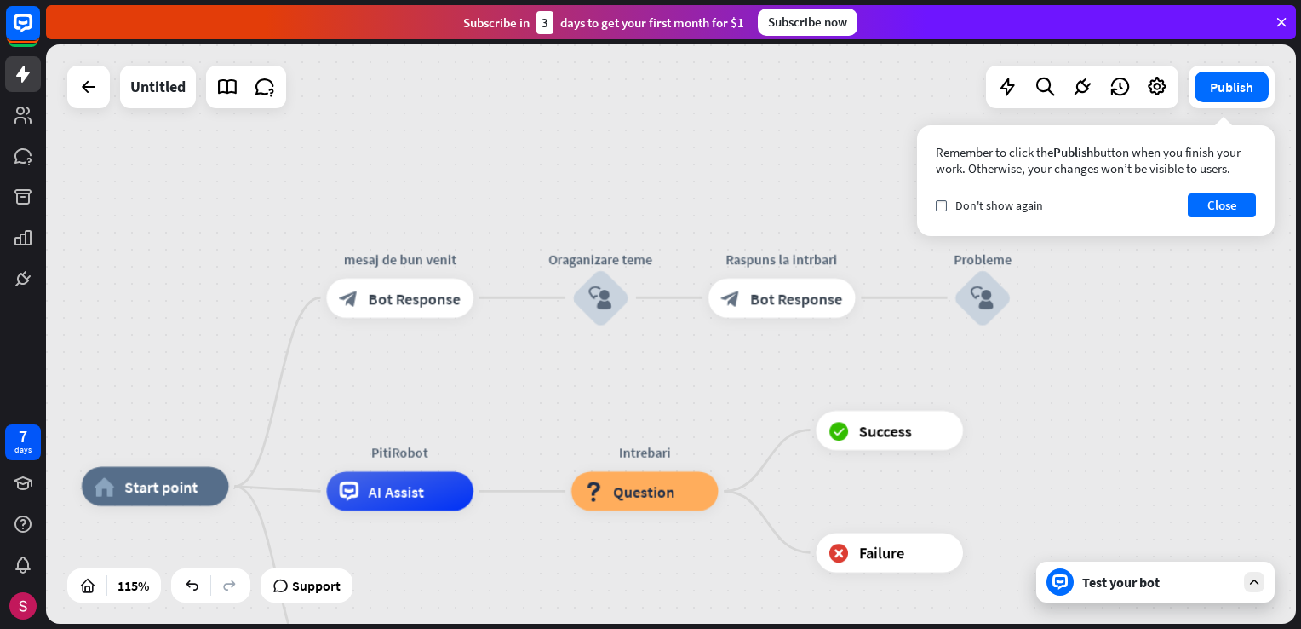
drag, startPoint x: 1090, startPoint y: 408, endPoint x: 1071, endPoint y: 472, distance: 66.8
click at [1071, 480] on div "home_2 Start point mesaj de bun venit block_bot_response Bot Response Oraganiza…" at bounding box center [671, 333] width 1250 height 579
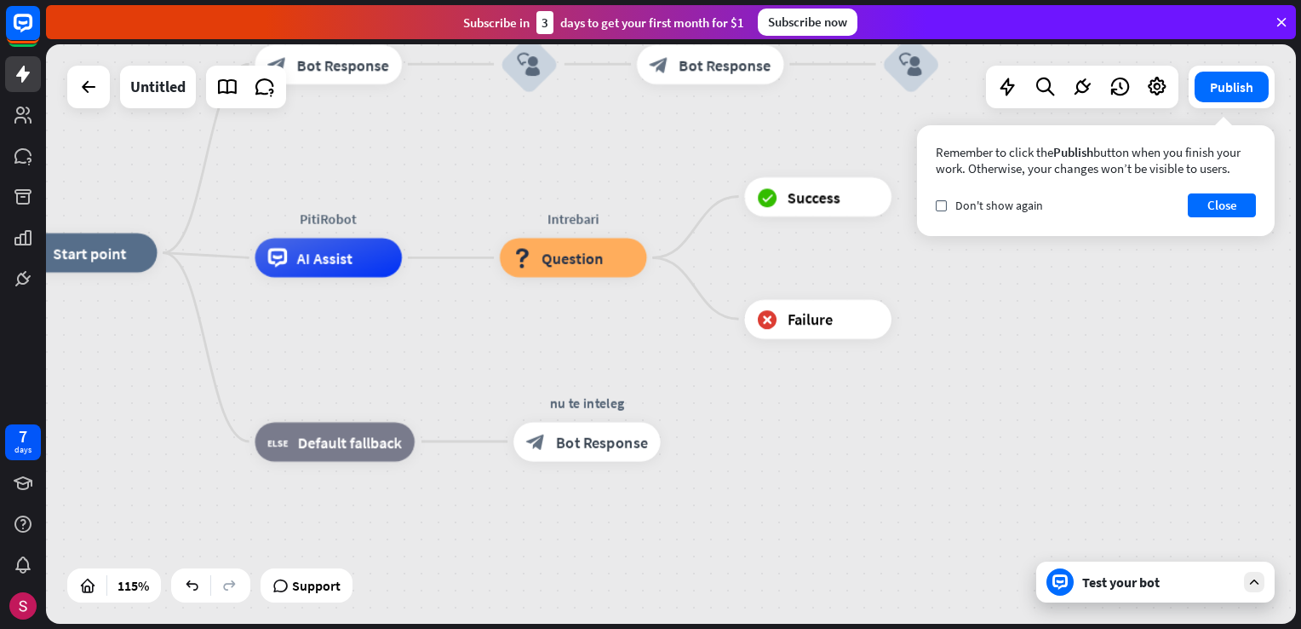
drag, startPoint x: 1034, startPoint y: 468, endPoint x: 972, endPoint y: 216, distance: 259.7
click at [972, 216] on div "home_2 Start point mesaj de bun venit block_bot_response Bot Response Oraganiza…" at bounding box center [671, 333] width 1250 height 579
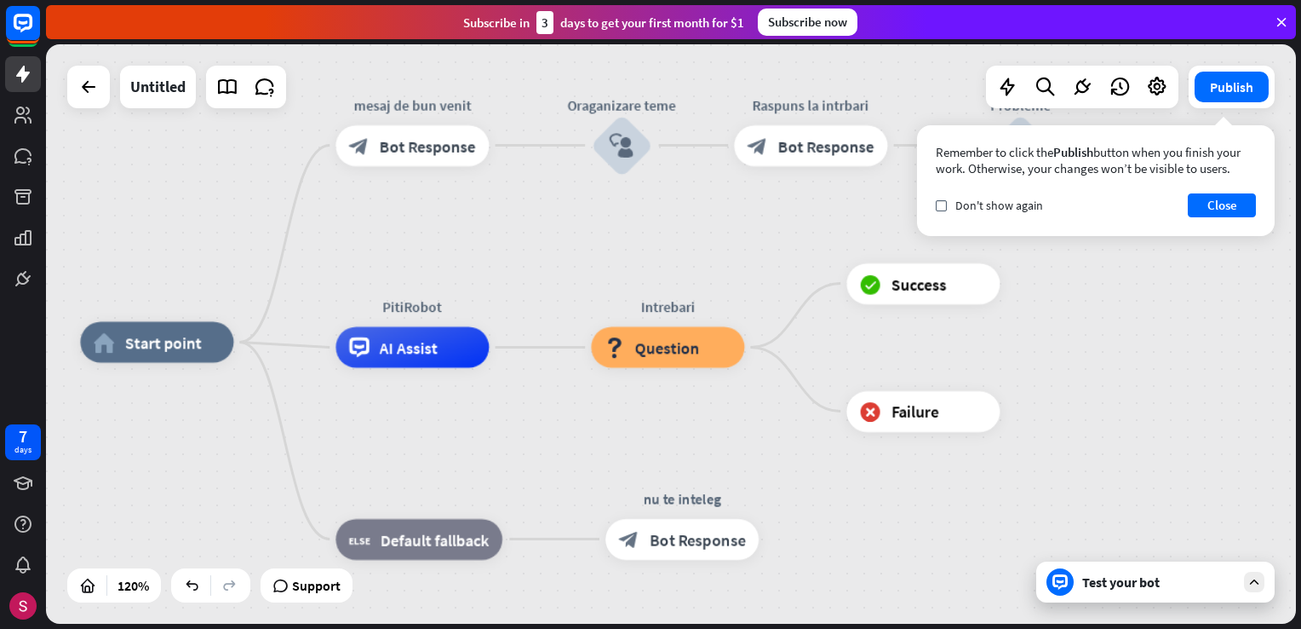
drag, startPoint x: 1055, startPoint y: 443, endPoint x: 1173, endPoint y: 536, distance: 149.8
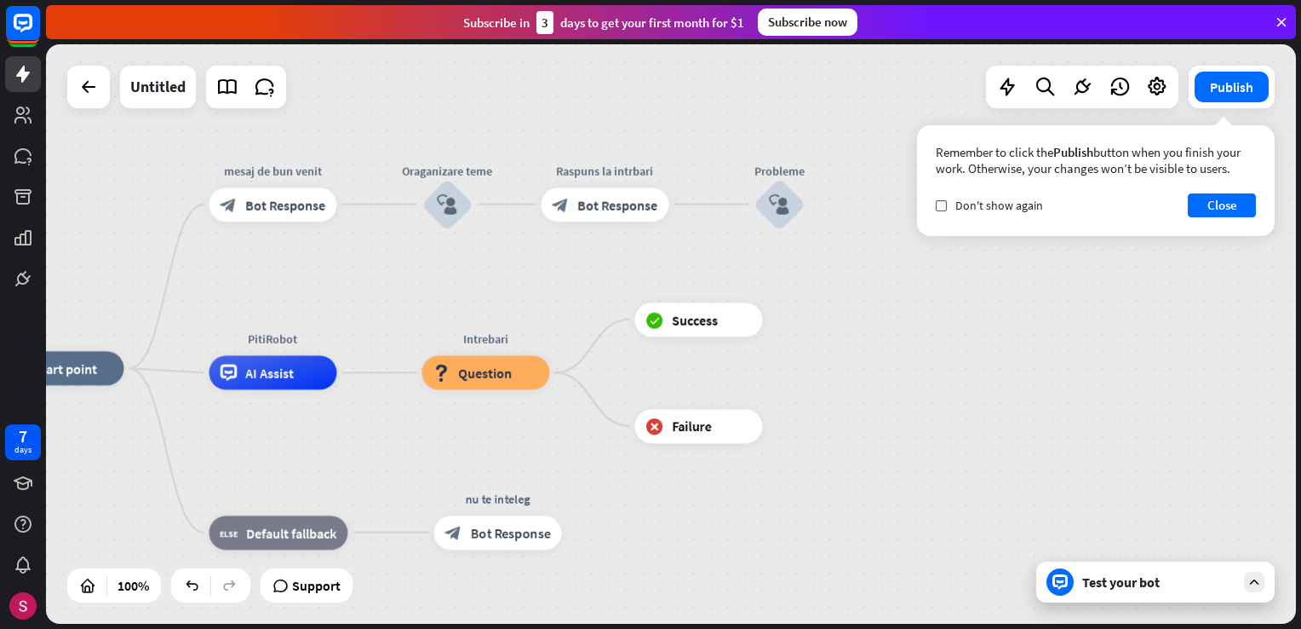
drag, startPoint x: 1157, startPoint y: 414, endPoint x: 854, endPoint y: 464, distance: 306.5
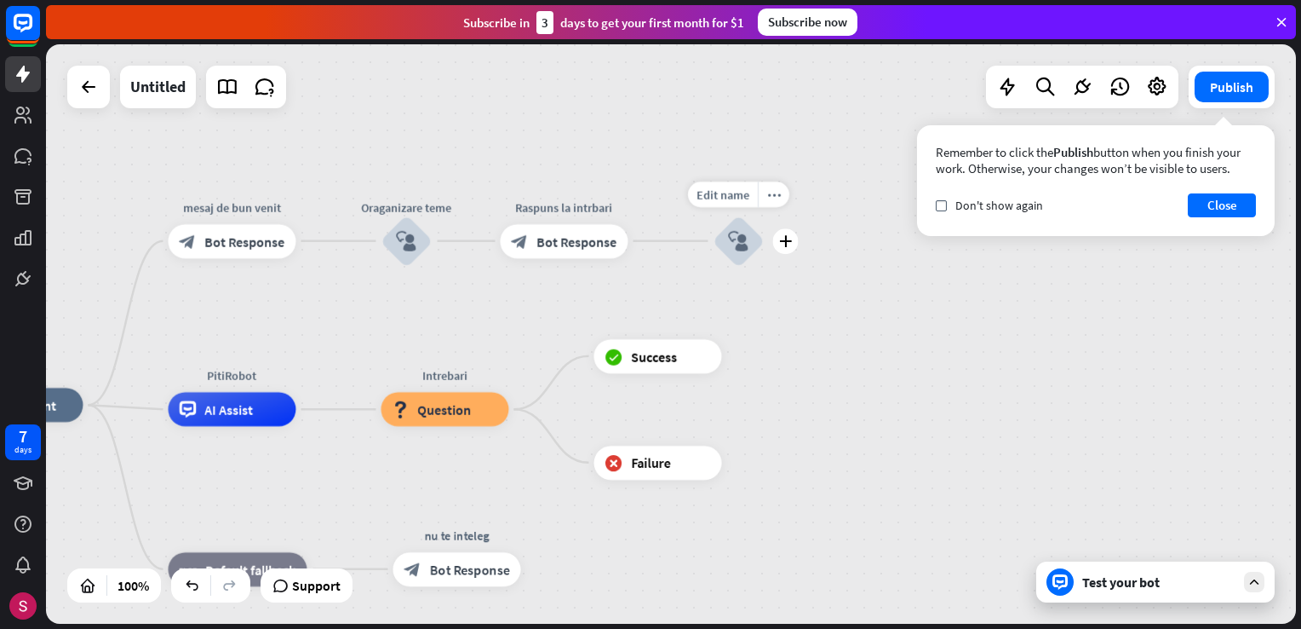
click at [784, 239] on icon "plus" at bounding box center [785, 241] width 13 height 12
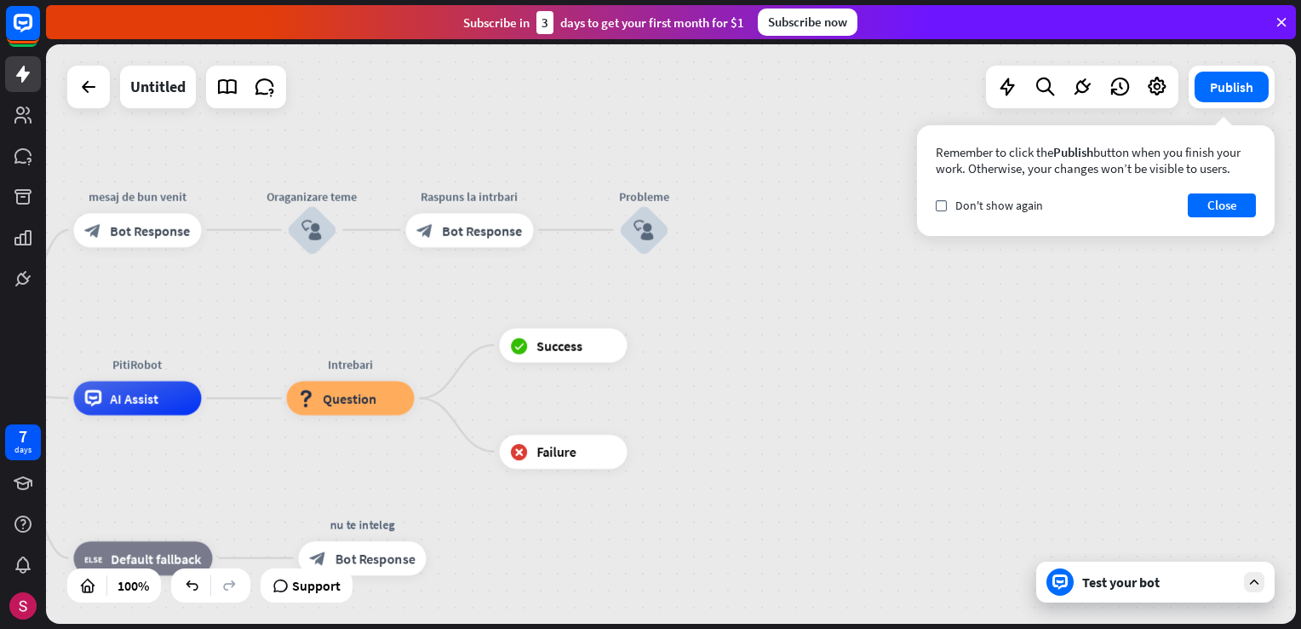
drag, startPoint x: 1147, startPoint y: 424, endPoint x: 975, endPoint y: 435, distance: 172.4
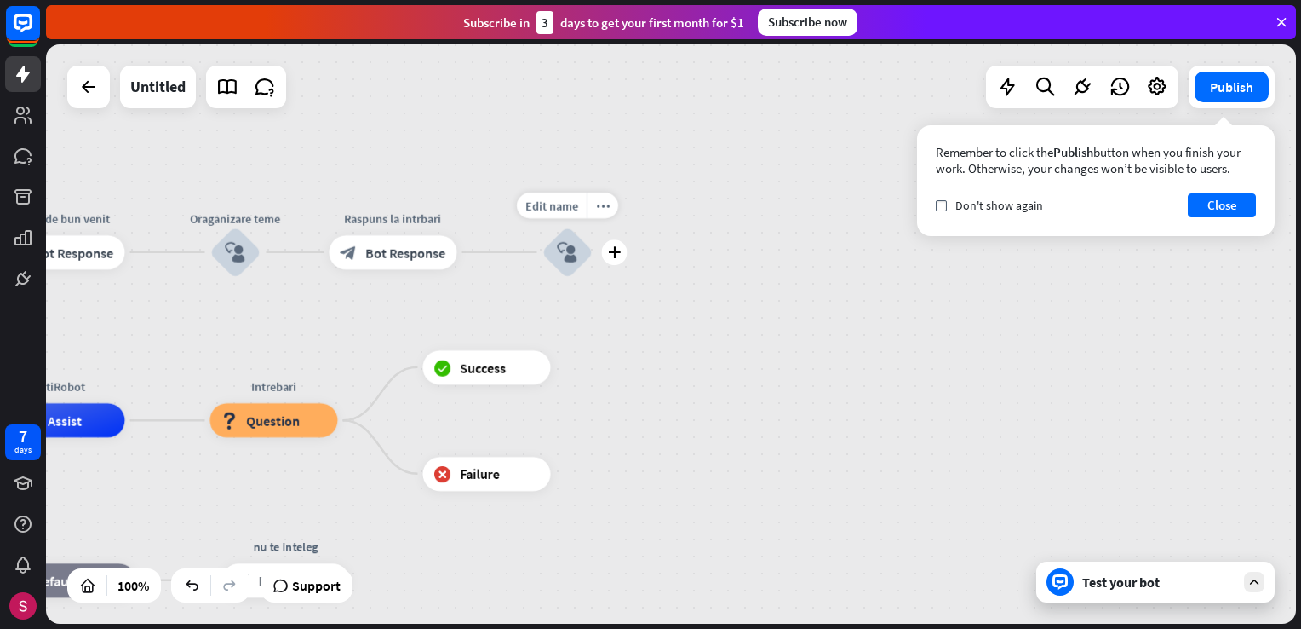
click at [617, 250] on icon "plus" at bounding box center [614, 252] width 13 height 12
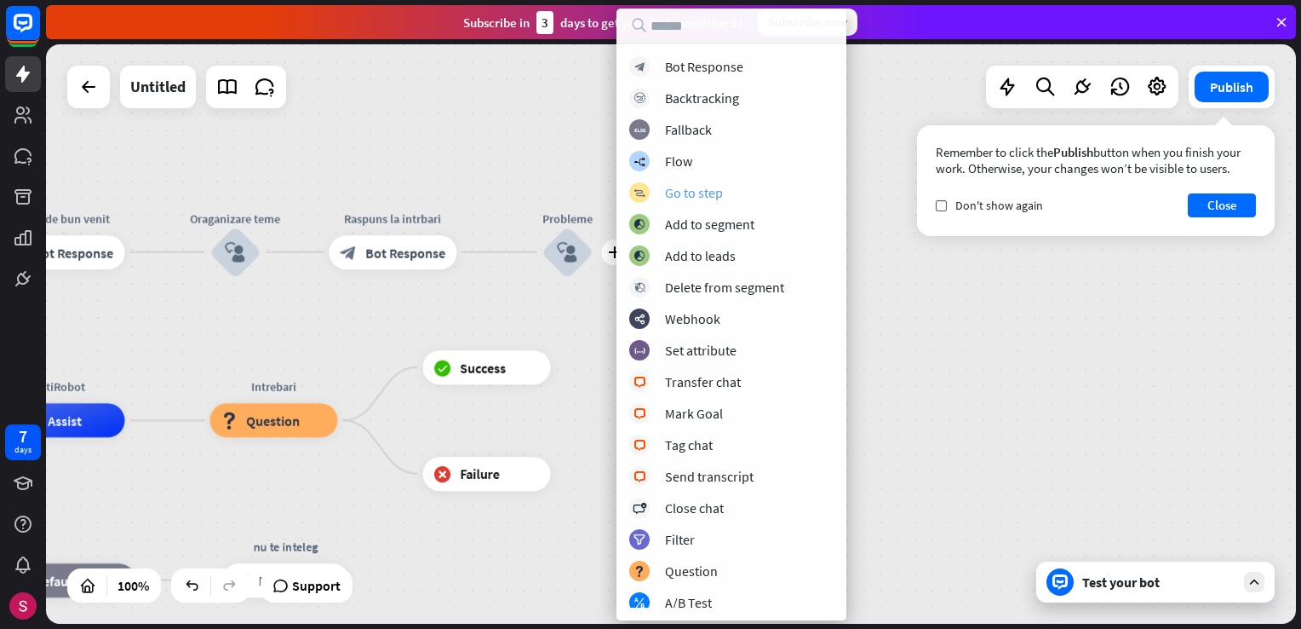
click at [688, 198] on div "Go to step" at bounding box center [694, 192] width 58 height 17
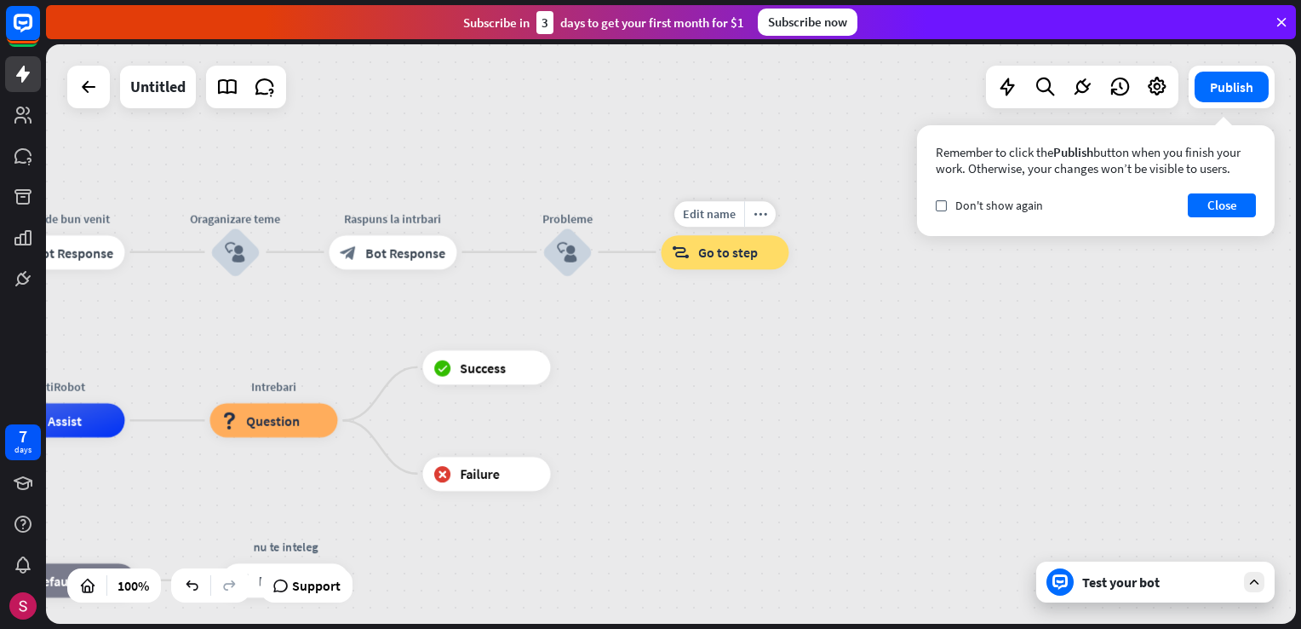
click at [736, 256] on span "Go to step" at bounding box center [728, 252] width 60 height 17
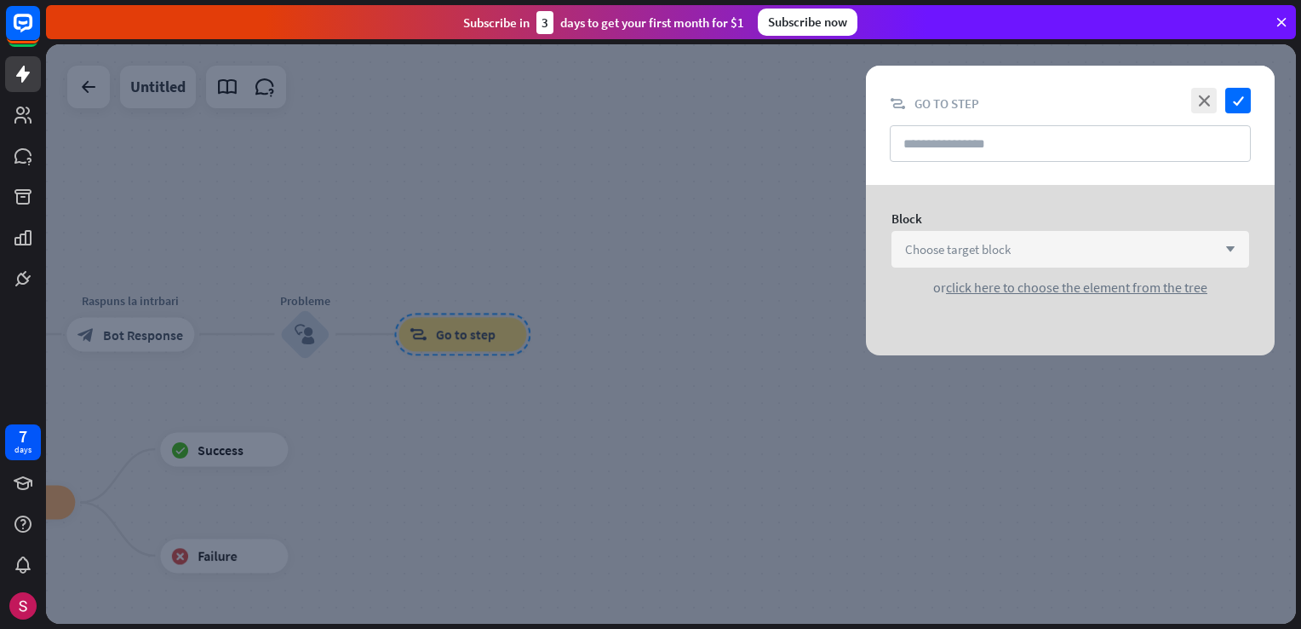
click at [947, 246] on span "Choose target block" at bounding box center [958, 249] width 106 height 16
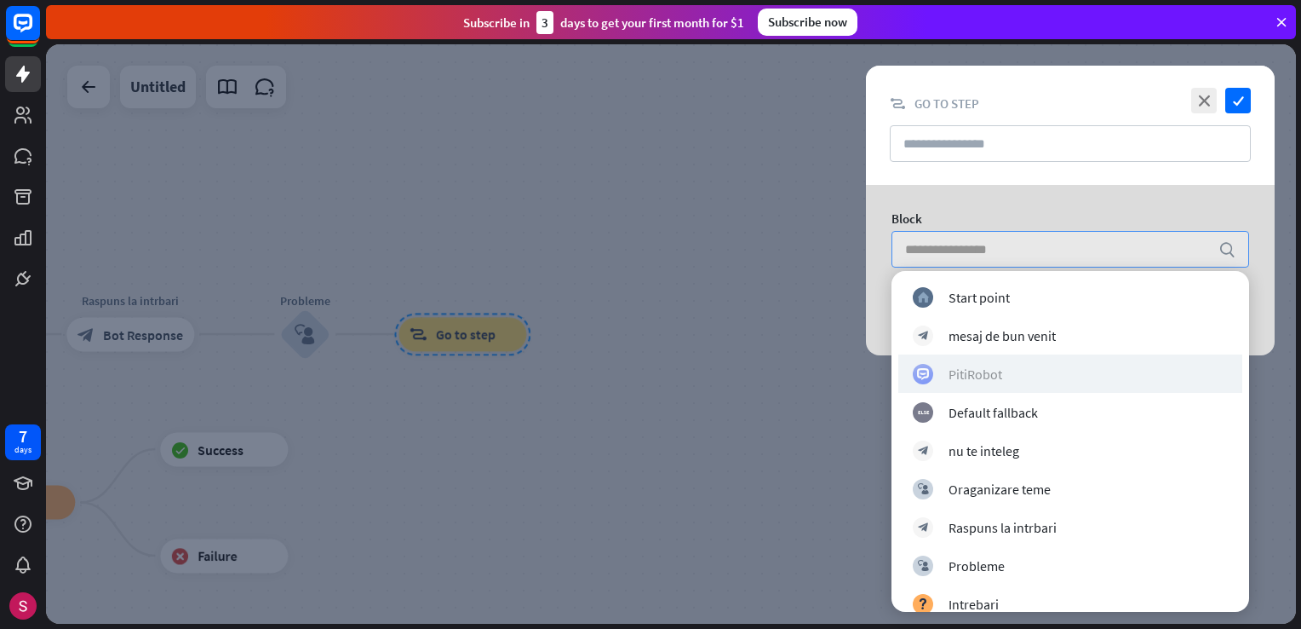
click at [1015, 366] on div "PitiRobot" at bounding box center [1070, 374] width 315 height 20
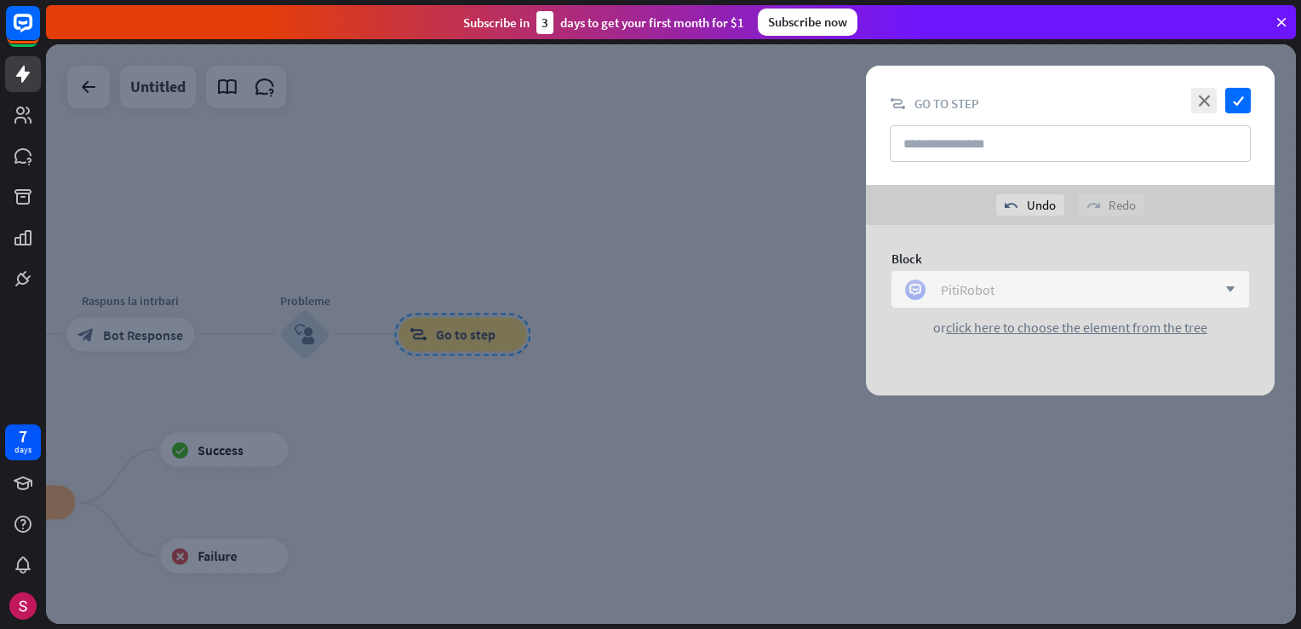
click at [971, 292] on div "PitiRobot" at bounding box center [968, 289] width 54 height 17
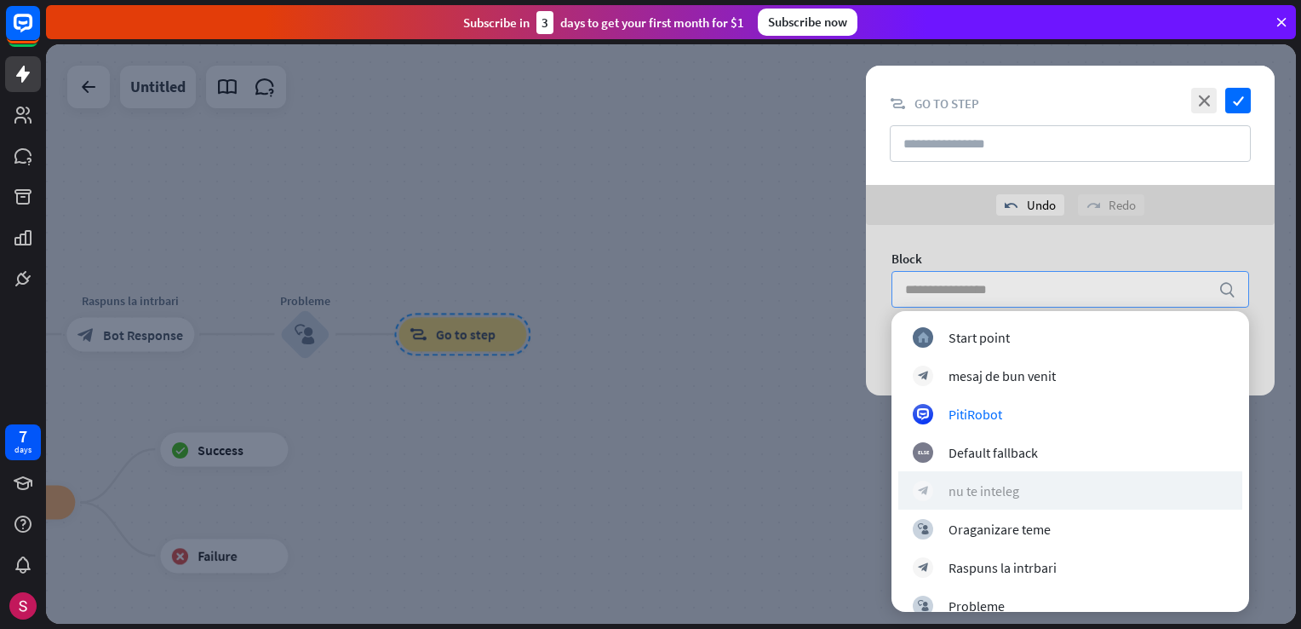
click at [1053, 489] on div "block_bot_response nu te inteleg" at bounding box center [1070, 490] width 315 height 20
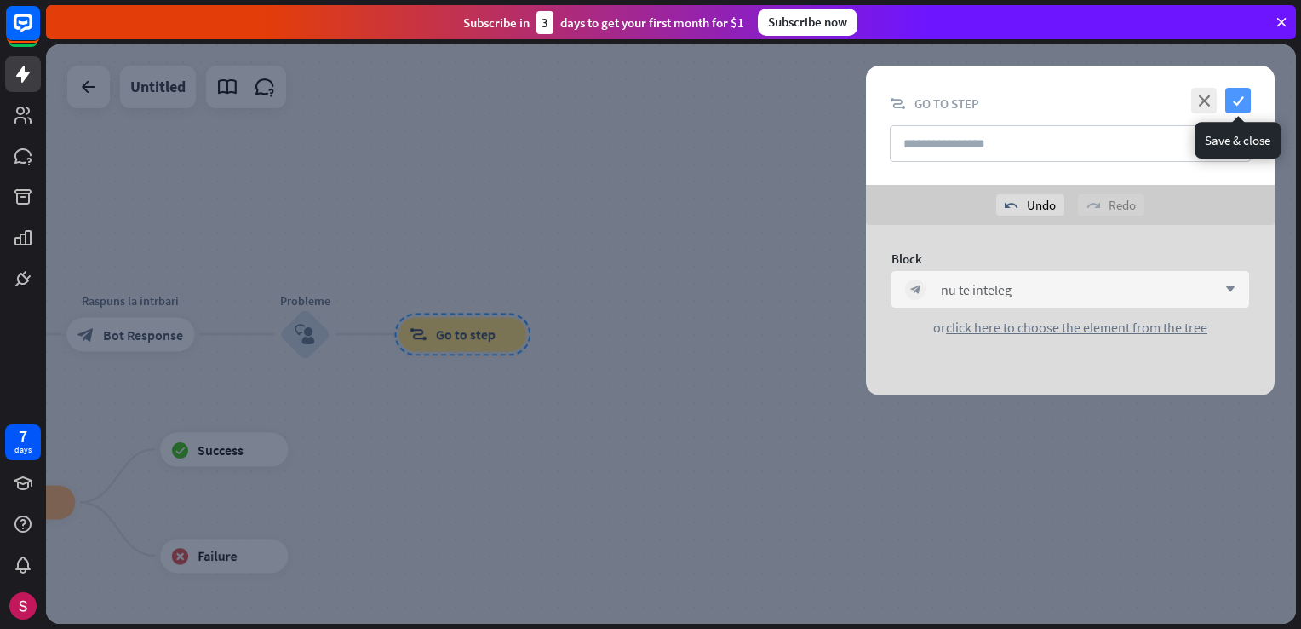
click at [1235, 99] on icon "check" at bounding box center [1239, 101] width 26 height 26
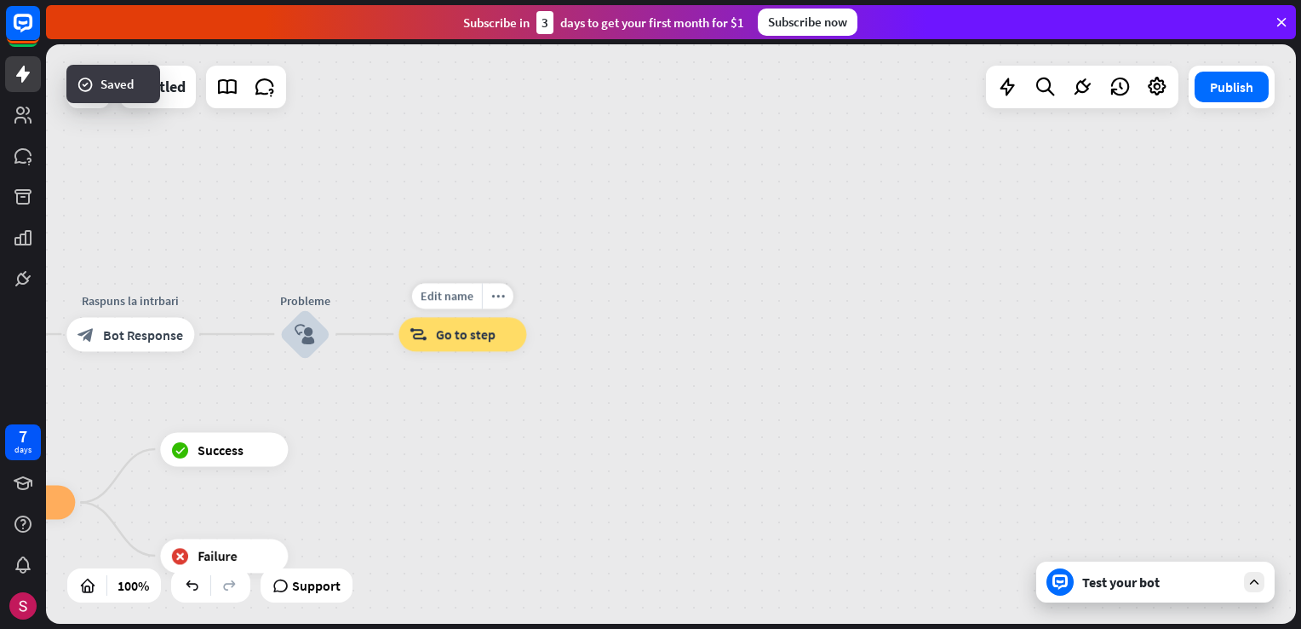
click at [491, 341] on span "Go to step" at bounding box center [466, 333] width 60 height 17
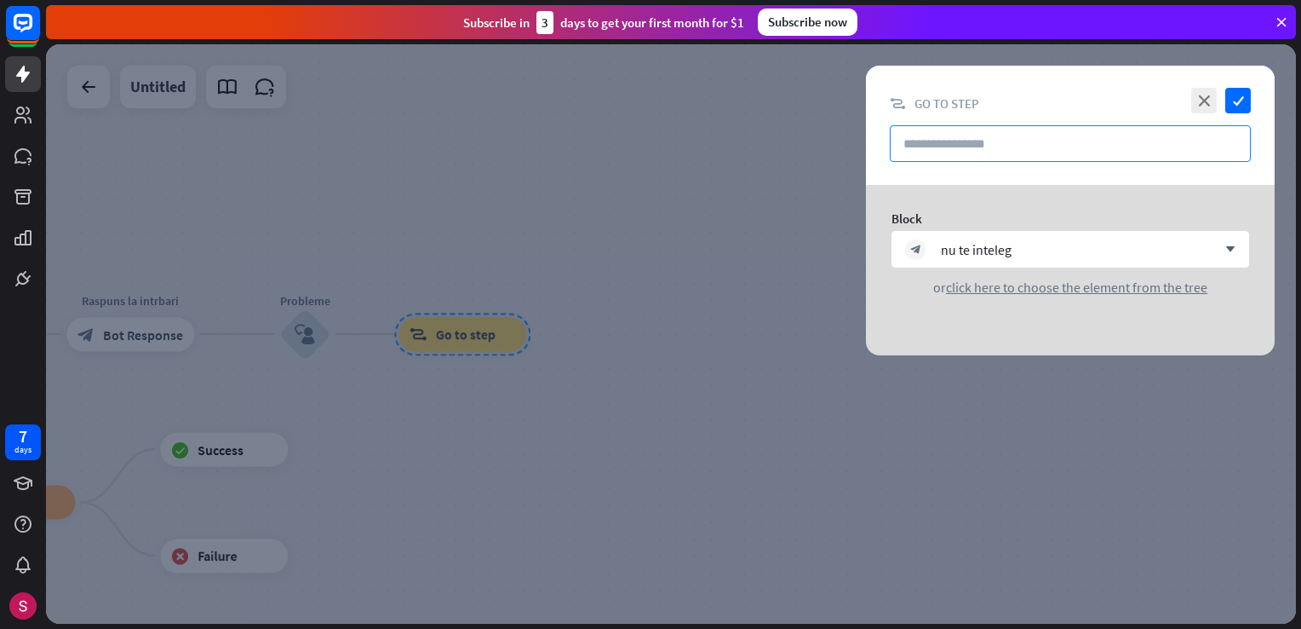
click at [1028, 156] on input "text" at bounding box center [1070, 143] width 361 height 37
click at [995, 131] on input "text" at bounding box center [1070, 143] width 361 height 37
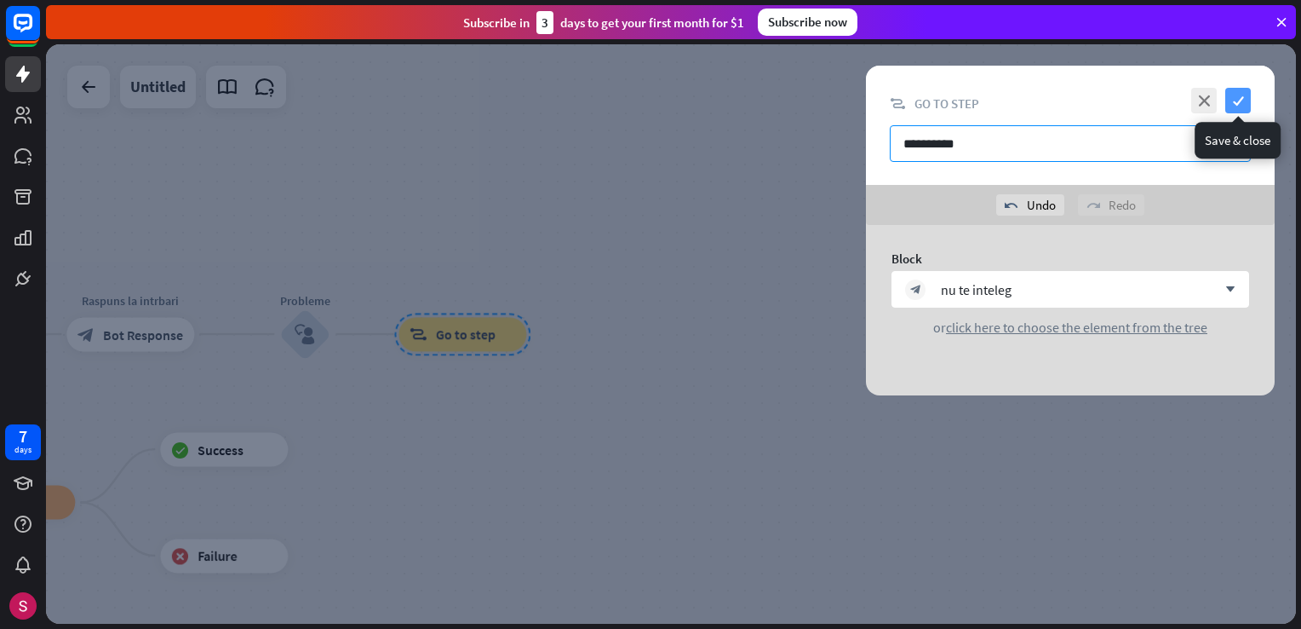
type input "**********"
click at [1237, 87] on div "**********" at bounding box center [1070, 125] width 409 height 119
click at [1226, 103] on icon "check" at bounding box center [1239, 101] width 26 height 26
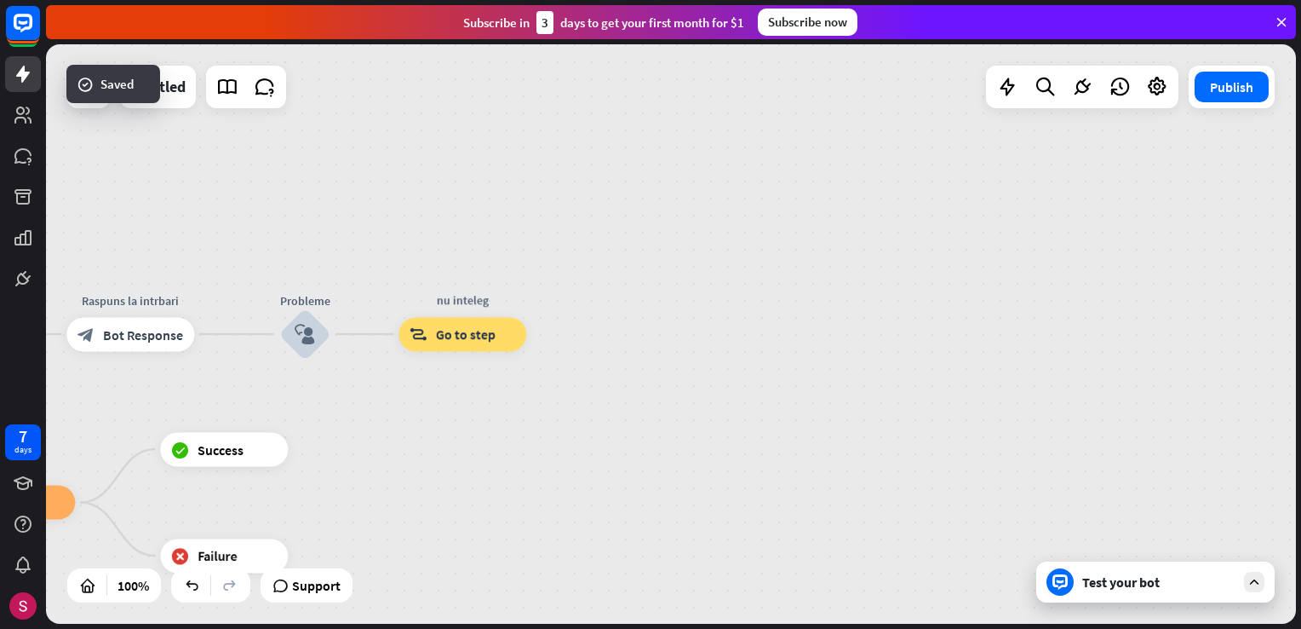
drag, startPoint x: 767, startPoint y: 376, endPoint x: 960, endPoint y: 412, distance: 196.6
click at [960, 412] on div "home_2 Start point mesaj de bun venit block_bot_response Bot Response Oraganiza…" at bounding box center [671, 333] width 1250 height 579
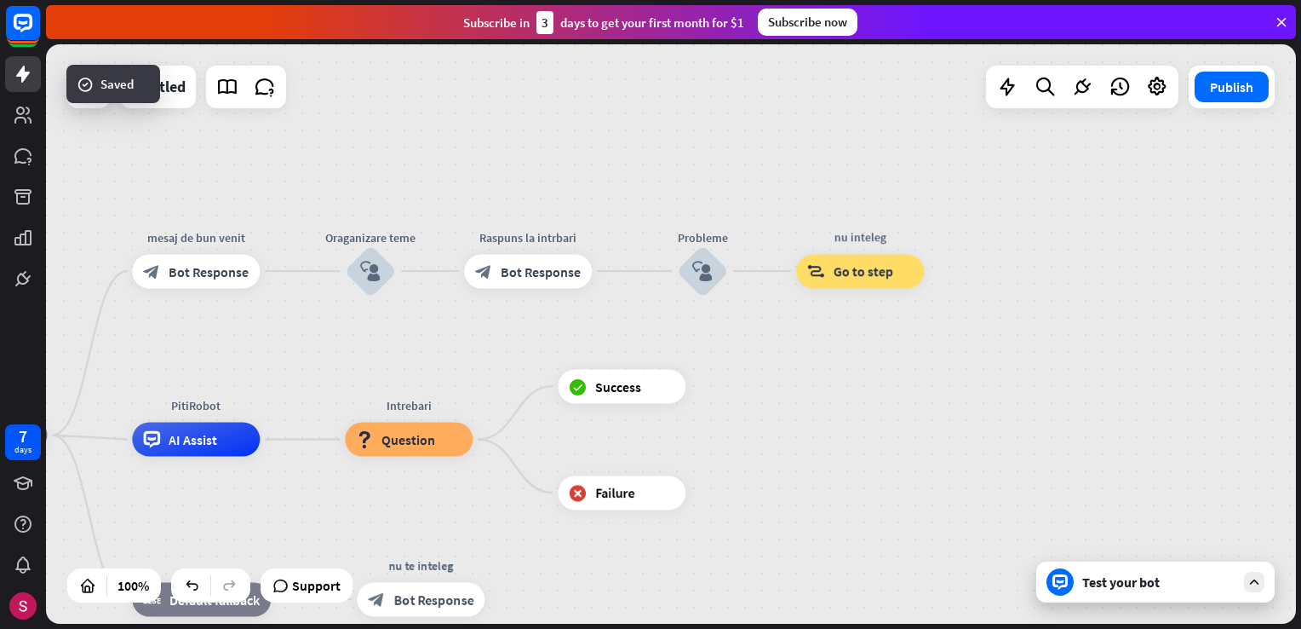
drag, startPoint x: 824, startPoint y: 408, endPoint x: 1029, endPoint y: 308, distance: 227.4
click at [1029, 308] on div "home_2 Start point mesaj de bun venit block_bot_response Bot Response Oraganiza…" at bounding box center [671, 333] width 1250 height 579
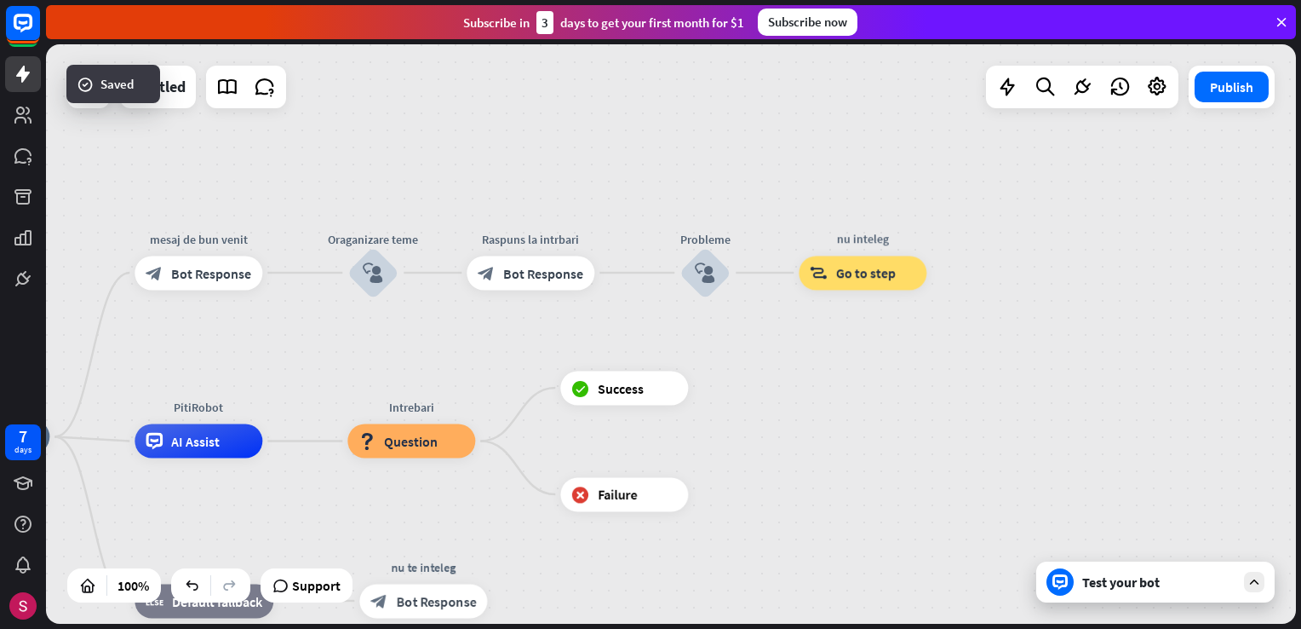
drag, startPoint x: 885, startPoint y: 388, endPoint x: 889, endPoint y: 307, distance: 81.9
click at [895, 321] on div "home_2 Start point mesaj de bun venit block_bot_response Bot Response Oraganiza…" at bounding box center [671, 333] width 1250 height 579
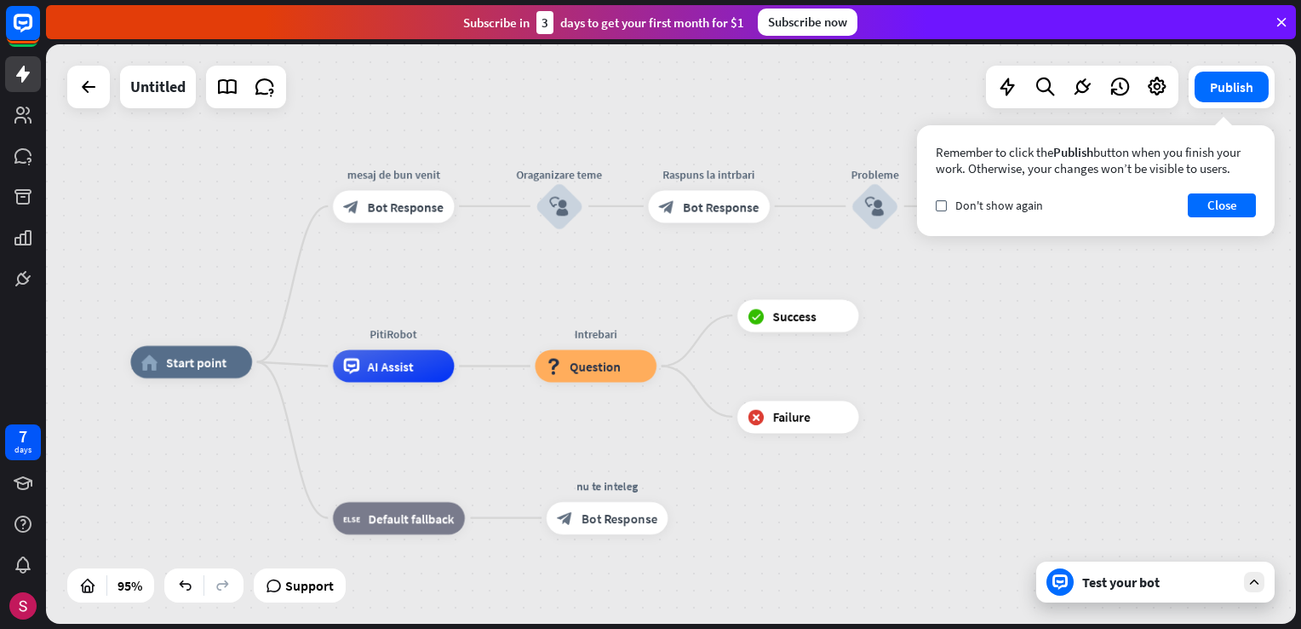
drag, startPoint x: 859, startPoint y: 403, endPoint x: 853, endPoint y: 373, distance: 30.2
click at [991, 404] on div "home_2 Start point mesaj de bun venit block_bot_response Bot Response Oraganiza…" at bounding box center [725, 637] width 1188 height 550
click at [270, 365] on icon "plus" at bounding box center [273, 361] width 12 height 11
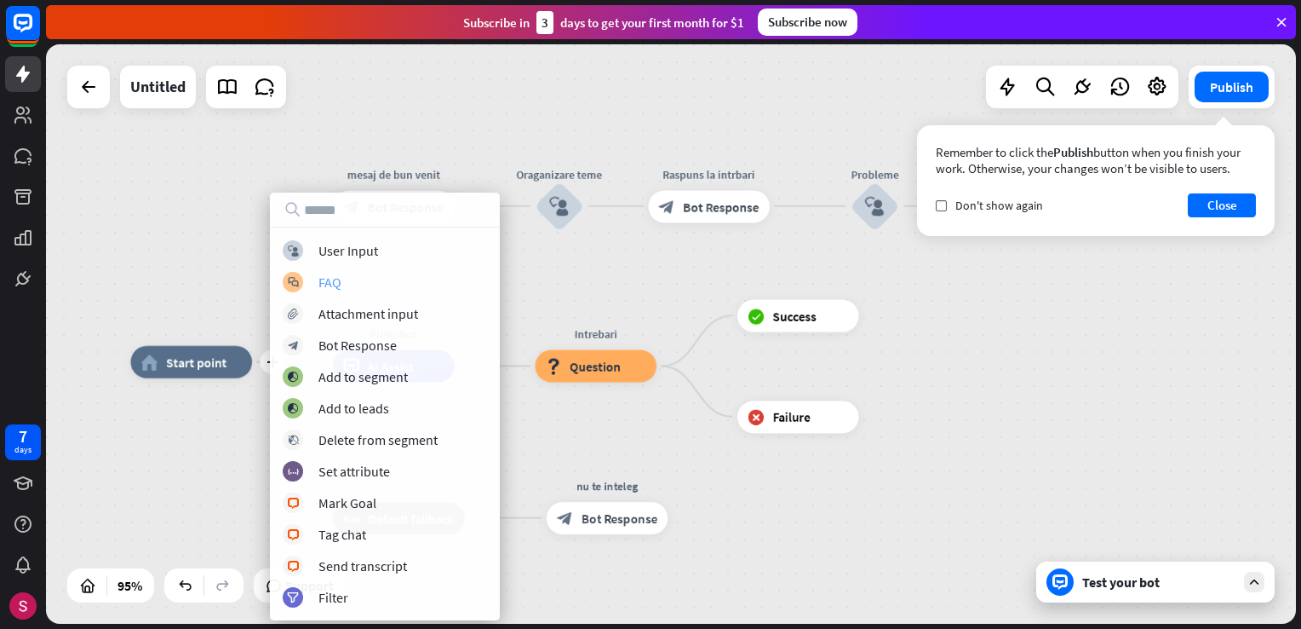
click at [394, 284] on div "block_faq FAQ" at bounding box center [385, 282] width 204 height 20
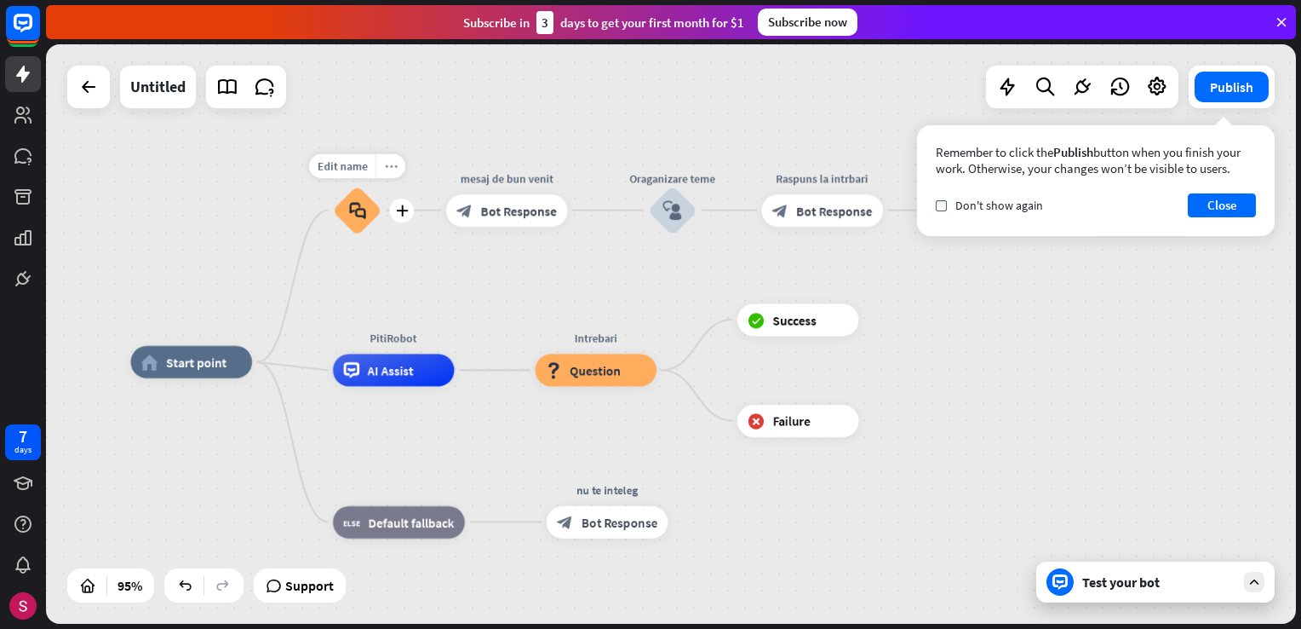
click at [384, 174] on div "more_horiz" at bounding box center [391, 165] width 30 height 25
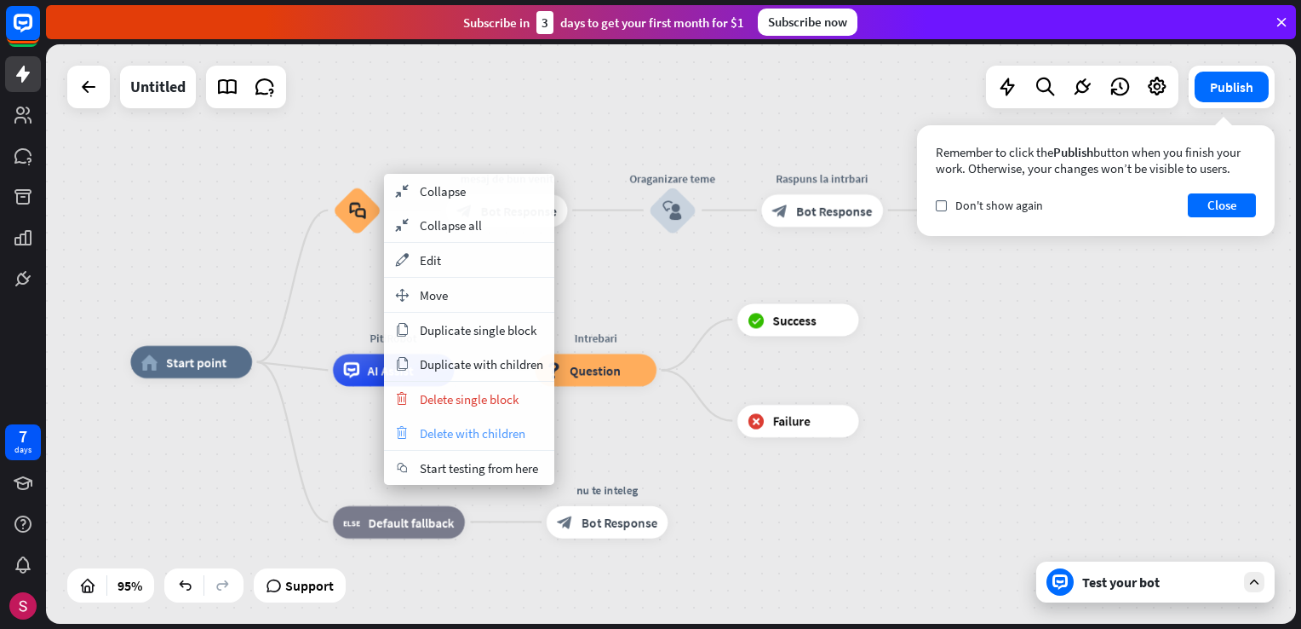
click at [520, 438] on span "Delete with children" at bounding box center [473, 433] width 106 height 16
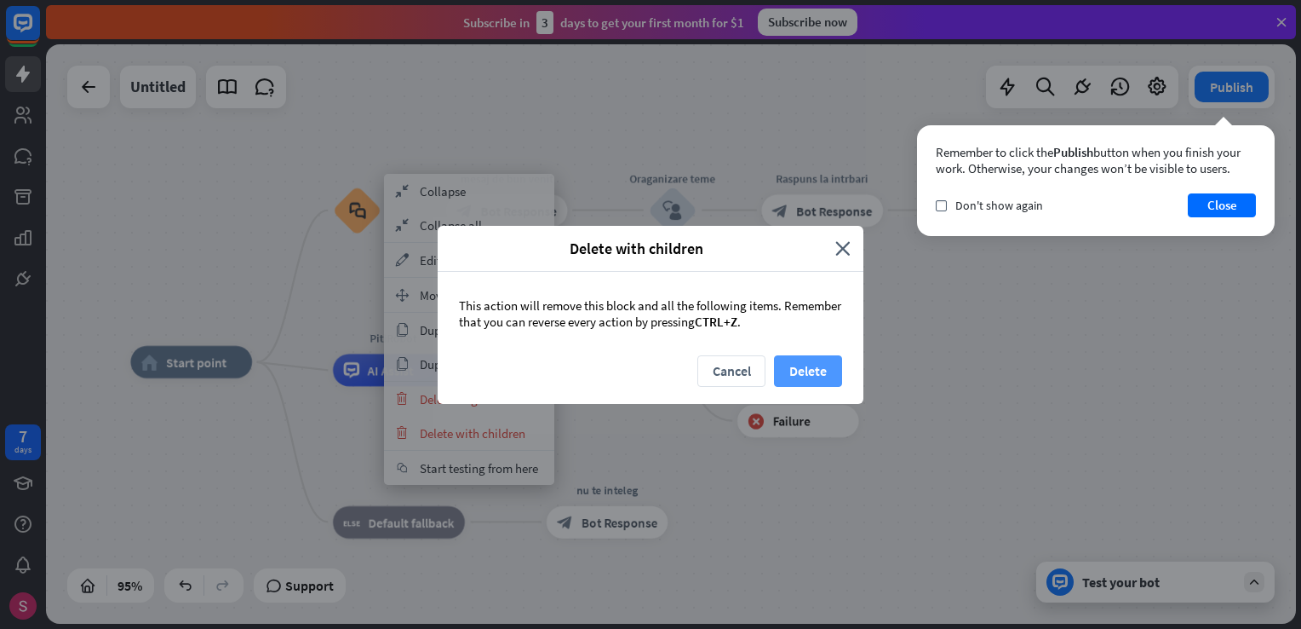
click at [795, 373] on button "Delete" at bounding box center [808, 371] width 68 height 32
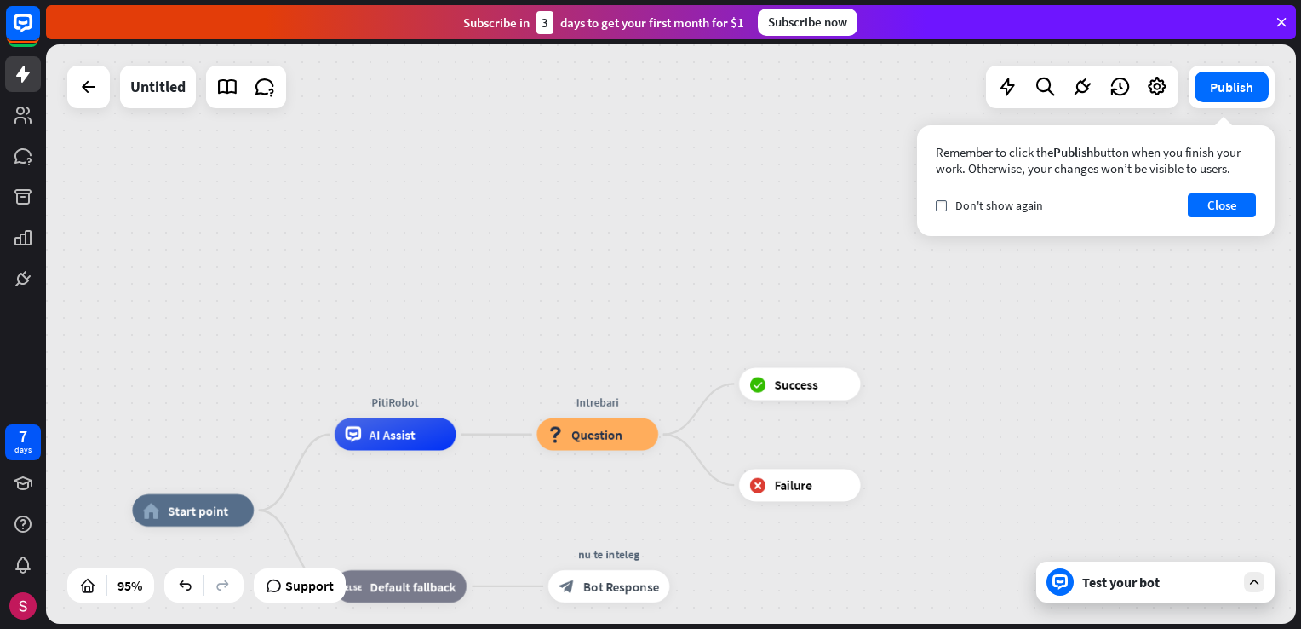
drag, startPoint x: 566, startPoint y: 361, endPoint x: 566, endPoint y: 521, distance: 160.1
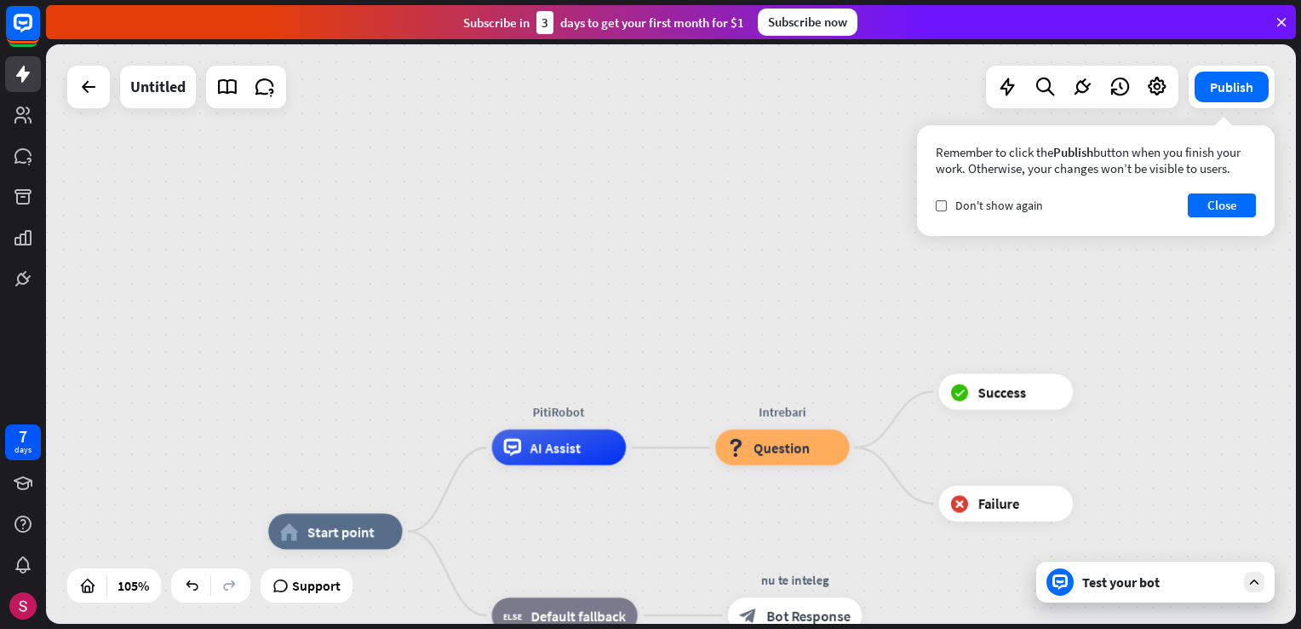
drag, startPoint x: 514, startPoint y: 267, endPoint x: 708, endPoint y: 237, distance: 196.5
click at [707, 237] on div "home_2 Start point PitiRobot AI Assist Intrebari block_question Question block_…" at bounding box center [671, 333] width 1250 height 579
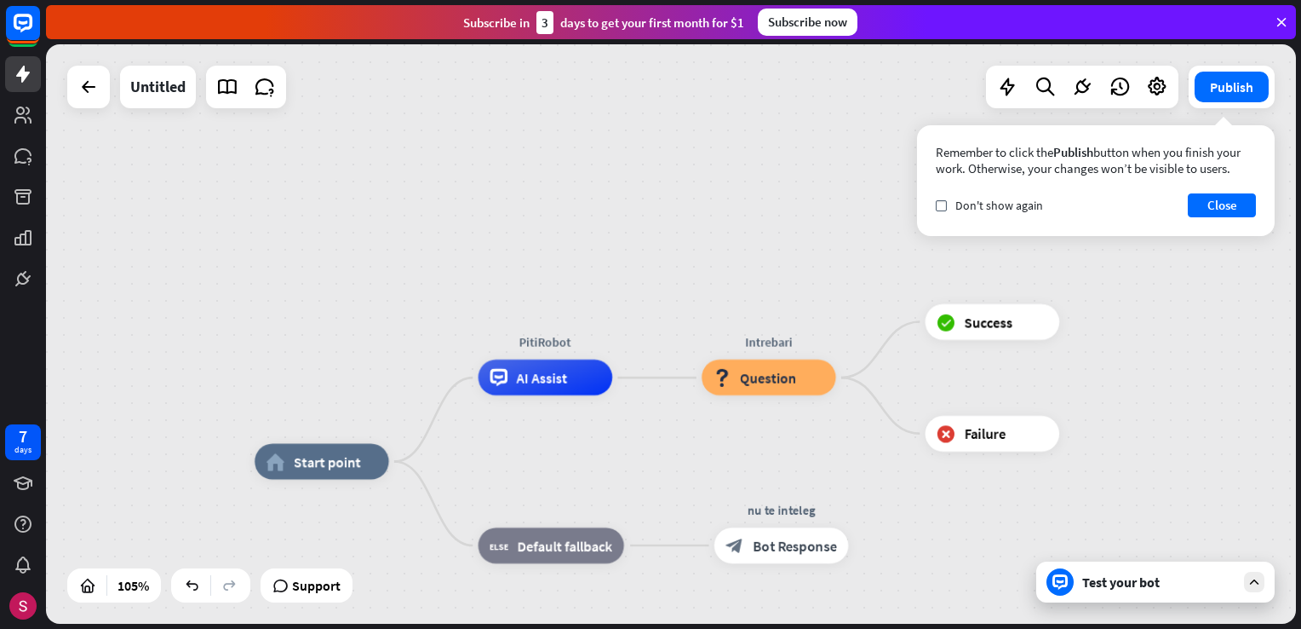
drag, startPoint x: 789, startPoint y: 335, endPoint x: 596, endPoint y: 238, distance: 215.2
click at [748, 263] on div "home_2 Start point PitiRobot AI Assist Intrebari block_question Question block_…" at bounding box center [671, 333] width 1250 height 579
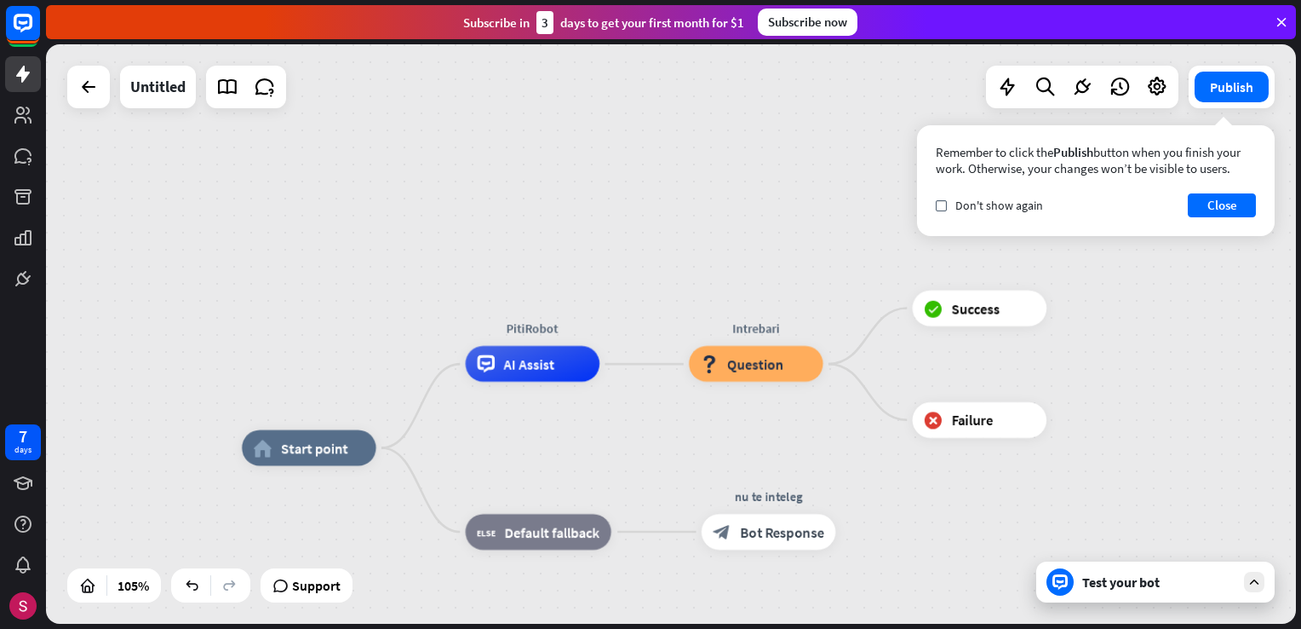
click at [468, 227] on div "home_2 Start point PitiRobot AI Assist Intrebari block_question Question block_…" at bounding box center [671, 333] width 1250 height 579
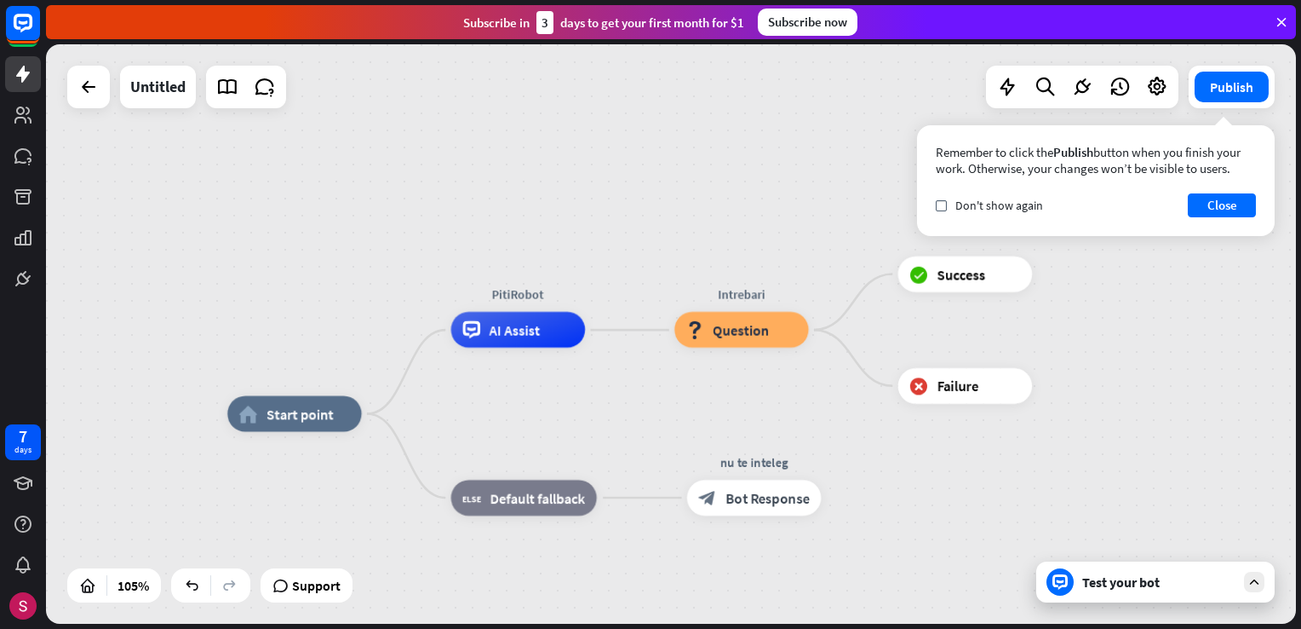
drag, startPoint x: 461, startPoint y: 276, endPoint x: 456, endPoint y: 233, distance: 42.9
click at [456, 233] on div "home_2 Start point PitiRobot AI Assist Intrebari block_question Question block_…" at bounding box center [671, 333] width 1250 height 579
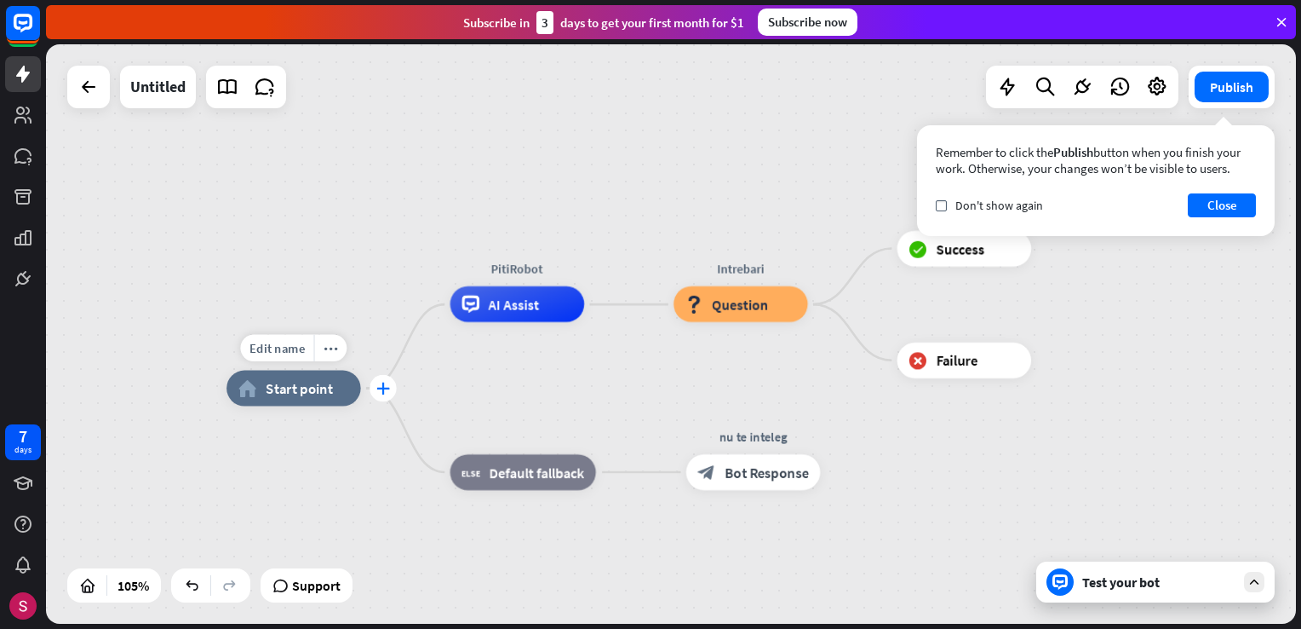
click at [382, 382] on icon "plus" at bounding box center [383, 388] width 14 height 13
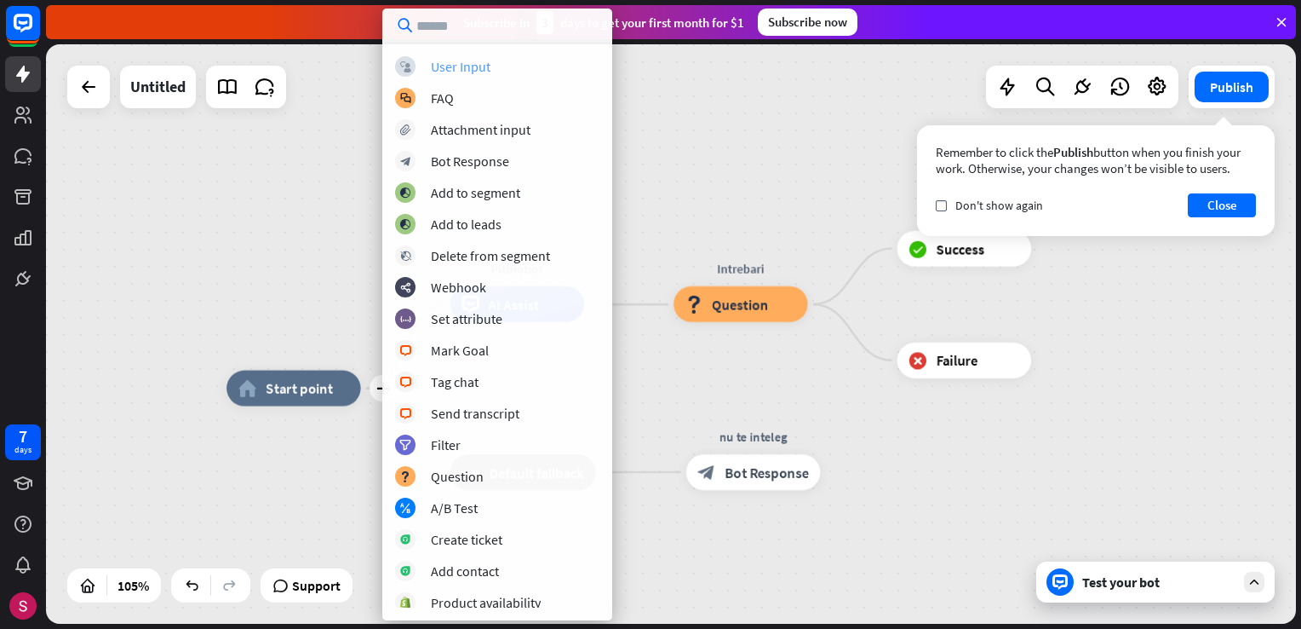
click at [497, 75] on div "block_user_input User Input" at bounding box center [497, 66] width 204 height 20
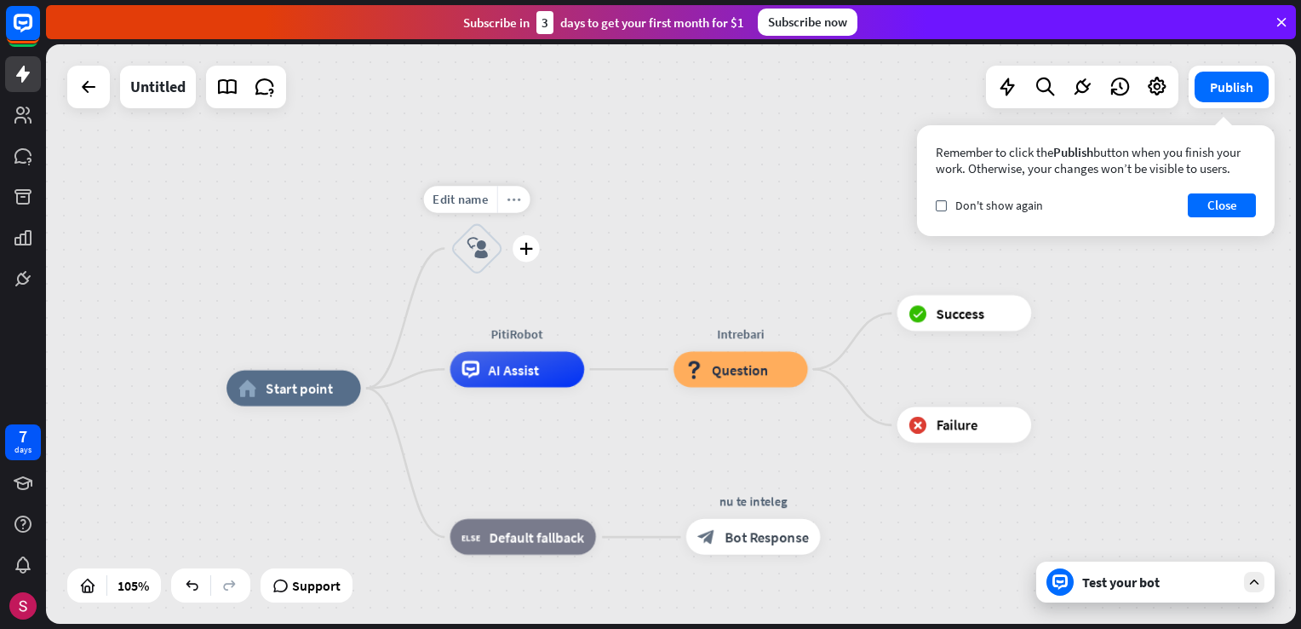
click at [512, 206] on div "more_horiz" at bounding box center [513, 199] width 33 height 27
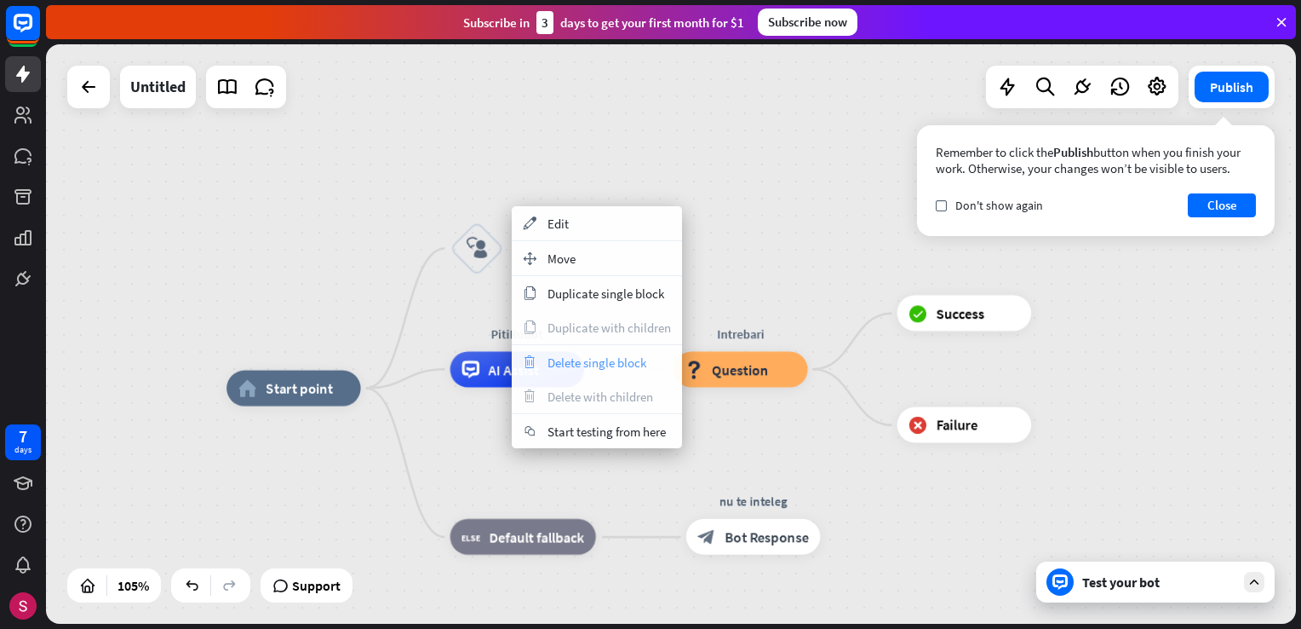
click at [570, 351] on div "trash Delete single block" at bounding box center [597, 362] width 170 height 34
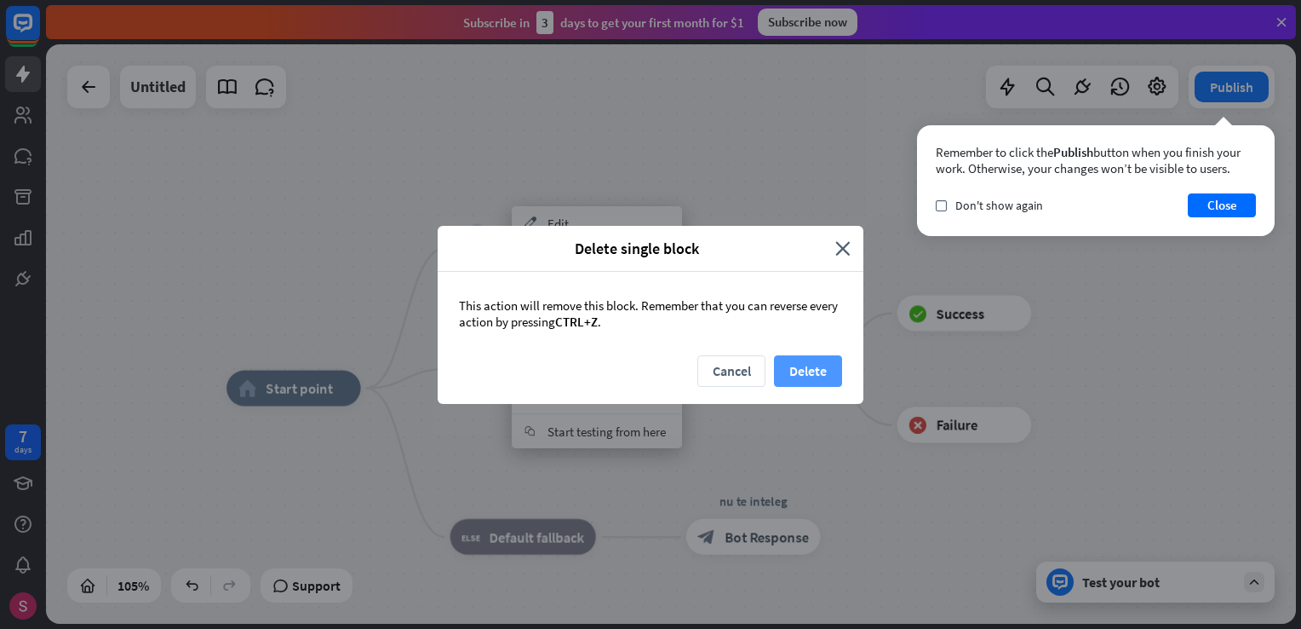
click at [798, 370] on button "Delete" at bounding box center [808, 371] width 68 height 32
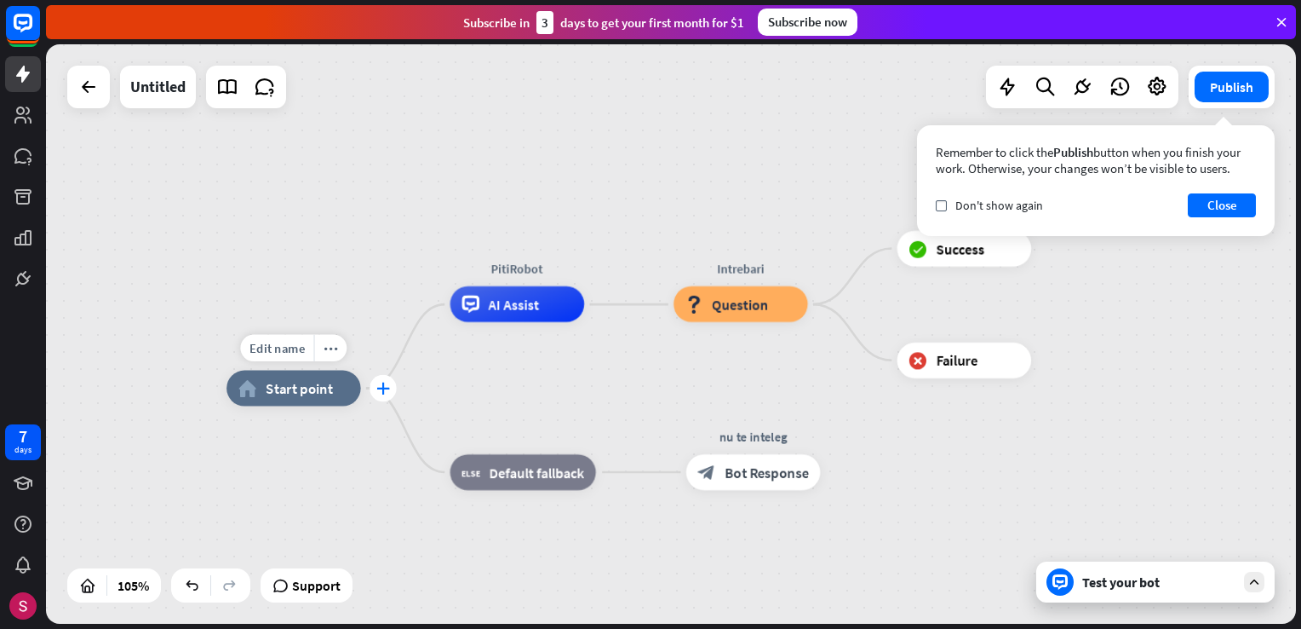
click at [381, 383] on icon "plus" at bounding box center [383, 388] width 14 height 13
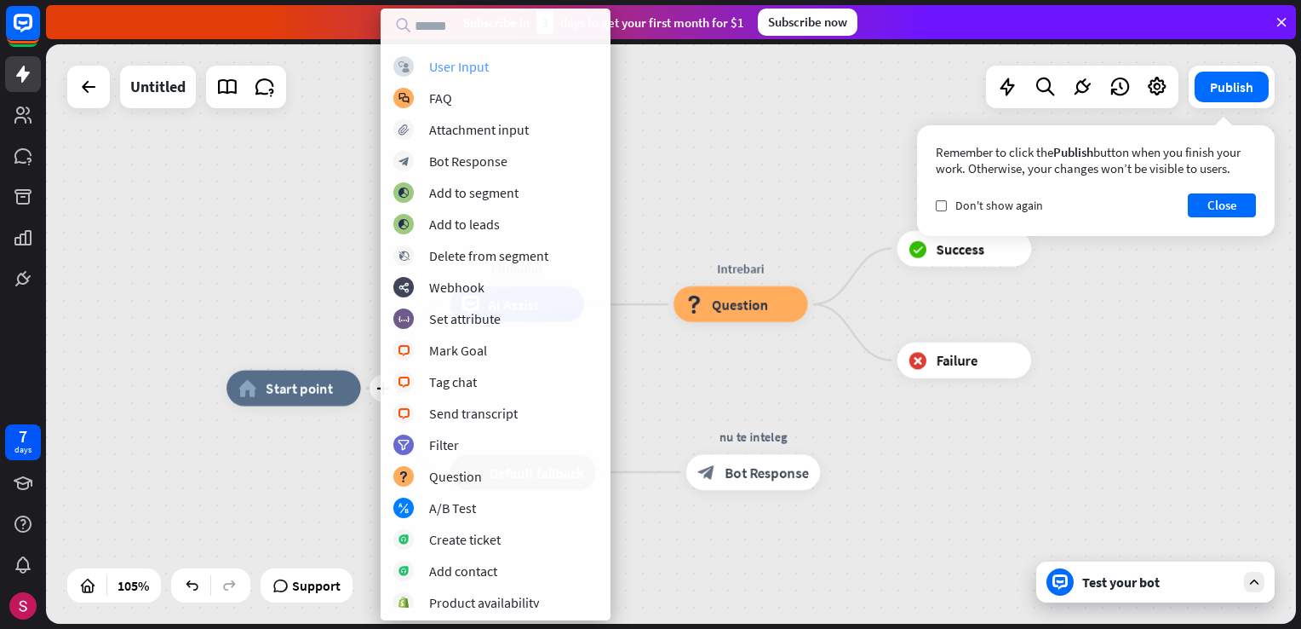
click at [514, 60] on div "block_user_input User Input" at bounding box center [495, 66] width 204 height 20
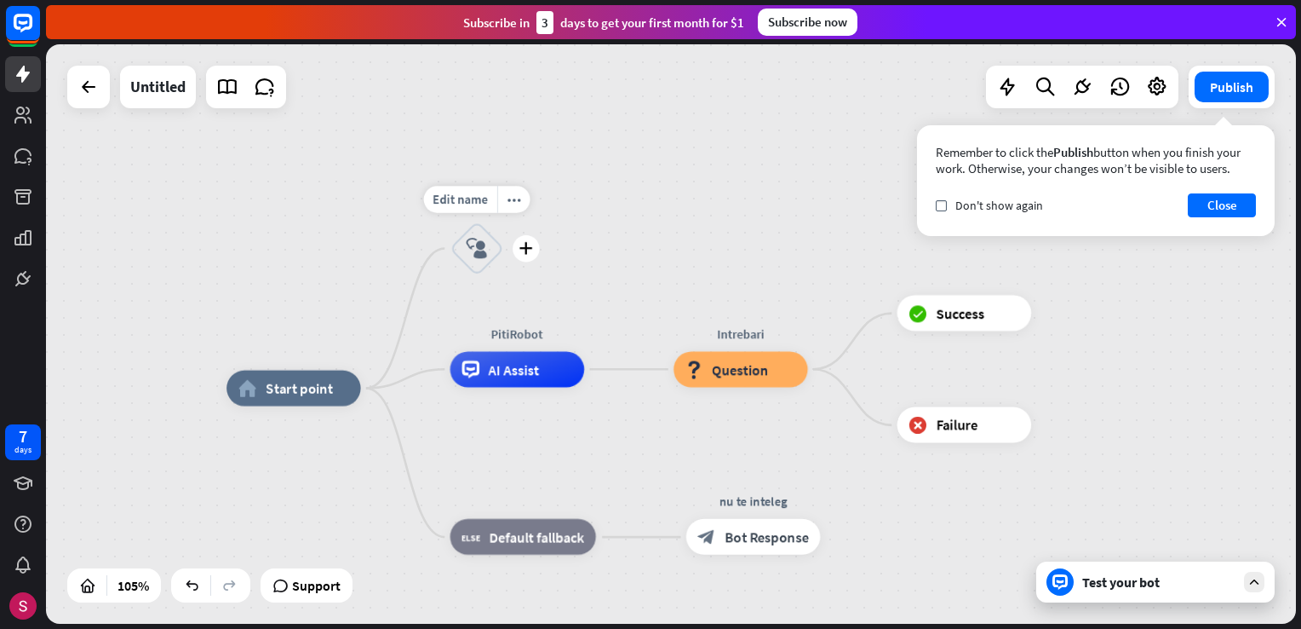
click at [479, 248] on icon "block_user_input" at bounding box center [477, 248] width 21 height 21
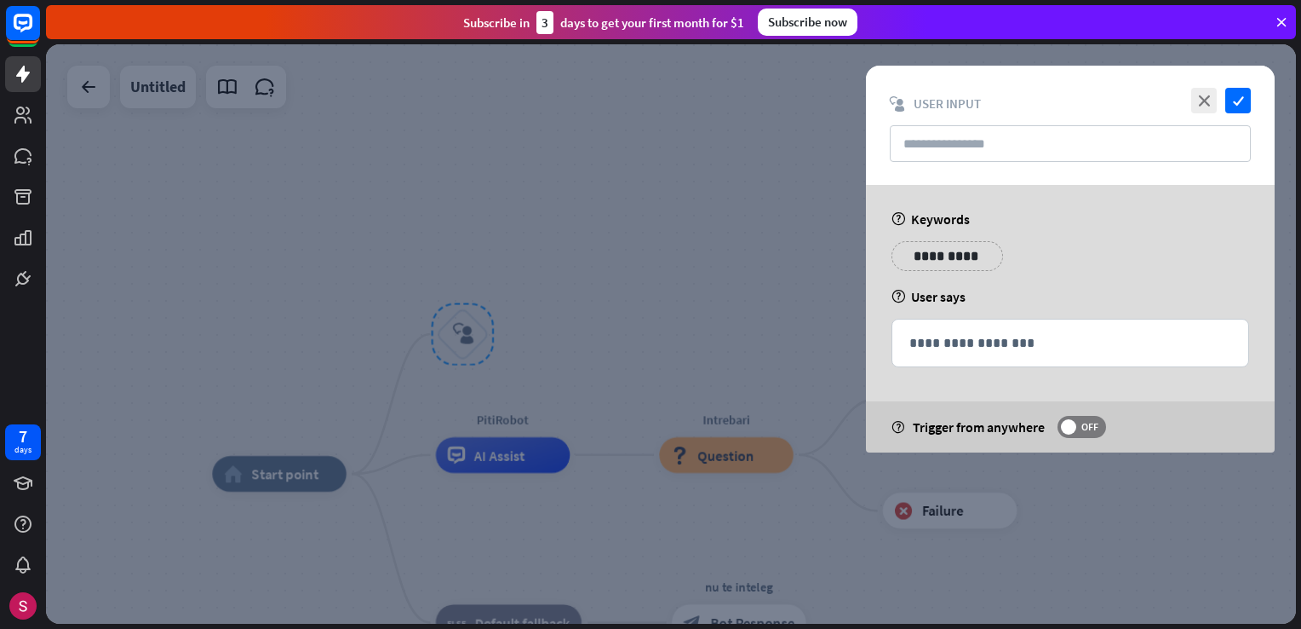
click at [773, 234] on div at bounding box center [671, 333] width 1250 height 579
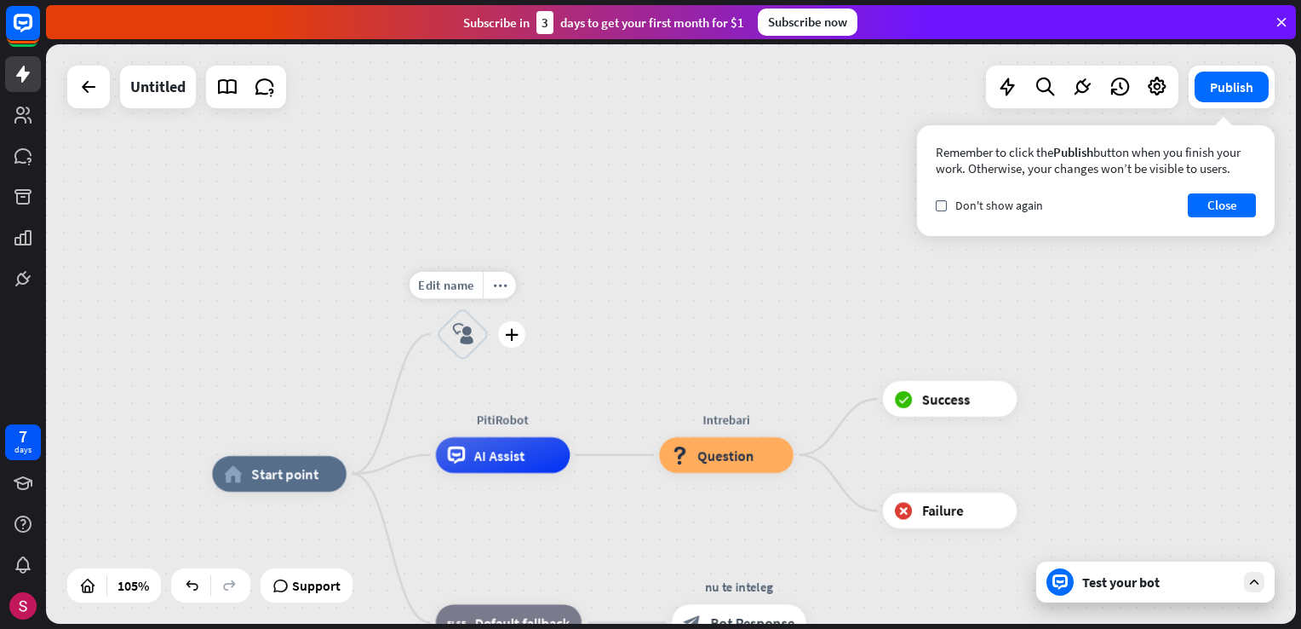
click at [490, 307] on div "Edit name more_horiz plus block_user_input" at bounding box center [463, 334] width 54 height 54
click at [511, 287] on div "more_horiz" at bounding box center [499, 284] width 33 height 27
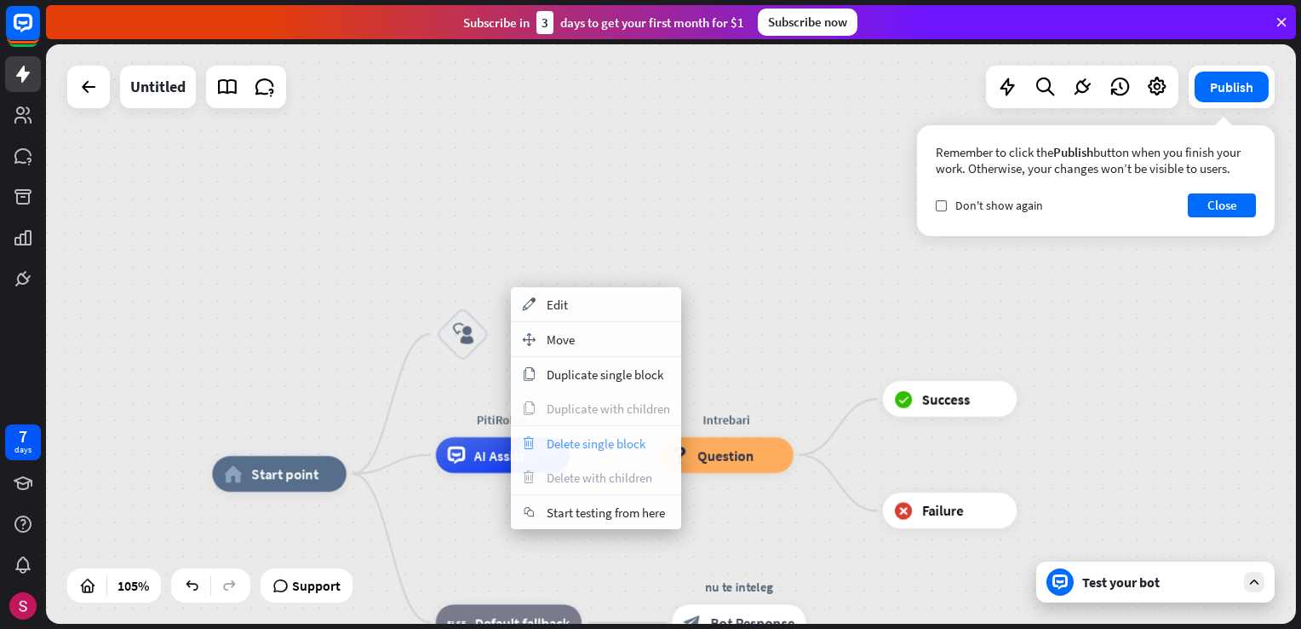
click at [593, 445] on span "Delete single block" at bounding box center [596, 443] width 99 height 16
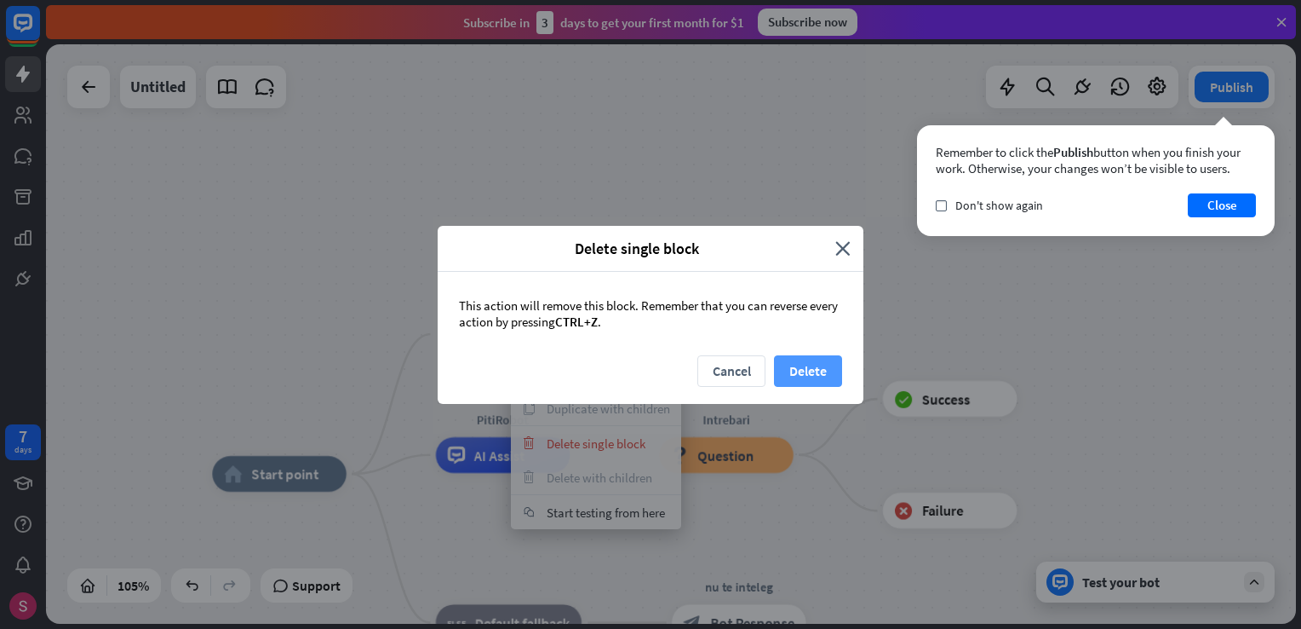
click at [818, 376] on button "Delete" at bounding box center [808, 371] width 68 height 32
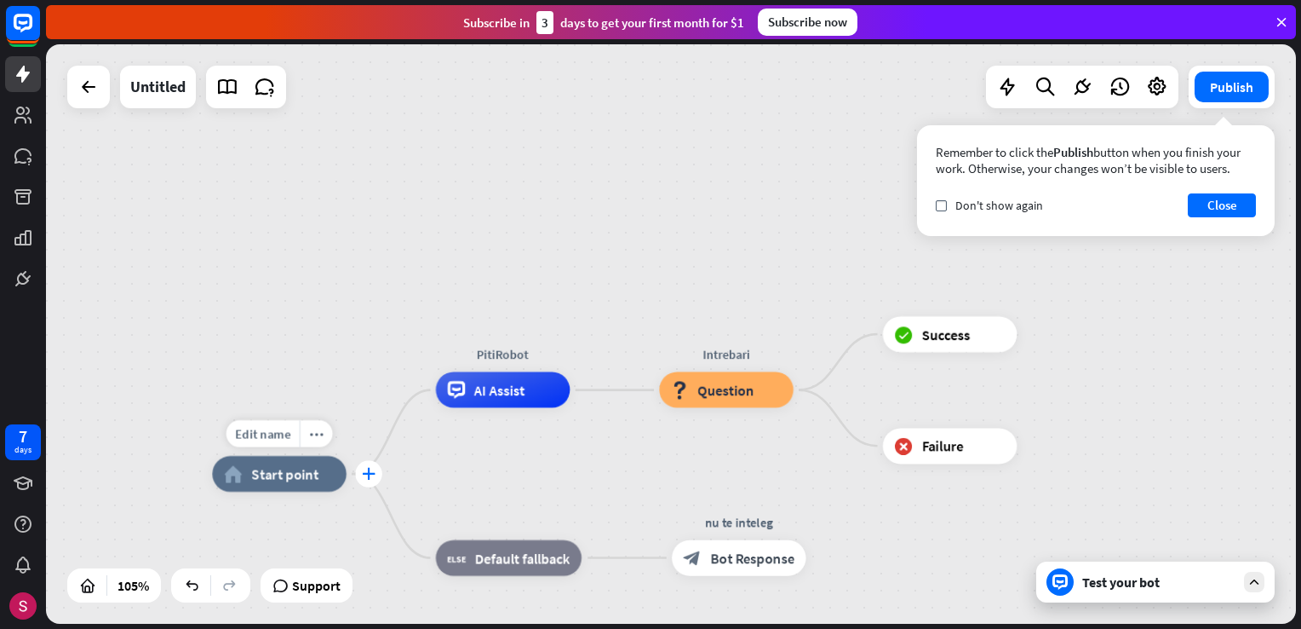
click at [380, 477] on div "plus" at bounding box center [368, 473] width 26 height 27
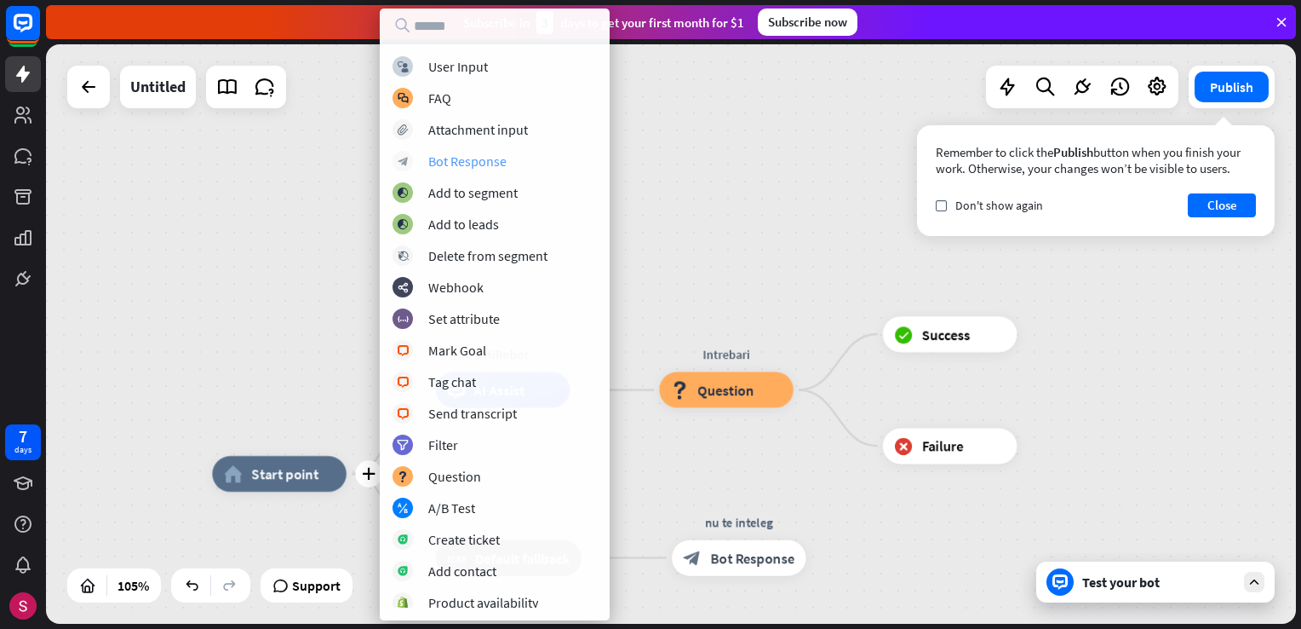
click at [518, 168] on div "block_bot_response Bot Response" at bounding box center [495, 161] width 204 height 20
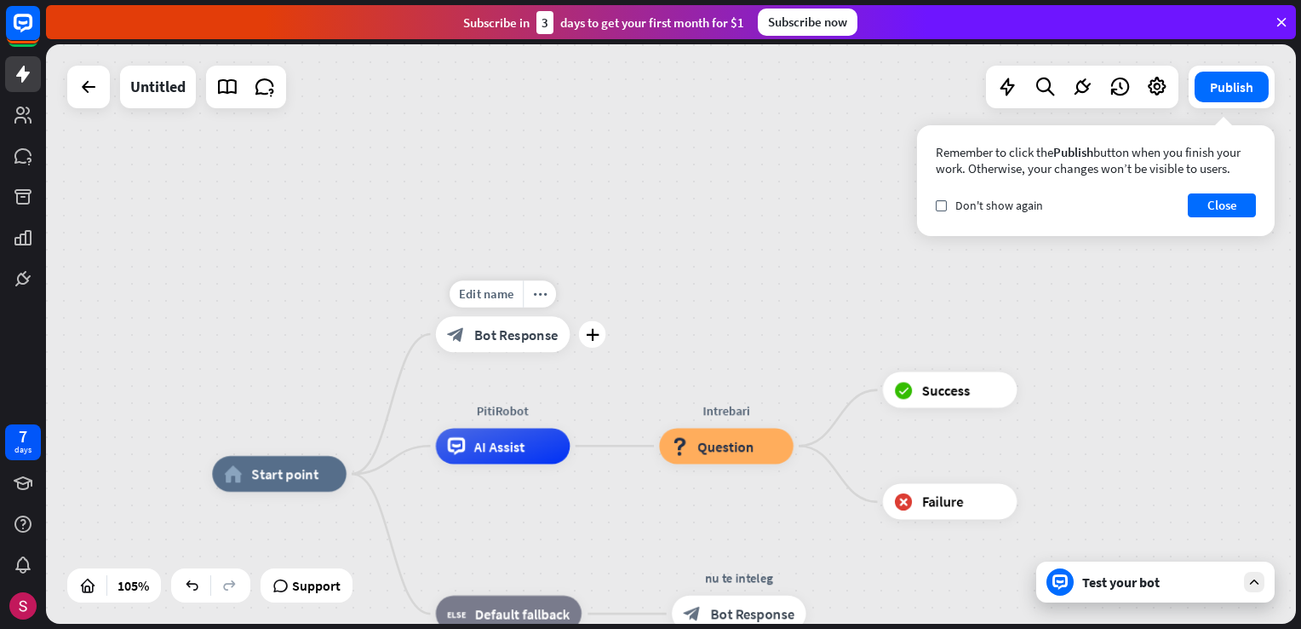
click at [490, 329] on span "Bot Response" at bounding box center [516, 334] width 84 height 18
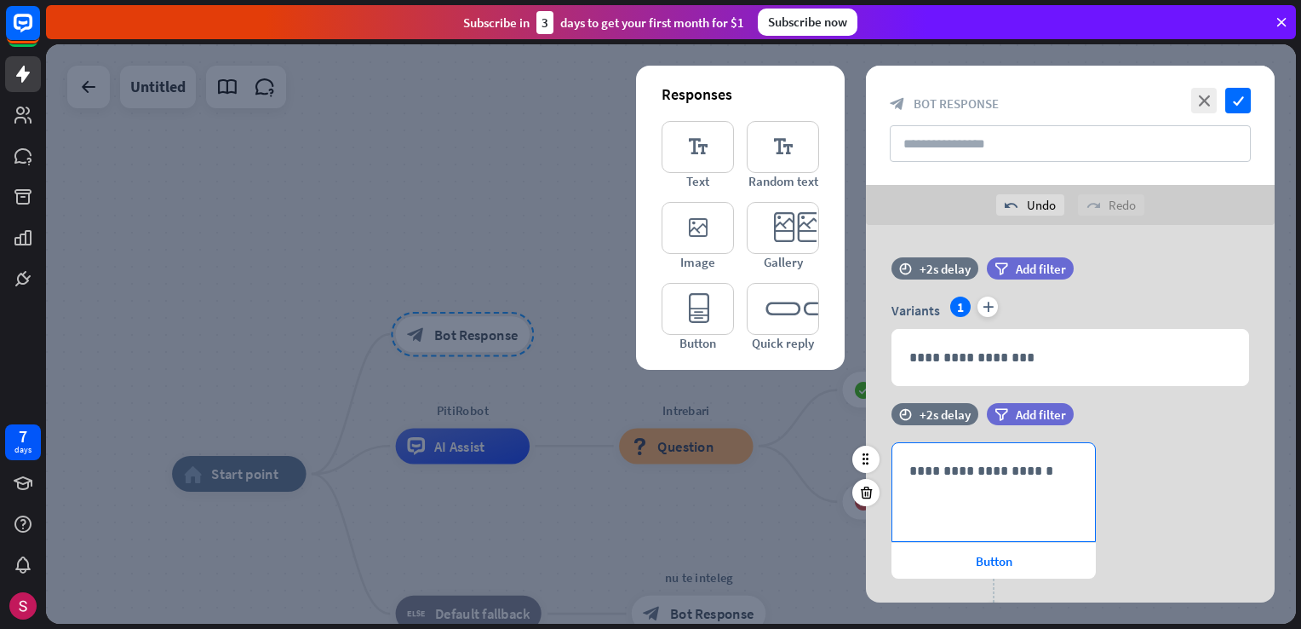
click at [974, 490] on div "**********" at bounding box center [994, 492] width 203 height 98
click at [1033, 538] on icon at bounding box center [1033, 543] width 17 height 17
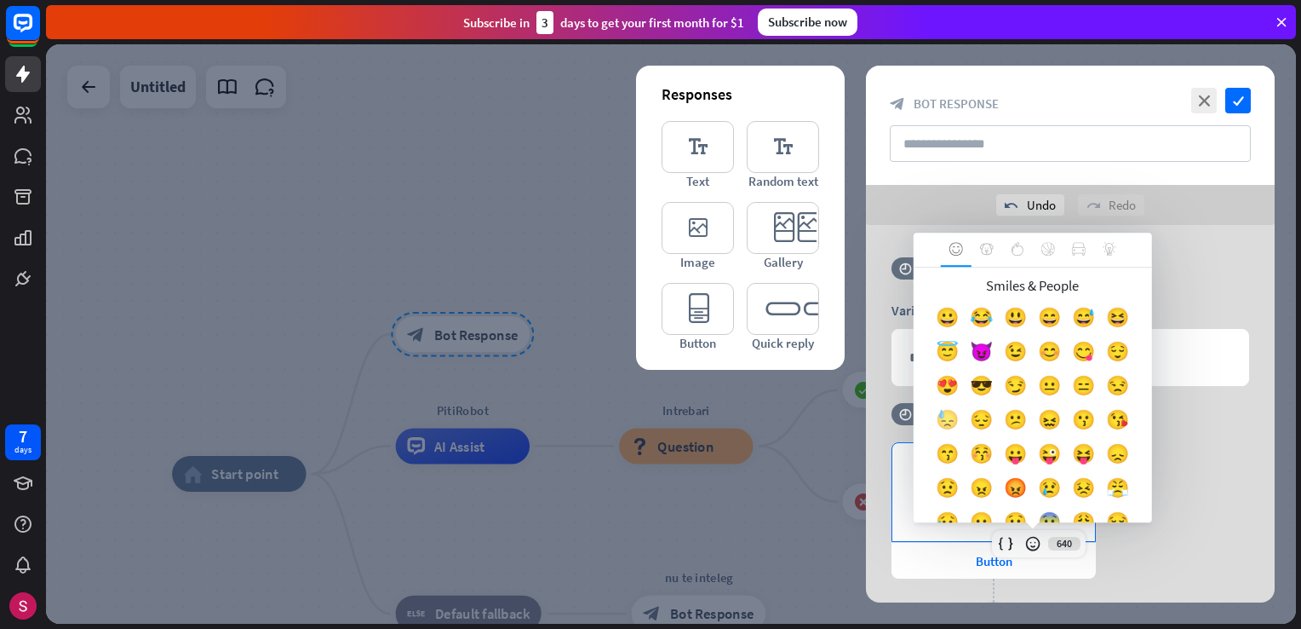
click at [965, 416] on div "😓" at bounding box center [948, 423] width 34 height 34
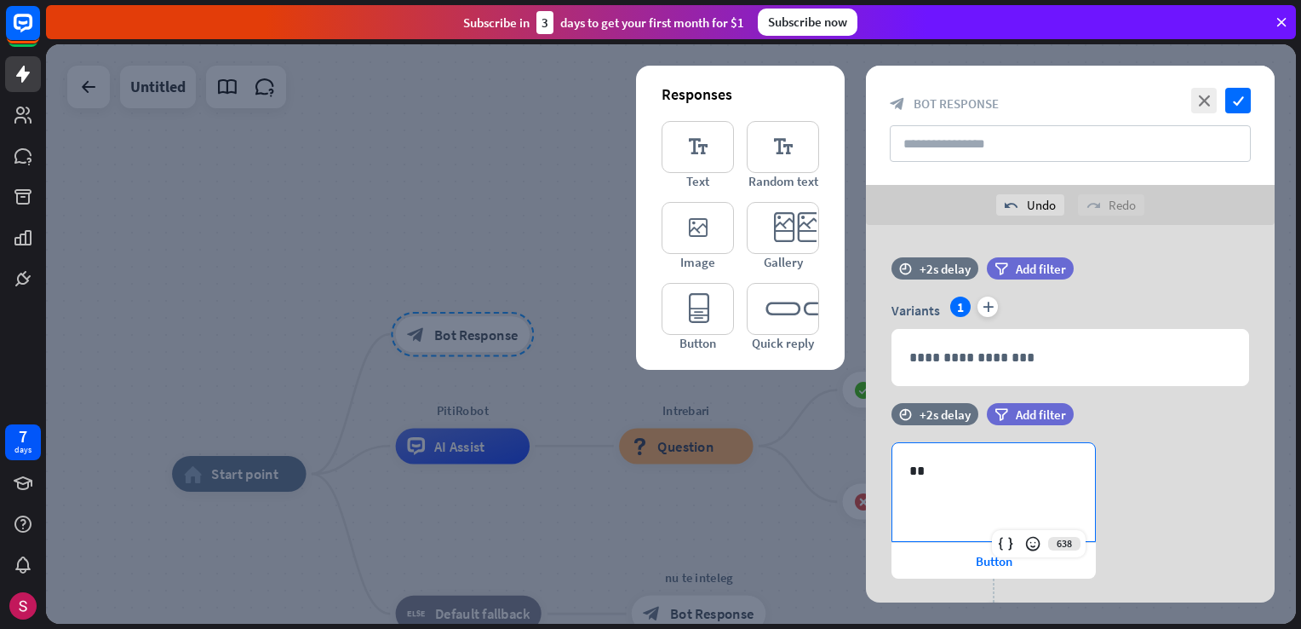
click at [1063, 416] on body "7 days close Product Help First steps Get started with ChatBot Help Center Foll…" at bounding box center [650, 314] width 1301 height 629
click at [983, 553] on span "Button" at bounding box center [994, 561] width 37 height 16
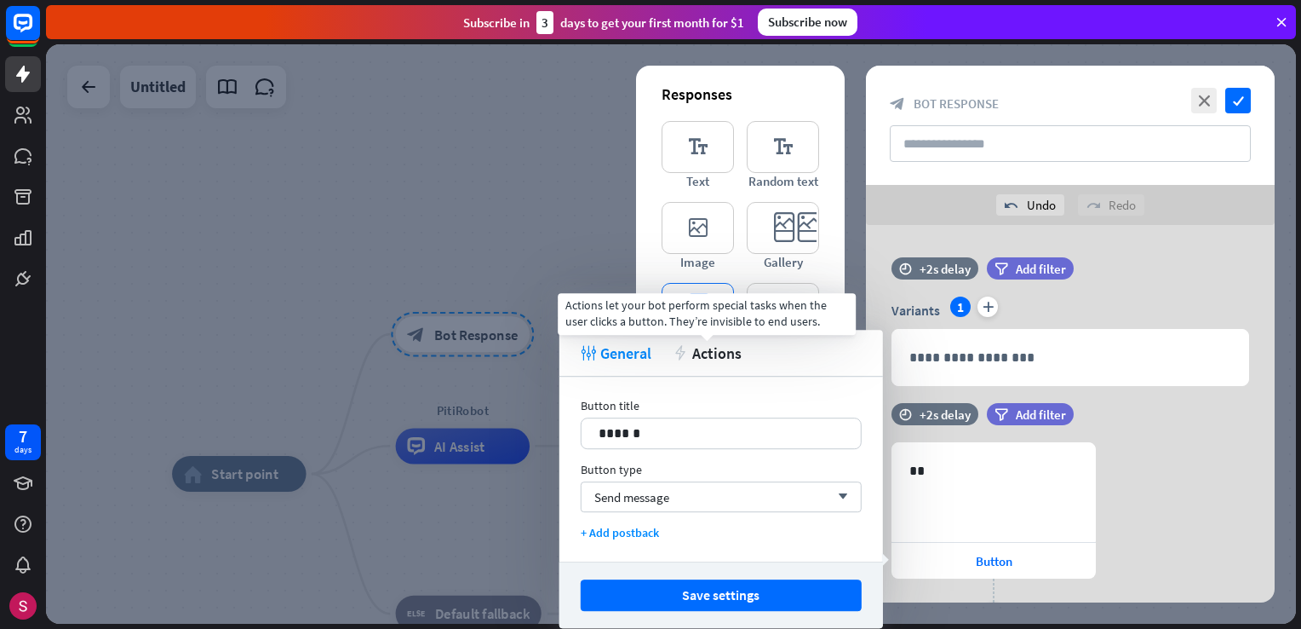
click at [727, 343] on span "Actions" at bounding box center [716, 353] width 49 height 20
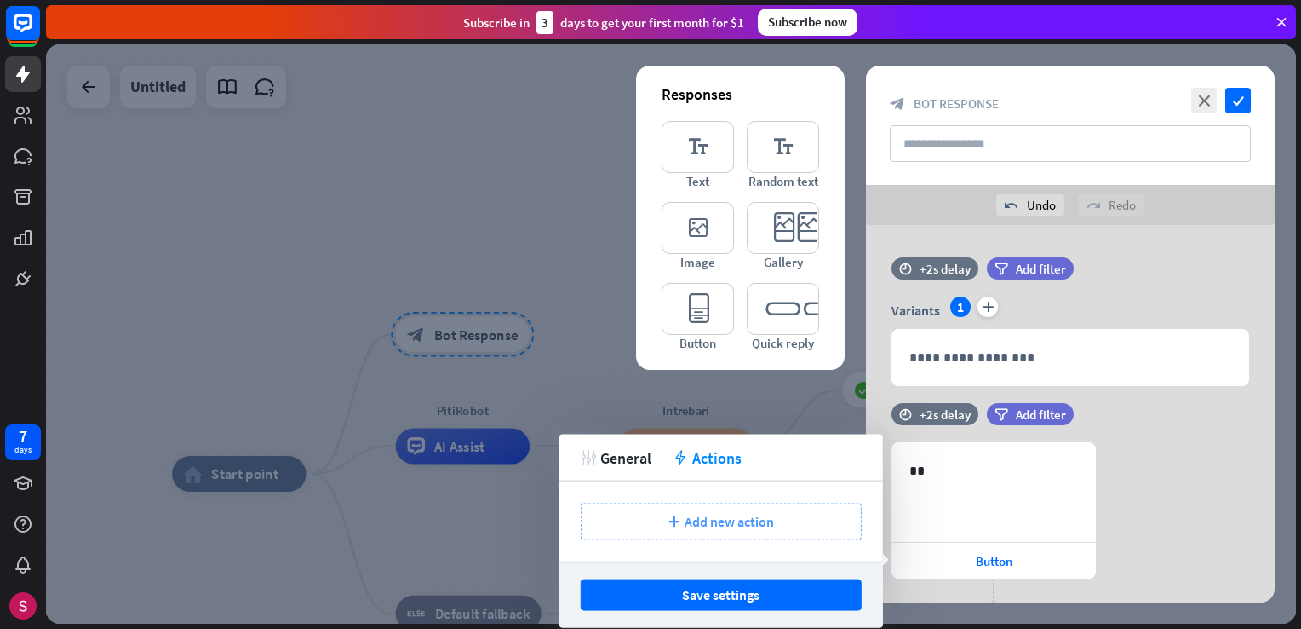
click at [717, 526] on span "Add new action" at bounding box center [729, 521] width 89 height 17
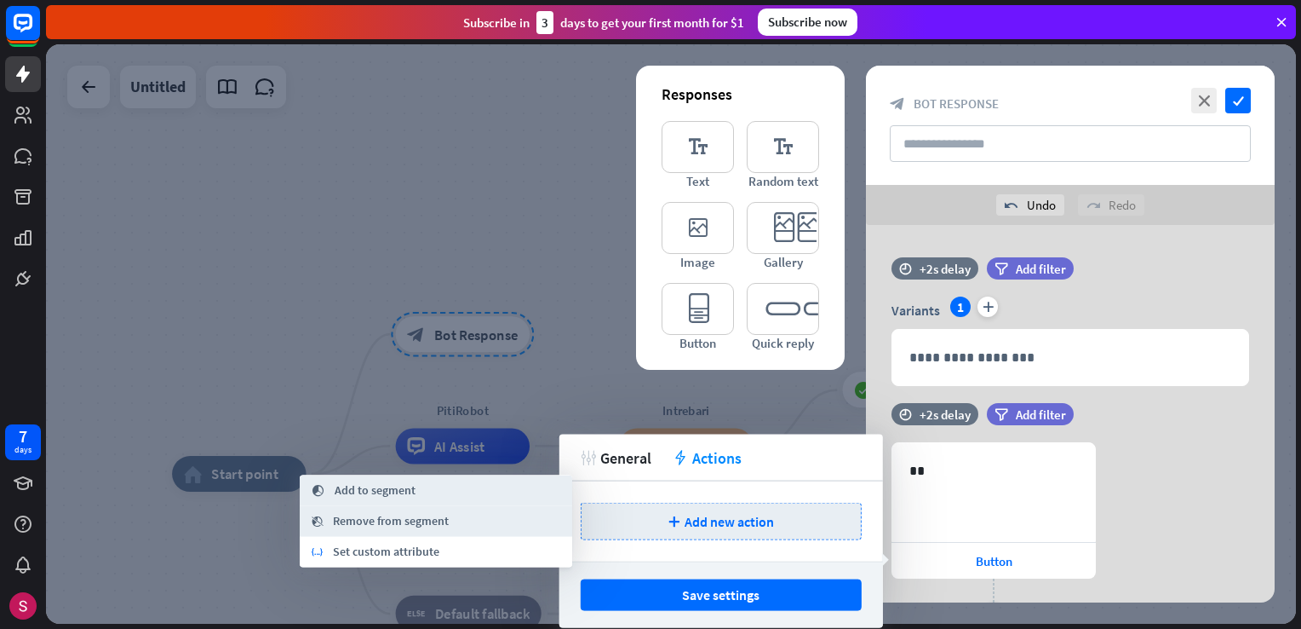
click at [451, 501] on div "segment Add to segment" at bounding box center [436, 490] width 273 height 31
click at [703, 605] on button "Save settings" at bounding box center [721, 595] width 281 height 32
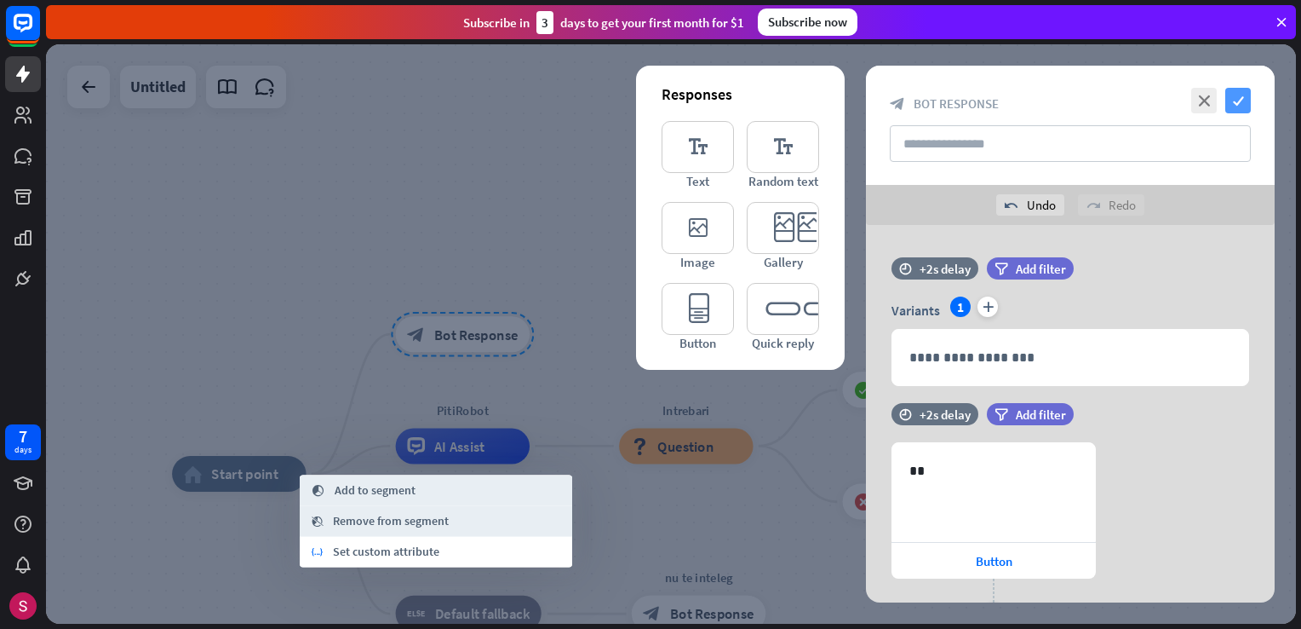
click at [1232, 97] on icon "check" at bounding box center [1239, 101] width 26 height 26
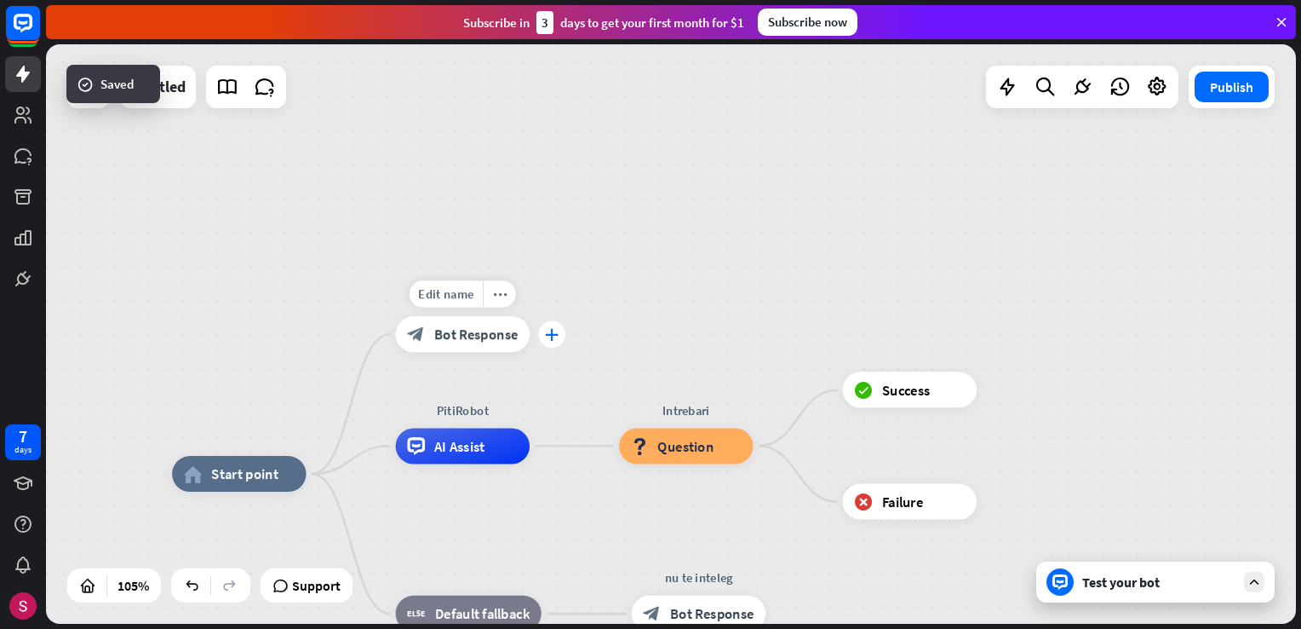
click at [539, 336] on div "plus" at bounding box center [552, 333] width 27 height 27
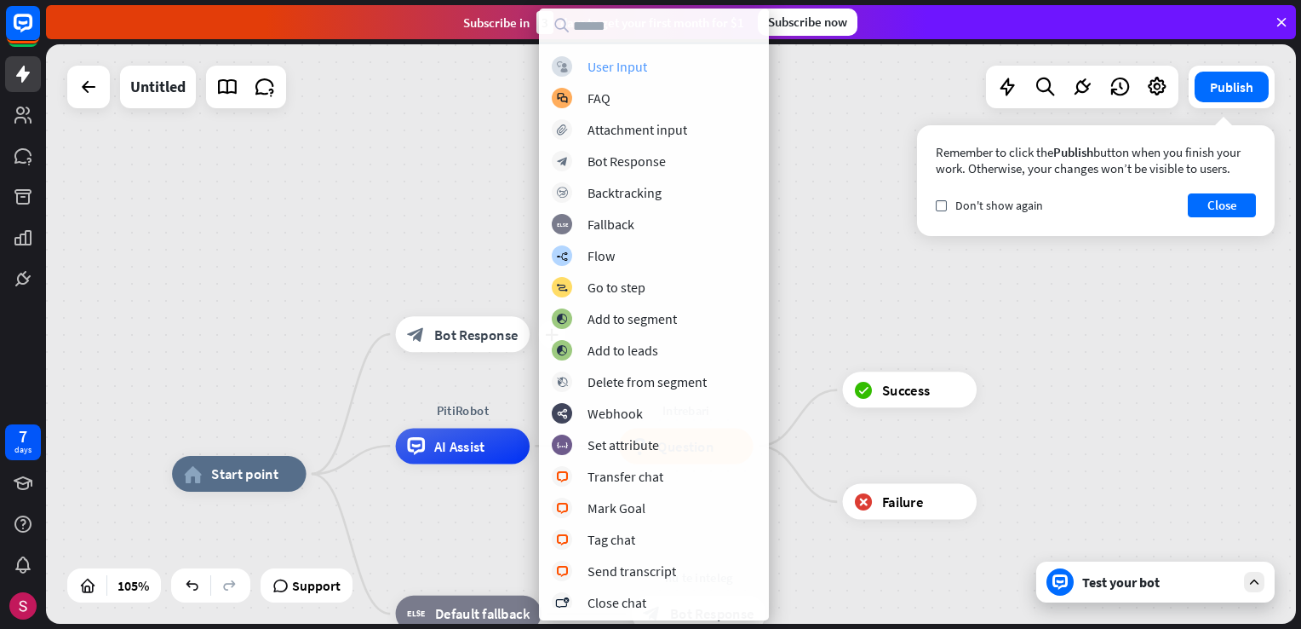
click at [634, 67] on div "User Input" at bounding box center [618, 66] width 60 height 17
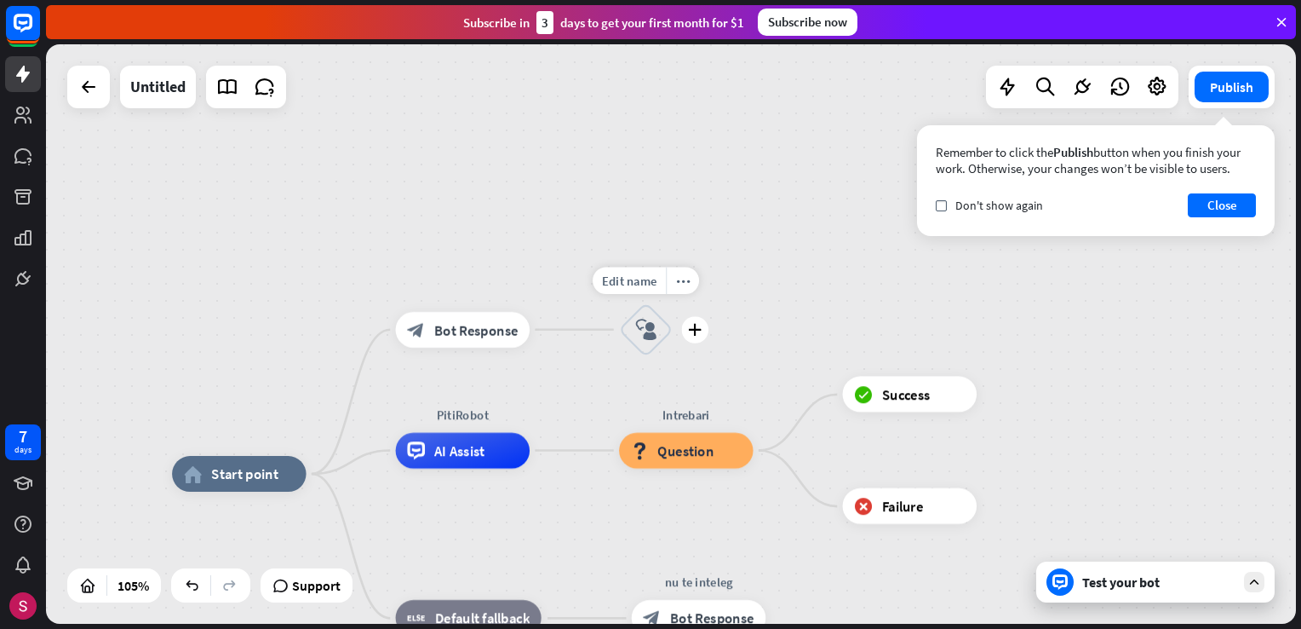
click at [654, 332] on icon "block_user_input" at bounding box center [645, 329] width 21 height 21
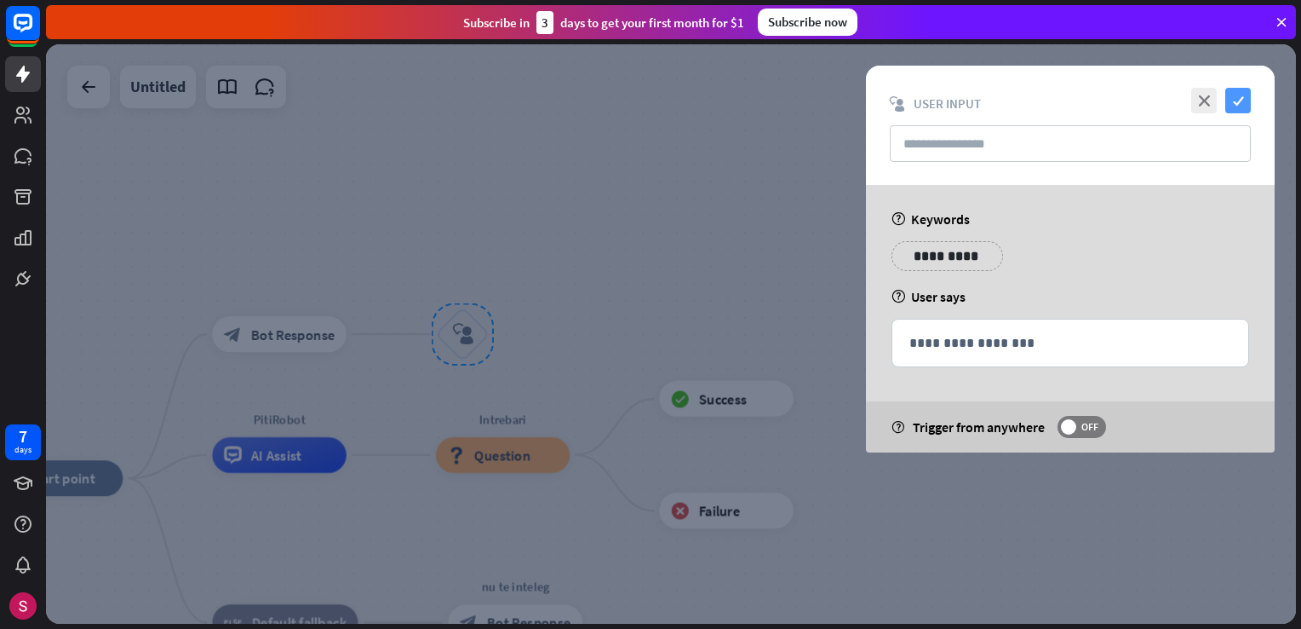
click at [1250, 95] on icon "check" at bounding box center [1239, 101] width 26 height 26
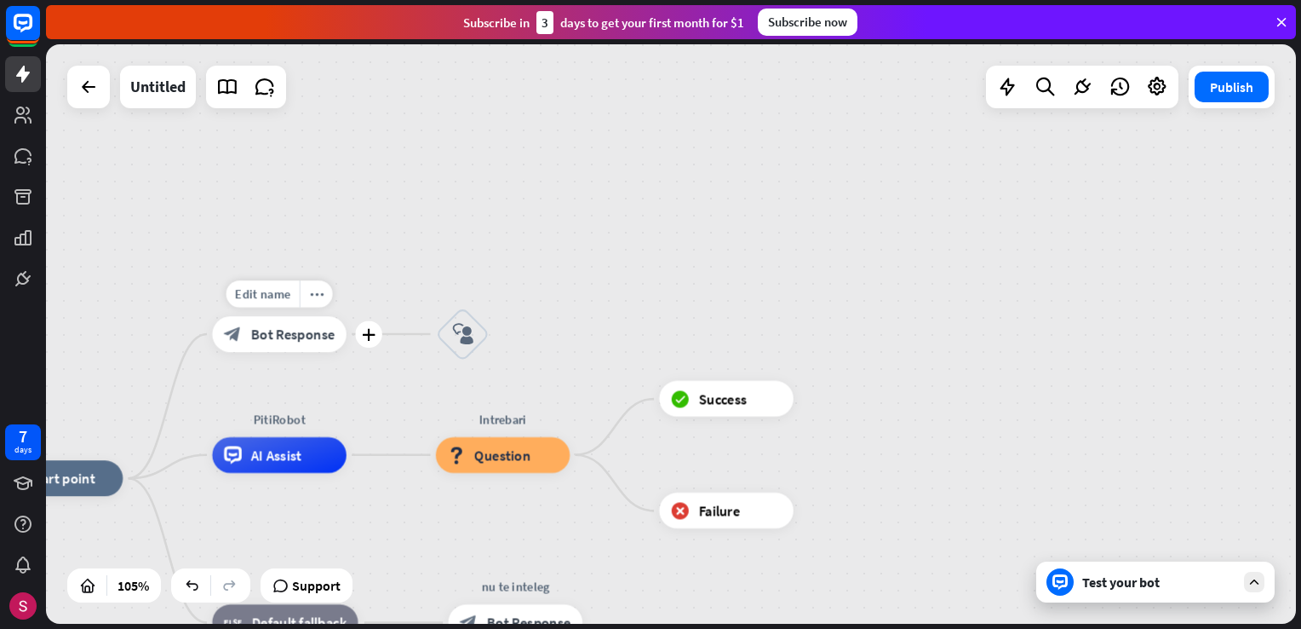
click at [303, 334] on span "Bot Response" at bounding box center [292, 334] width 84 height 18
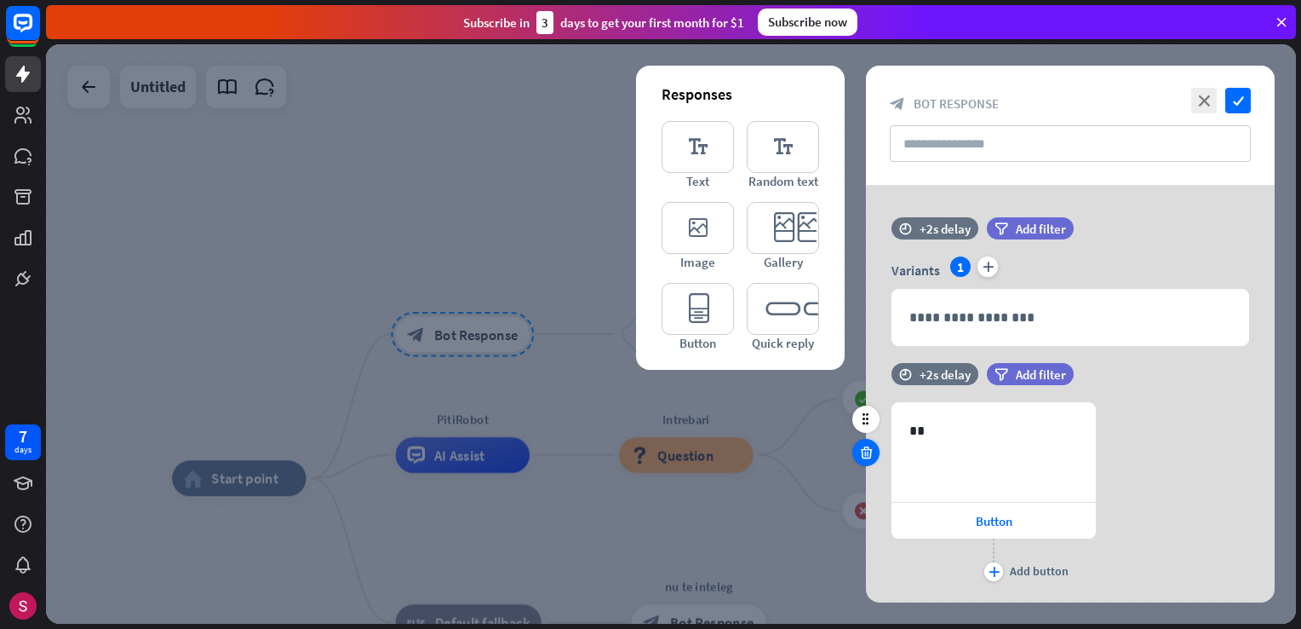
click at [862, 443] on div at bounding box center [866, 452] width 27 height 27
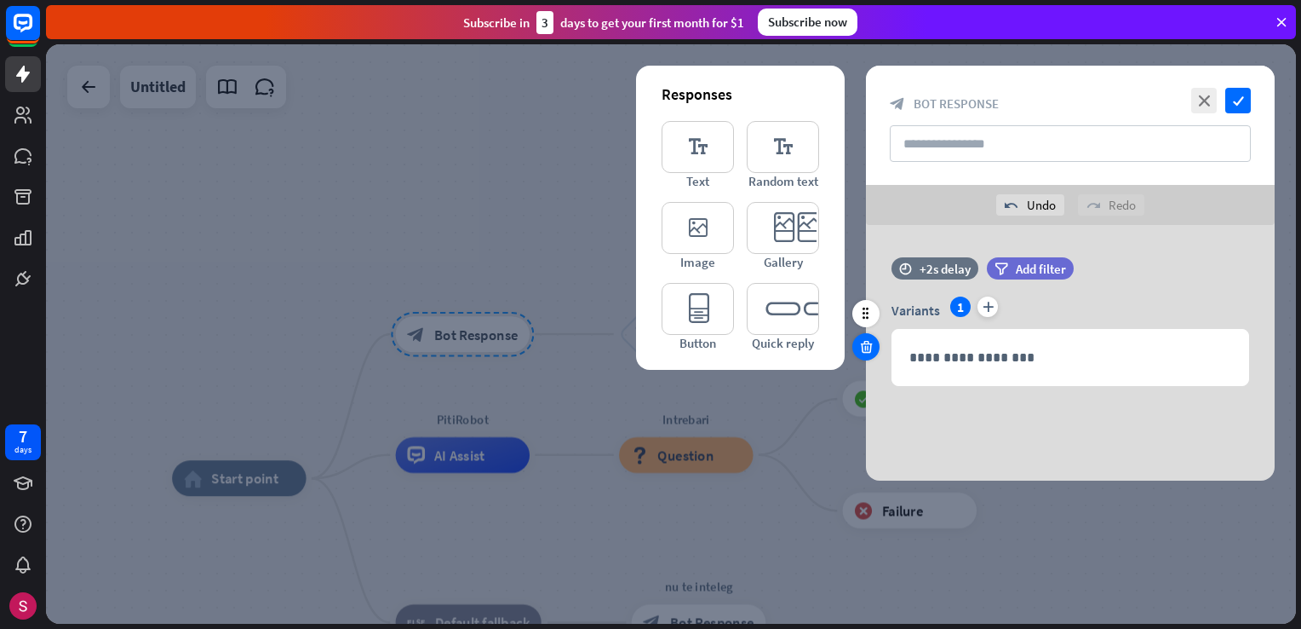
click at [867, 346] on icon at bounding box center [867, 346] width 16 height 15
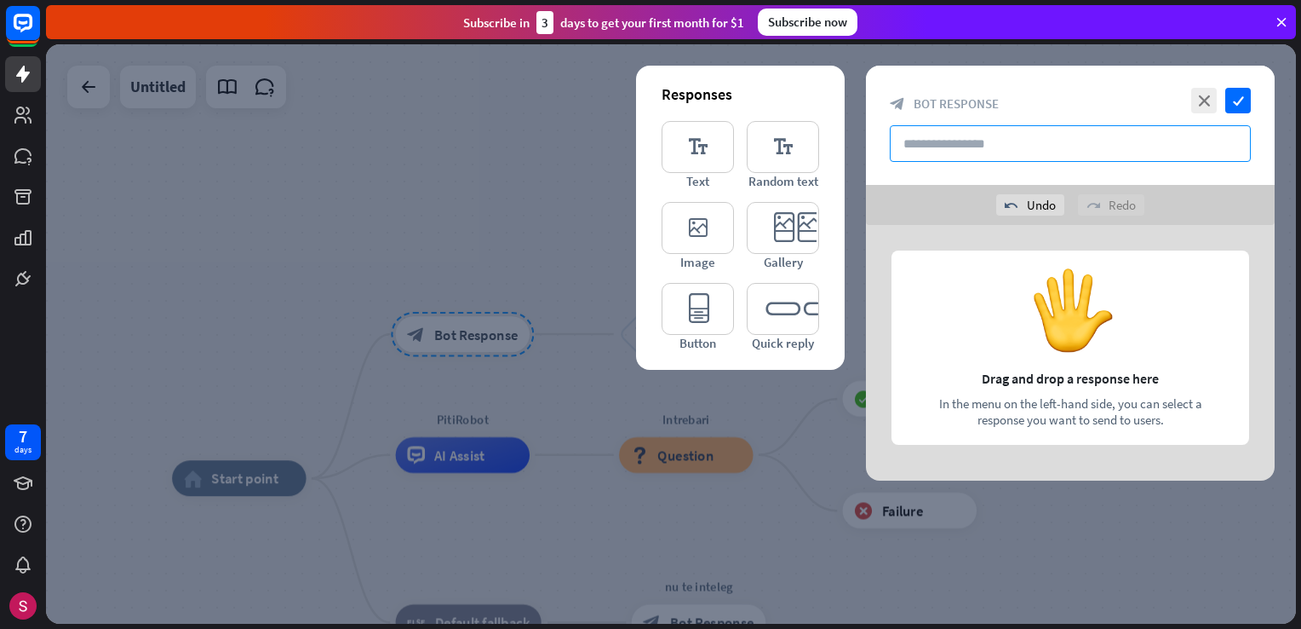
click at [1032, 147] on input "text" at bounding box center [1070, 143] width 361 height 37
click at [988, 148] on input "text" at bounding box center [1070, 143] width 361 height 37
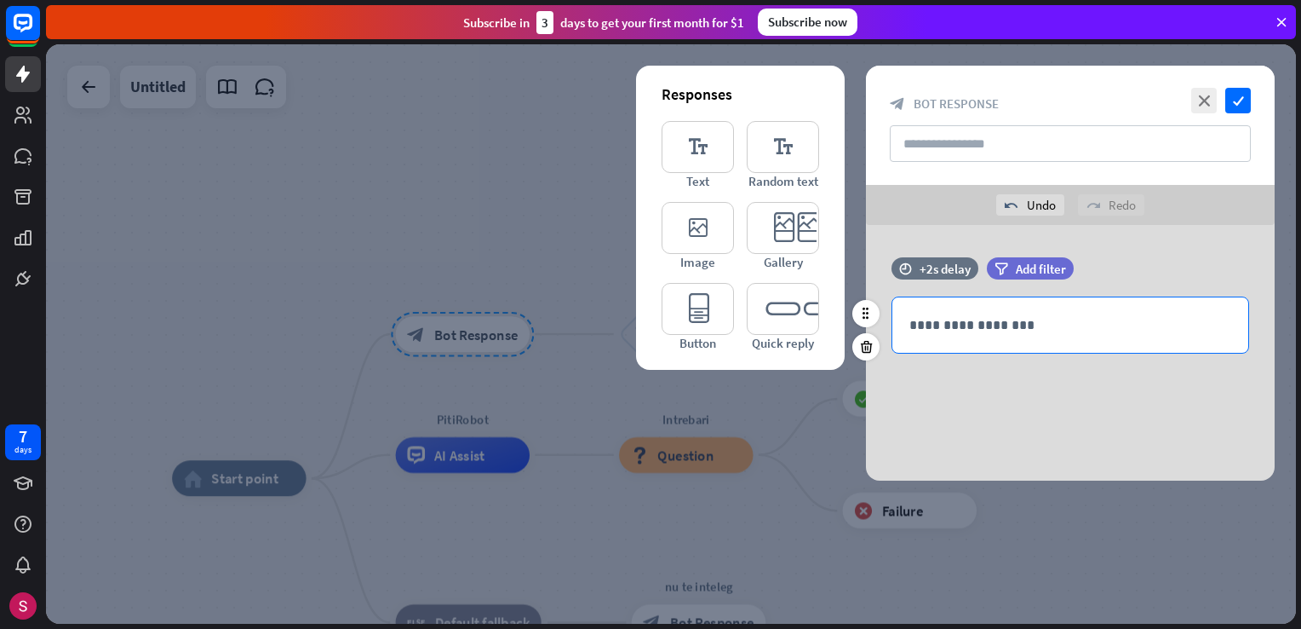
click at [1036, 328] on p "**********" at bounding box center [1071, 324] width 322 height 21
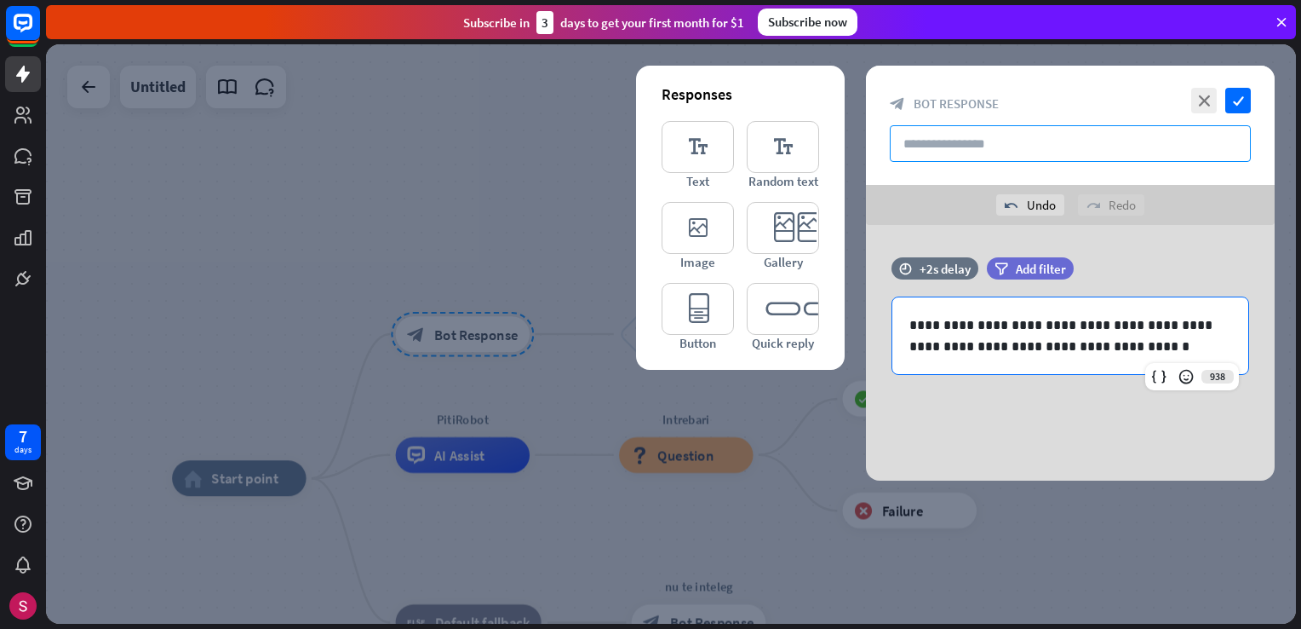
click at [974, 141] on input "text" at bounding box center [1070, 143] width 361 height 37
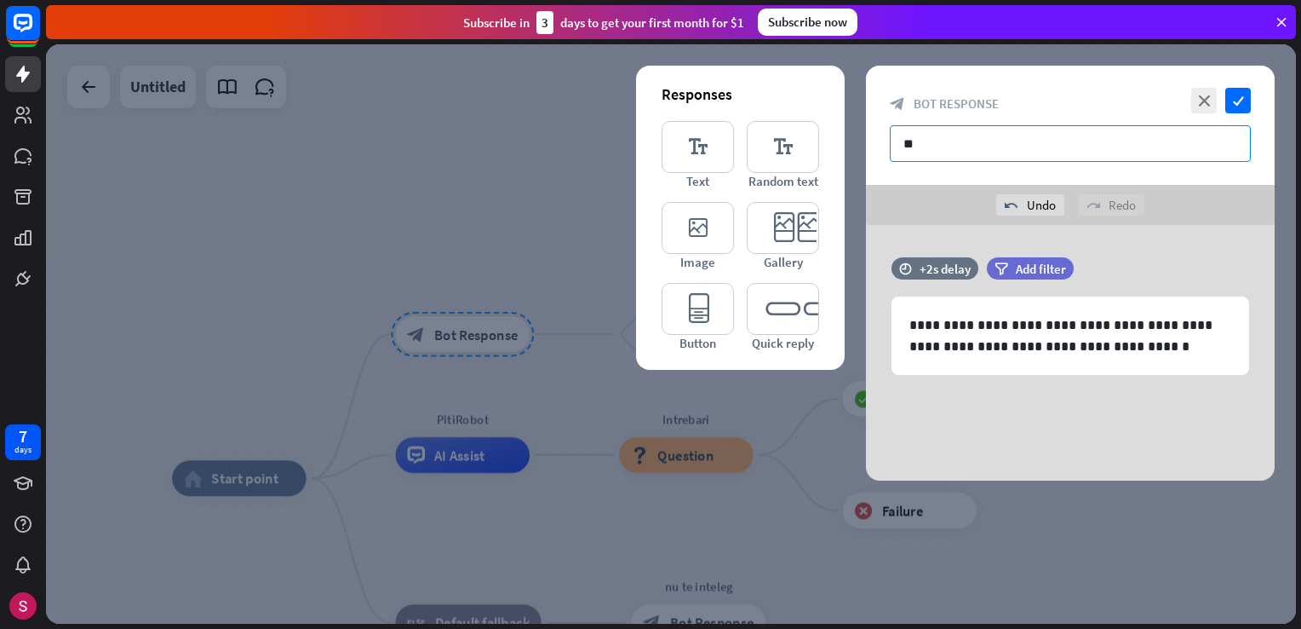
type input "*"
type input "**********"
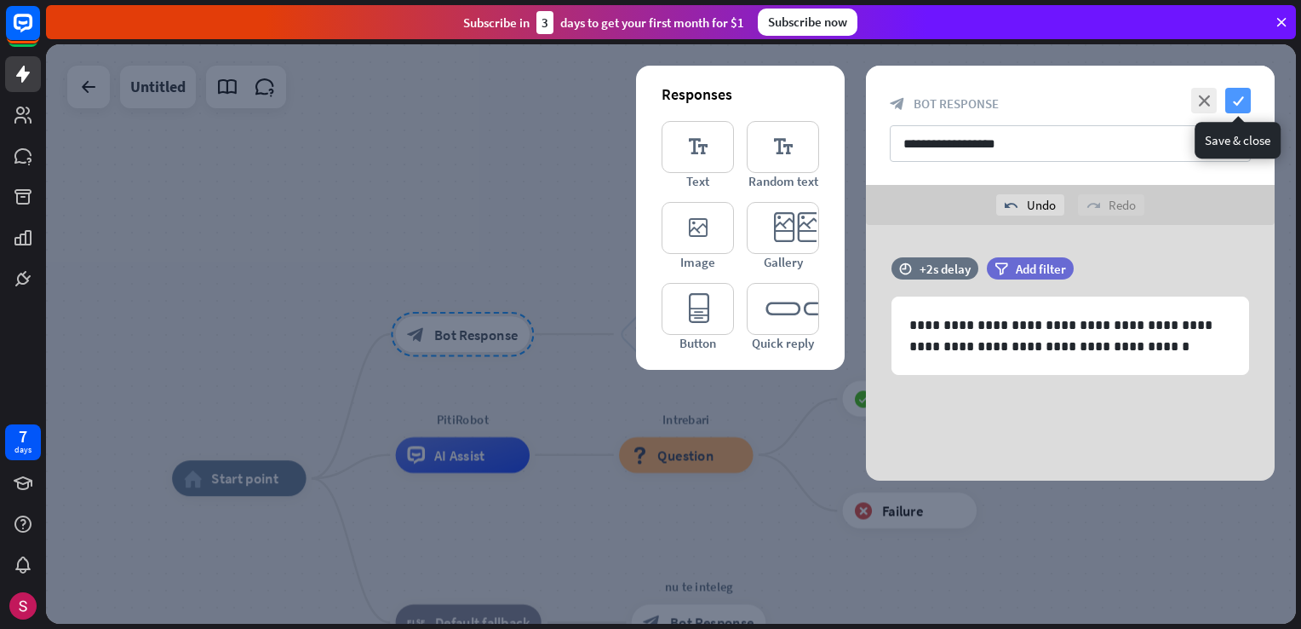
click at [1240, 106] on icon "check" at bounding box center [1239, 101] width 26 height 26
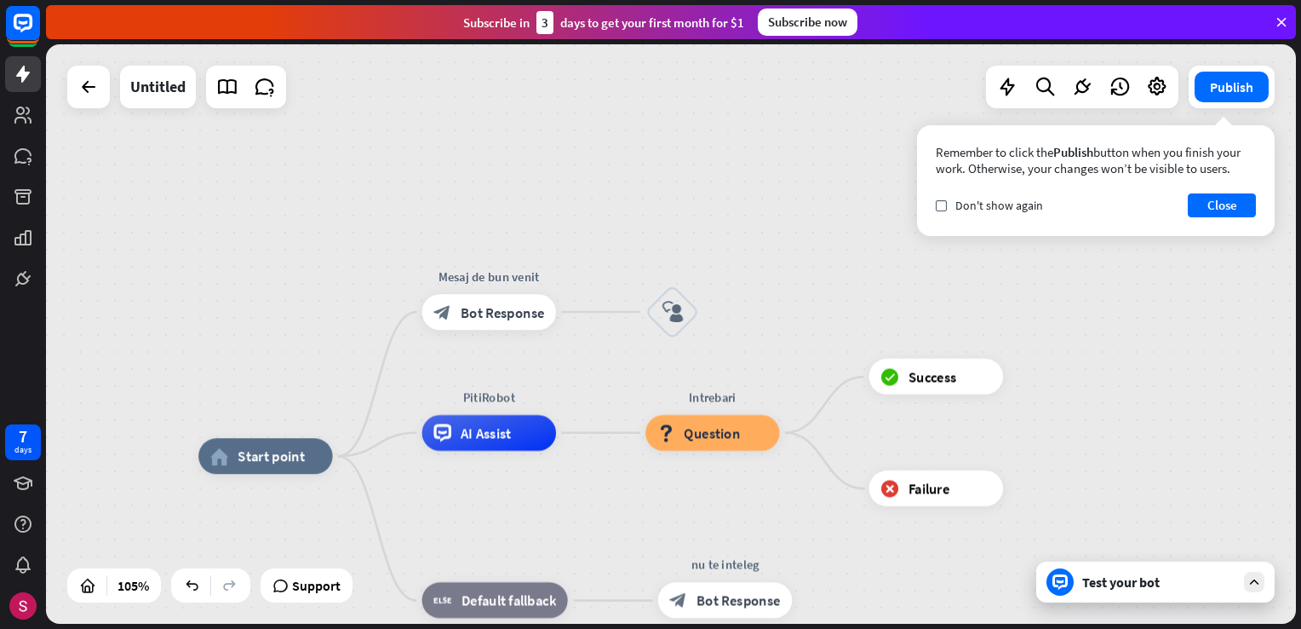
drag, startPoint x: 1256, startPoint y: 422, endPoint x: 1301, endPoint y: 380, distance: 61.4
click at [1301, 380] on html "7 days close Product Help First steps Get started with ChatBot Help Center Foll…" at bounding box center [650, 314] width 1301 height 629
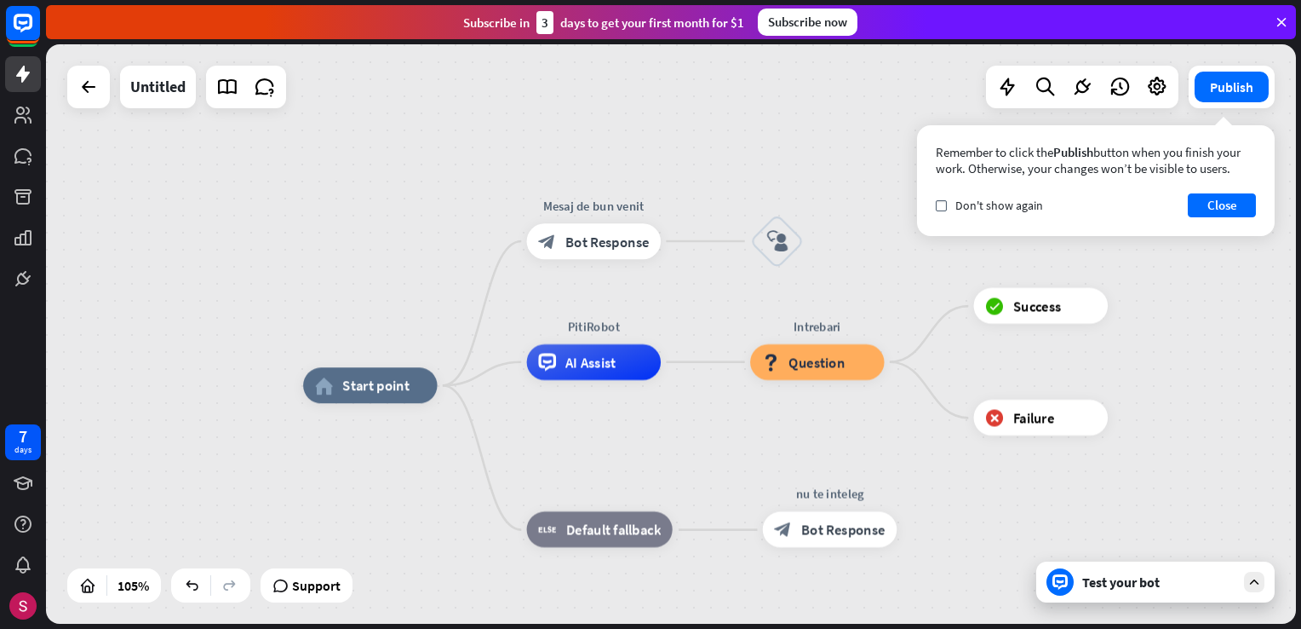
drag, startPoint x: 662, startPoint y: 130, endPoint x: 750, endPoint y: 77, distance: 102.8
click at [750, 77] on div "home_2 Start point Mesaj de bun venit block_bot_response Bot Response block_use…" at bounding box center [671, 333] width 1250 height 579
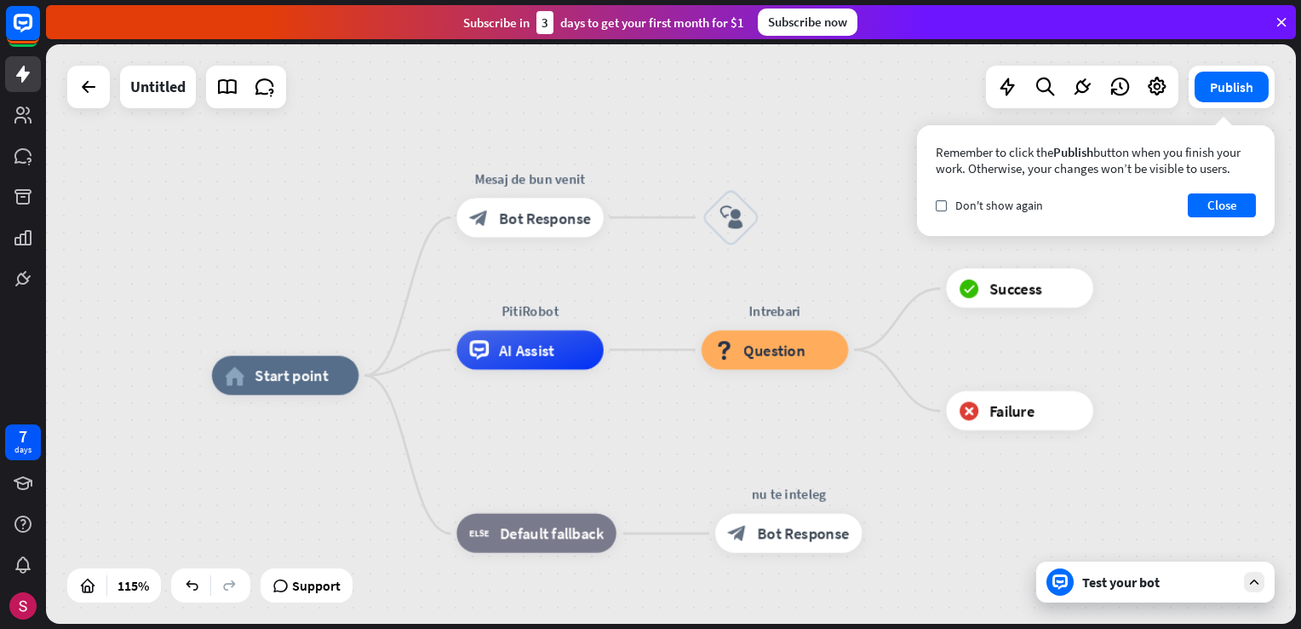
drag, startPoint x: 1114, startPoint y: 508, endPoint x: 1152, endPoint y: 488, distance: 42.3
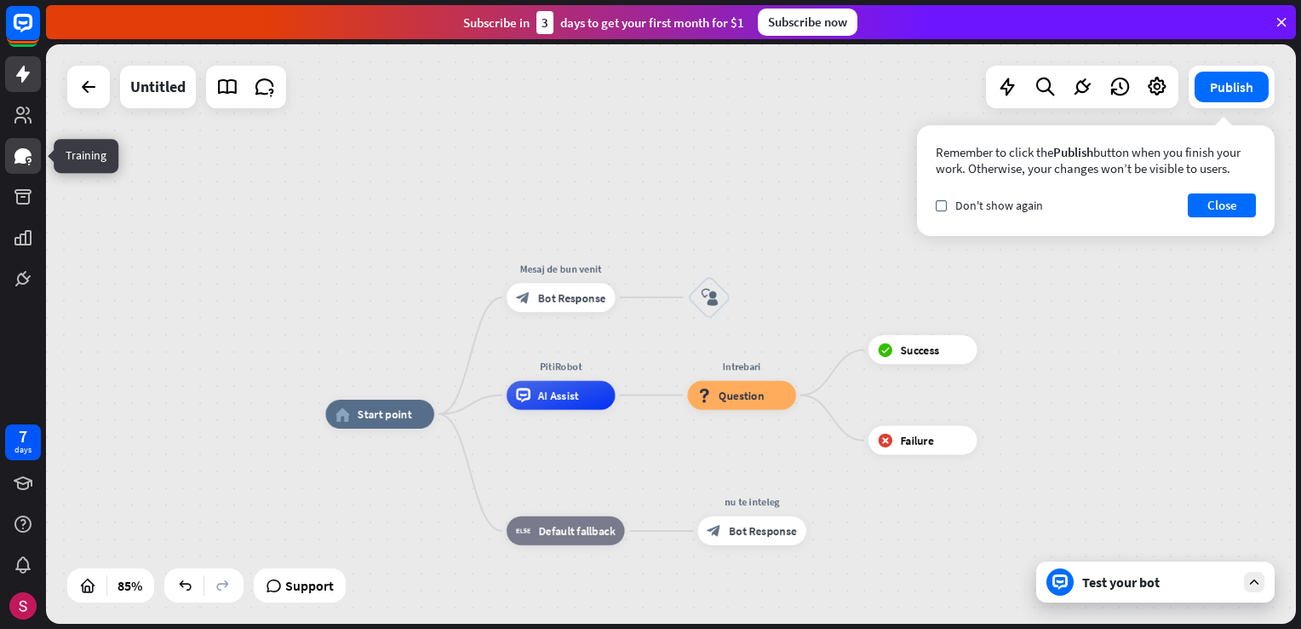
click at [14, 148] on icon at bounding box center [23, 156] width 20 height 20
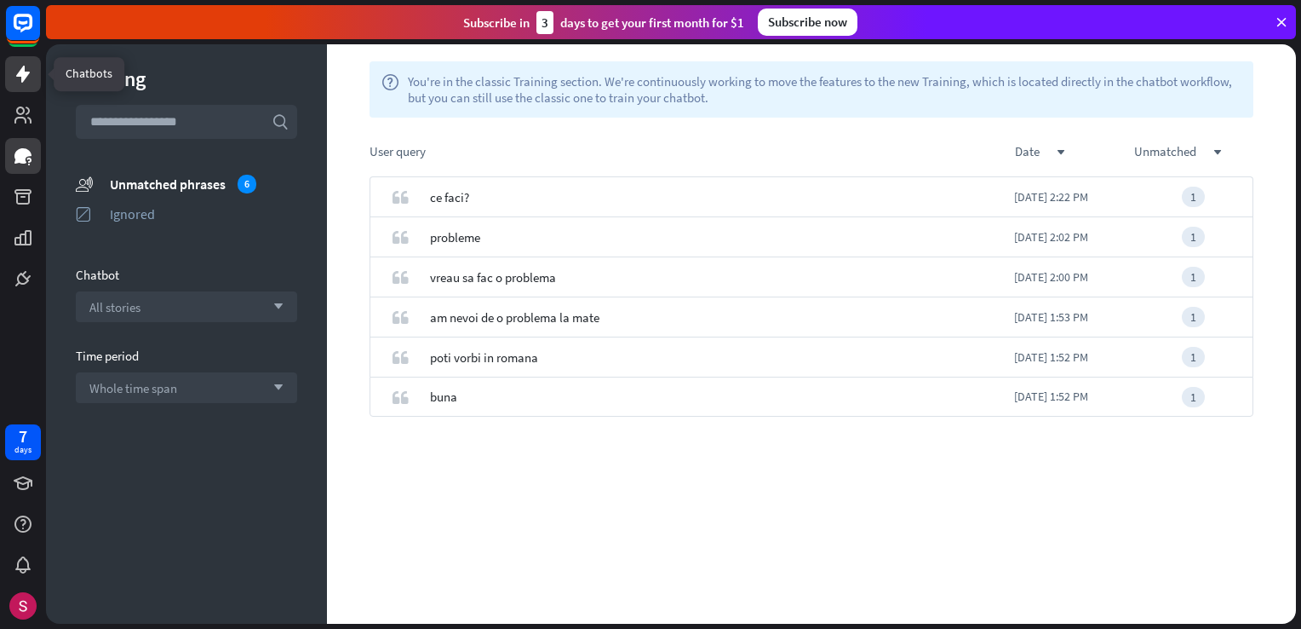
click at [23, 67] on icon at bounding box center [23, 74] width 14 height 17
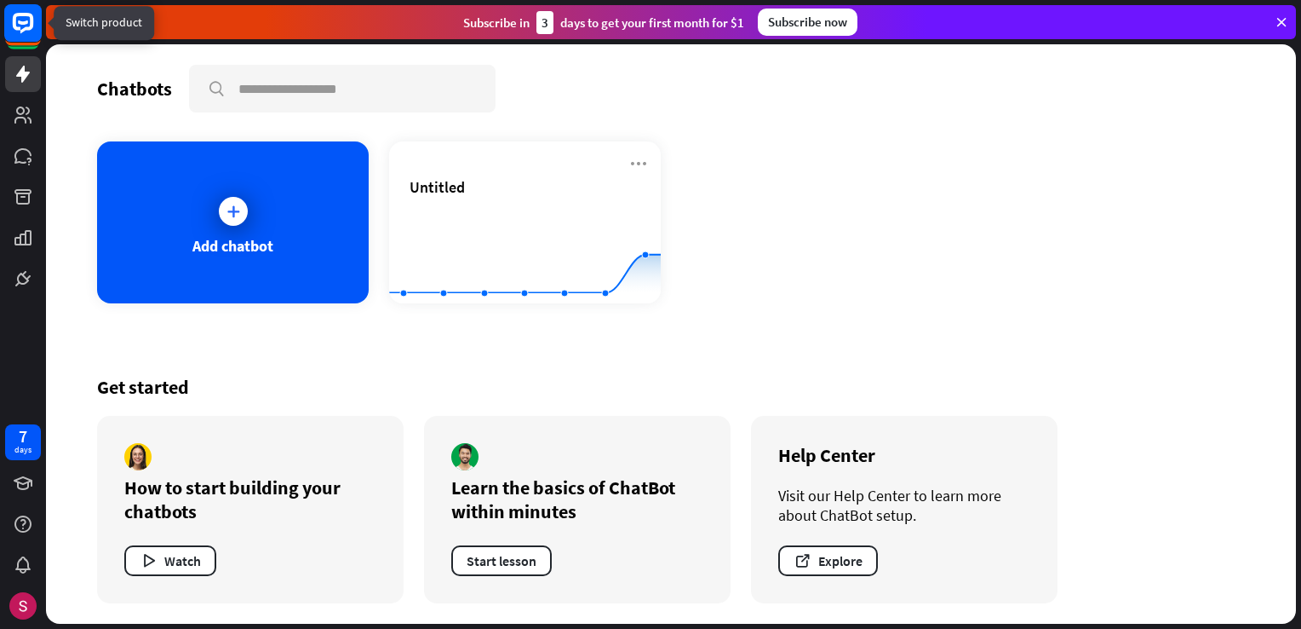
click at [31, 24] on icon at bounding box center [23, 23] width 20 height 20
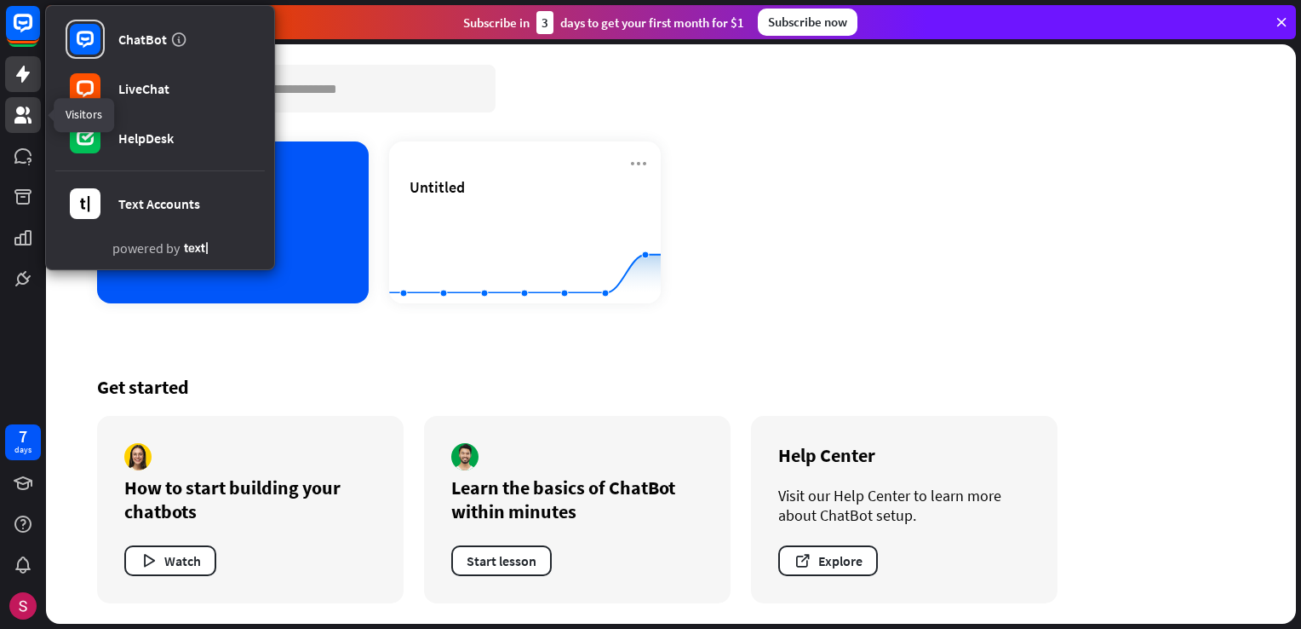
click at [14, 121] on icon at bounding box center [23, 115] width 20 height 20
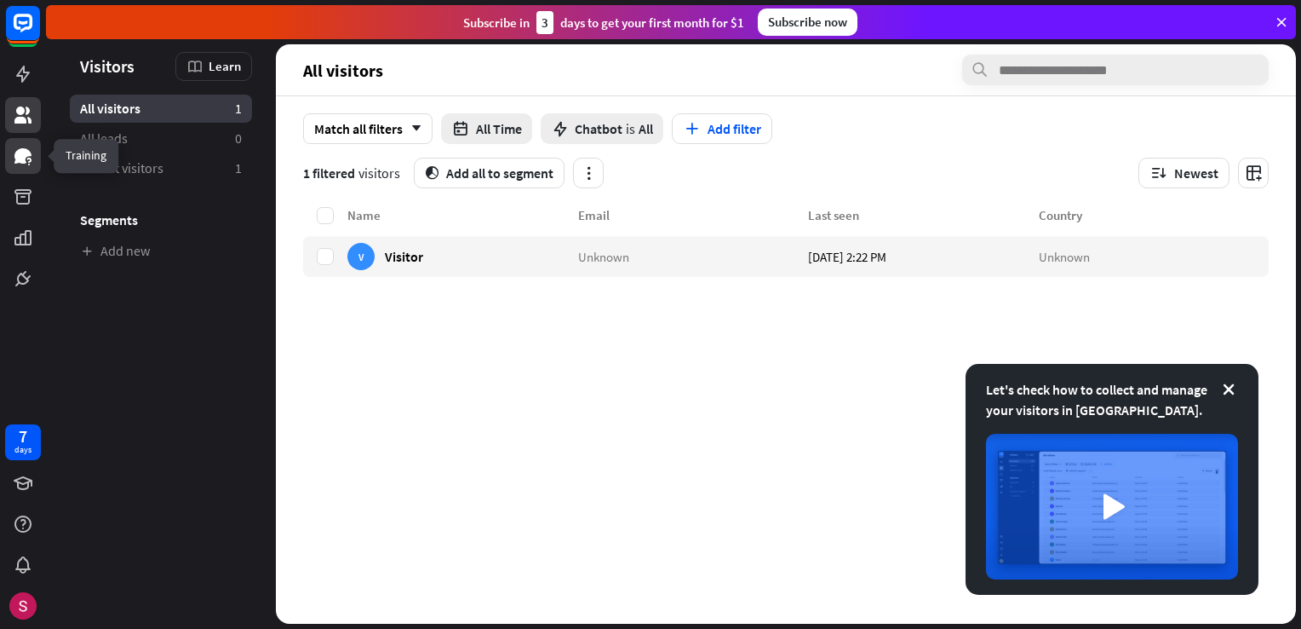
click at [17, 170] on link at bounding box center [23, 156] width 36 height 36
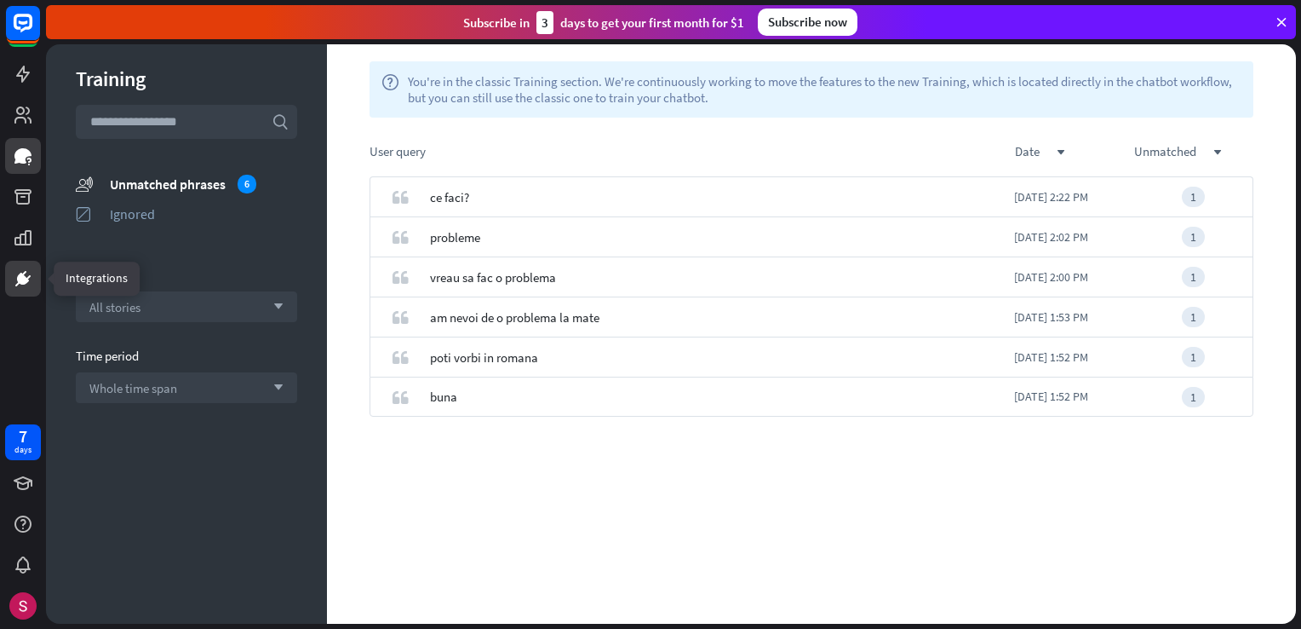
click at [21, 271] on icon at bounding box center [23, 278] width 20 height 20
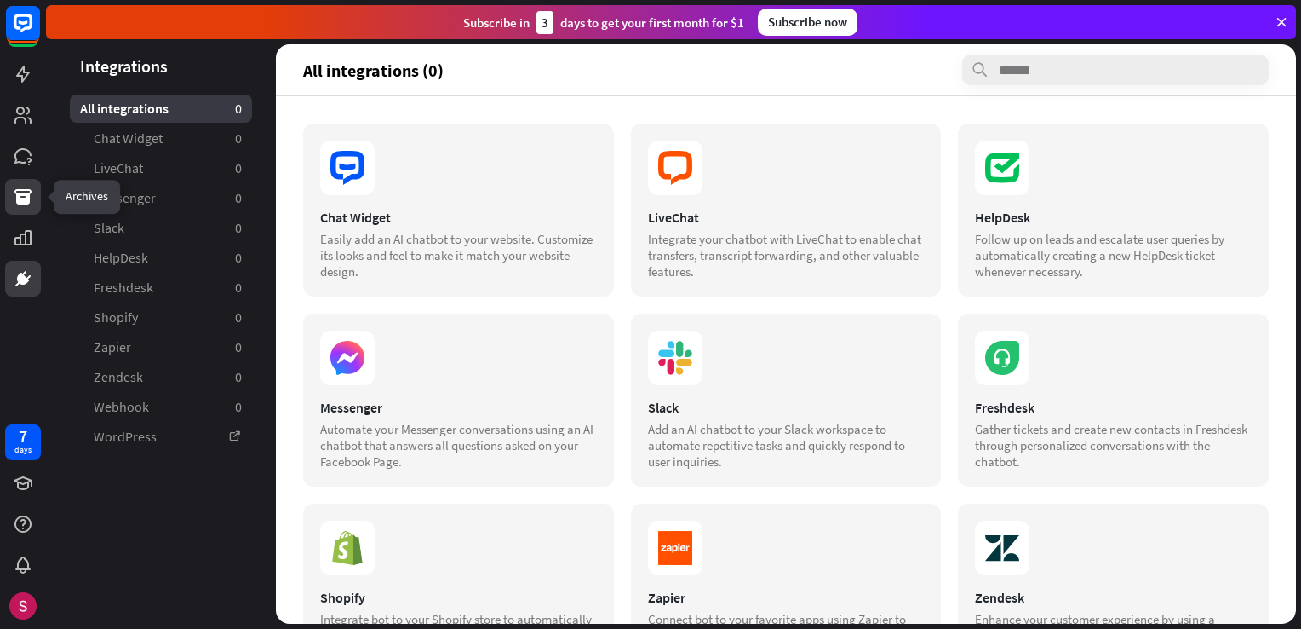
click at [31, 181] on link at bounding box center [23, 197] width 36 height 36
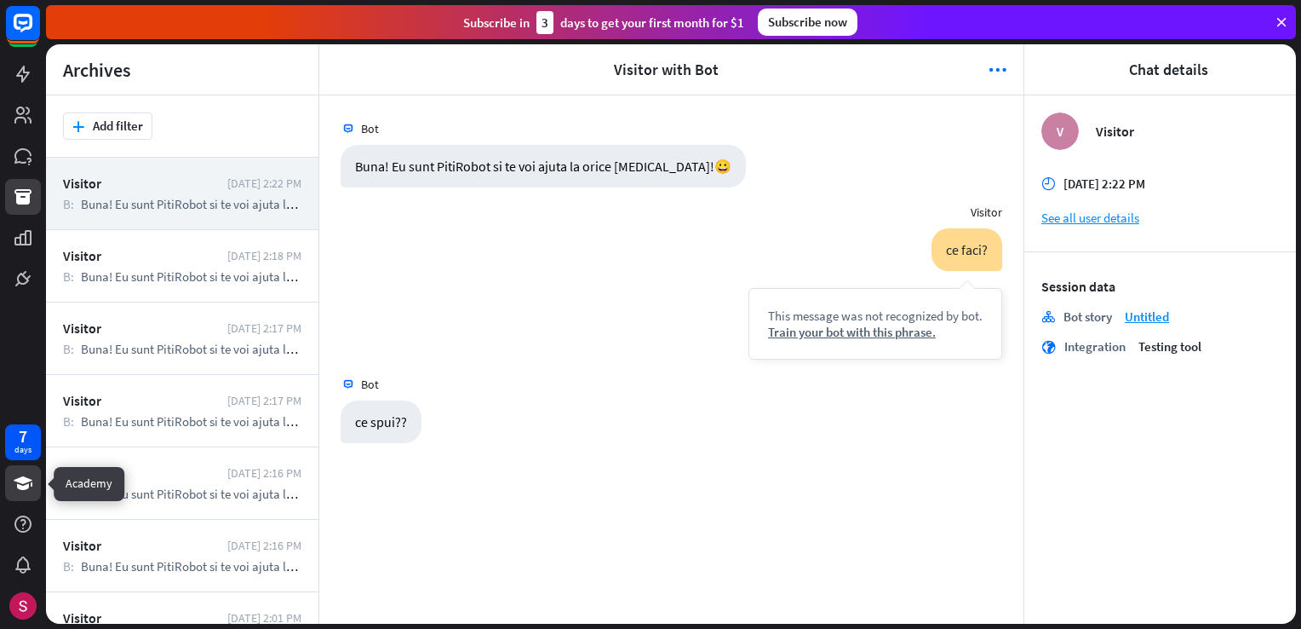
click at [19, 488] on icon at bounding box center [23, 483] width 19 height 14
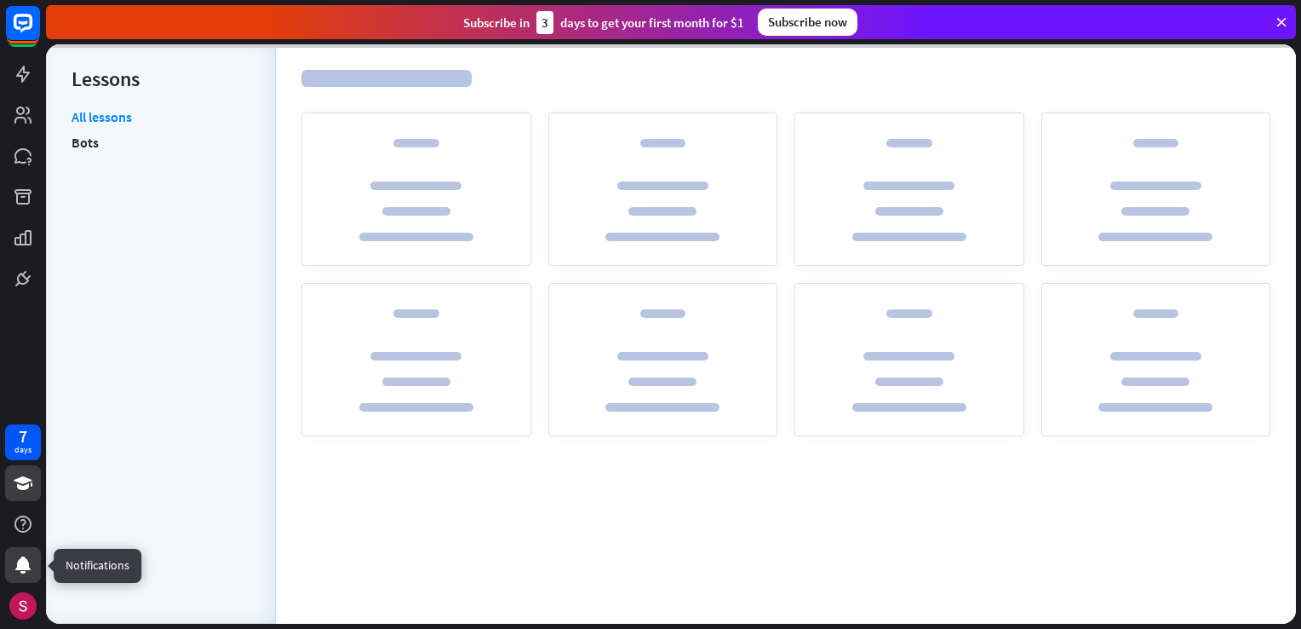
click at [18, 556] on icon at bounding box center [23, 564] width 20 height 20
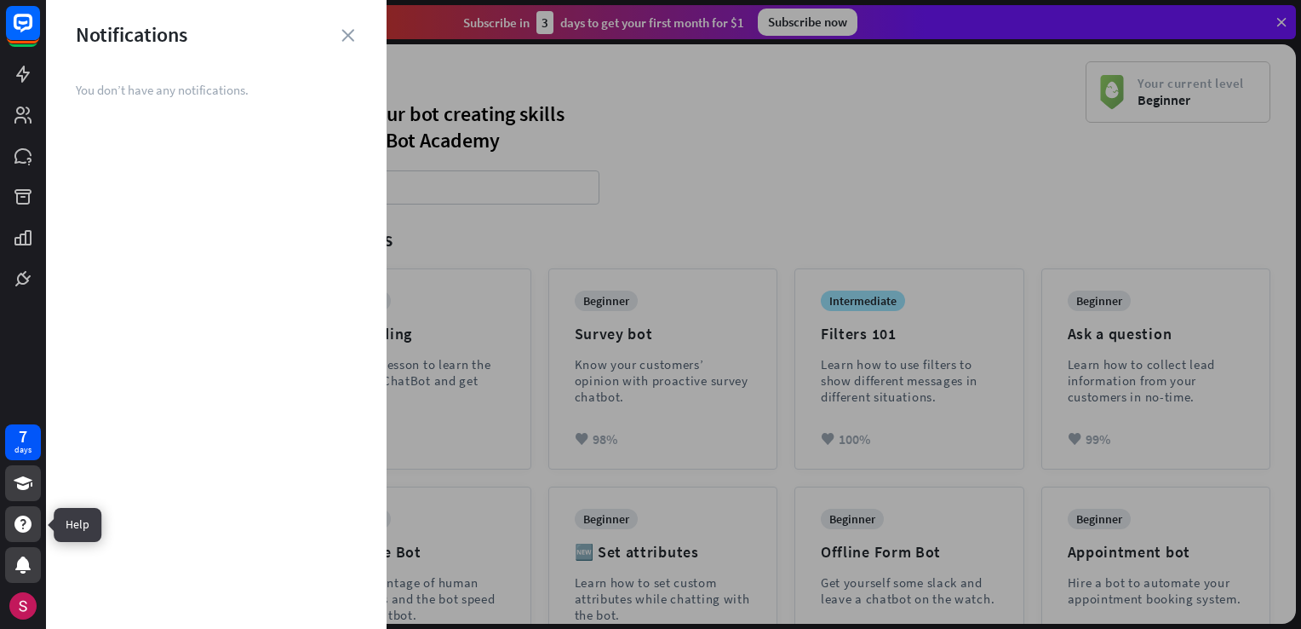
click at [26, 520] on icon at bounding box center [22, 523] width 17 height 17
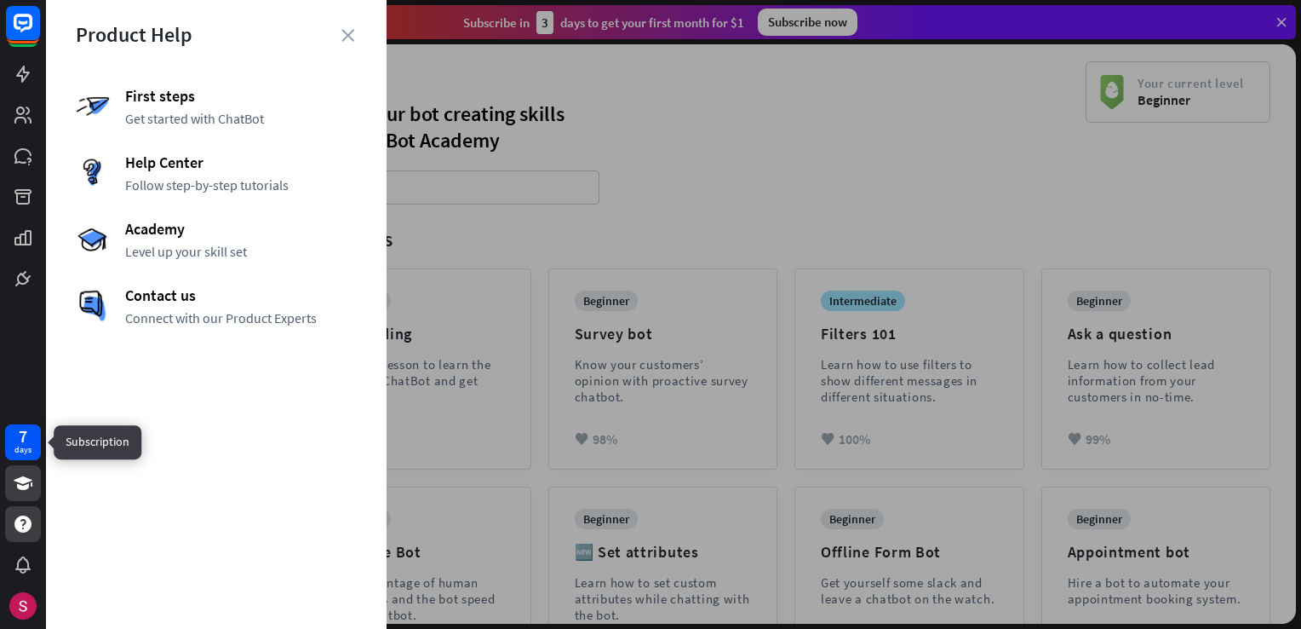
click at [27, 433] on div "7 days" at bounding box center [22, 441] width 17 height 27
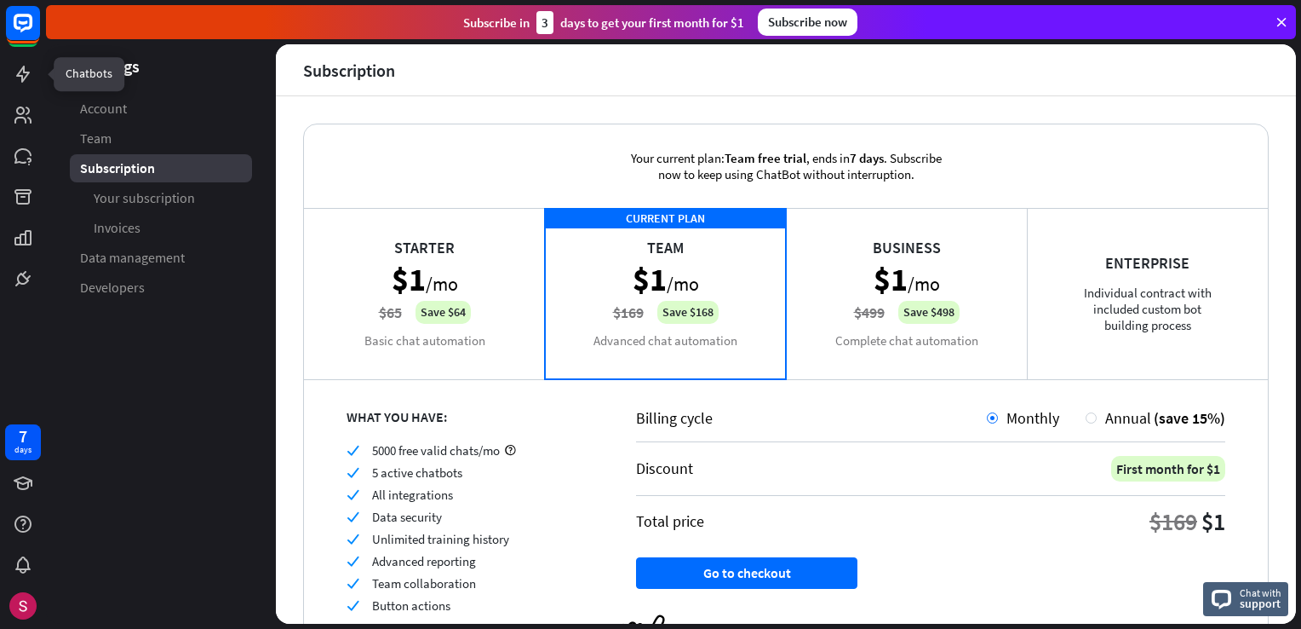
click at [33, 50] on div at bounding box center [23, 28] width 36 height 46
click at [29, 26] on rect at bounding box center [22, 22] width 37 height 37
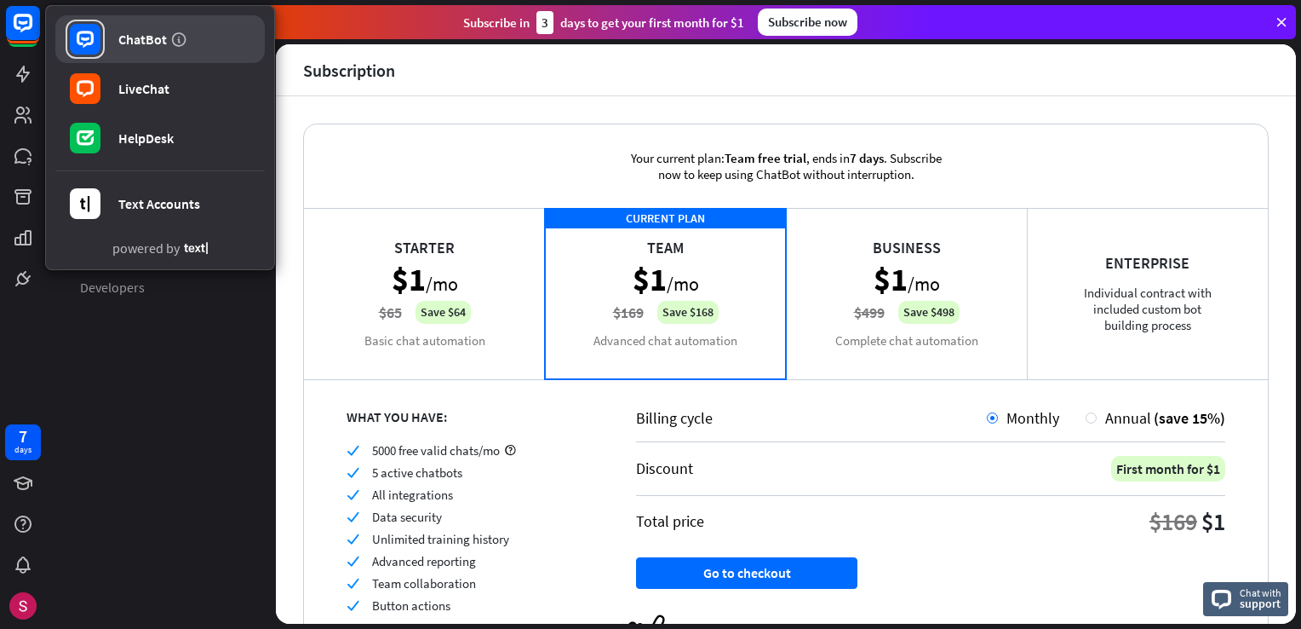
click at [109, 43] on link "ChatBot" at bounding box center [160, 39] width 210 height 48
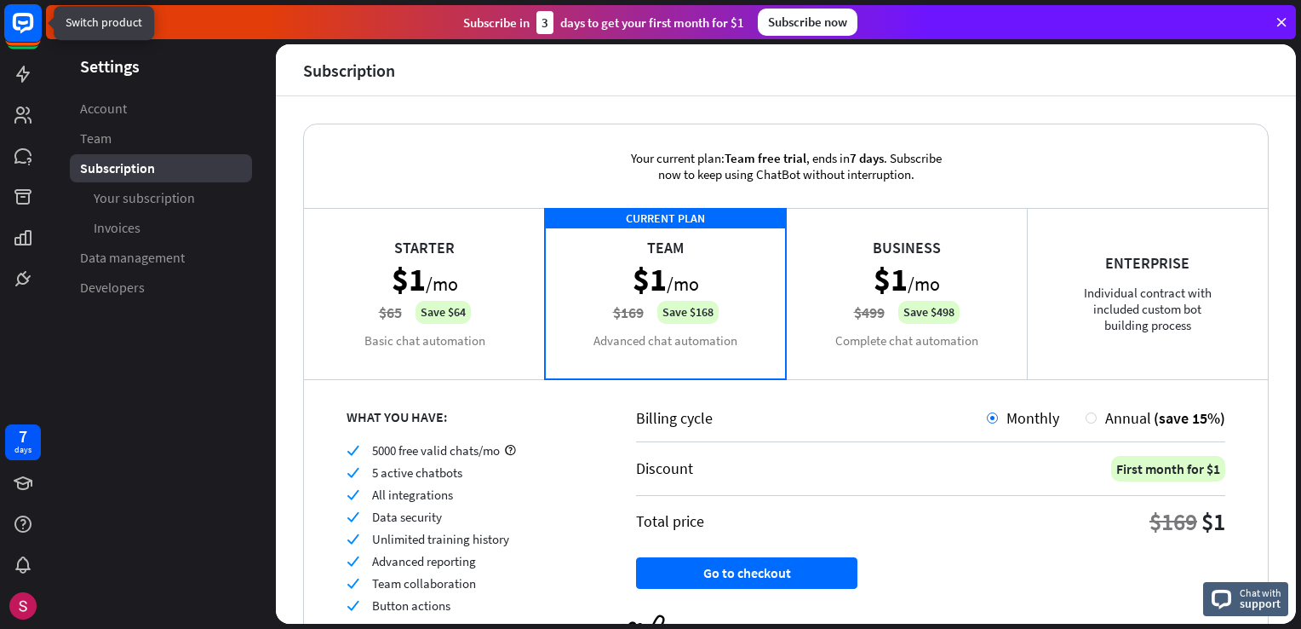
click at [31, 27] on icon at bounding box center [23, 23] width 20 height 20
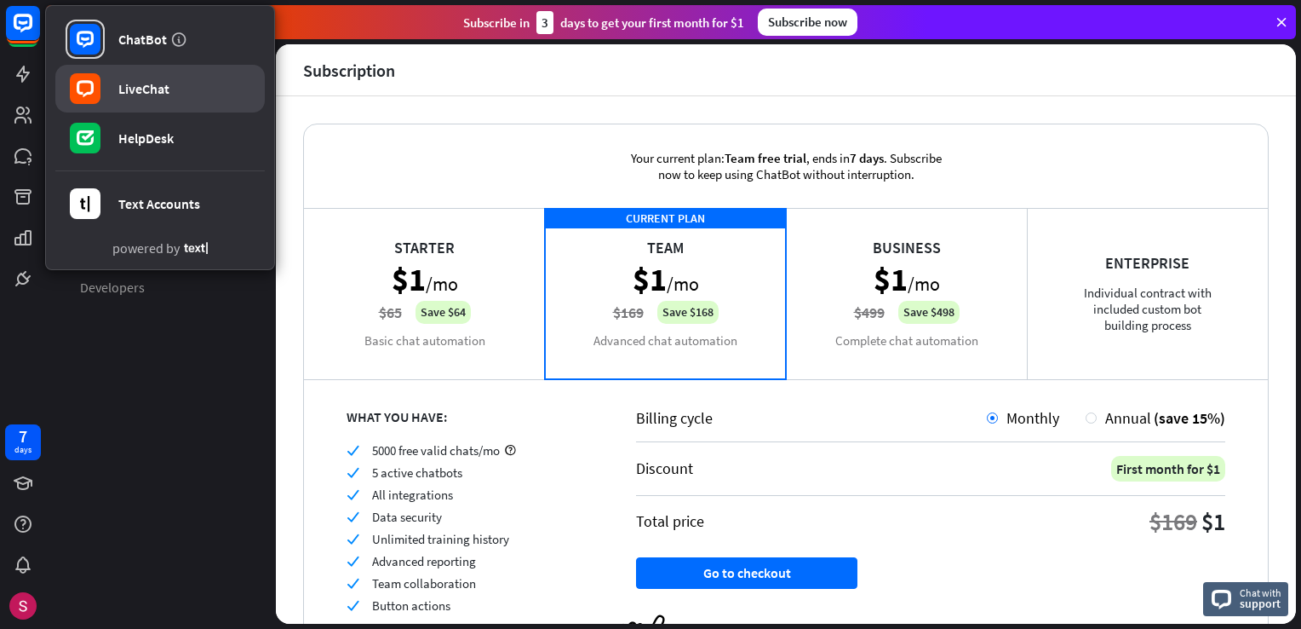
click at [129, 96] on div "LiveChat" at bounding box center [143, 88] width 51 height 17
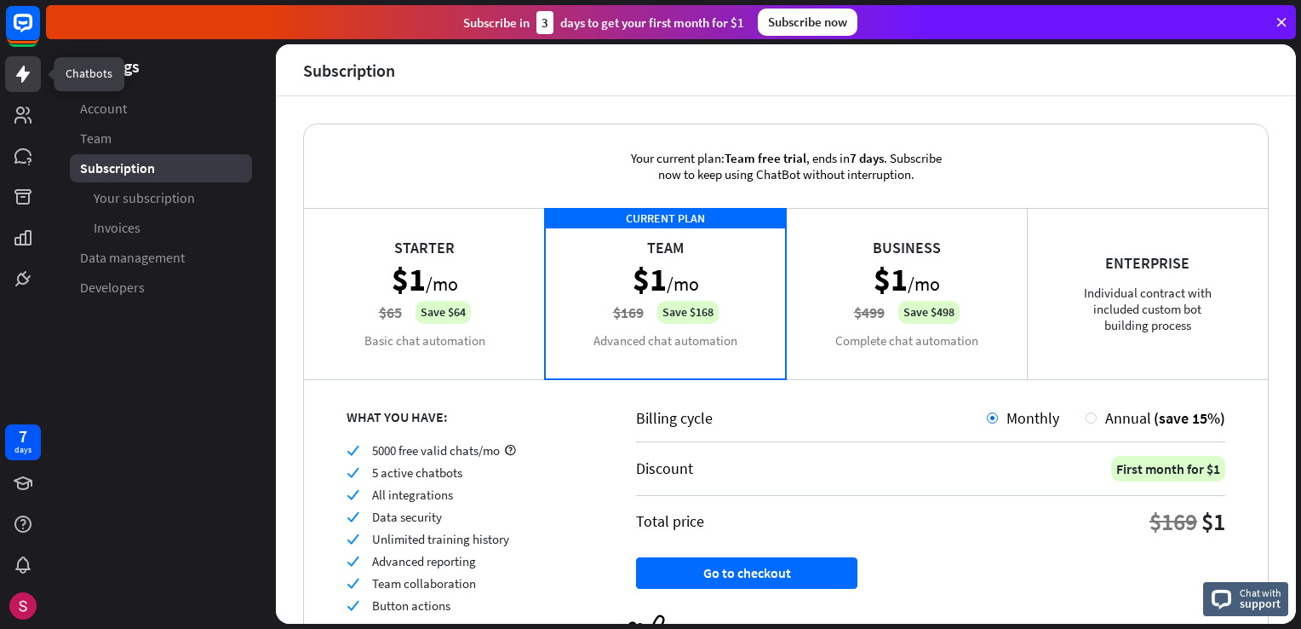
click at [20, 64] on icon at bounding box center [23, 74] width 20 height 20
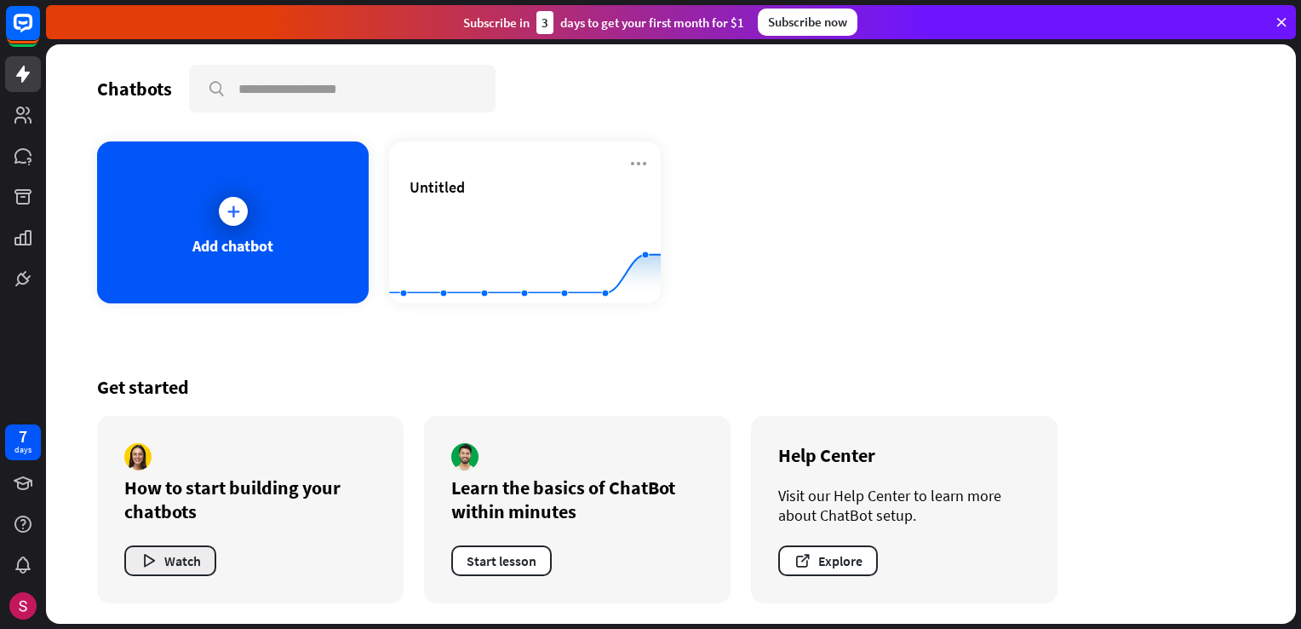
click at [174, 567] on button "Watch" at bounding box center [170, 560] width 92 height 31
click at [170, 193] on div "close" at bounding box center [650, 314] width 1301 height 629
click at [273, 226] on div "Add chatbot" at bounding box center [233, 222] width 272 height 162
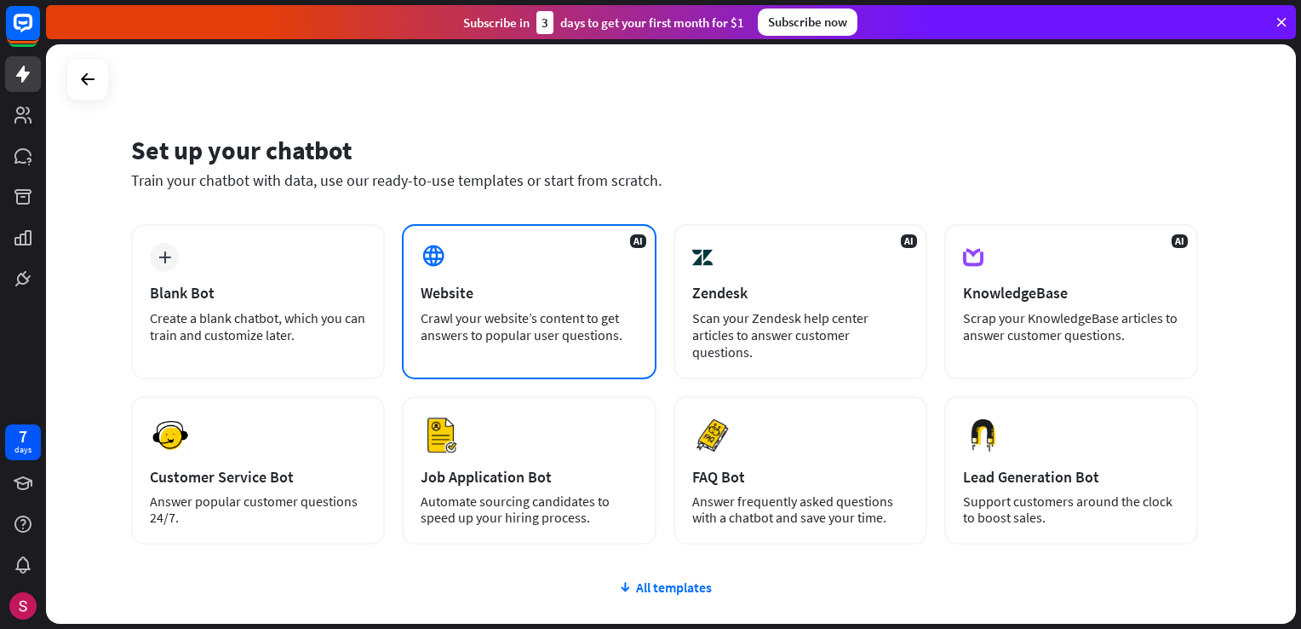
click at [489, 297] on div "Website" at bounding box center [529, 293] width 216 height 20
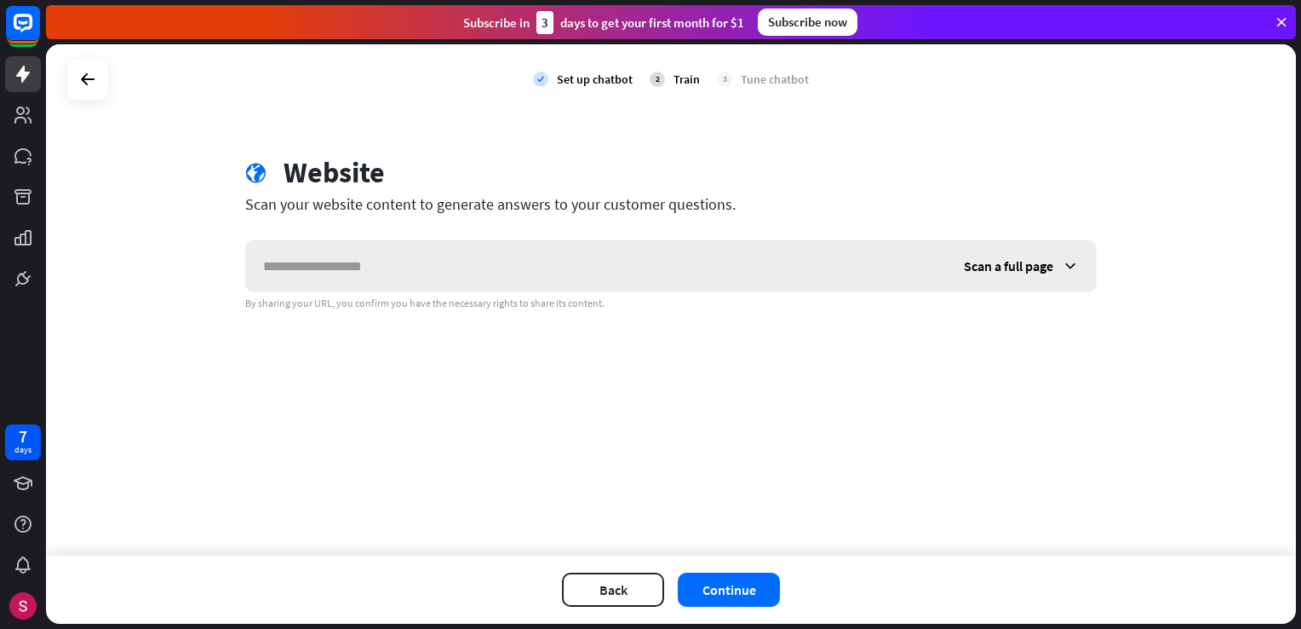
click at [1029, 267] on span "Scan a full page" at bounding box center [1008, 265] width 89 height 17
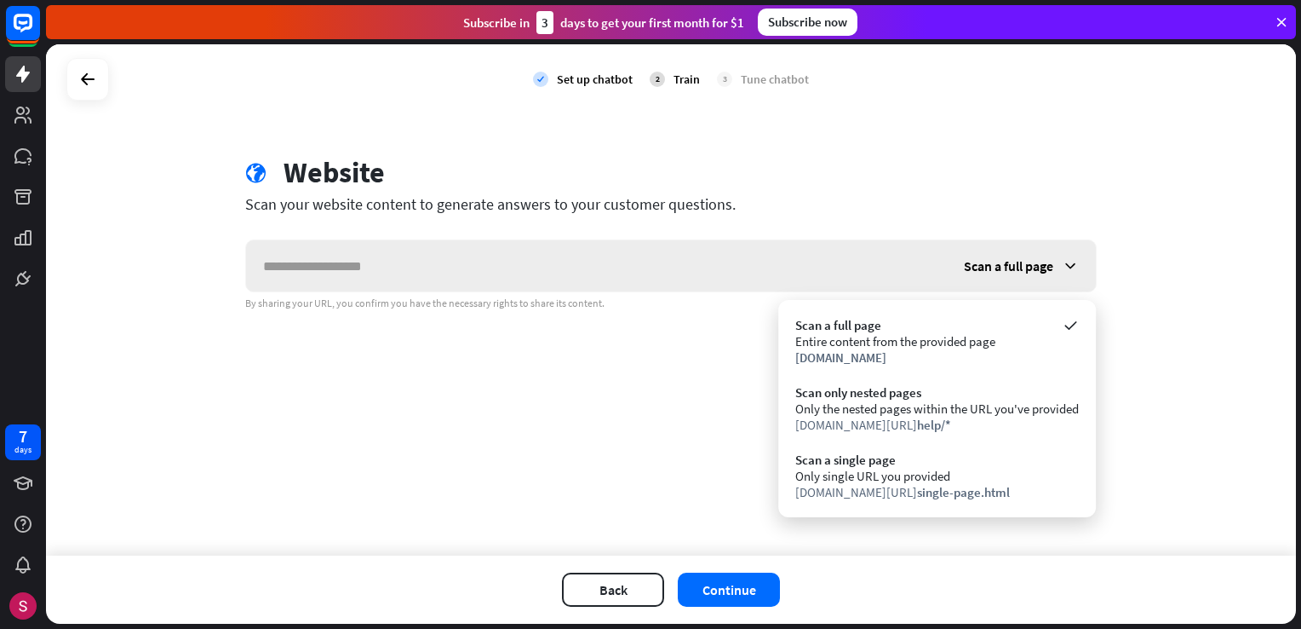
click at [1029, 267] on span "Scan a full page" at bounding box center [1008, 265] width 89 height 17
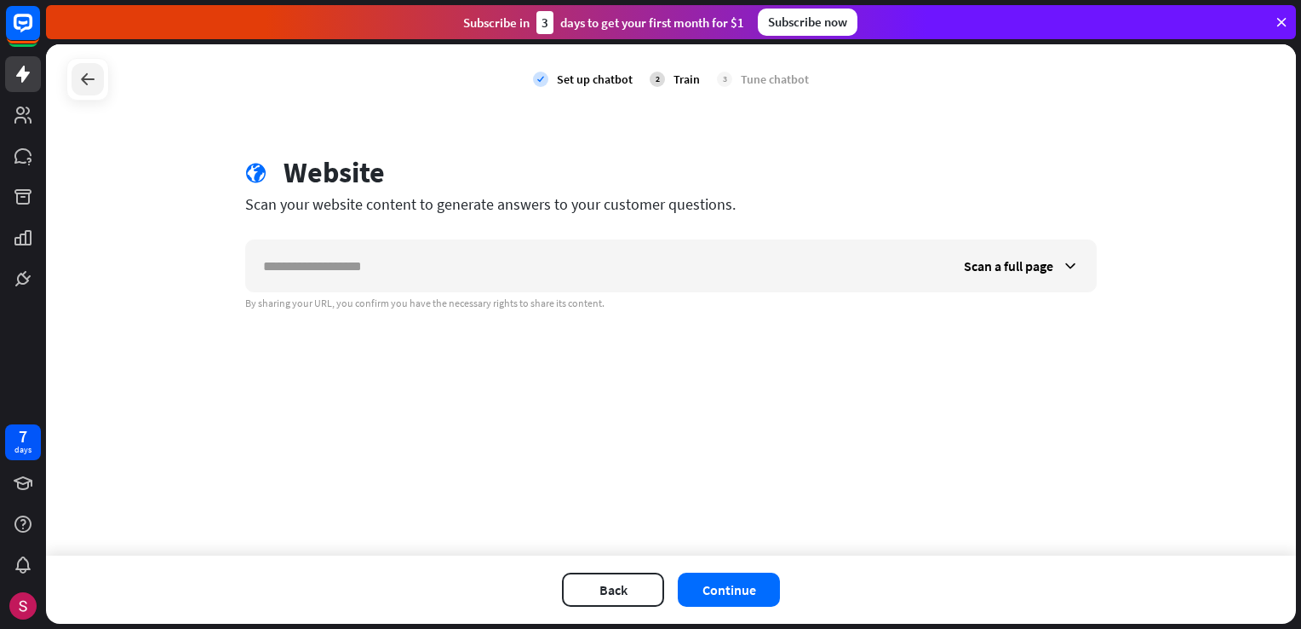
click at [78, 77] on icon at bounding box center [88, 79] width 20 height 20
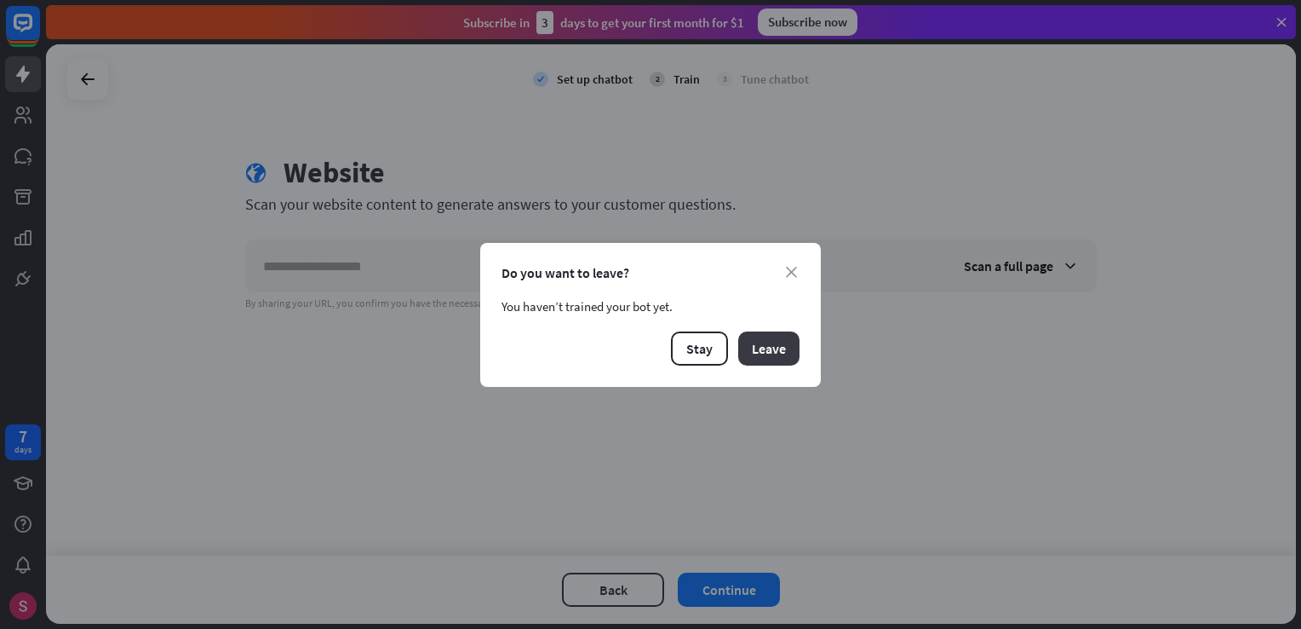
click at [777, 352] on button "Leave" at bounding box center [768, 348] width 61 height 34
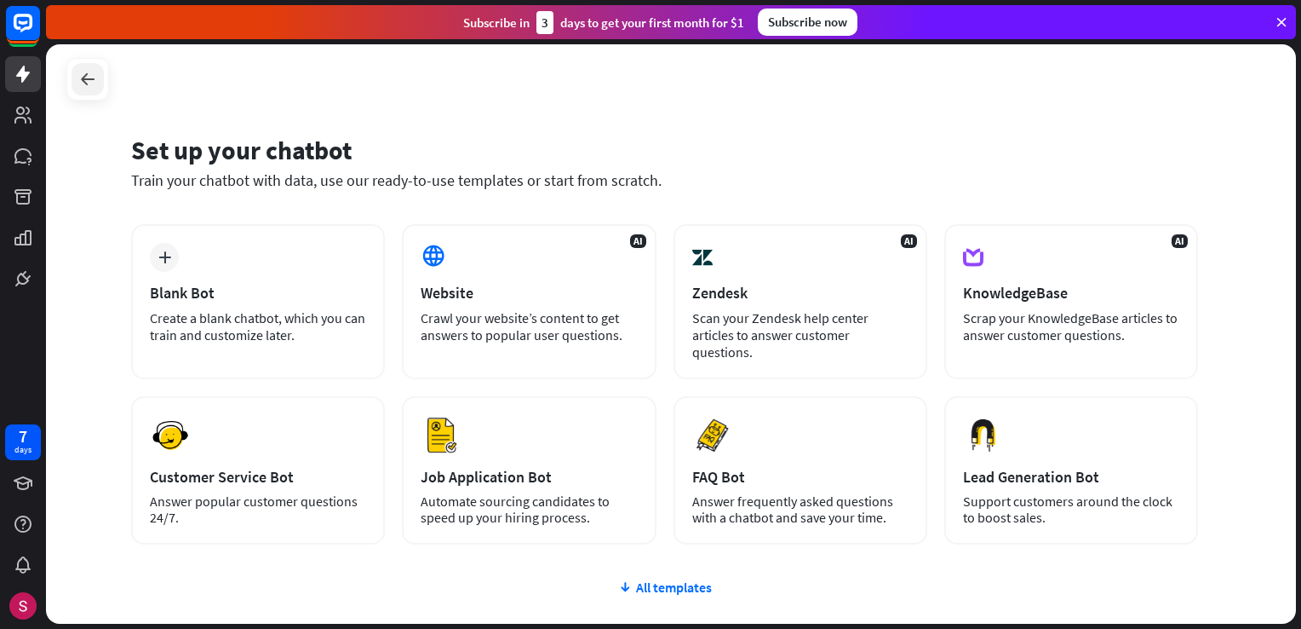
click at [89, 85] on icon at bounding box center [88, 79] width 20 height 20
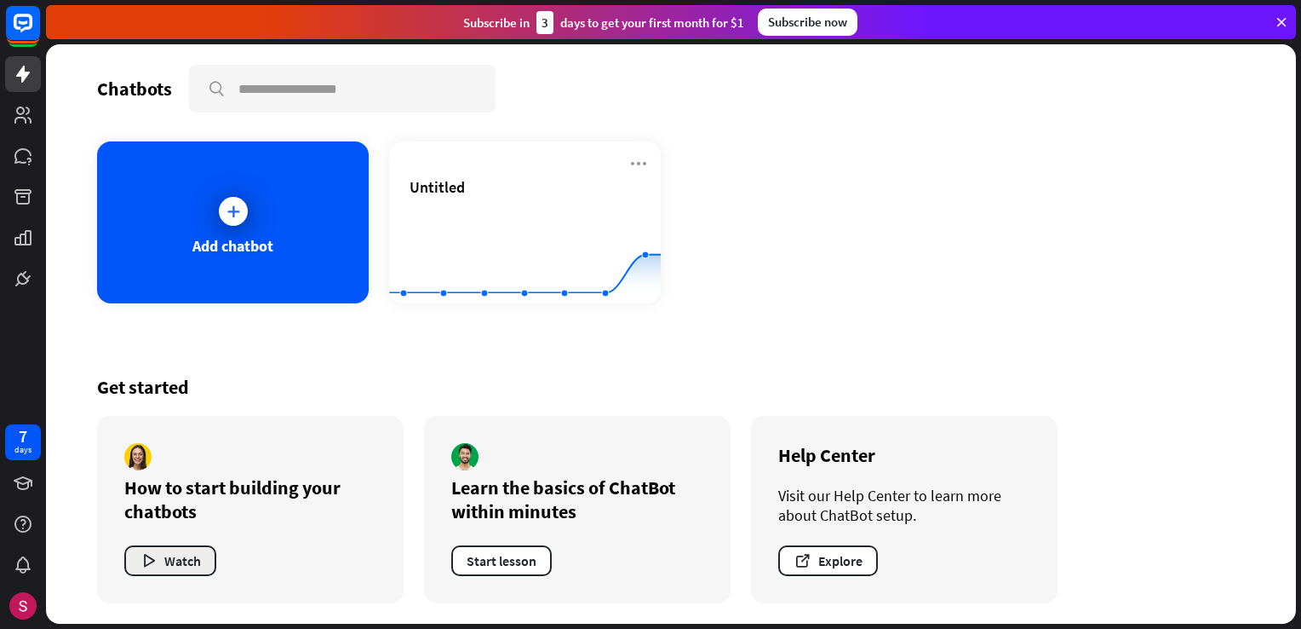
click at [192, 547] on button "Watch" at bounding box center [170, 560] width 92 height 31
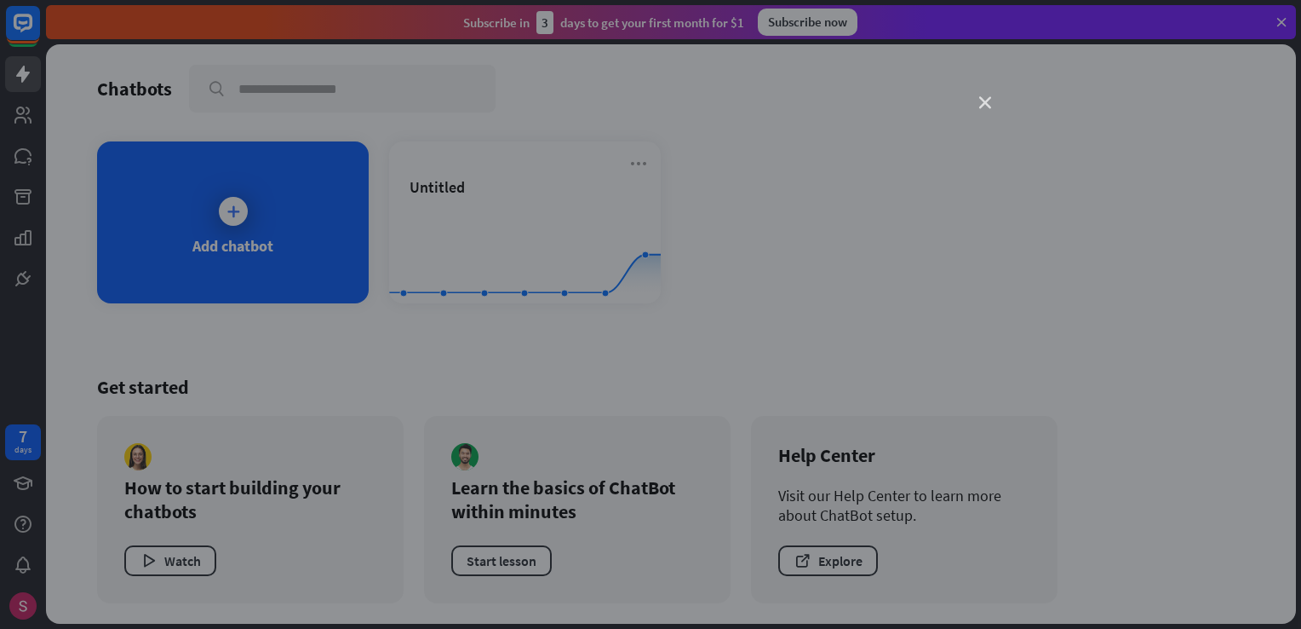
click at [982, 106] on icon "close" at bounding box center [985, 103] width 12 height 12
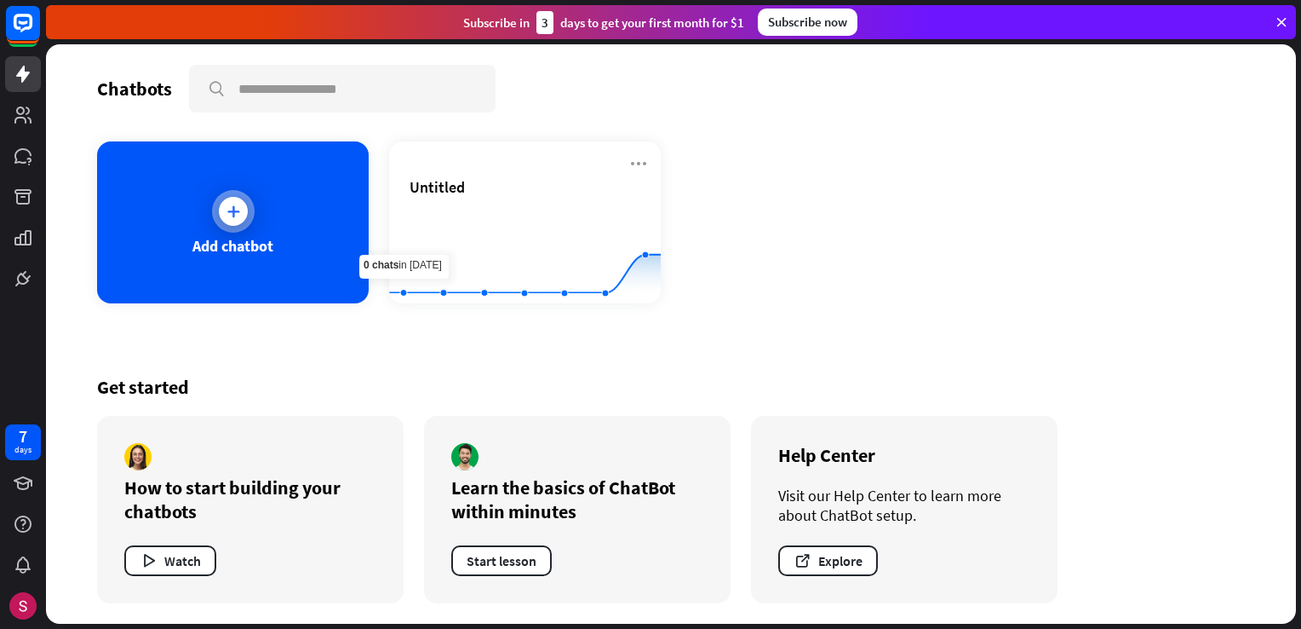
click at [259, 203] on div "Add chatbot" at bounding box center [233, 222] width 272 height 162
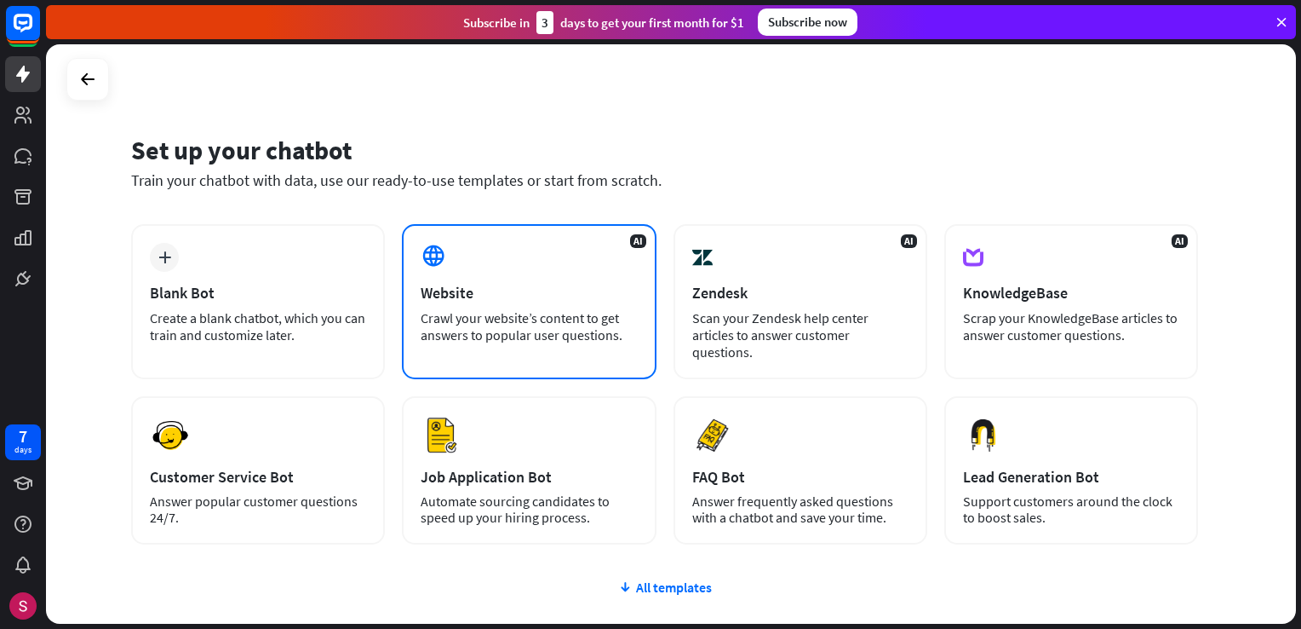
click at [504, 342] on div "AI Website Crawl your website’s content to get answers to popular user question…" at bounding box center [529, 301] width 254 height 155
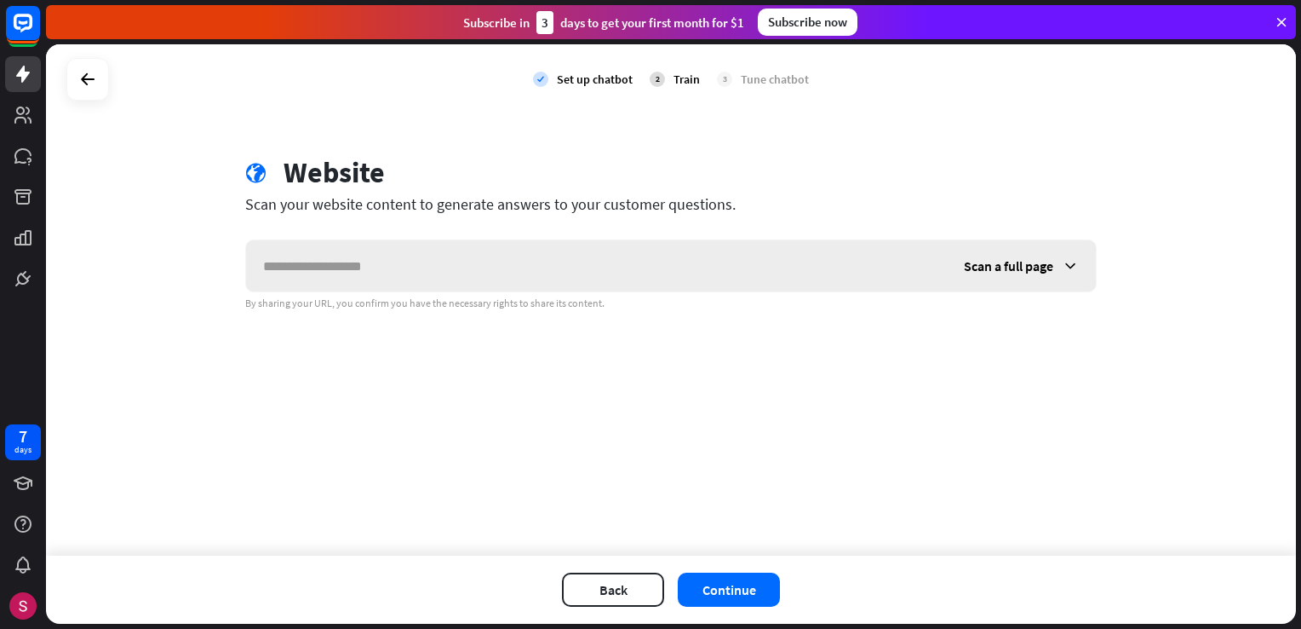
click at [635, 261] on input "text" at bounding box center [596, 265] width 701 height 51
type input "**********"
click at [1061, 267] on div "Scan a full page" at bounding box center [1021, 265] width 149 height 51
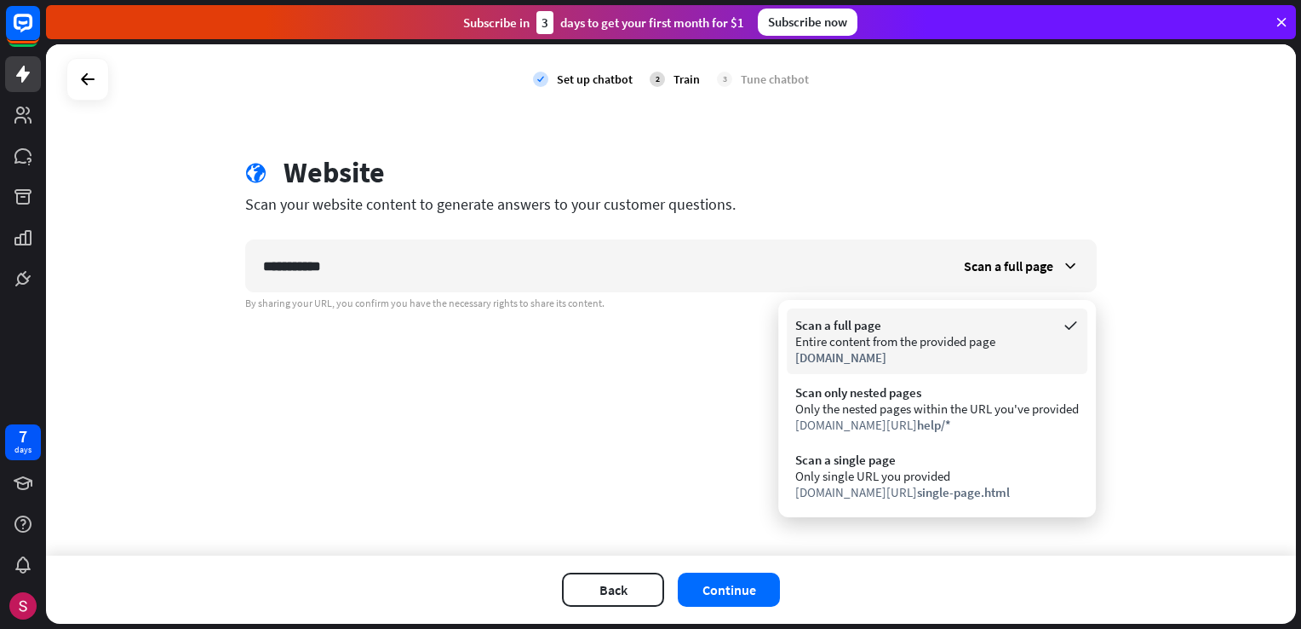
click at [1025, 330] on div "Scan a full page" at bounding box center [937, 325] width 284 height 16
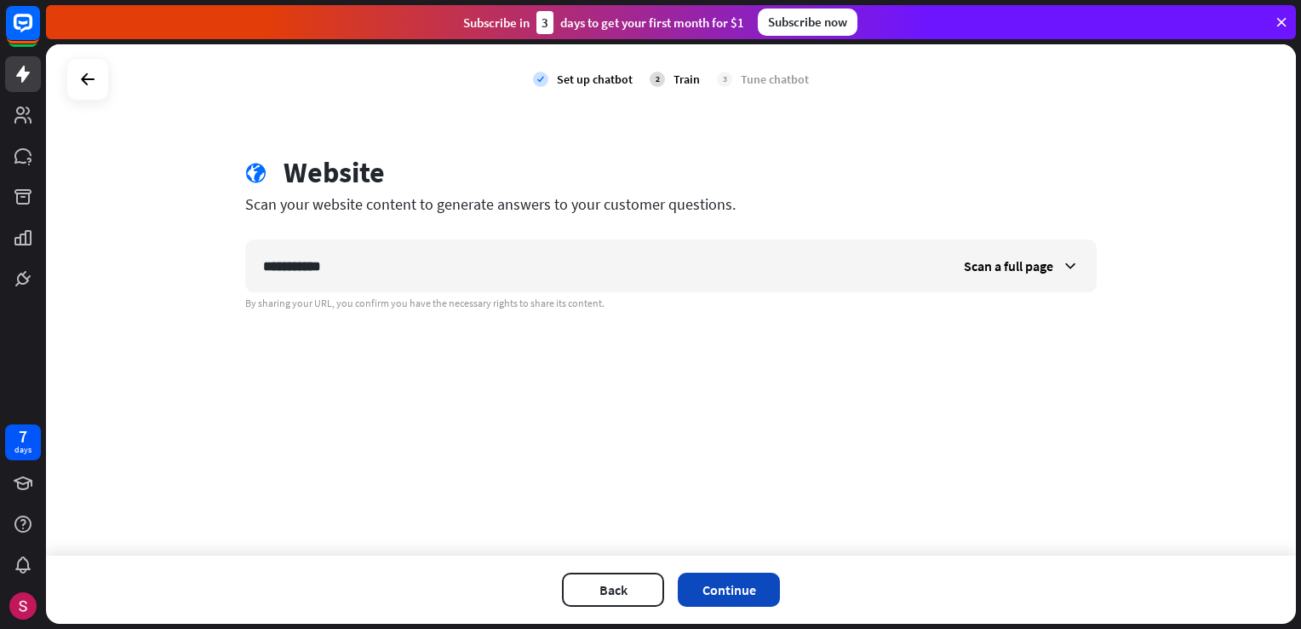
click at [744, 593] on button "Continue" at bounding box center [729, 589] width 102 height 34
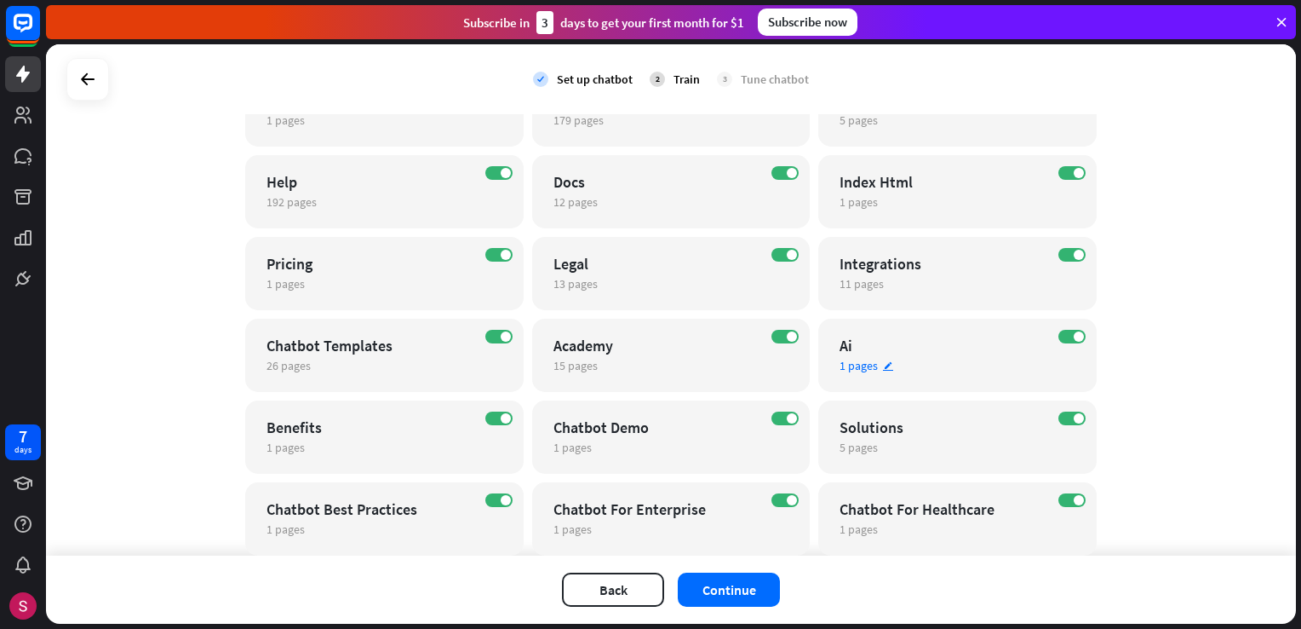
scroll to position [234, 0]
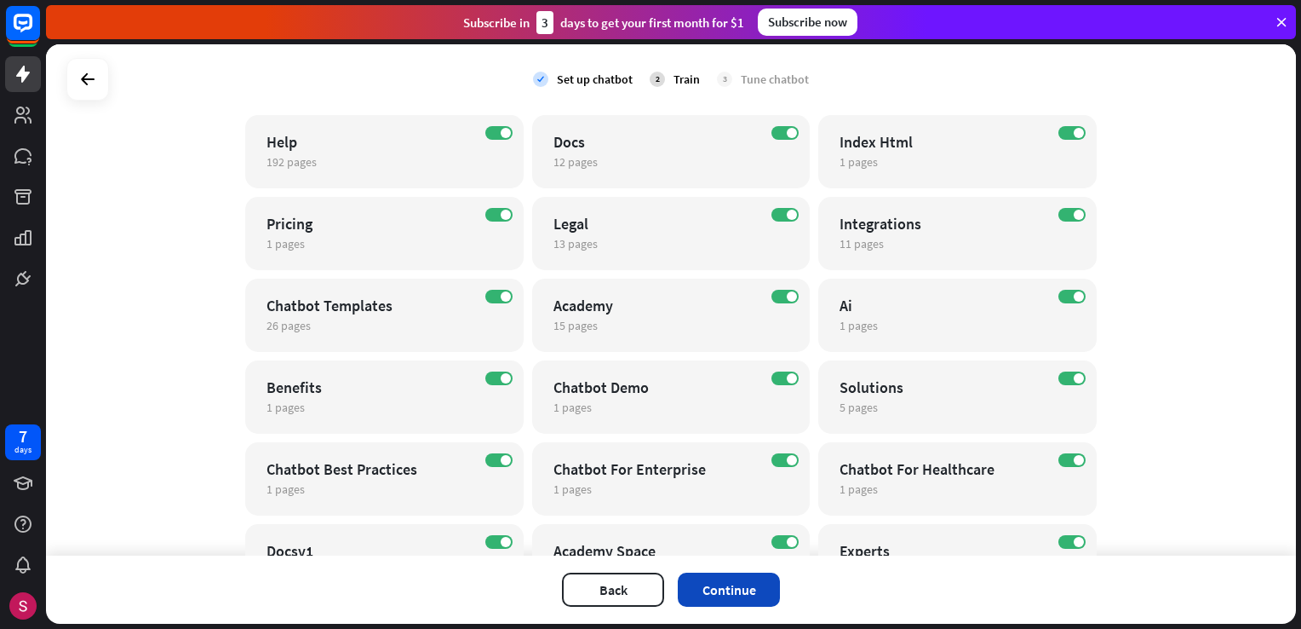
click at [736, 591] on button "Continue" at bounding box center [729, 589] width 102 height 34
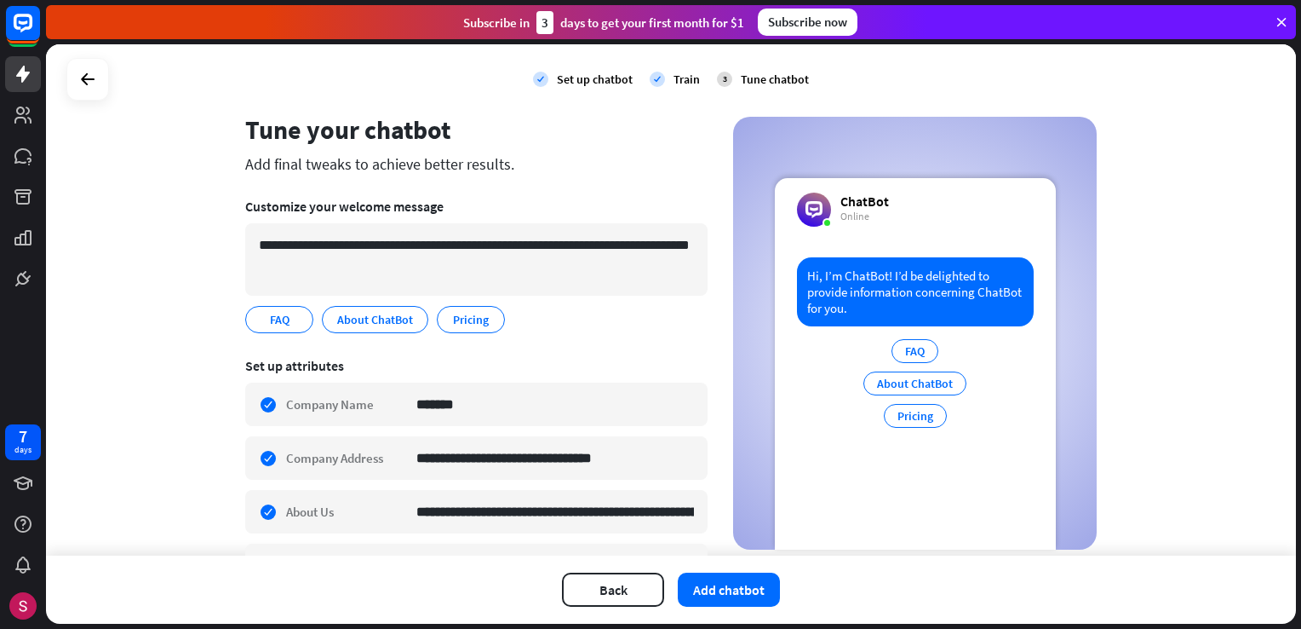
scroll to position [85, 0]
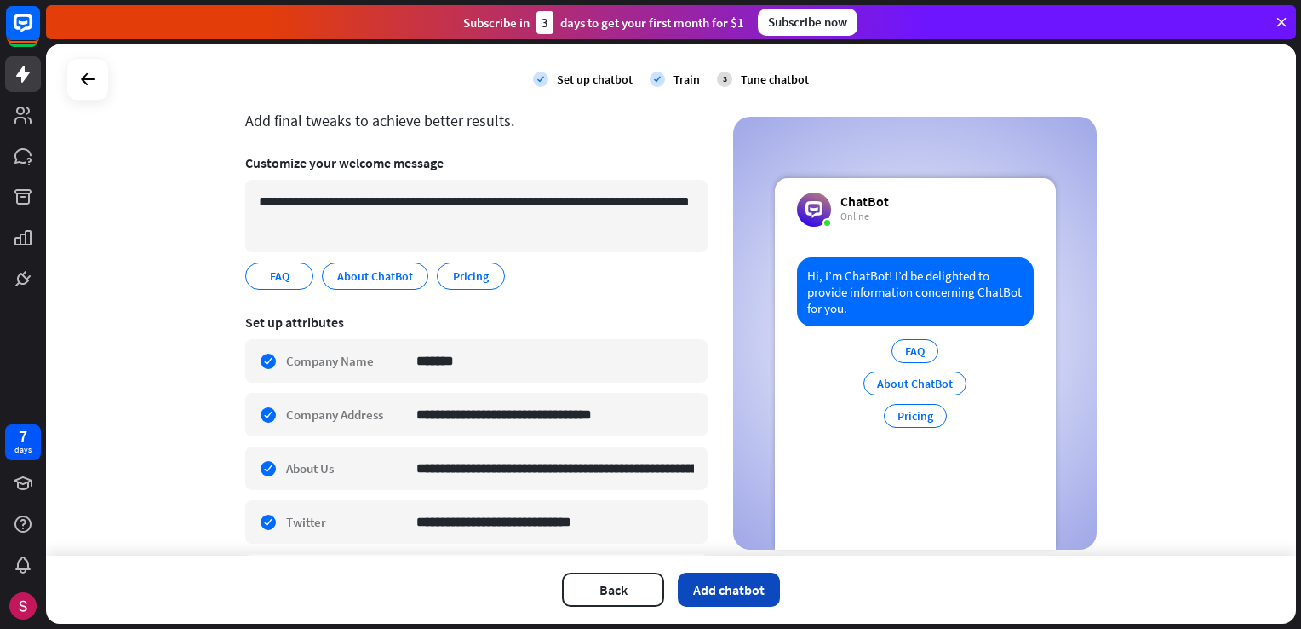
click at [738, 598] on button "Add chatbot" at bounding box center [729, 589] width 102 height 34
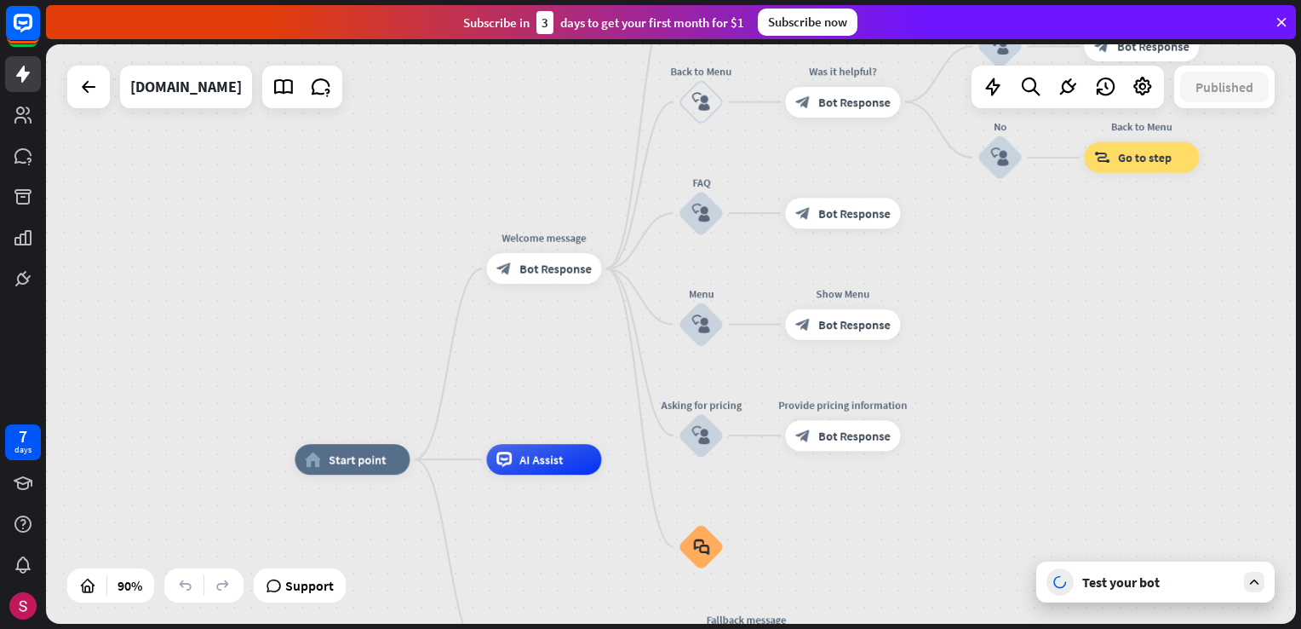
drag, startPoint x: 1104, startPoint y: 308, endPoint x: 1058, endPoint y: 601, distance: 296.6
click at [1058, 601] on div "home_2 Start point Welcome message block_bot_response Bot Response About us blo…" at bounding box center [671, 333] width 1250 height 579
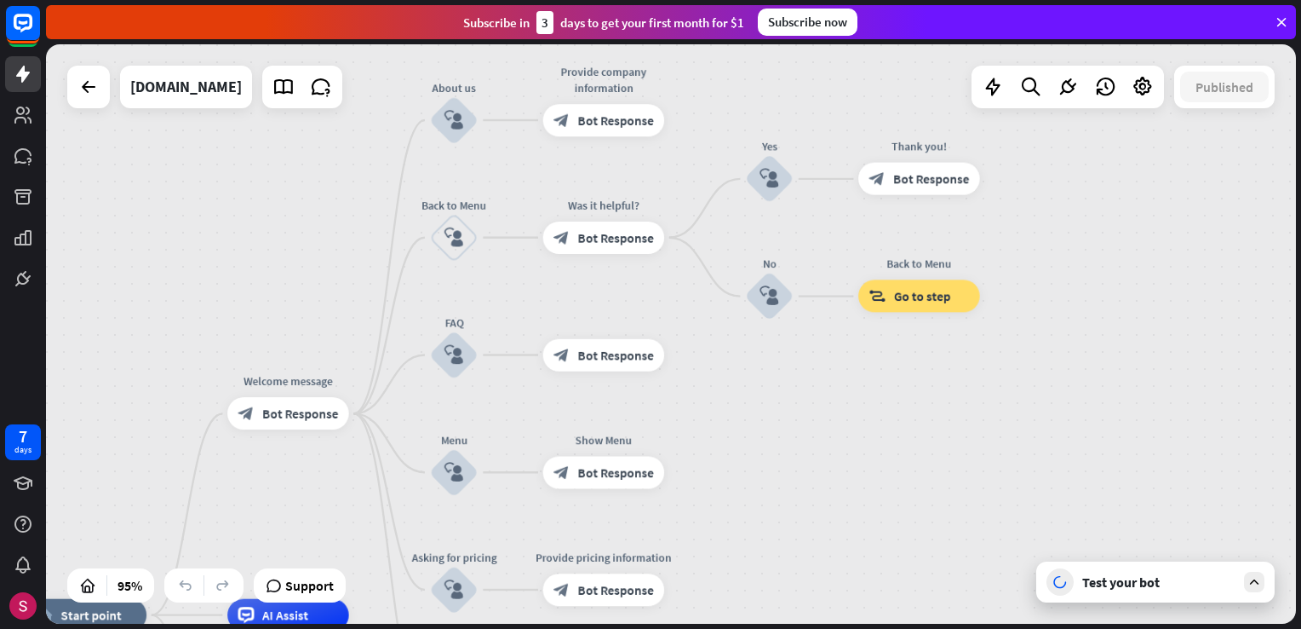
drag, startPoint x: 984, startPoint y: 455, endPoint x: 773, endPoint y: 416, distance: 214.0
click at [773, 416] on div "home_2 Start point Welcome message block_bot_response Bot Response About us blo…" at bounding box center [671, 333] width 1250 height 579
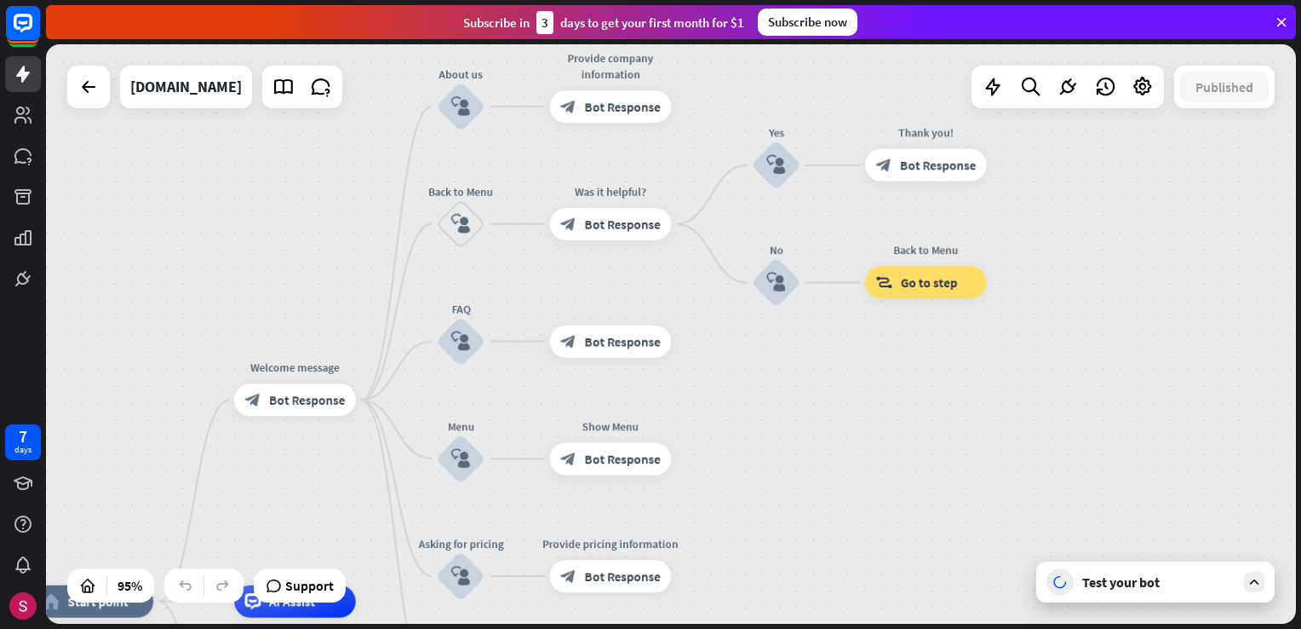
click at [1132, 566] on div "Test your bot" at bounding box center [1156, 581] width 238 height 41
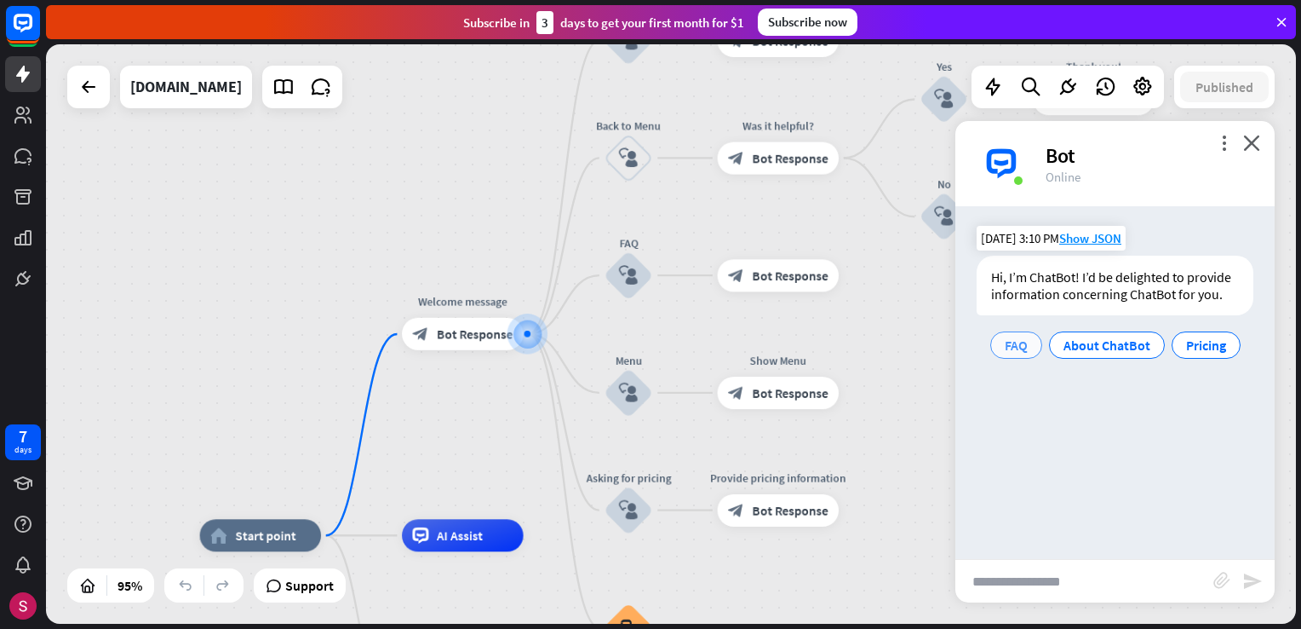
click at [1036, 347] on div "FAQ" at bounding box center [1017, 344] width 52 height 27
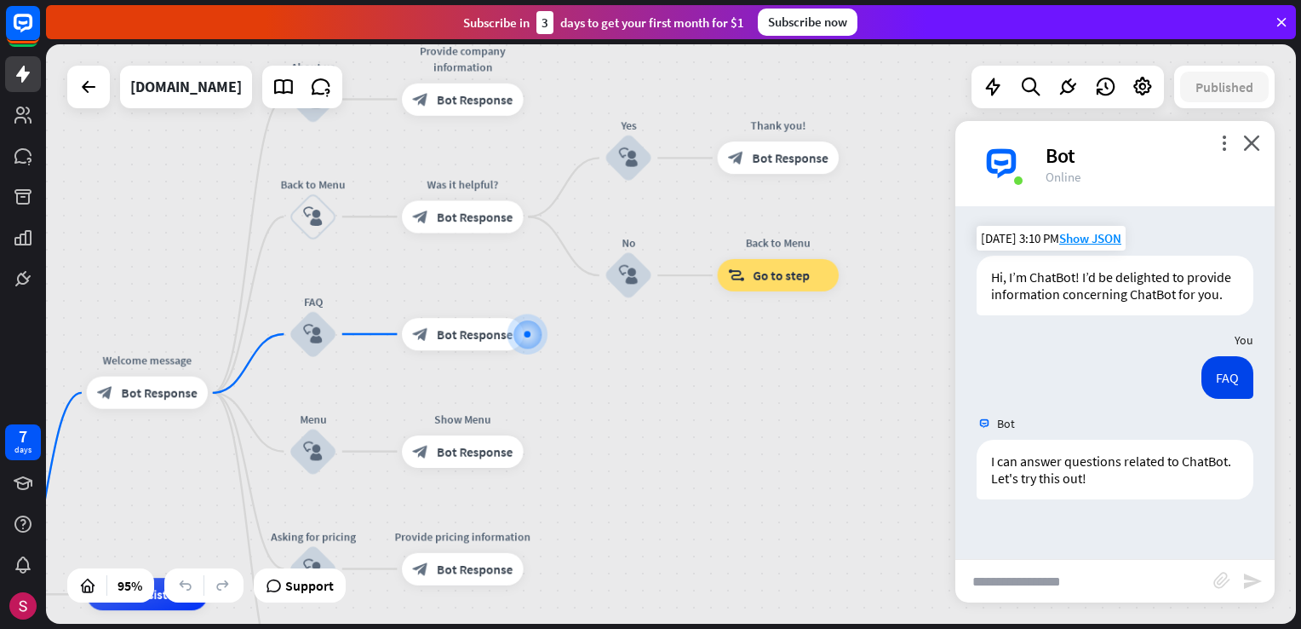
click at [1060, 543] on div "Bot Hi, I’m ChatBot! I’d be delighted to provide information concerning ChatBot…" at bounding box center [1115, 382] width 319 height 353
click at [1060, 577] on input "text" at bounding box center [1085, 581] width 258 height 43
type input "****"
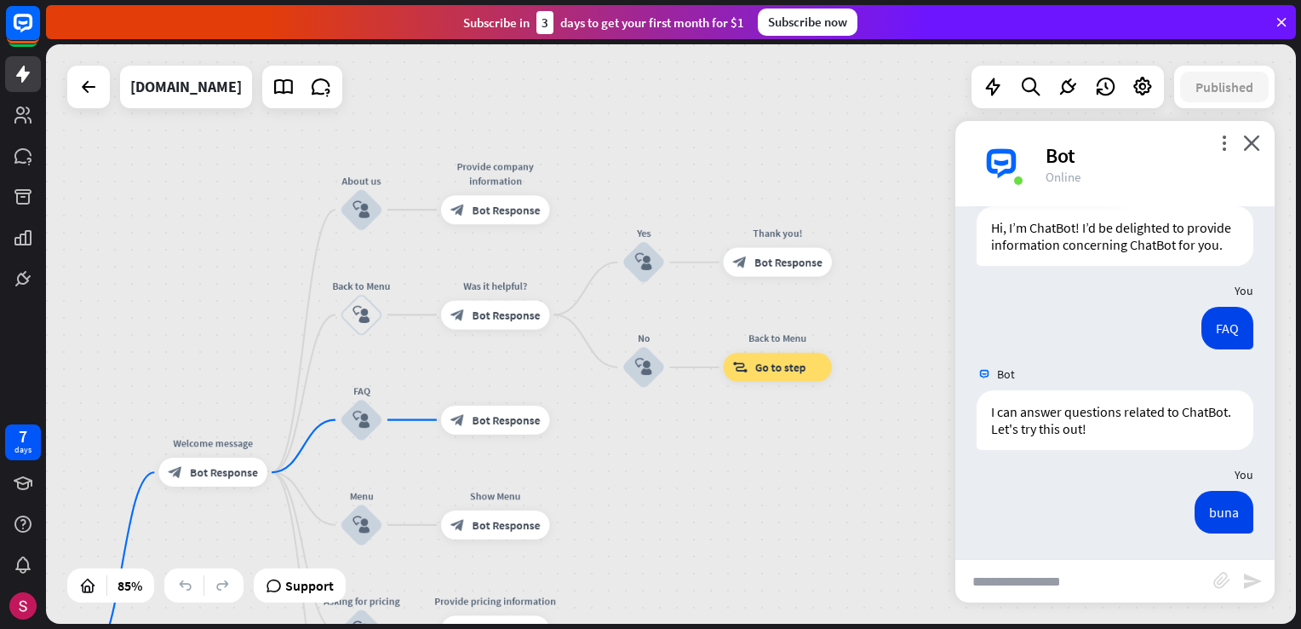
scroll to position [566, 0]
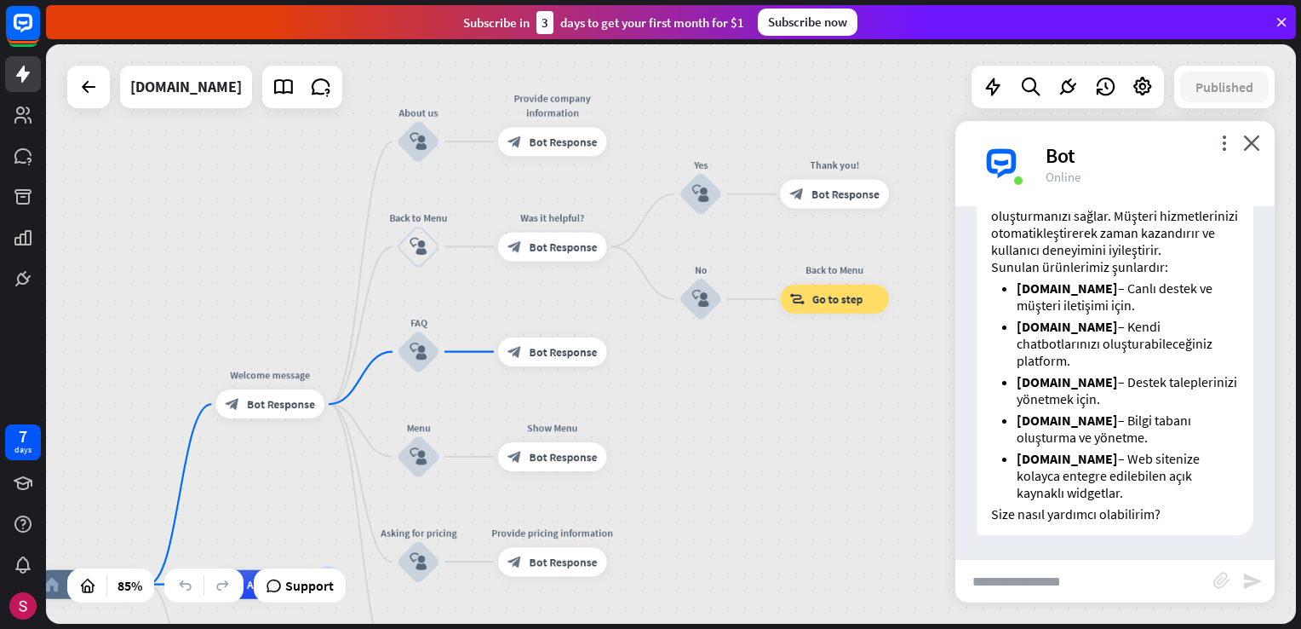
drag, startPoint x: 744, startPoint y: 449, endPoint x: 804, endPoint y: 454, distance: 59.8
click at [804, 454] on div "home_2 Start point Welcome message block_bot_response Bot Response About us blo…" at bounding box center [671, 333] width 1250 height 579
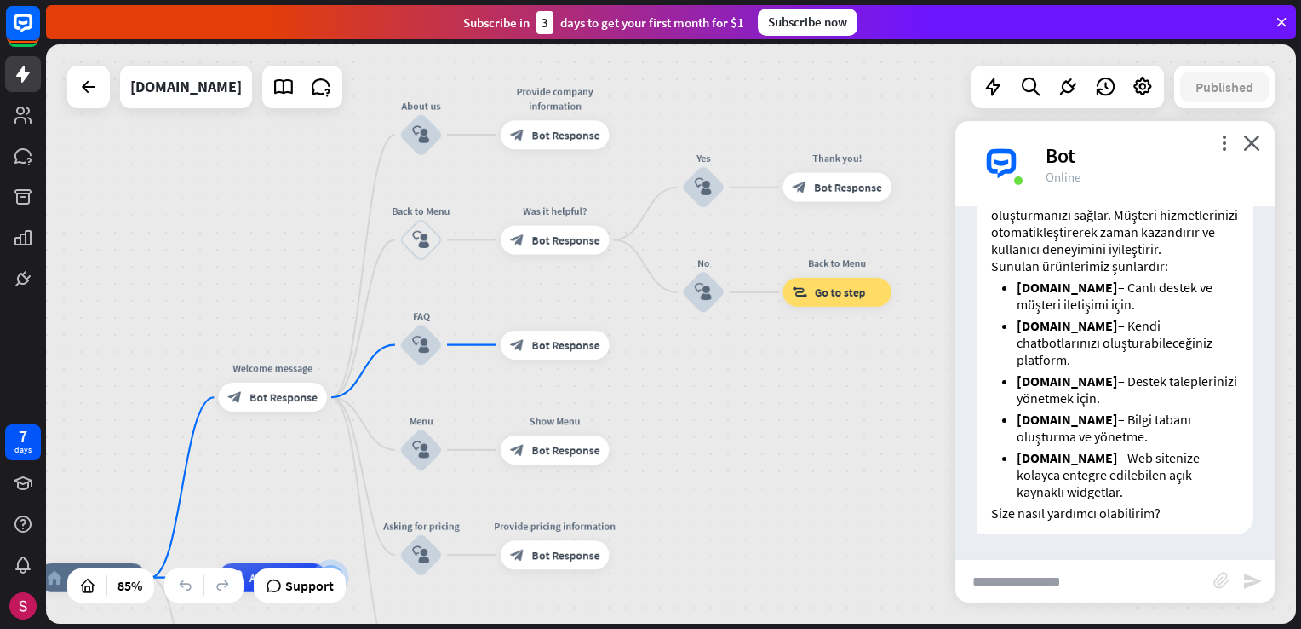
drag, startPoint x: 762, startPoint y: 531, endPoint x: 781, endPoint y: 382, distance: 151.1
click at [781, 386] on div "home_2 Start point Welcome message block_bot_response Bot Response About us blo…" at bounding box center [671, 333] width 1250 height 579
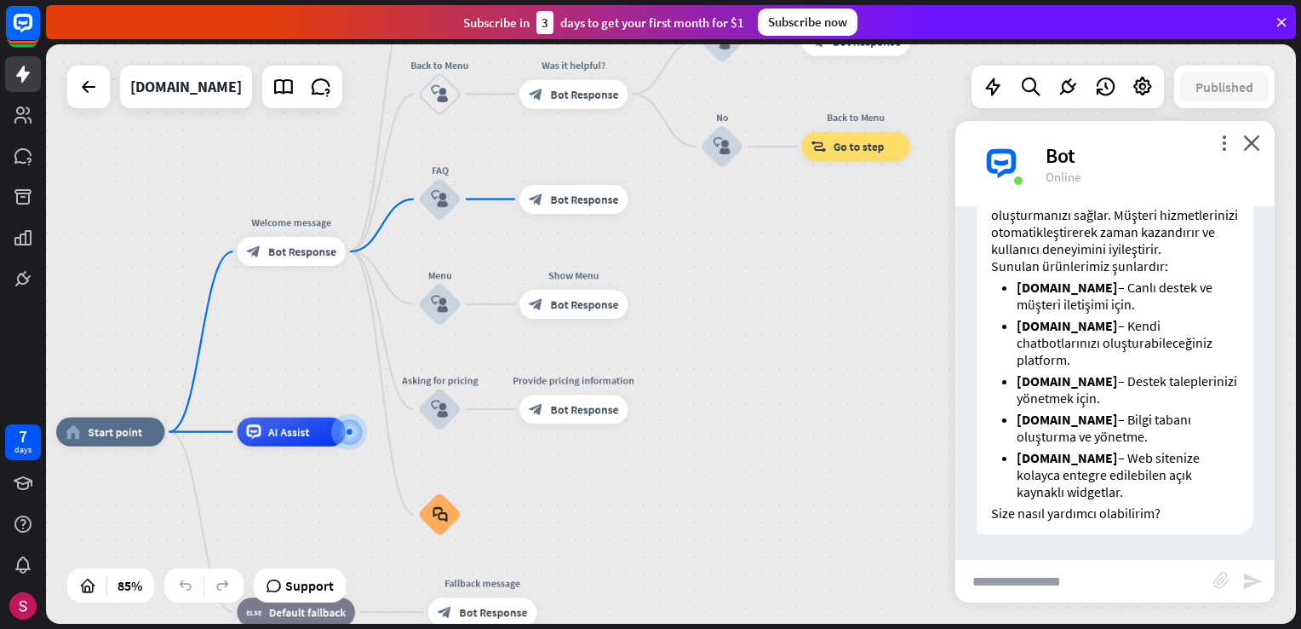
drag, startPoint x: 755, startPoint y: 457, endPoint x: 773, endPoint y: 380, distance: 79.7
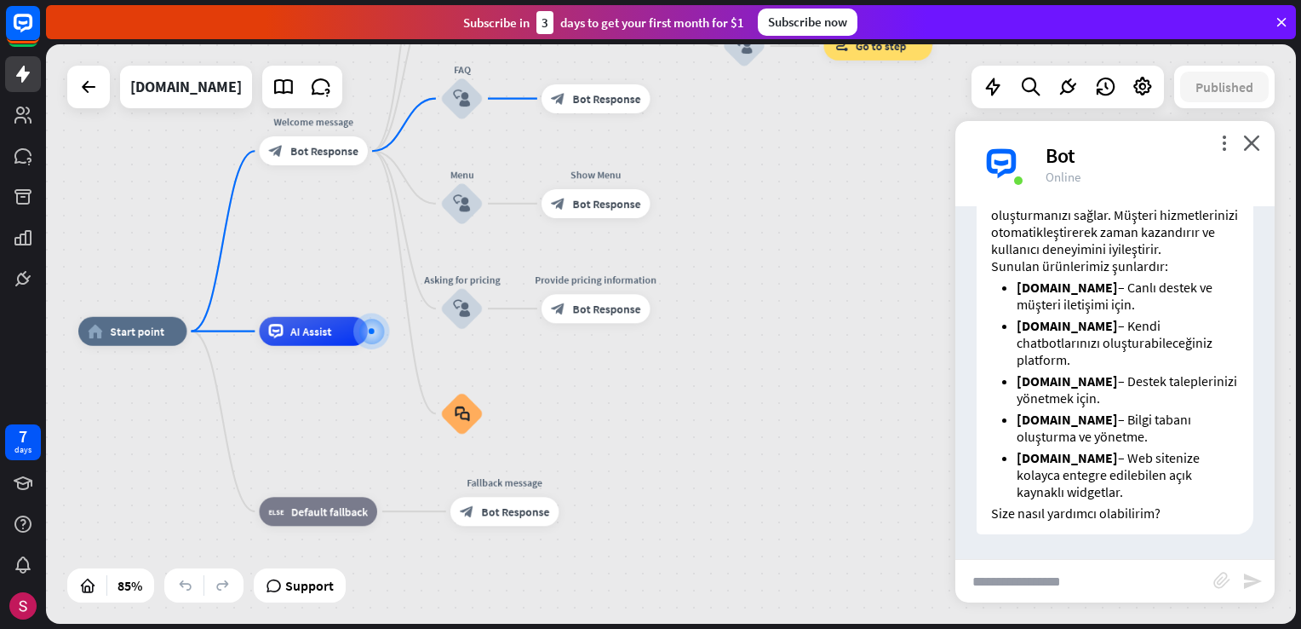
drag, startPoint x: 704, startPoint y: 374, endPoint x: 712, endPoint y: 358, distance: 18.3
click at [712, 359] on div "home_2 Start point Welcome message block_bot_response Bot Response About us blo…" at bounding box center [609, 577] width 1063 height 492
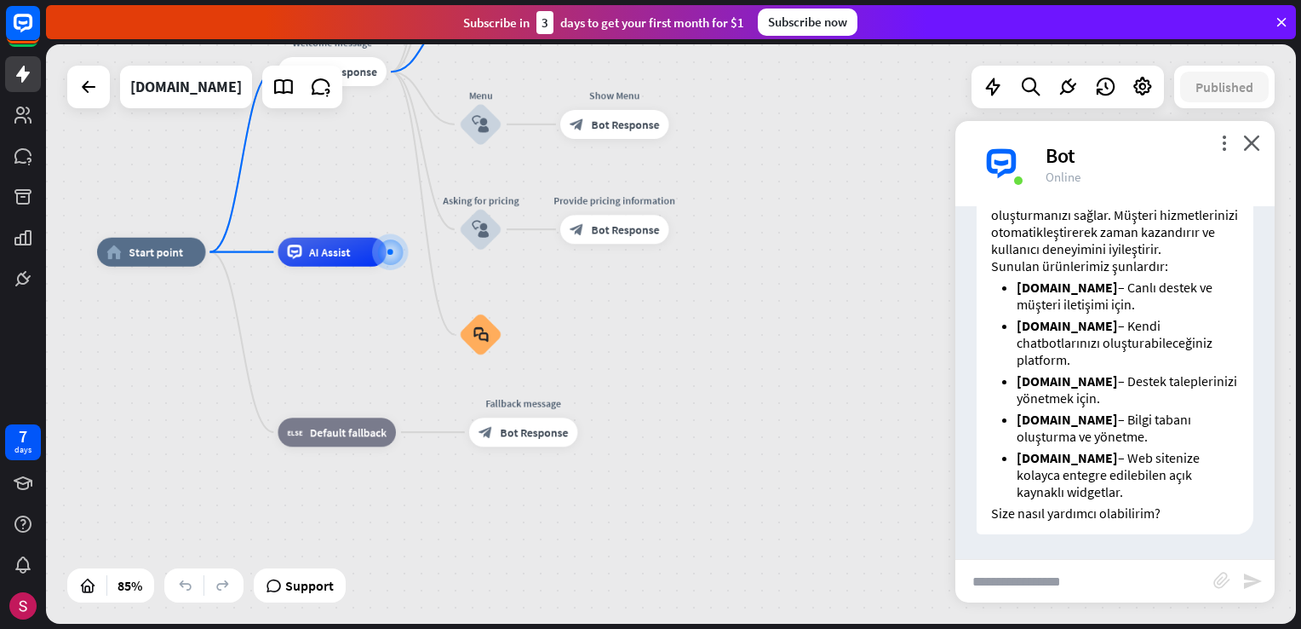
drag, startPoint x: 720, startPoint y: 376, endPoint x: 720, endPoint y: 390, distance: 13.6
click at [720, 388] on div "home_2 Start point Welcome message block_bot_response Bot Response About us blo…" at bounding box center [628, 498] width 1063 height 492
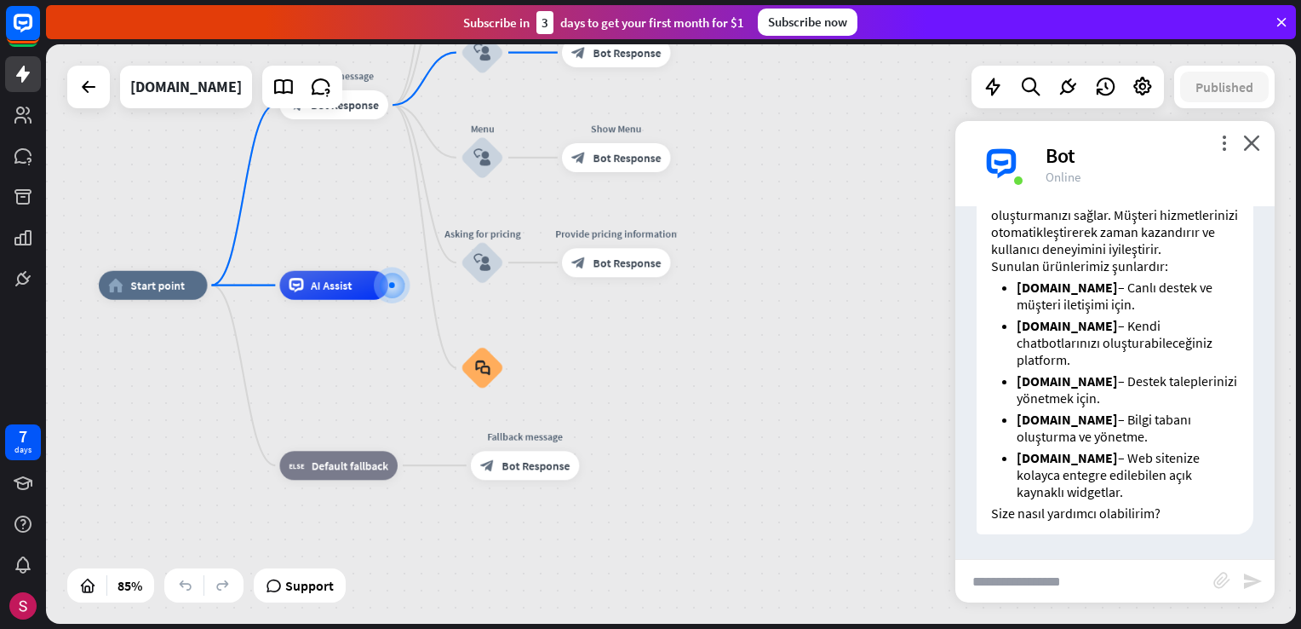
click at [714, 439] on div "home_2 Start point Welcome message block_bot_response Bot Response About us blo…" at bounding box center [630, 531] width 1063 height 492
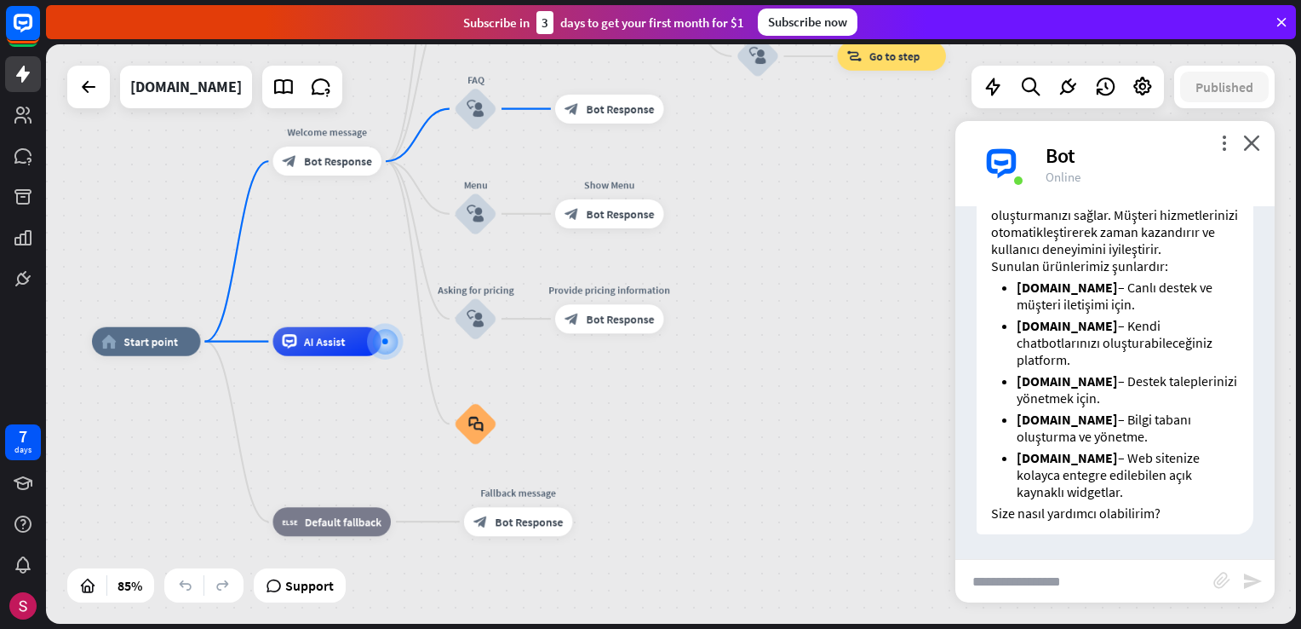
click at [708, 453] on div "home_2 Start point Welcome message block_bot_response Bot Response About us blo…" at bounding box center [623, 588] width 1063 height 492
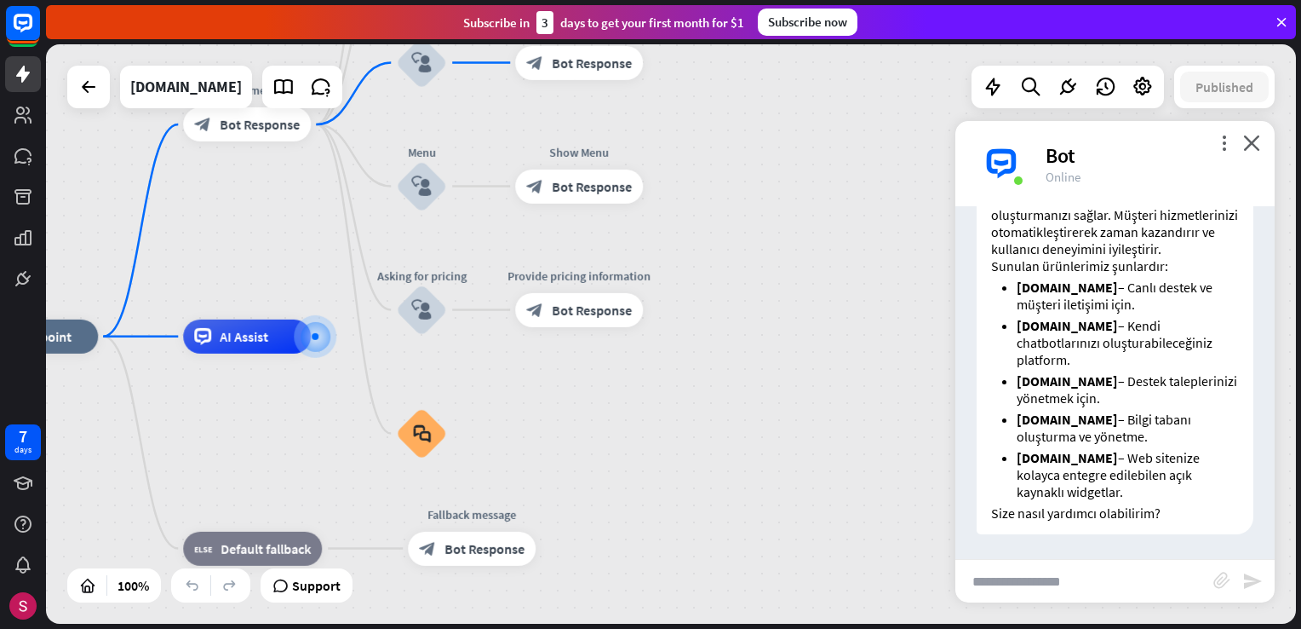
click at [1056, 583] on input "text" at bounding box center [1085, 581] width 258 height 43
type input "**********"
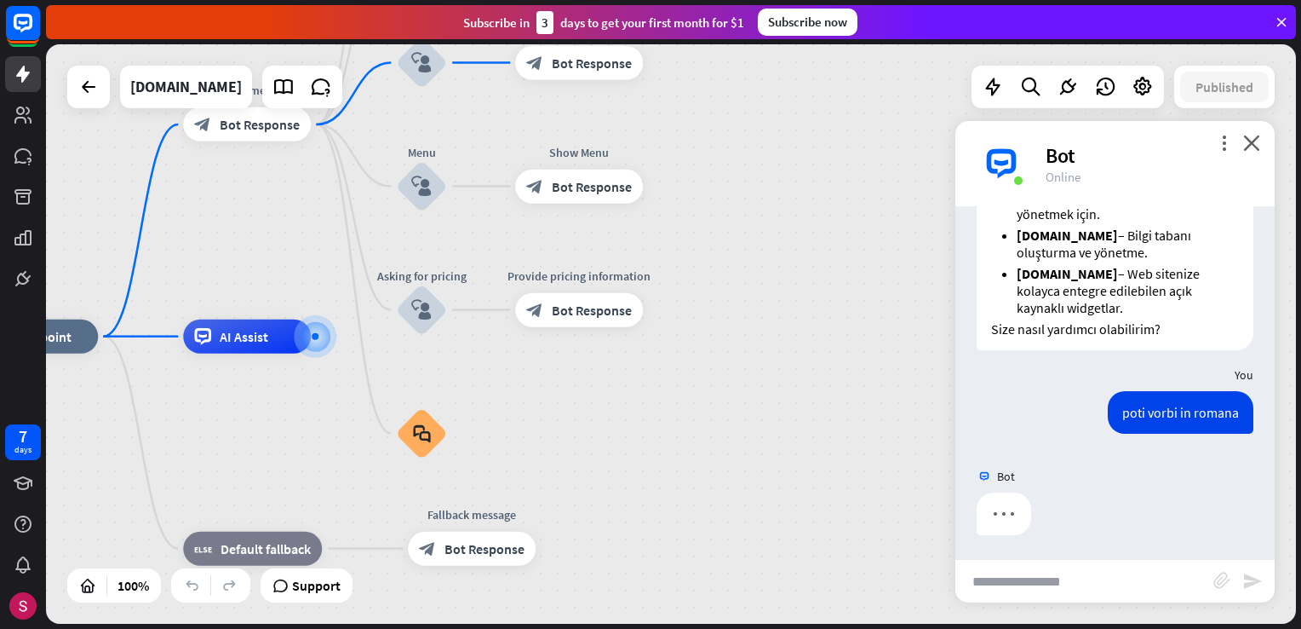
scroll to position [751, 0]
drag, startPoint x: 779, startPoint y: 428, endPoint x: 790, endPoint y: 469, distance: 43.0
click at [790, 469] on div "home_2 Start point Welcome message block_bot_response Bot Response About us blo…" at bounding box center [671, 333] width 1250 height 579
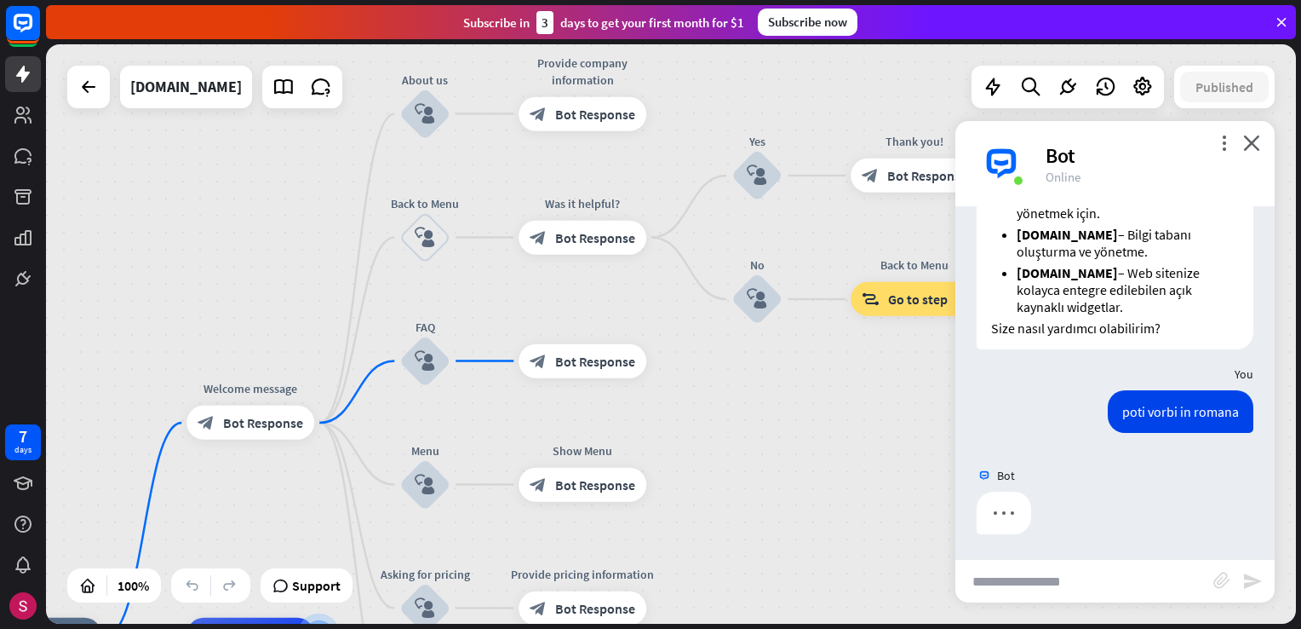
drag, startPoint x: 756, startPoint y: 433, endPoint x: 761, endPoint y: 449, distance: 16.7
click at [761, 449] on div "home_2 Start point Welcome message block_bot_response Bot Response About us blo…" at bounding box center [671, 333] width 1250 height 579
drag, startPoint x: 764, startPoint y: 476, endPoint x: 755, endPoint y: 496, distance: 21.4
click at [705, 475] on div "home_2 Start point Welcome message block_bot_response Bot Response About us blo…" at bounding box center [671, 333] width 1250 height 579
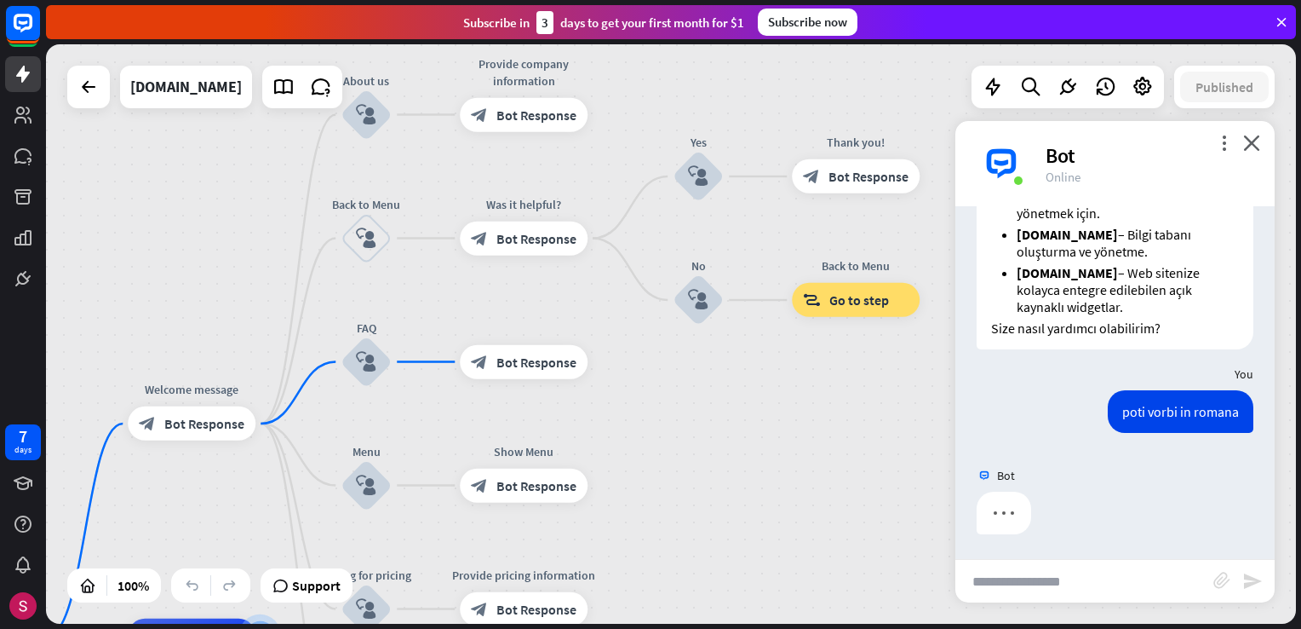
click at [715, 491] on div "home_2 Start point Welcome message block_bot_response Bot Response About us blo…" at bounding box center [671, 333] width 1250 height 579
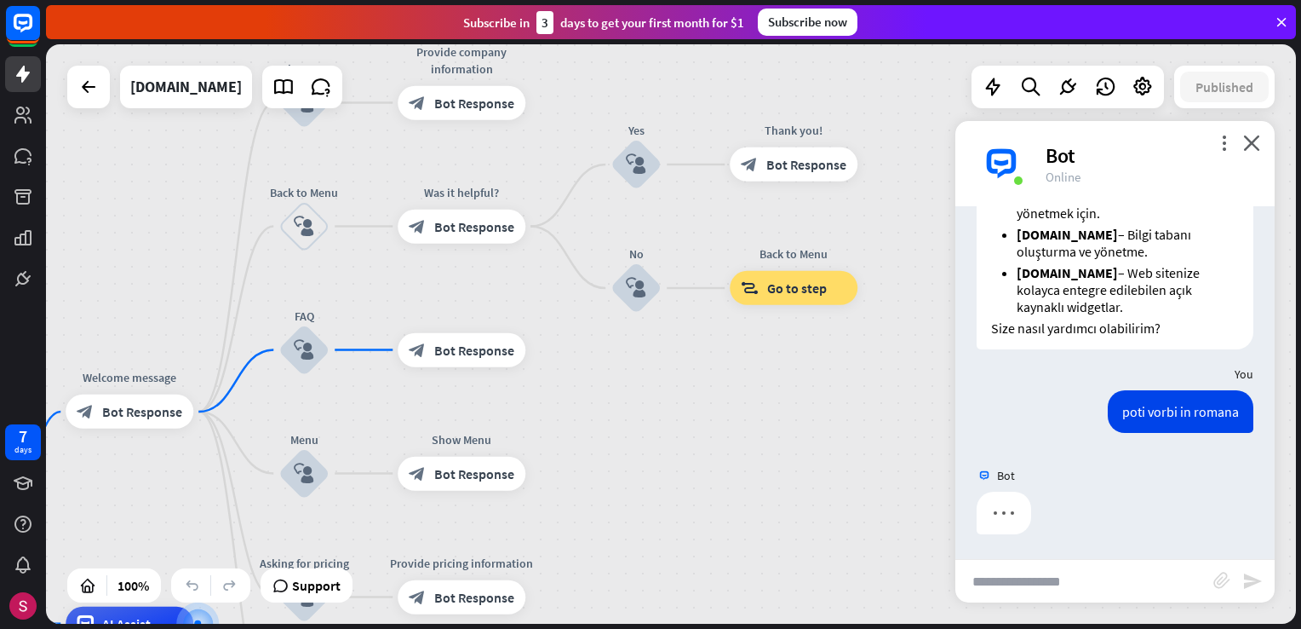
drag, startPoint x: 783, startPoint y: 506, endPoint x: 775, endPoint y: 414, distance: 92.3
click at [775, 417] on div "home_2 Start point Welcome message block_bot_response Bot Response About us blo…" at bounding box center [671, 333] width 1250 height 579
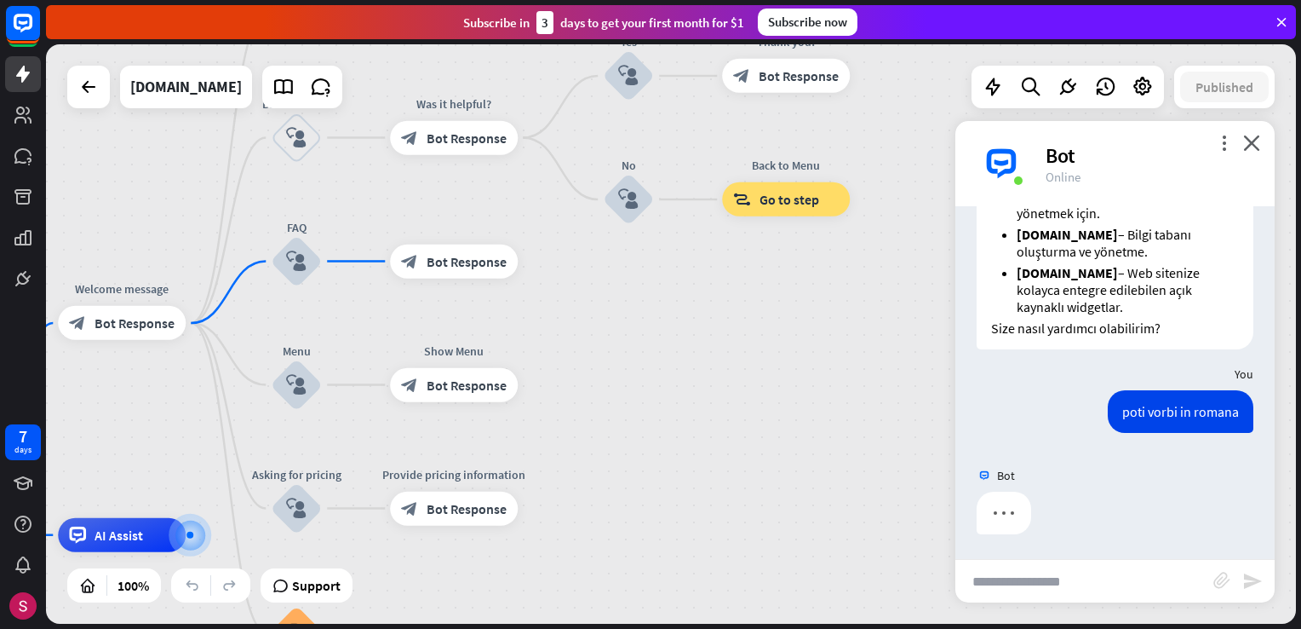
drag, startPoint x: 760, startPoint y: 403, endPoint x: 762, endPoint y: 393, distance: 9.7
click at [762, 394] on div "home_2 Start point Welcome message block_bot_response Bot Response About us blo…" at bounding box center [671, 333] width 1250 height 579
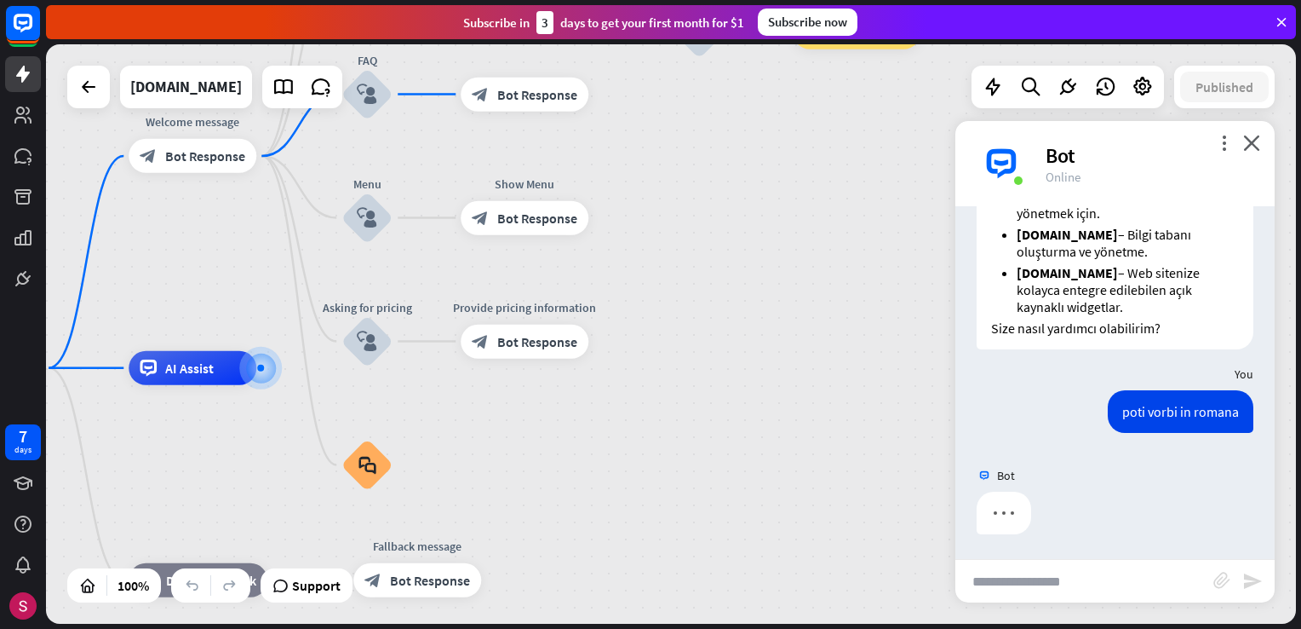
drag, startPoint x: 732, startPoint y: 467, endPoint x: 792, endPoint y: 370, distance: 113.9
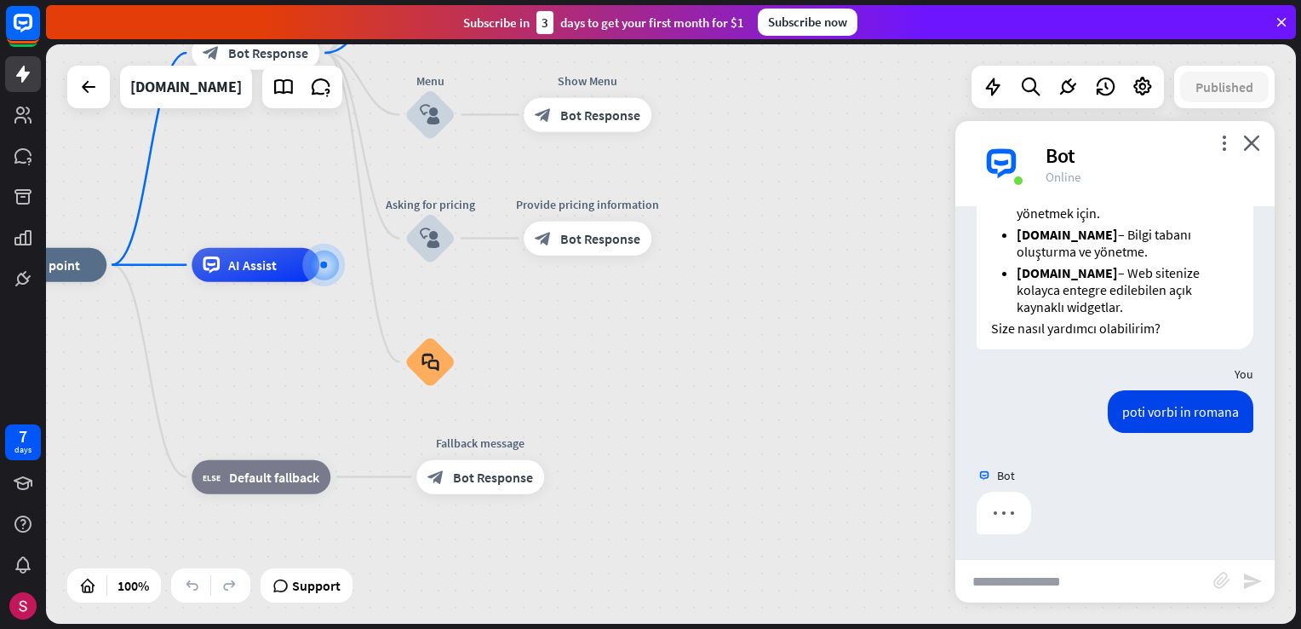
drag, startPoint x: 773, startPoint y: 371, endPoint x: 773, endPoint y: 384, distance: 12.8
click at [802, 328] on div "home_2 Start point Welcome message block_bot_response Bot Response About us blo…" at bounding box center [604, 554] width 1250 height 579
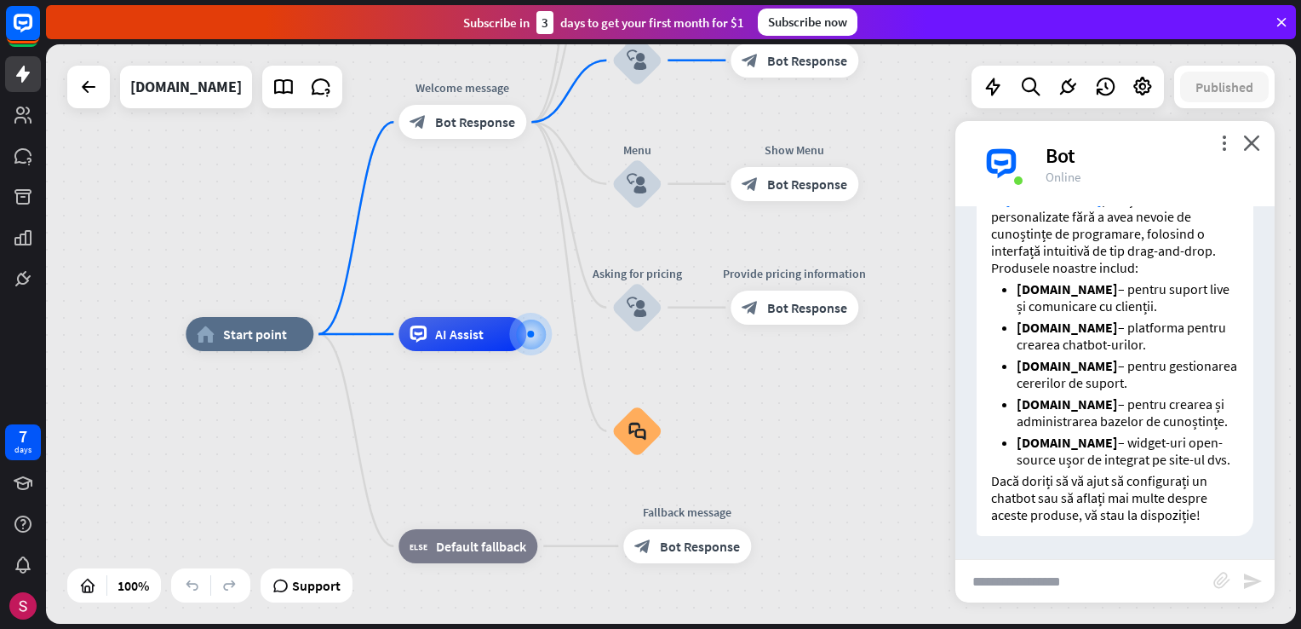
scroll to position [1134, 0]
click at [828, 511] on div "home_2 Start point Welcome message block_bot_response Bot Response About us blo…" at bounding box center [811, 623] width 1250 height 579
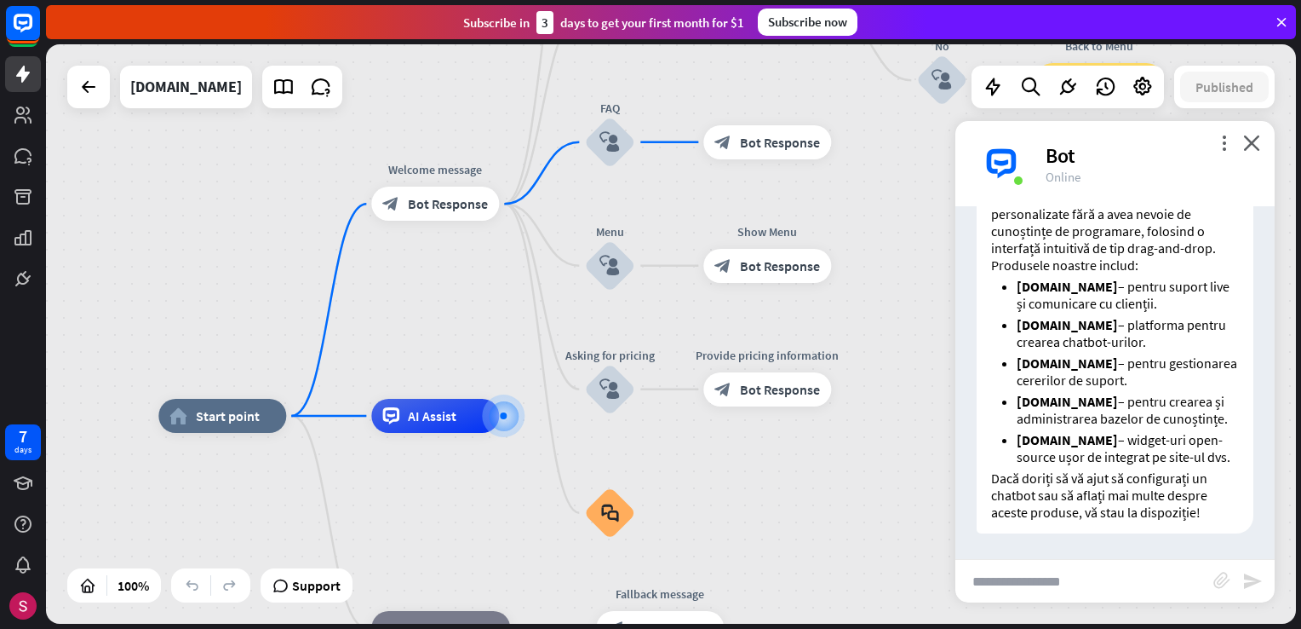
drag, startPoint x: 817, startPoint y: 497, endPoint x: 836, endPoint y: 482, distance: 24.9
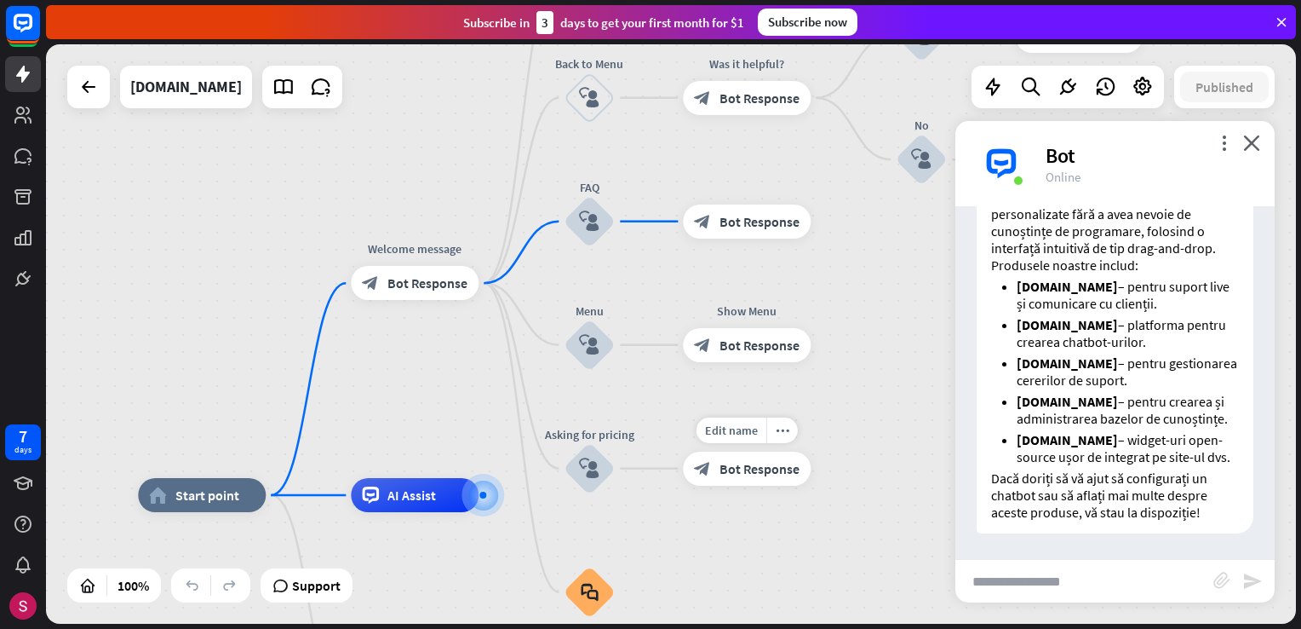
drag, startPoint x: 846, startPoint y: 468, endPoint x: 825, endPoint y: 529, distance: 63.8
click at [825, 529] on div "home_2 Start point Welcome message block_bot_response Bot Response About us blo…" at bounding box center [671, 333] width 1250 height 579
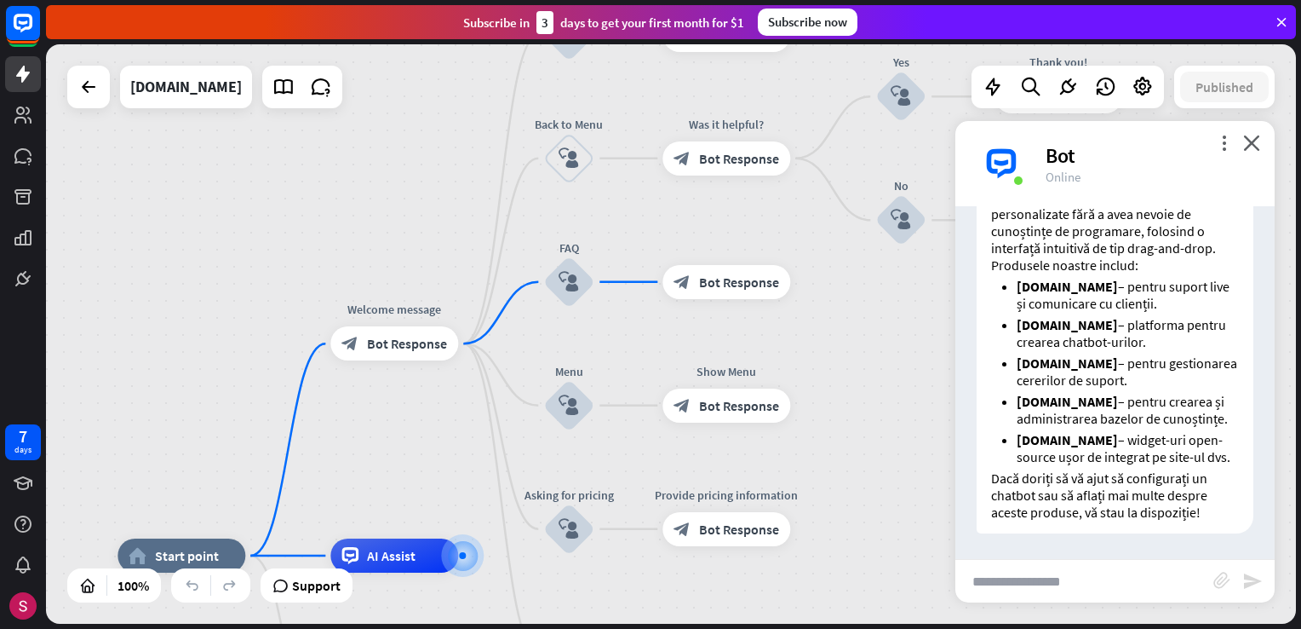
drag, startPoint x: 849, startPoint y: 478, endPoint x: 851, endPoint y: 537, distance: 59.6
click at [844, 576] on div "home_2 Start point Welcome message block_bot_response Bot Response About us blo…" at bounding box center [671, 333] width 1250 height 579
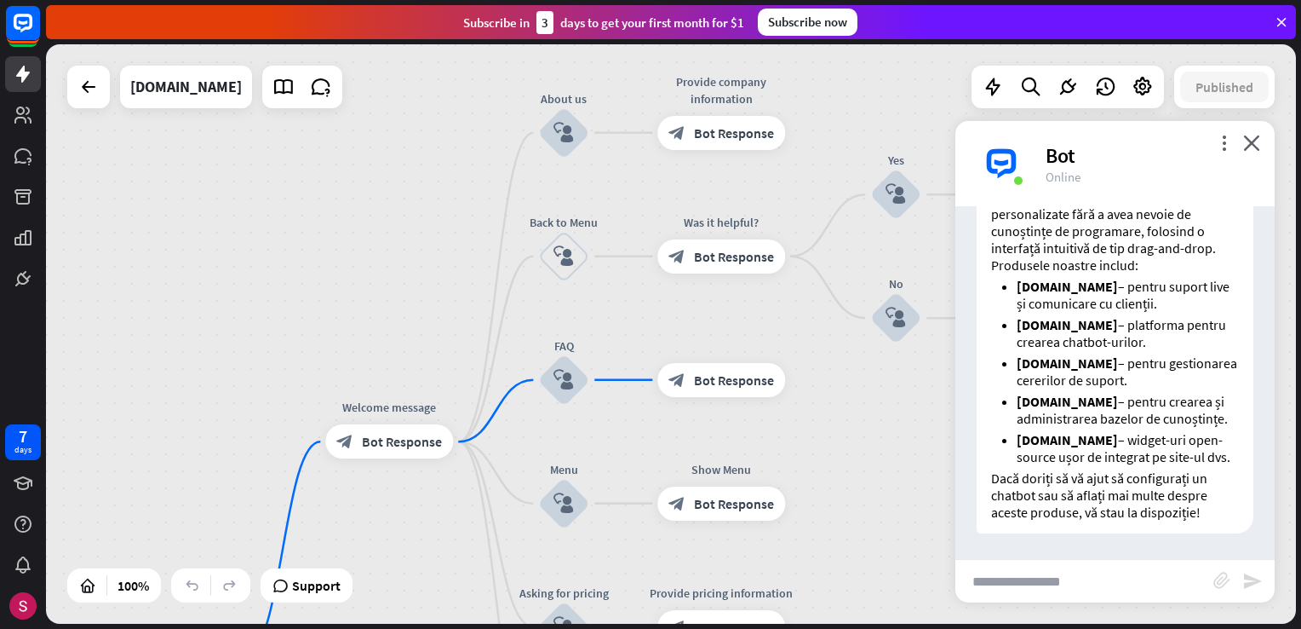
drag, startPoint x: 823, startPoint y: 503, endPoint x: 820, endPoint y: 487, distance: 15.5
click at [818, 520] on div "home_2 Start point Welcome message block_bot_response Bot Response About us blo…" at bounding box center [671, 333] width 1250 height 579
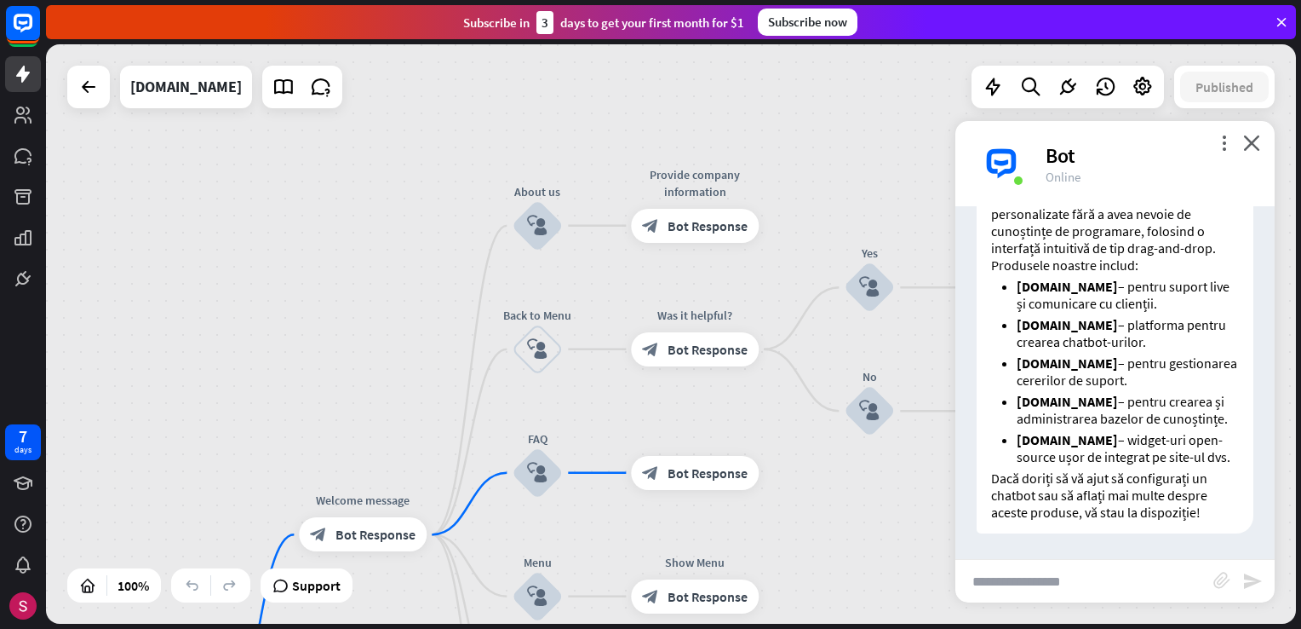
click at [797, 537] on div "home_2 Start point Welcome message block_bot_response Bot Response About us blo…" at bounding box center [671, 333] width 1250 height 579
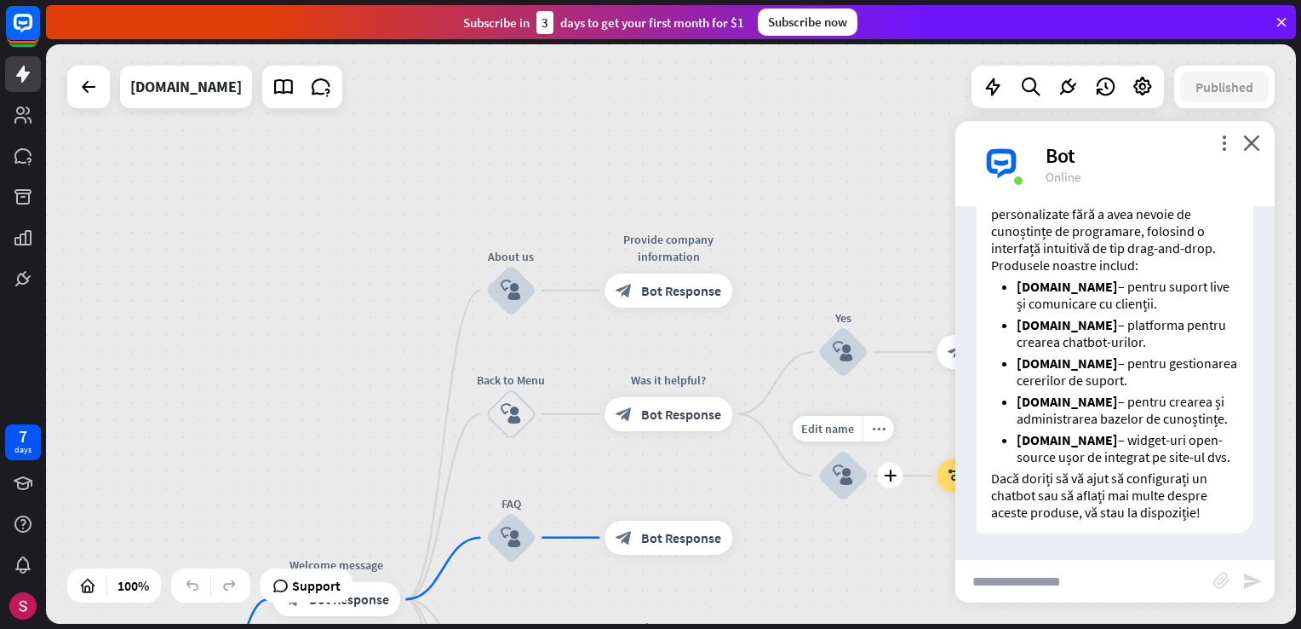
drag, startPoint x: 797, startPoint y: 534, endPoint x: 745, endPoint y: 518, distance: 54.4
click at [818, 501] on div "Edit name more_horiz plus No block_user_input" at bounding box center [843, 475] width 51 height 51
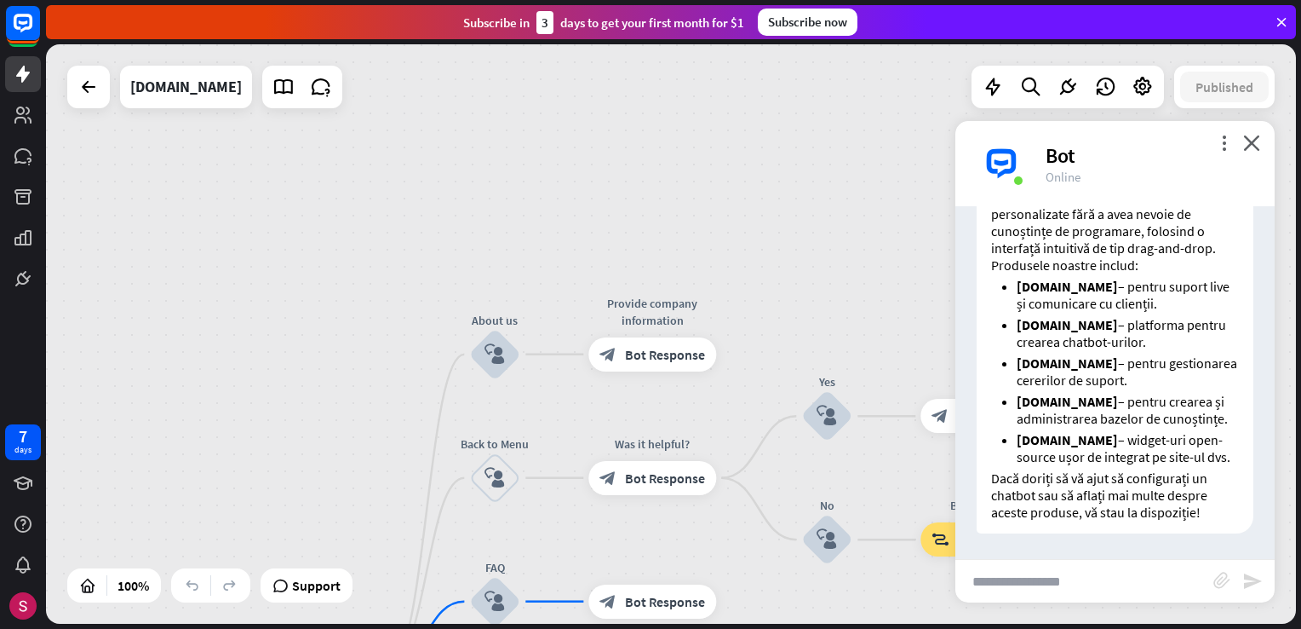
drag, startPoint x: 678, startPoint y: 180, endPoint x: 651, endPoint y: 196, distance: 31.7
click at [656, 200] on div "home_2 Start point Welcome message block_bot_response Bot Response About us blo…" at bounding box center [671, 333] width 1250 height 579
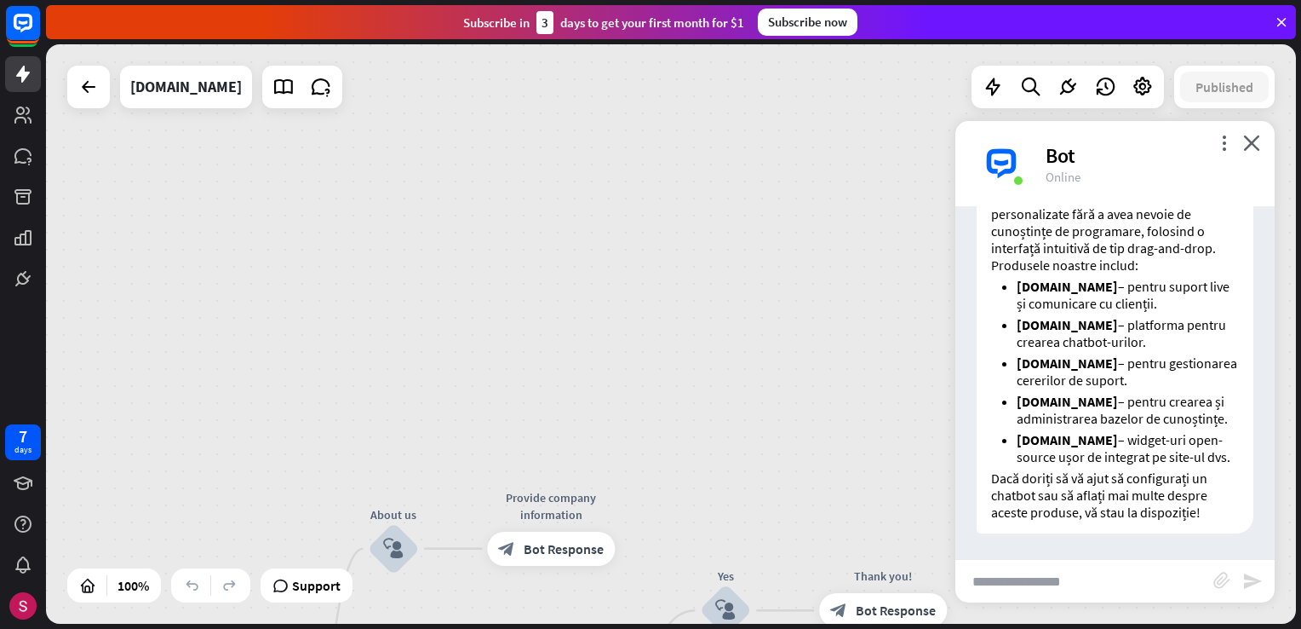
drag, startPoint x: 634, startPoint y: 224, endPoint x: 645, endPoint y: 189, distance: 36.6
click at [633, 230] on div "home_2 Start point Welcome message block_bot_response Bot Response About us blo…" at bounding box center [671, 333] width 1250 height 579
drag, startPoint x: 645, startPoint y: 189, endPoint x: 623, endPoint y: 275, distance: 88.8
click at [623, 274] on div "home_2 Start point Welcome message block_bot_response Bot Response About us blo…" at bounding box center [671, 333] width 1250 height 579
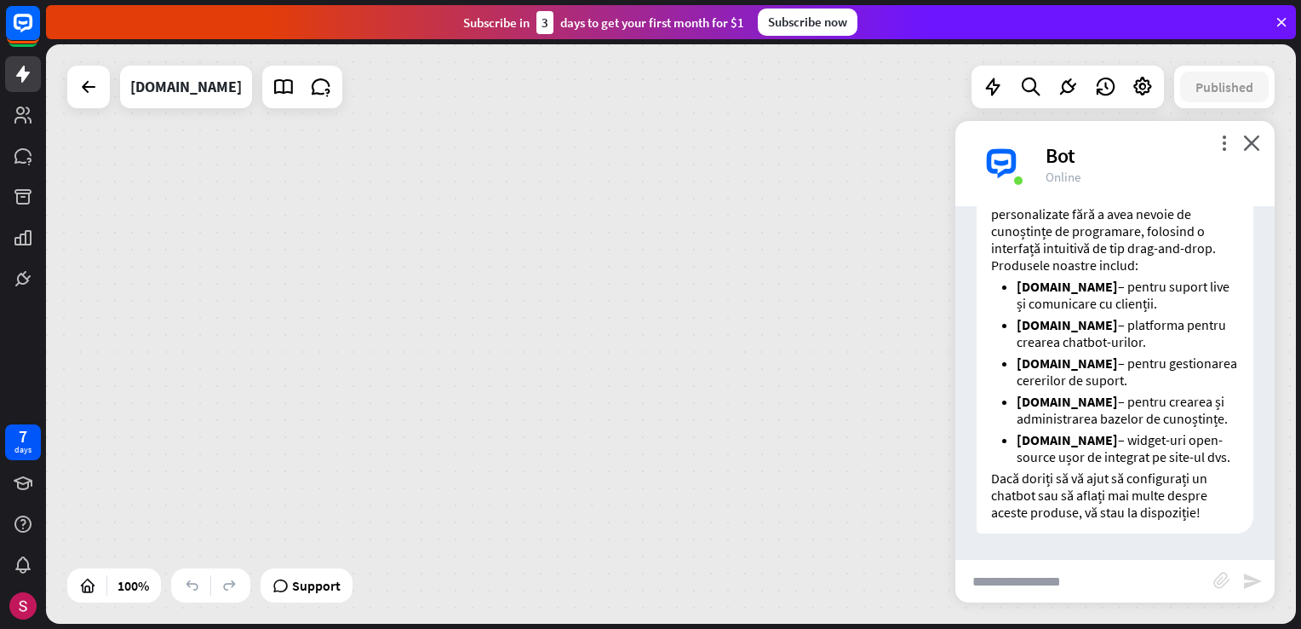
drag, startPoint x: 606, startPoint y: 298, endPoint x: 618, endPoint y: 254, distance: 46.1
click at [593, 330] on div "home_2 Start point Welcome message block_bot_response Bot Response About us blo…" at bounding box center [671, 333] width 1250 height 579
drag, startPoint x: 583, startPoint y: 356, endPoint x: 593, endPoint y: 298, distance: 58.7
click at [583, 360] on div "home_2 Start point Welcome message block_bot_response Bot Response About us blo…" at bounding box center [671, 333] width 1250 height 579
drag, startPoint x: 593, startPoint y: 298, endPoint x: 566, endPoint y: 379, distance: 85.4
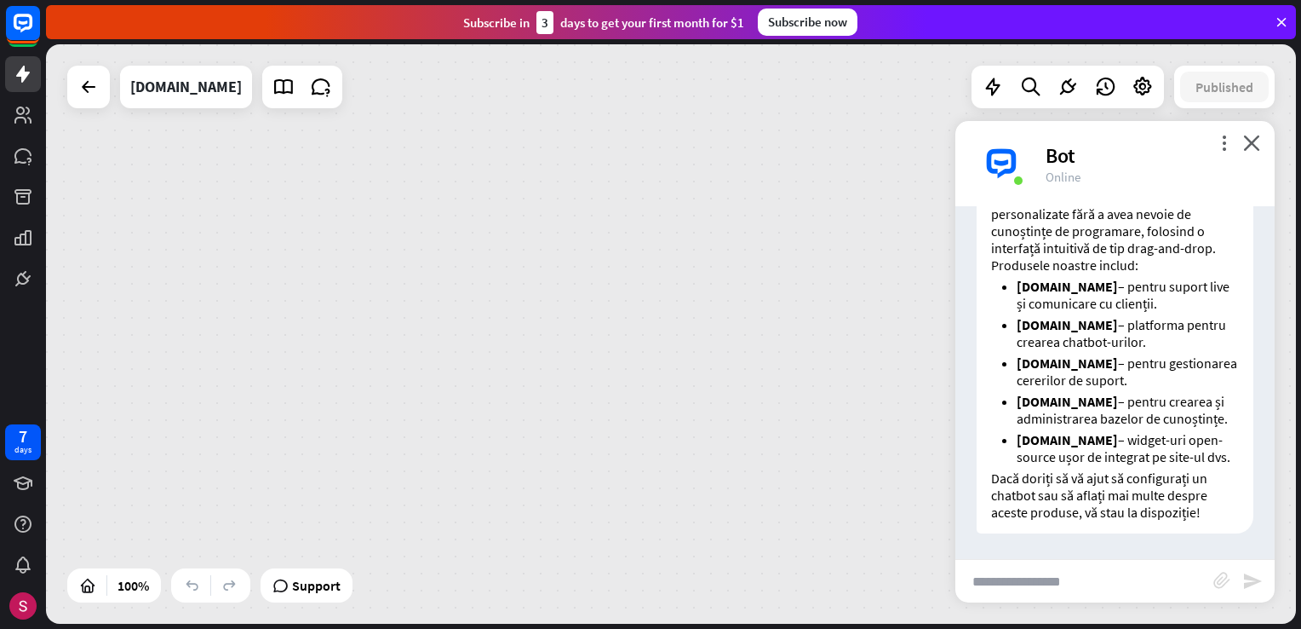
click at [563, 390] on div "home_2 Start point Welcome message block_bot_response Bot Response About us blo…" at bounding box center [671, 333] width 1250 height 579
drag, startPoint x: 769, startPoint y: 309, endPoint x: 787, endPoint y: 298, distance: 21.0
click at [782, 278] on div "home_2 Start point Welcome message block_bot_response Bot Response About us blo…" at bounding box center [671, 333] width 1250 height 579
drag, startPoint x: 800, startPoint y: 288, endPoint x: 780, endPoint y: 192, distance: 97.4
click at [785, 131] on div "home_2 Start point Welcome message block_bot_response Bot Response About us blo…" at bounding box center [671, 333] width 1250 height 579
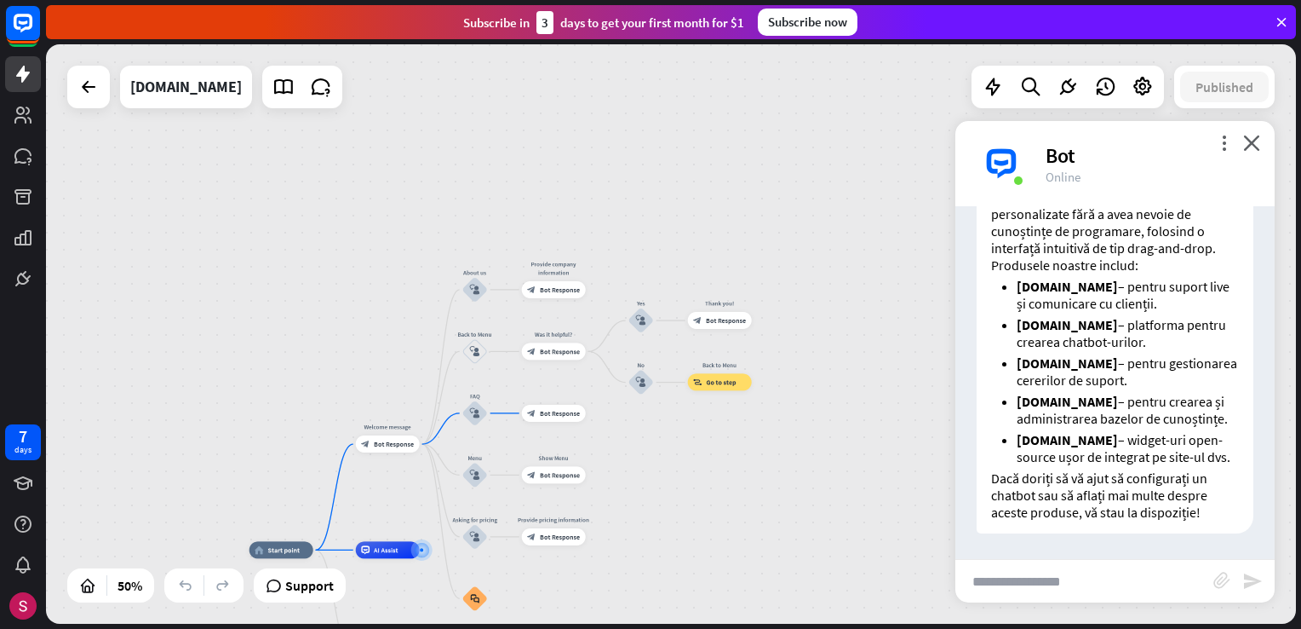
drag, startPoint x: 780, startPoint y: 192, endPoint x: 791, endPoint y: 113, distance: 80.0
click at [790, 107] on div "home_2 Start point Welcome message block_bot_response Bot Response About us blo…" at bounding box center [671, 333] width 1250 height 579
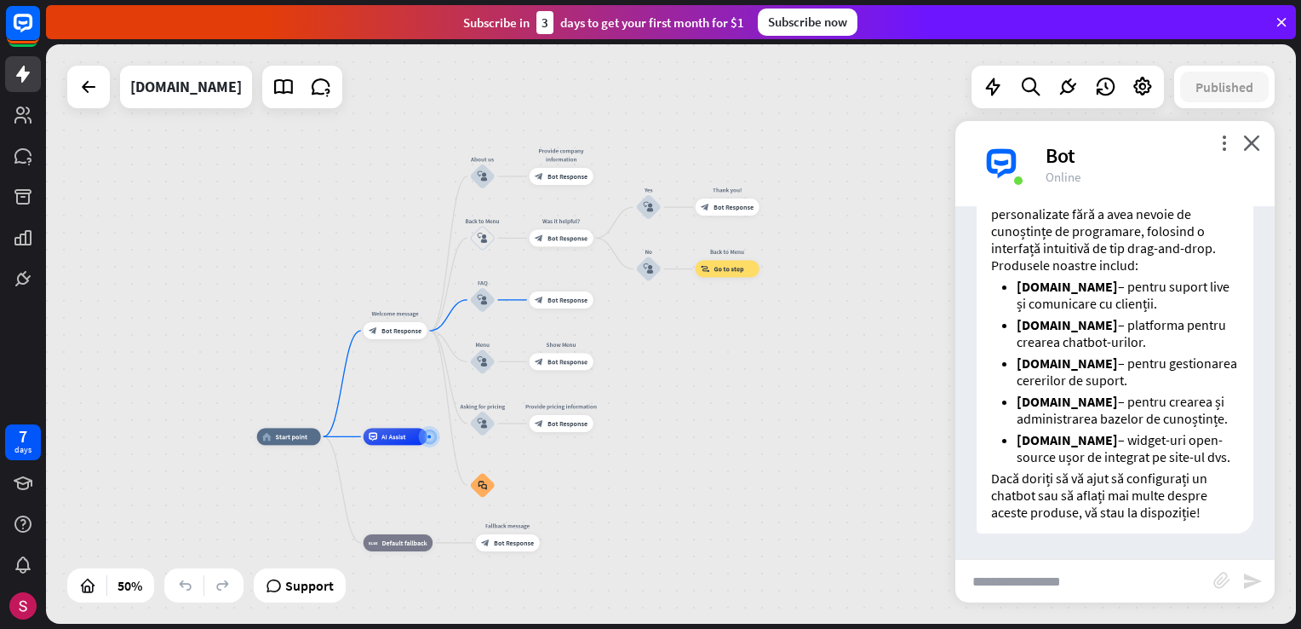
drag, startPoint x: 846, startPoint y: 124, endPoint x: 831, endPoint y: 170, distance: 48.2
click at [851, 98] on div "home_2 Start point Welcome message block_bot_response Bot Response About us blo…" at bounding box center [671, 333] width 1250 height 579
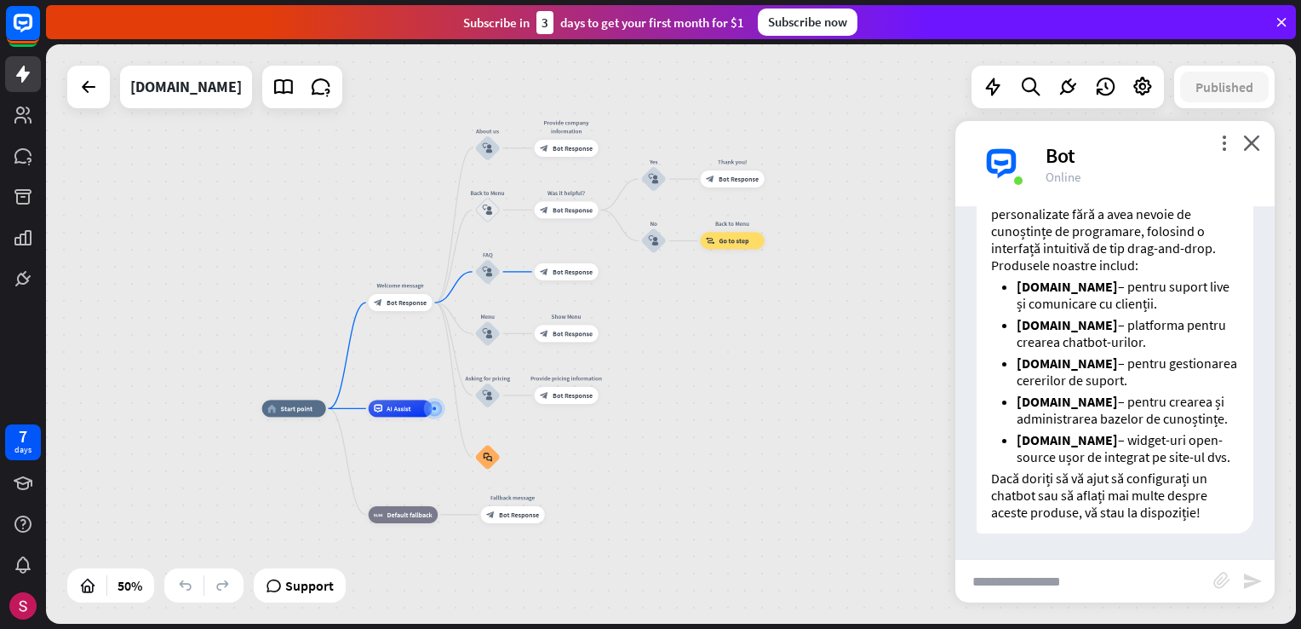
drag, startPoint x: 845, startPoint y: 330, endPoint x: 836, endPoint y: 336, distance: 9.9
click at [837, 336] on div "home_2 Start point Welcome message block_bot_response Bot Response About us blo…" at bounding box center [671, 333] width 1250 height 579
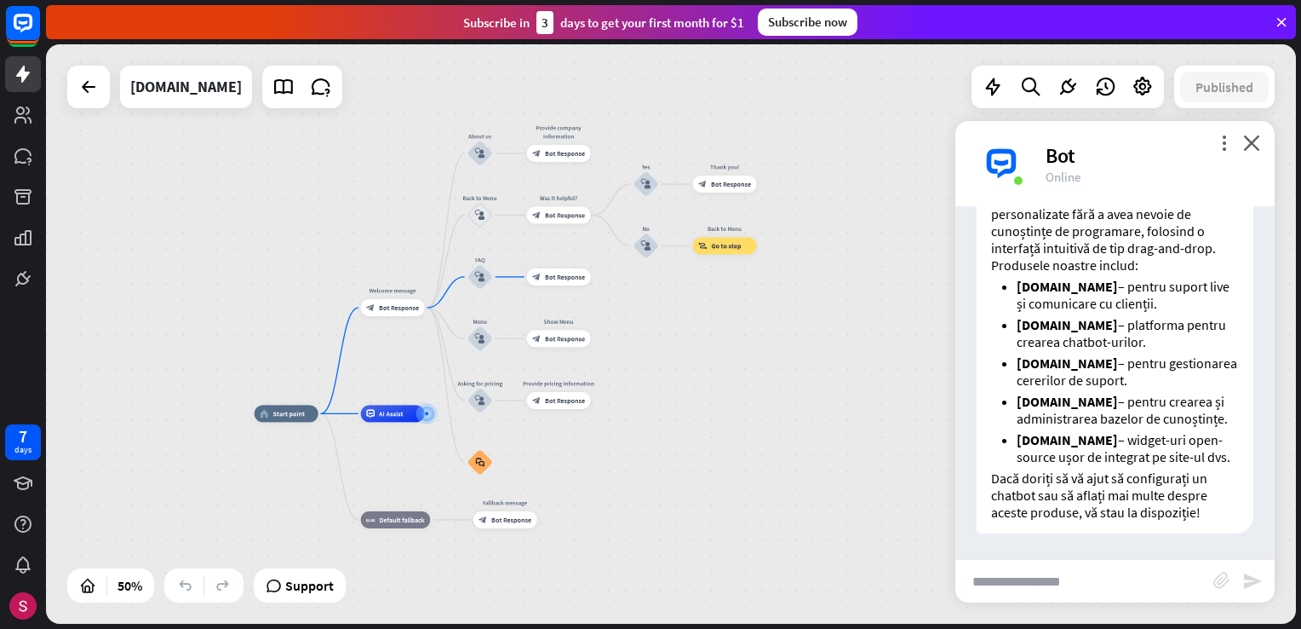
click at [836, 326] on div "home_2 Start point Welcome message block_bot_response Bot Response About us blo…" at bounding box center [671, 333] width 1250 height 579
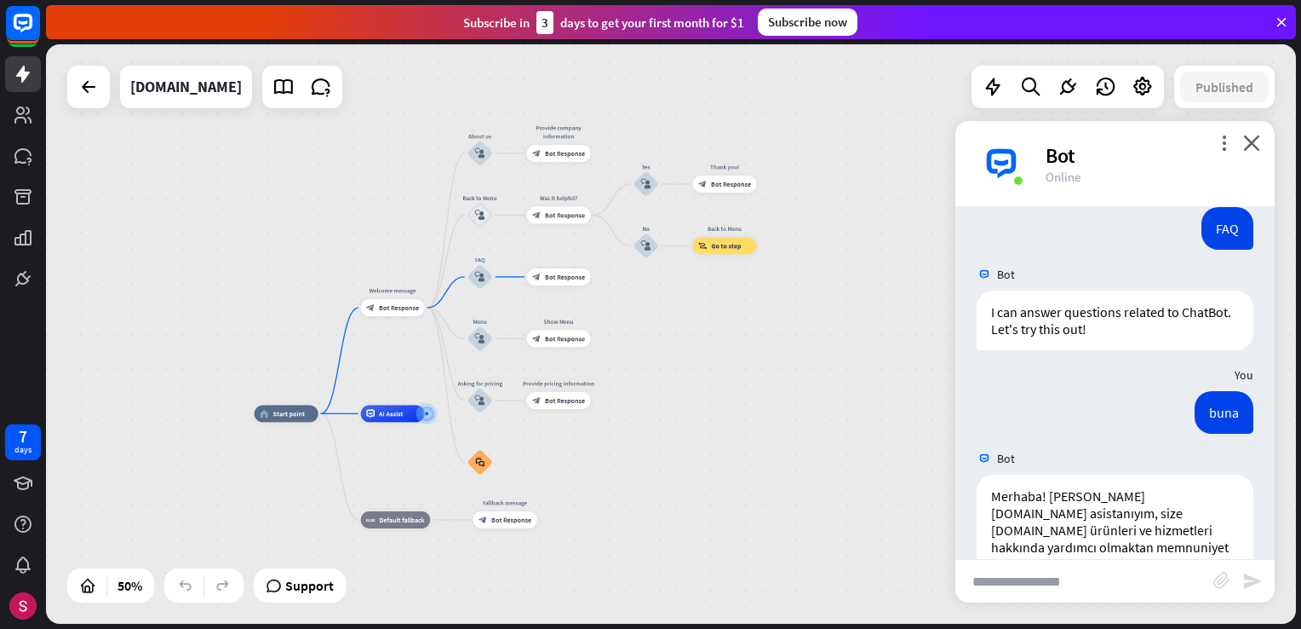
scroll to position [0, 0]
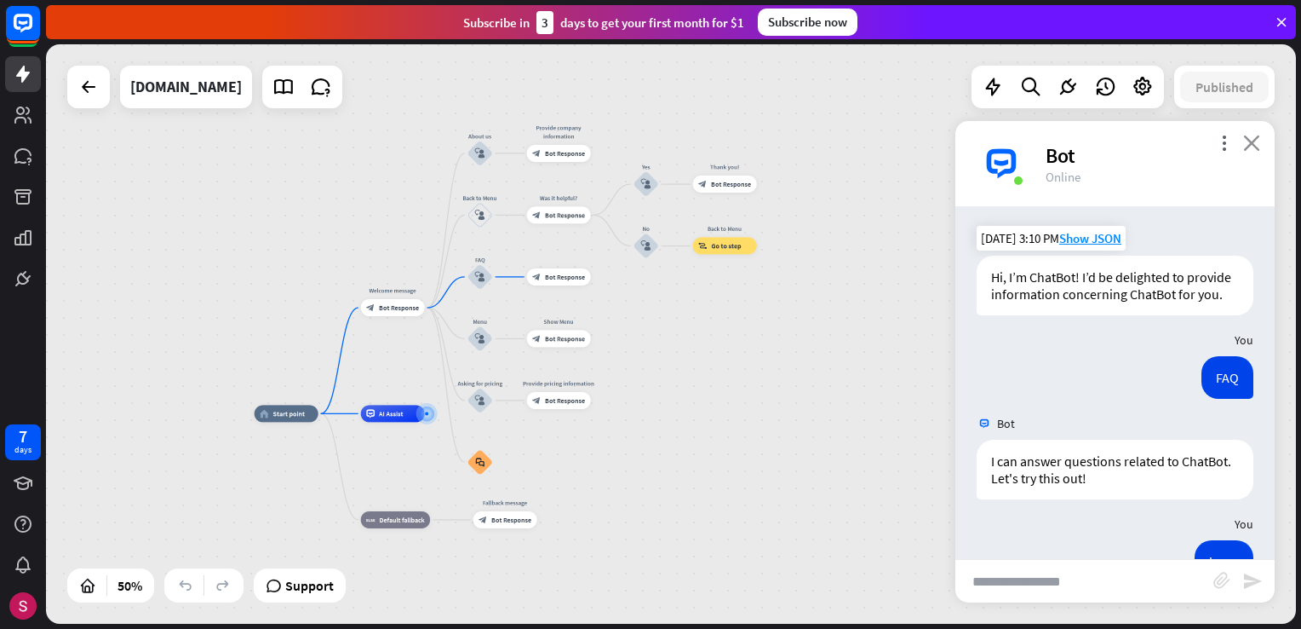
click at [1253, 142] on icon "close" at bounding box center [1251, 143] width 17 height 16
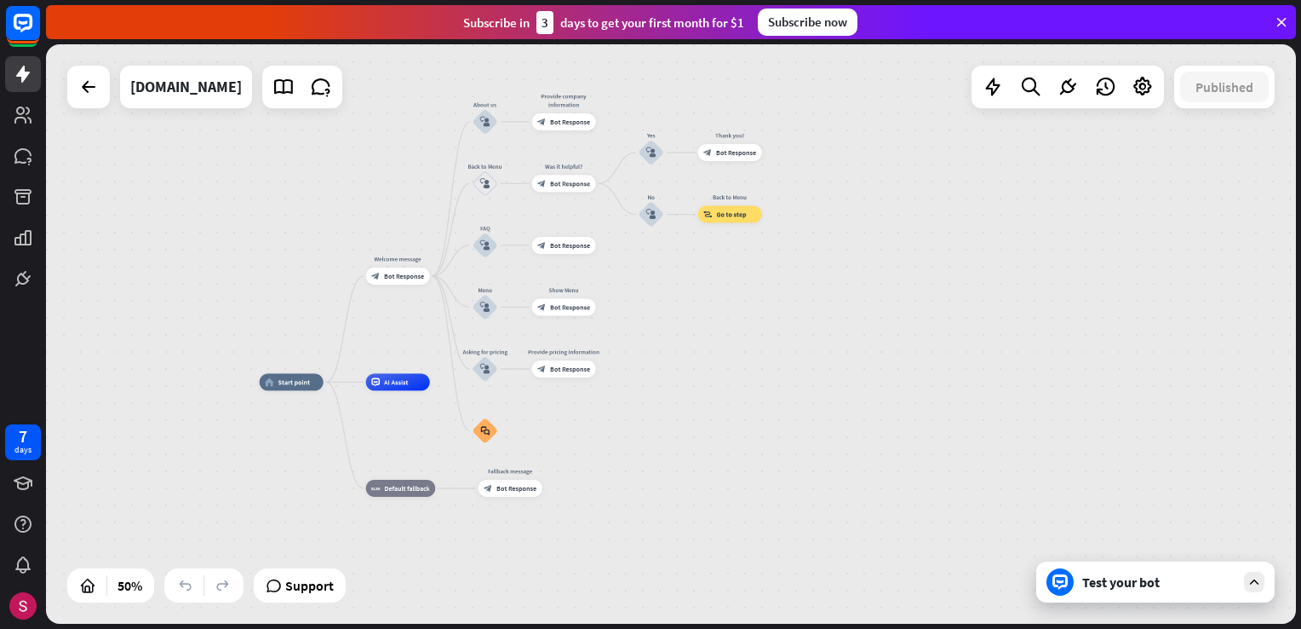
drag, startPoint x: 810, startPoint y: 405, endPoint x: 809, endPoint y: 390, distance: 14.5
click at [809, 390] on div "home_2 Start point Welcome message block_bot_response Bot Response About us blo…" at bounding box center [671, 333] width 1250 height 579
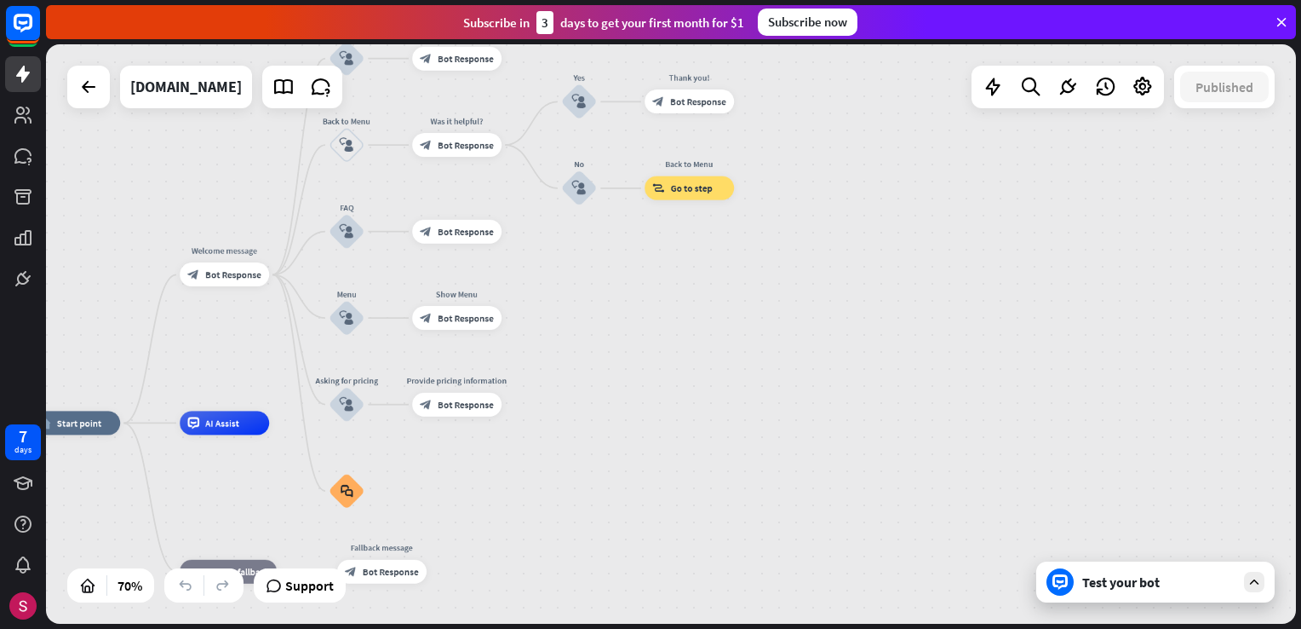
click at [1170, 588] on div "Test your bot" at bounding box center [1159, 581] width 153 height 17
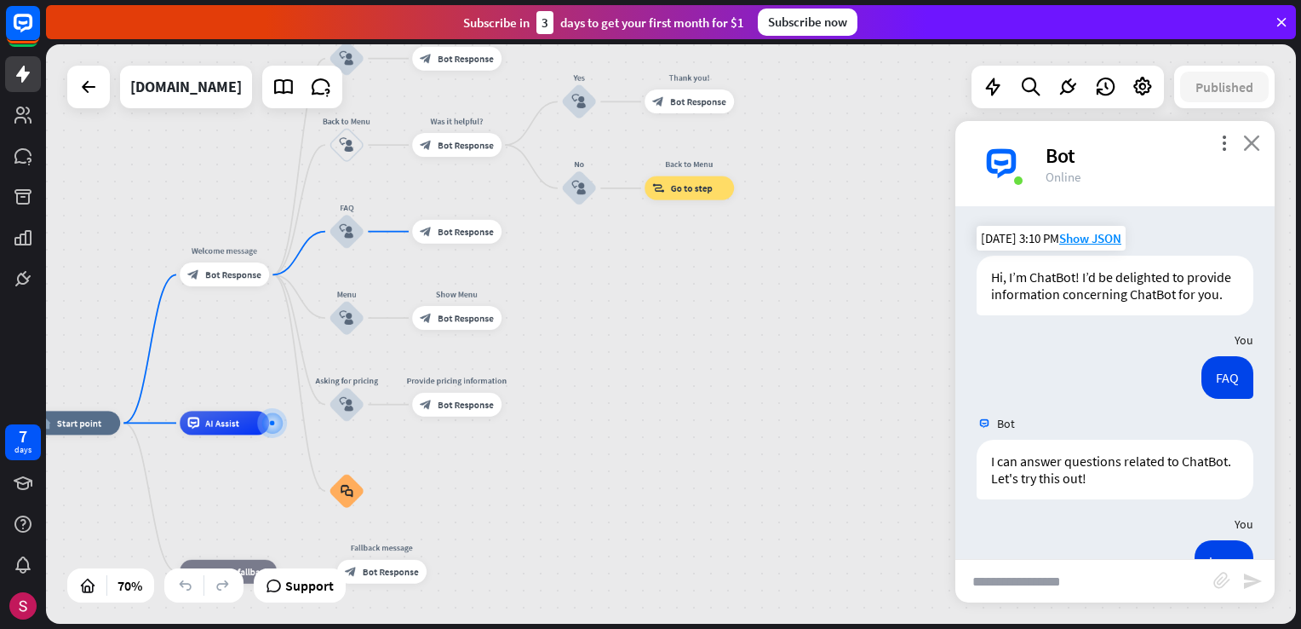
click at [1258, 145] on icon "close" at bounding box center [1251, 143] width 17 height 16
